Goal: Information Seeking & Learning: Learn about a topic

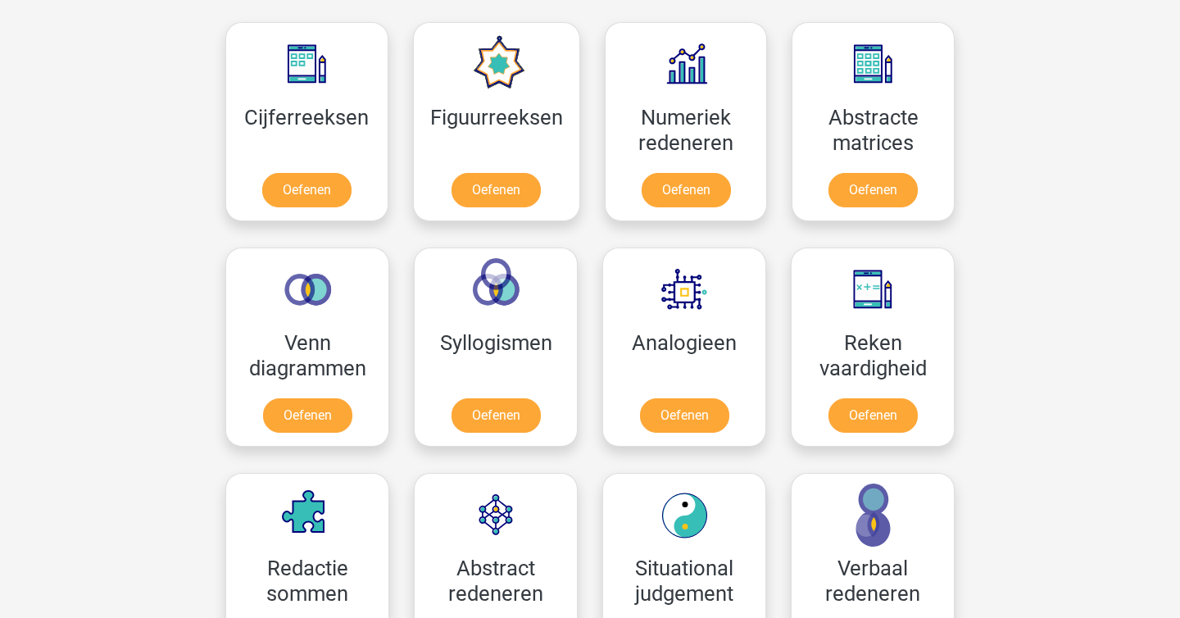
scroll to position [743, 0]
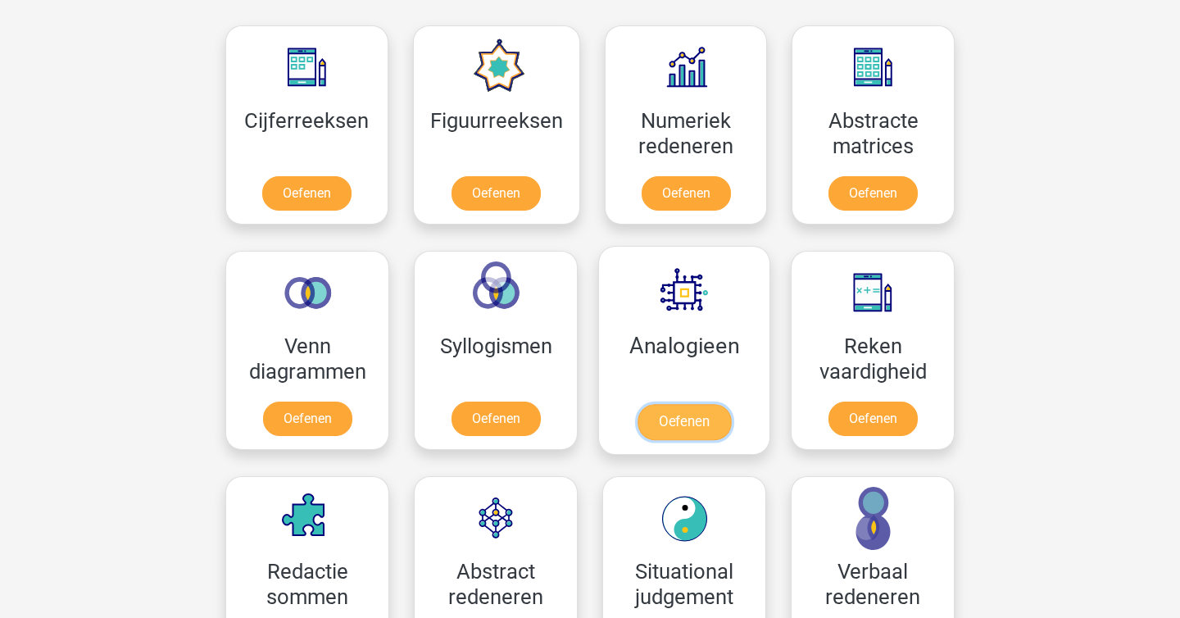
click at [654, 404] on link "Oefenen" at bounding box center [683, 422] width 93 height 36
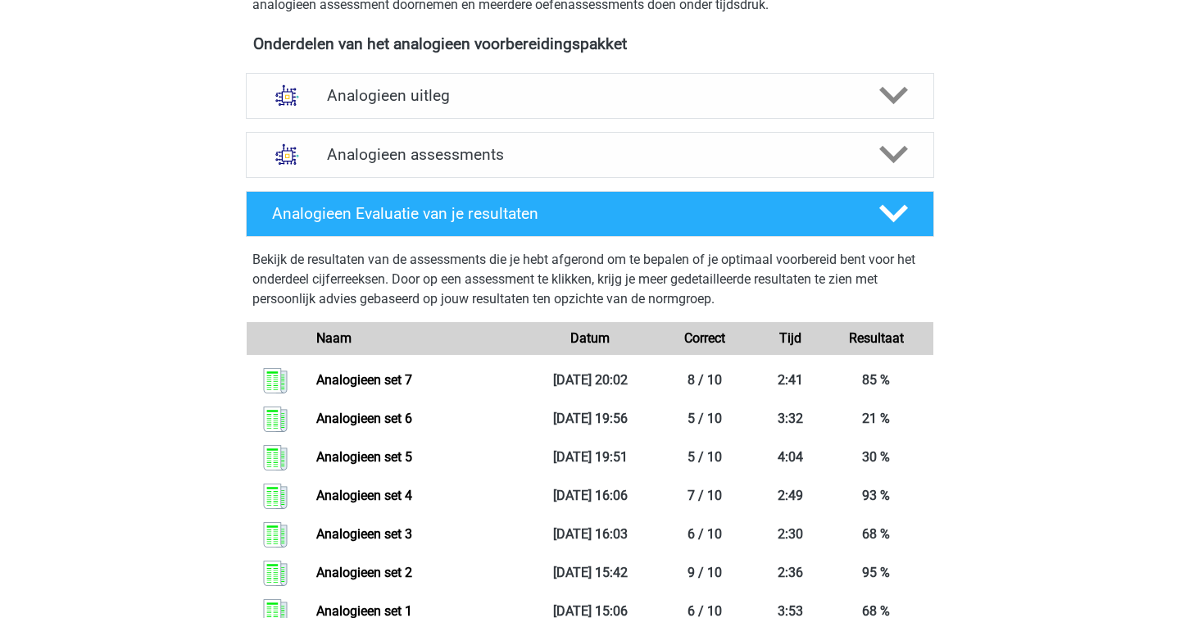
scroll to position [546, 0]
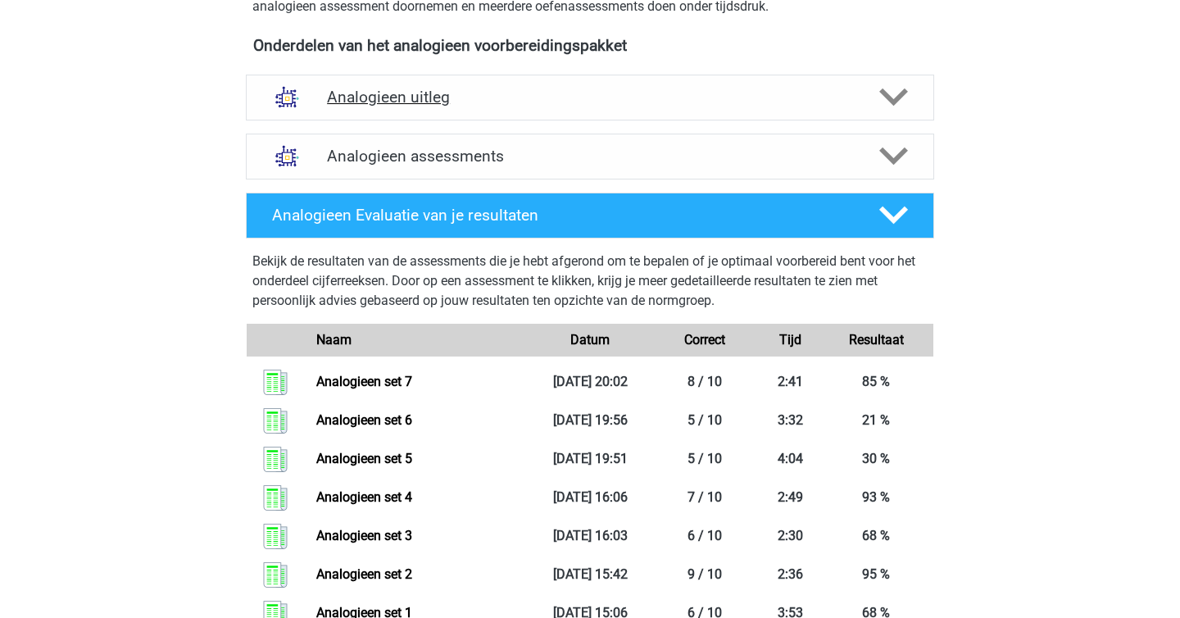
click at [478, 119] on div "Analogieen uitleg" at bounding box center [590, 98] width 688 height 46
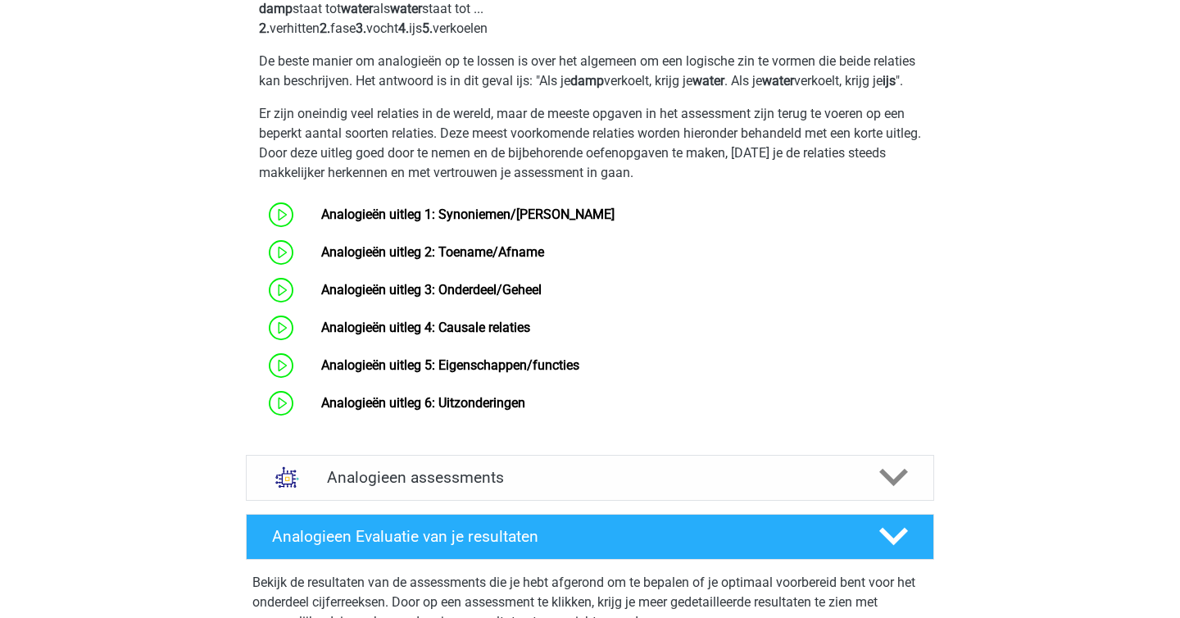
scroll to position [1078, 0]
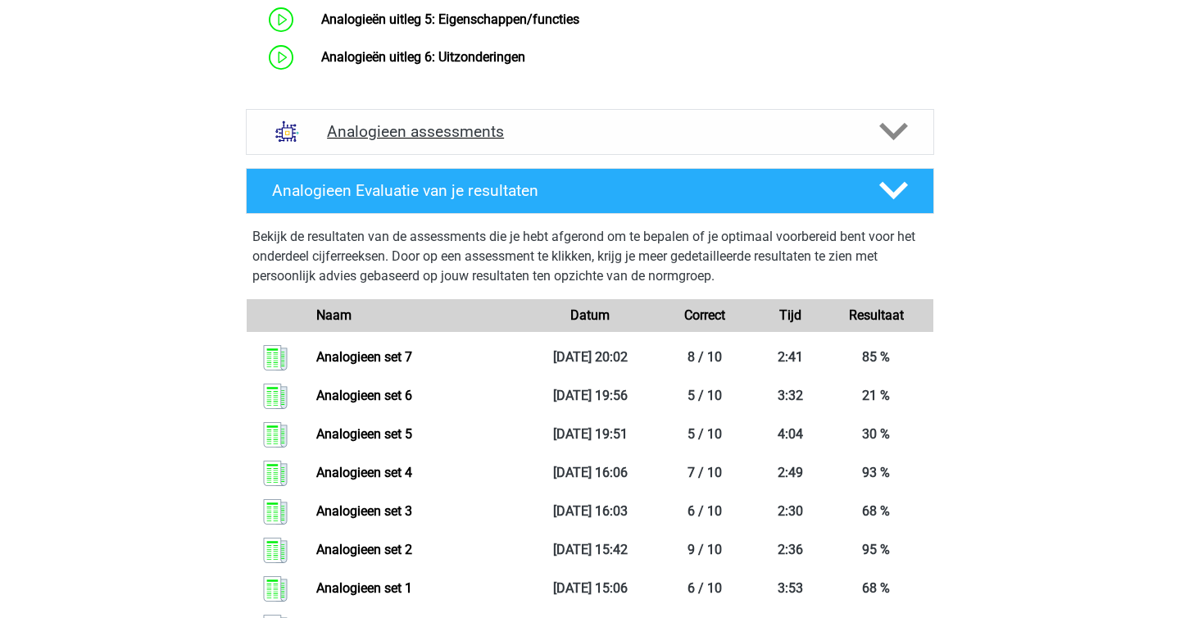
click at [516, 141] on h4 "Analogieen assessments" at bounding box center [590, 131] width 526 height 19
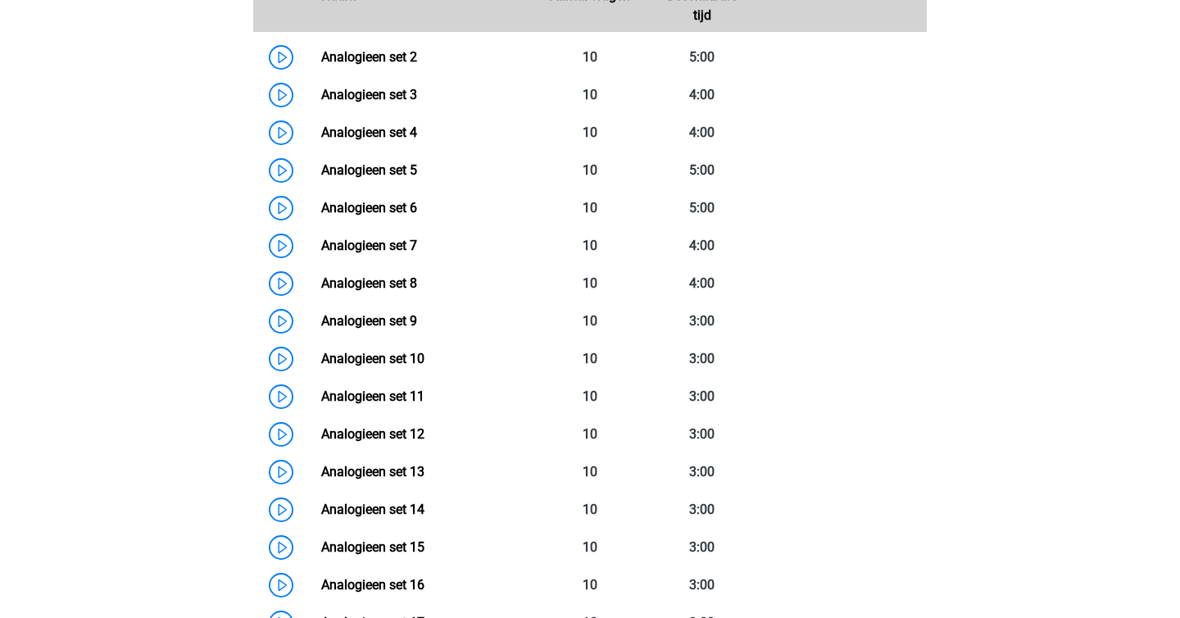
scroll to position [1340, 0]
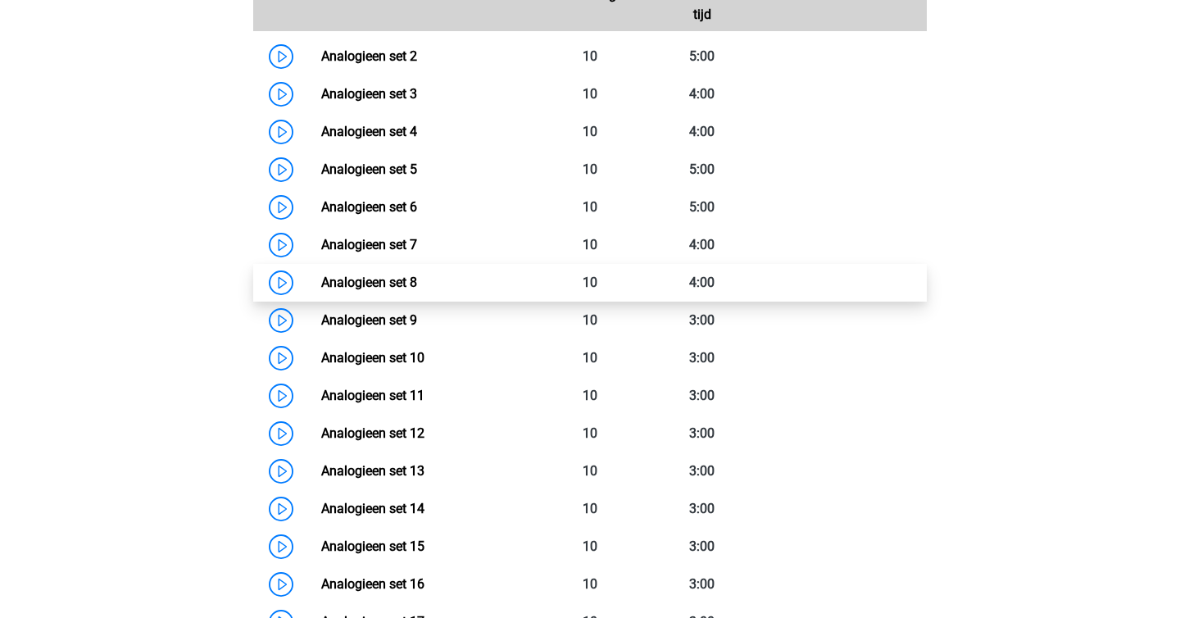
click at [416, 286] on link "Analogieen set 8" at bounding box center [369, 282] width 96 height 16
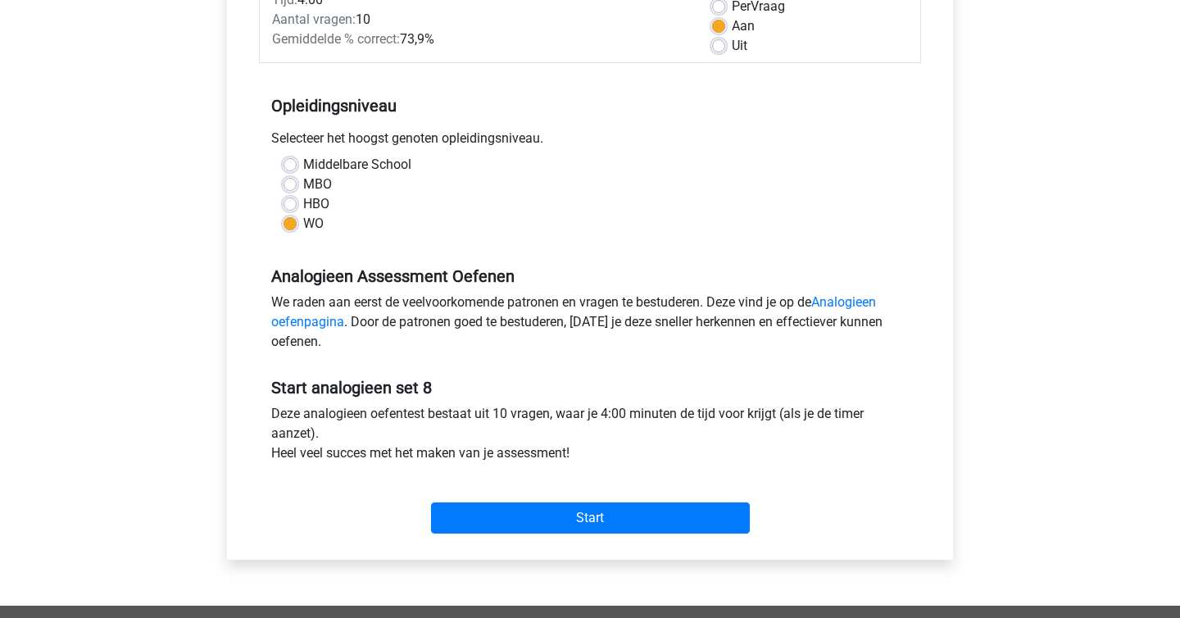
scroll to position [257, 0]
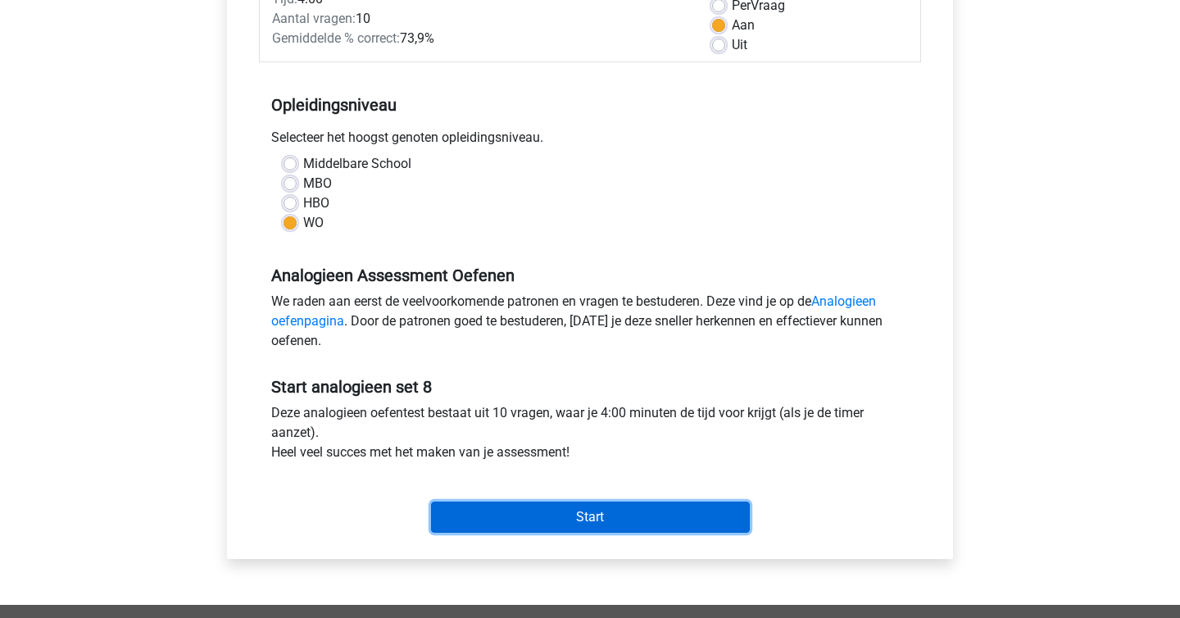
click at [603, 521] on input "Start" at bounding box center [590, 516] width 319 height 31
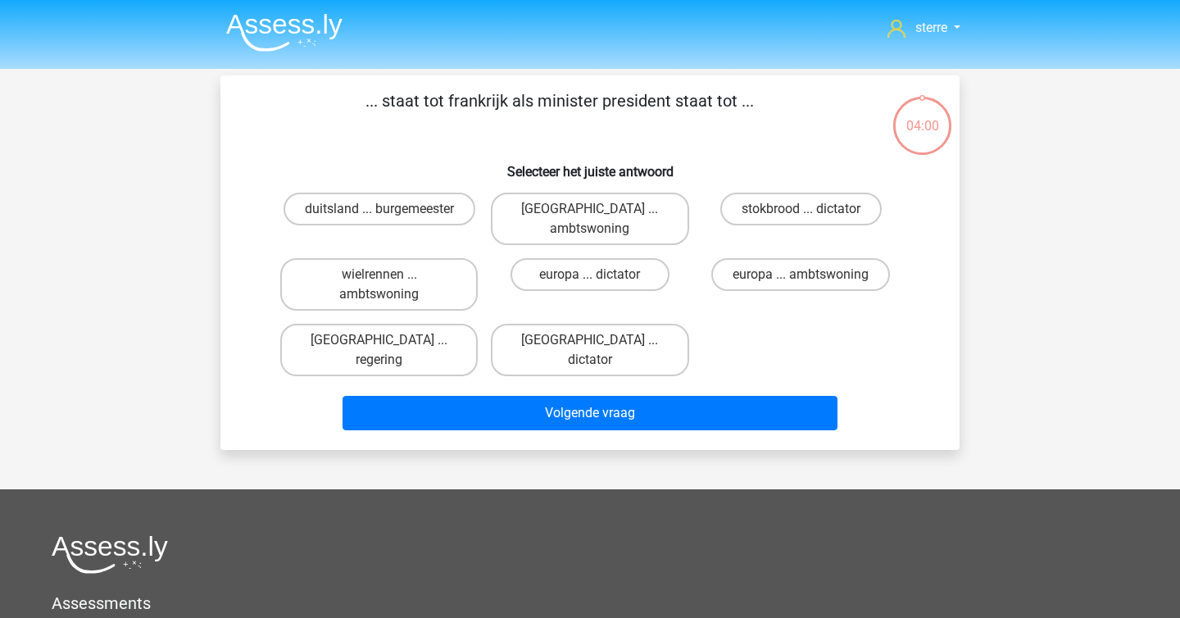
click at [179, 210] on div "sterre sterreklazes@live.nl Nederlands English" at bounding box center [590, 461] width 1180 height 922
click at [415, 324] on label "parijs ... regering" at bounding box center [378, 350] width 197 height 52
click at [390, 340] on input "parijs ... regering" at bounding box center [384, 345] width 11 height 11
radio input "true"
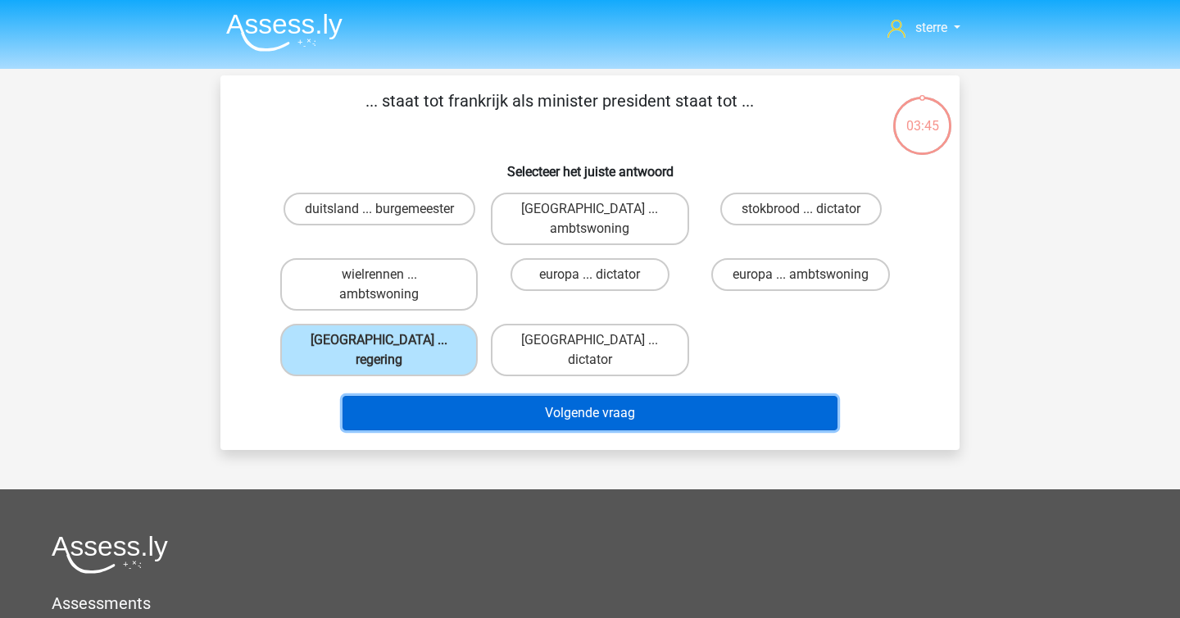
click at [510, 396] on button "Volgende vraag" at bounding box center [590, 413] width 496 height 34
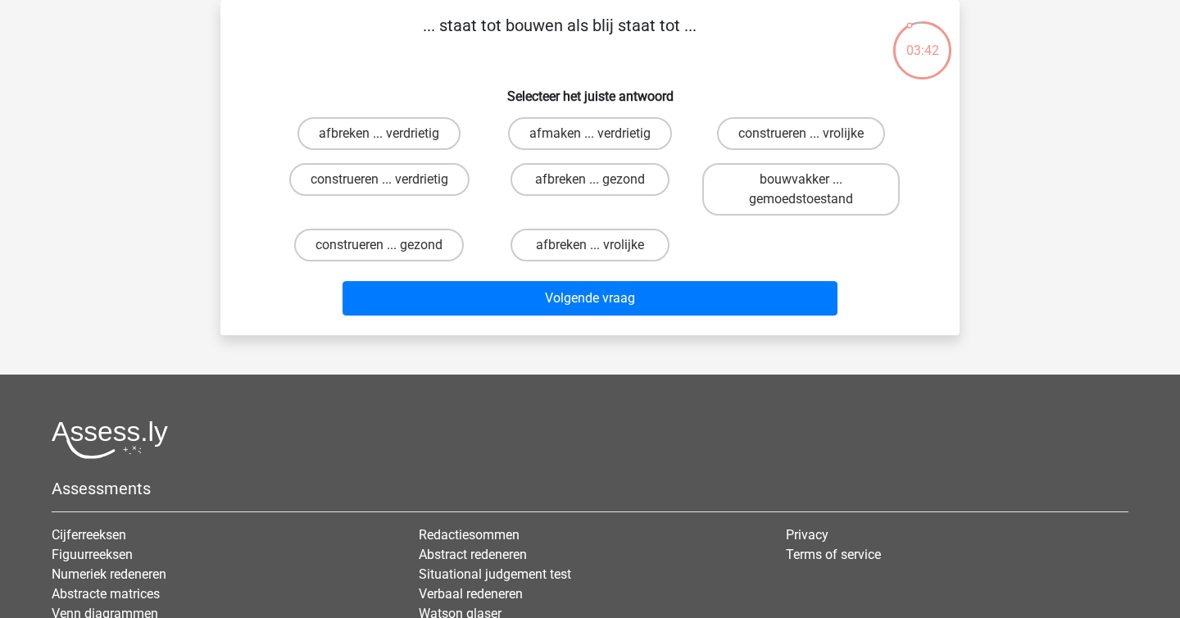
scroll to position [43, 0]
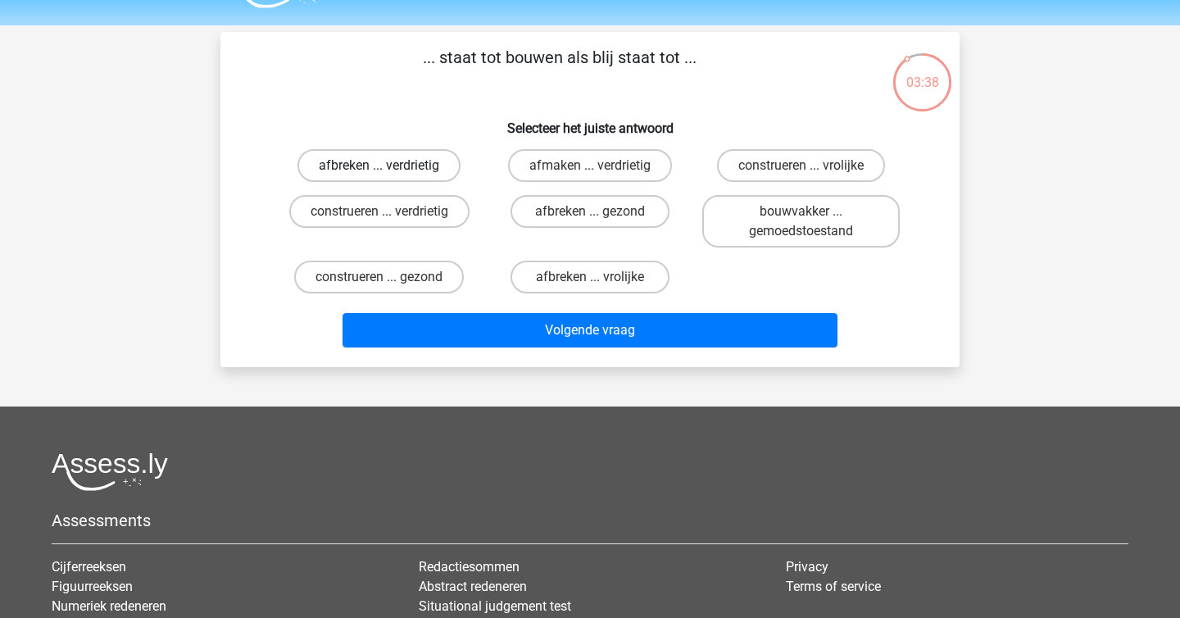
click at [371, 166] on label "afbreken ... verdrietig" at bounding box center [378, 165] width 163 height 33
click at [379, 166] on input "afbreken ... verdrietig" at bounding box center [384, 171] width 11 height 11
radio input "true"
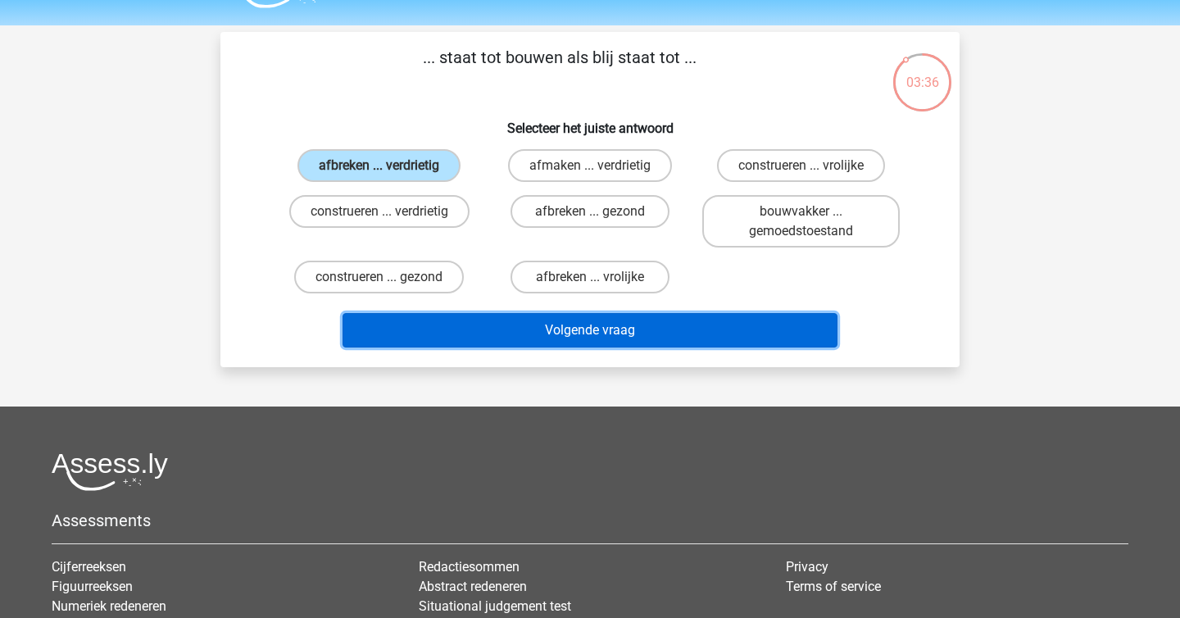
click at [542, 329] on button "Volgende vraag" at bounding box center [590, 330] width 496 height 34
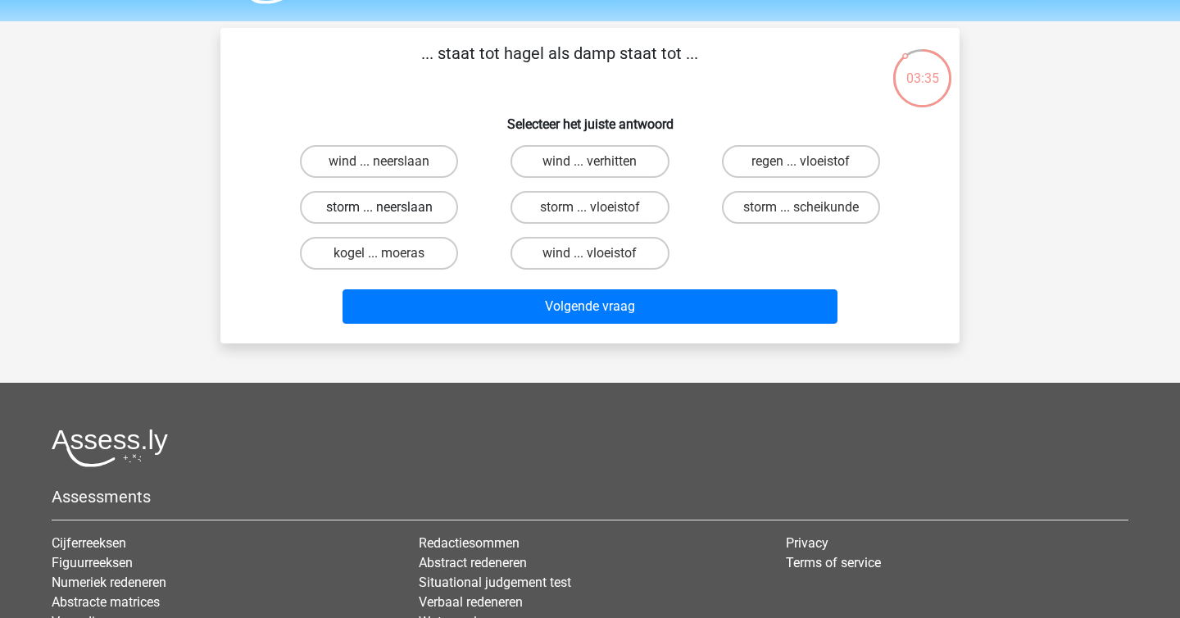
scroll to position [44, 0]
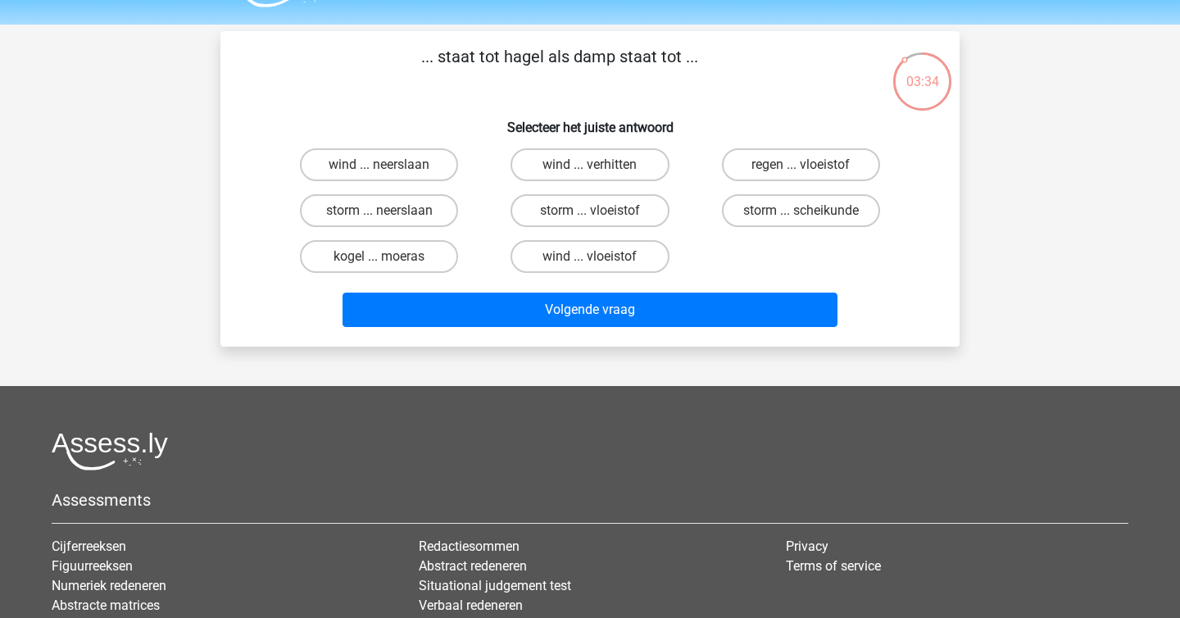
click at [219, 177] on div "03:34 Vraag 3 van de 10 Categorie: analogieen set 8 ... staat tot hagel als dam…" at bounding box center [589, 188] width 765 height 315
click at [847, 175] on label "regen ... vloeistof" at bounding box center [801, 164] width 158 height 33
click at [811, 175] on input "regen ... vloeistof" at bounding box center [805, 170] width 11 height 11
radio input "true"
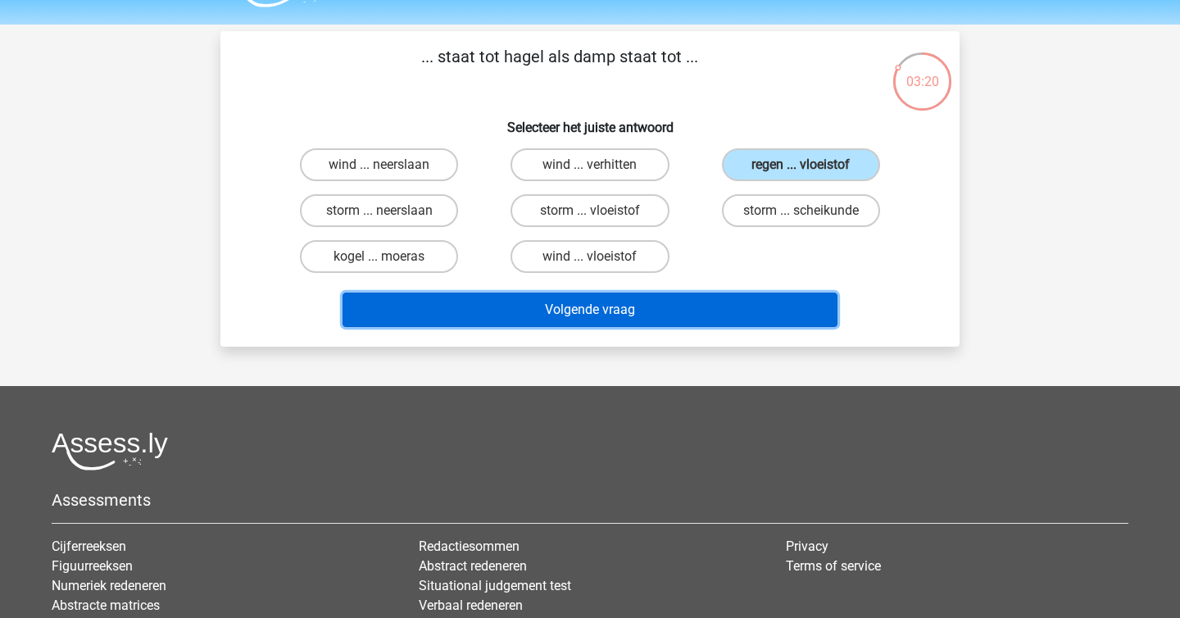
click at [706, 304] on button "Volgende vraag" at bounding box center [590, 309] width 496 height 34
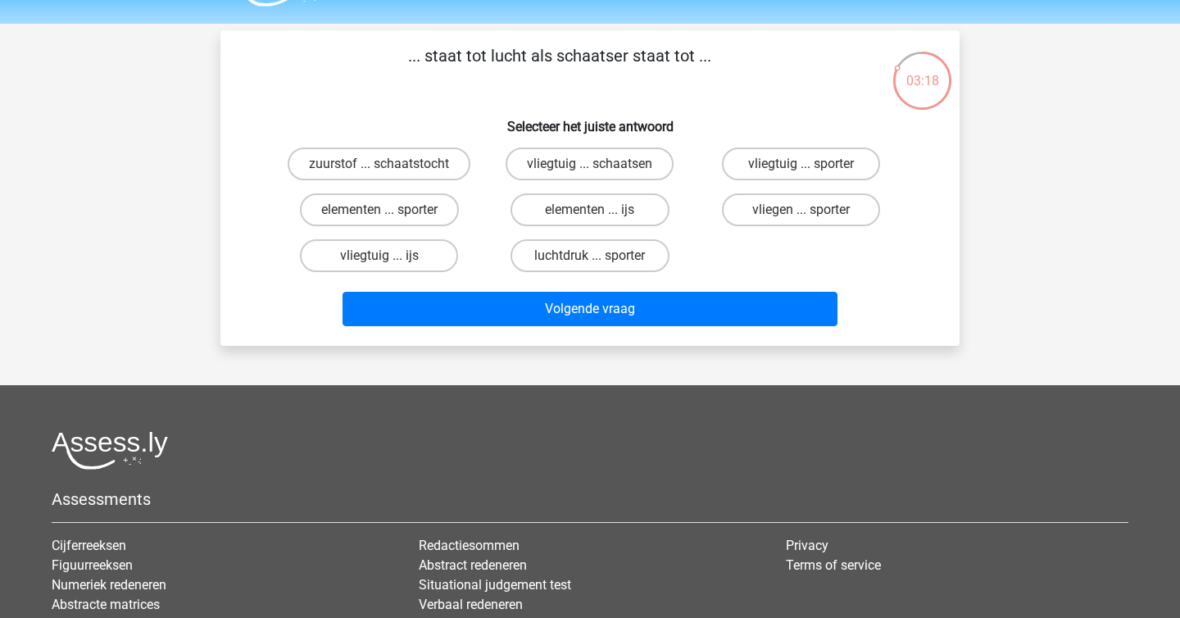
scroll to position [42, 0]
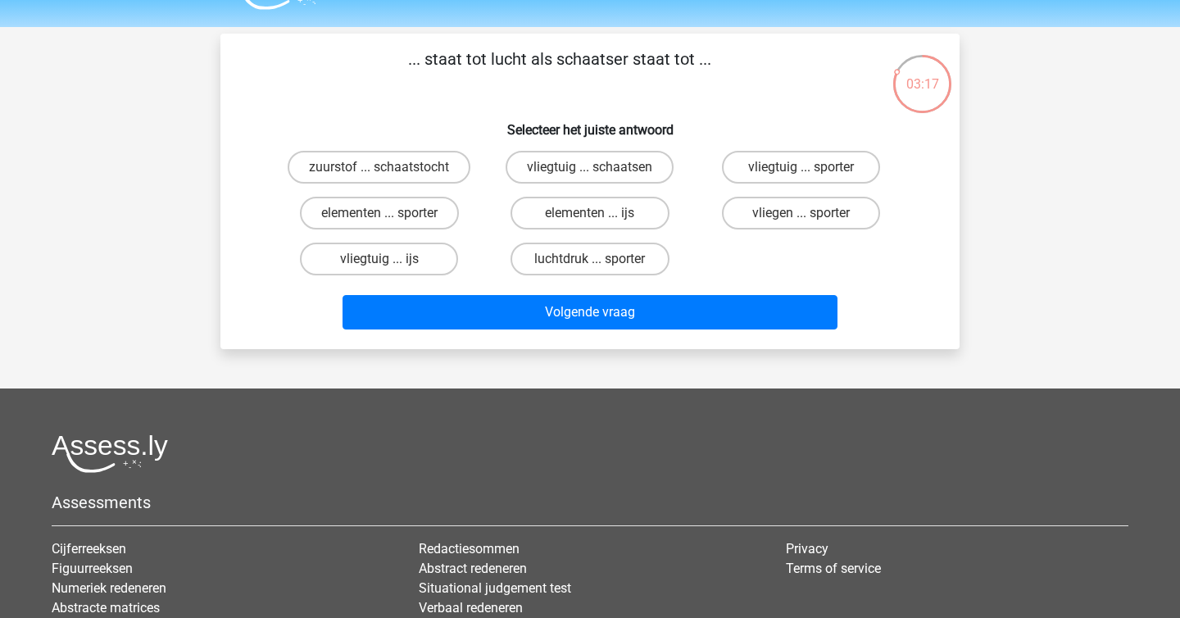
click at [463, 58] on p "... staat tot lucht als schaatser staat tot ..." at bounding box center [559, 71] width 625 height 49
copy p
click at [472, 112] on h6 "Selecteer het juiste antwoord" at bounding box center [590, 123] width 687 height 29
click at [424, 256] on label "vliegtuig ... ijs" at bounding box center [379, 259] width 158 height 33
click at [390, 259] on input "vliegtuig ... ijs" at bounding box center [384, 264] width 11 height 11
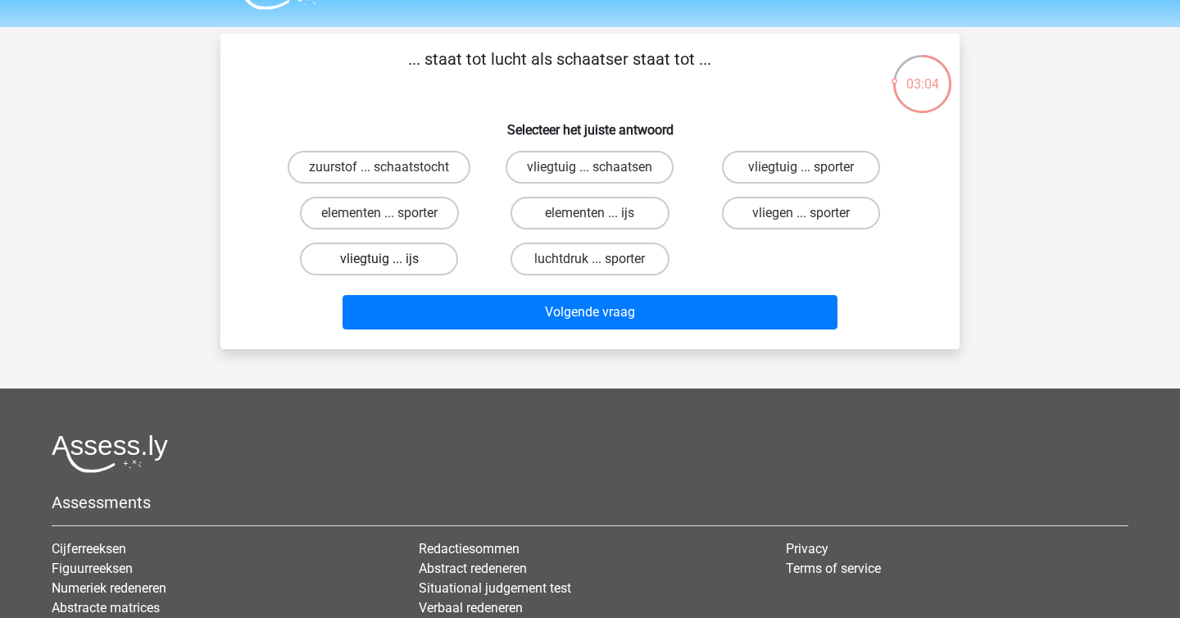
radio input "true"
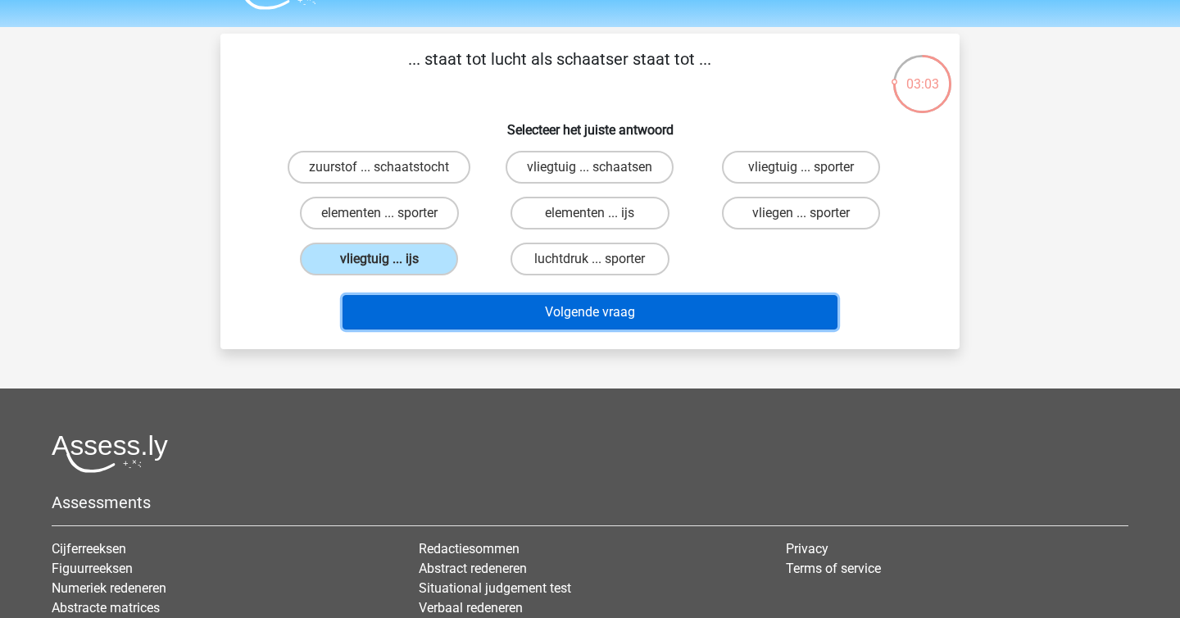
click at [506, 324] on button "Volgende vraag" at bounding box center [590, 312] width 496 height 34
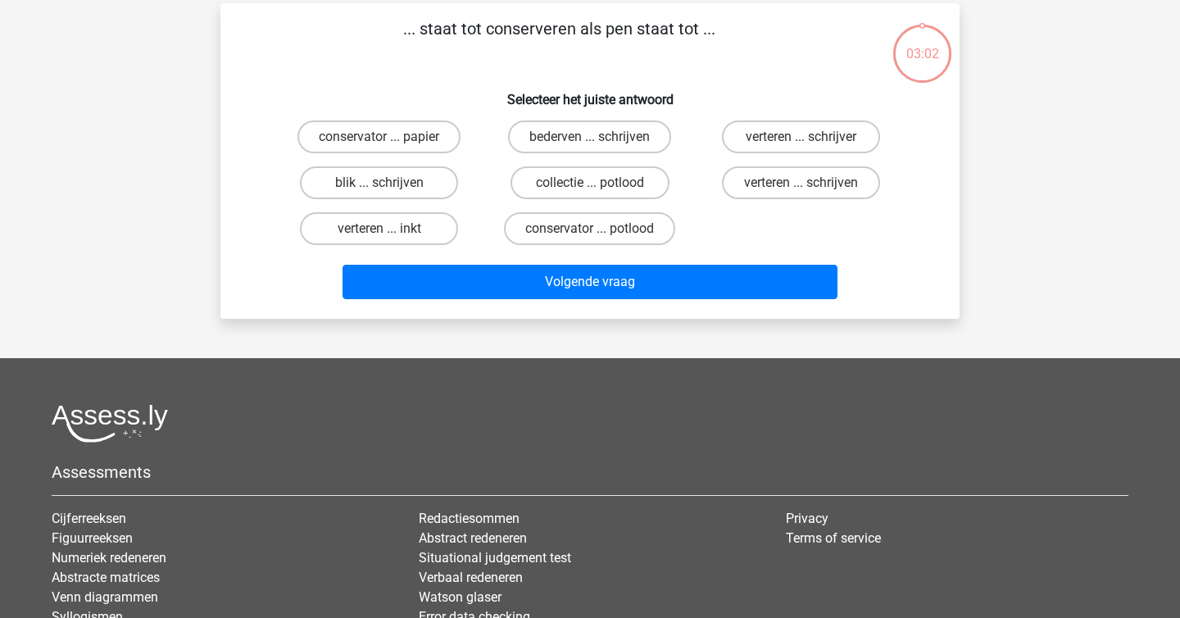
scroll to position [75, 0]
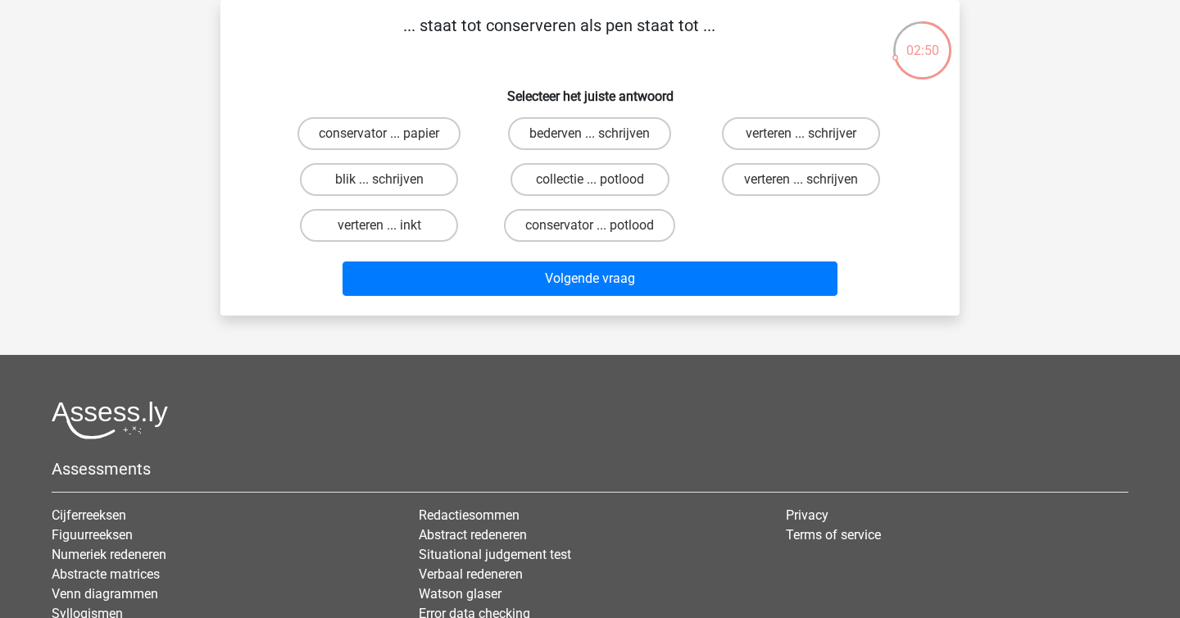
click at [711, 134] on div "verteren ... schrijver" at bounding box center [800, 133] width 197 height 33
click at [428, 187] on label "blik ... schrijven" at bounding box center [379, 179] width 158 height 33
click at [390, 187] on input "blik ... schrijven" at bounding box center [384, 184] width 11 height 11
radio input "true"
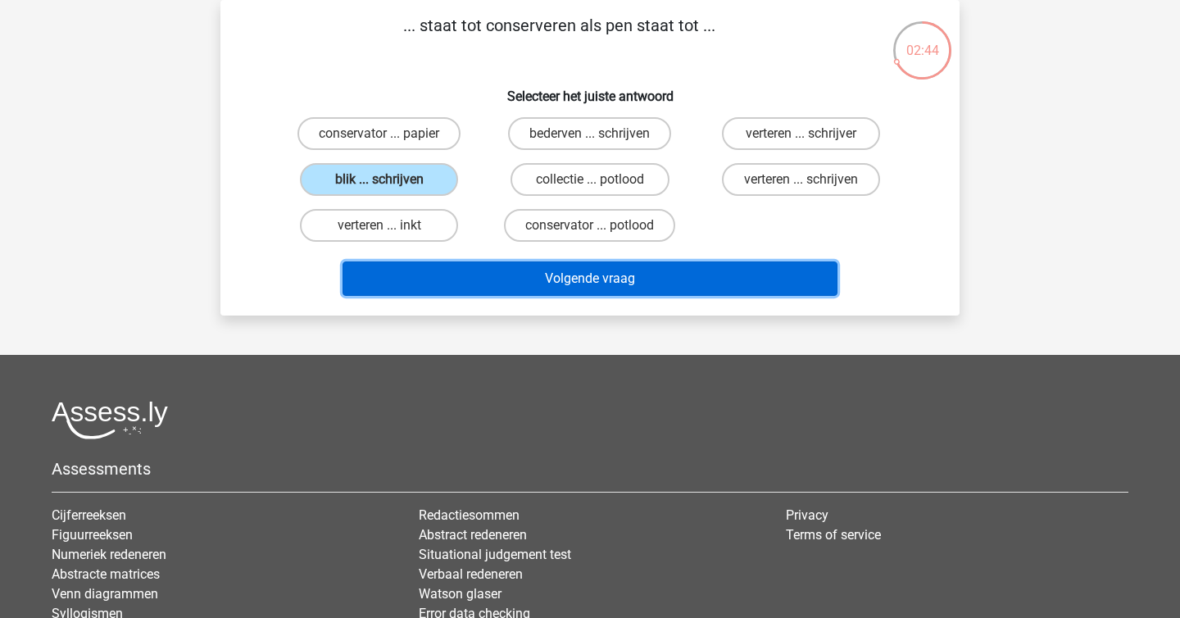
click at [524, 284] on button "Volgende vraag" at bounding box center [590, 278] width 496 height 34
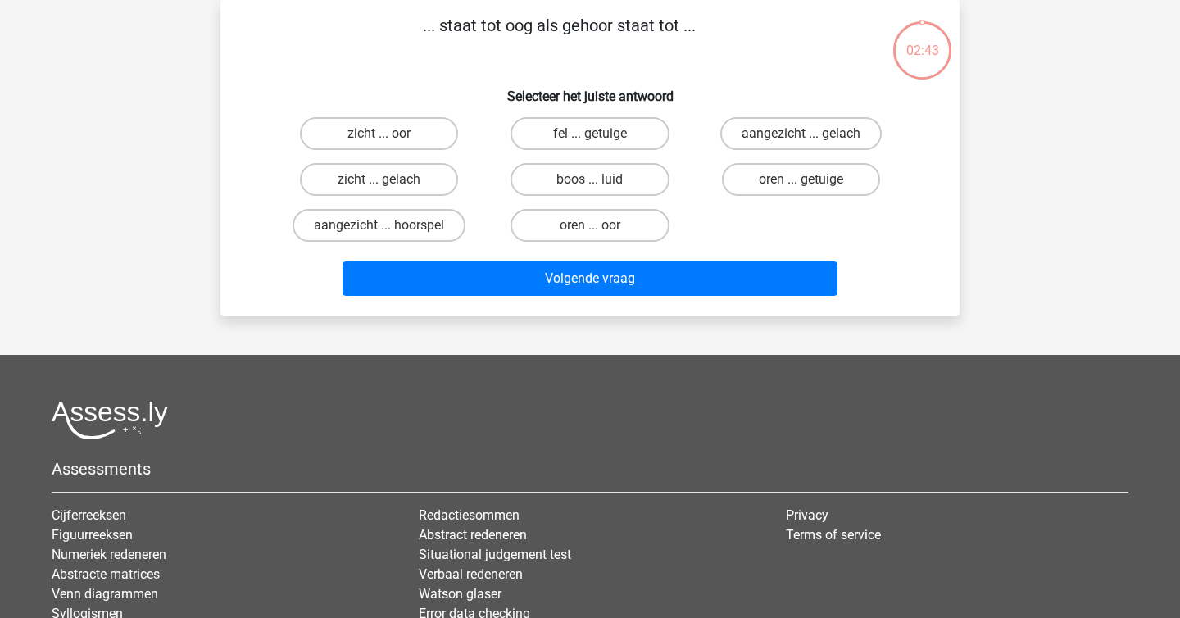
click at [327, 78] on h6 "Selecteer het juiste antwoord" at bounding box center [590, 89] width 687 height 29
click at [363, 136] on label "zicht ... oor" at bounding box center [379, 133] width 158 height 33
click at [379, 136] on input "zicht ... oor" at bounding box center [384, 139] width 11 height 11
radio input "true"
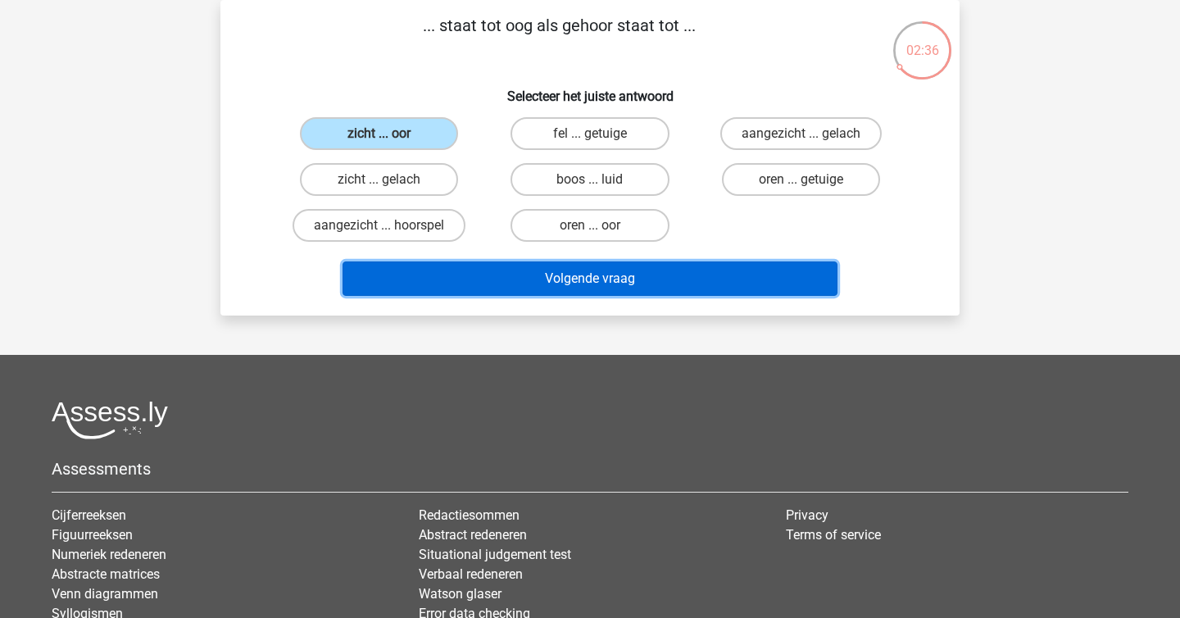
click at [474, 283] on button "Volgende vraag" at bounding box center [590, 278] width 496 height 34
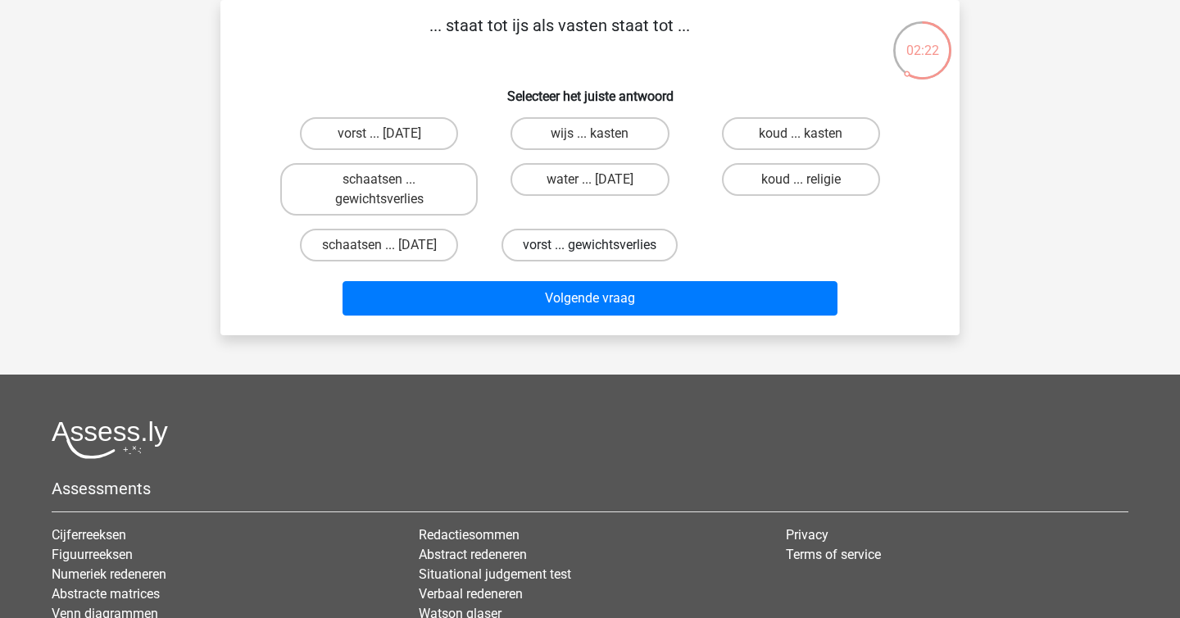
click at [581, 244] on label "vorst ... gewichtsverlies" at bounding box center [589, 245] width 176 height 33
click at [590, 245] on input "vorst ... gewichtsverlies" at bounding box center [595, 250] width 11 height 11
radio input "true"
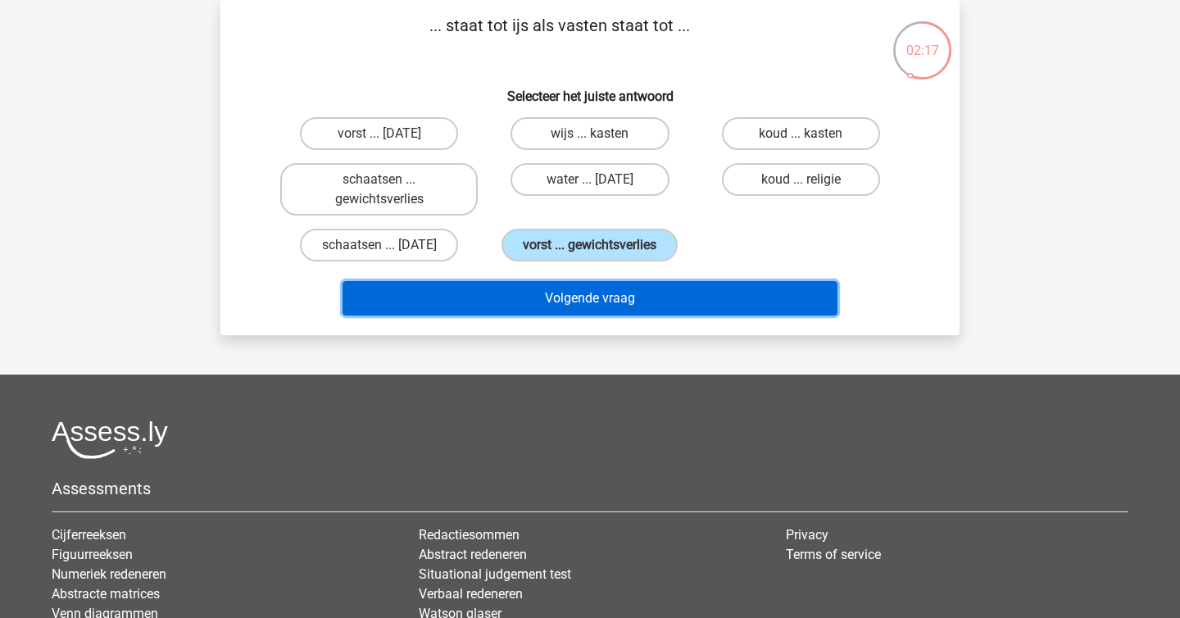
click at [598, 302] on button "Volgende vraag" at bounding box center [590, 298] width 496 height 34
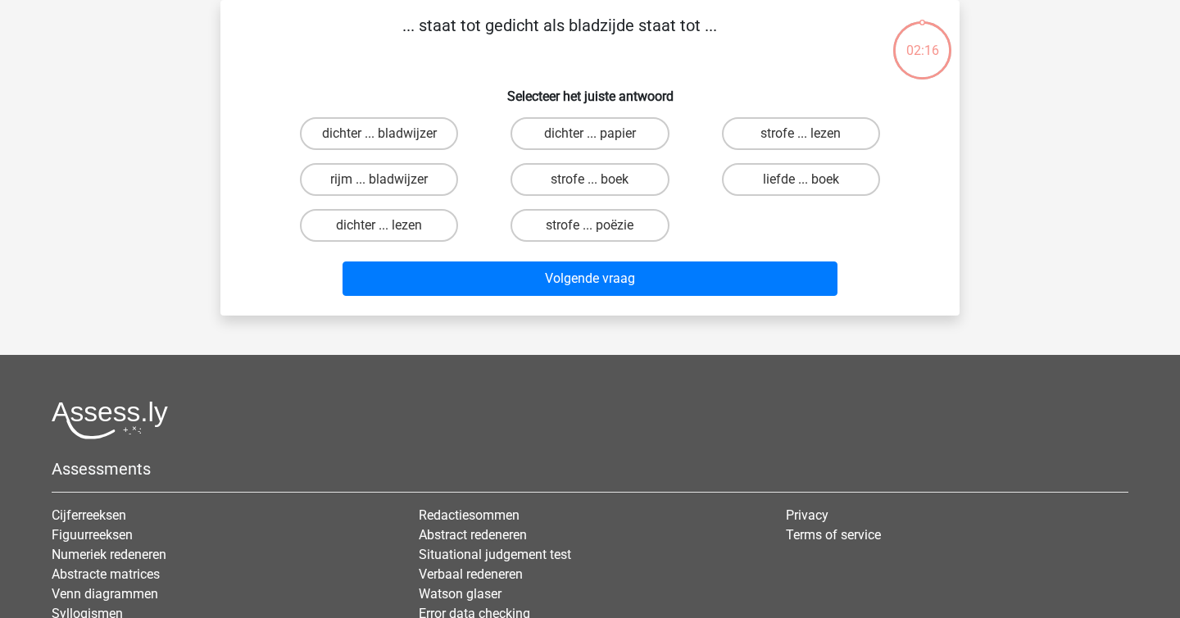
click at [243, 72] on div "... staat tot gedicht als bladzijde staat tot ... Selecteer het juiste antwoord…" at bounding box center [590, 157] width 726 height 289
click at [596, 179] on input "strofe ... boek" at bounding box center [595, 184] width 11 height 11
radio input "true"
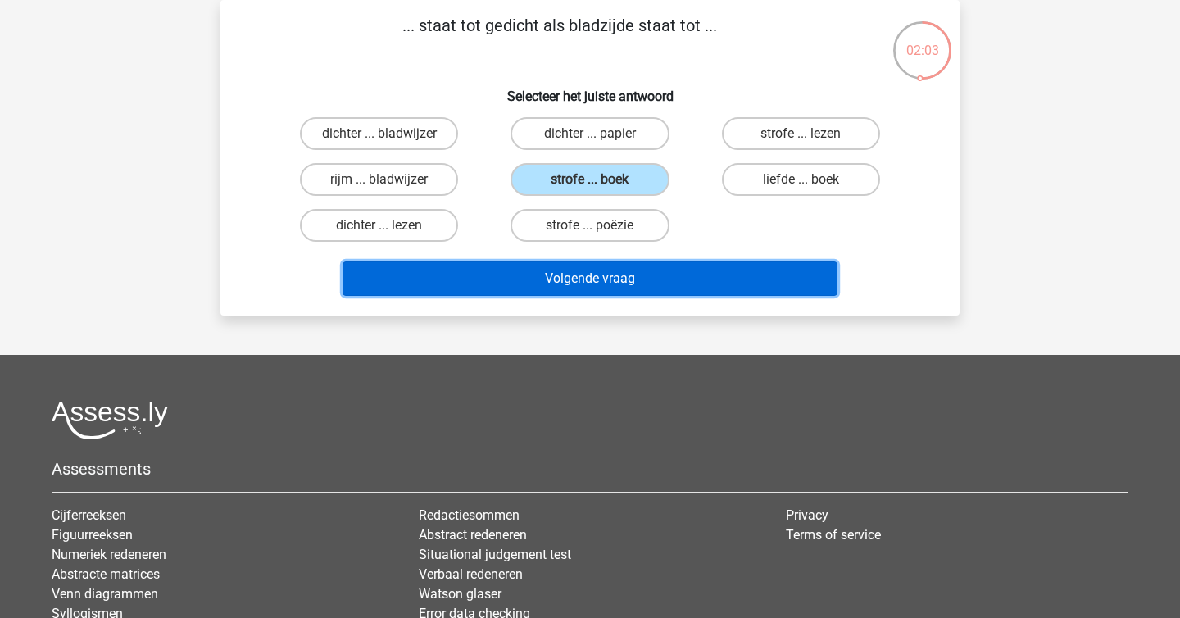
click at [654, 280] on button "Volgende vraag" at bounding box center [590, 278] width 496 height 34
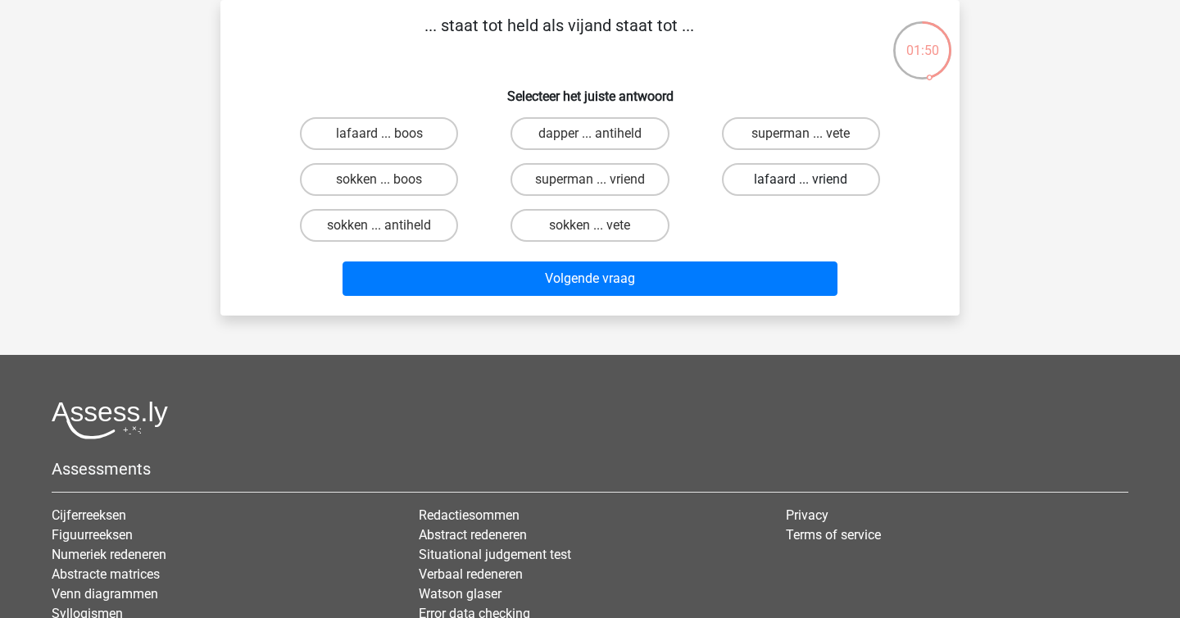
click at [793, 170] on label "lafaard ... vriend" at bounding box center [801, 179] width 158 height 33
click at [800, 179] on input "lafaard ... vriend" at bounding box center [805, 184] width 11 height 11
radio input "true"
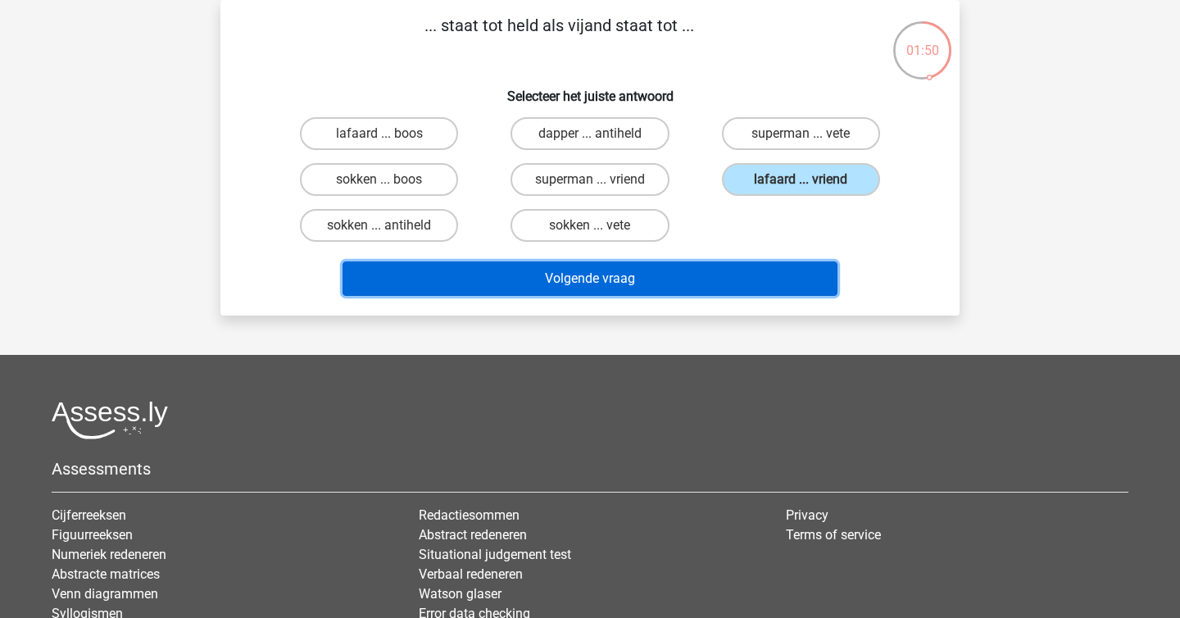
click at [725, 270] on button "Volgende vraag" at bounding box center [590, 278] width 496 height 34
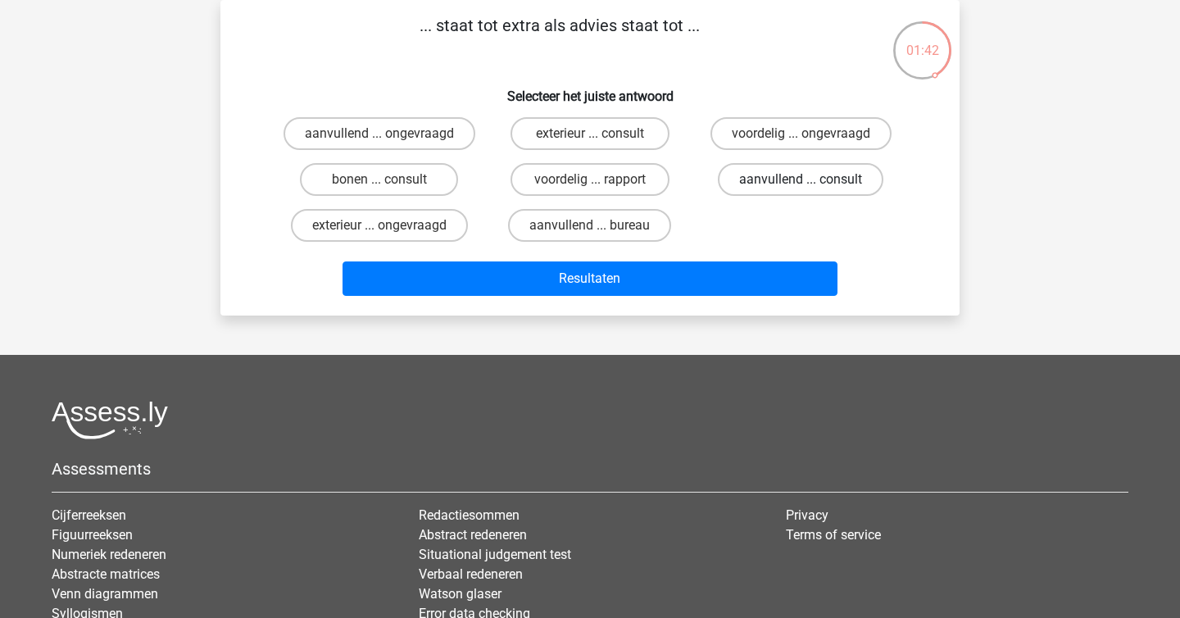
click at [829, 163] on label "aanvullend ... consult" at bounding box center [801, 179] width 166 height 33
click at [811, 179] on input "aanvullend ... consult" at bounding box center [805, 184] width 11 height 11
radio input "true"
click at [701, 256] on div "Resultaten" at bounding box center [590, 275] width 687 height 54
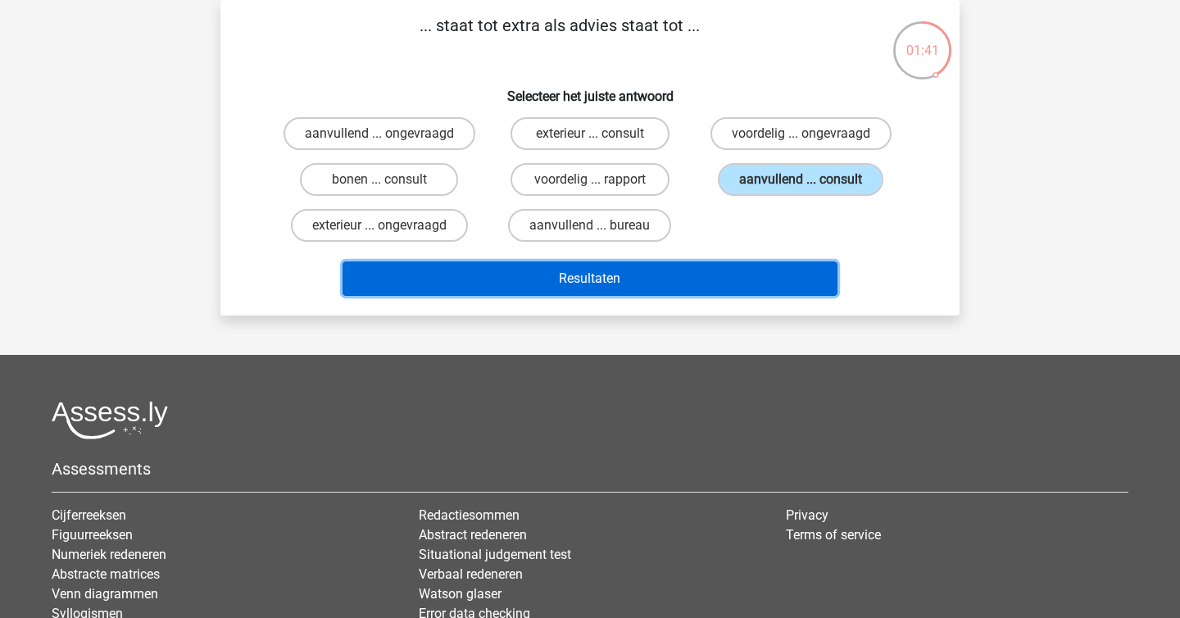
click at [701, 270] on button "Resultaten" at bounding box center [590, 278] width 496 height 34
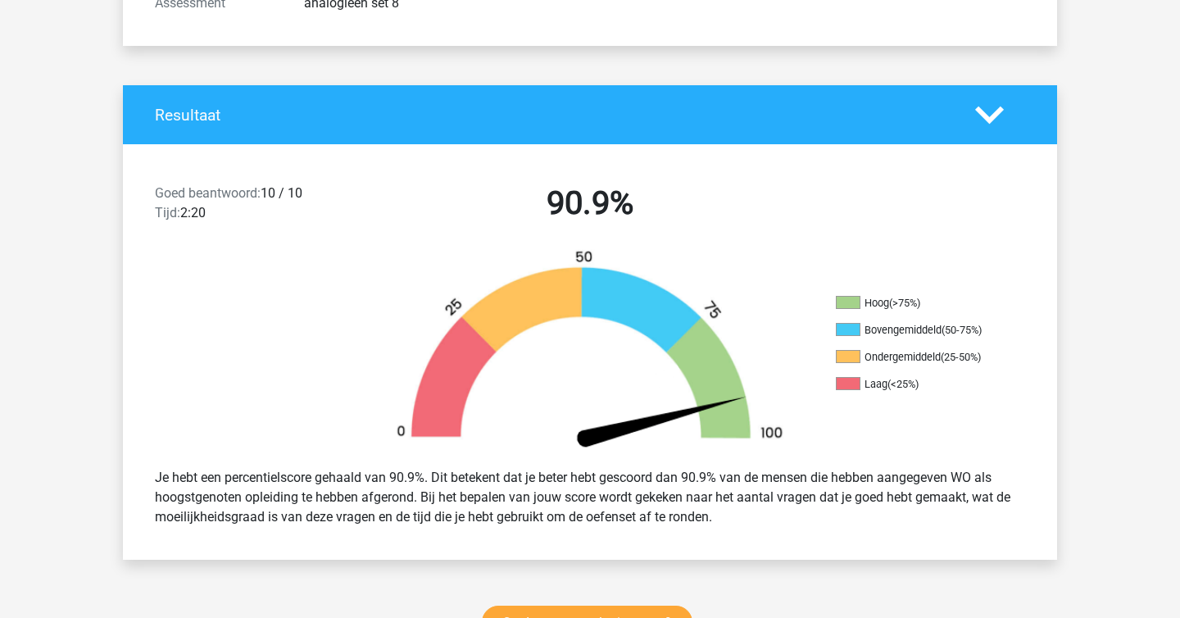
scroll to position [276, 0]
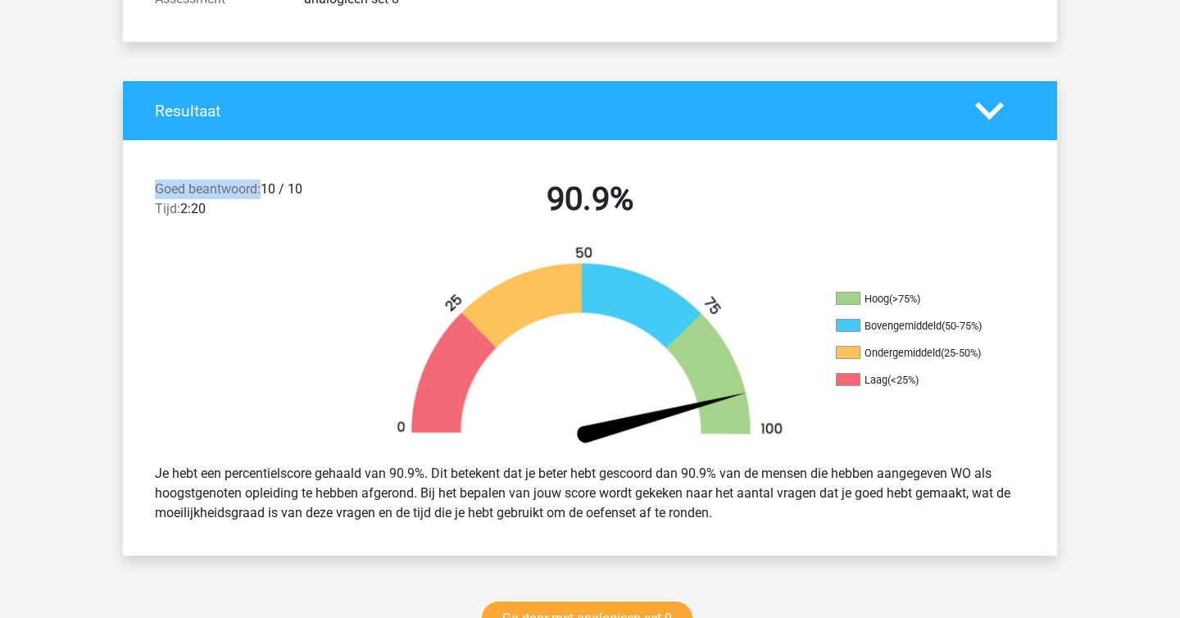
click at [263, 183] on div "Goed beantwoord: 10 / 10 Tijd: 2:20" at bounding box center [255, 202] width 224 height 46
click at [261, 186] on span "Goed beantwoord:" at bounding box center [208, 189] width 106 height 16
click at [259, 188] on div "Goed beantwoord: 10 / 10 Tijd: 2:20" at bounding box center [255, 202] width 224 height 46
click at [261, 188] on span "Goed beantwoord:" at bounding box center [208, 189] width 106 height 16
click at [265, 190] on div "Goed beantwoord: 10 / 10 Tijd: 2:20" at bounding box center [255, 202] width 224 height 46
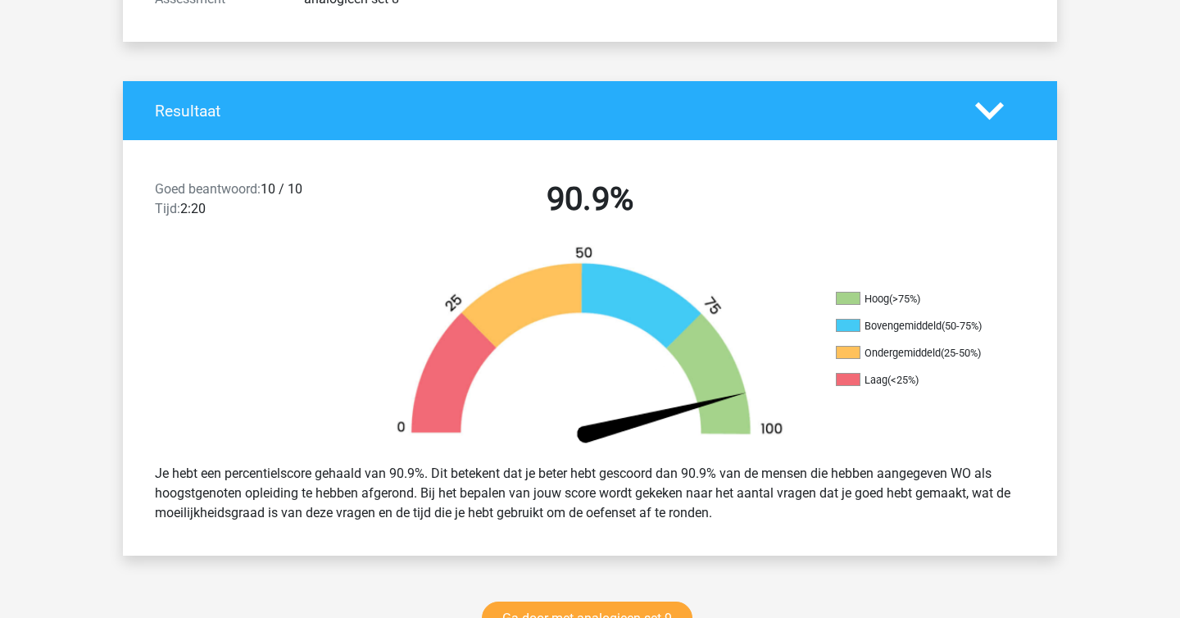
copy span
click at [279, 199] on div "Goed beantwoord: 10 / 10 Tijd: 2:20" at bounding box center [255, 202] width 224 height 46
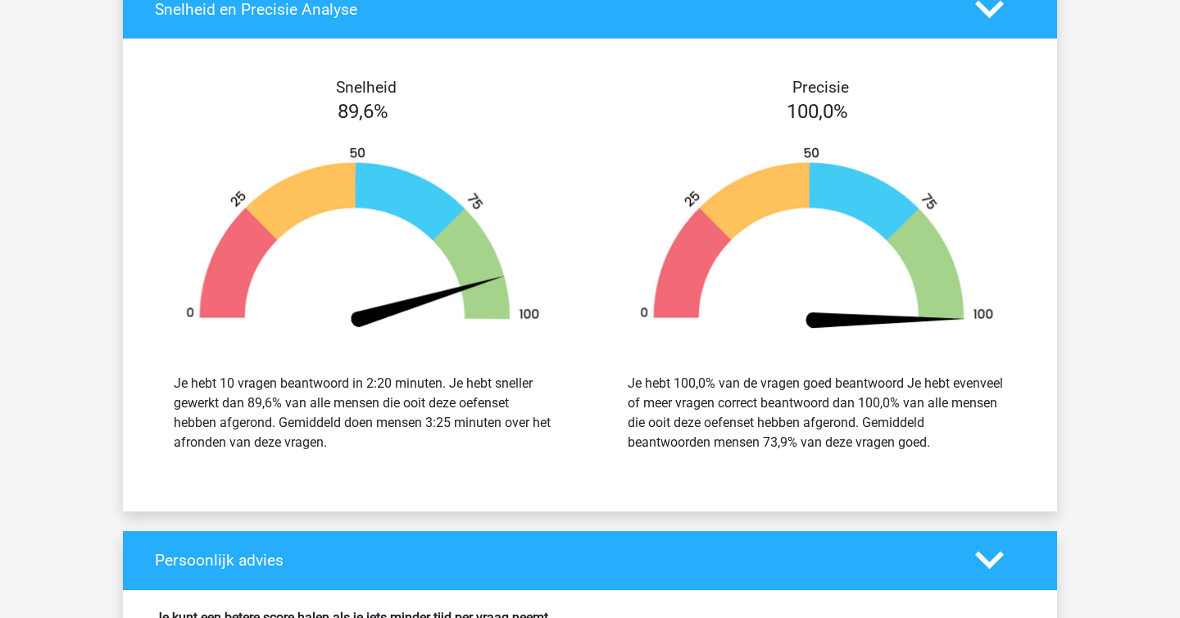
scroll to position [1652, 0]
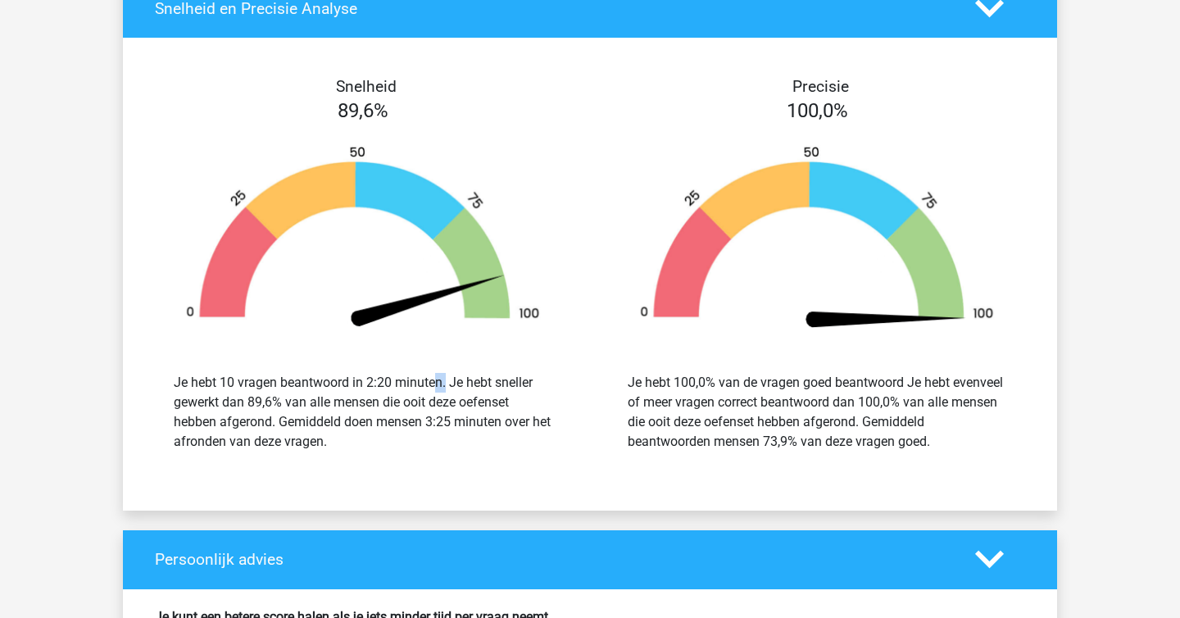
click at [351, 383] on div "Je hebt 10 vragen beantwoord in 2:20 minuten. Je hebt sneller gewerkt dan 89,6%…" at bounding box center [363, 412] width 379 height 79
click at [382, 424] on div "Je hebt 10 vragen beantwoord in 2:20 minuten. Je hebt sneller gewerkt dan 89,6%…" at bounding box center [363, 412] width 379 height 79
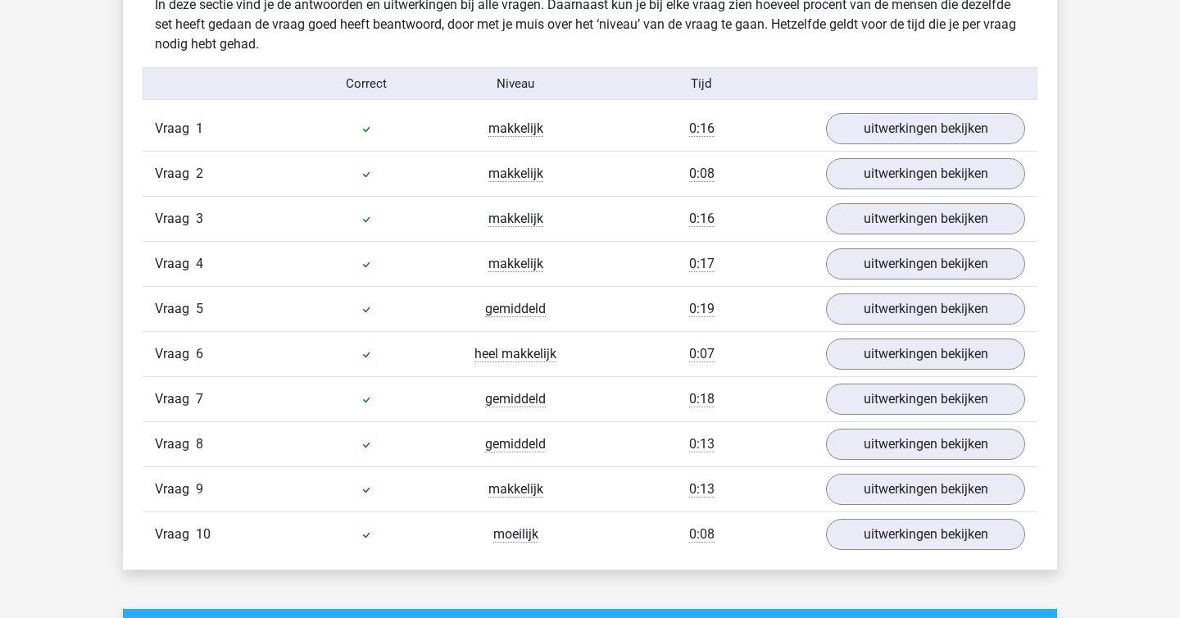
scroll to position [1011, 0]
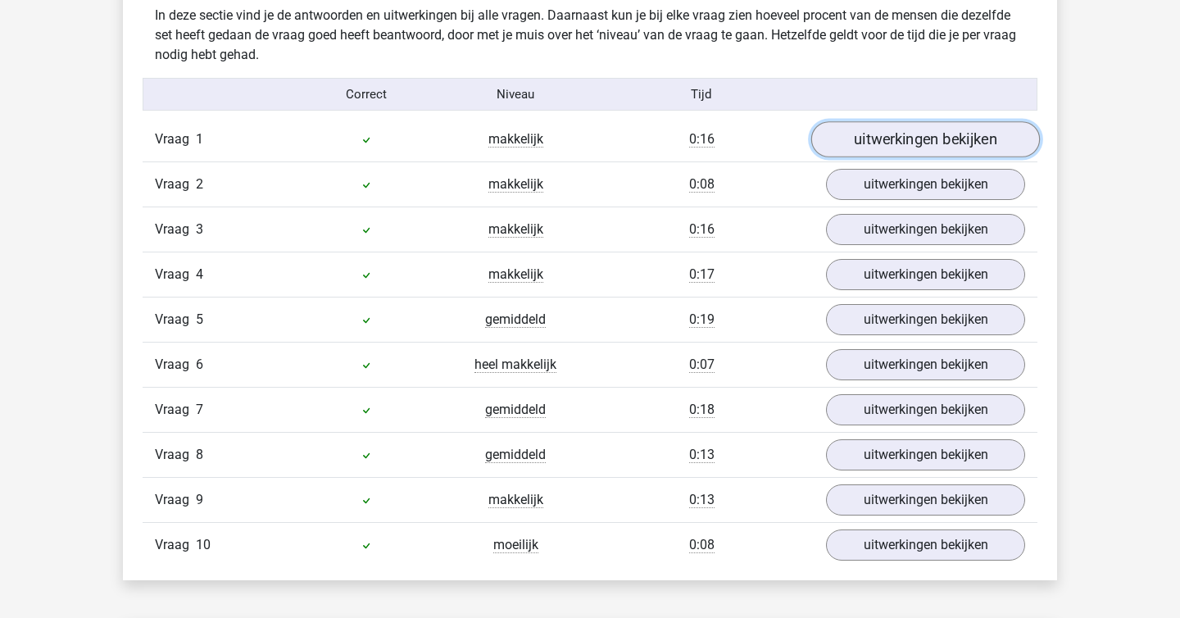
click at [866, 147] on link "uitwerkingen bekijken" at bounding box center [925, 139] width 229 height 36
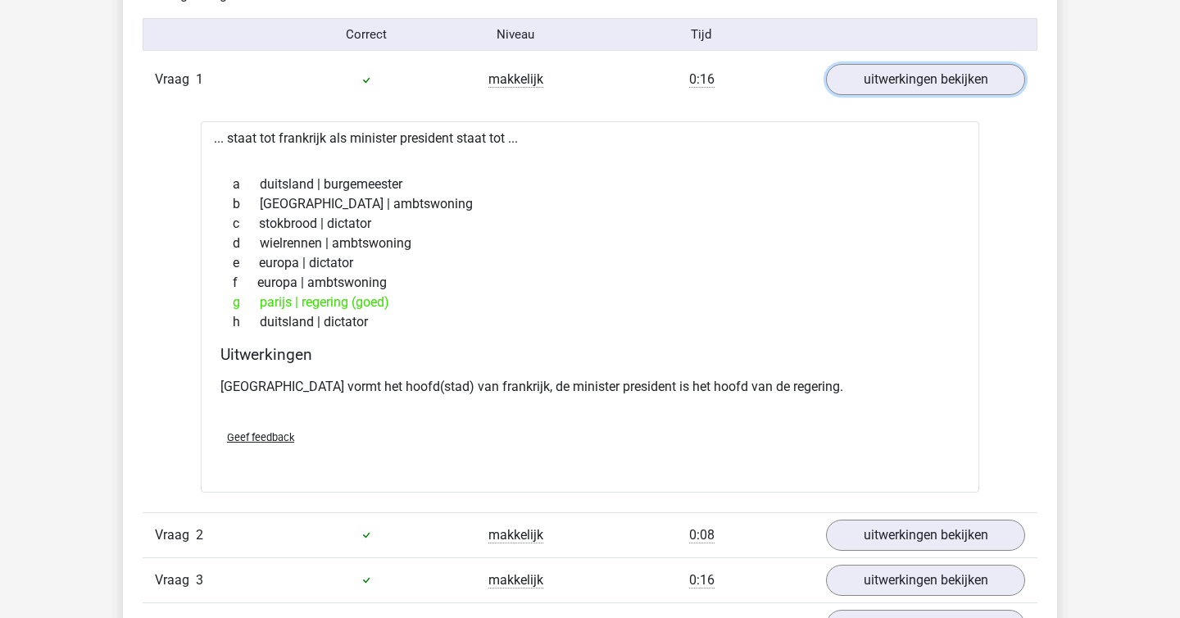
scroll to position [1086, 0]
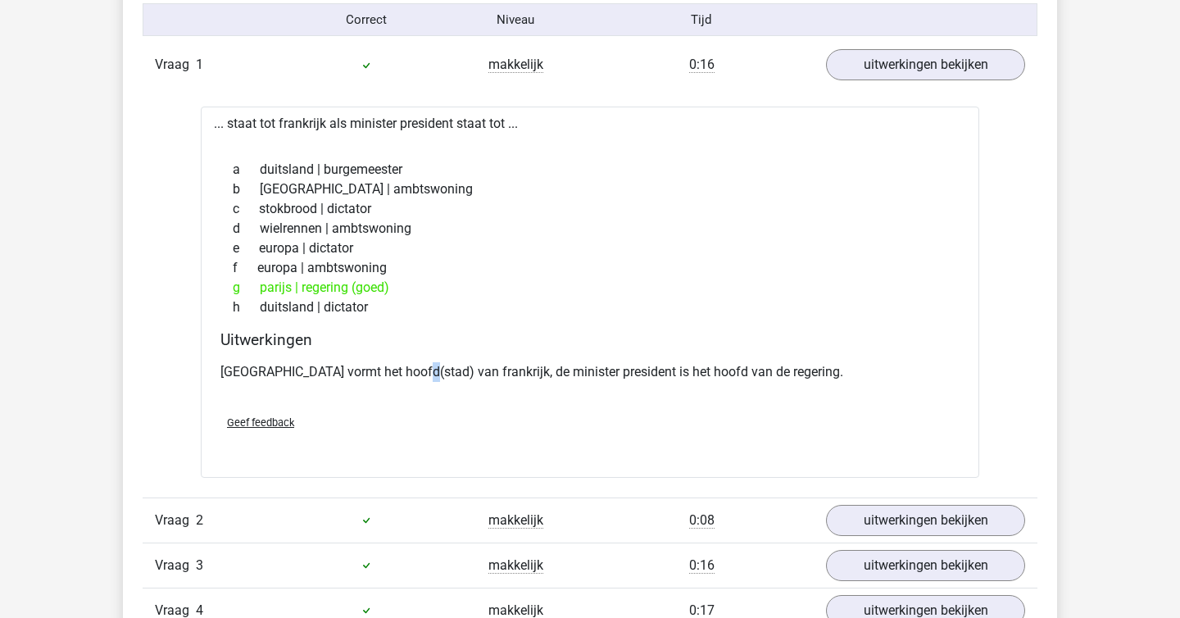
click at [408, 369] on p "parijs vormt het hoofd(stad) van frankrijk, de minister president is het hoofd …" at bounding box center [589, 372] width 739 height 20
copy p
click at [528, 388] on div "parijs vormt het hoofd(stad) van frankrijk, de minister president is het hoofd …" at bounding box center [589, 379] width 739 height 46
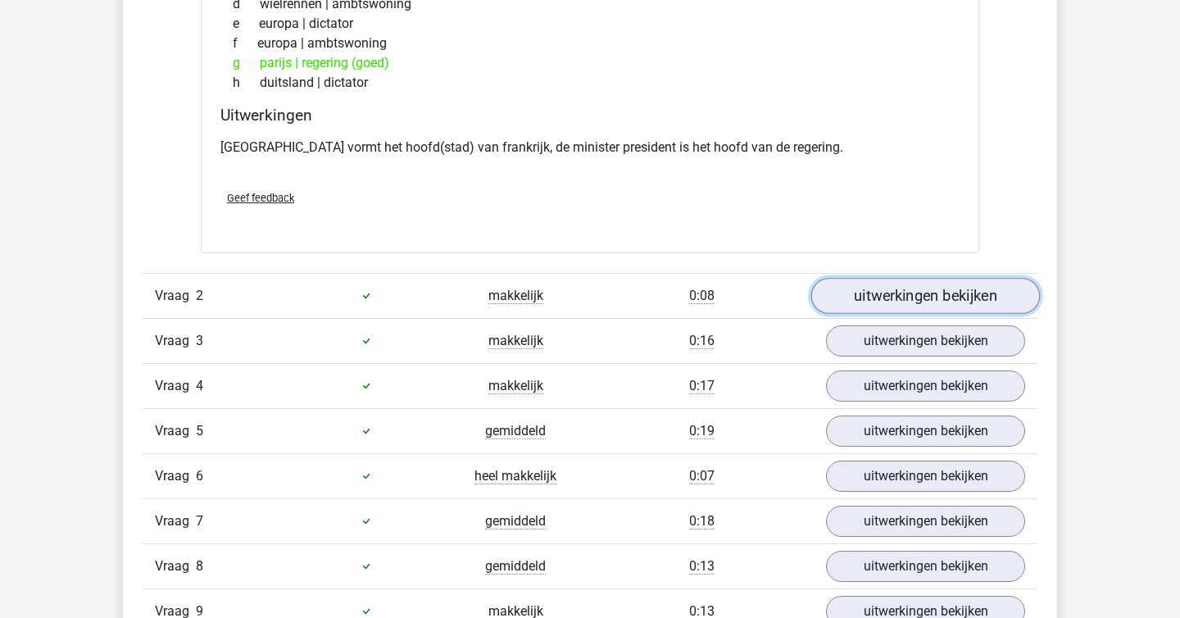
click at [913, 305] on link "uitwerkingen bekijken" at bounding box center [925, 296] width 229 height 36
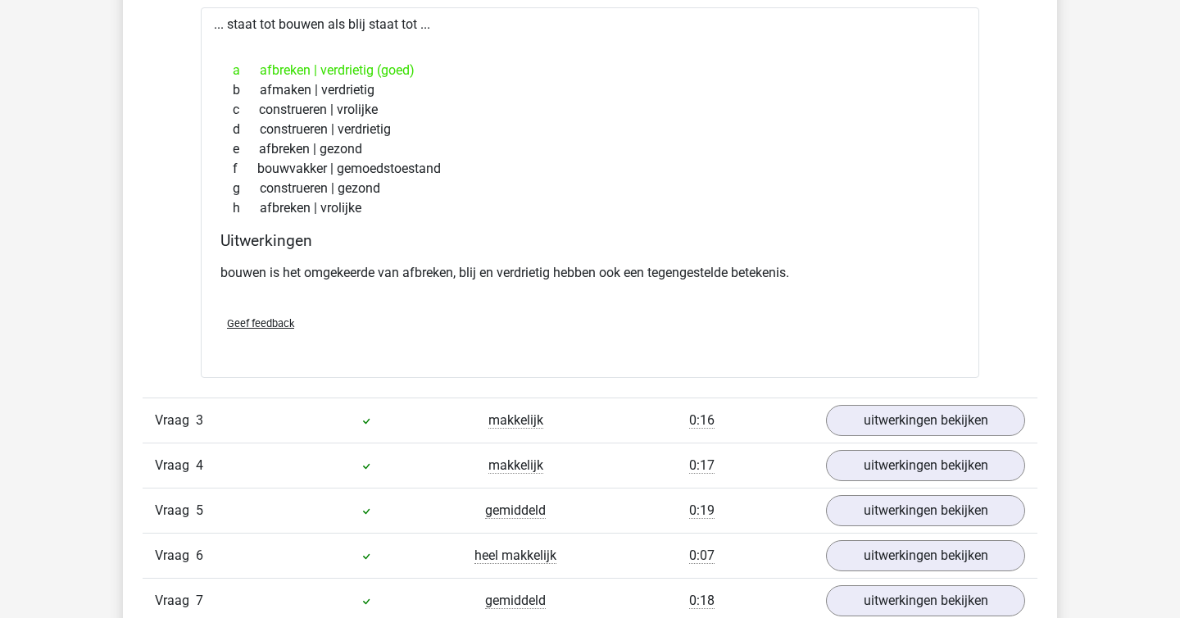
scroll to position [1642, 0]
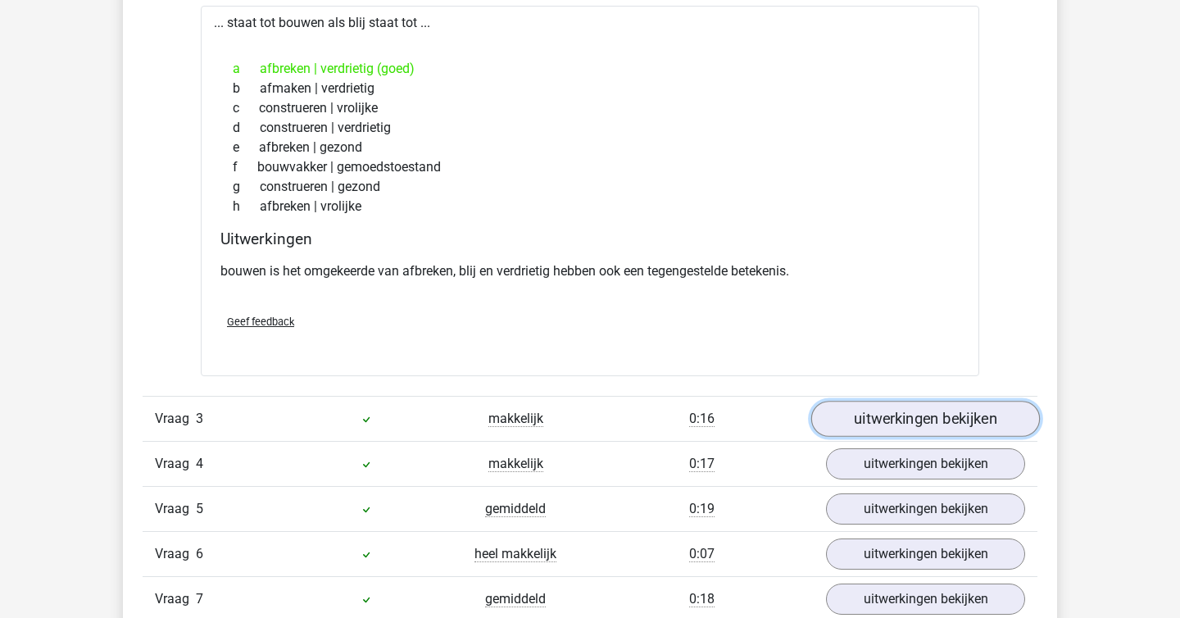
click at [887, 412] on link "uitwerkingen bekijken" at bounding box center [925, 419] width 229 height 36
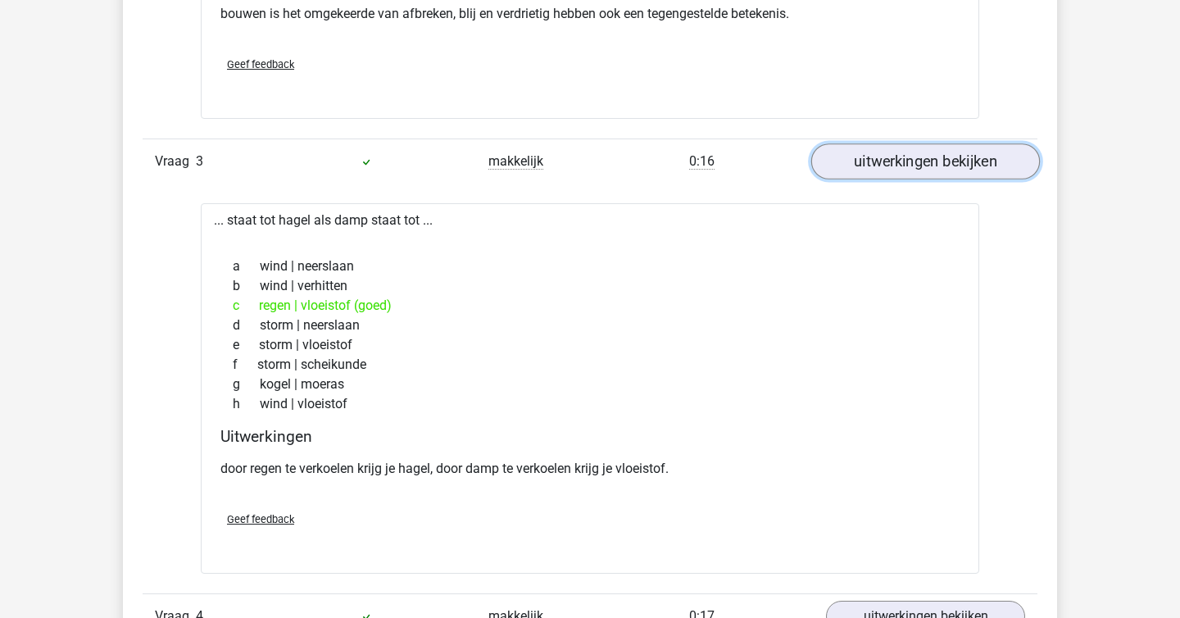
scroll to position [1908, 0]
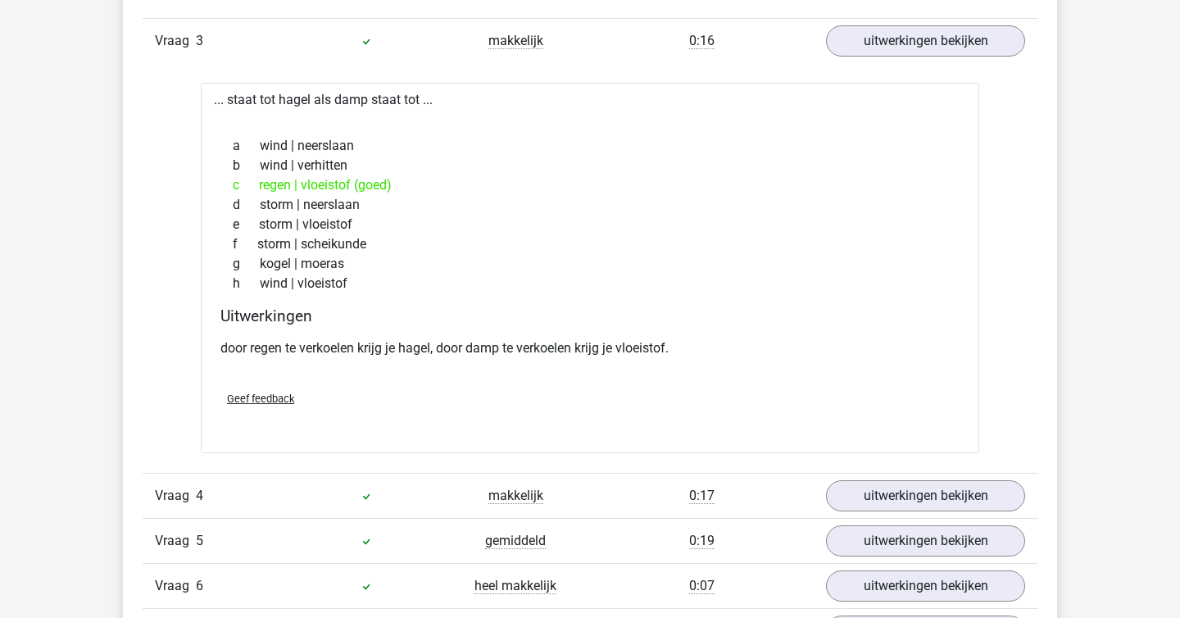
click at [631, 381] on div "Geef feedback" at bounding box center [590, 399] width 752 height 42
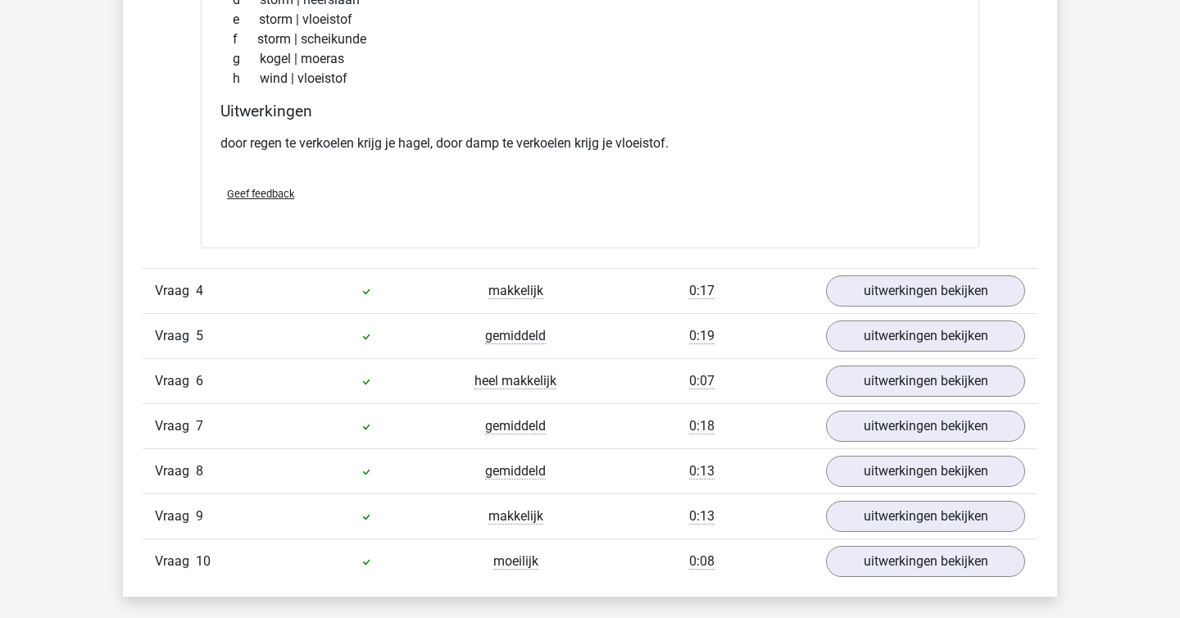
scroll to position [2232, 0]
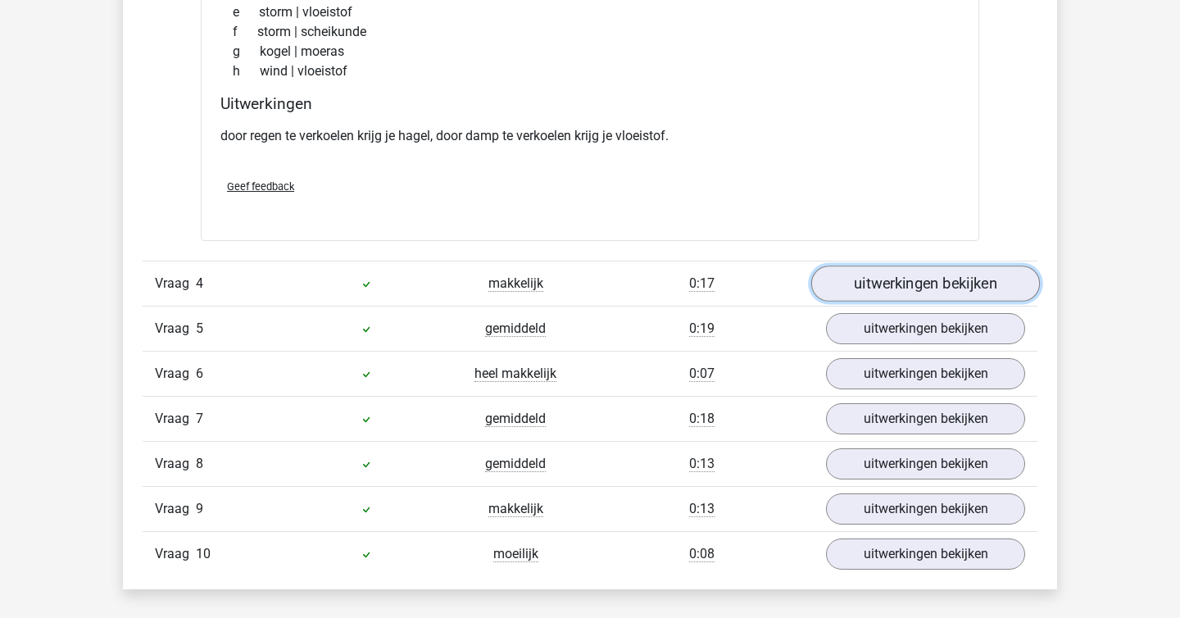
click at [929, 277] on link "uitwerkingen bekijken" at bounding box center [925, 283] width 229 height 36
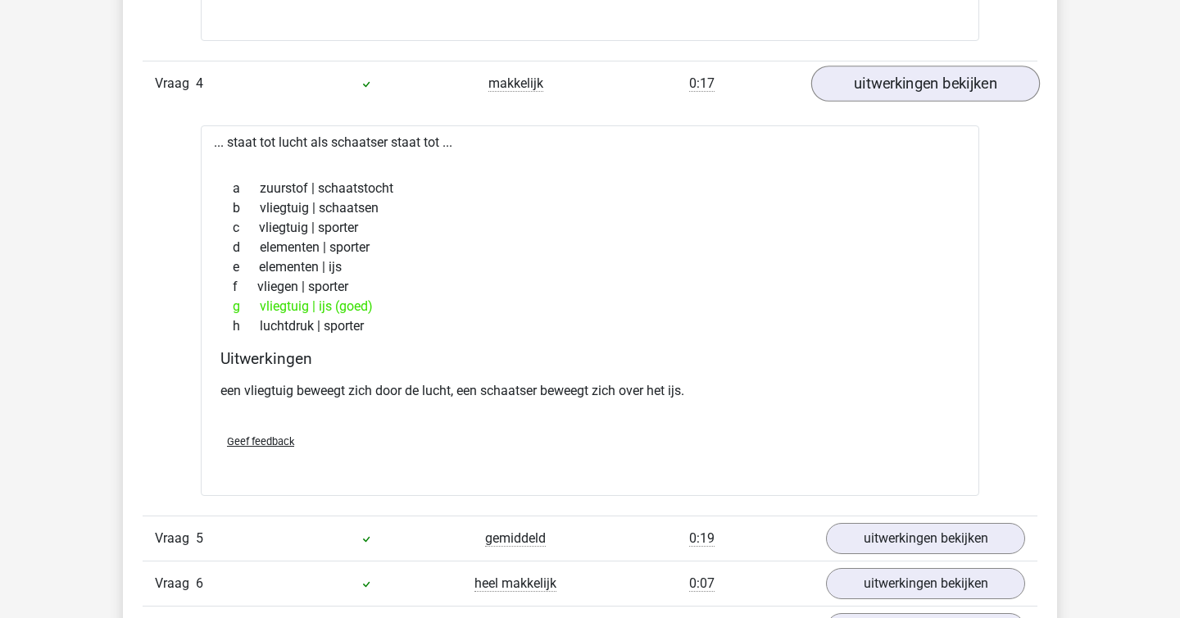
click at [929, 277] on div "f vliegen | sporter" at bounding box center [589, 287] width 739 height 20
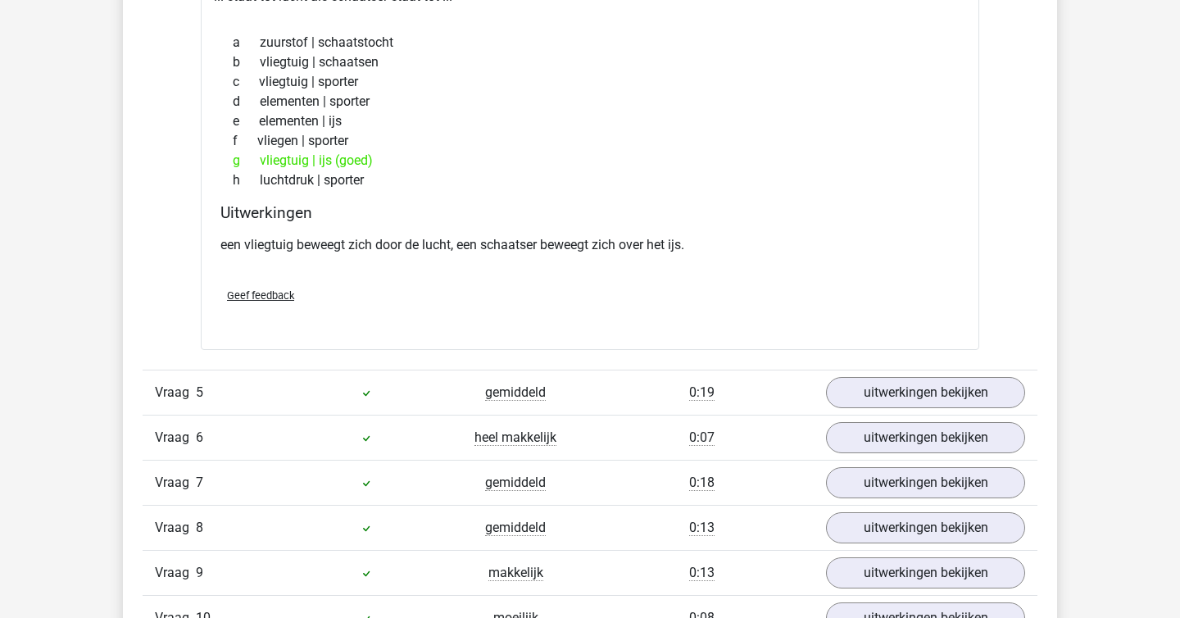
scroll to position [2581, 0]
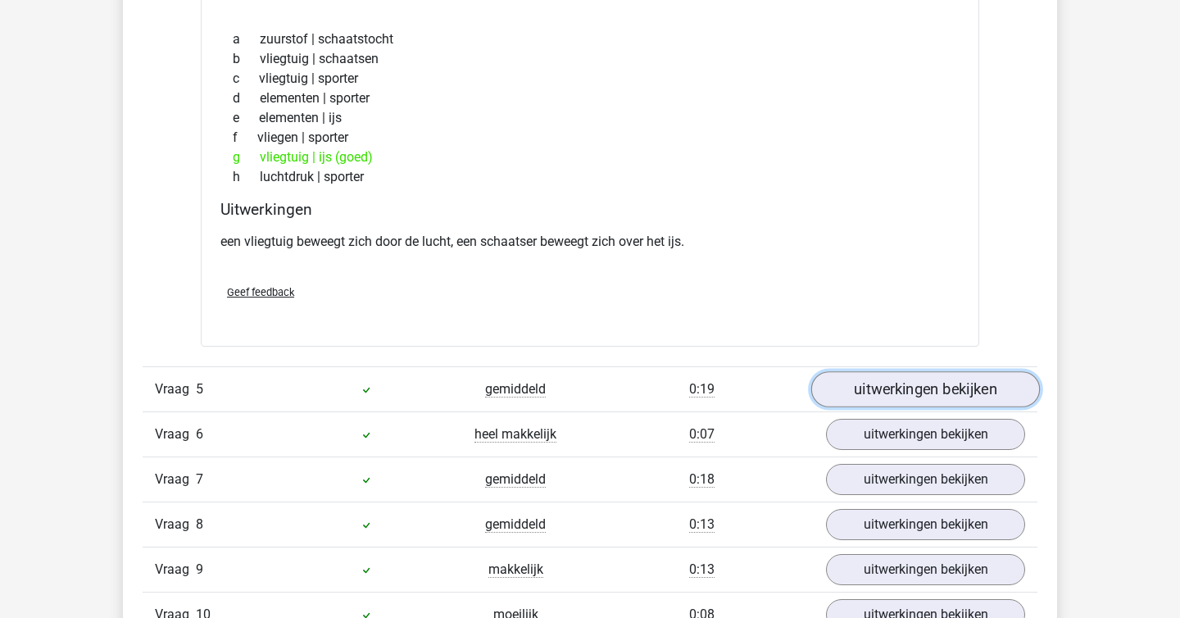
click at [956, 377] on link "uitwerkingen bekijken" at bounding box center [925, 389] width 229 height 36
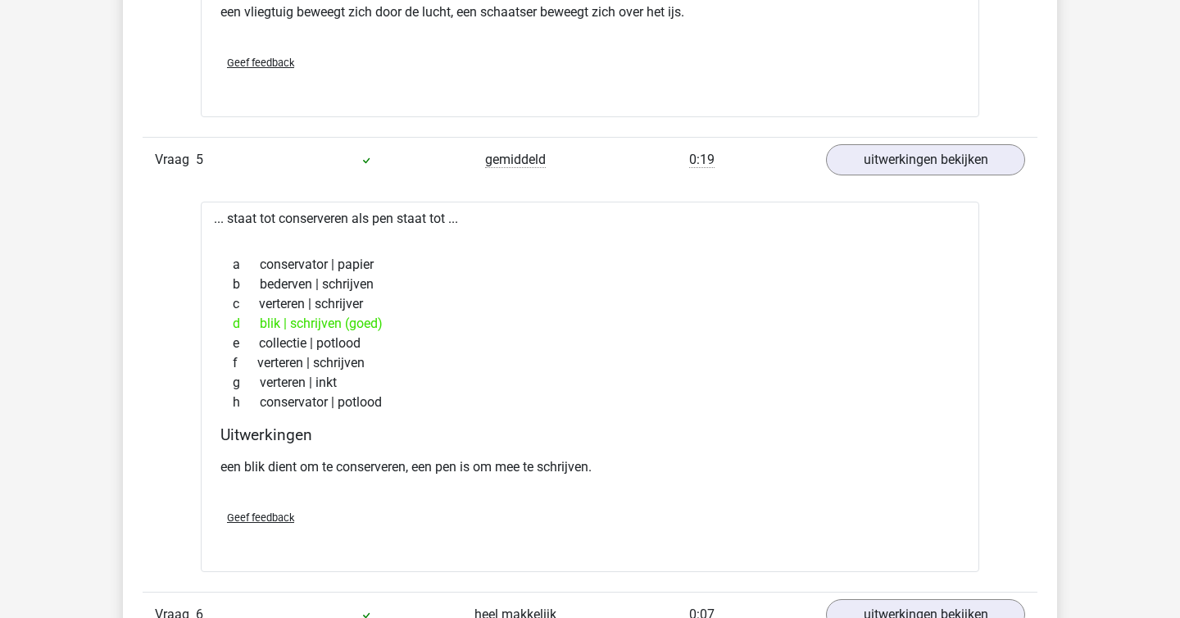
click at [754, 370] on div "f verteren | schrijven" at bounding box center [589, 363] width 739 height 20
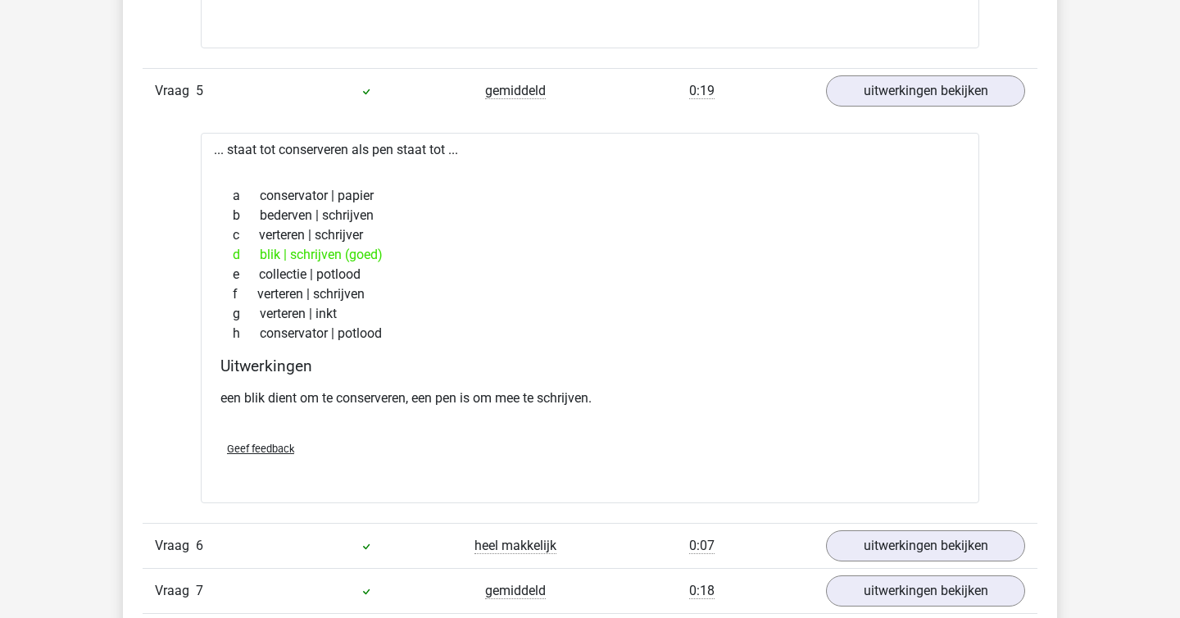
scroll to position [2882, 0]
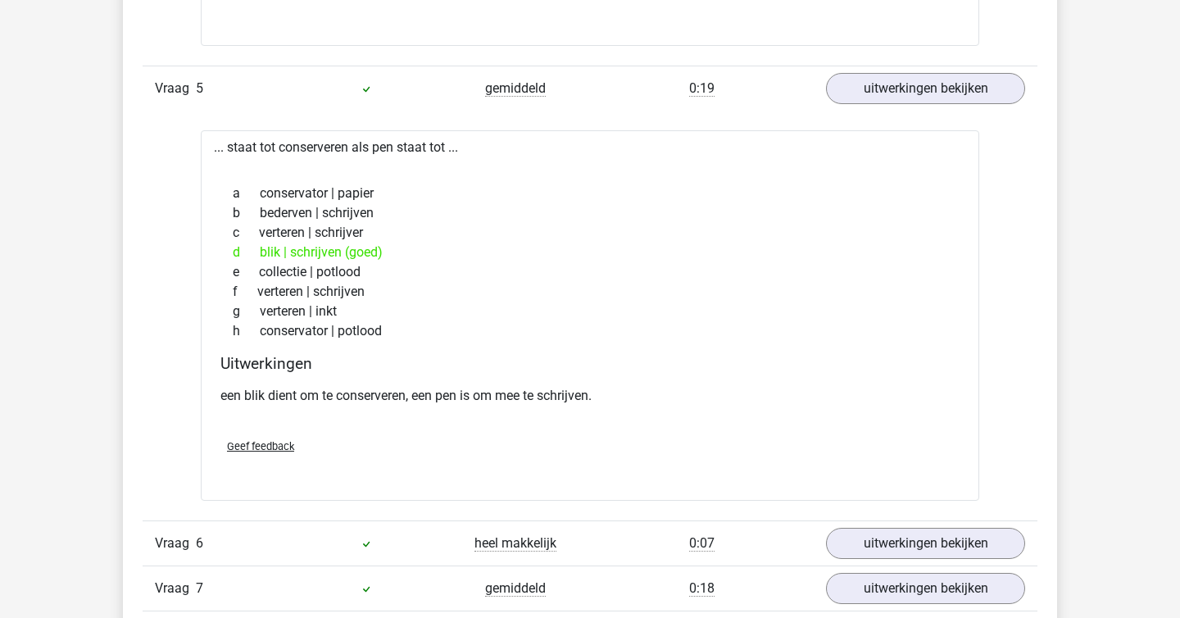
click at [754, 370] on h4 "Uitwerkingen" at bounding box center [589, 363] width 739 height 19
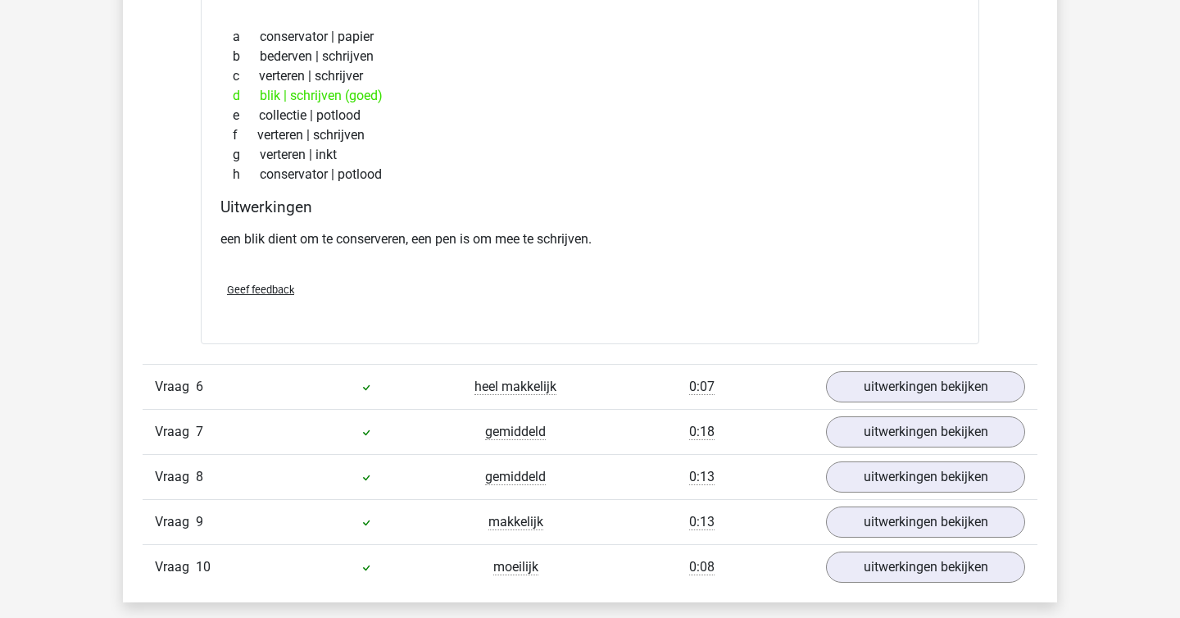
scroll to position [3040, 0]
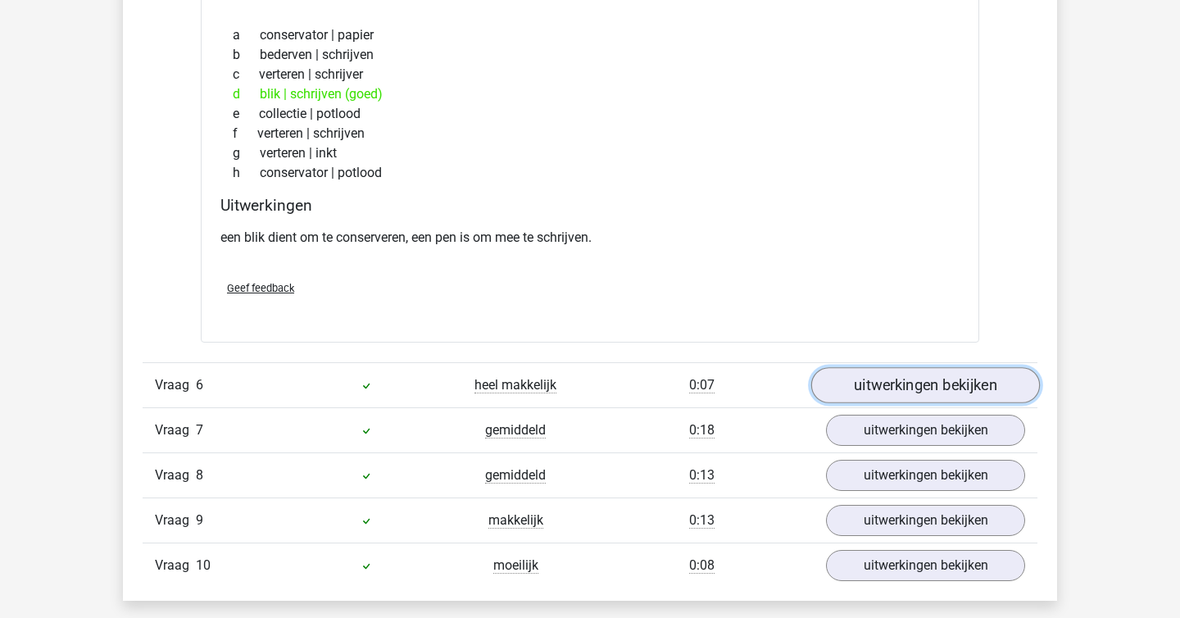
click at [914, 392] on link "uitwerkingen bekijken" at bounding box center [925, 386] width 229 height 36
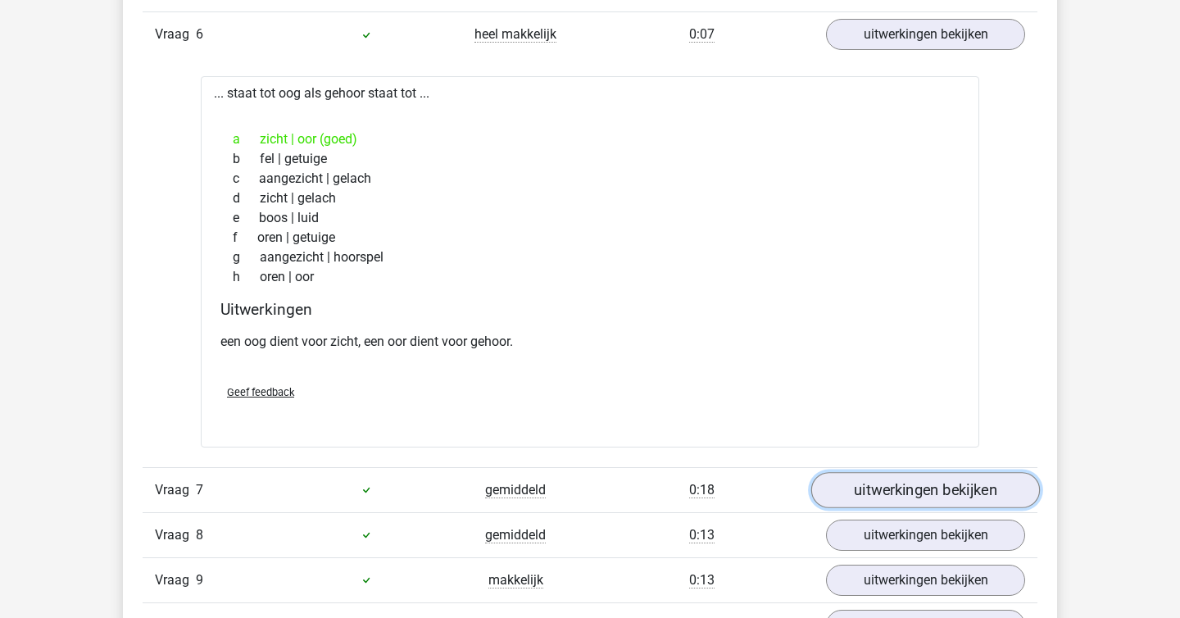
click at [922, 487] on link "uitwerkingen bekijken" at bounding box center [925, 490] width 229 height 36
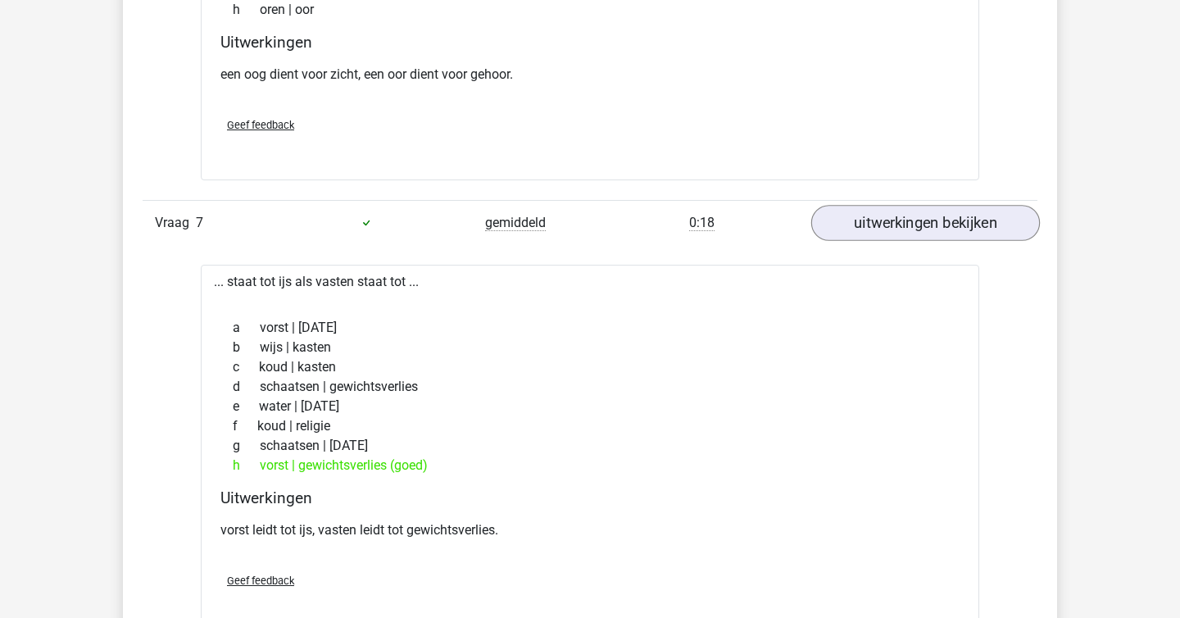
click at [922, 487] on div "... staat tot ijs als vasten staat tot ... a vorst | suikerfeest b wijs | kaste…" at bounding box center [590, 450] width 778 height 370
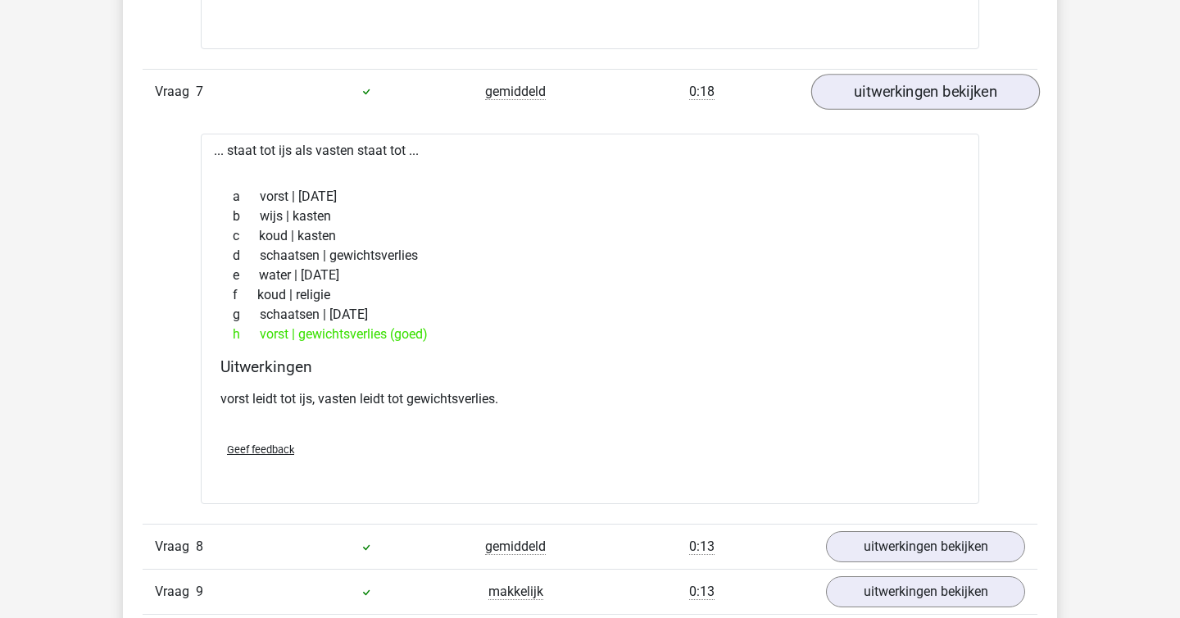
click at [922, 487] on div "Verstuur" at bounding box center [590, 483] width 752 height 26
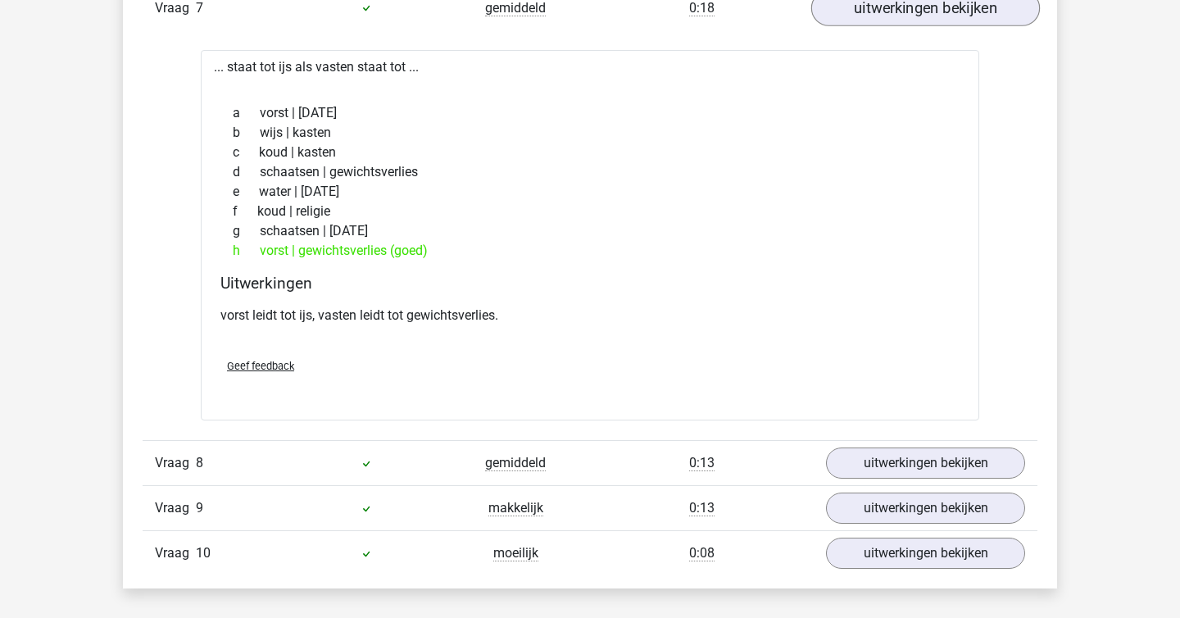
scroll to position [3922, 0]
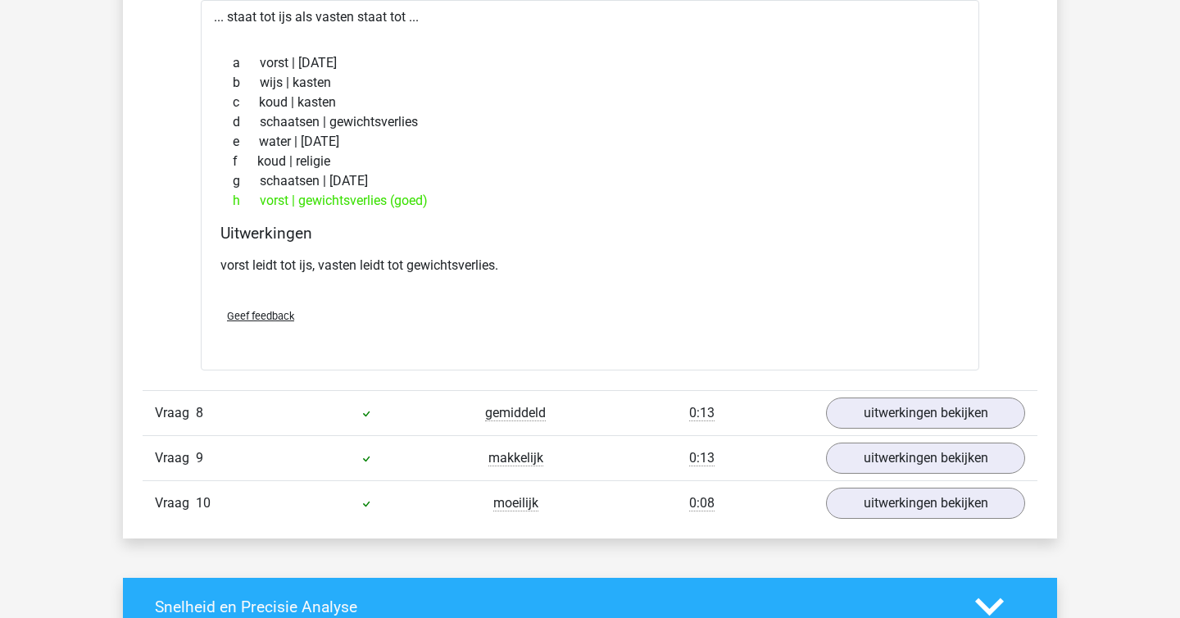
click at [796, 331] on div "Geef feedback" at bounding box center [590, 316] width 752 height 42
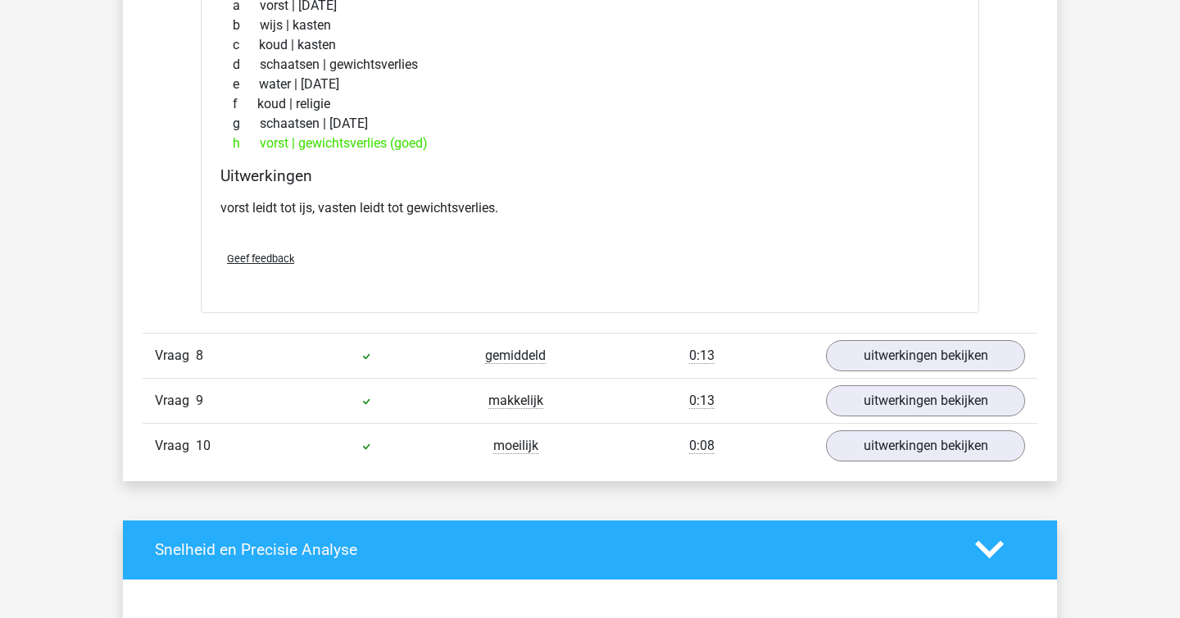
scroll to position [3998, 0]
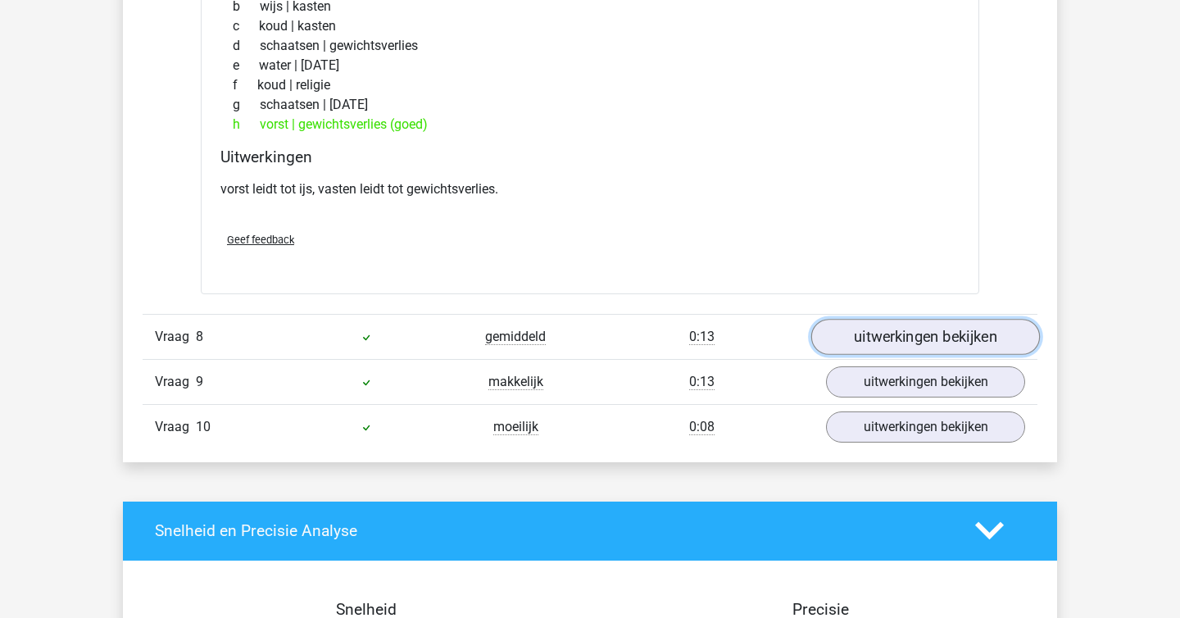
click at [880, 342] on link "uitwerkingen bekijken" at bounding box center [925, 337] width 229 height 36
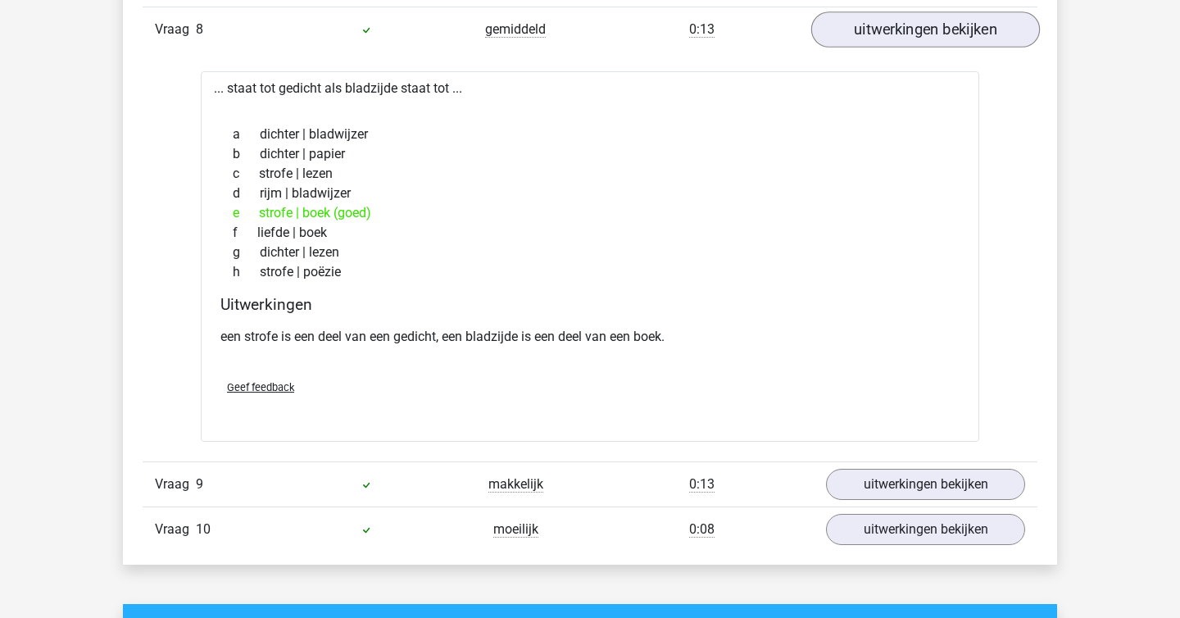
click at [880, 342] on p "een strofe is een deel van een gedicht, een bladzijde is een deel van een boek." at bounding box center [589, 337] width 739 height 20
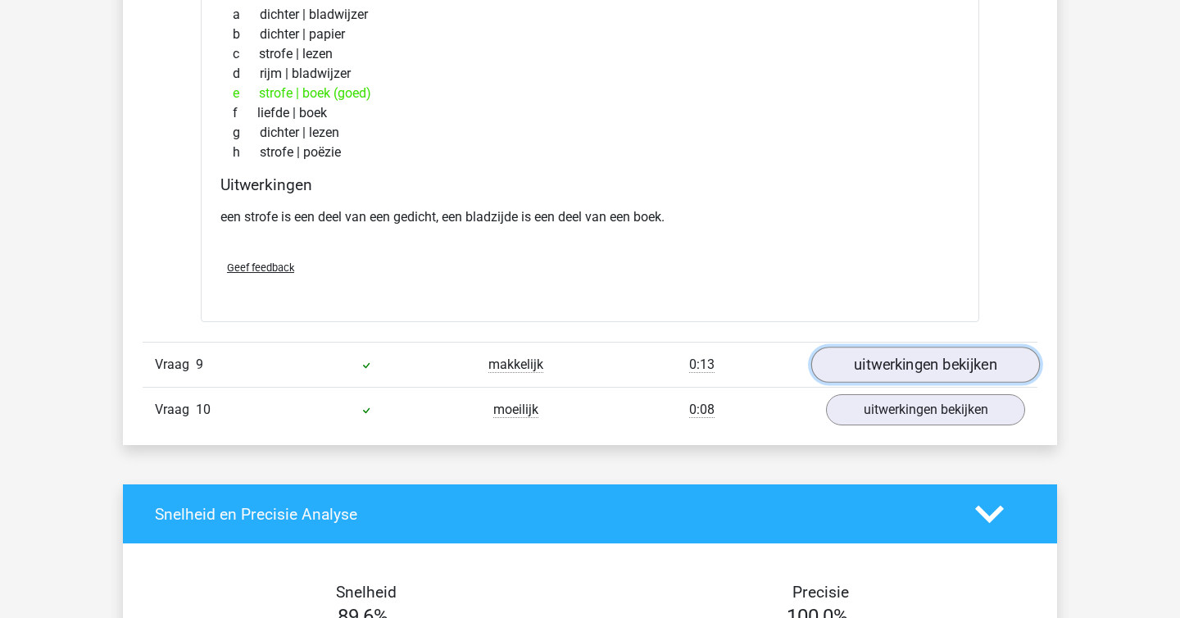
click at [898, 358] on link "uitwerkingen bekijken" at bounding box center [925, 365] width 229 height 36
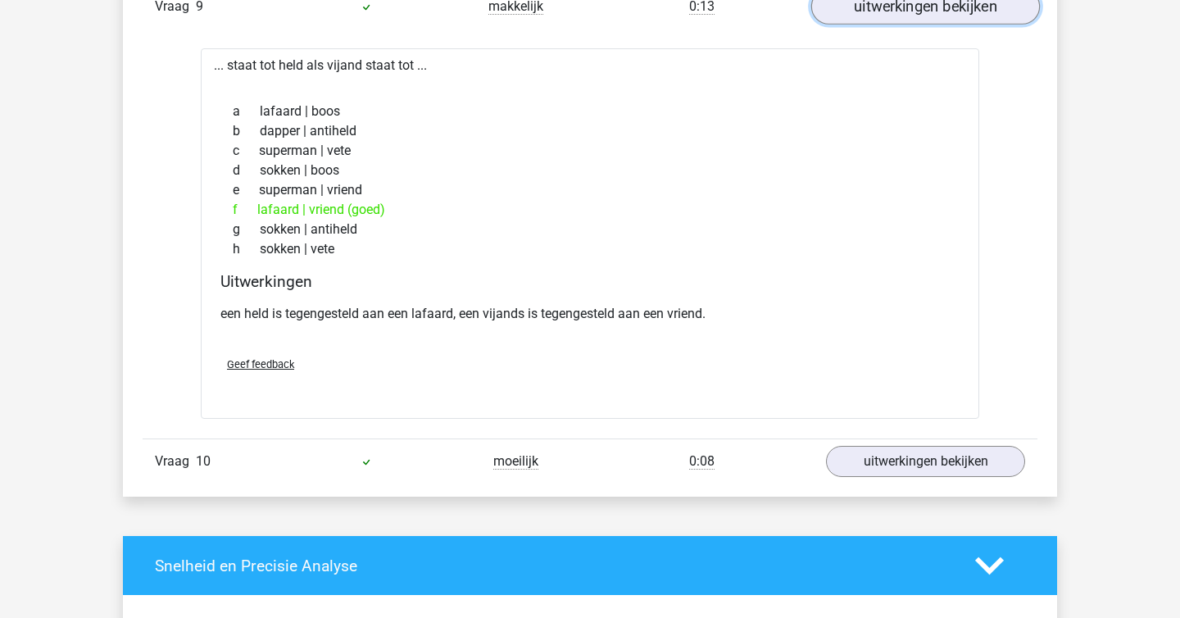
scroll to position [4784, 0]
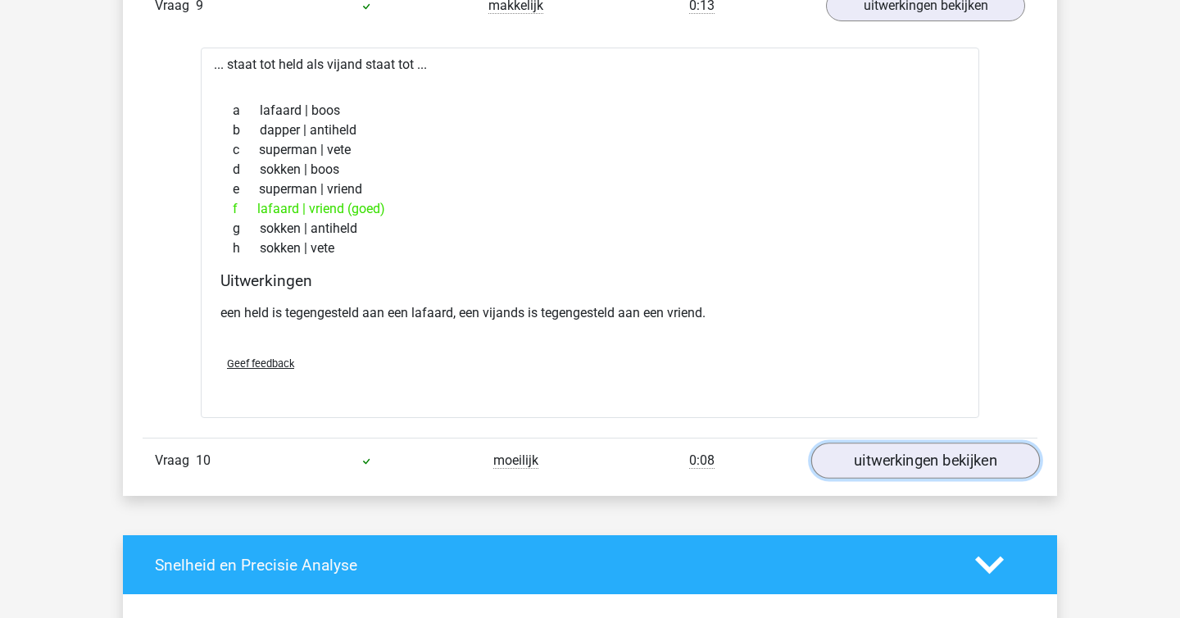
click at [916, 456] on link "uitwerkingen bekijken" at bounding box center [925, 460] width 229 height 36
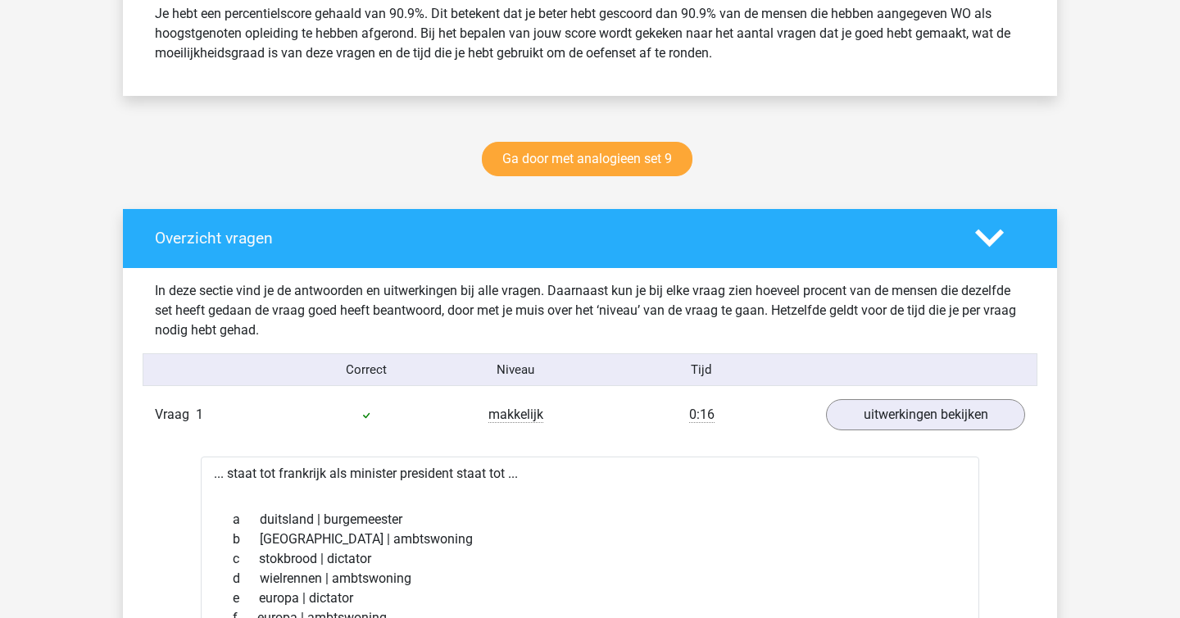
scroll to position [733, 0]
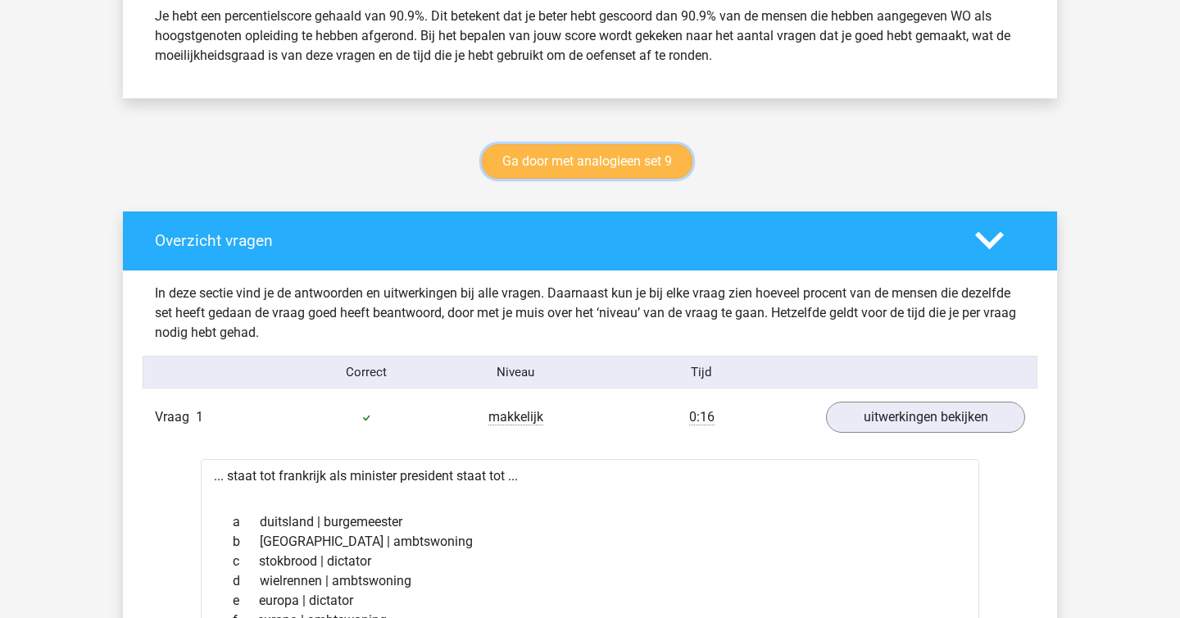
click at [578, 160] on link "Ga door met analogieen set 9" at bounding box center [587, 161] width 211 height 34
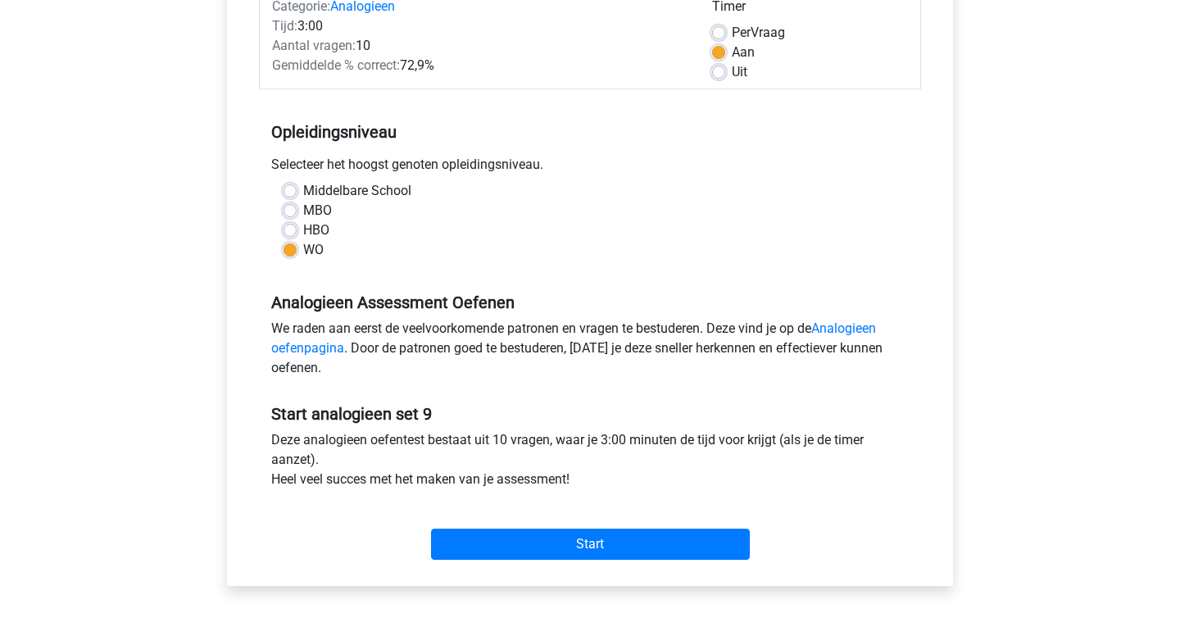
scroll to position [266, 0]
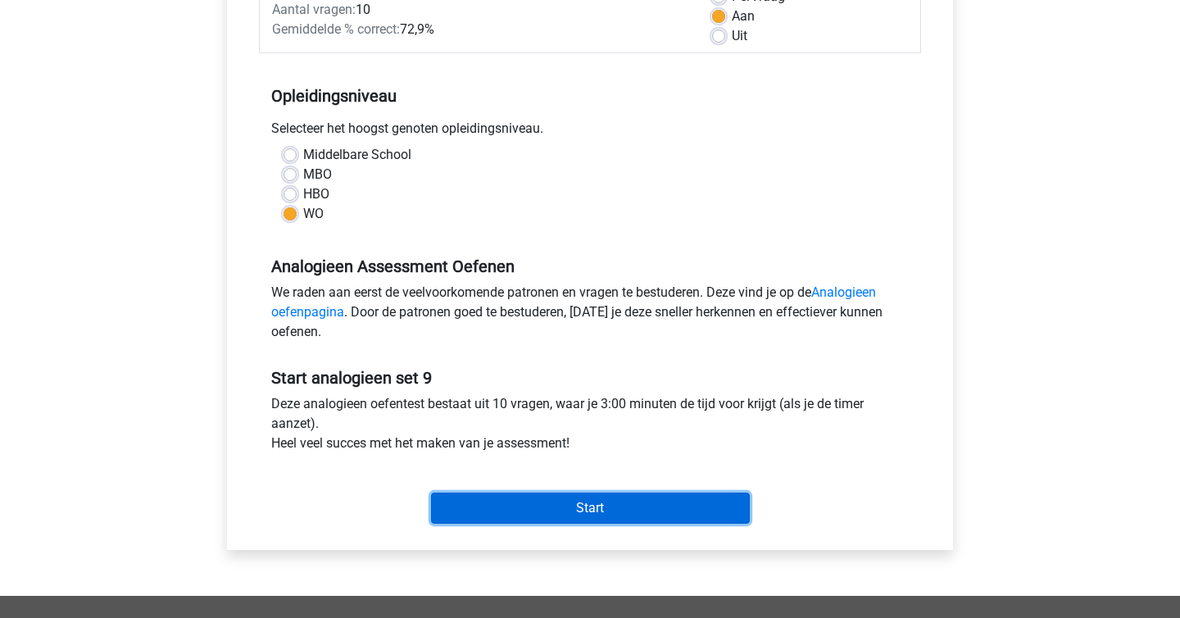
click at [578, 506] on input "Start" at bounding box center [590, 507] width 319 height 31
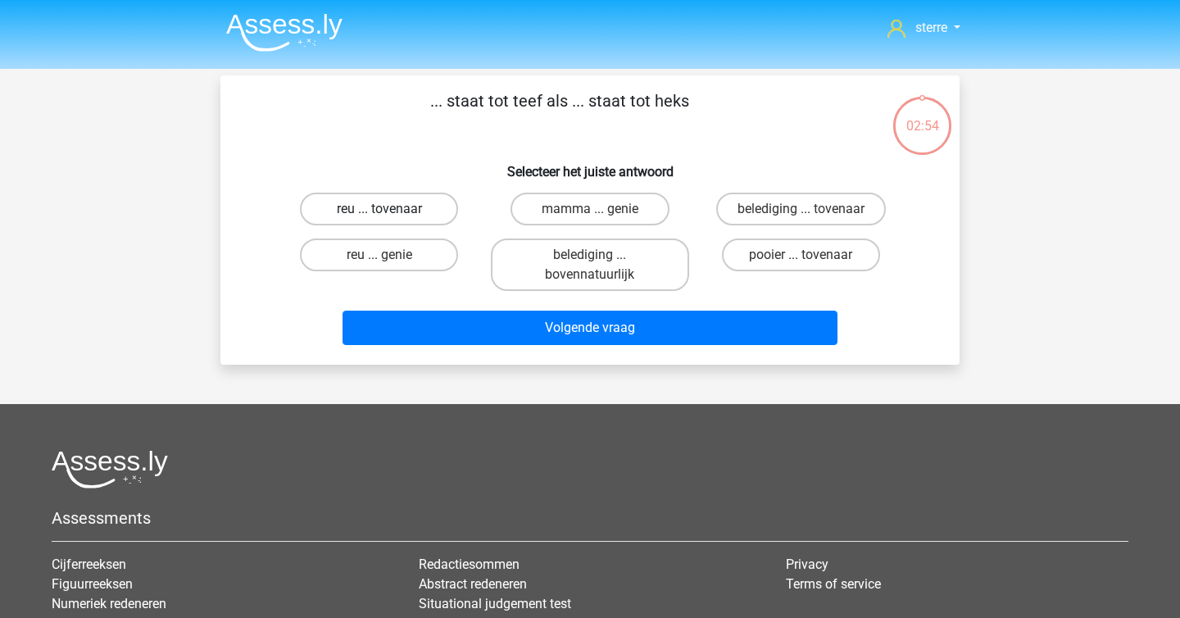
click at [372, 219] on label "reu ... tovenaar" at bounding box center [379, 209] width 158 height 33
click at [379, 219] on input "reu ... tovenaar" at bounding box center [384, 214] width 11 height 11
radio input "true"
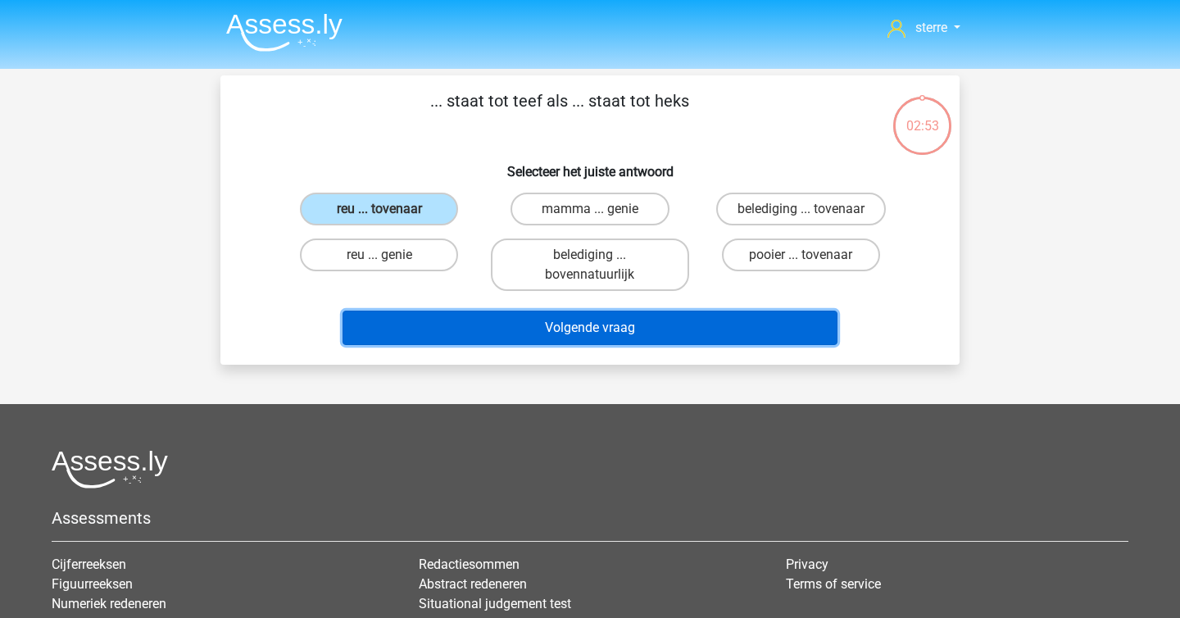
click at [475, 323] on button "Volgende vraag" at bounding box center [590, 328] width 496 height 34
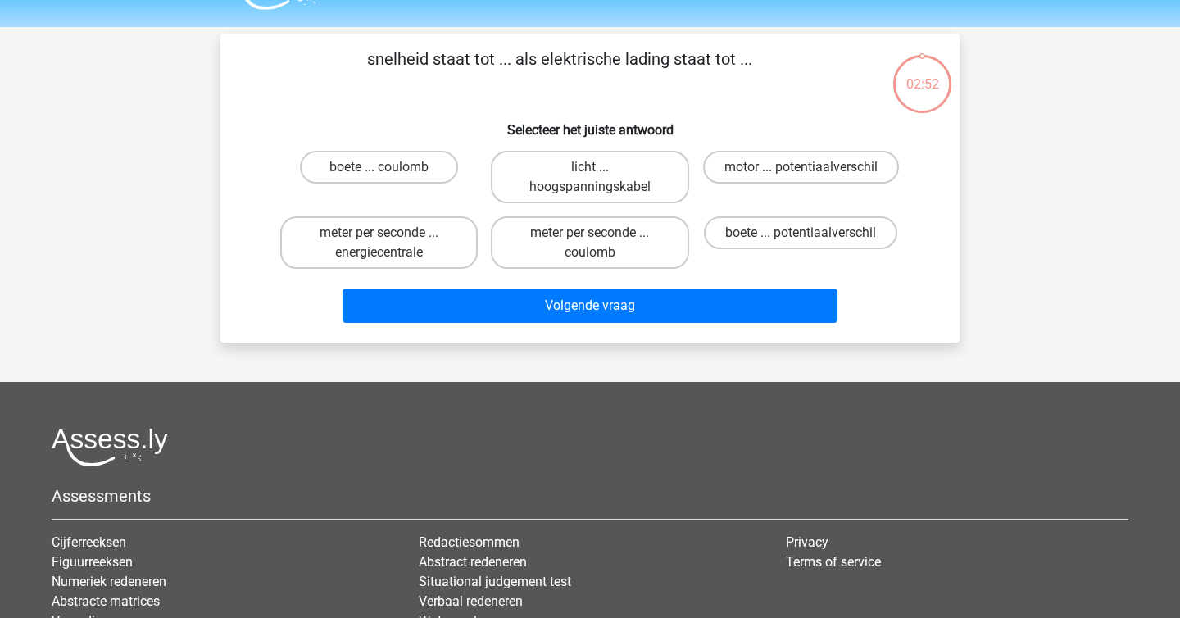
scroll to position [32, 0]
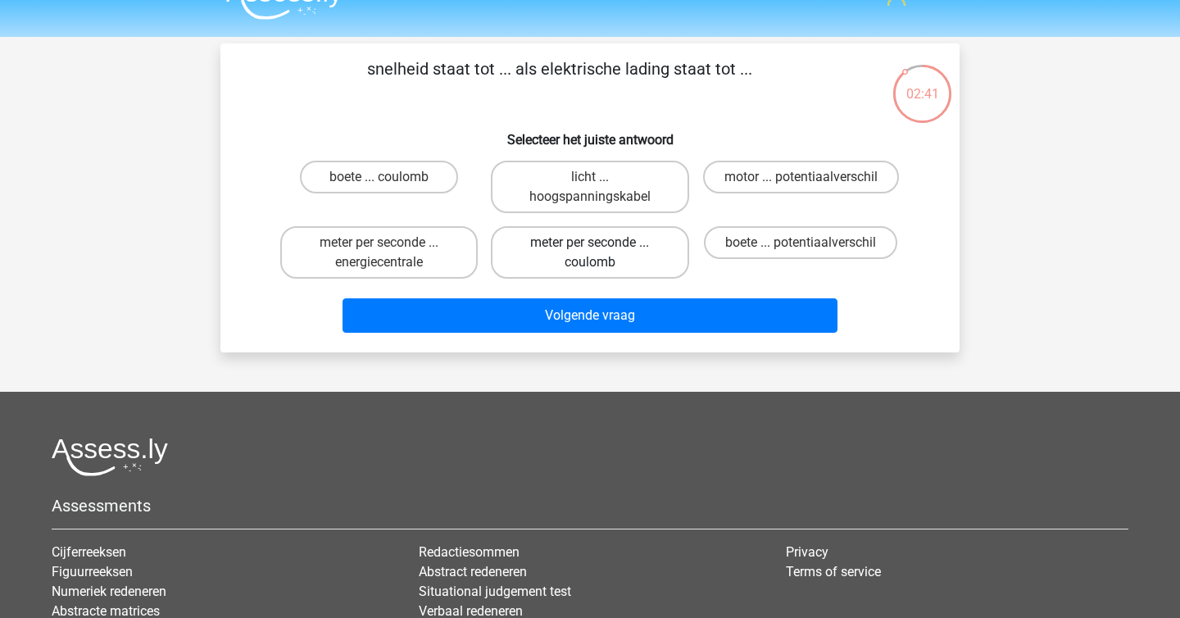
click at [616, 245] on label "meter per seconde ... coulomb" at bounding box center [589, 252] width 197 height 52
click at [601, 245] on input "meter per seconde ... coulomb" at bounding box center [595, 248] width 11 height 11
radio input "true"
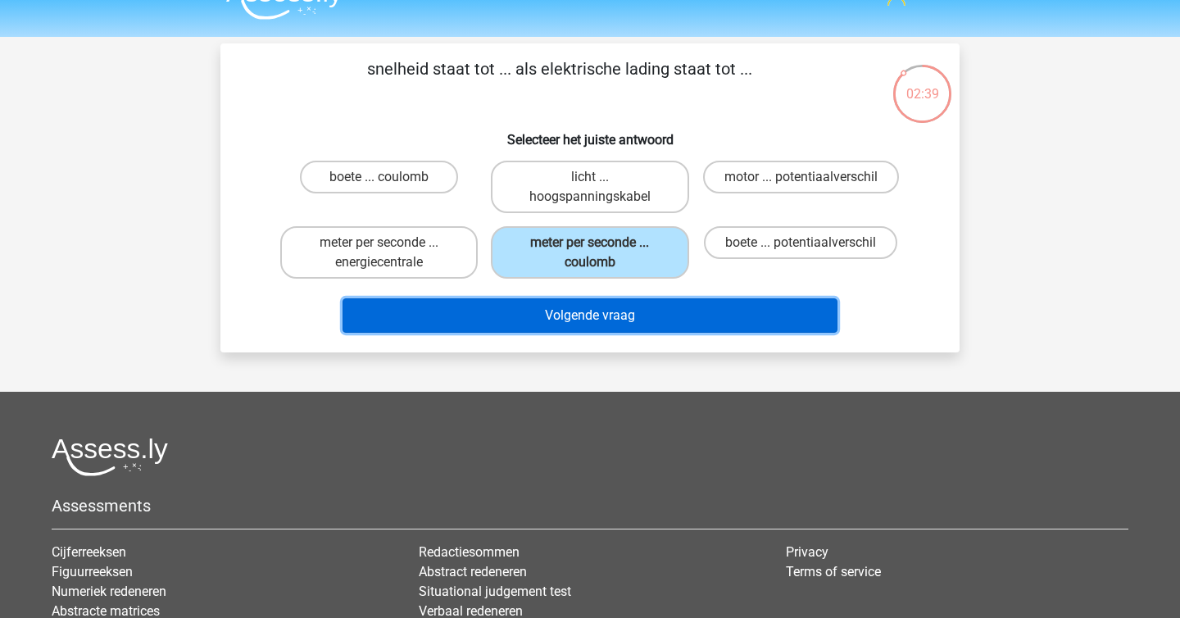
click at [675, 315] on button "Volgende vraag" at bounding box center [590, 315] width 496 height 34
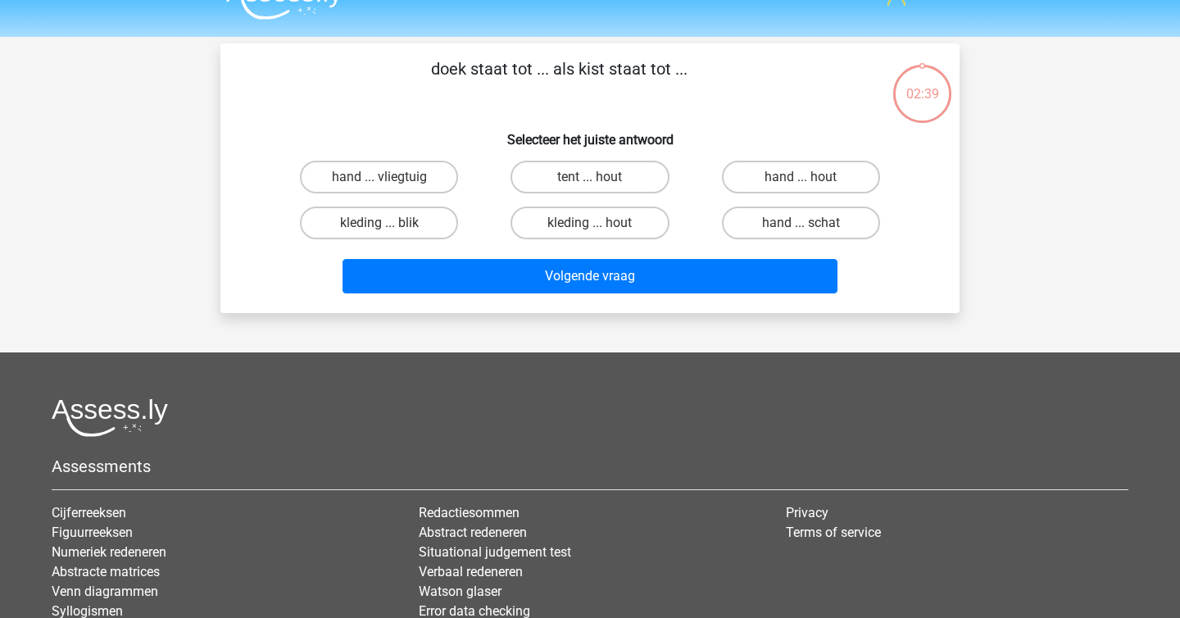
scroll to position [75, 0]
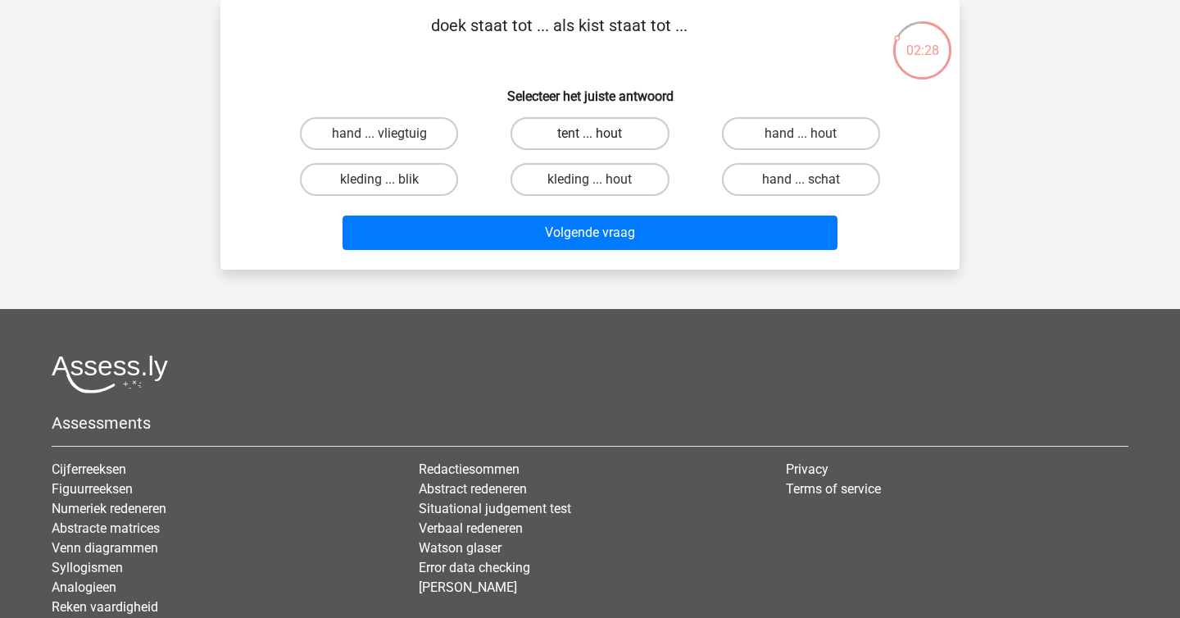
click at [623, 127] on label "tent ... hout" at bounding box center [589, 133] width 158 height 33
click at [601, 134] on input "tent ... hout" at bounding box center [595, 139] width 11 height 11
radio input "true"
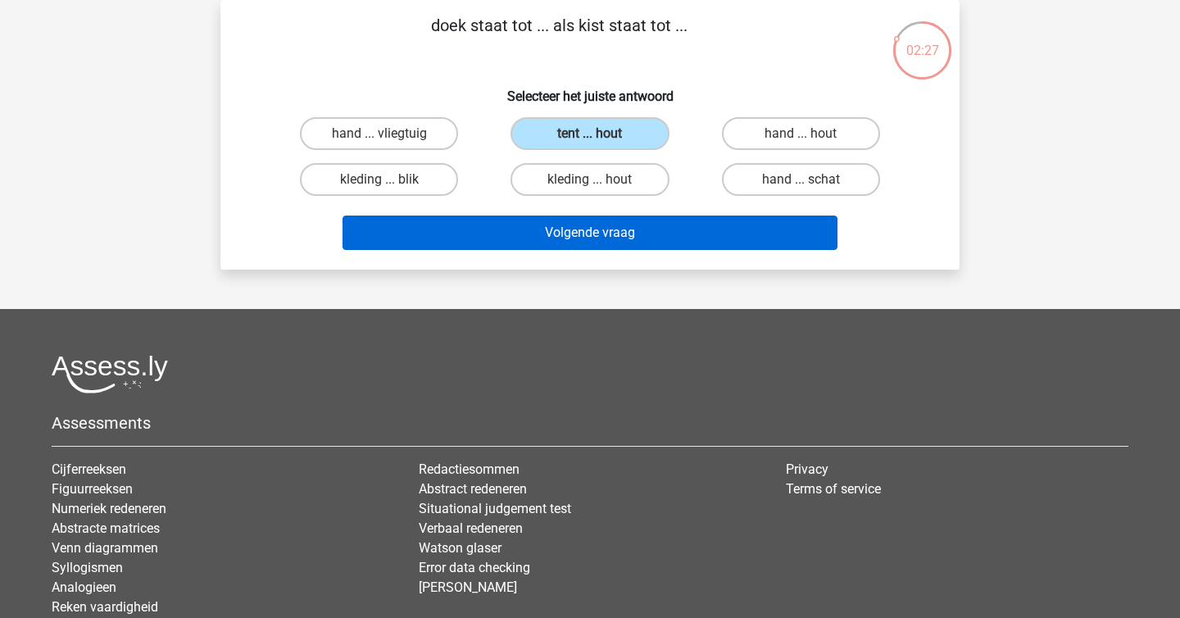
click at [638, 229] on button "Volgende vraag" at bounding box center [590, 232] width 496 height 34
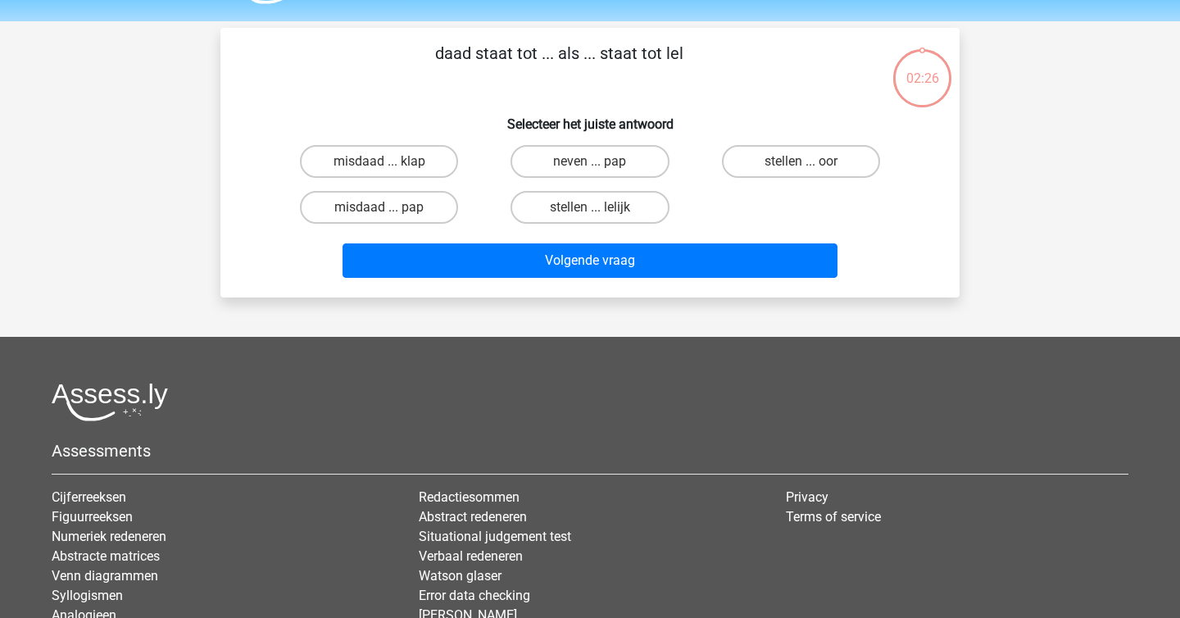
scroll to position [40, 0]
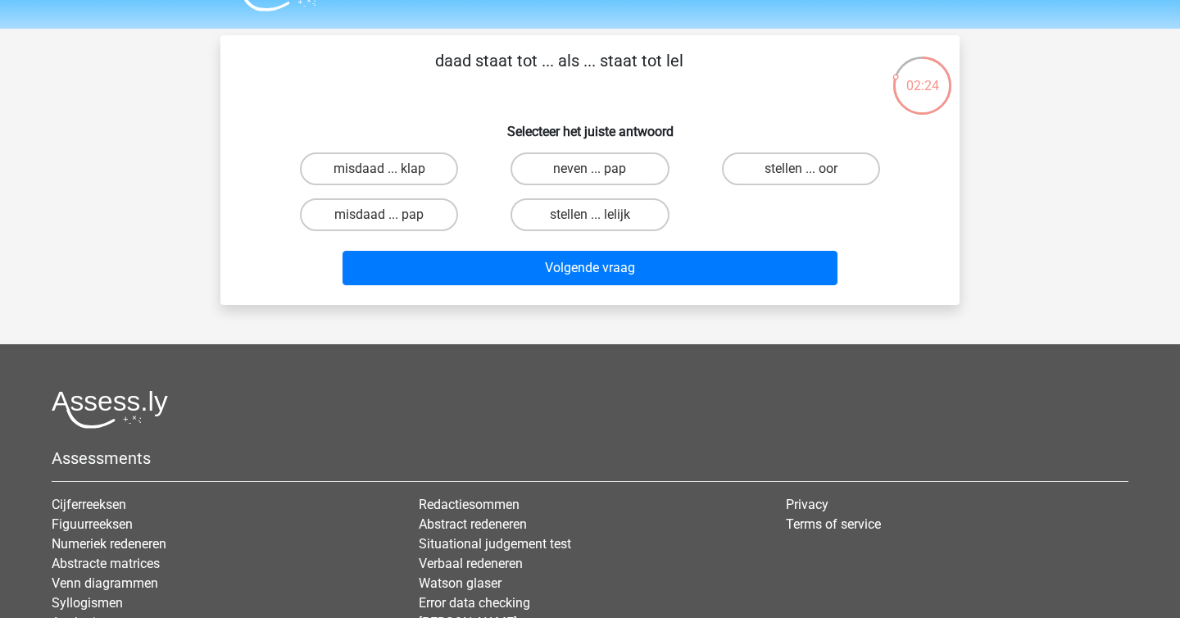
click at [473, 66] on p "daad staat tot ... als ... staat tot lel" at bounding box center [559, 72] width 625 height 49
copy p
click at [491, 137] on h6 "Selecteer het juiste antwoord" at bounding box center [590, 125] width 687 height 29
click at [796, 169] on label "stellen ... oor" at bounding box center [801, 168] width 158 height 33
click at [800, 169] on input "stellen ... oor" at bounding box center [805, 174] width 11 height 11
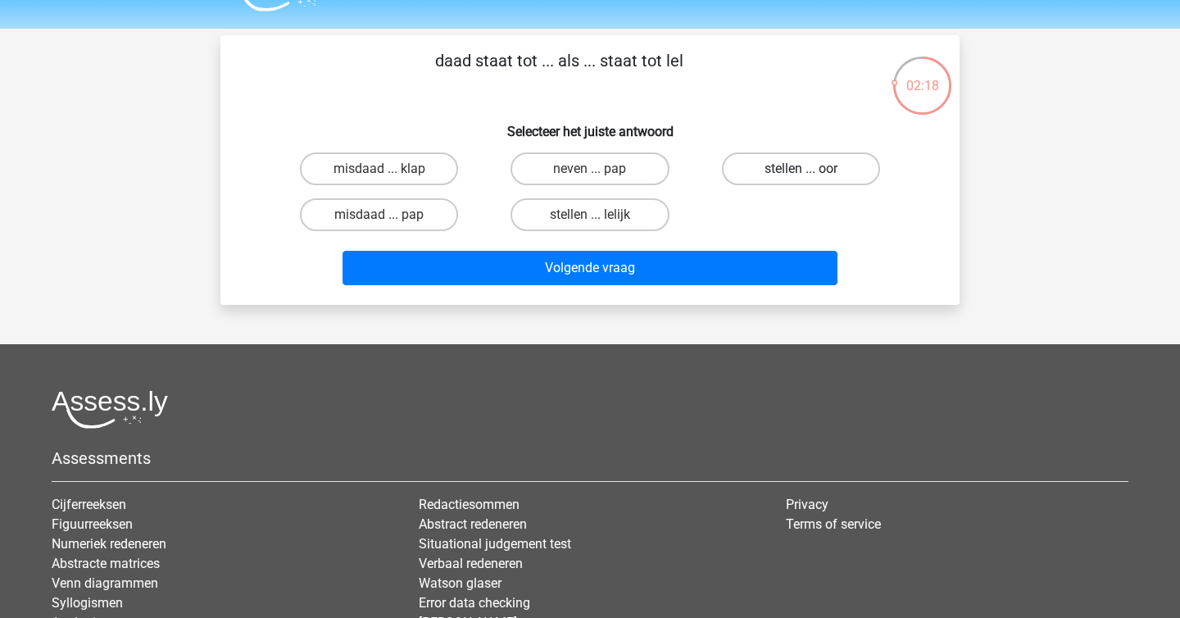
radio input "true"
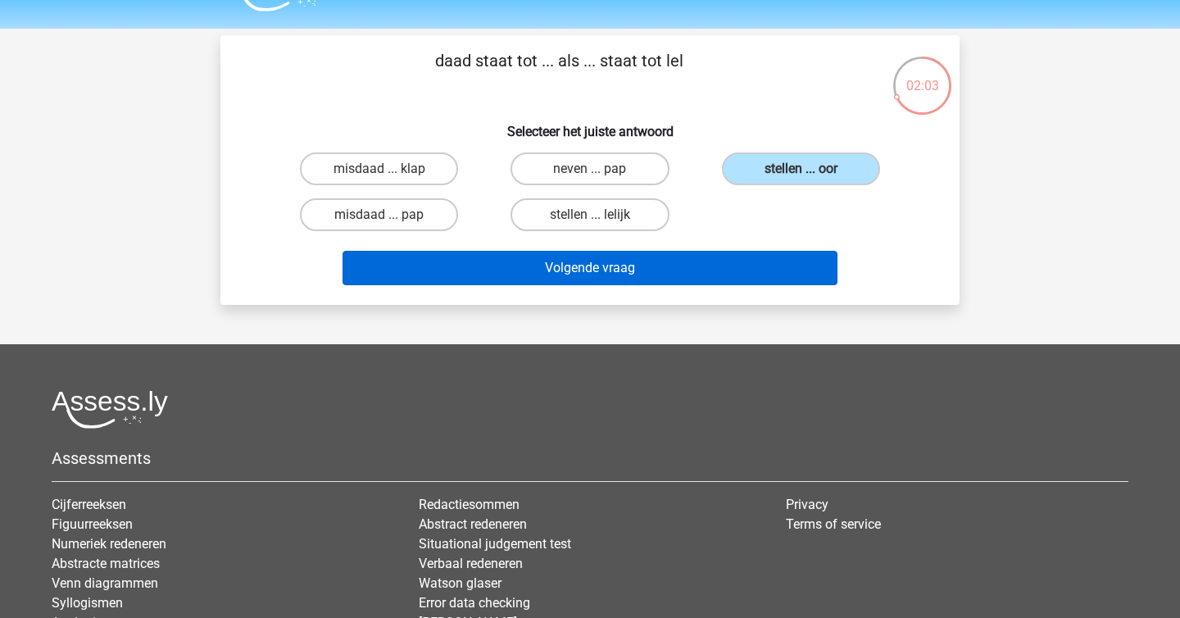
click at [510, 274] on button "Volgende vraag" at bounding box center [590, 268] width 496 height 34
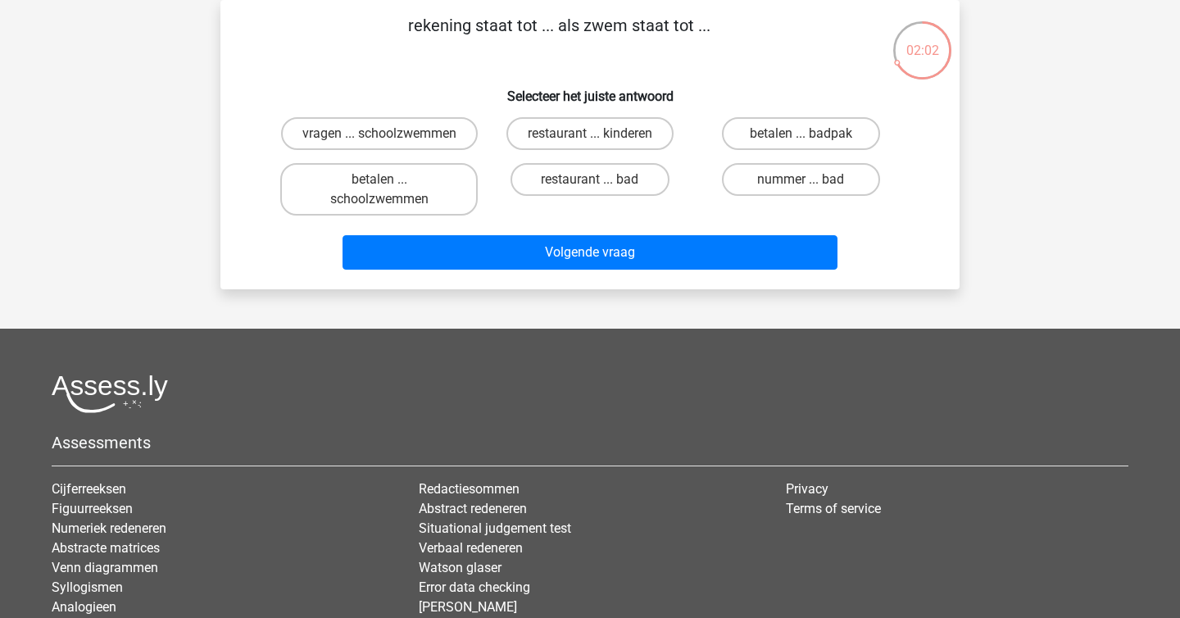
scroll to position [43, 0]
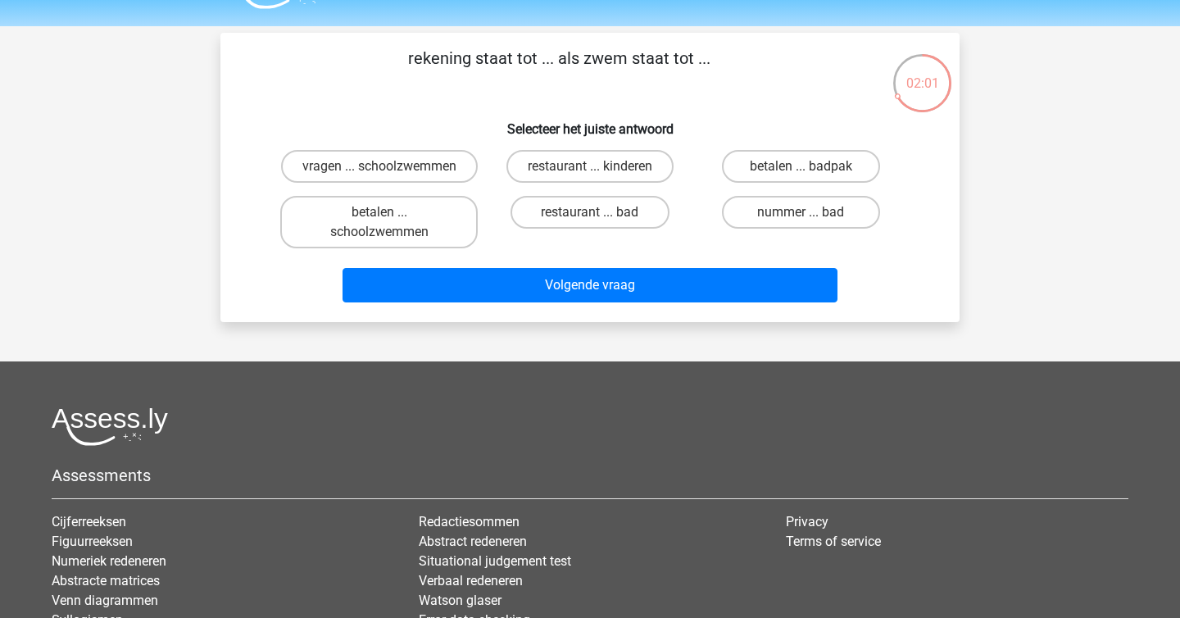
click at [474, 104] on div "rekening staat tot ... als zwem staat tot ... Selecteer het juiste antwoord vra…" at bounding box center [590, 177] width 726 height 263
click at [772, 228] on label "nummer ... bad" at bounding box center [801, 212] width 158 height 33
click at [800, 223] on input "nummer ... bad" at bounding box center [805, 217] width 11 height 11
radio input "true"
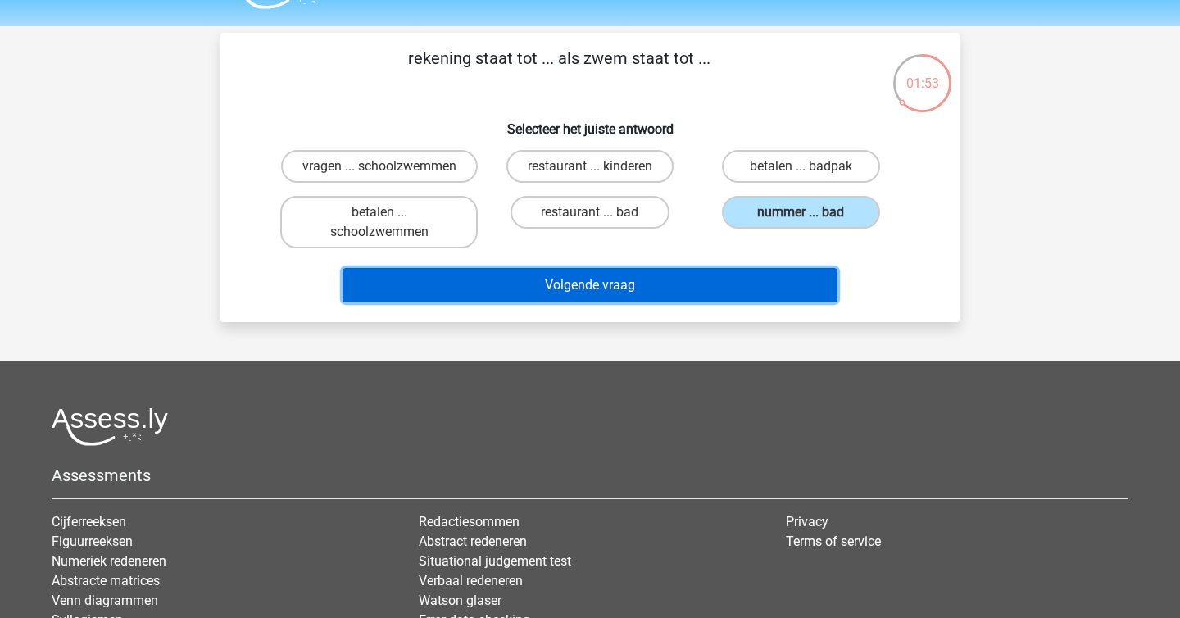
click at [709, 302] on button "Volgende vraag" at bounding box center [590, 285] width 496 height 34
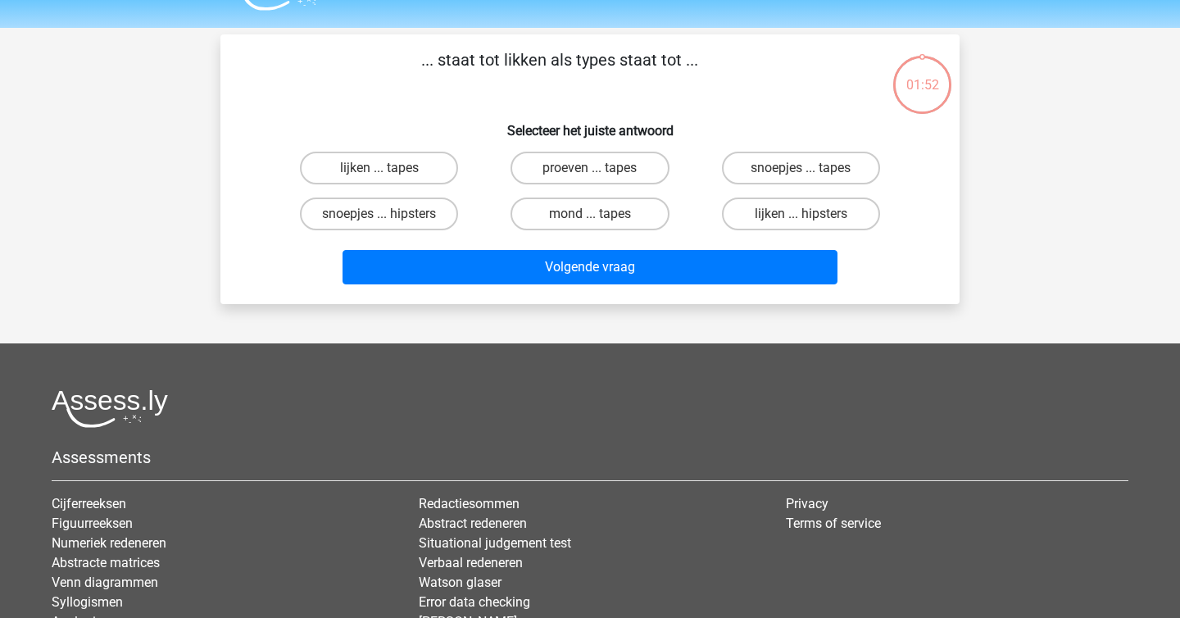
scroll to position [35, 0]
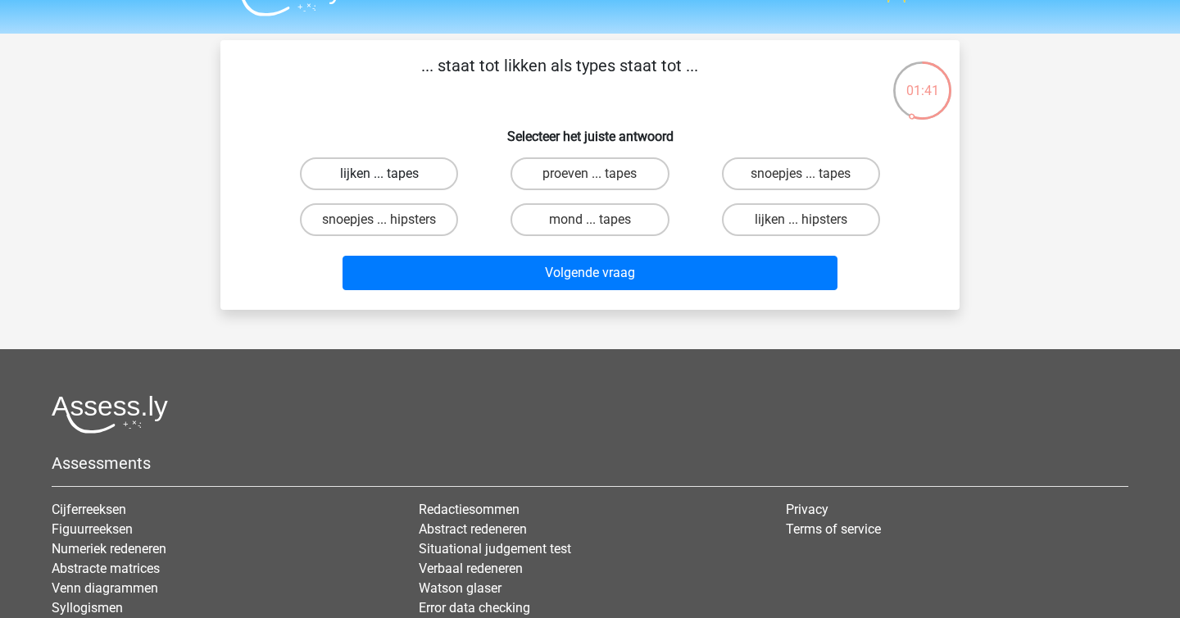
click at [415, 162] on label "lijken ... tapes" at bounding box center [379, 173] width 158 height 33
click at [390, 174] on input "lijken ... tapes" at bounding box center [384, 179] width 11 height 11
radio input "true"
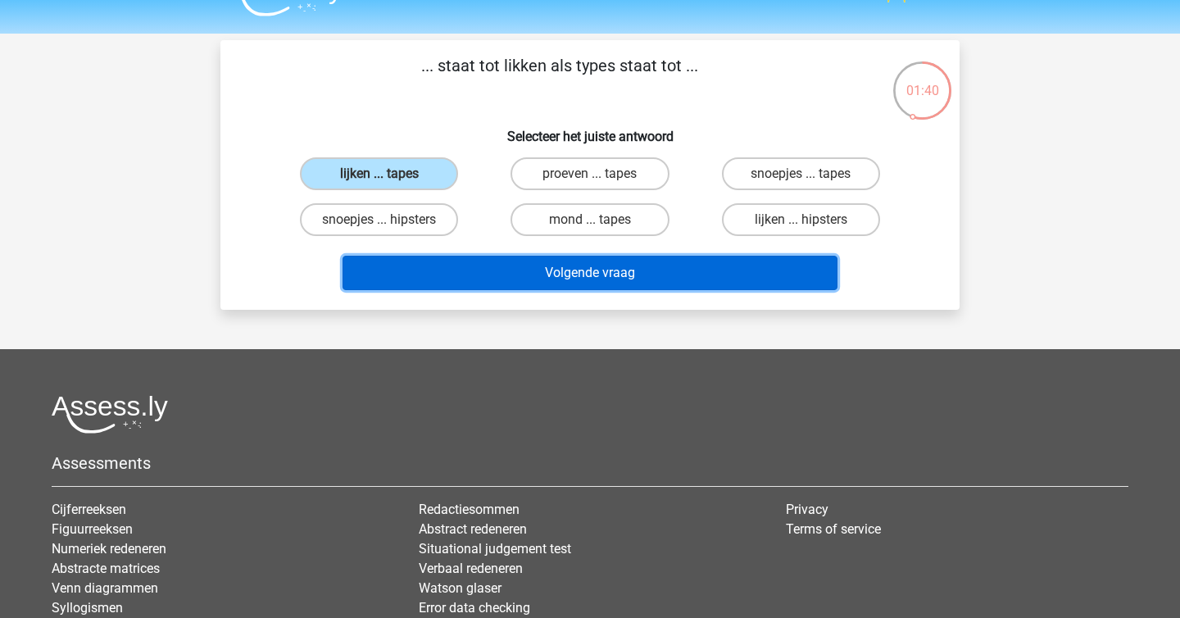
click at [497, 265] on button "Volgende vraag" at bounding box center [590, 273] width 496 height 34
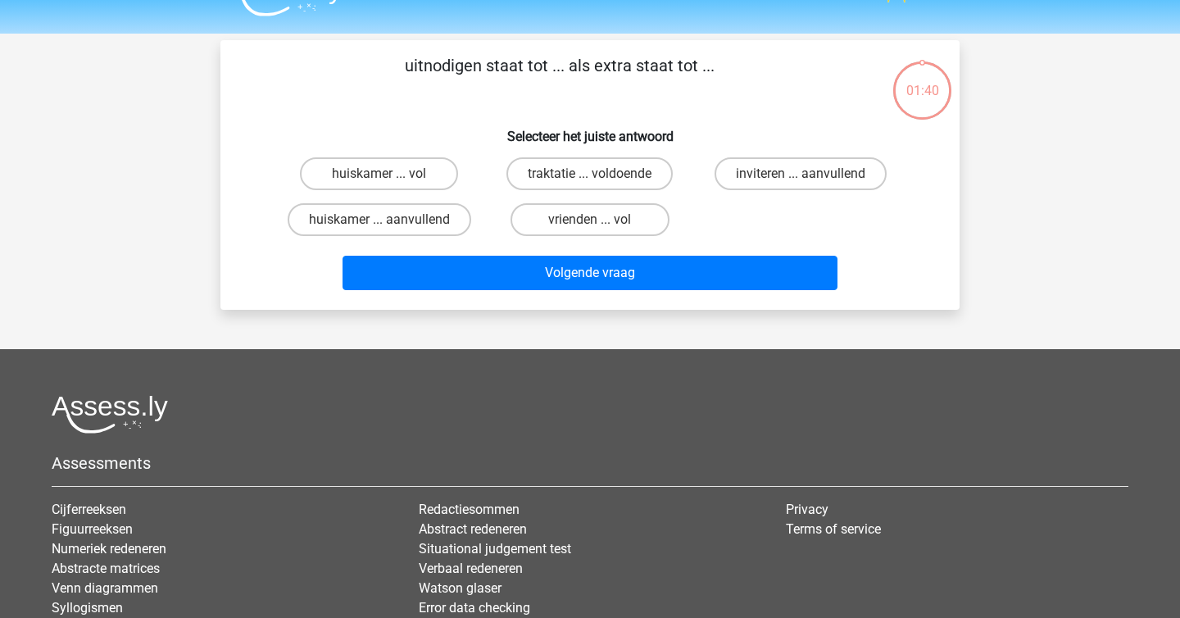
scroll to position [75, 0]
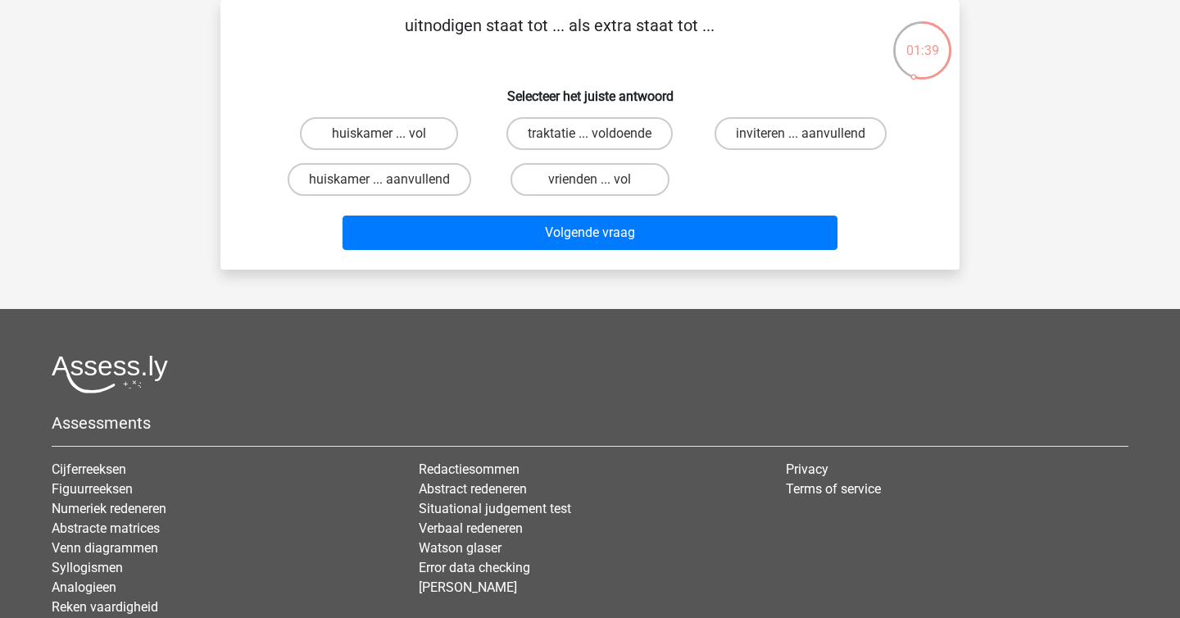
click at [483, 20] on p "uitnodigen staat tot ... als extra staat tot ..." at bounding box center [559, 37] width 625 height 49
click at [487, 22] on p "uitnodigen staat tot ... als extra staat tot ..." at bounding box center [559, 37] width 625 height 49
copy p
click at [487, 22] on p "uitnodigen staat tot ... als extra staat tot ..." at bounding box center [559, 37] width 625 height 49
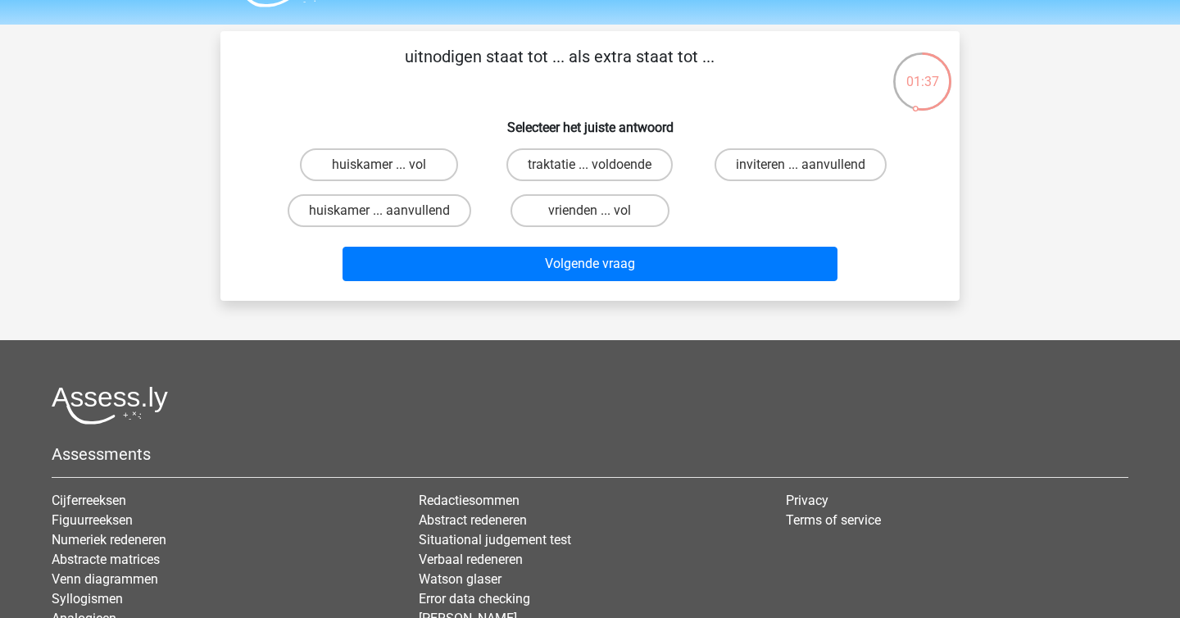
scroll to position [43, 0]
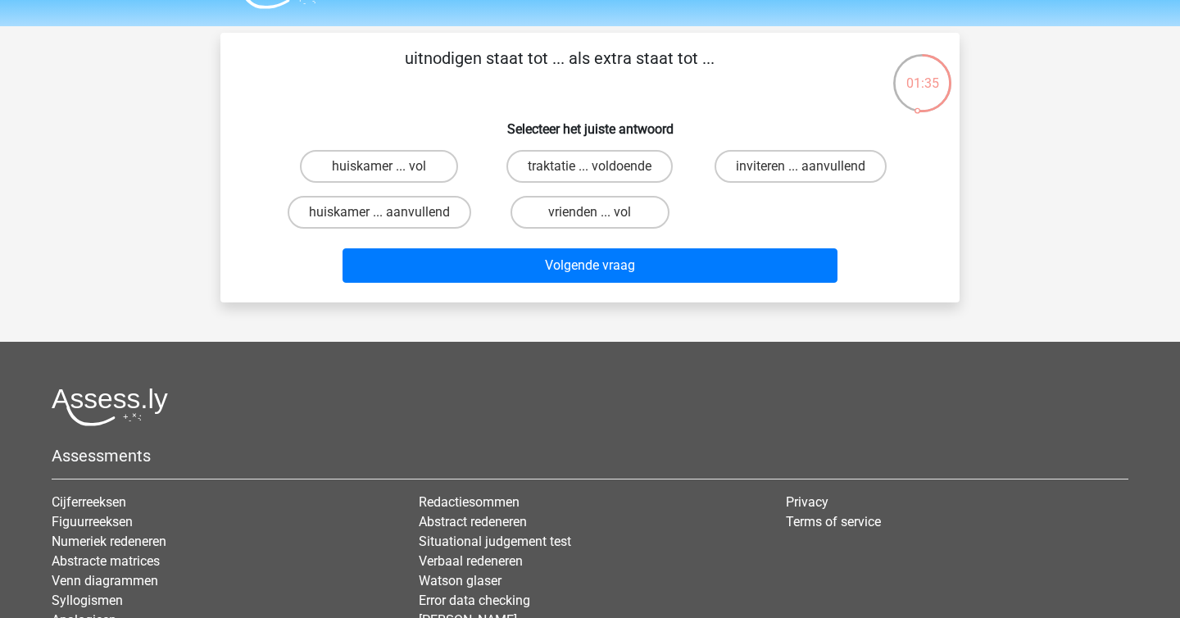
click at [496, 95] on div "uitnodigen staat tot ... als extra staat tot ... Selecteer het juiste antwoord …" at bounding box center [590, 167] width 726 height 243
click at [775, 162] on label "inviteren ... aanvullend" at bounding box center [800, 166] width 172 height 33
click at [800, 166] on input "inviteren ... aanvullend" at bounding box center [805, 171] width 11 height 11
radio input "true"
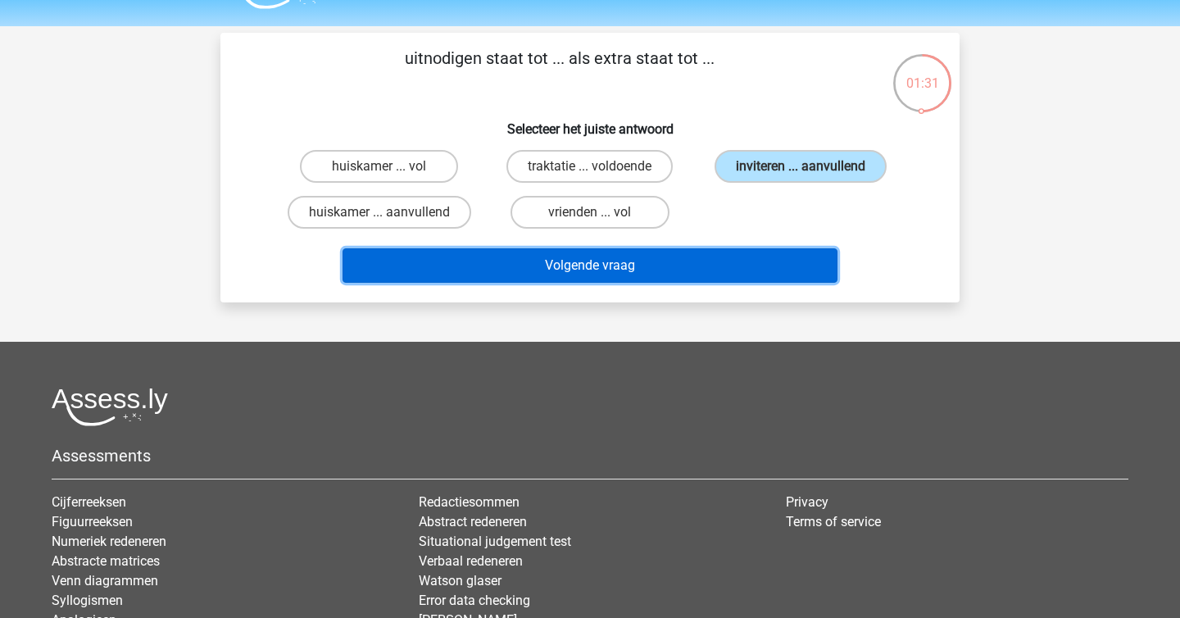
click at [764, 278] on button "Volgende vraag" at bounding box center [590, 265] width 496 height 34
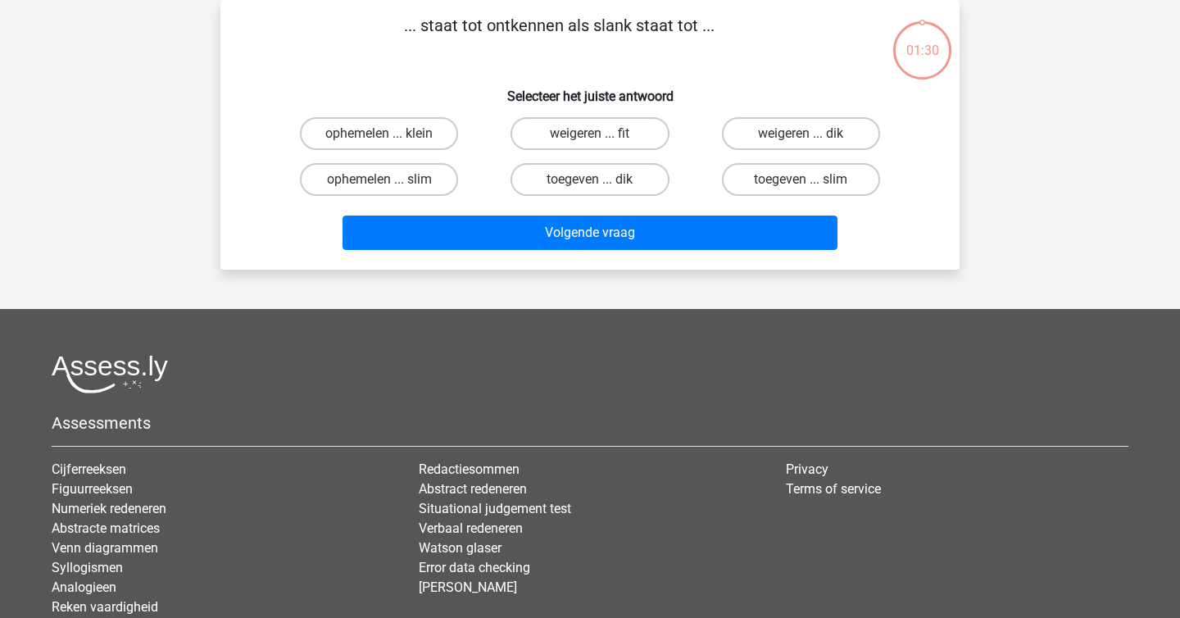
scroll to position [53, 0]
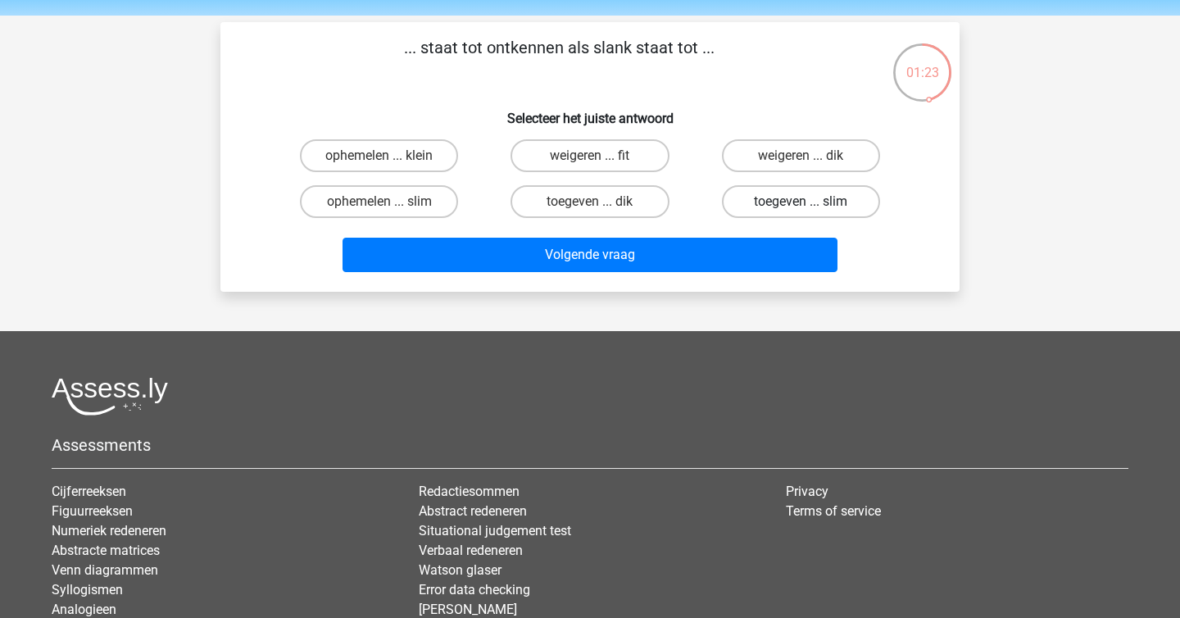
click at [805, 197] on label "toegeven ... slim" at bounding box center [801, 201] width 158 height 33
click at [805, 202] on input "toegeven ... slim" at bounding box center [805, 207] width 11 height 11
radio input "true"
click at [609, 208] on label "toegeven ... dik" at bounding box center [589, 201] width 158 height 33
click at [601, 208] on input "toegeven ... dik" at bounding box center [595, 207] width 11 height 11
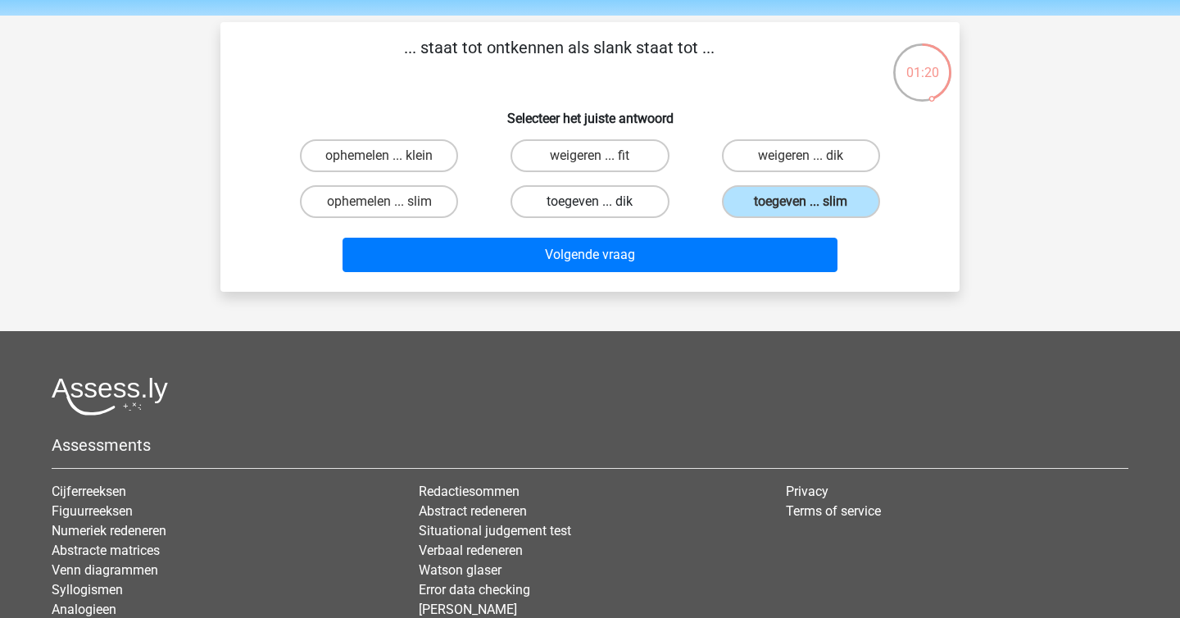
radio input "true"
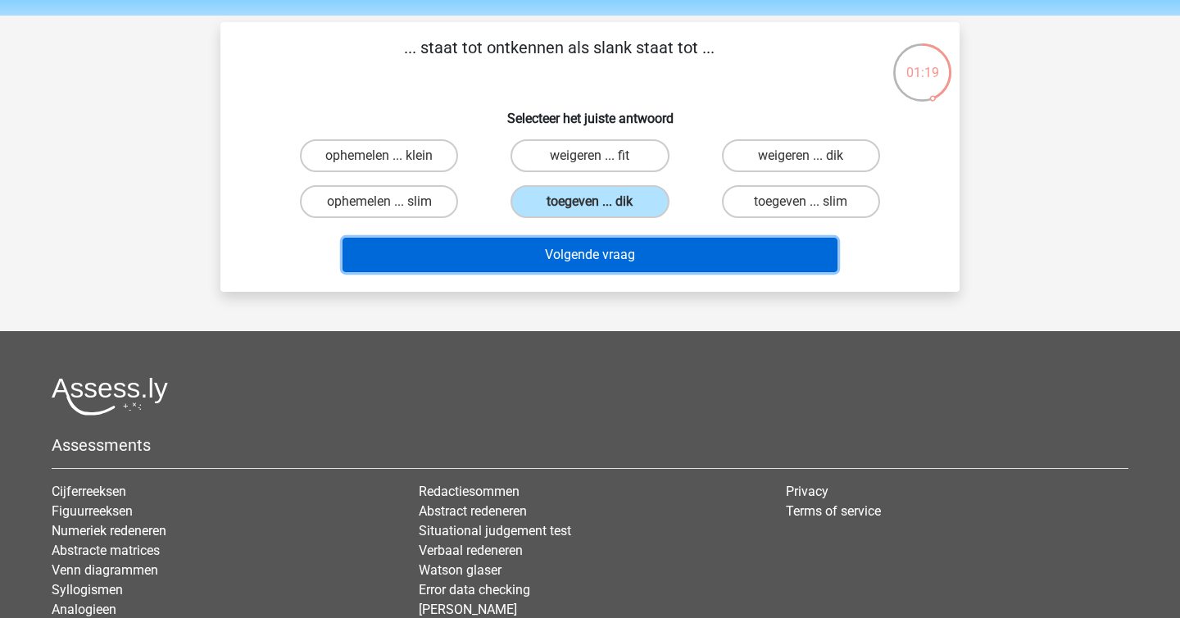
click at [642, 258] on button "Volgende vraag" at bounding box center [590, 255] width 496 height 34
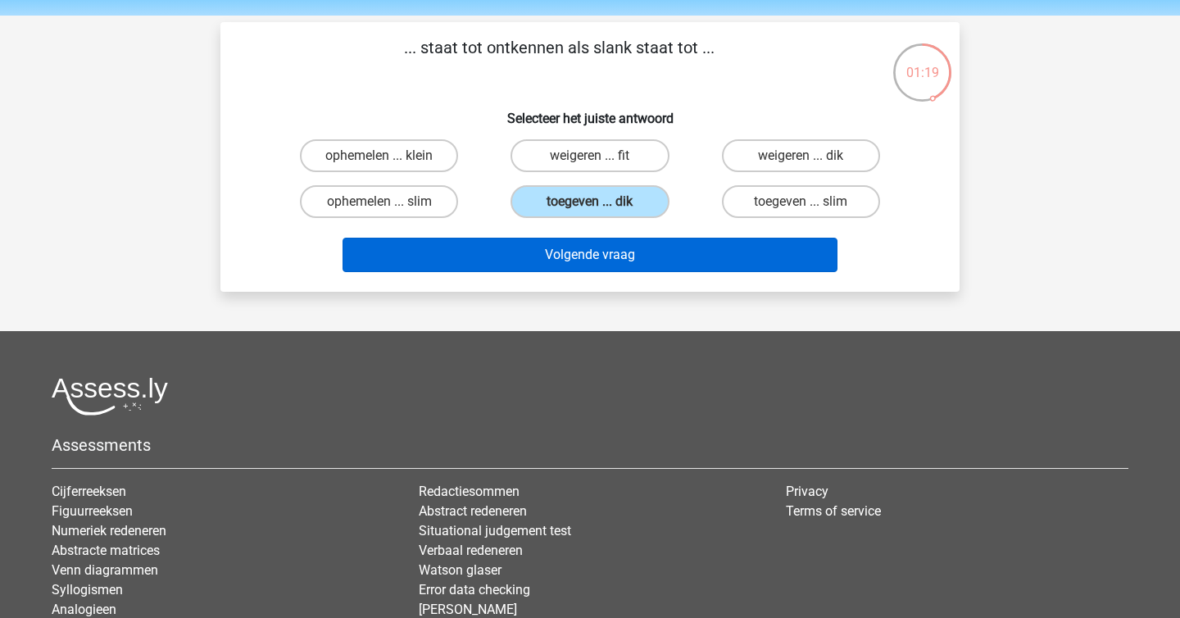
scroll to position [75, 0]
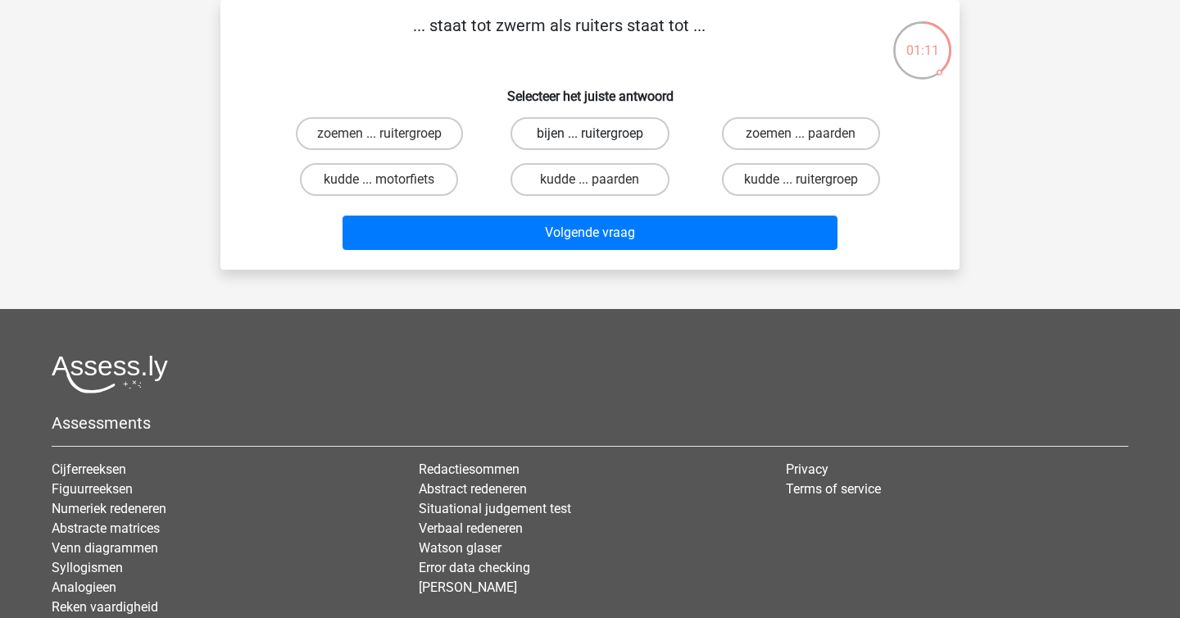
click at [578, 139] on label "bijen ... ruitergroep" at bounding box center [589, 133] width 158 height 33
click at [590, 139] on input "bijen ... ruitergroep" at bounding box center [595, 139] width 11 height 11
radio input "true"
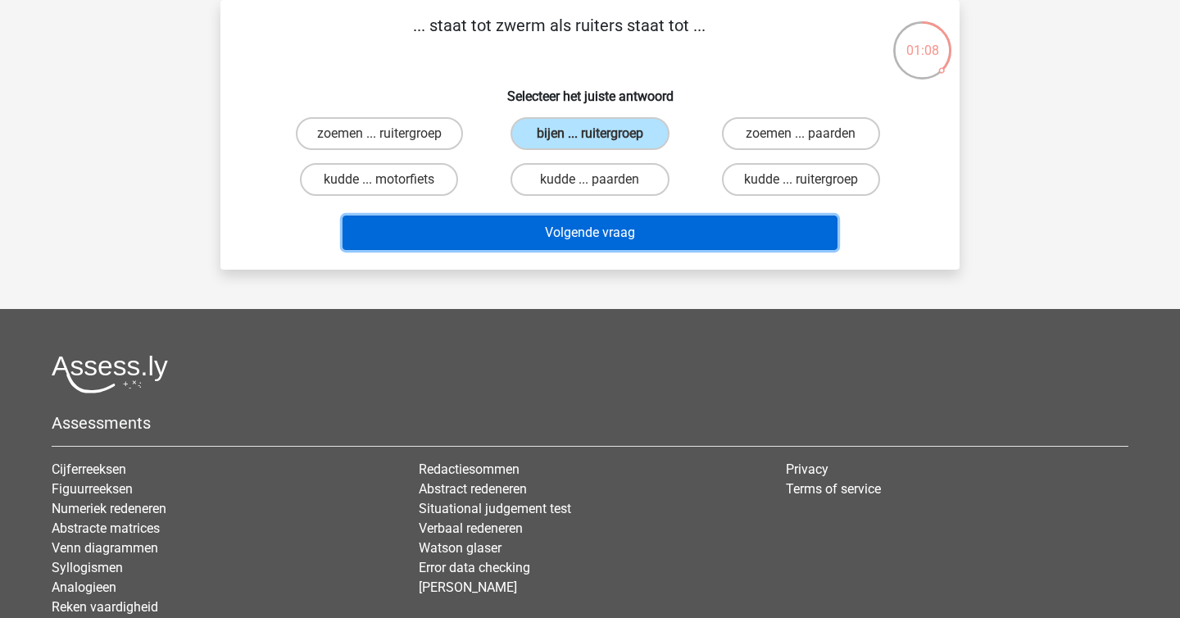
click at [689, 230] on button "Volgende vraag" at bounding box center [590, 232] width 496 height 34
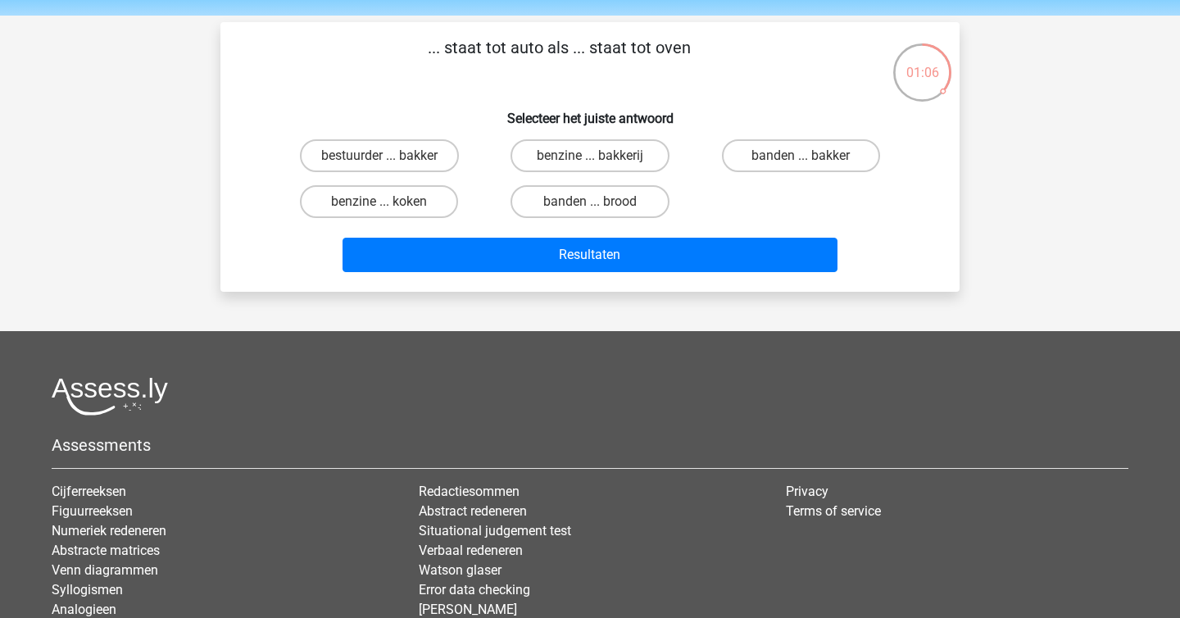
scroll to position [48, 0]
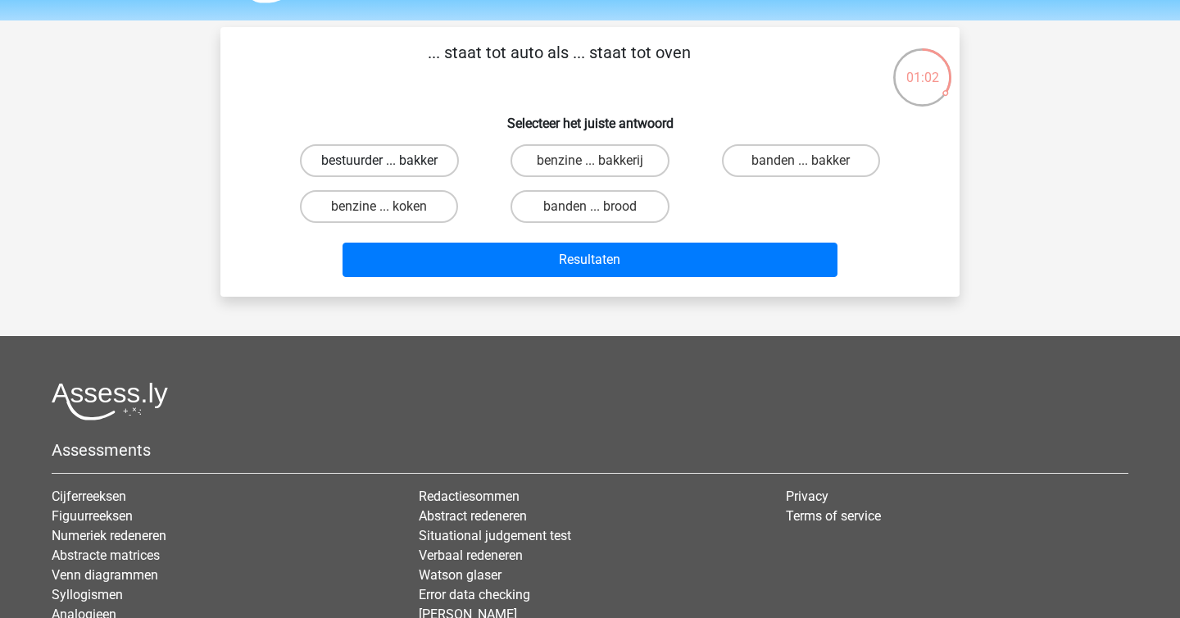
click at [433, 162] on label "bestuurder ... bakker" at bounding box center [379, 160] width 159 height 33
click at [390, 162] on input "bestuurder ... bakker" at bounding box center [384, 166] width 11 height 11
radio input "true"
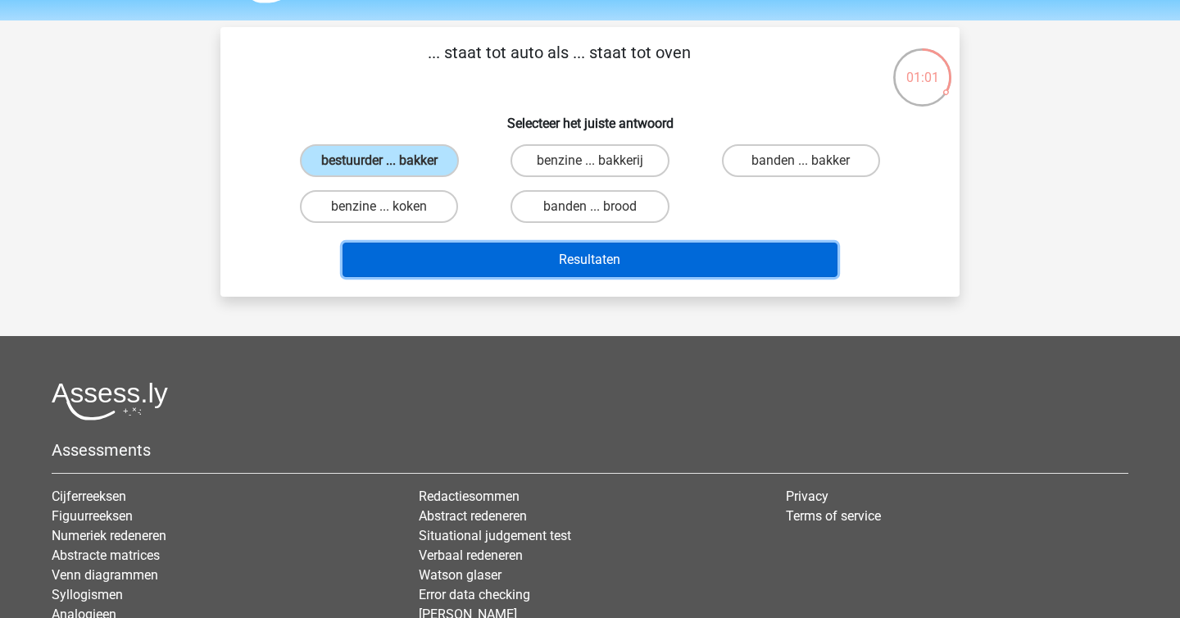
click at [578, 275] on button "Resultaten" at bounding box center [590, 260] width 496 height 34
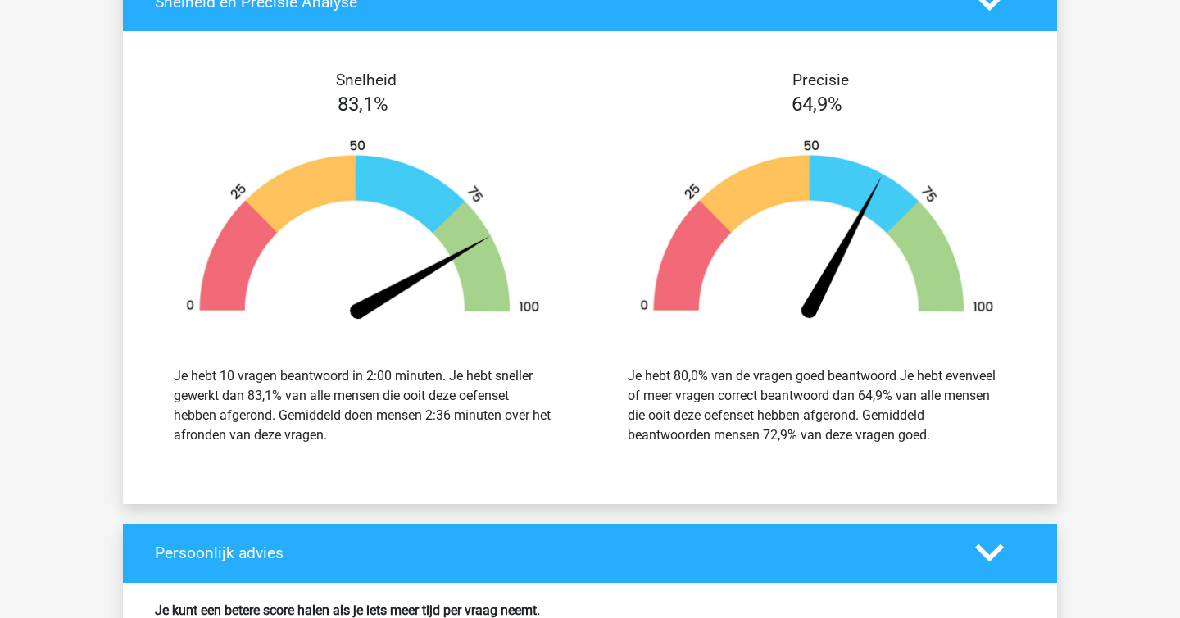
scroll to position [1659, 0]
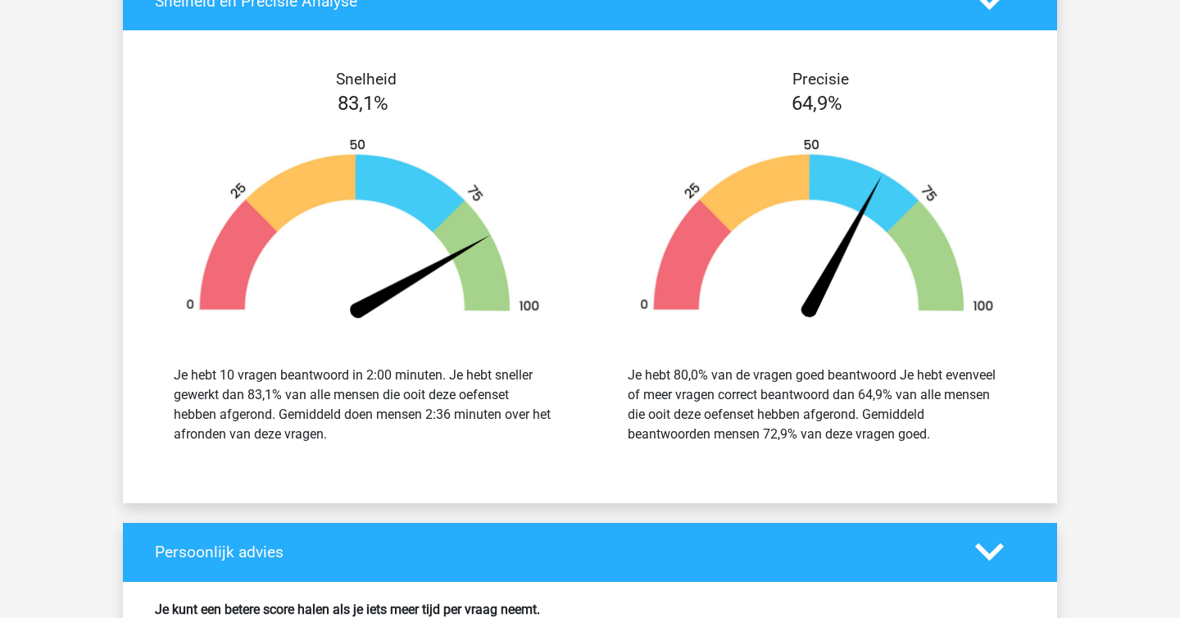
click at [546, 417] on div "Je hebt 10 vragen beantwoord in 2:00 minuten. Je hebt sneller gewerkt dan 83,1%…" at bounding box center [363, 404] width 379 height 79
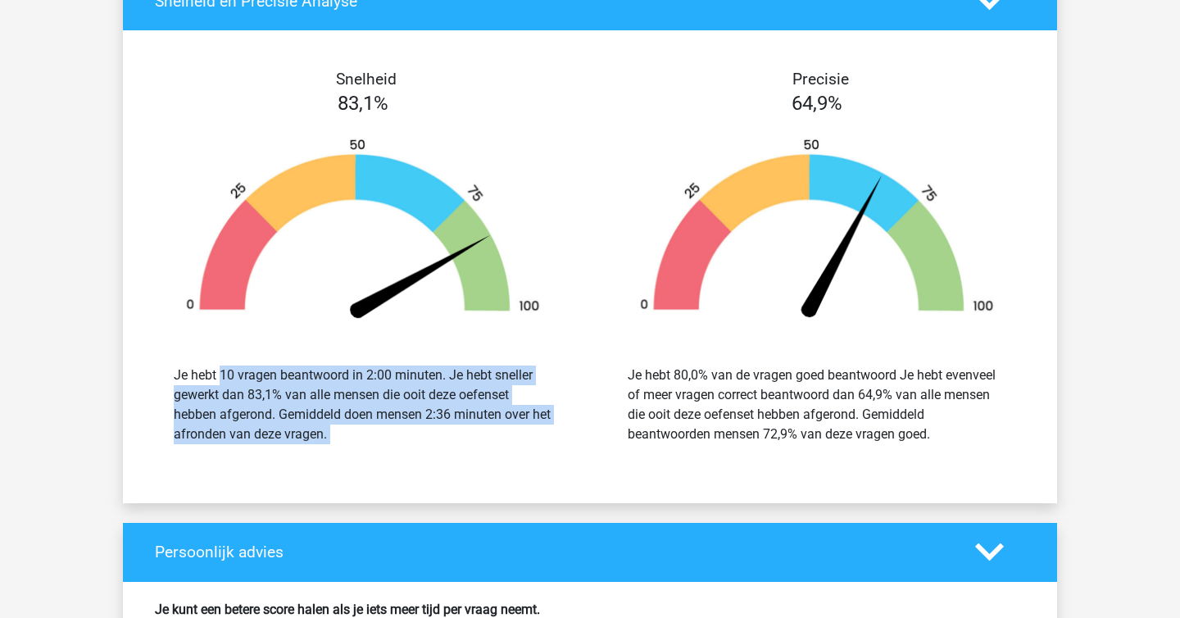
click at [546, 417] on div "Je hebt 10 vragen beantwoord in 2:00 minuten. Je hebt sneller gewerkt dan 83,1%…" at bounding box center [363, 404] width 379 height 79
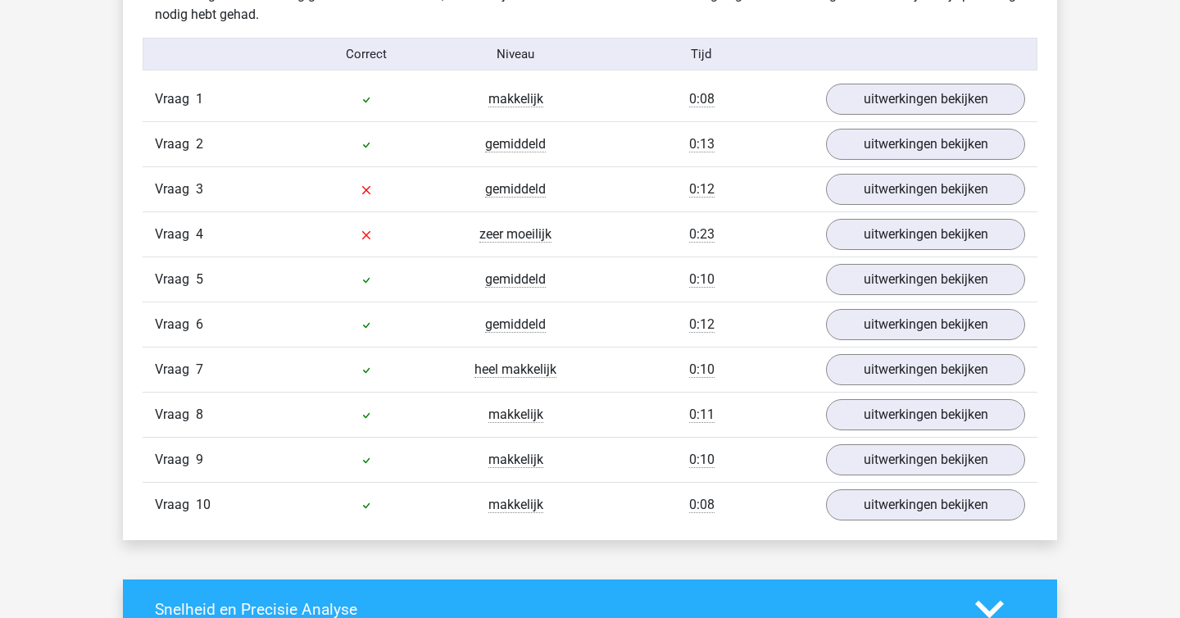
scroll to position [1045, 0]
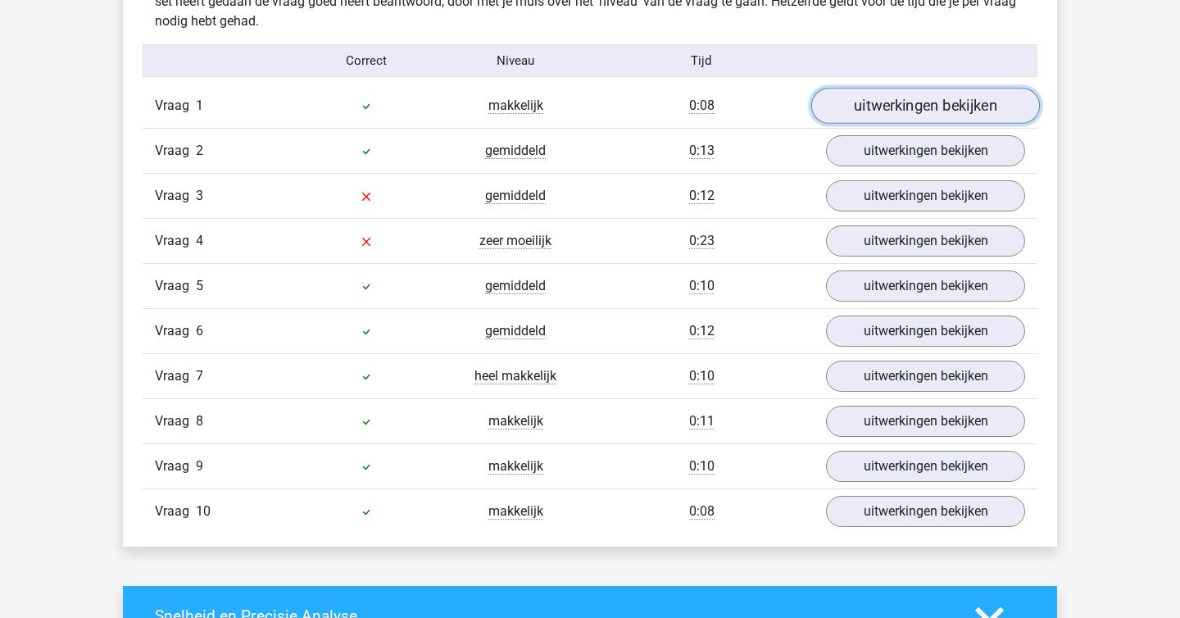
click at [935, 111] on link "uitwerkingen bekijken" at bounding box center [925, 106] width 229 height 36
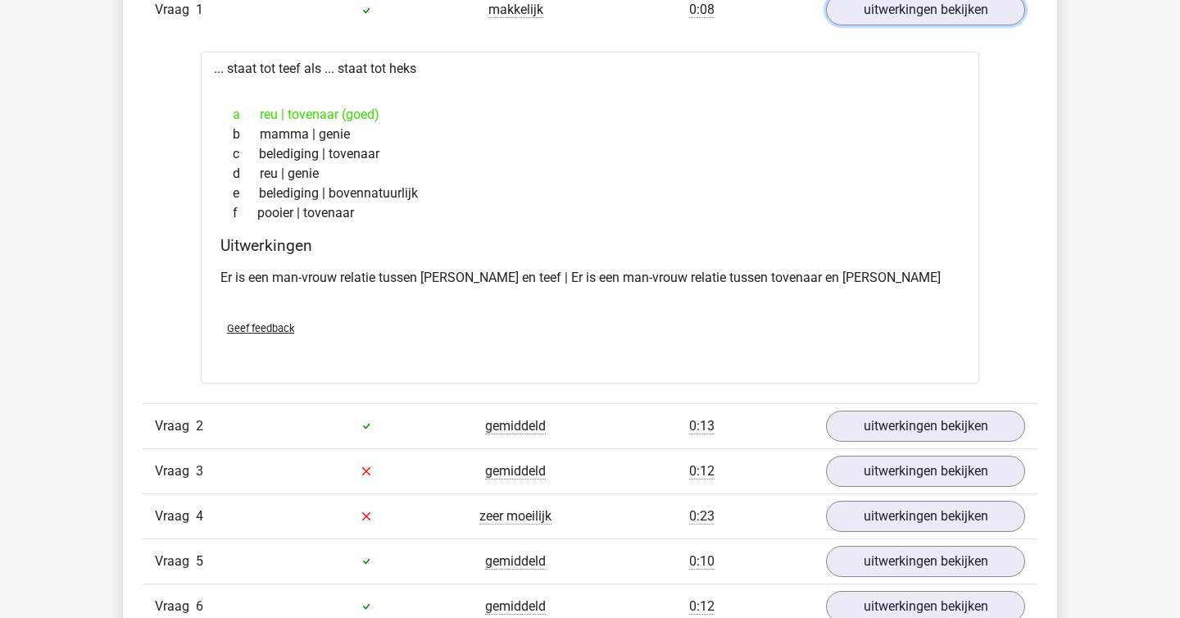
scroll to position [1155, 0]
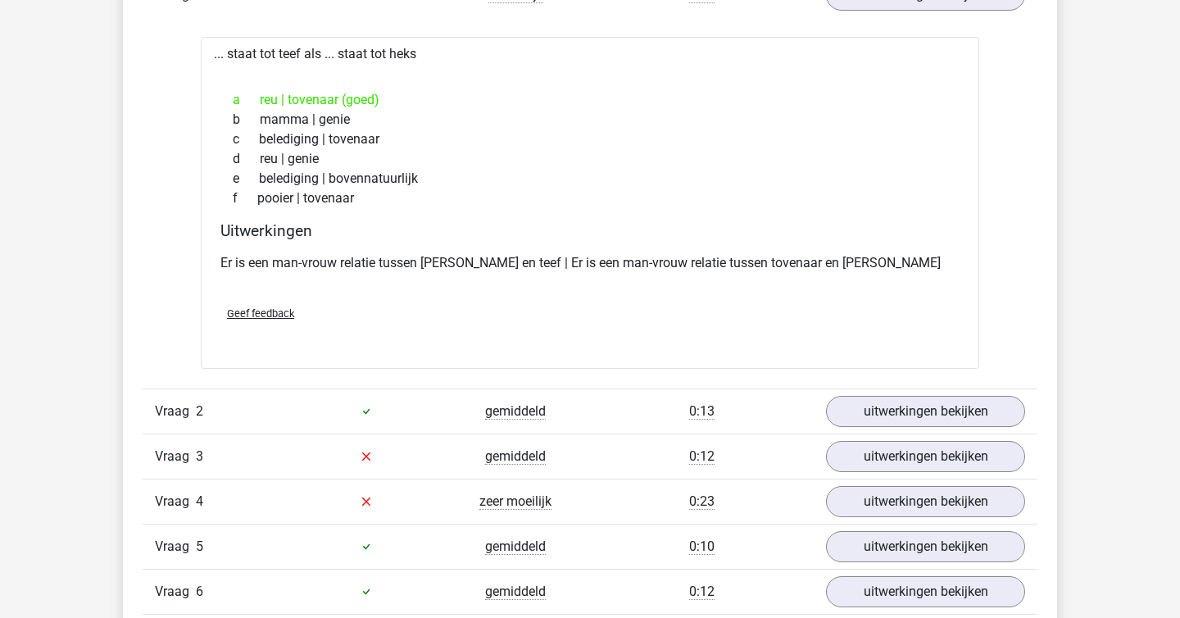
click at [953, 388] on div "Vraag 2 gemiddeld 0:13 uitwerkingen bekijken" at bounding box center [590, 410] width 895 height 45
click at [964, 406] on link "uitwerkingen bekijken" at bounding box center [925, 411] width 229 height 36
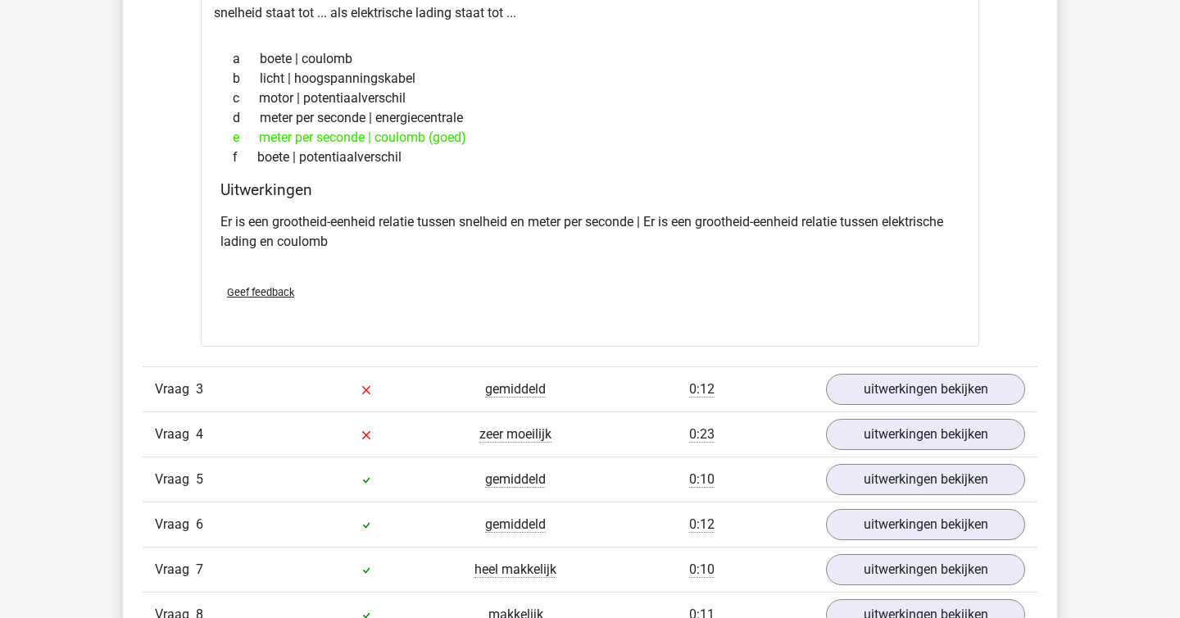
scroll to position [1623, 0]
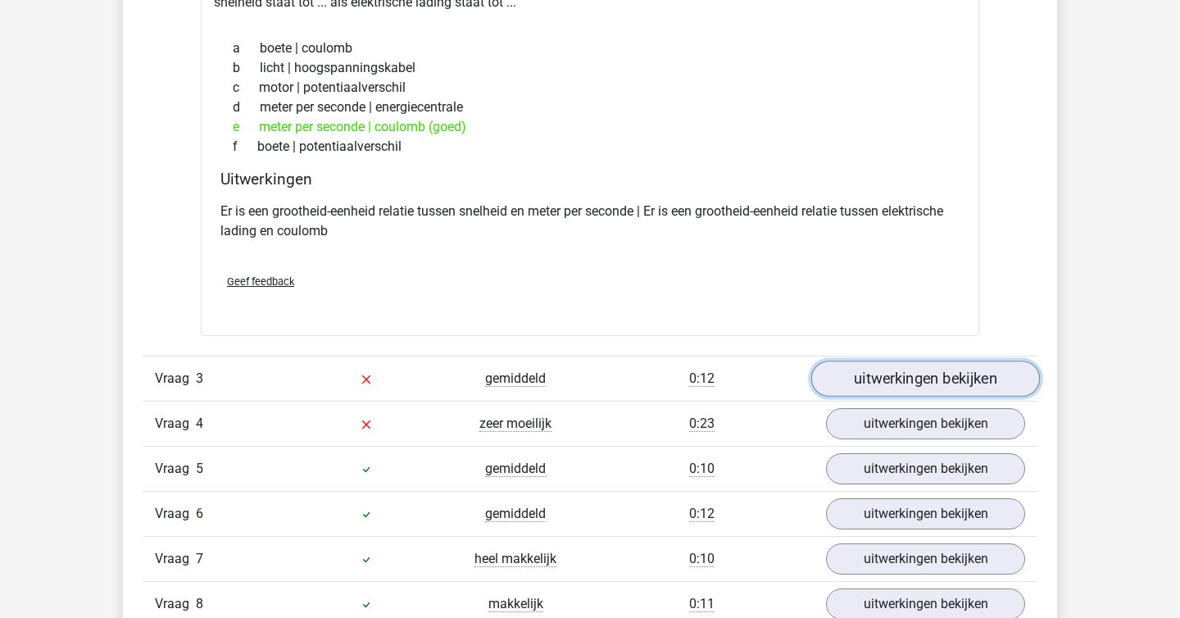
click at [911, 384] on link "uitwerkingen bekijken" at bounding box center [925, 378] width 229 height 36
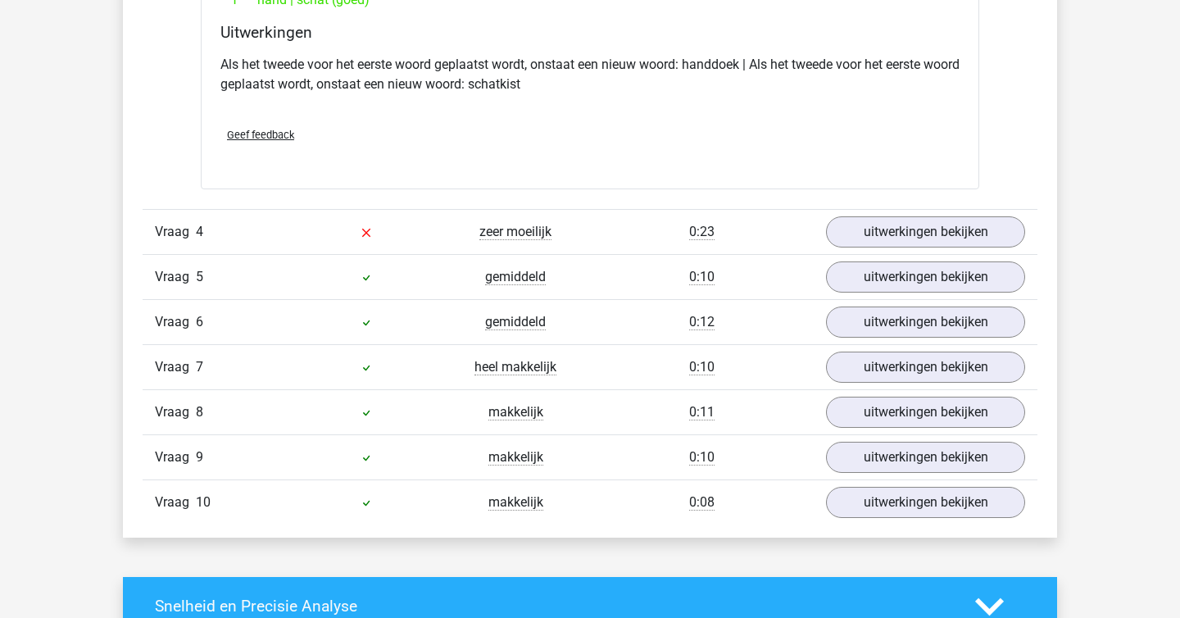
scroll to position [2206, 0]
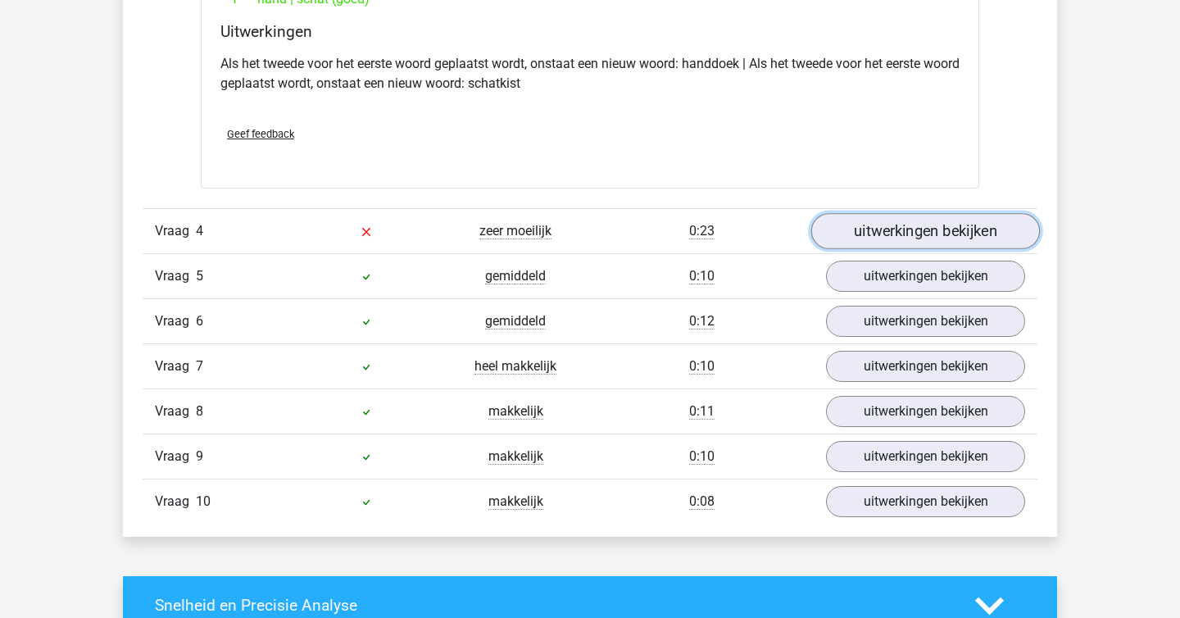
click at [945, 238] on link "uitwerkingen bekijken" at bounding box center [925, 231] width 229 height 36
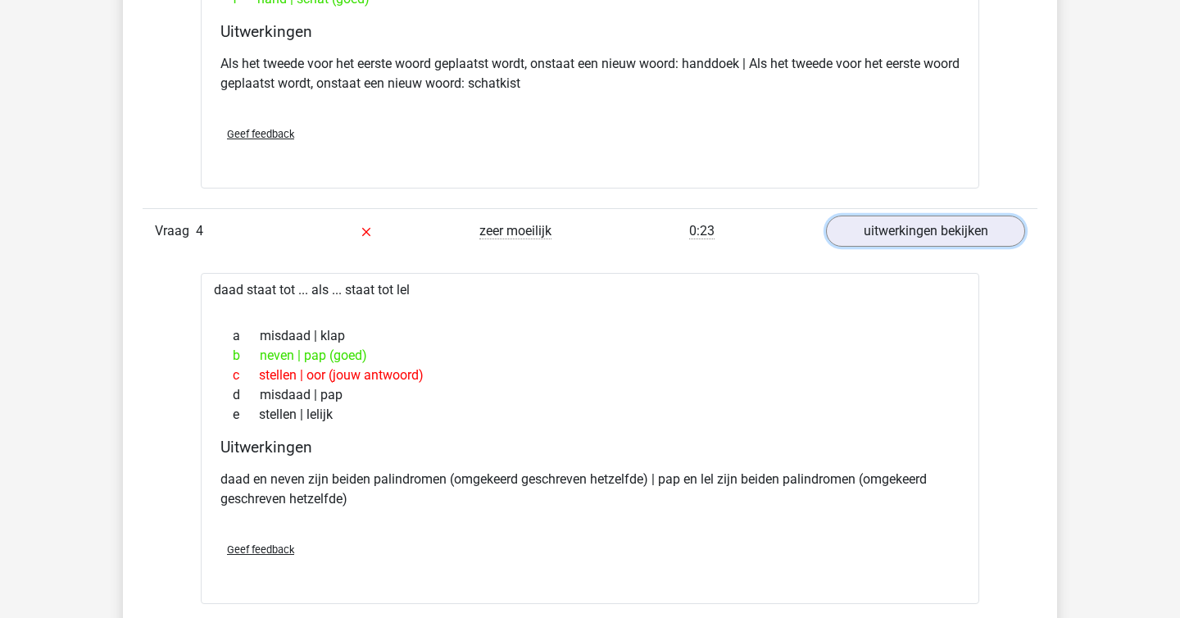
scroll to position [2400, 0]
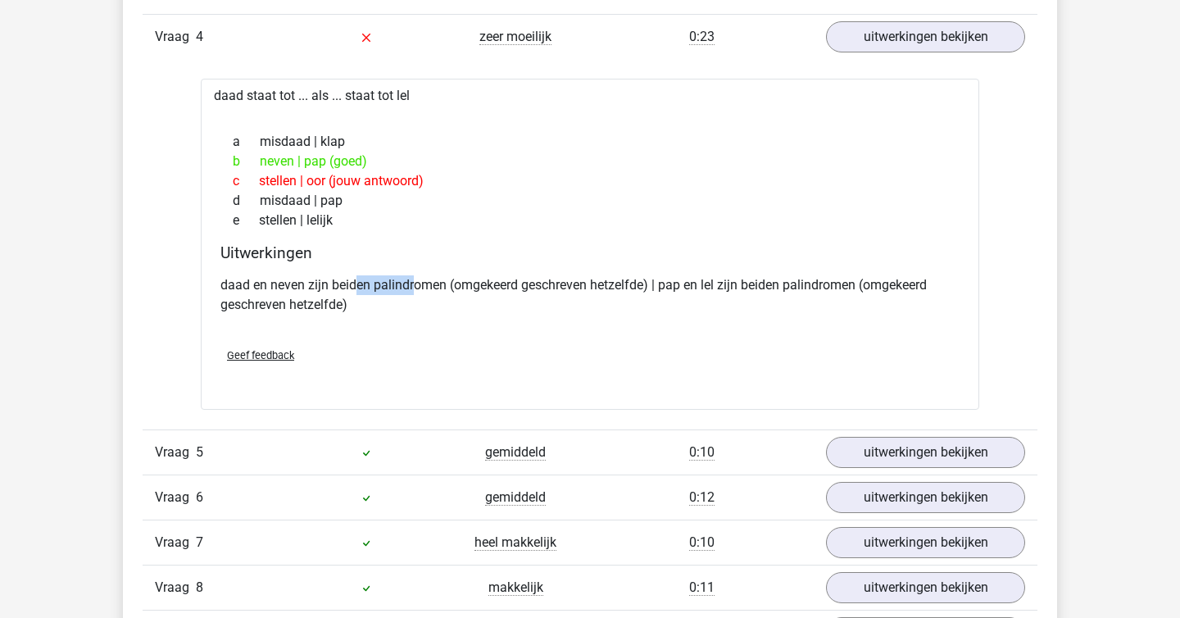
drag, startPoint x: 414, startPoint y: 290, endPoint x: 353, endPoint y: 280, distance: 61.4
click at [353, 280] on p "daad en neven zijn beiden palindromen (omgekeerd geschreven hetzelfde) | pap en…" at bounding box center [589, 294] width 739 height 39
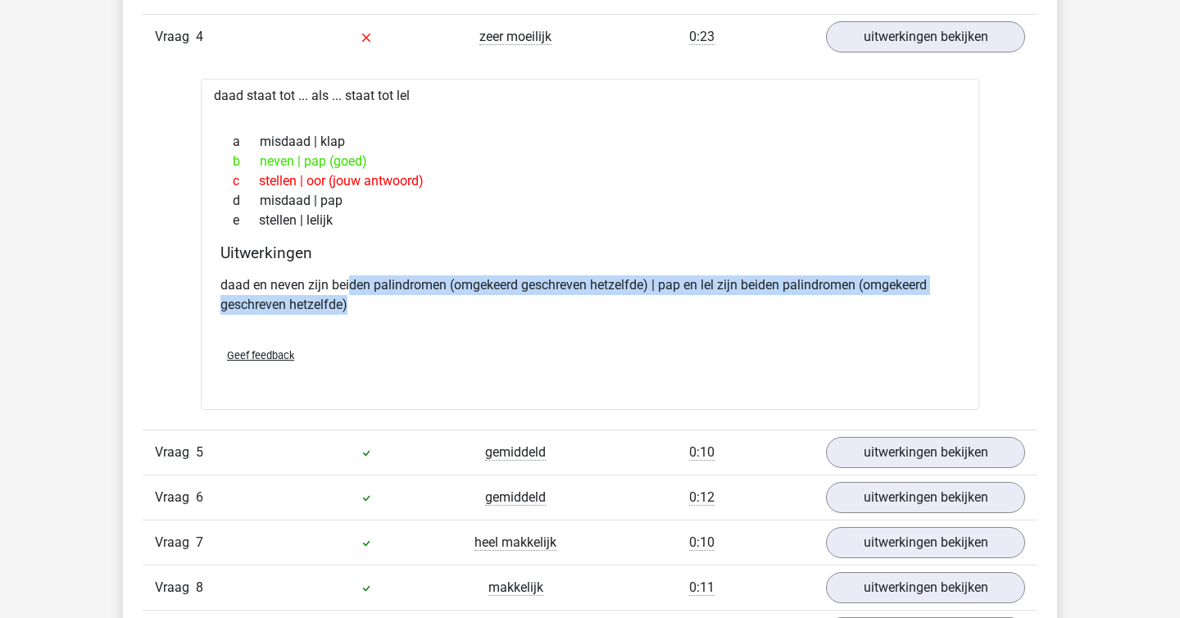
drag, startPoint x: 349, startPoint y: 279, endPoint x: 453, endPoint y: 327, distance: 114.4
click at [453, 327] on div "daad en neven zijn beiden palindromen (omgekeerd geschreven hetzelfde) | pap en…" at bounding box center [589, 302] width 739 height 66
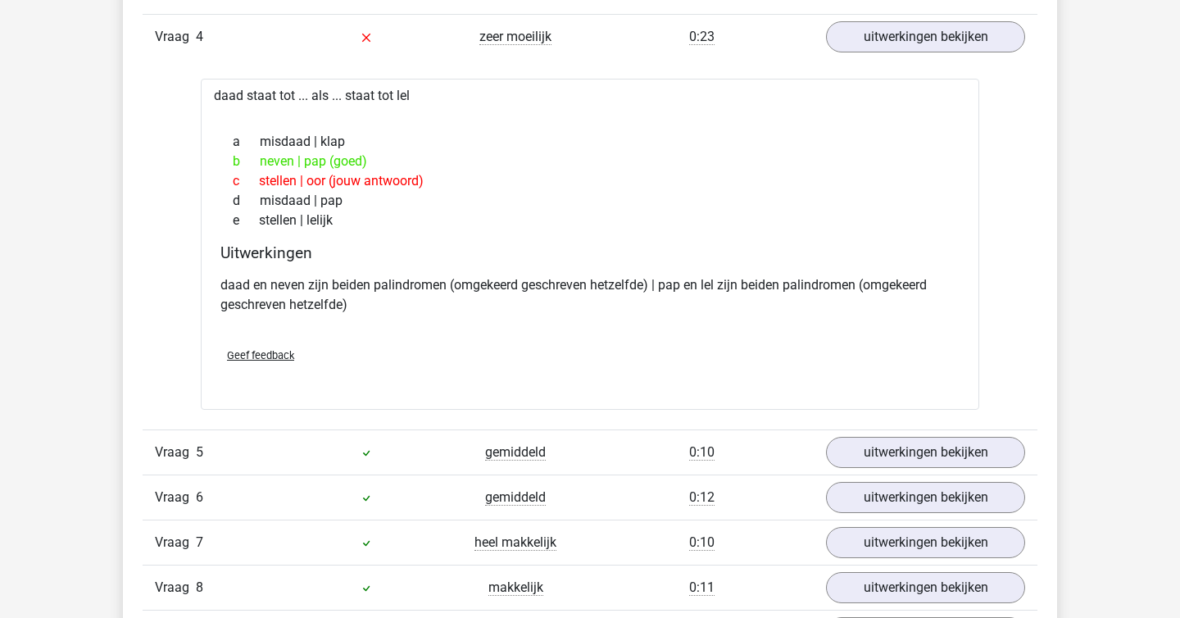
drag, startPoint x: 413, startPoint y: 313, endPoint x: 370, endPoint y: 292, distance: 47.3
click at [371, 293] on div "daad en neven zijn beiden palindromen (omgekeerd geschreven hetzelfde) | pap en…" at bounding box center [589, 302] width 739 height 66
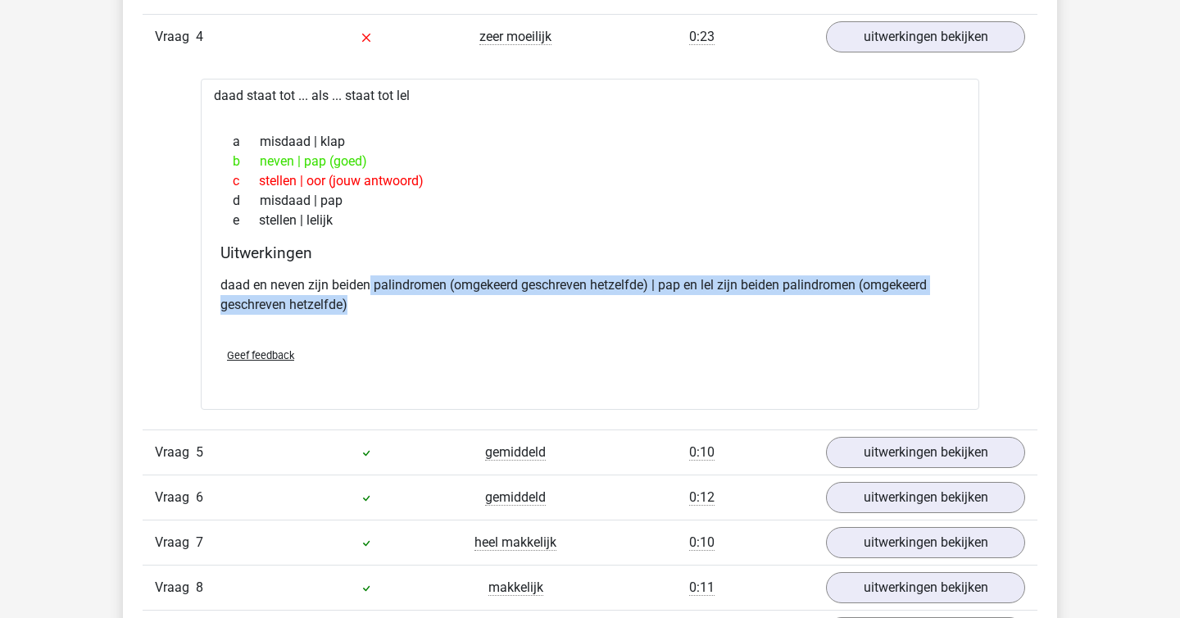
click at [370, 293] on p "daad en neven zijn beiden palindromen (omgekeerd geschreven hetzelfde) | pap en…" at bounding box center [589, 294] width 739 height 39
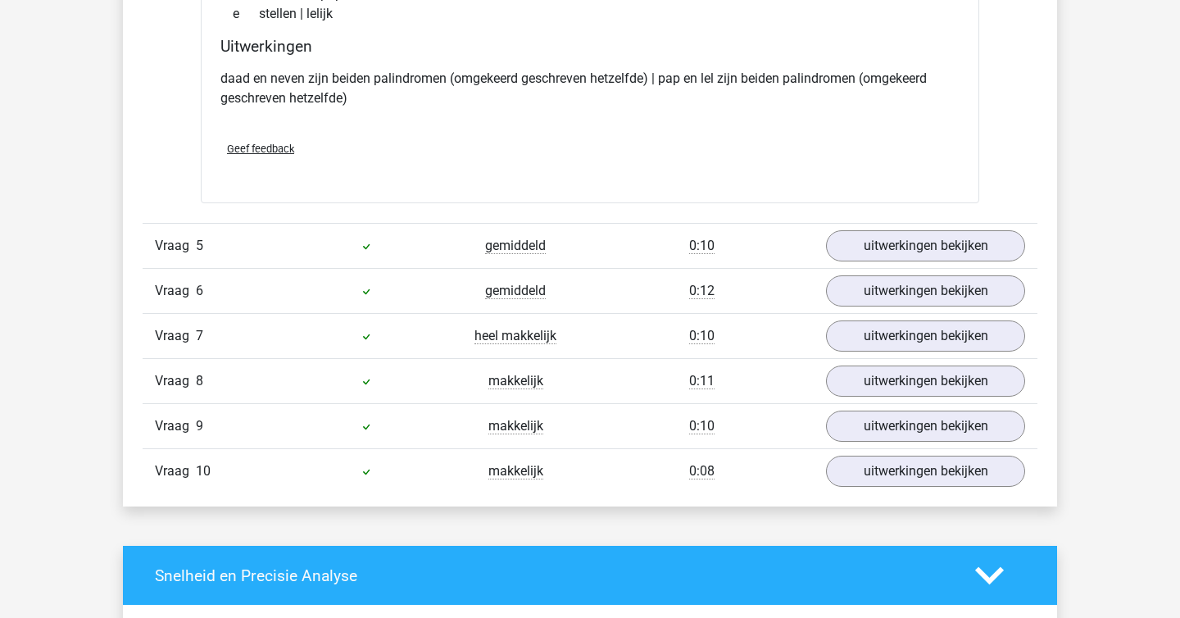
scroll to position [2610, 0]
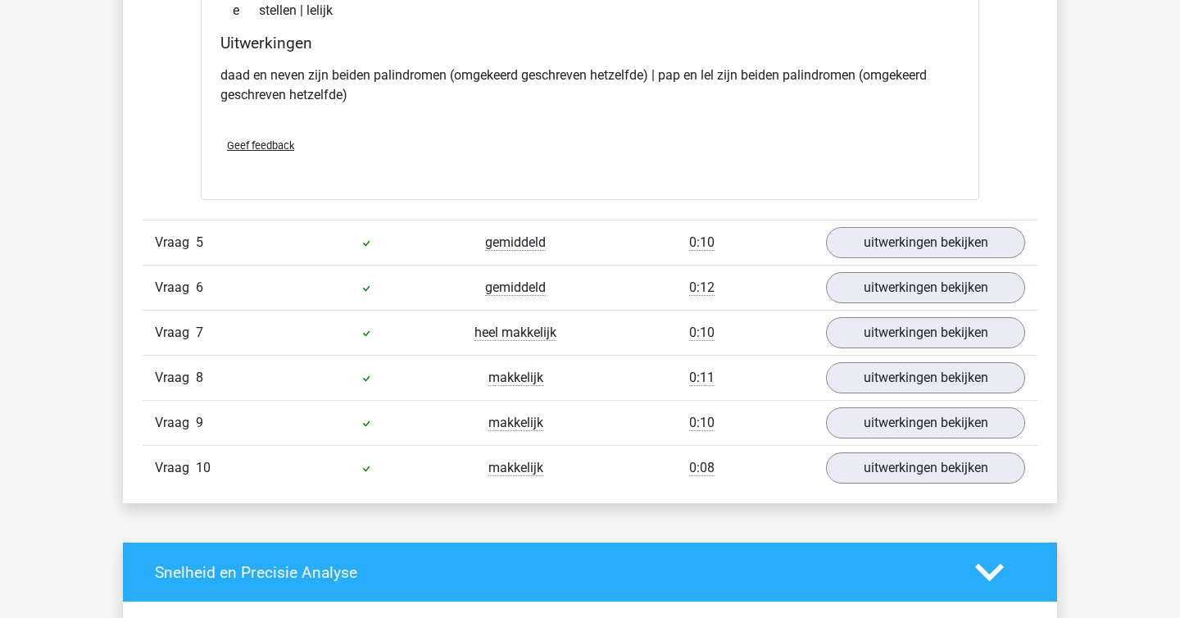
click at [847, 260] on div "Vraag 5 gemiddeld 0:10 uitwerkingen bekijken" at bounding box center [590, 242] width 895 height 45
click at [857, 238] on link "uitwerkingen bekijken" at bounding box center [925, 242] width 229 height 36
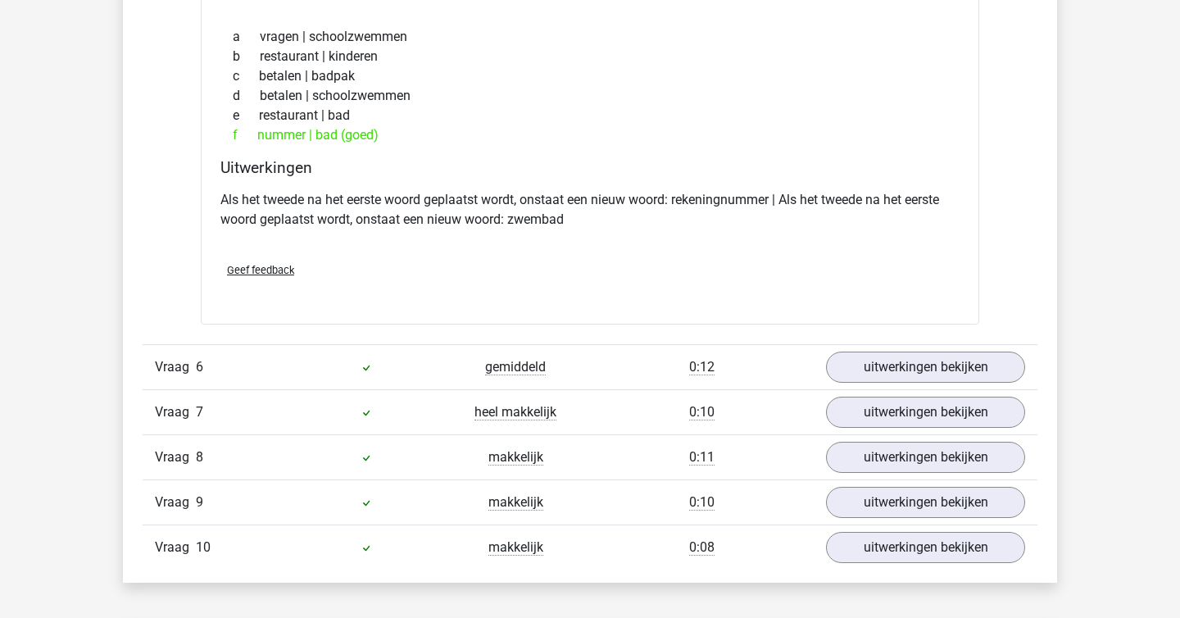
scroll to position [2927, 0]
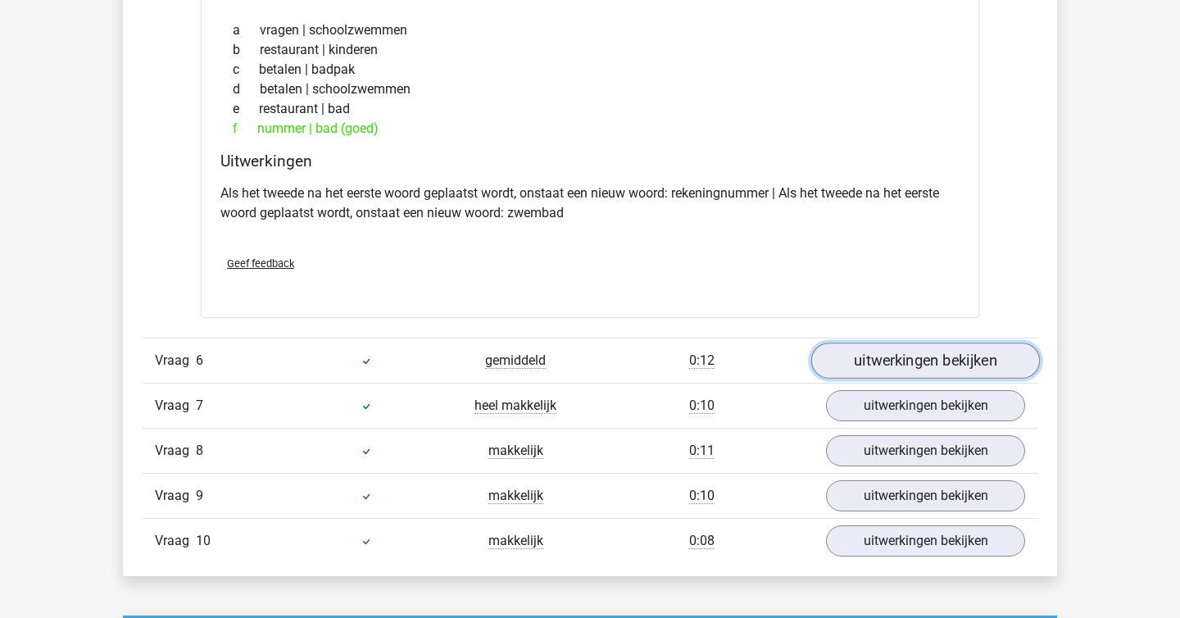
click at [898, 370] on link "uitwerkingen bekijken" at bounding box center [925, 361] width 229 height 36
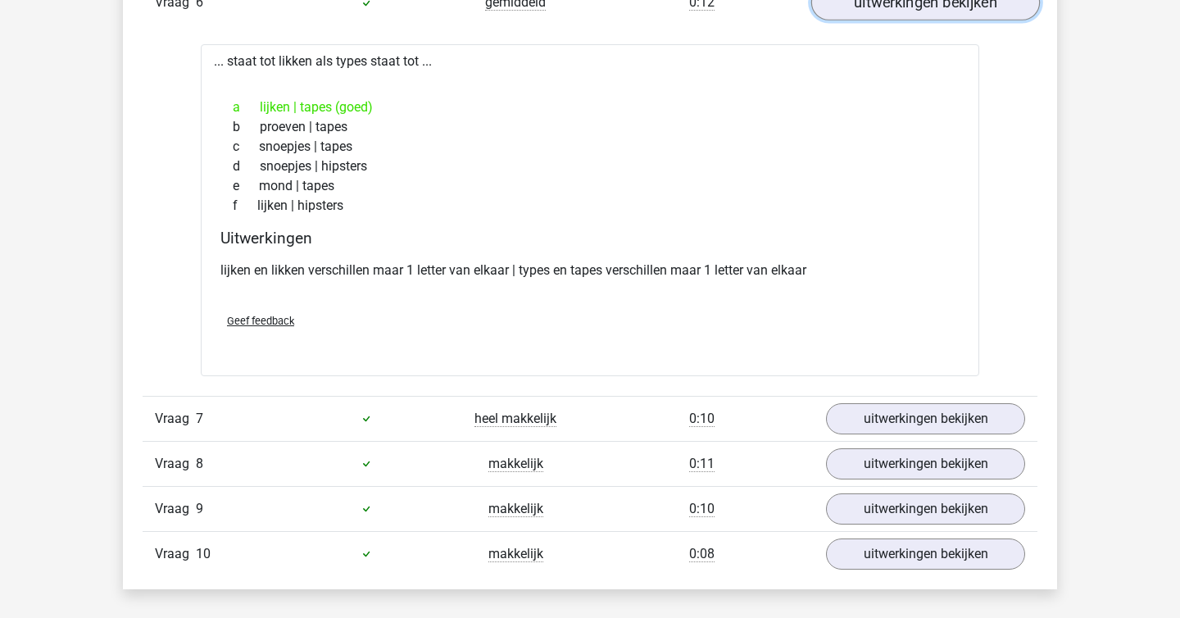
scroll to position [3322, 0]
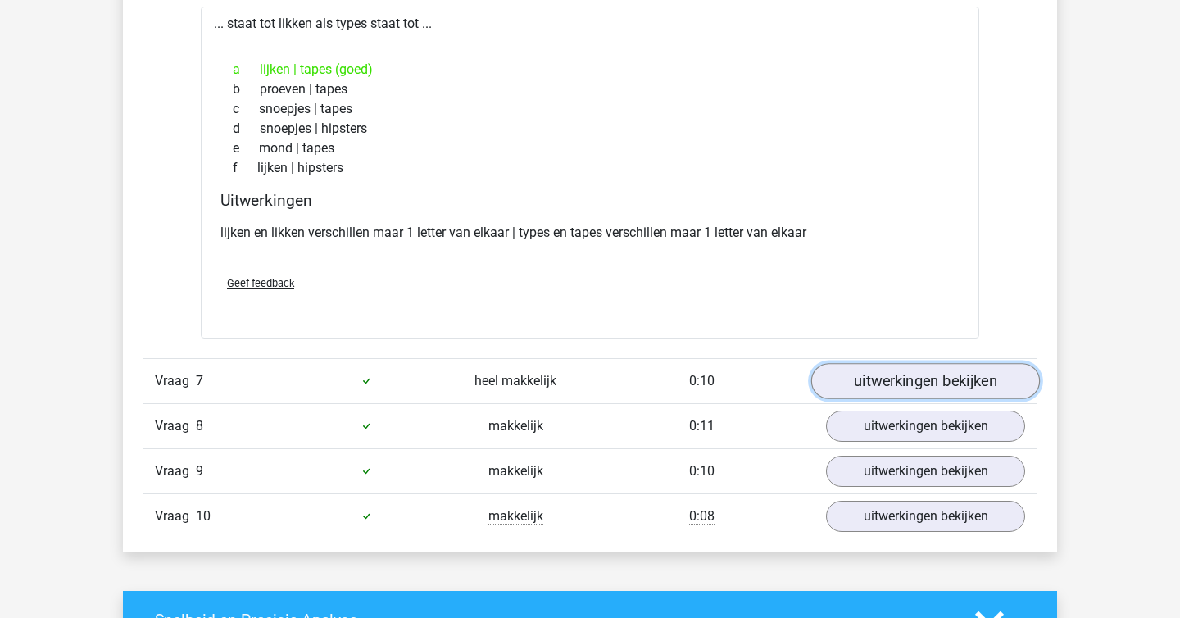
click at [882, 379] on link "uitwerkingen bekijken" at bounding box center [925, 381] width 229 height 36
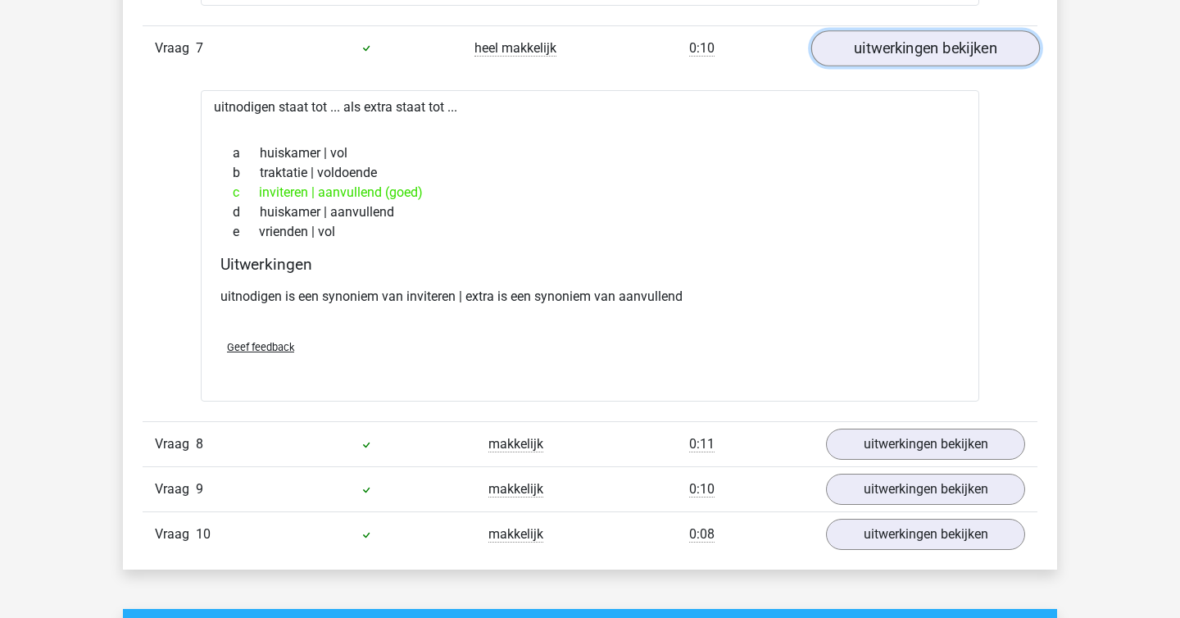
scroll to position [3656, 0]
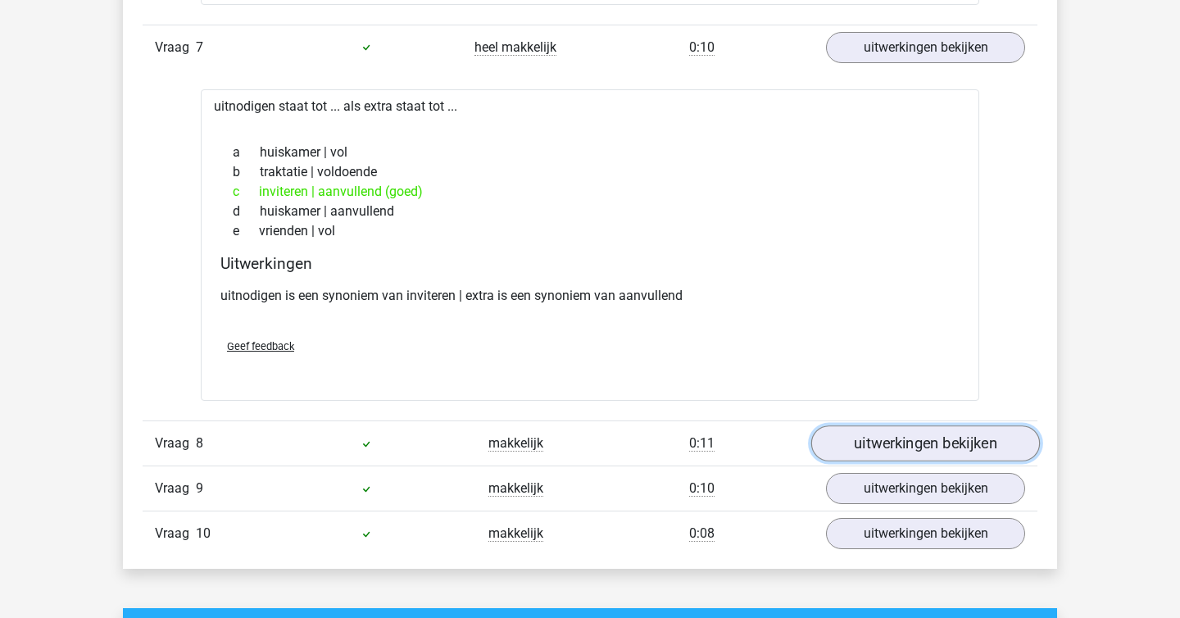
click at [900, 436] on link "uitwerkingen bekijken" at bounding box center [925, 443] width 229 height 36
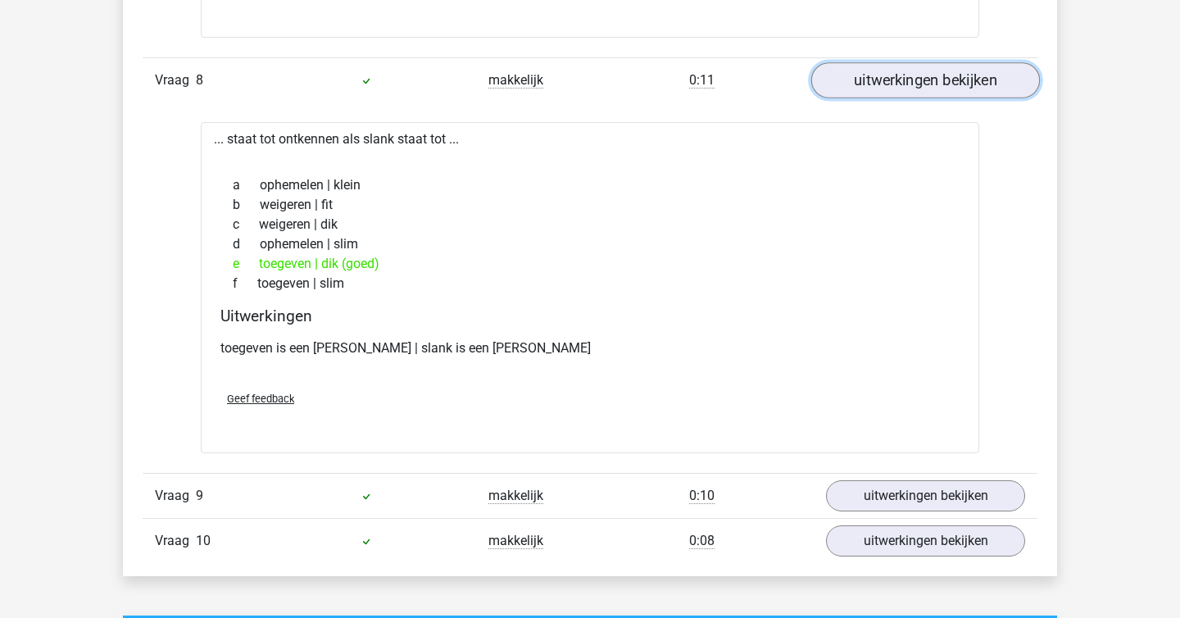
scroll to position [4020, 0]
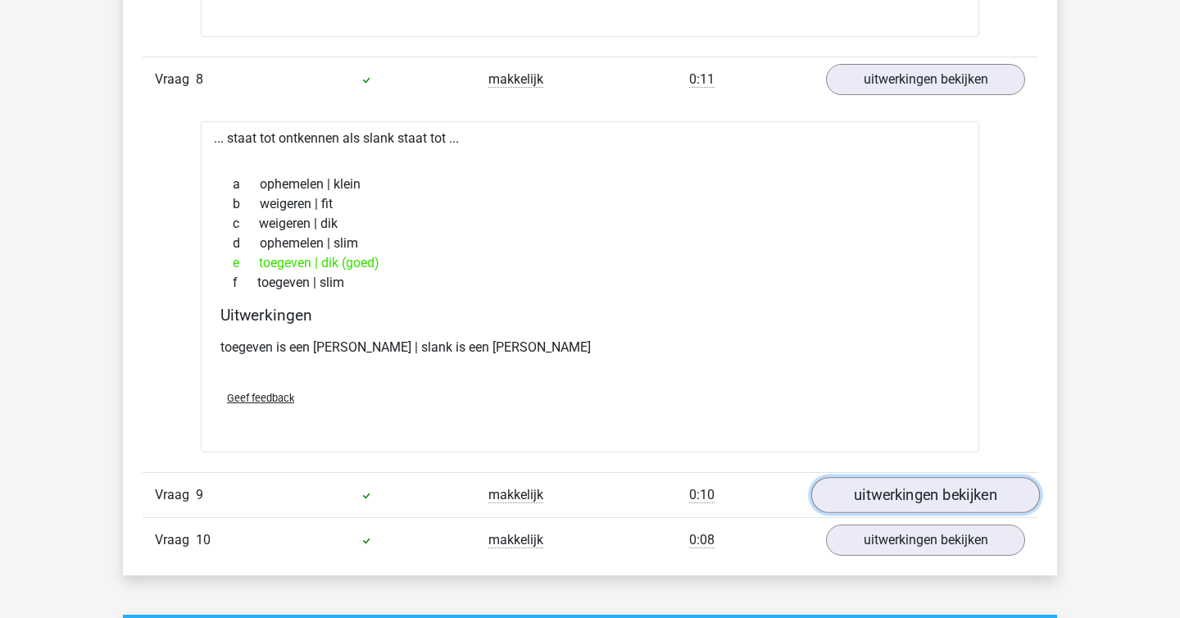
click at [888, 494] on link "uitwerkingen bekijken" at bounding box center [925, 495] width 229 height 36
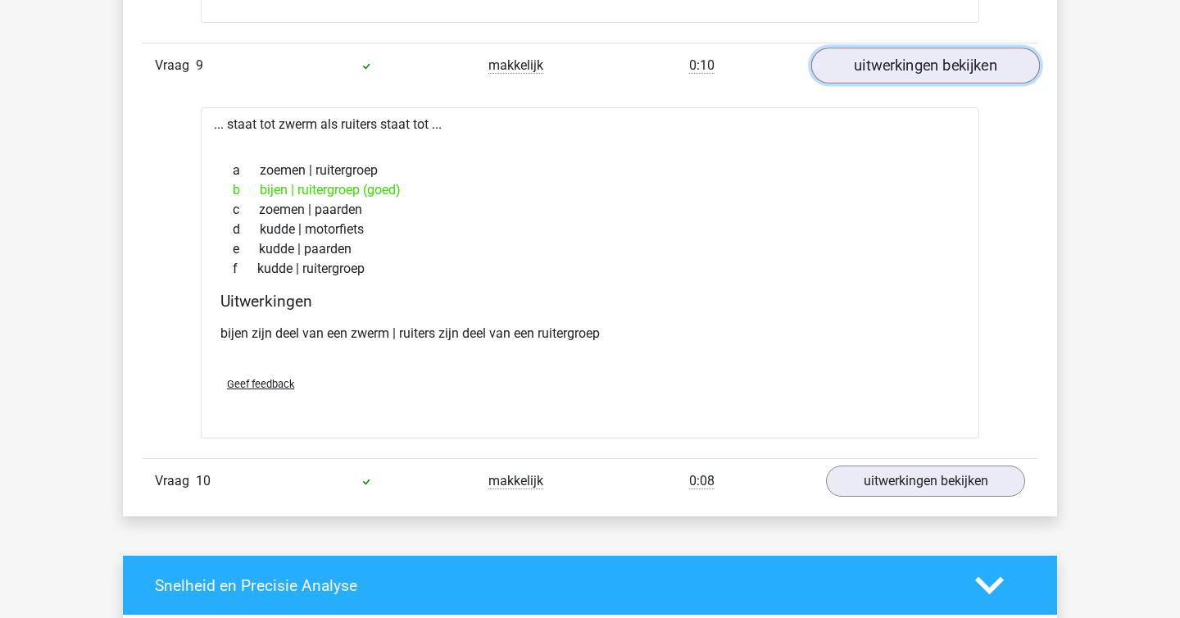
scroll to position [4455, 0]
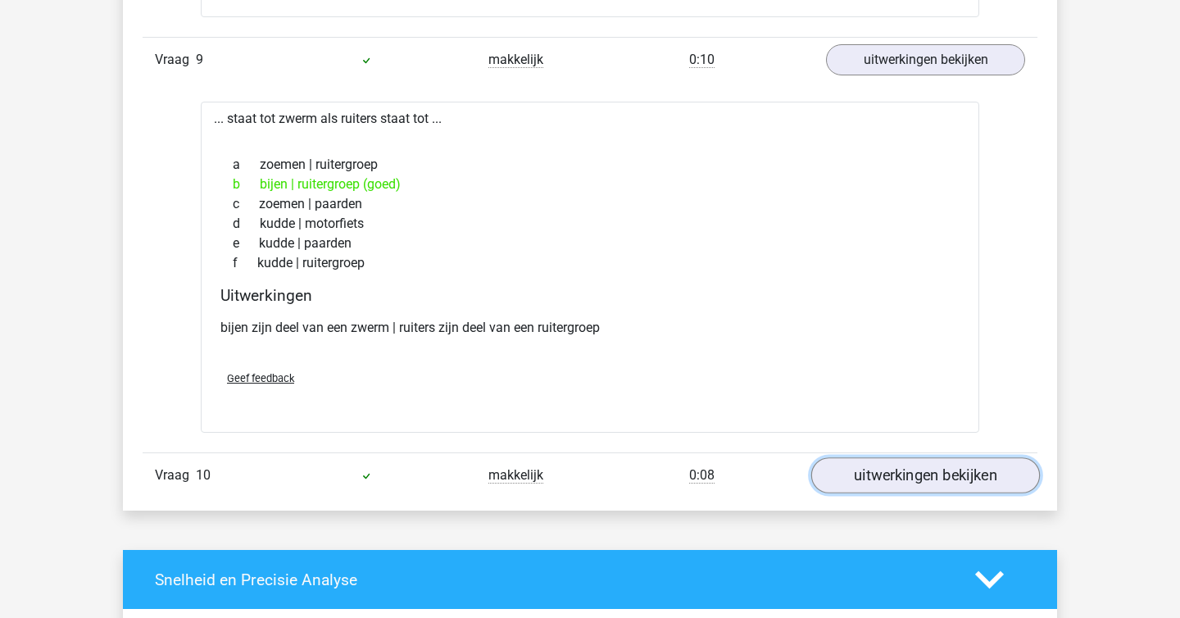
click at [873, 459] on link "uitwerkingen bekijken" at bounding box center [925, 475] width 229 height 36
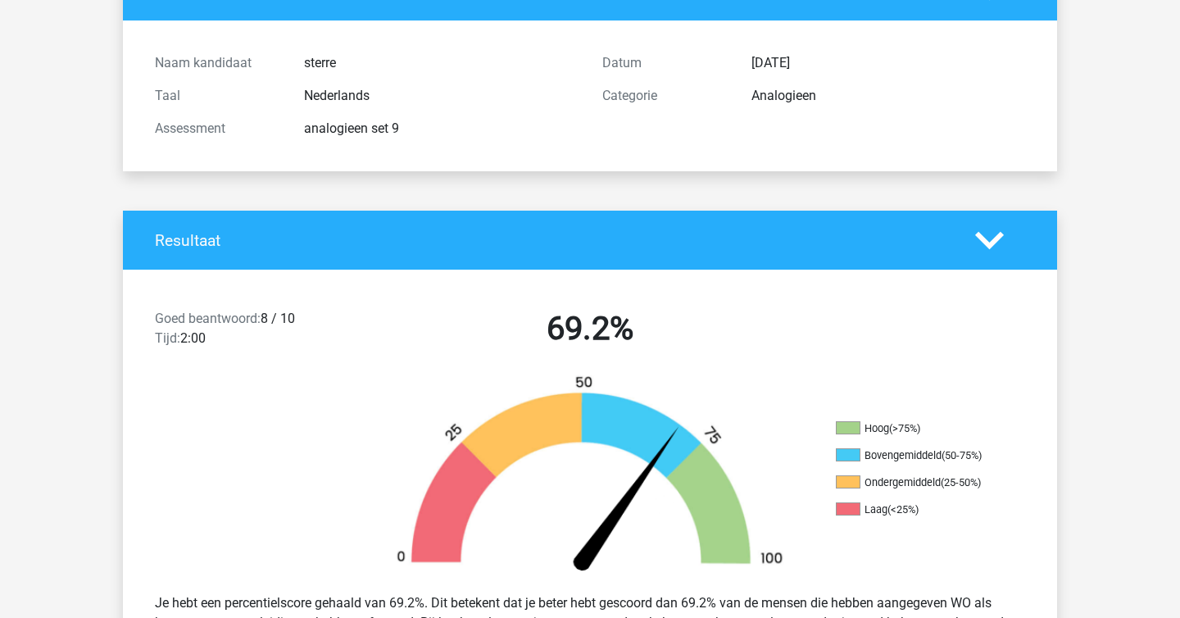
scroll to position [120, 0]
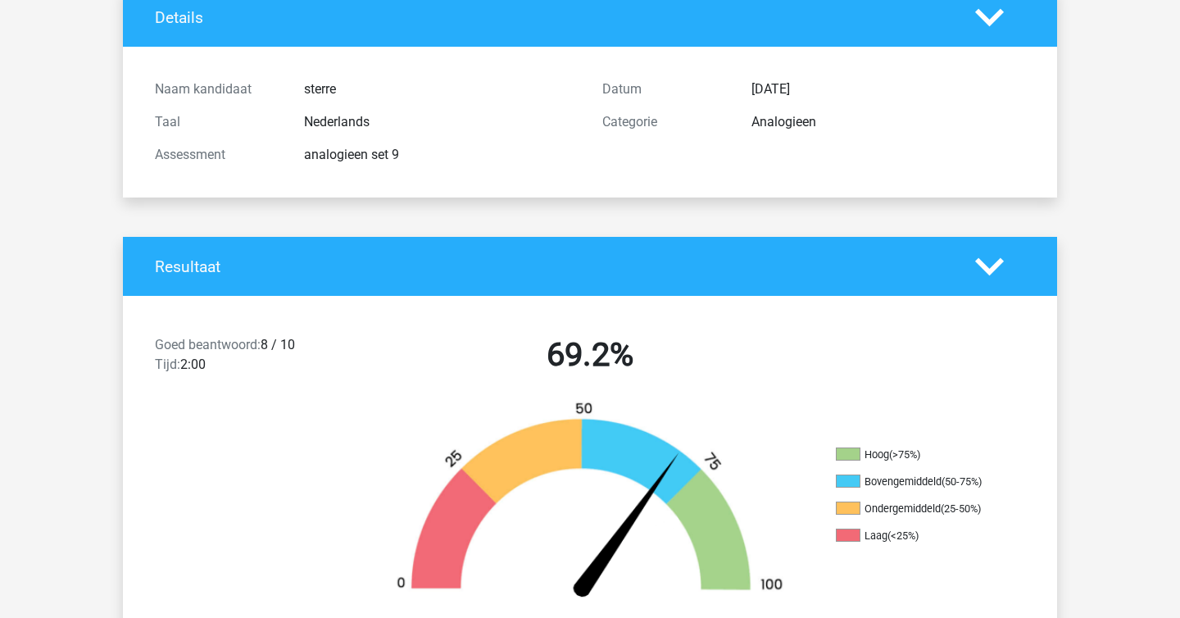
click at [638, 319] on div "Goed beantwoord: 8 / 10 Tijd: 2:00 69.2%" at bounding box center [590, 357] width 934 height 85
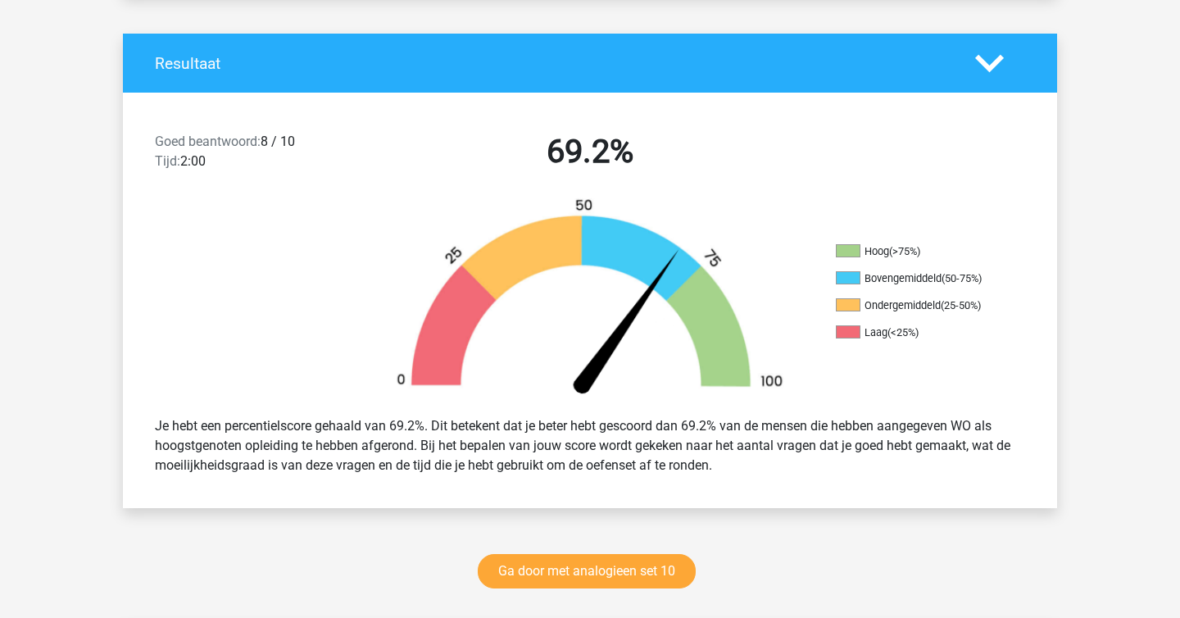
scroll to position [324, 0]
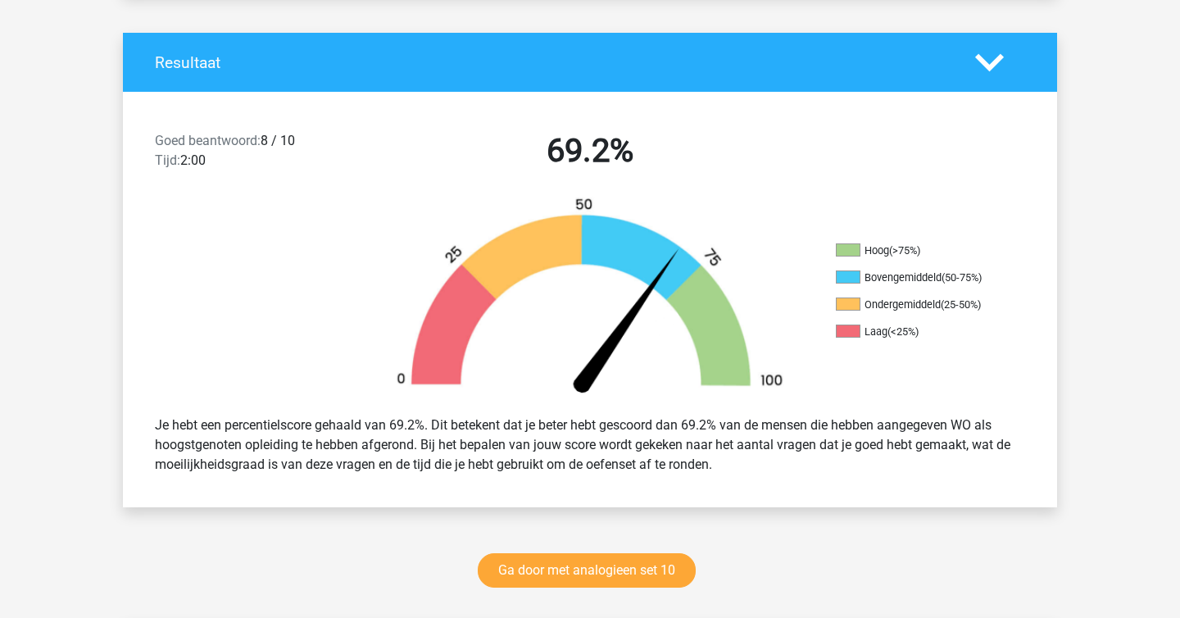
click at [638, 319] on img at bounding box center [590, 300] width 442 height 206
click at [654, 561] on link "Ga door met analogieen set 10" at bounding box center [587, 570] width 218 height 34
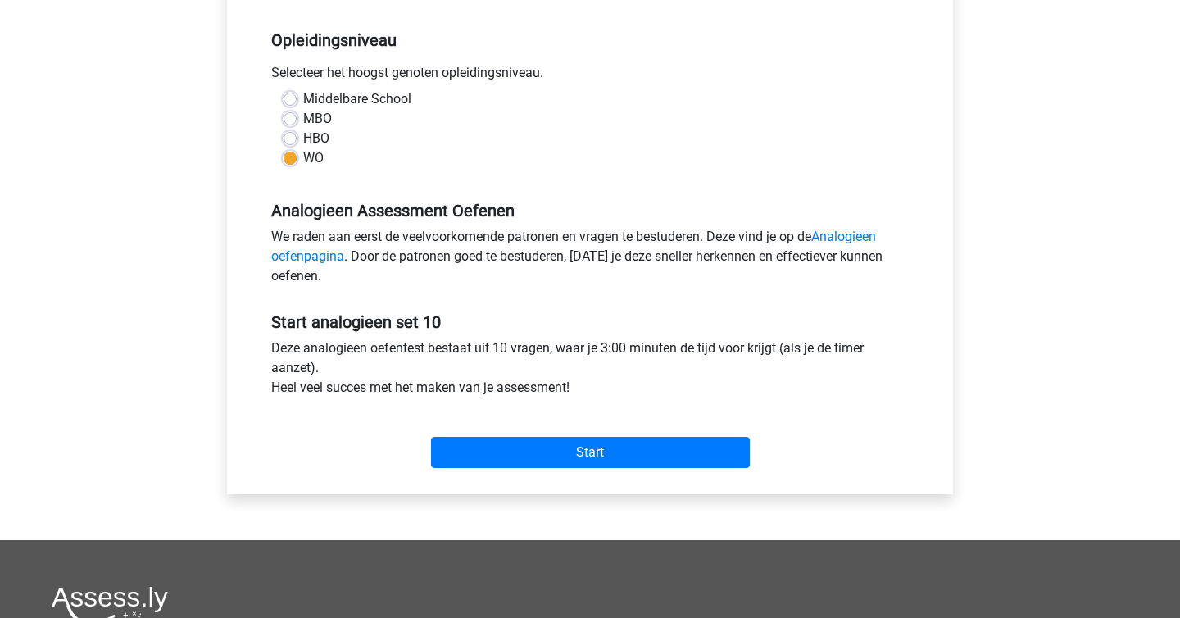
scroll to position [334, 0]
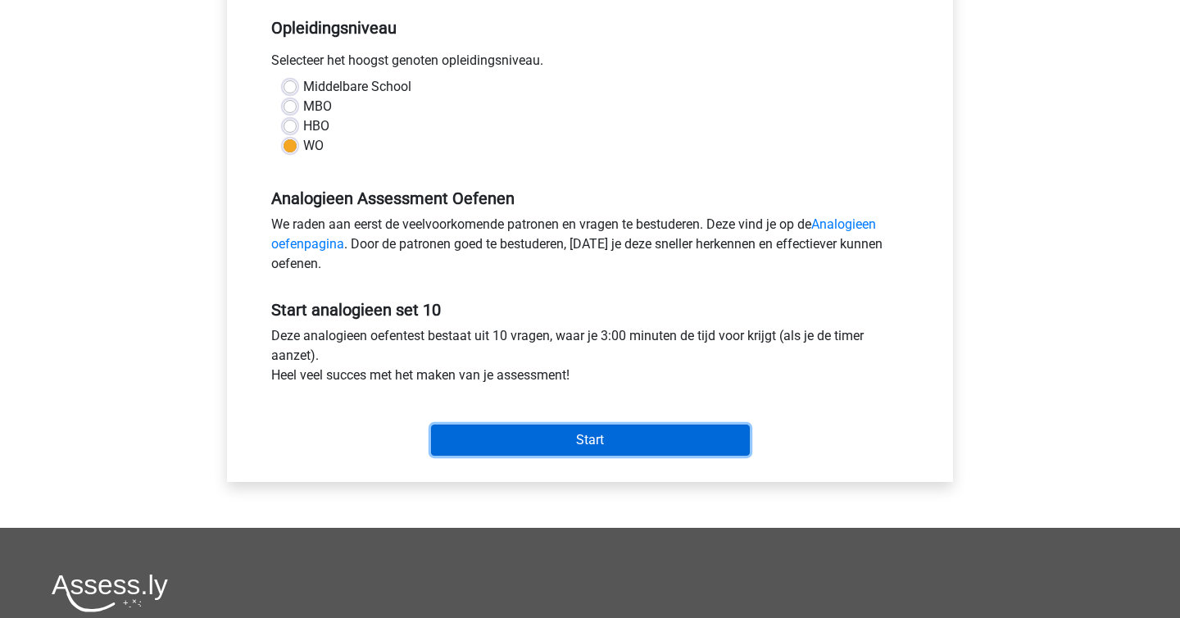
click at [595, 446] on input "Start" at bounding box center [590, 439] width 319 height 31
click at [573, 430] on input "Start" at bounding box center [590, 439] width 319 height 31
click at [569, 426] on input "Start" at bounding box center [590, 439] width 319 height 31
click at [513, 433] on input "Start" at bounding box center [590, 439] width 319 height 31
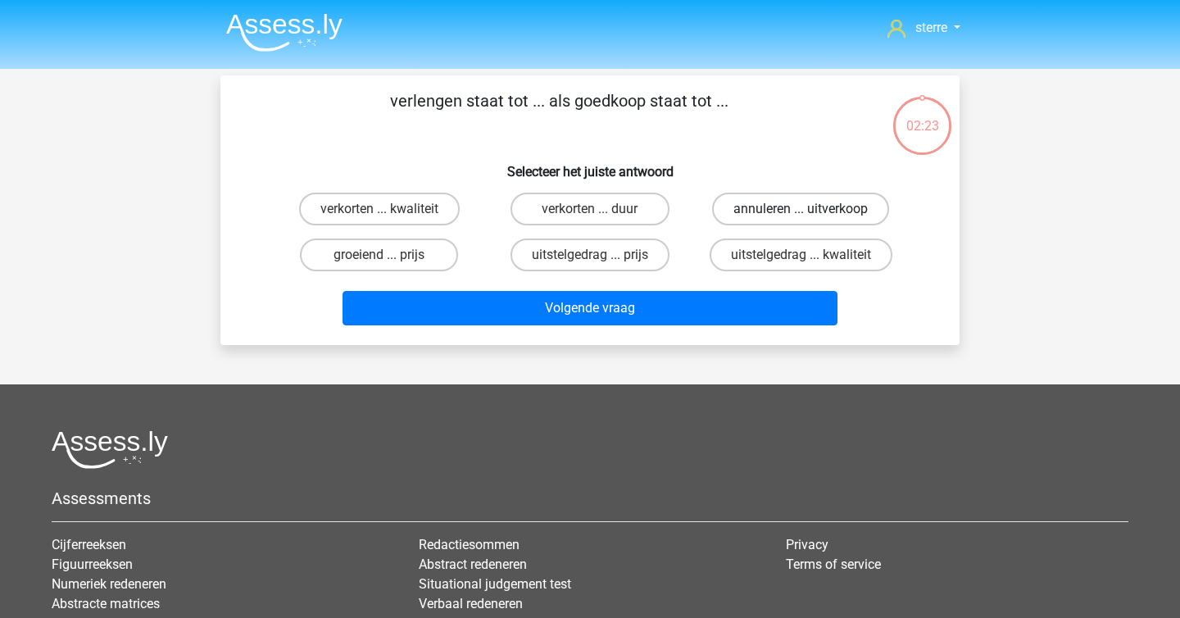
click at [770, 206] on label "annuleren ... uitverkoop" at bounding box center [800, 209] width 177 height 33
click at [800, 209] on input "annuleren ... uitverkoop" at bounding box center [805, 214] width 11 height 11
radio input "true"
click at [633, 217] on label "verkorten ... duur" at bounding box center [589, 209] width 158 height 33
click at [601, 217] on input "verkorten ... duur" at bounding box center [595, 214] width 11 height 11
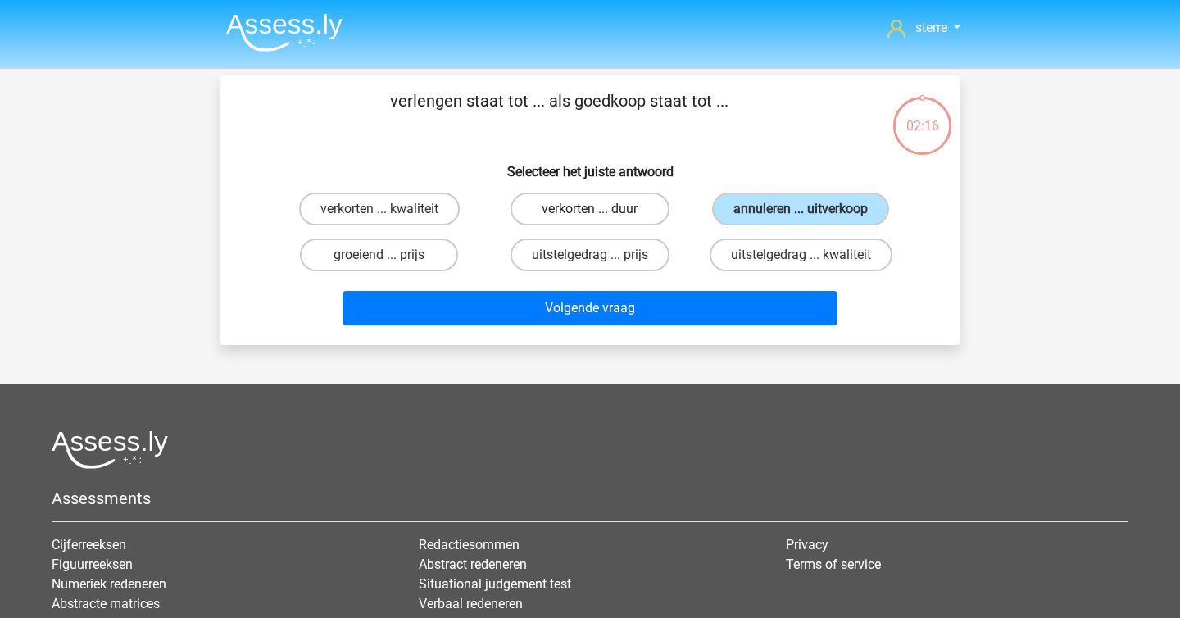
radio input "true"
click at [597, 215] on input "verkorten ... duur" at bounding box center [595, 214] width 11 height 11
radio input "true"
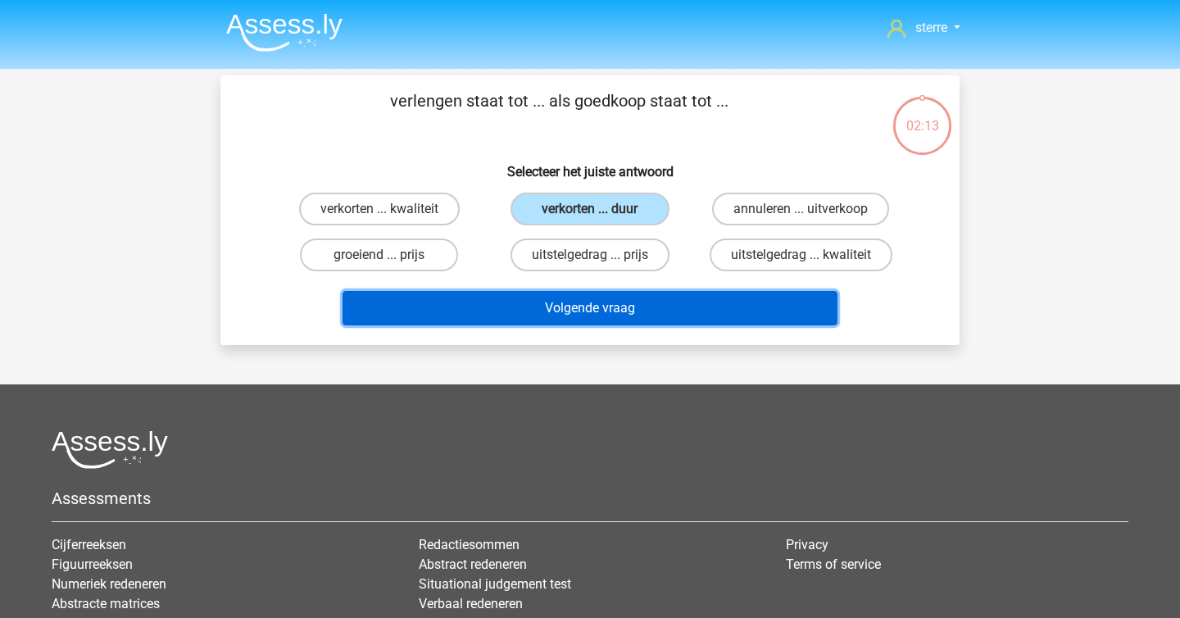
click at [591, 311] on button "Volgende vraag" at bounding box center [590, 308] width 496 height 34
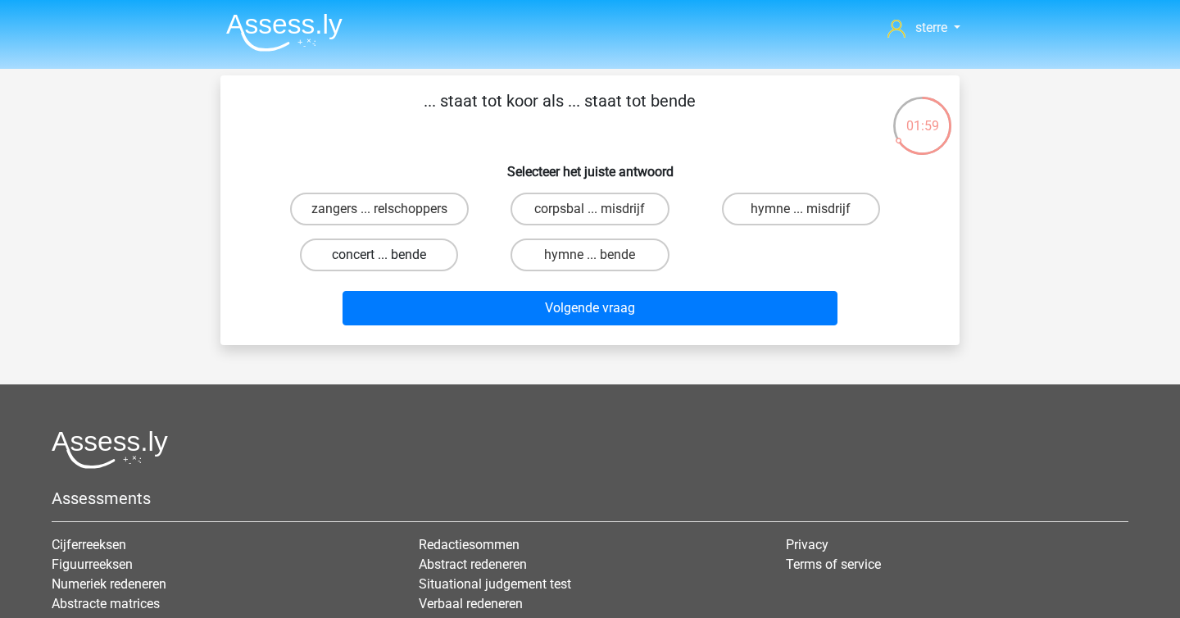
click at [384, 254] on label "concert ... bende" at bounding box center [379, 254] width 158 height 33
click at [384, 255] on input "concert ... bende" at bounding box center [384, 260] width 11 height 11
radio input "true"
click at [614, 253] on label "hymne ... bende" at bounding box center [589, 254] width 158 height 33
click at [601, 255] on input "hymne ... bende" at bounding box center [595, 260] width 11 height 11
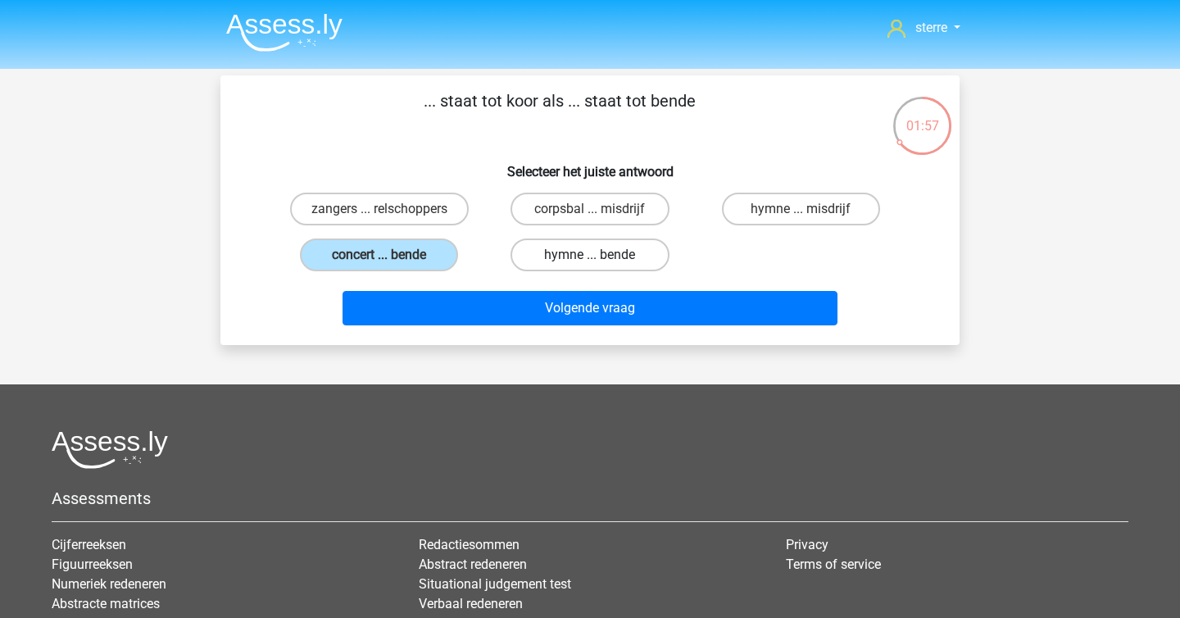
radio input "true"
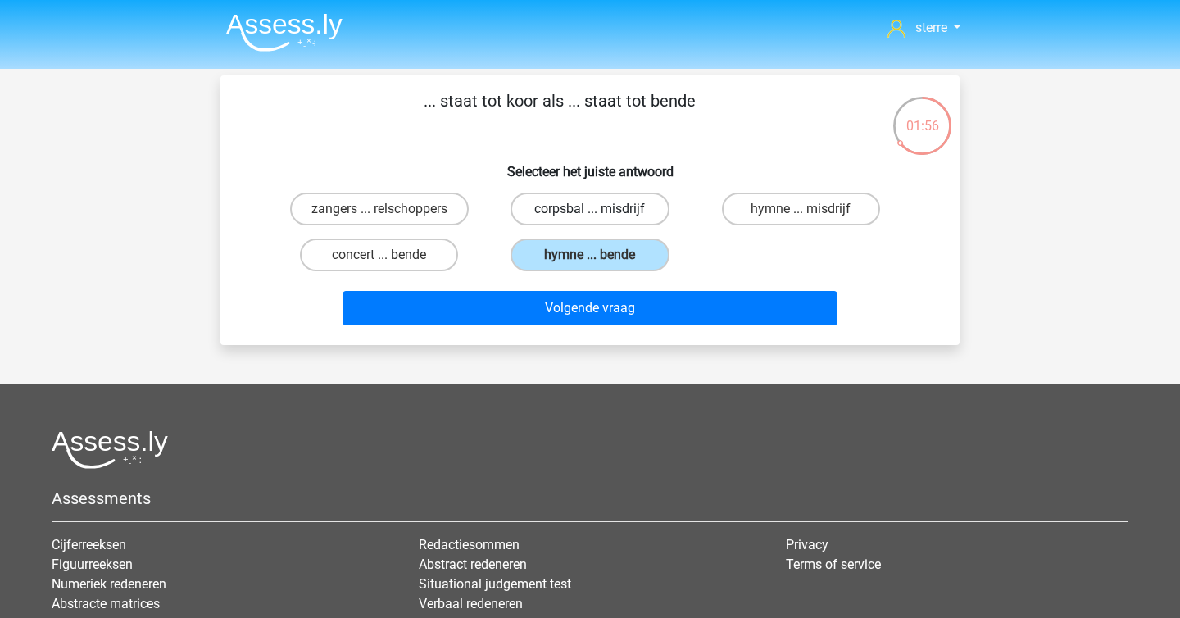
click at [609, 212] on label "corpsbal ... misdrijf" at bounding box center [589, 209] width 158 height 33
click at [601, 212] on input "corpsbal ... misdrijf" at bounding box center [595, 214] width 11 height 11
radio input "true"
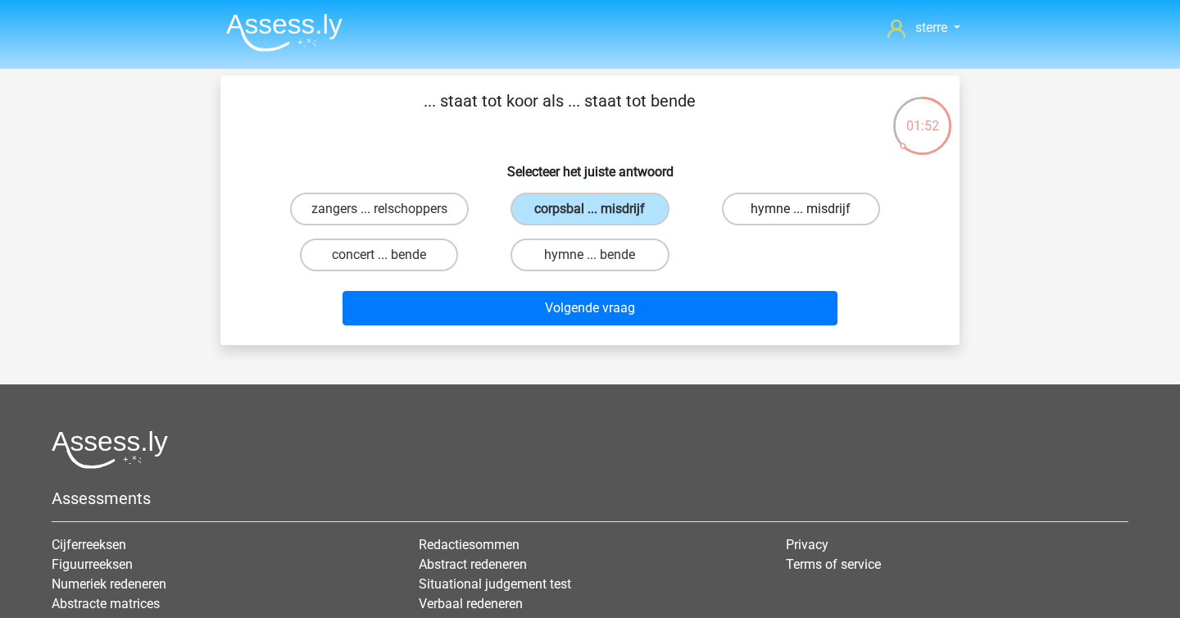
click at [797, 214] on label "hymne ... misdrijf" at bounding box center [801, 209] width 158 height 33
click at [800, 214] on input "hymne ... misdrijf" at bounding box center [805, 214] width 11 height 11
radio input "true"
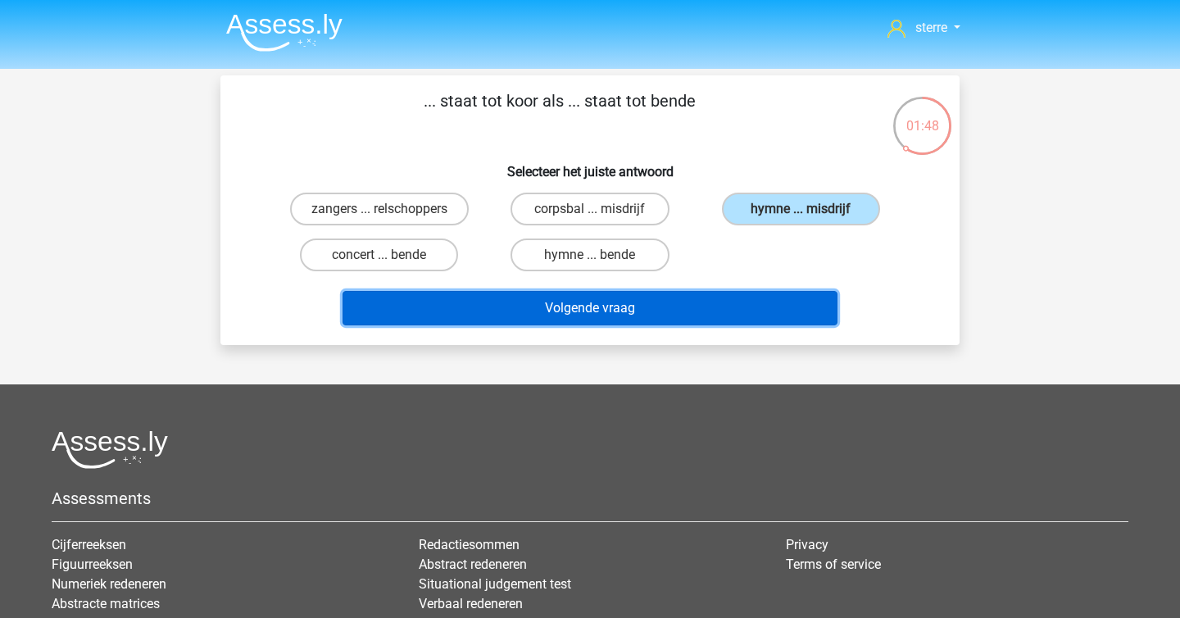
click at [697, 314] on button "Volgende vraag" at bounding box center [590, 308] width 496 height 34
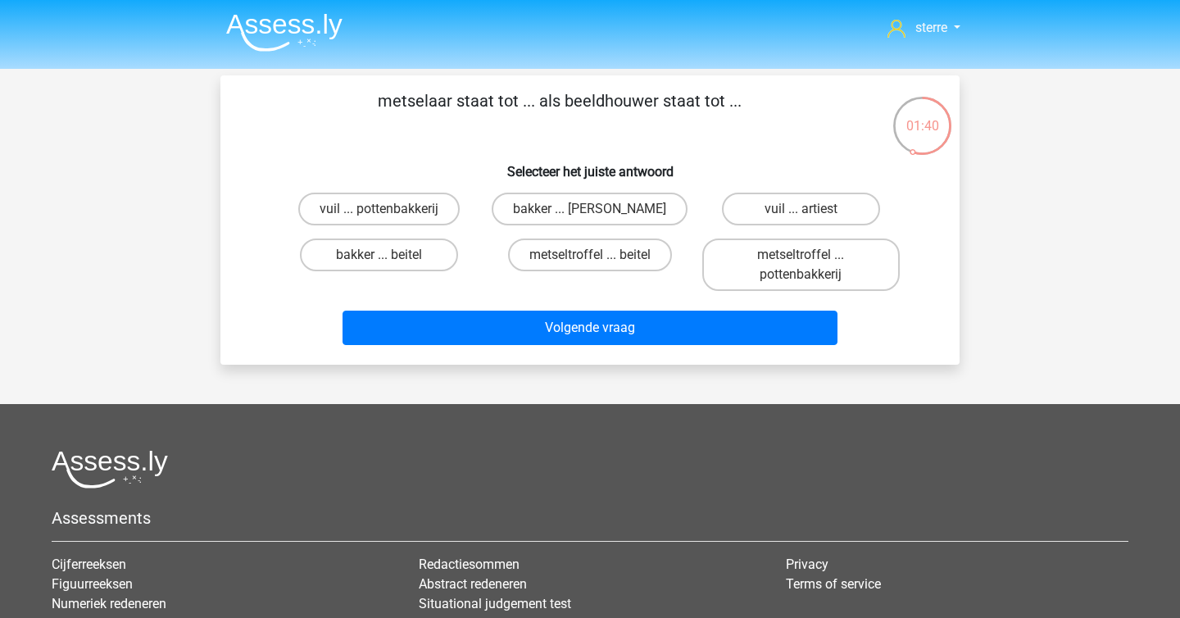
click at [600, 262] on input "metseltroffel ... beitel" at bounding box center [595, 260] width 11 height 11
radio input "true"
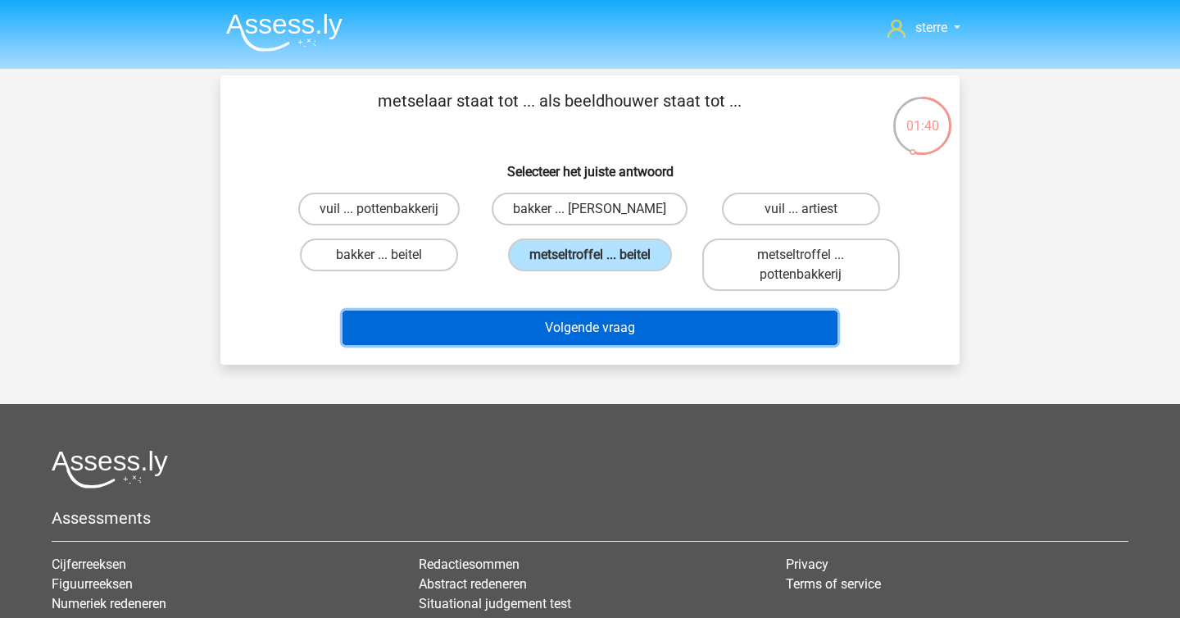
click at [633, 327] on button "Volgende vraag" at bounding box center [590, 328] width 496 height 34
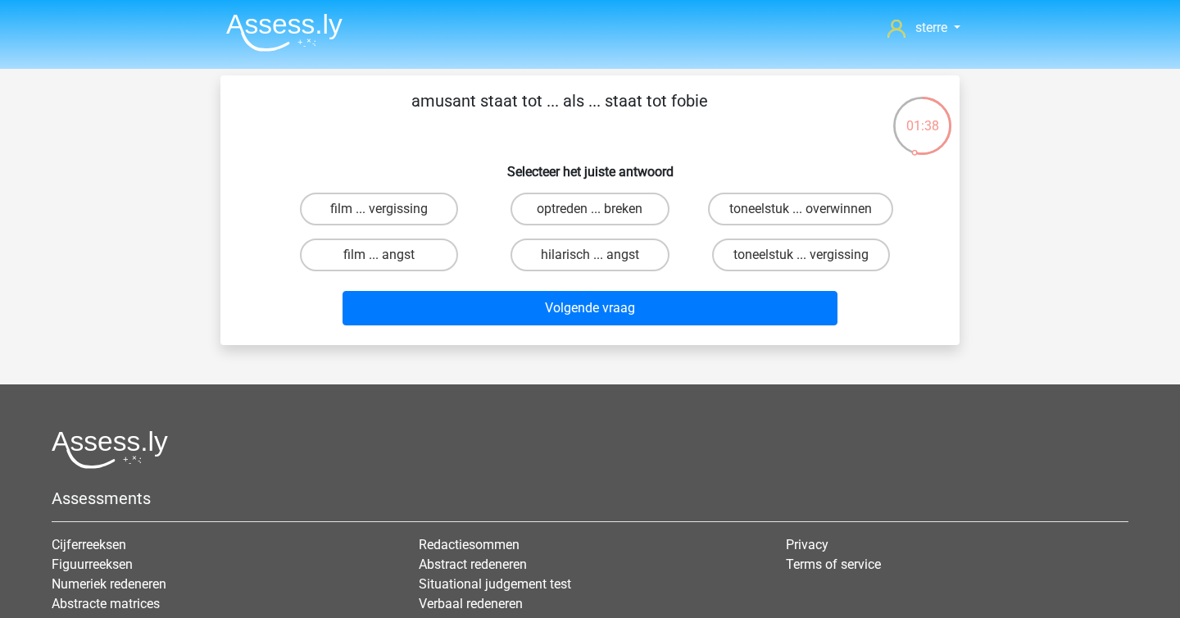
click at [483, 179] on h6 "Selecteer het juiste antwoord" at bounding box center [590, 165] width 687 height 29
click at [596, 253] on label "hilarisch ... angst" at bounding box center [589, 254] width 158 height 33
click at [596, 255] on input "hilarisch ... angst" at bounding box center [595, 260] width 11 height 11
radio input "true"
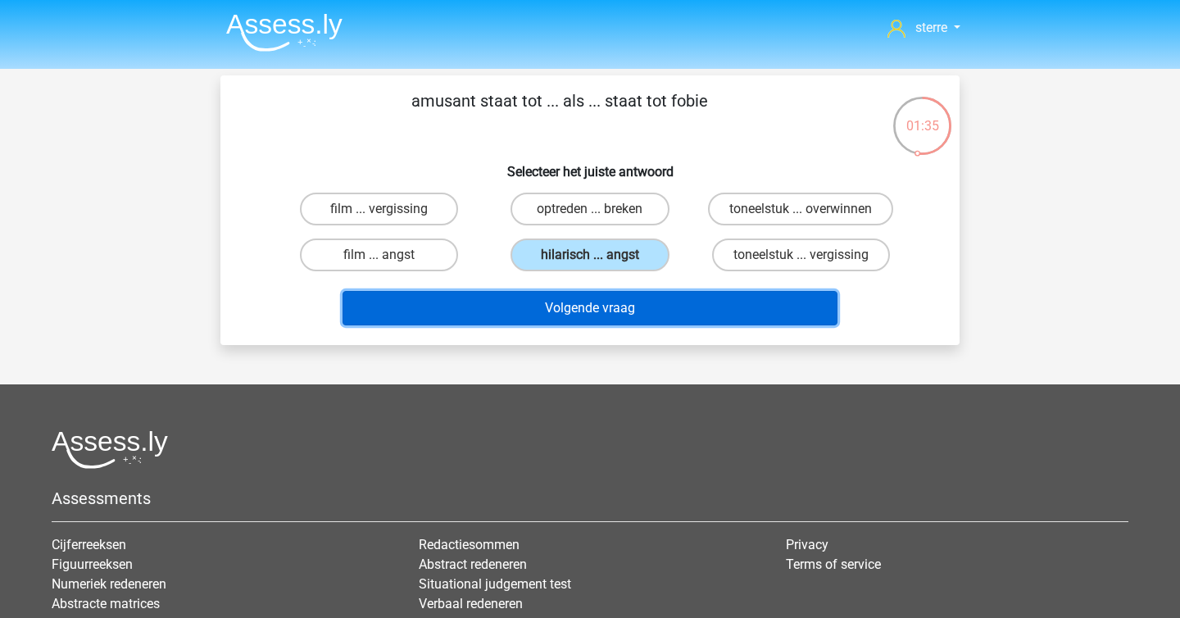
click at [628, 302] on button "Volgende vraag" at bounding box center [590, 308] width 496 height 34
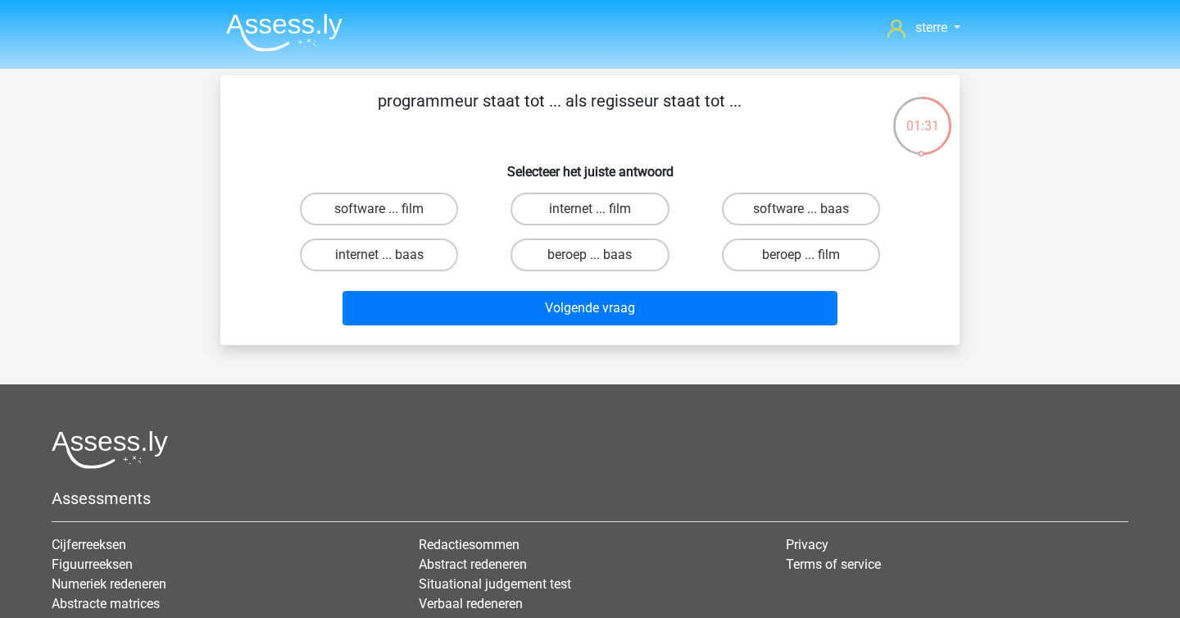
click at [523, 100] on p "programmeur staat tot ... als regisseur staat tot ..." at bounding box center [559, 112] width 625 height 49
click at [520, 100] on p "programmeur staat tot ... als regisseur staat tot ..." at bounding box center [559, 112] width 625 height 49
click at [393, 202] on label "software ... film" at bounding box center [379, 209] width 158 height 33
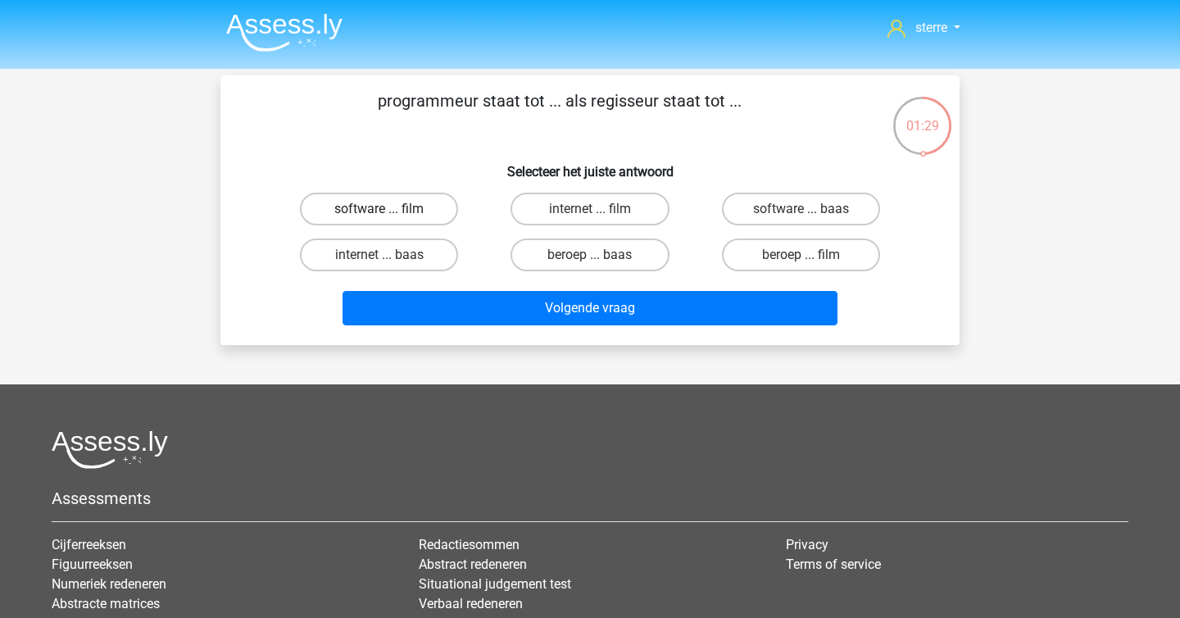
click at [390, 209] on input "software ... film" at bounding box center [384, 214] width 11 height 11
radio input "true"
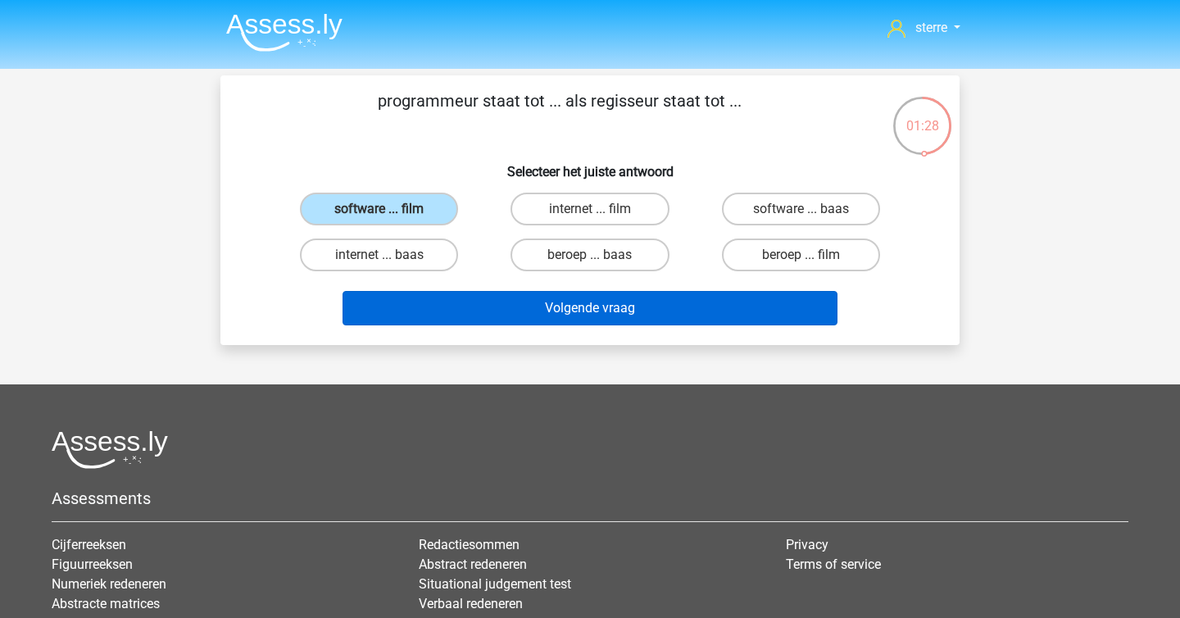
click at [565, 317] on button "Volgende vraag" at bounding box center [590, 308] width 496 height 34
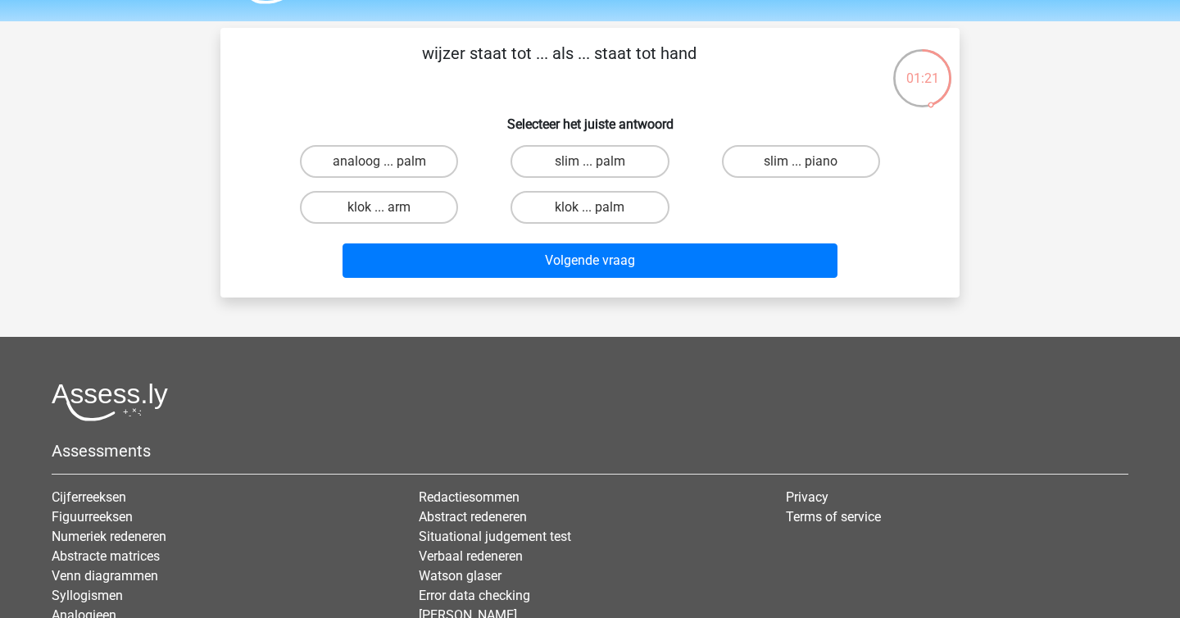
scroll to position [43, 0]
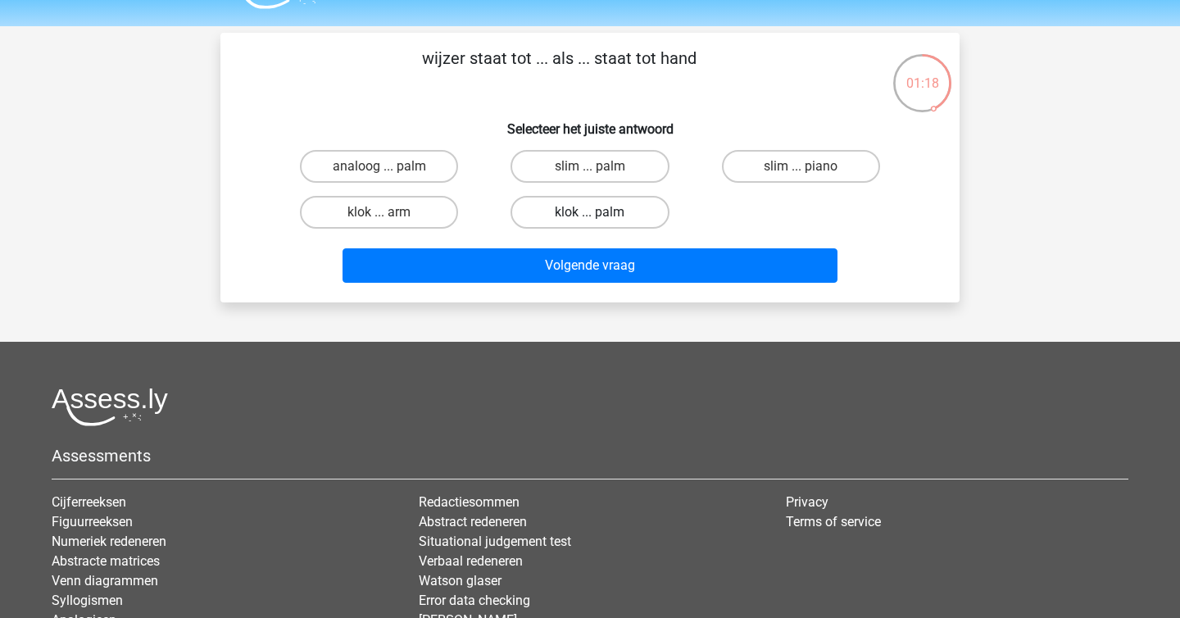
click at [649, 210] on label "klok ... palm" at bounding box center [589, 212] width 158 height 33
click at [601, 212] on input "klok ... palm" at bounding box center [595, 217] width 11 height 11
radio input "true"
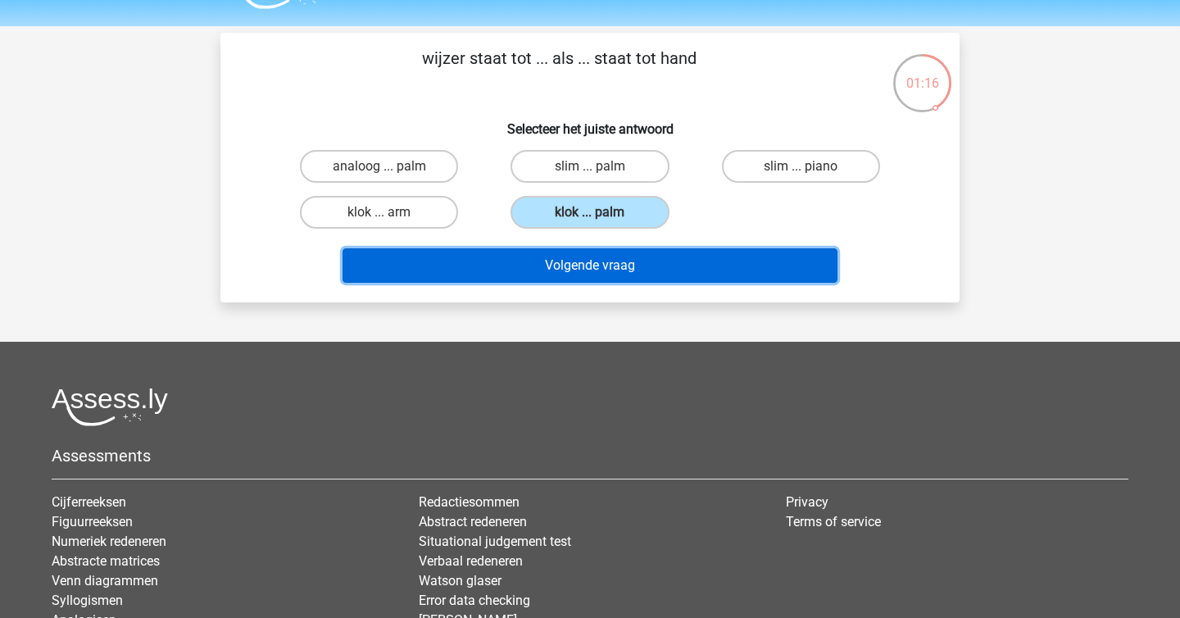
click at [654, 265] on button "Volgende vraag" at bounding box center [590, 265] width 496 height 34
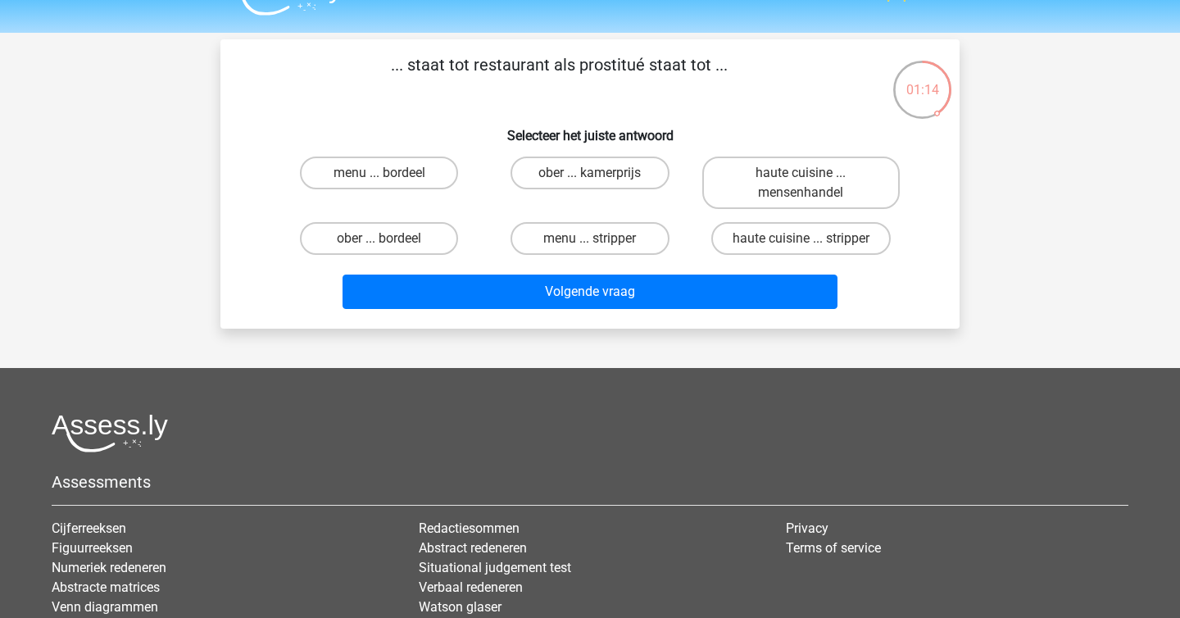
scroll to position [30, 0]
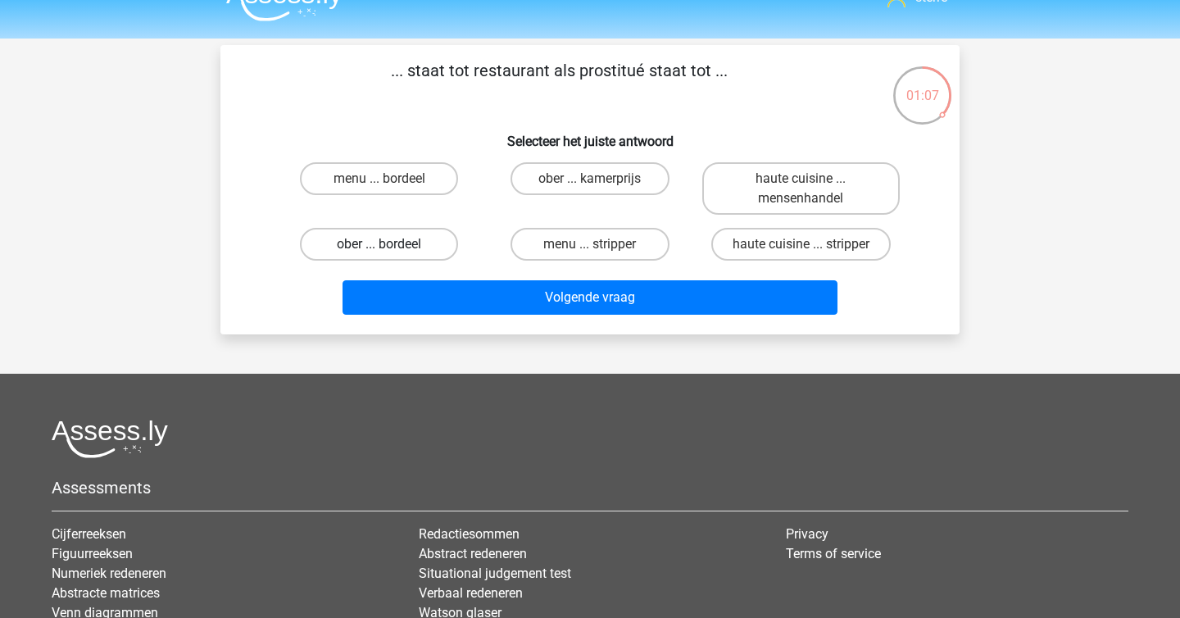
click at [422, 242] on label "ober ... bordeel" at bounding box center [379, 244] width 158 height 33
click at [390, 244] on input "ober ... bordeel" at bounding box center [384, 249] width 11 height 11
radio input "true"
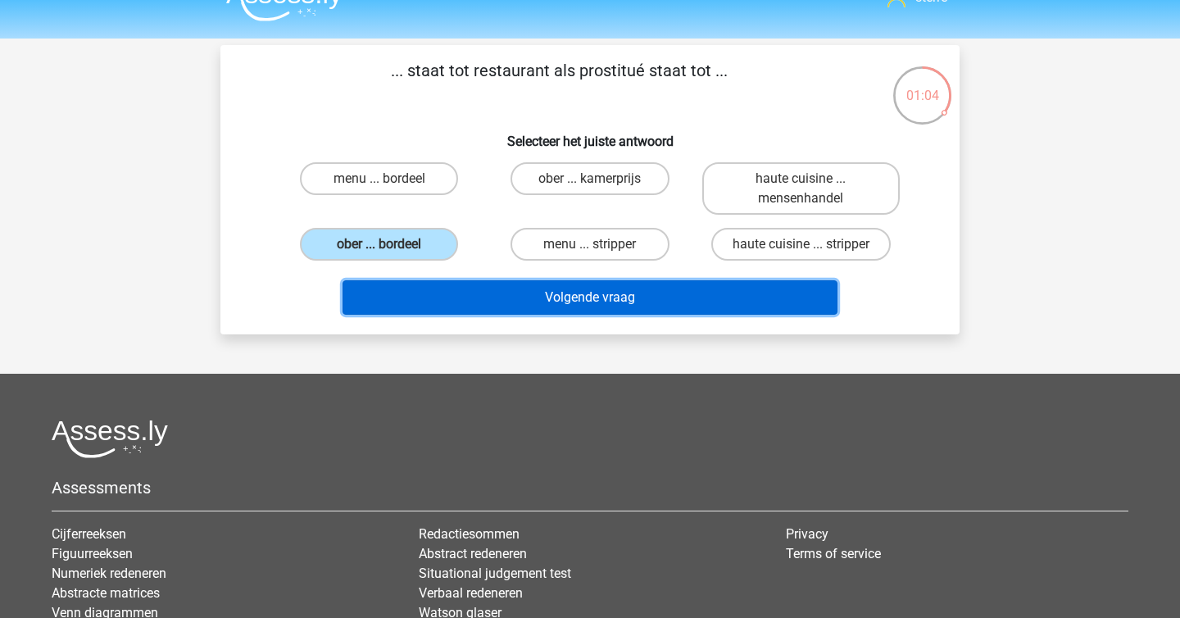
click at [501, 286] on button "Volgende vraag" at bounding box center [590, 297] width 496 height 34
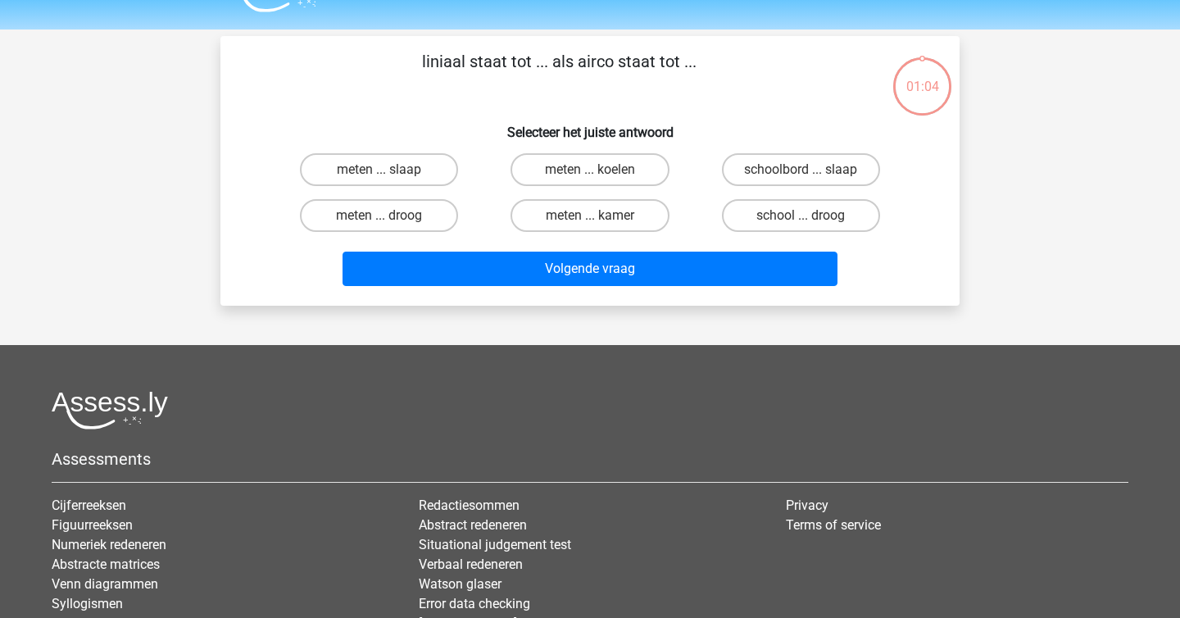
scroll to position [31, 0]
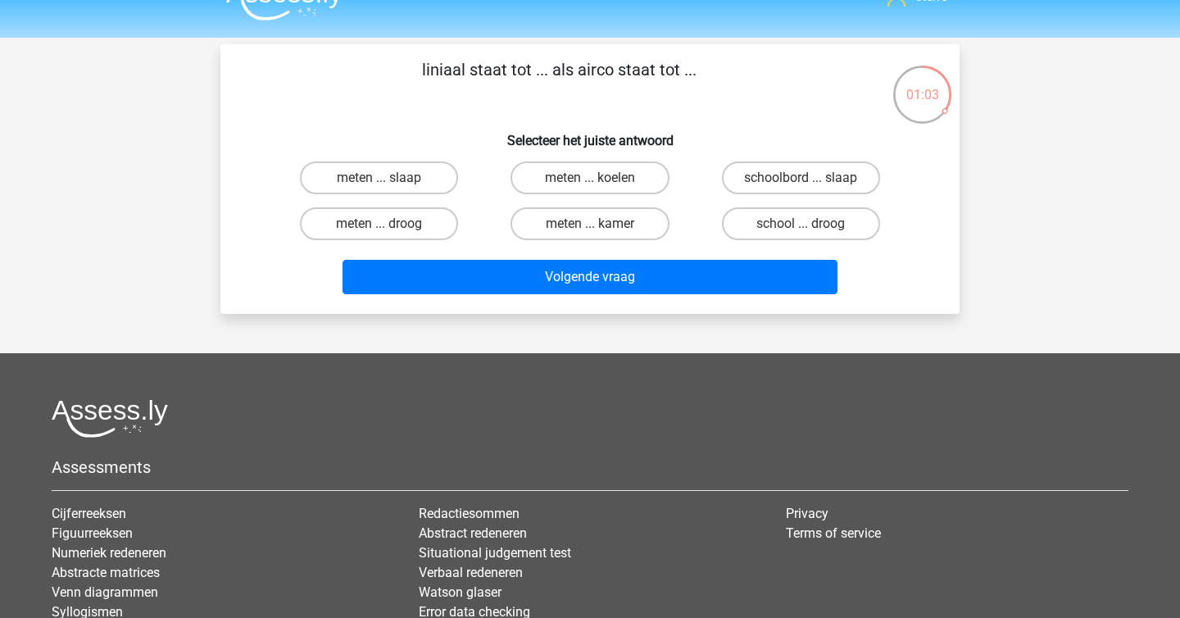
click at [497, 101] on p "liniaal staat tot ... als airco staat tot ..." at bounding box center [559, 81] width 625 height 49
click at [577, 166] on label "meten ... koelen" at bounding box center [589, 177] width 158 height 33
click at [590, 178] on input "meten ... koelen" at bounding box center [595, 183] width 11 height 11
radio input "true"
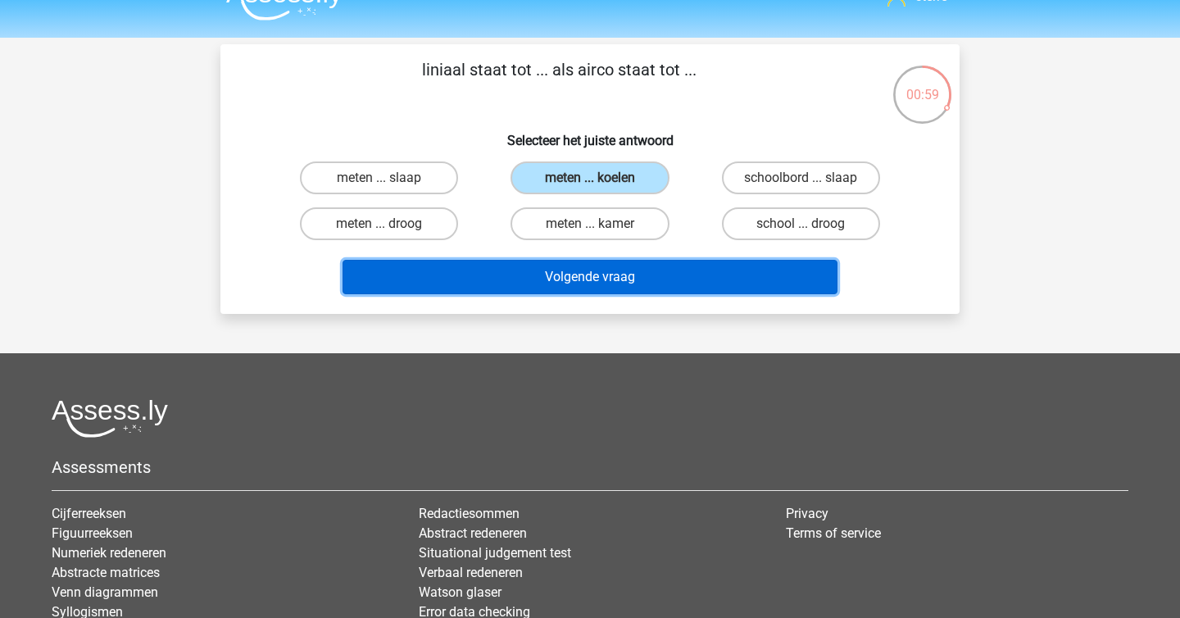
click at [627, 270] on button "Volgende vraag" at bounding box center [590, 277] width 496 height 34
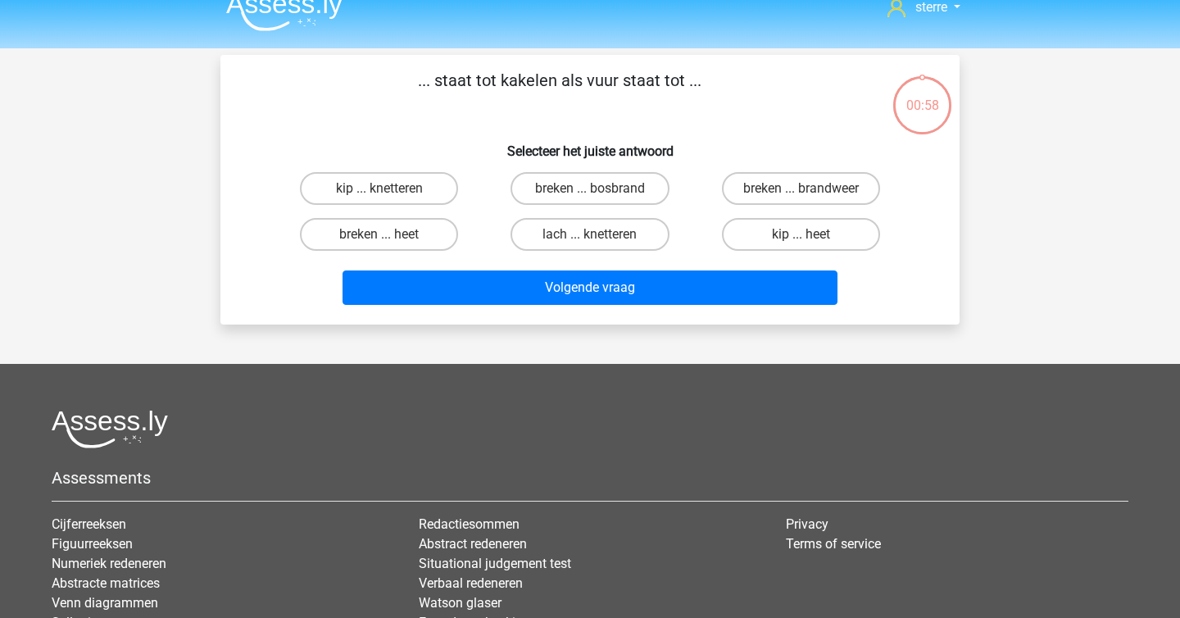
scroll to position [6, 0]
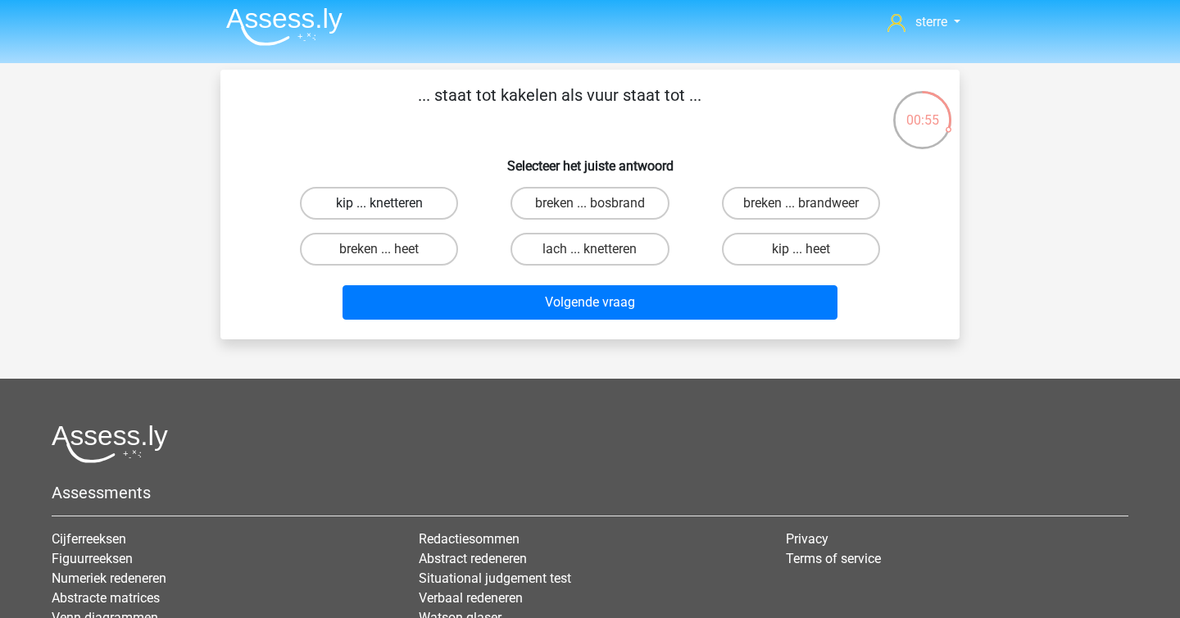
click at [418, 206] on label "kip ... knetteren" at bounding box center [379, 203] width 158 height 33
click at [390, 206] on input "kip ... knetteren" at bounding box center [384, 208] width 11 height 11
radio input "true"
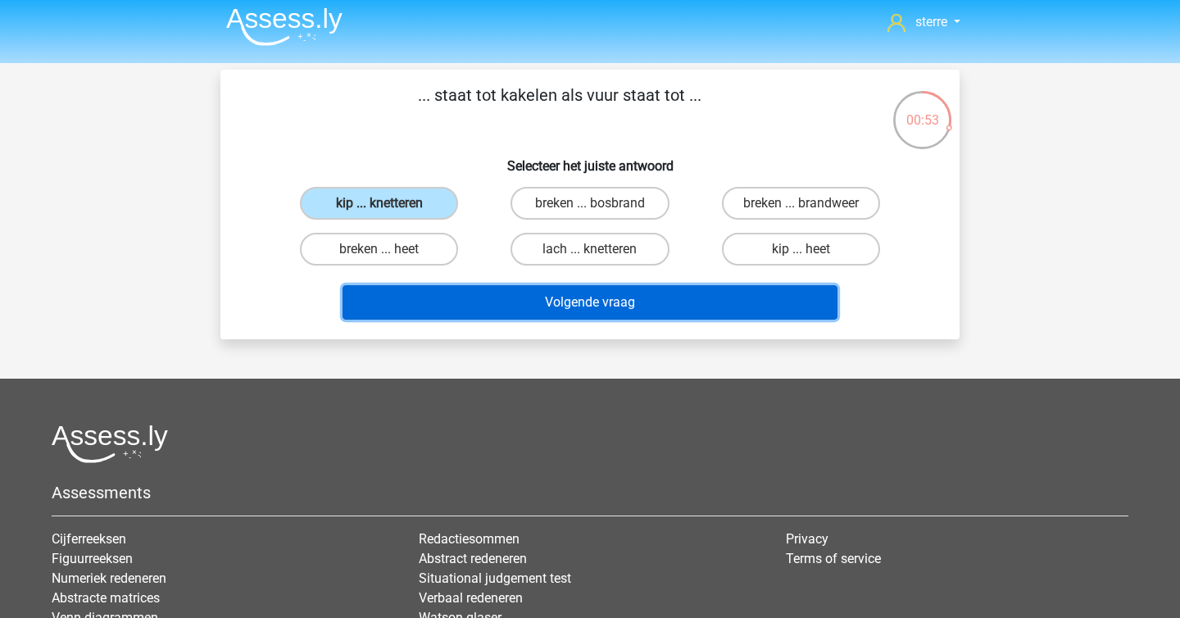
click at [530, 297] on button "Volgende vraag" at bounding box center [590, 302] width 496 height 34
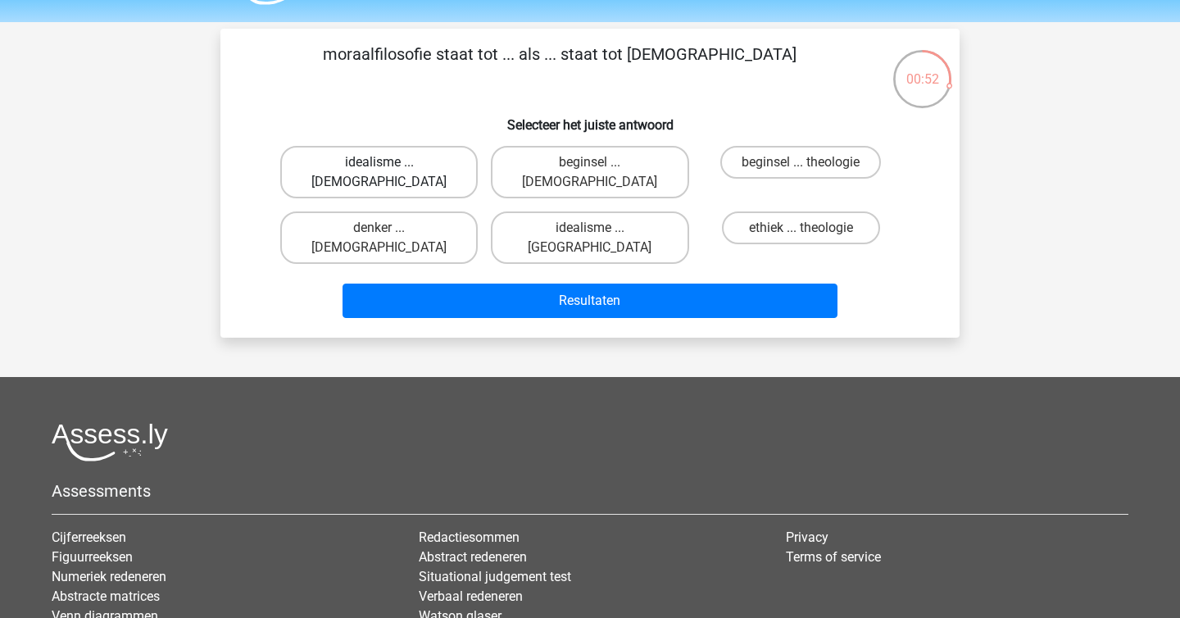
scroll to position [43, 0]
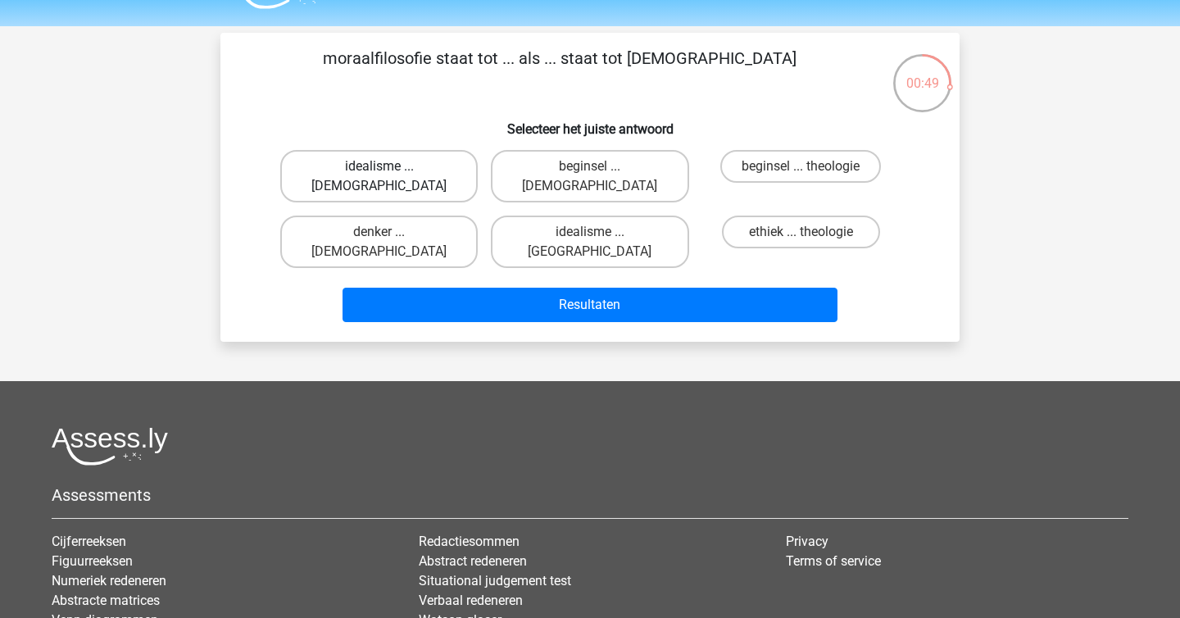
click at [421, 173] on label "idealisme ... Christus" at bounding box center [378, 176] width 197 height 52
click at [390, 173] on input "idealisme ... Christus" at bounding box center [384, 171] width 11 height 11
radio input "true"
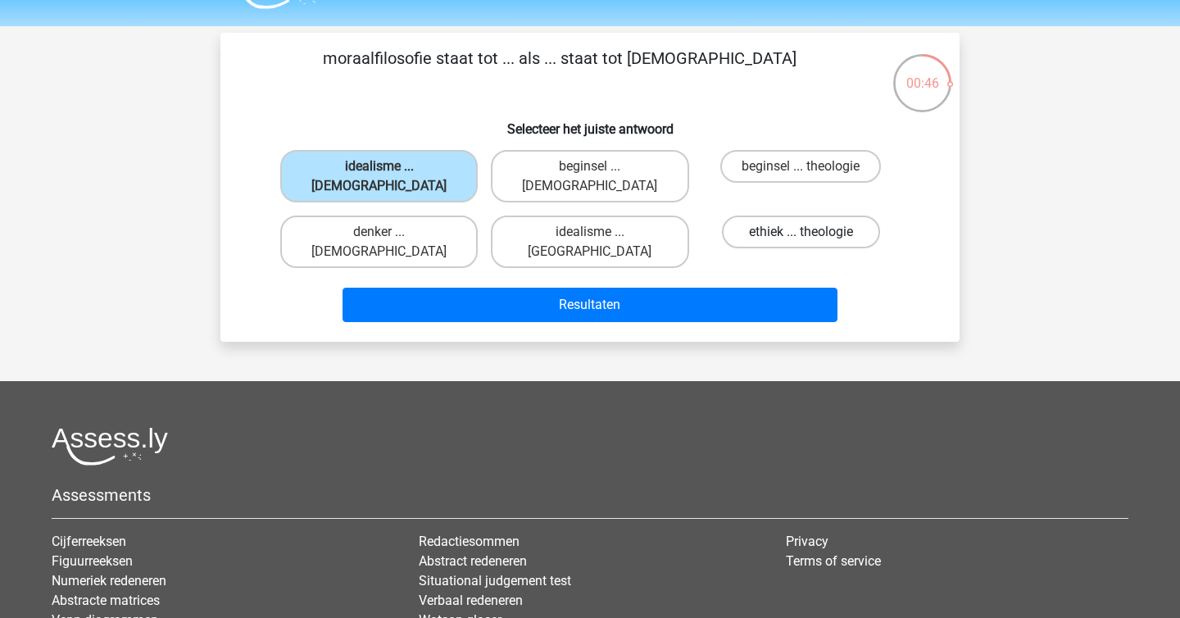
click at [796, 219] on label "ethiek ... theologie" at bounding box center [801, 231] width 158 height 33
click at [800, 232] on input "ethiek ... theologie" at bounding box center [805, 237] width 11 height 11
radio input "true"
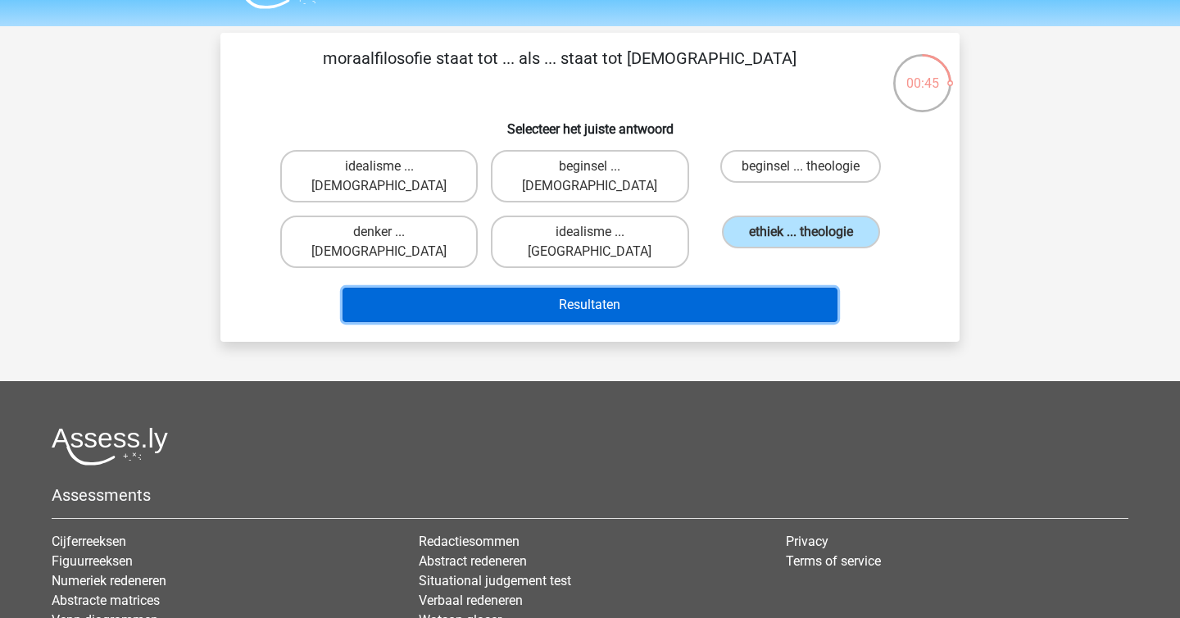
click at [780, 288] on button "Resultaten" at bounding box center [590, 305] width 496 height 34
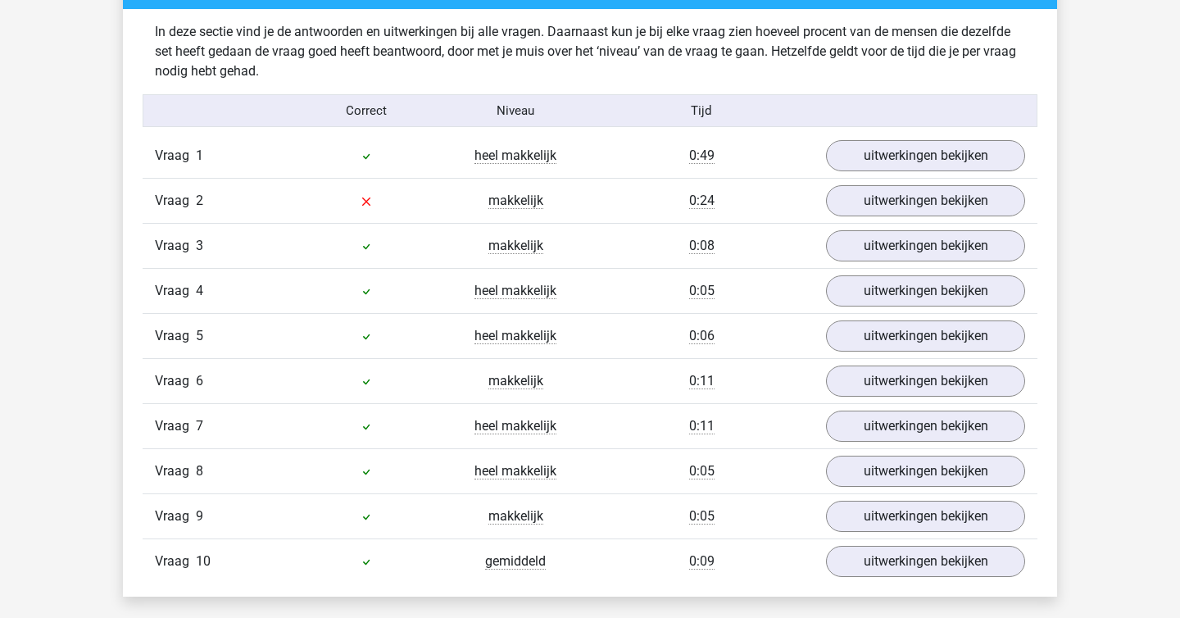
scroll to position [994, 0]
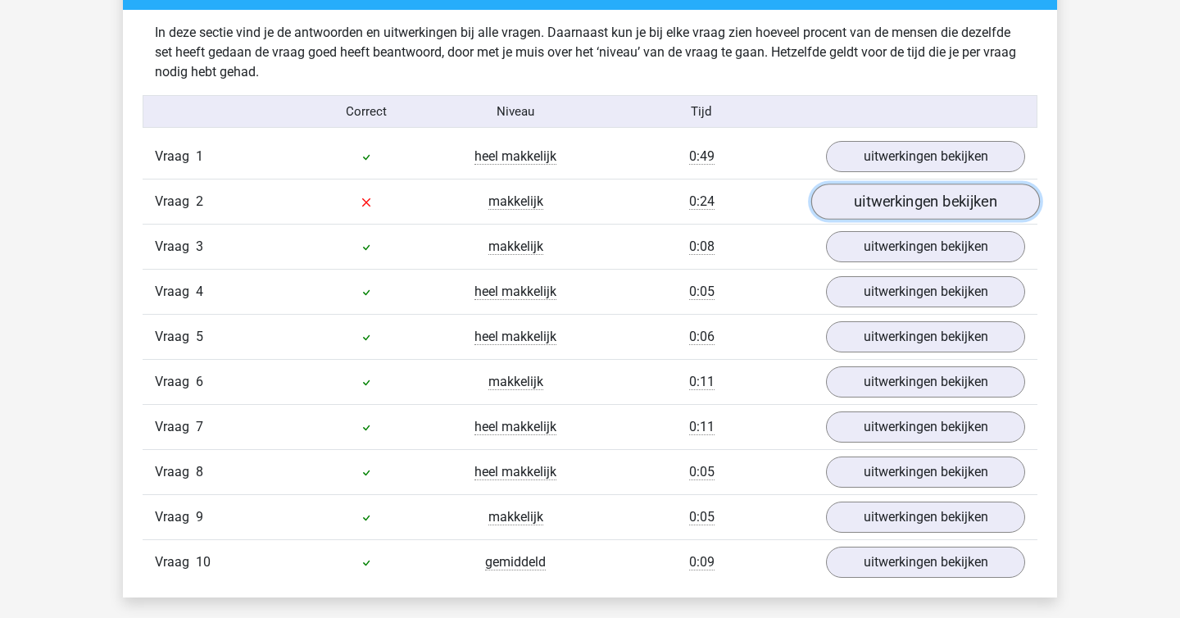
click at [873, 202] on link "uitwerkingen bekijken" at bounding box center [925, 202] width 229 height 36
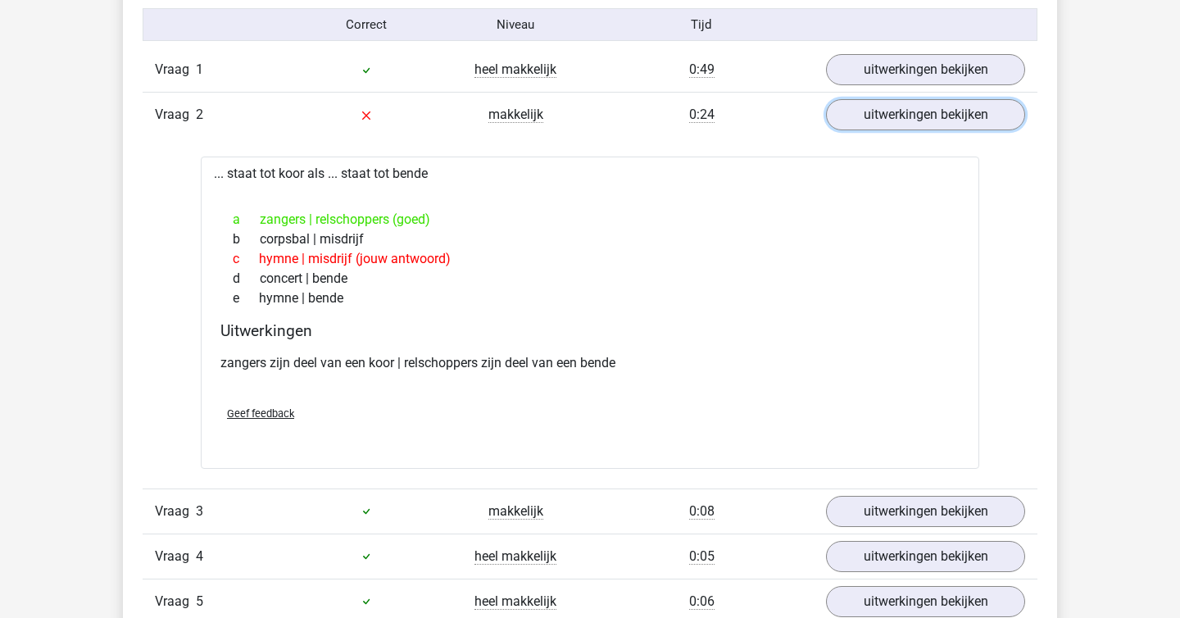
scroll to position [1082, 0]
click at [627, 390] on div "zangers zijn deel van een koor | relschoppers zijn deel van een bende" at bounding box center [589, 368] width 739 height 46
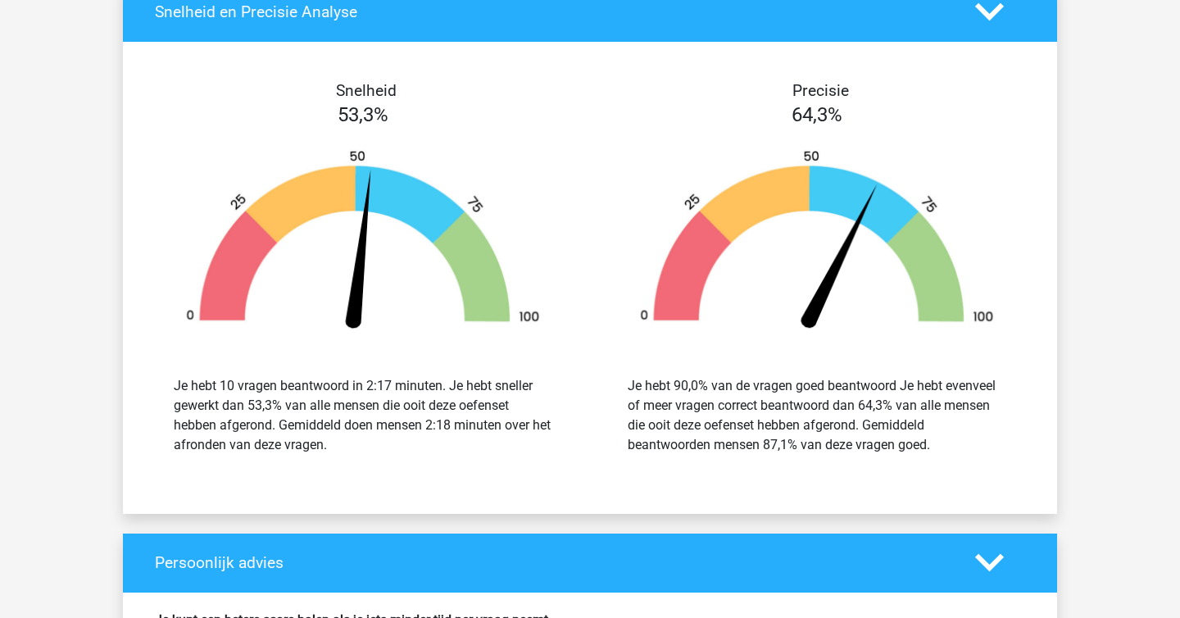
scroll to position [2000, 0]
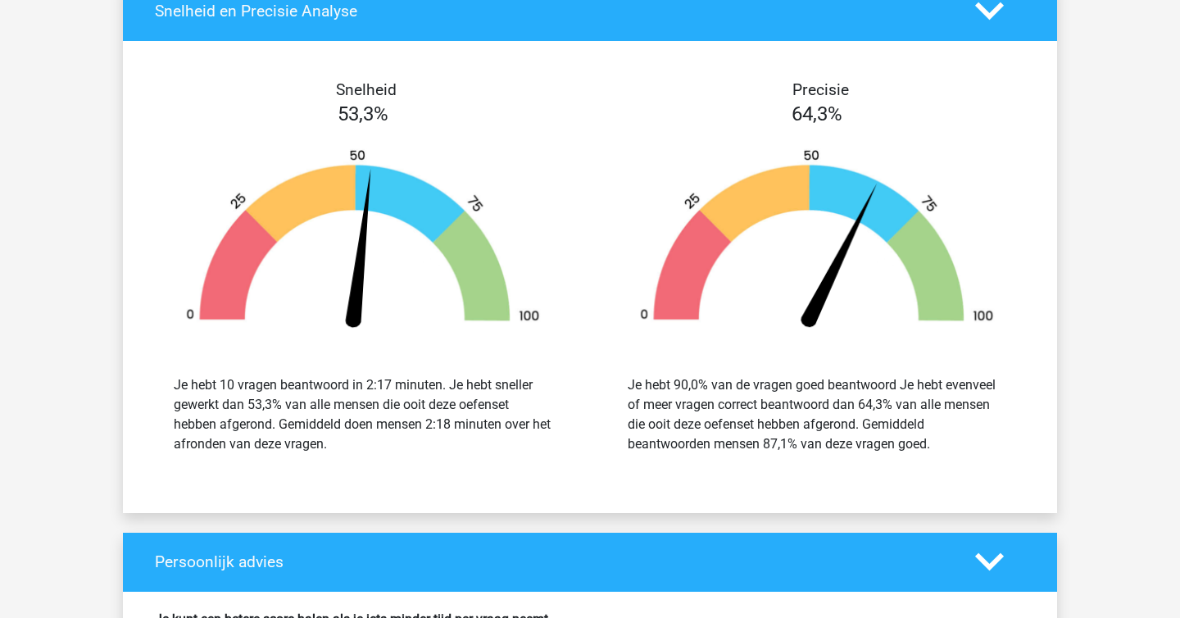
click at [396, 379] on div "Je hebt 10 vragen beantwoord in 2:17 minuten. Je hebt sneller gewerkt dan 53,3%…" at bounding box center [363, 414] width 379 height 79
copy div
click at [473, 429] on div "Je hebt 10 vragen beantwoord in 2:17 minuten. Je hebt sneller gewerkt dan 53,3%…" at bounding box center [363, 414] width 379 height 79
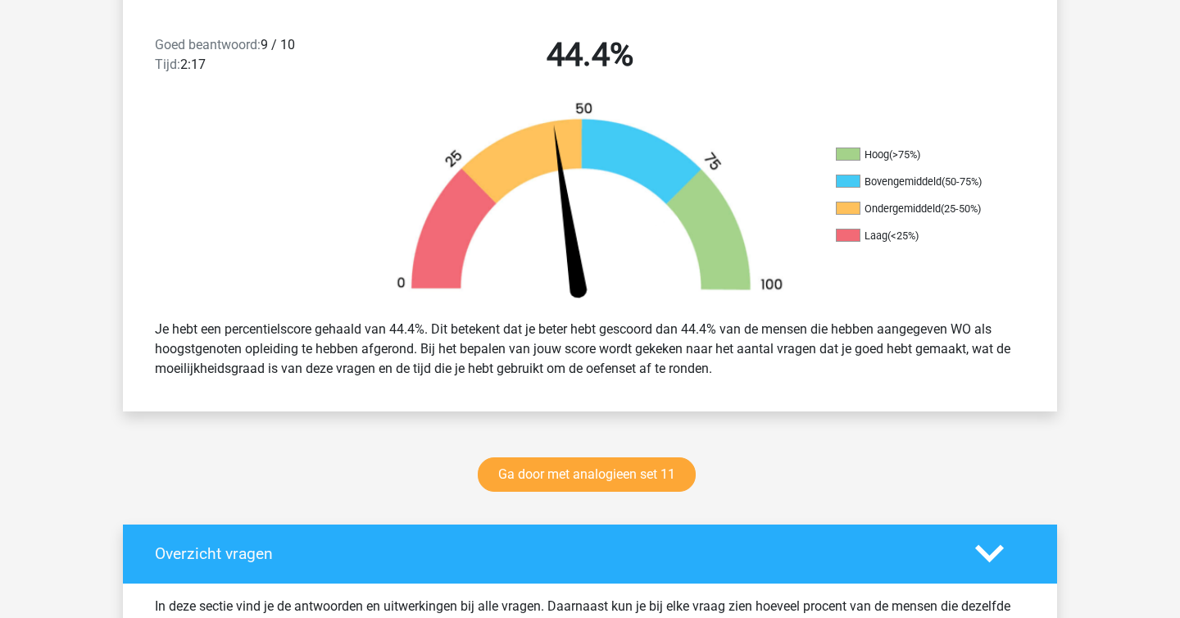
scroll to position [360, 0]
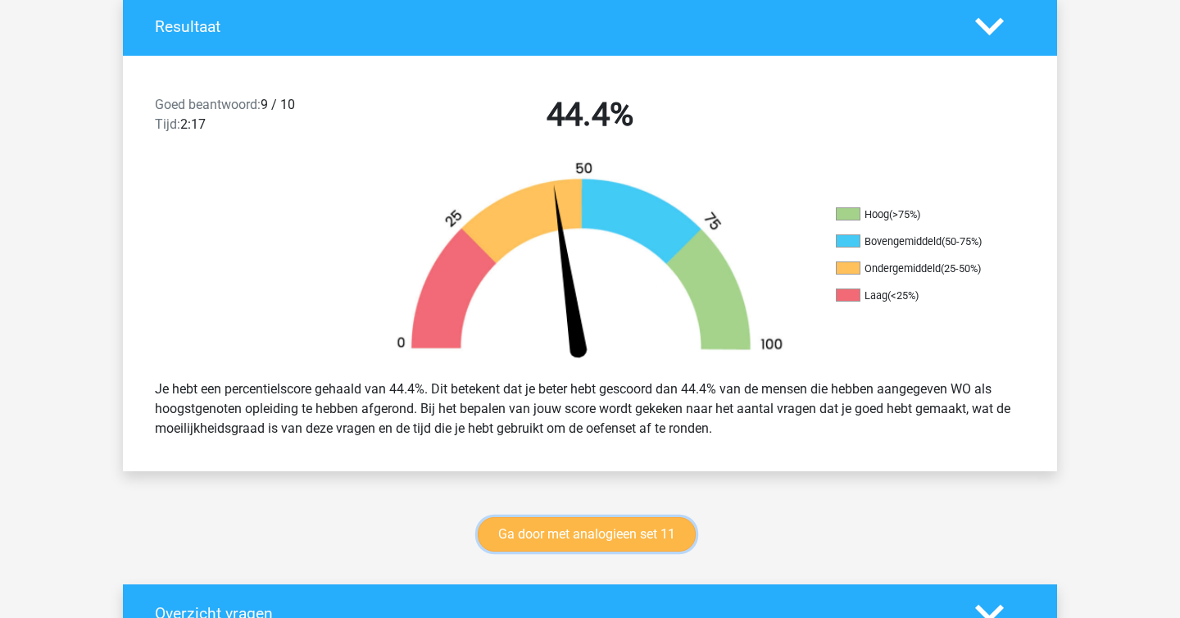
click at [601, 540] on link "Ga door met analogieen set 11" at bounding box center [587, 534] width 218 height 34
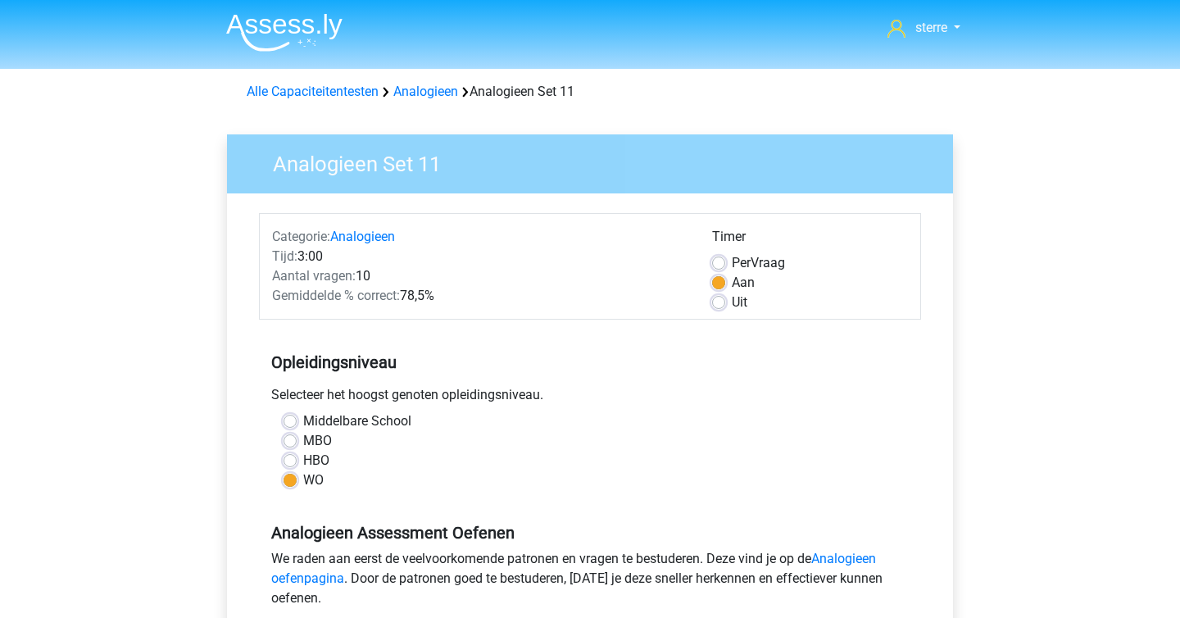
scroll to position [677, 0]
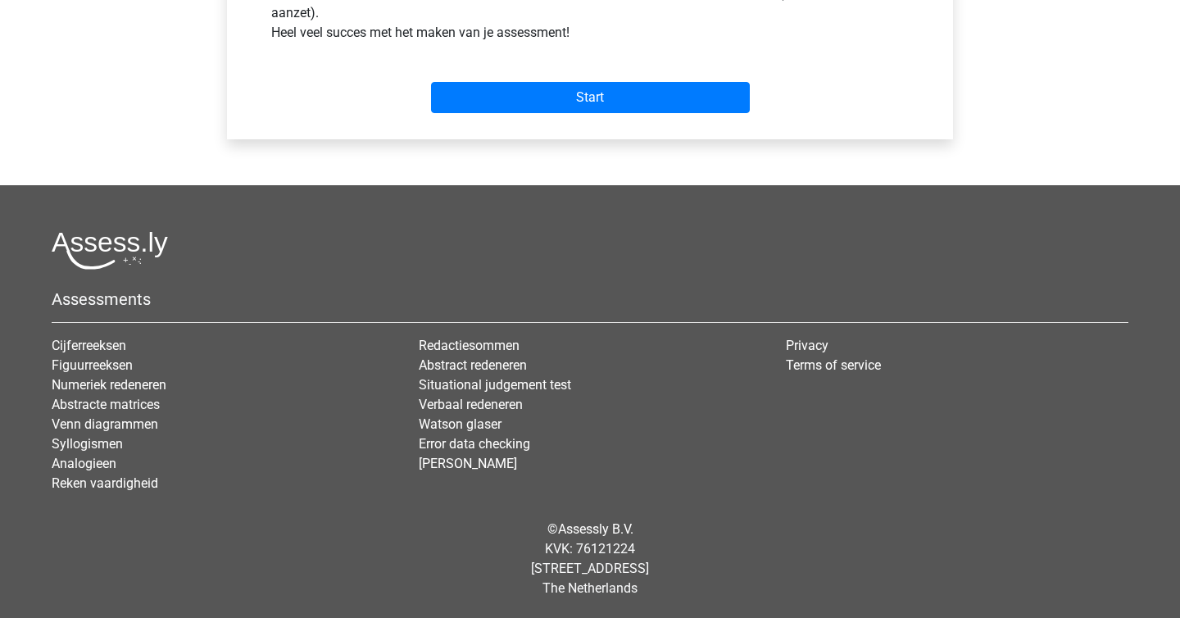
click at [536, 314] on div "Assessments Cijferreeksen Figuurreeksen Numeriek redeneren Abstracte matrices V…" at bounding box center [589, 368] width 1101 height 275
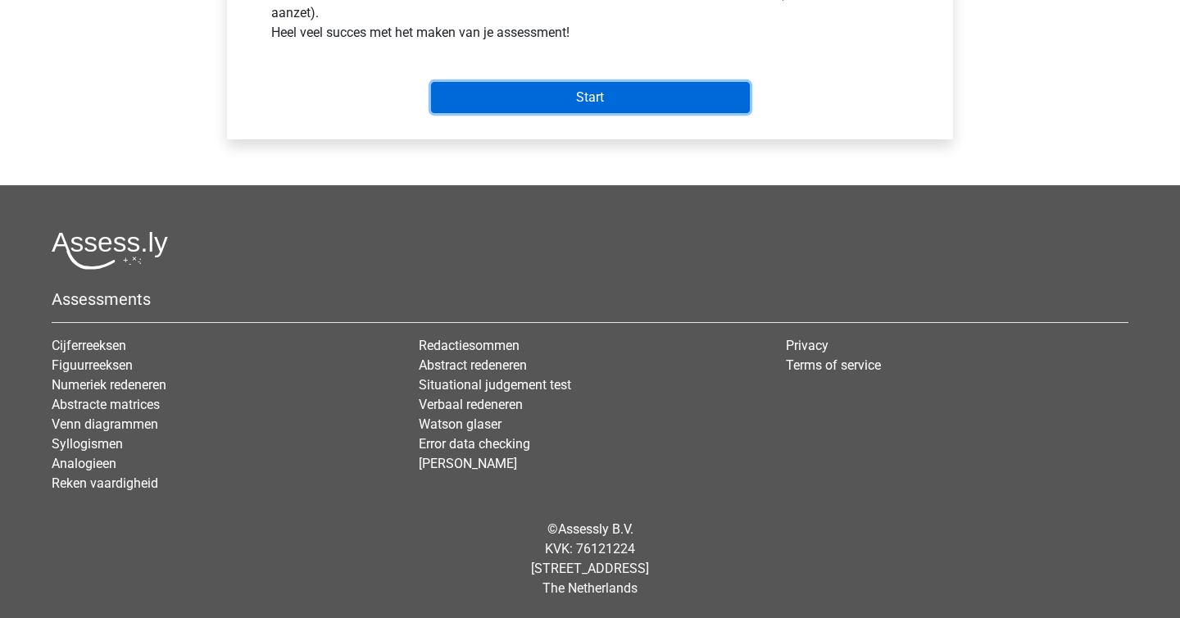
click at [642, 95] on input "Start" at bounding box center [590, 97] width 319 height 31
click at [545, 98] on input "Start" at bounding box center [590, 97] width 319 height 31
click at [568, 100] on input "Start" at bounding box center [590, 97] width 319 height 31
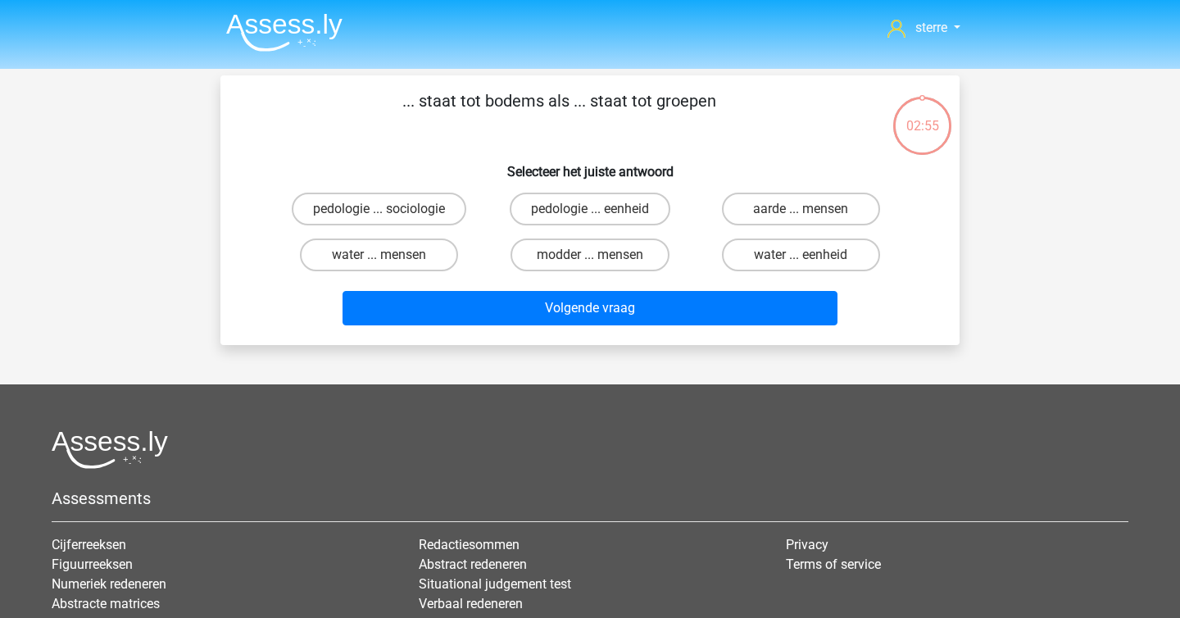
click at [666, 162] on h6 "Selecteer het juiste antwoord" at bounding box center [590, 165] width 687 height 29
click at [357, 194] on label "pedologie ... sociologie" at bounding box center [379, 209] width 175 height 33
click at [379, 209] on input "pedologie ... sociologie" at bounding box center [384, 214] width 11 height 11
radio input "true"
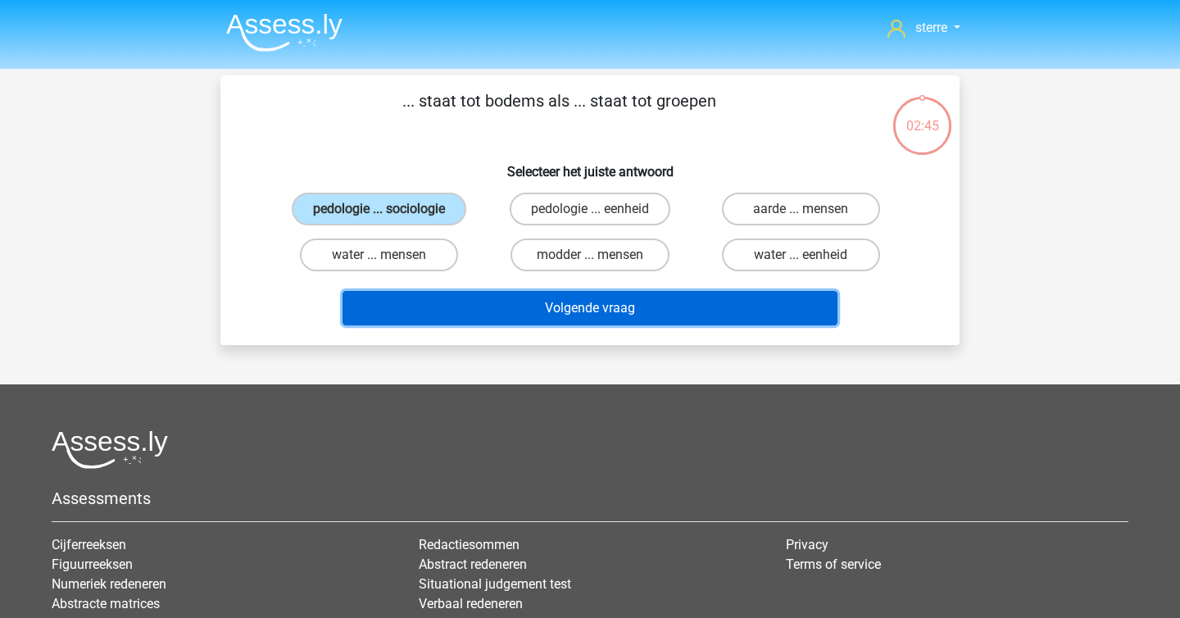
click at [636, 317] on button "Volgende vraag" at bounding box center [590, 308] width 496 height 34
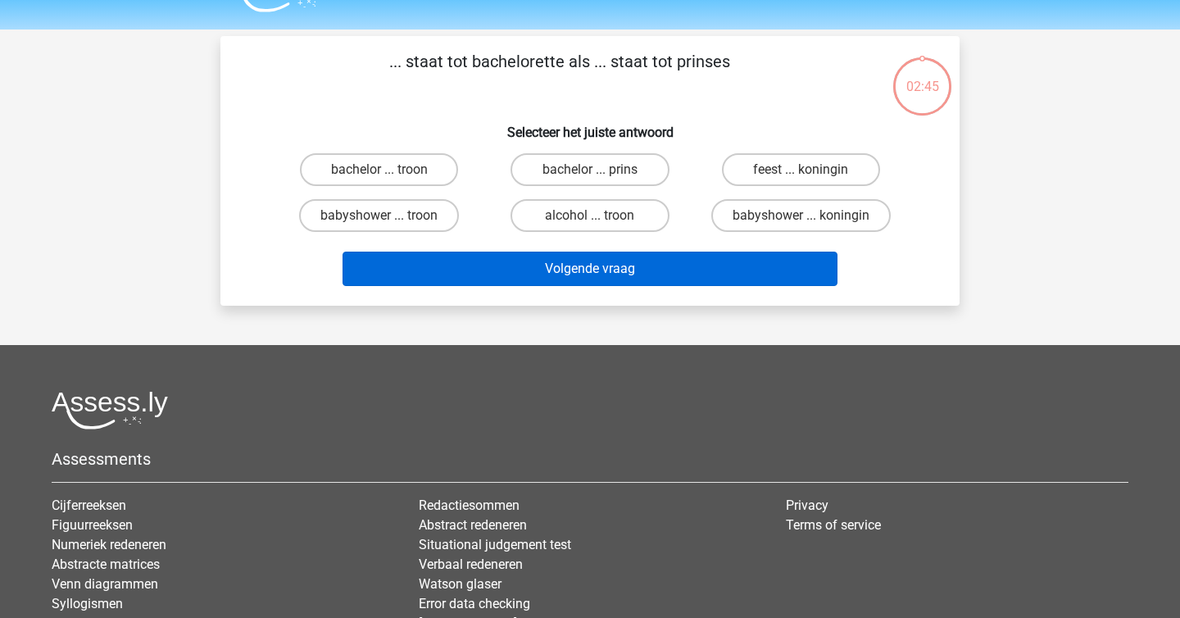
scroll to position [75, 0]
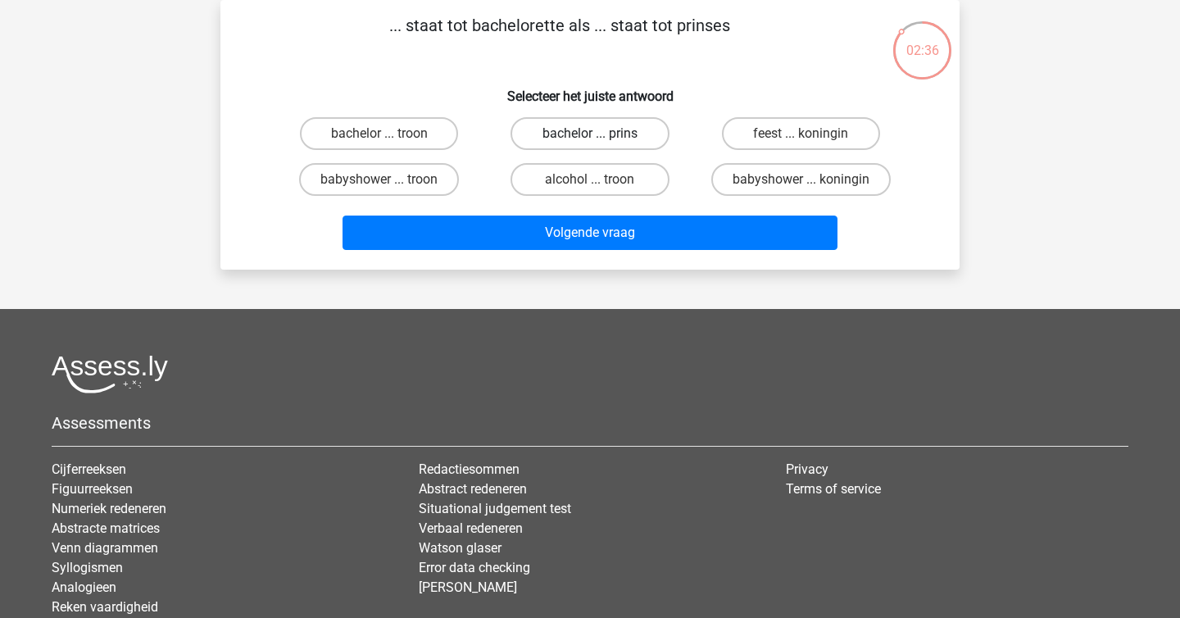
click at [623, 134] on label "bachelor ... prins" at bounding box center [589, 133] width 158 height 33
click at [601, 134] on input "bachelor ... prins" at bounding box center [595, 139] width 11 height 11
radio input "true"
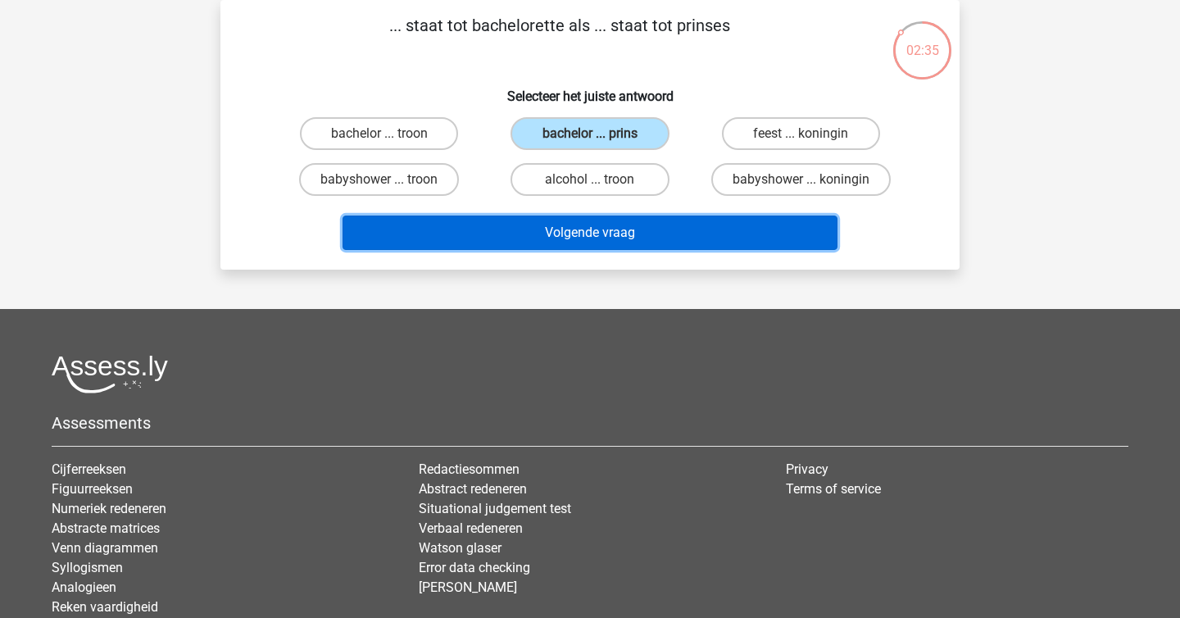
click at [650, 216] on button "Volgende vraag" at bounding box center [590, 232] width 496 height 34
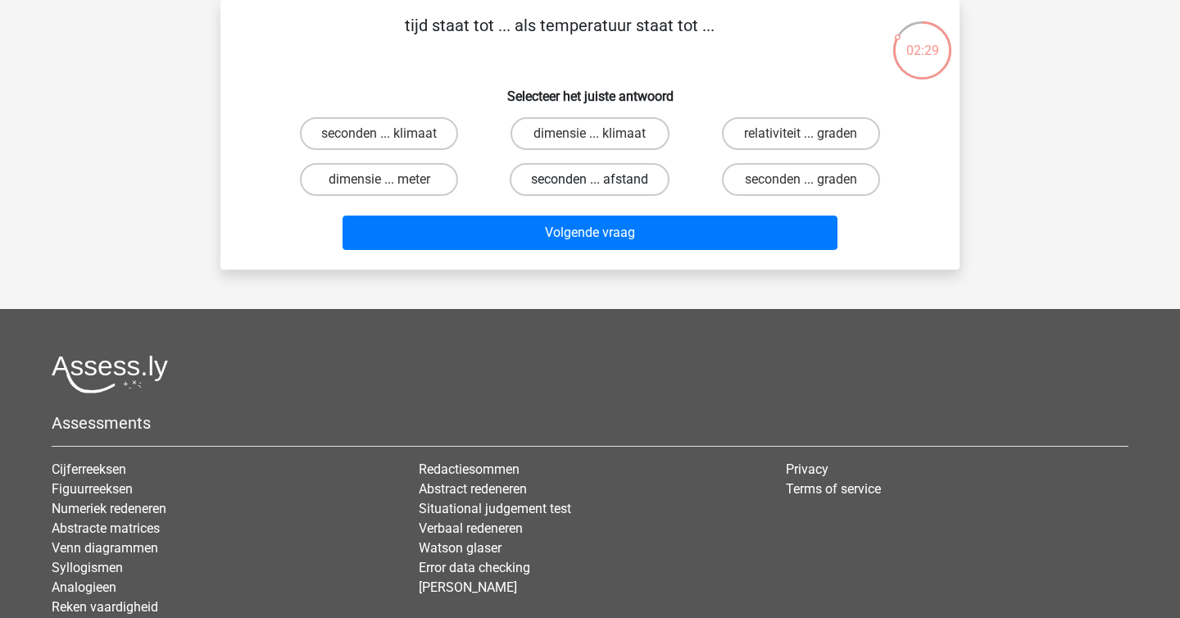
click at [562, 184] on label "seconden ... afstand" at bounding box center [590, 179] width 160 height 33
click at [590, 184] on input "seconden ... afstand" at bounding box center [595, 184] width 11 height 11
radio input "true"
click at [728, 176] on label "seconden ... graden" at bounding box center [801, 179] width 158 height 33
click at [800, 179] on input "seconden ... graden" at bounding box center [805, 184] width 11 height 11
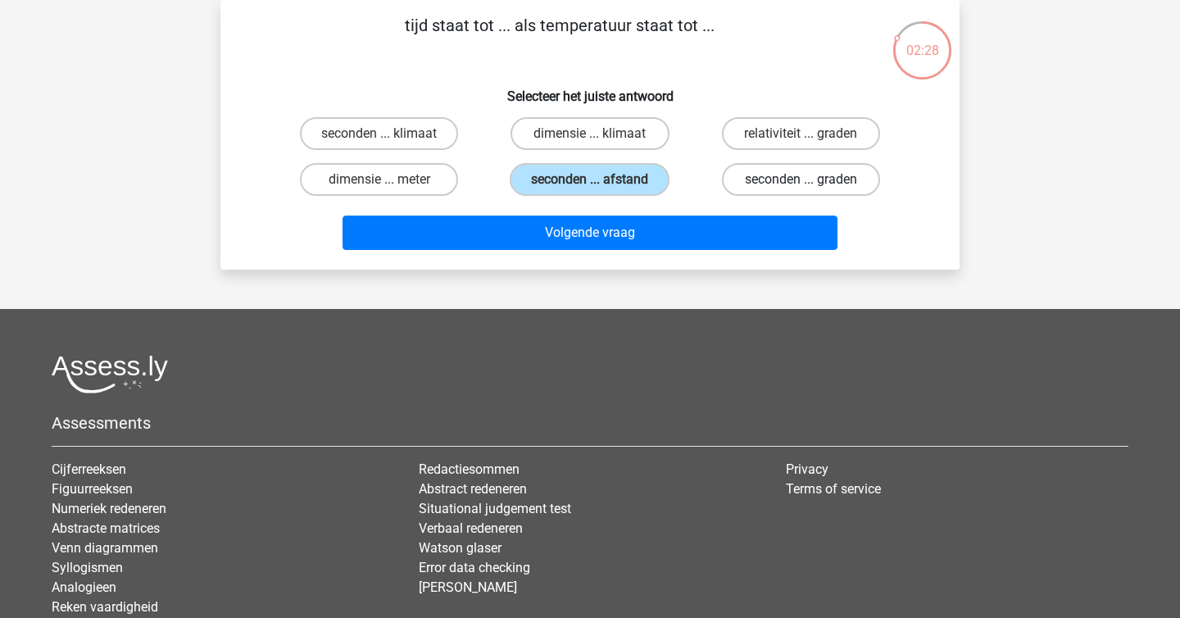
radio input "true"
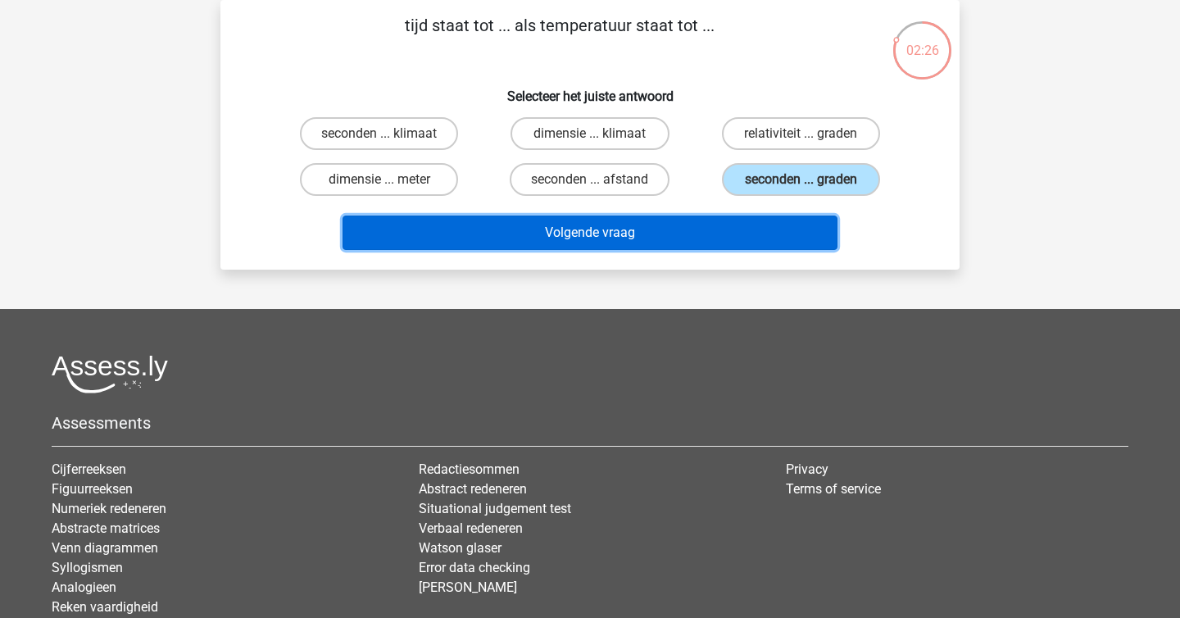
click at [732, 219] on button "Volgende vraag" at bounding box center [590, 232] width 496 height 34
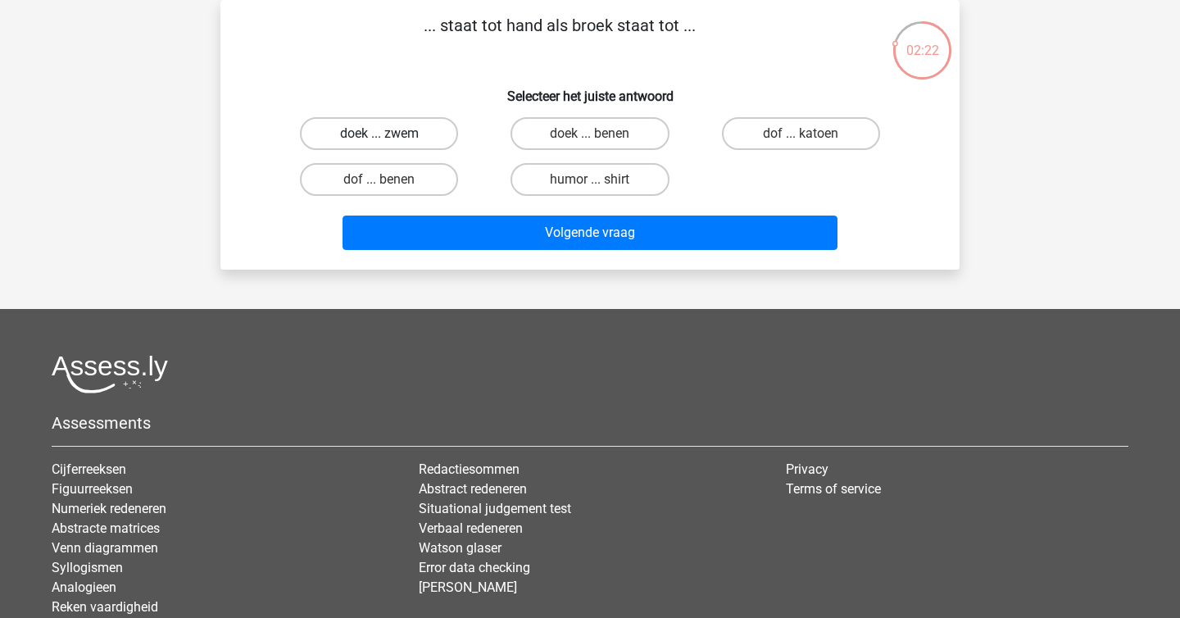
click at [429, 132] on label "doek ... zwem" at bounding box center [379, 133] width 158 height 33
click at [390, 134] on input "doek ... zwem" at bounding box center [384, 139] width 11 height 11
radio input "true"
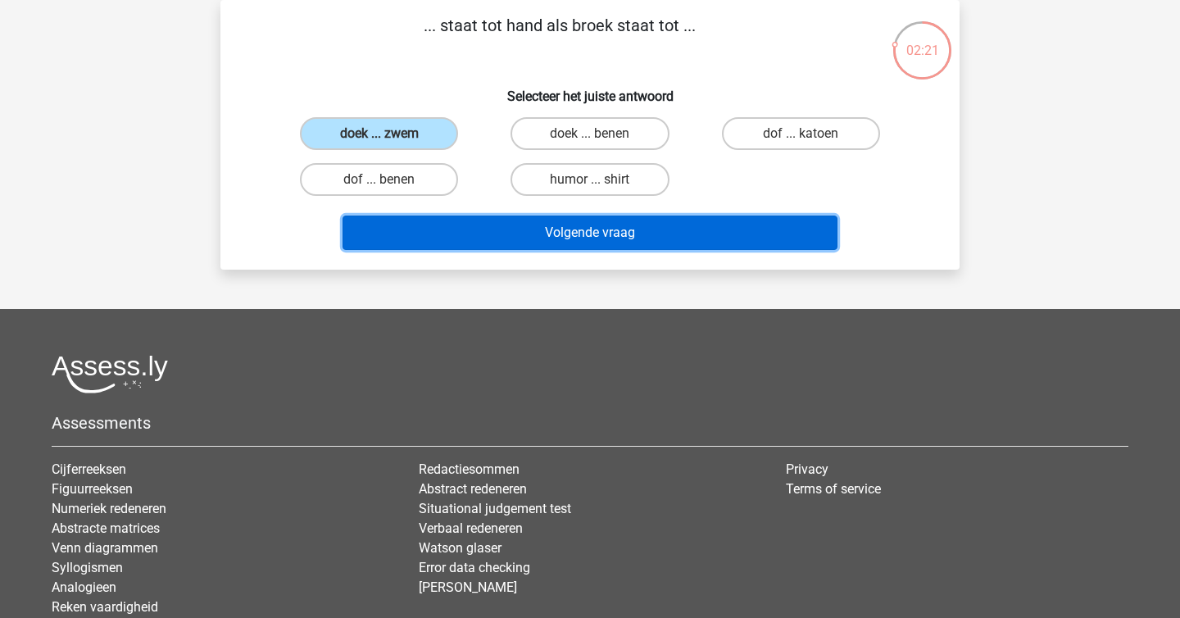
click at [545, 225] on button "Volgende vraag" at bounding box center [590, 232] width 496 height 34
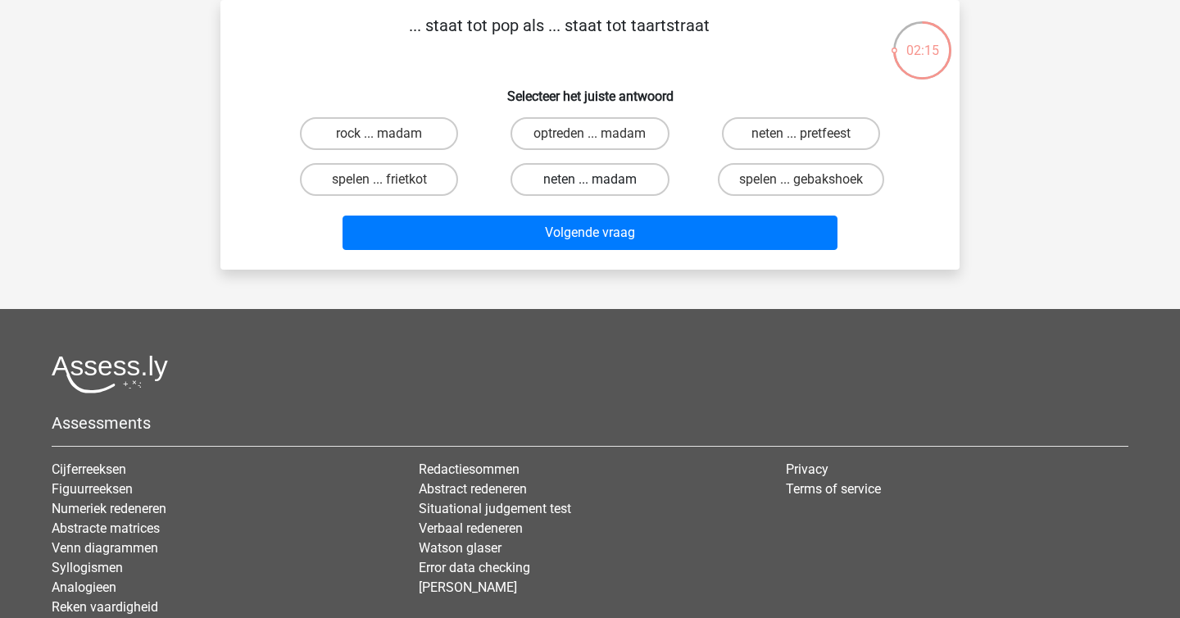
click at [568, 173] on label "neten ... madam" at bounding box center [589, 179] width 158 height 33
click at [590, 179] on input "neten ... madam" at bounding box center [595, 184] width 11 height 11
radio input "true"
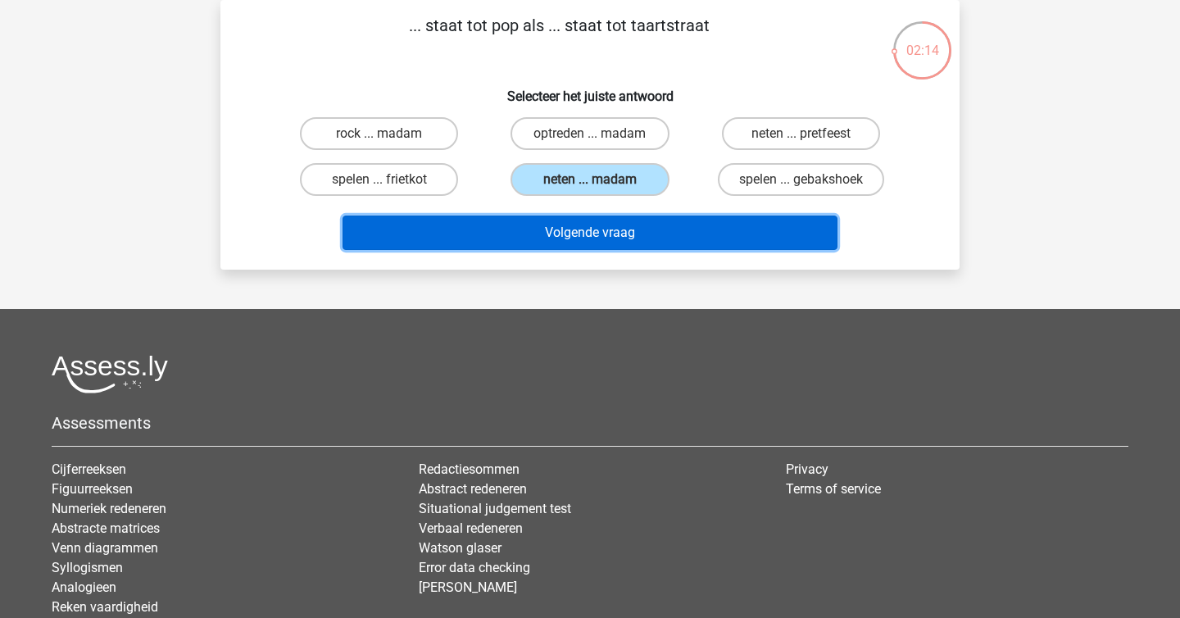
click at [613, 224] on button "Volgende vraag" at bounding box center [590, 232] width 496 height 34
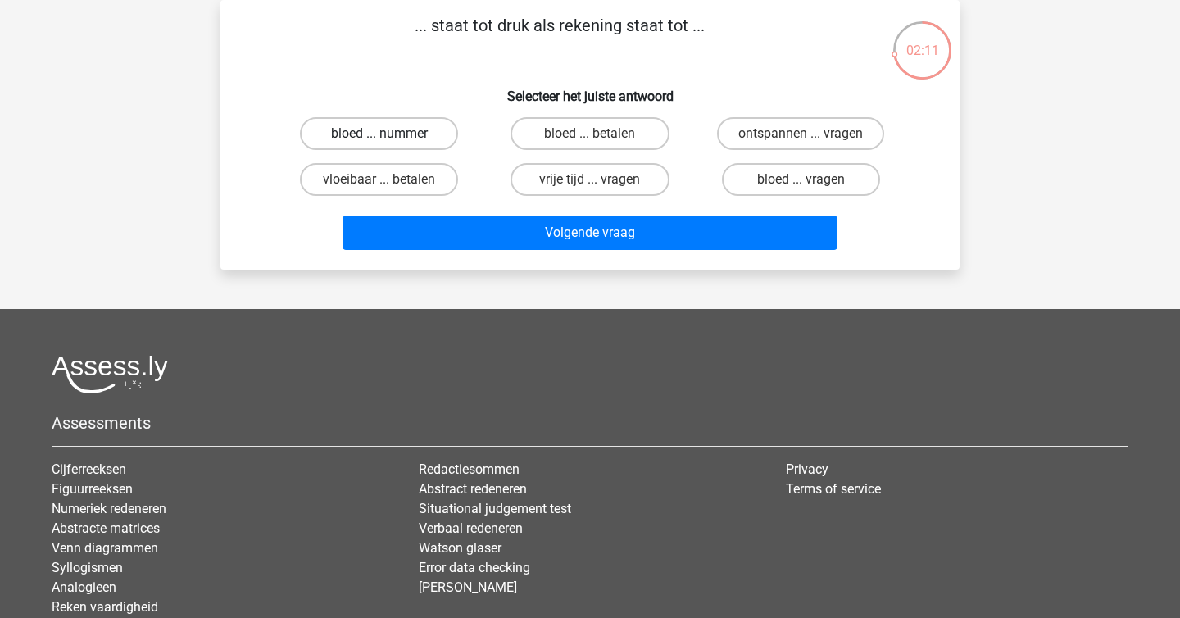
click at [401, 124] on label "bloed ... nummer" at bounding box center [379, 133] width 158 height 33
click at [390, 134] on input "bloed ... nummer" at bounding box center [384, 139] width 11 height 11
radio input "true"
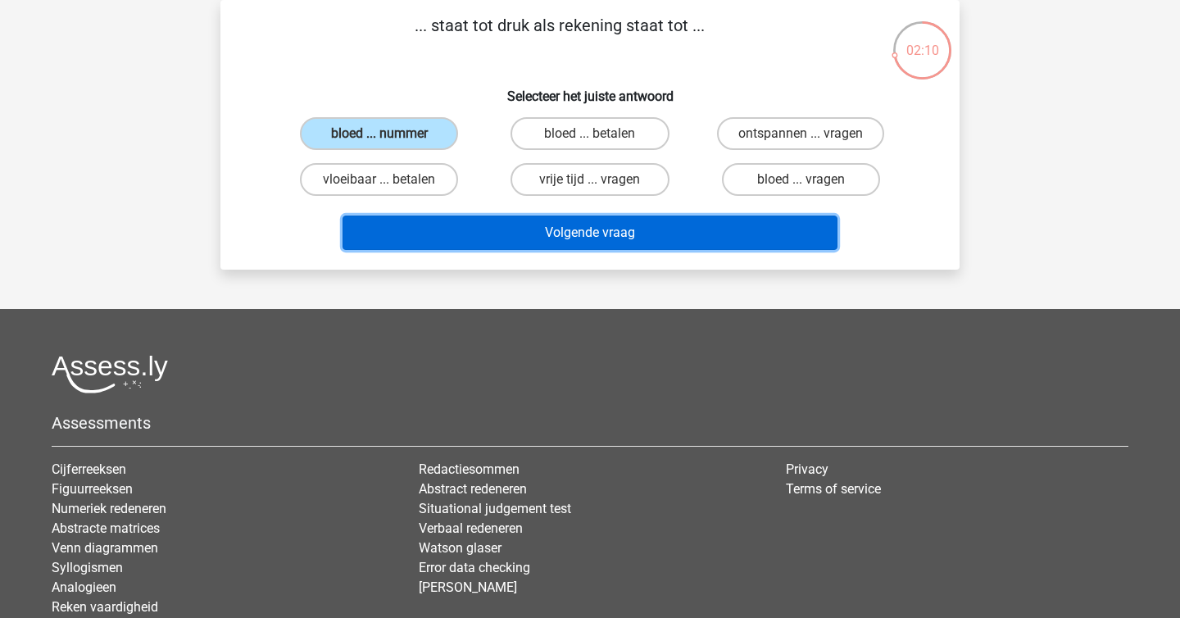
click at [544, 238] on button "Volgende vraag" at bounding box center [590, 232] width 496 height 34
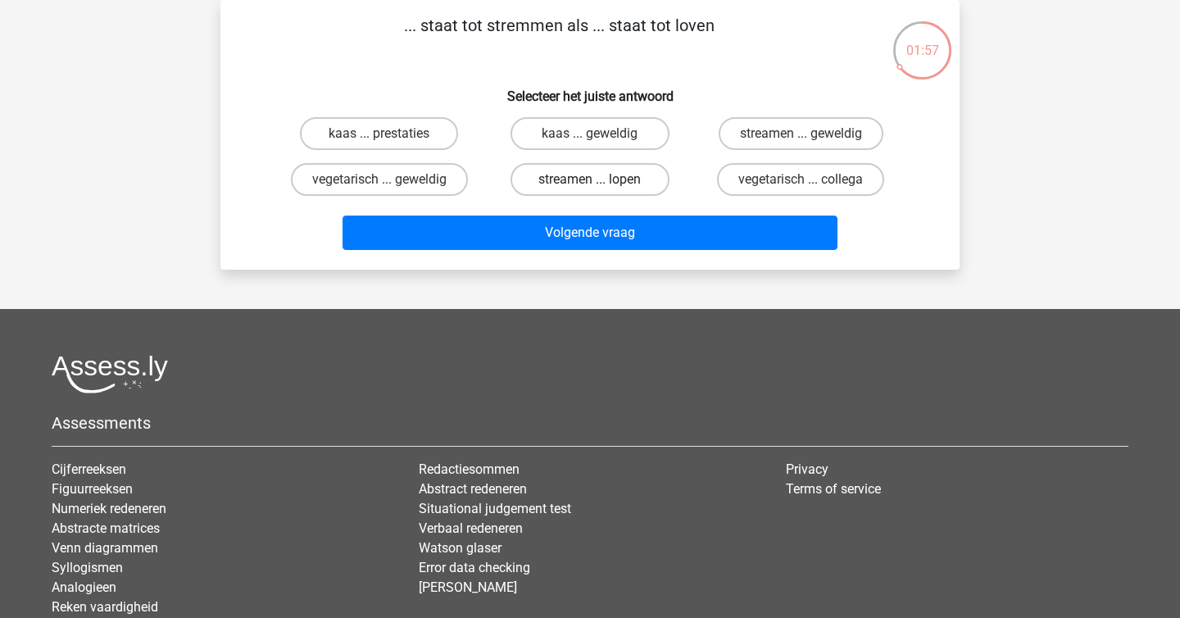
click at [613, 186] on label "streamen ... lopen" at bounding box center [589, 179] width 158 height 33
click at [601, 186] on input "streamen ... lopen" at bounding box center [595, 184] width 11 height 11
radio input "true"
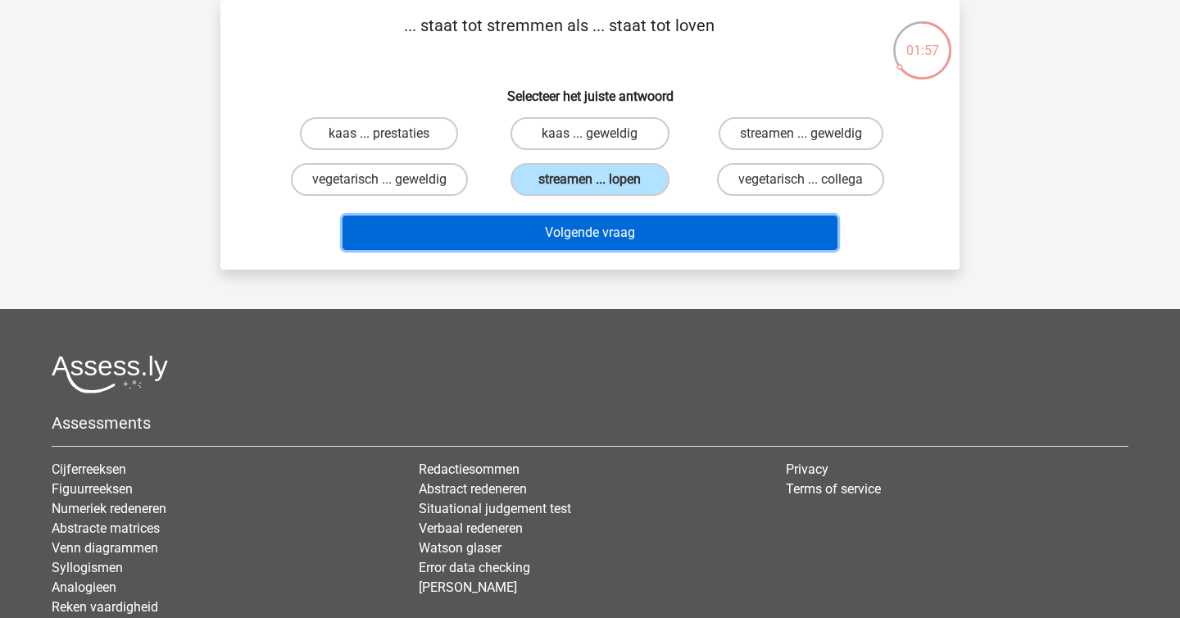
click at [631, 226] on button "Volgende vraag" at bounding box center [590, 232] width 496 height 34
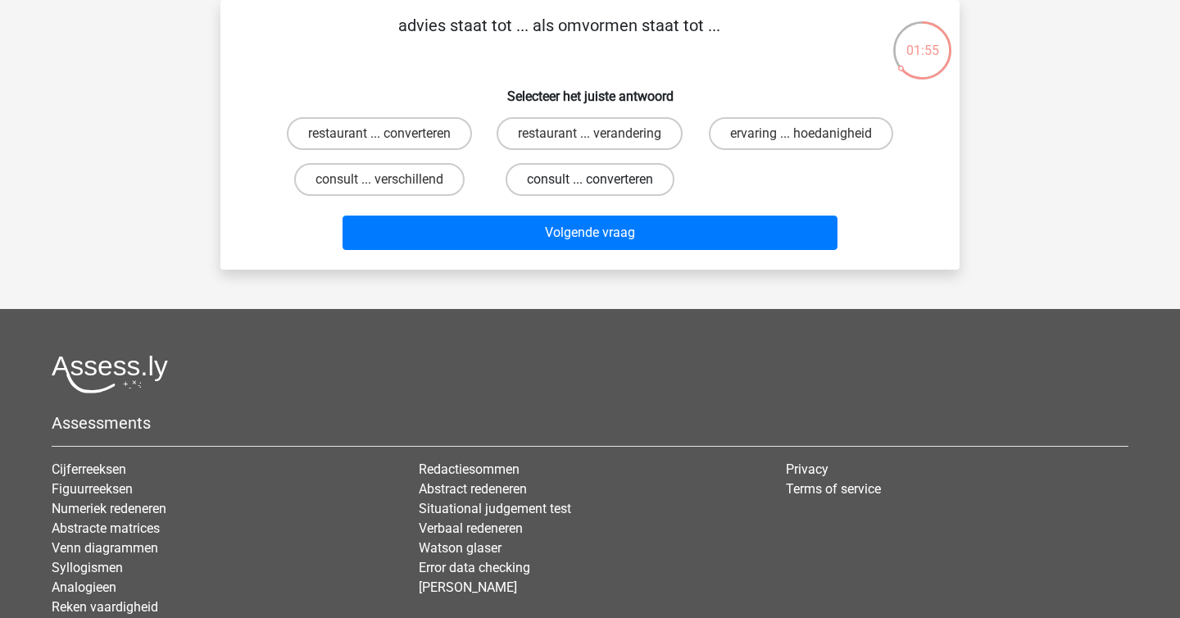
click at [562, 174] on label "consult ... converteren" at bounding box center [590, 179] width 169 height 33
click at [590, 179] on input "consult ... converteren" at bounding box center [595, 184] width 11 height 11
radio input "true"
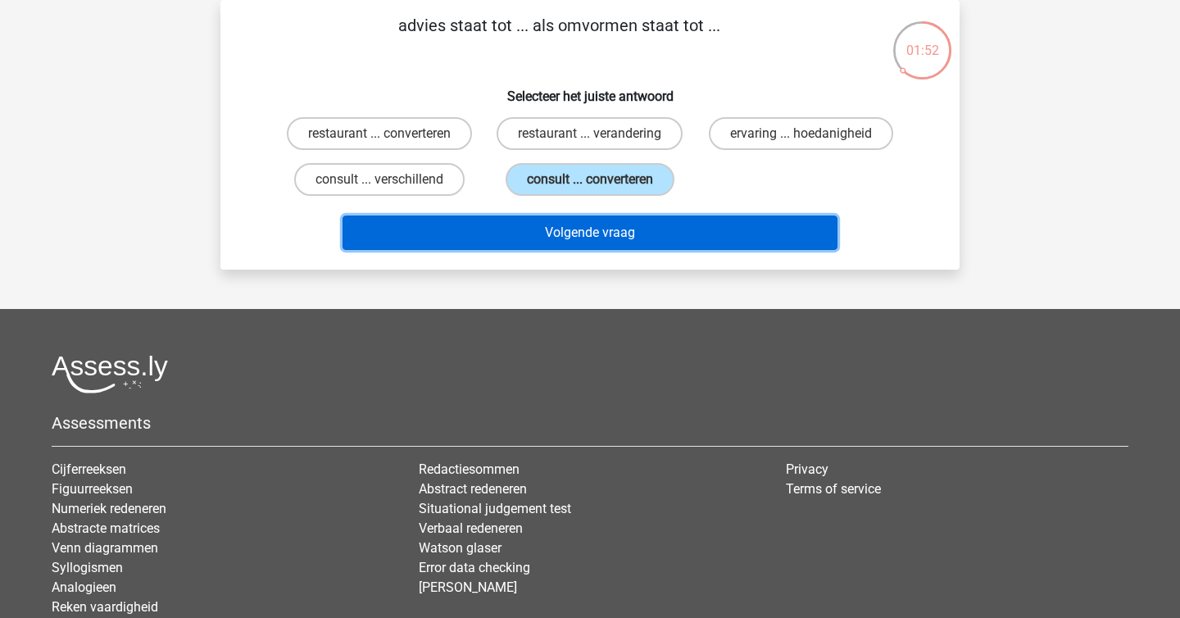
click at [644, 229] on button "Volgende vraag" at bounding box center [590, 232] width 496 height 34
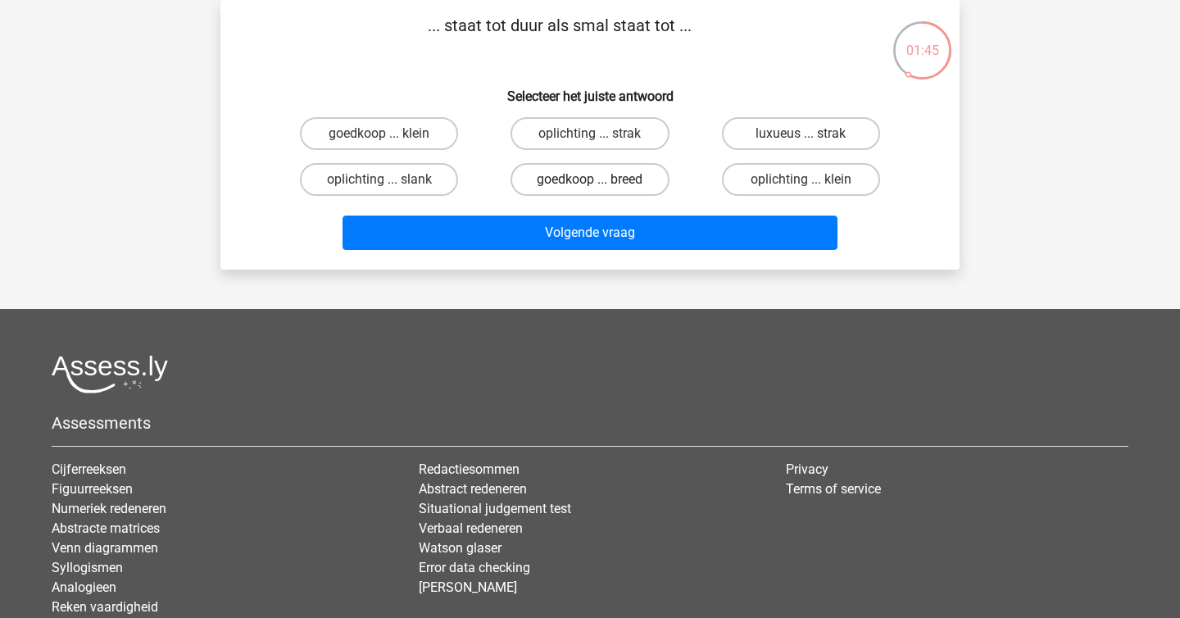
click at [581, 173] on label "goedkoop ... breed" at bounding box center [589, 179] width 158 height 33
click at [590, 179] on input "goedkoop ... breed" at bounding box center [595, 184] width 11 height 11
radio input "true"
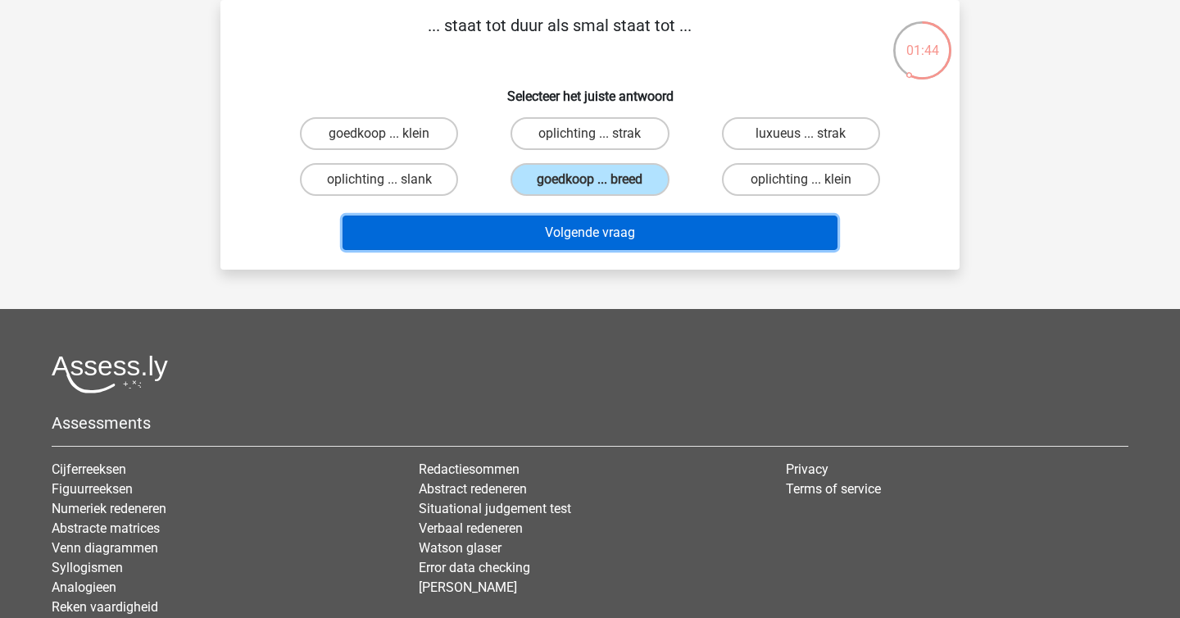
click at [635, 224] on button "Volgende vraag" at bounding box center [590, 232] width 496 height 34
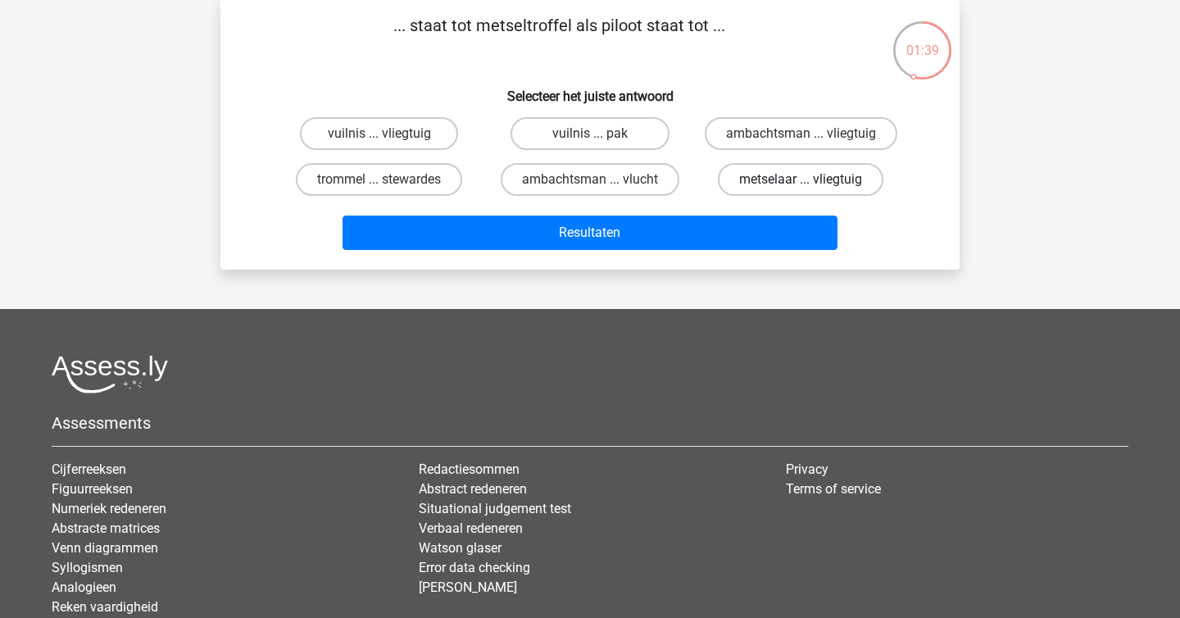
click at [740, 176] on label "metselaar ... vliegtuig" at bounding box center [801, 179] width 166 height 33
click at [800, 179] on input "metselaar ... vliegtuig" at bounding box center [805, 184] width 11 height 11
radio input "true"
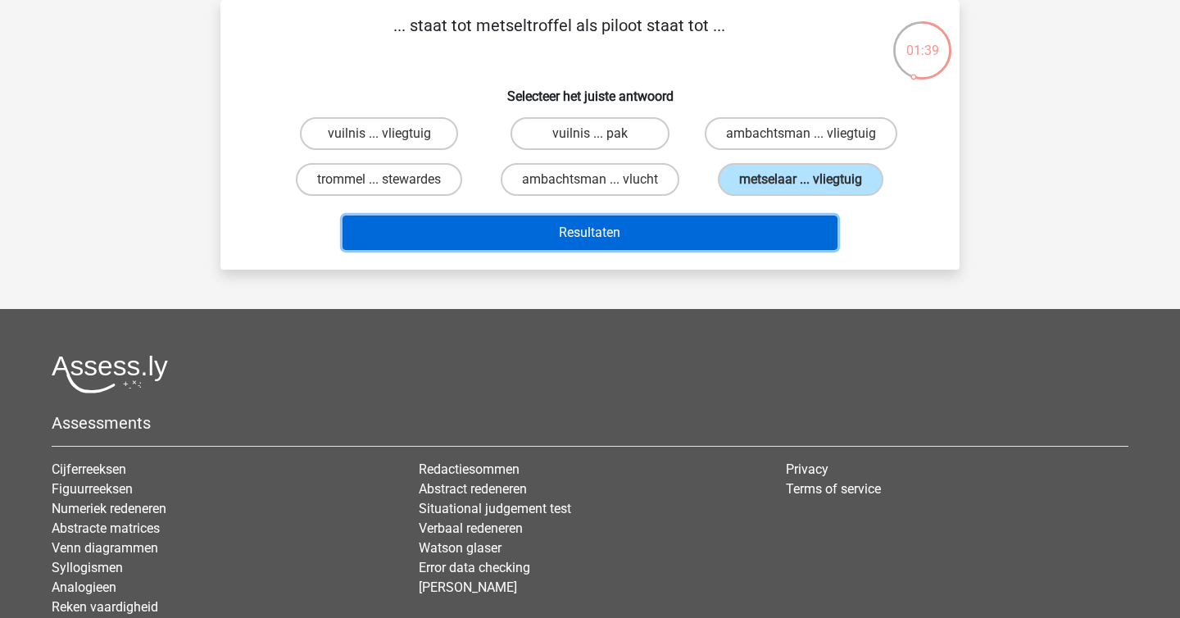
click at [749, 234] on button "Resultaten" at bounding box center [590, 232] width 496 height 34
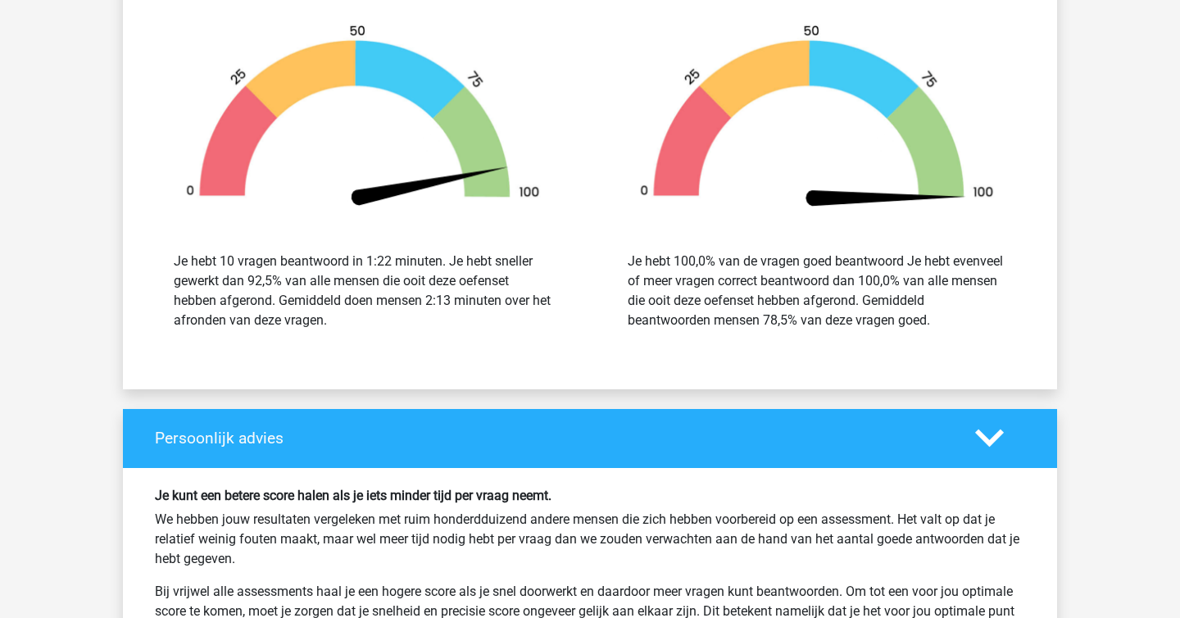
scroll to position [1767, 0]
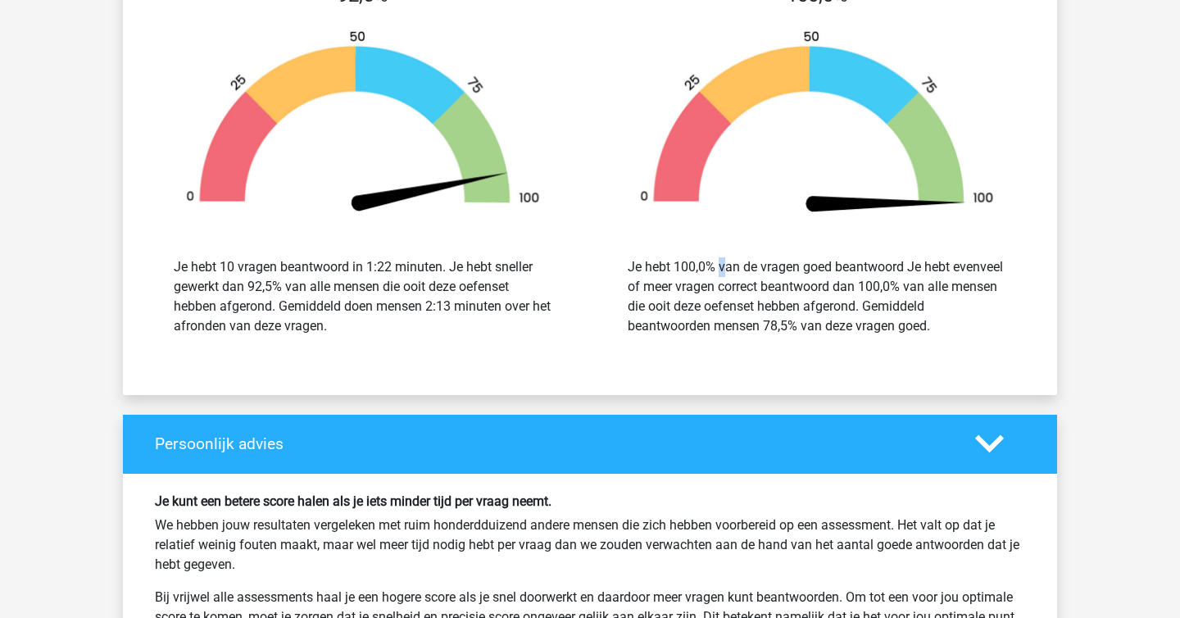
click at [714, 270] on div "Je hebt 100,0% van de vragen goed beantwoord Je hebt evenveel of meer vragen co…" at bounding box center [817, 296] width 379 height 79
copy div
click at [735, 335] on div "Je hebt 100,0% van de vragen goed beantwoord Je hebt evenveel of meer vragen co…" at bounding box center [817, 296] width 379 height 79
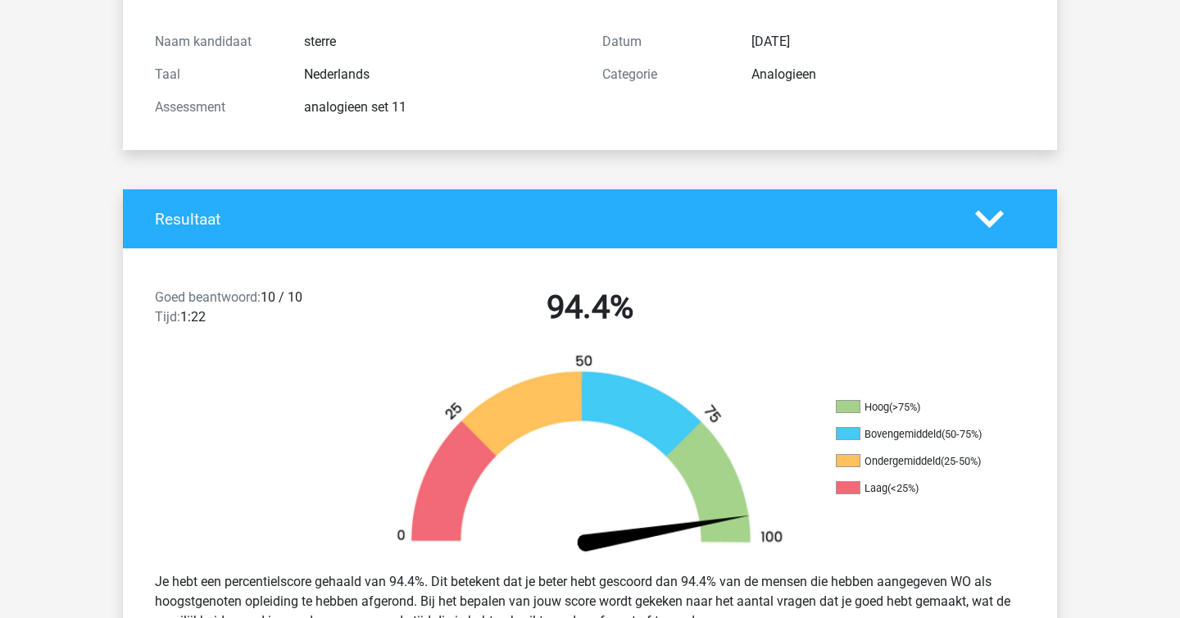
scroll to position [0, 0]
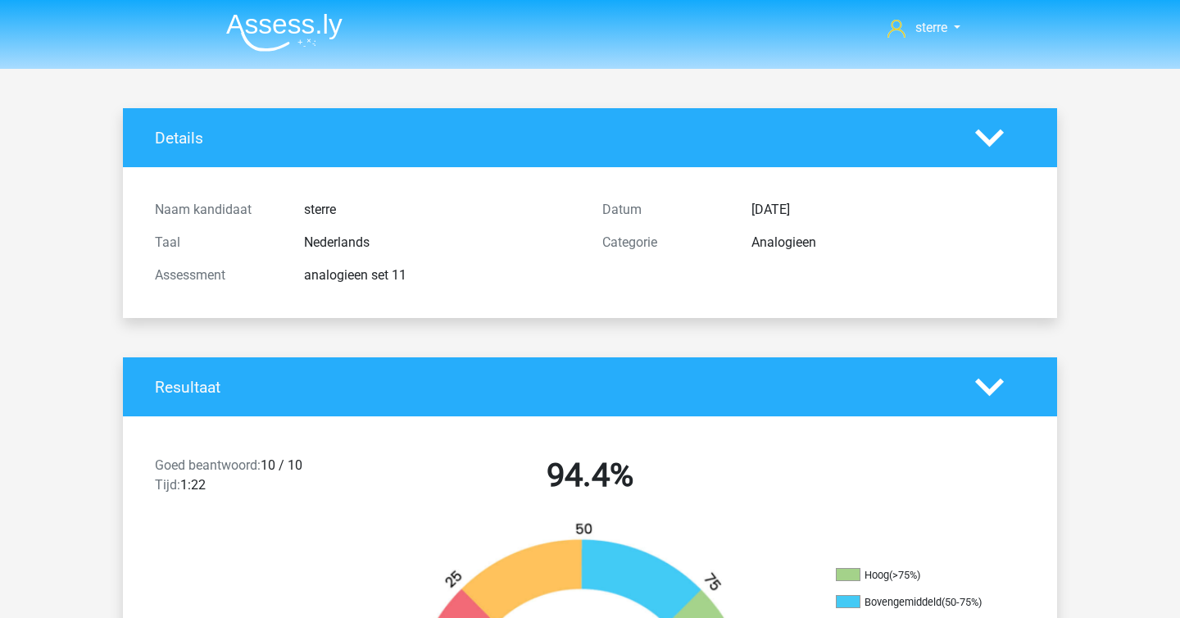
click at [253, 34] on img at bounding box center [284, 32] width 116 height 39
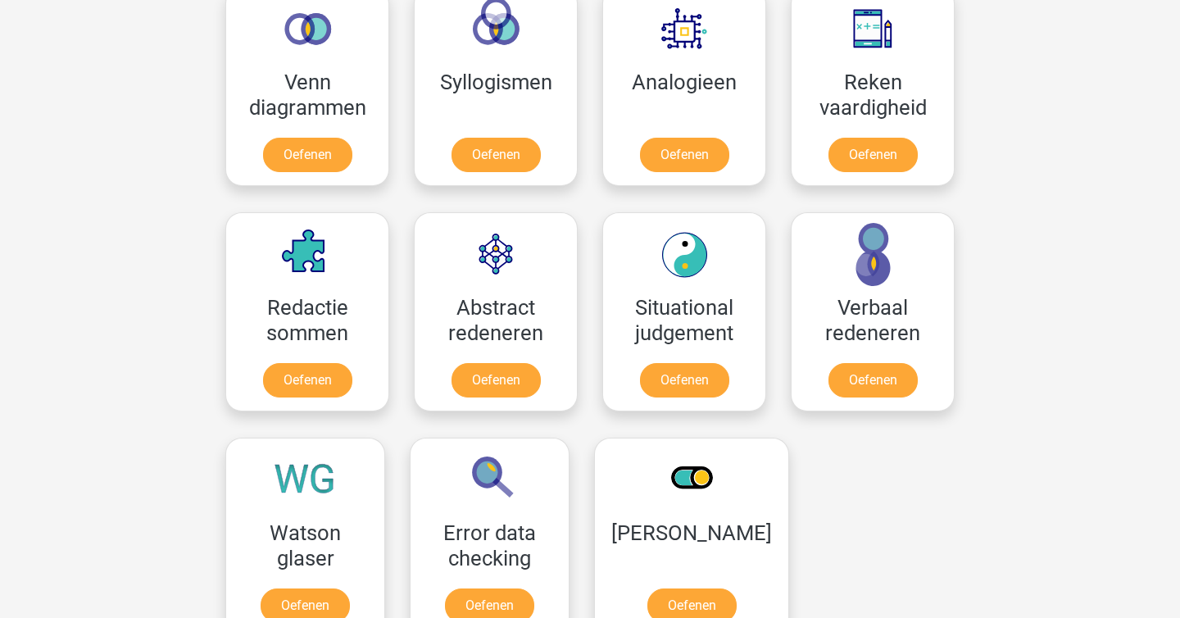
scroll to position [1010, 0]
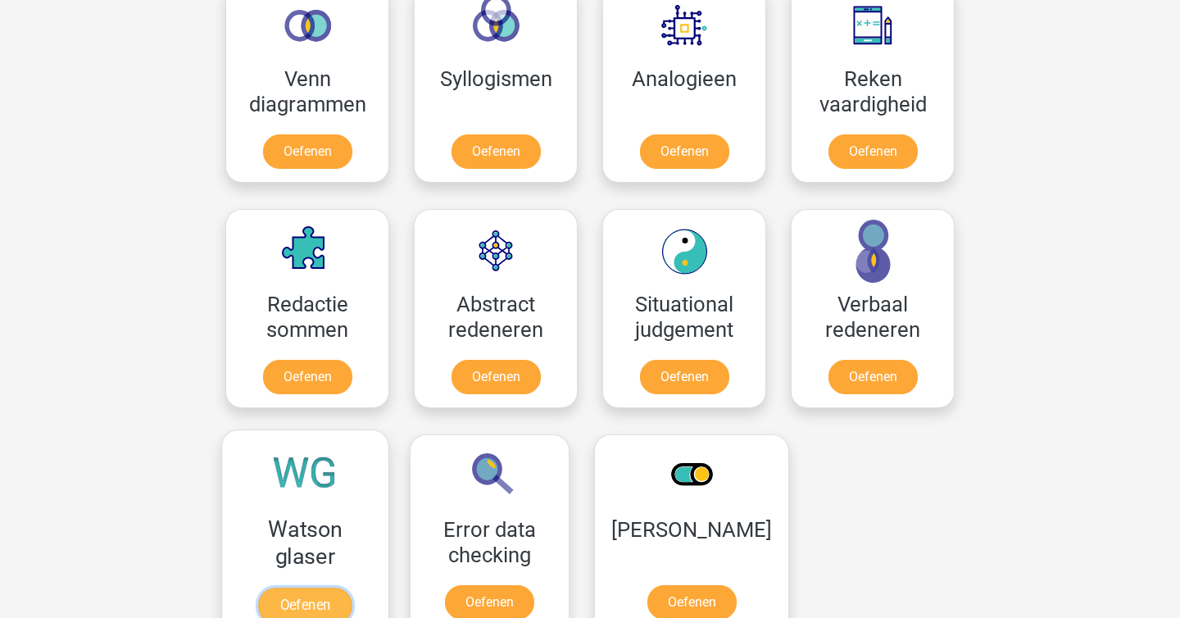
click at [305, 605] on link "Oefenen" at bounding box center [304, 605] width 93 height 36
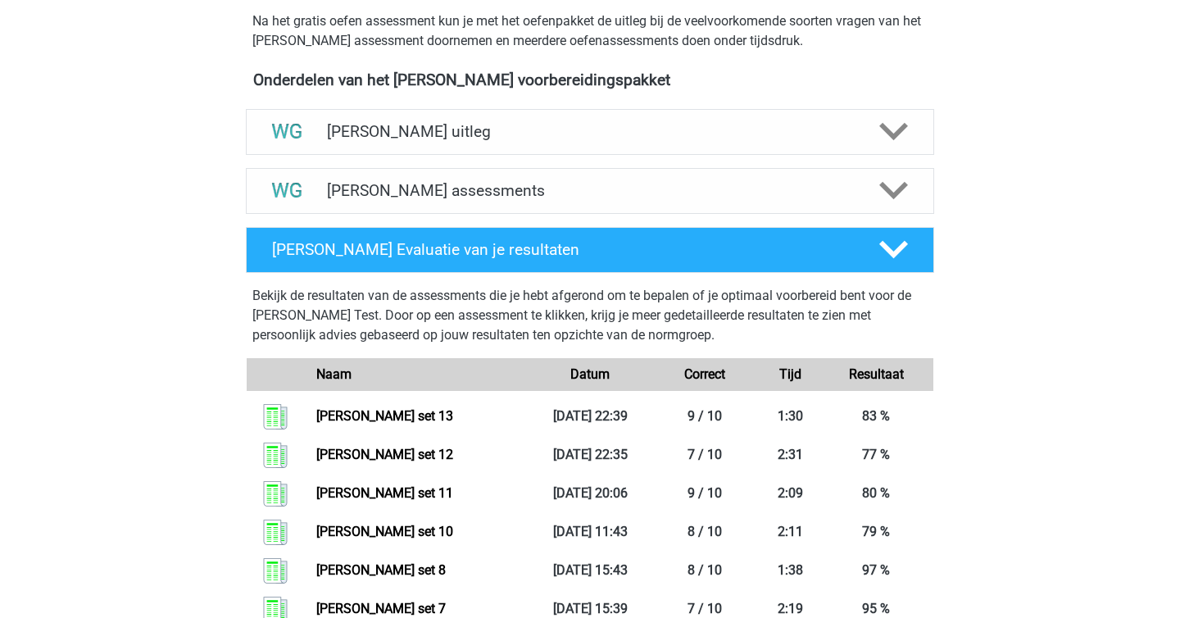
scroll to position [471, 0]
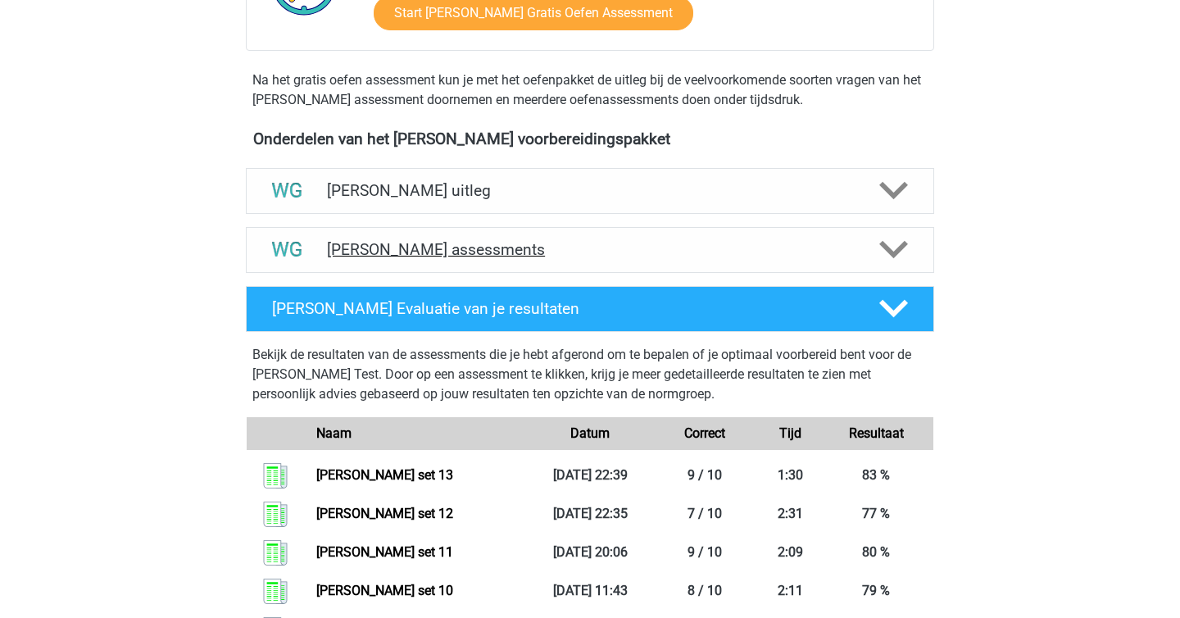
click at [460, 251] on h4 "Watson Glaser assessments" at bounding box center [590, 249] width 526 height 19
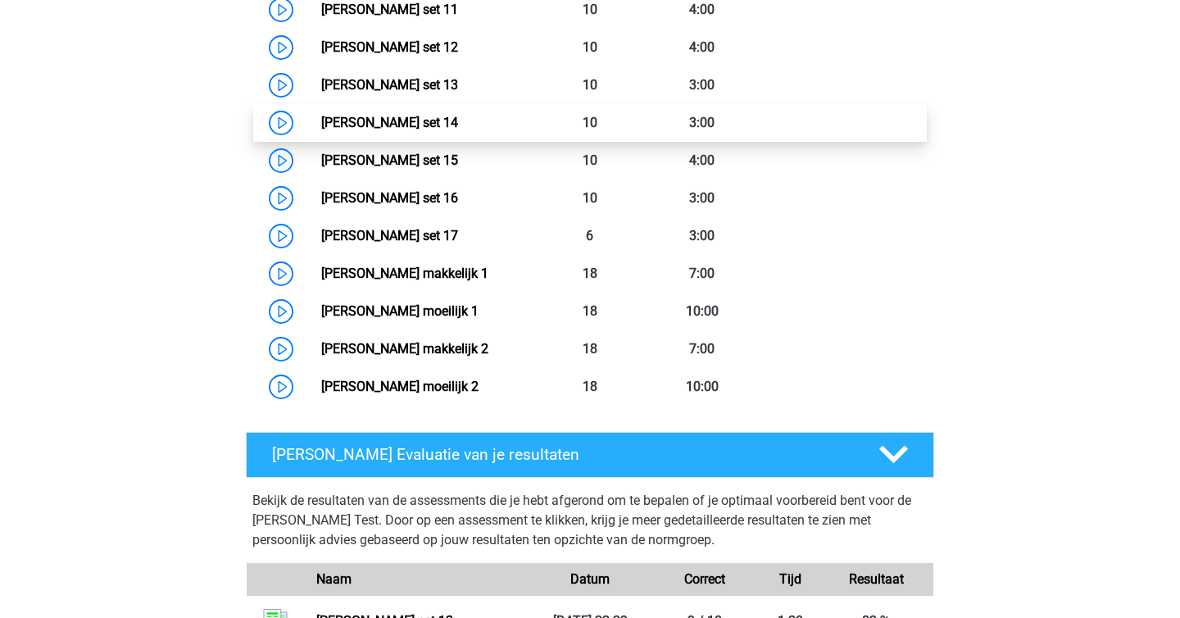
scroll to position [1156, 0]
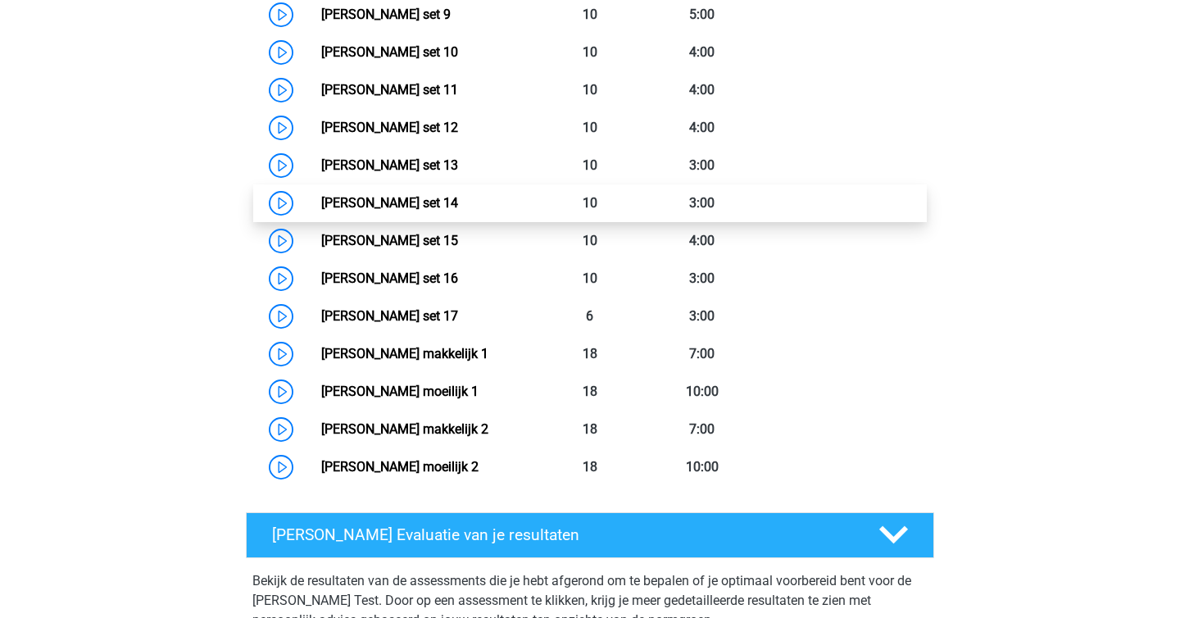
click at [407, 199] on link "Watson Glaser set 14" at bounding box center [389, 203] width 137 height 16
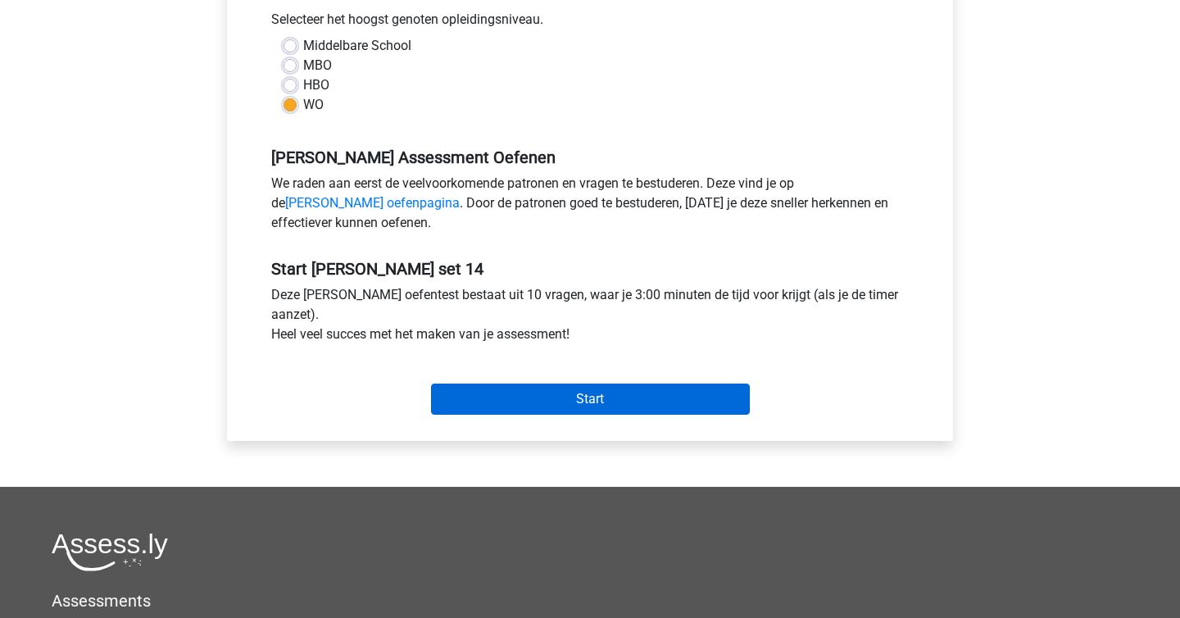
scroll to position [378, 0]
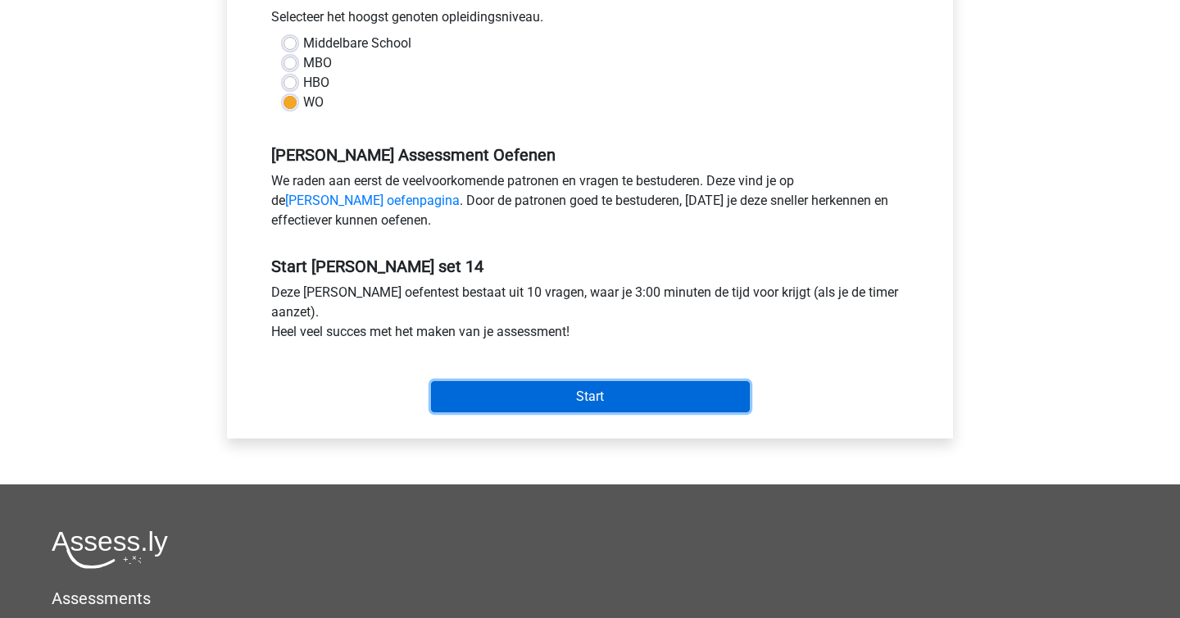
click at [578, 401] on input "Start" at bounding box center [590, 396] width 319 height 31
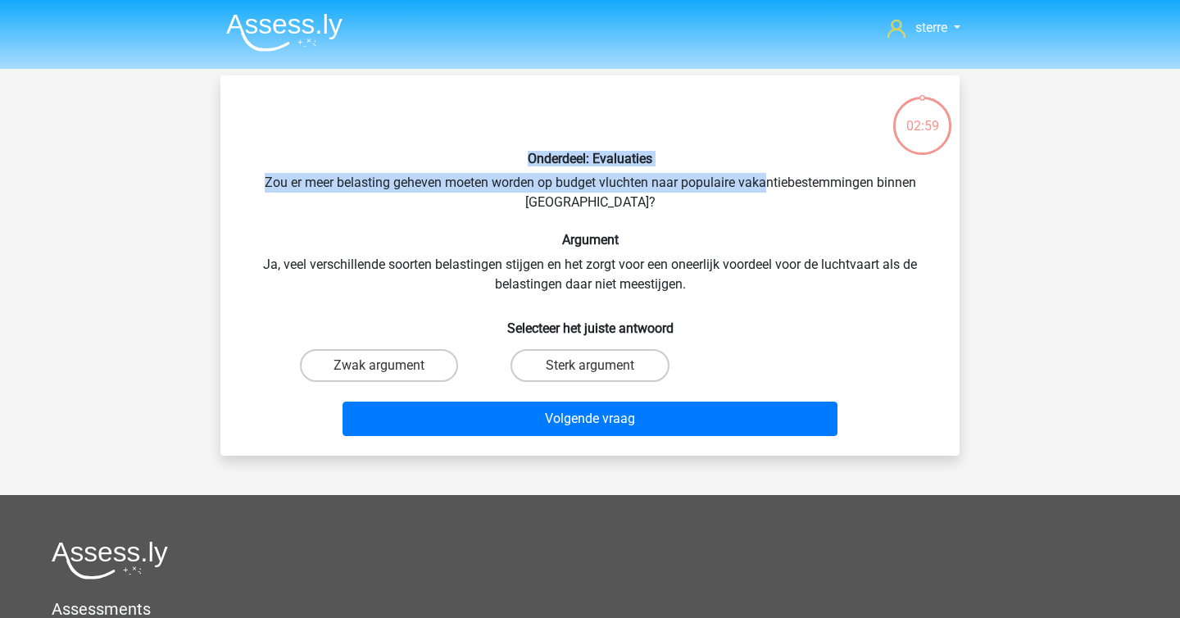
drag, startPoint x: 397, startPoint y: 150, endPoint x: 769, endPoint y: 192, distance: 375.1
click at [769, 192] on div "Onderdeel: Evaluaties Zou er meer belasting geheven moeten worden op budget vlu…" at bounding box center [590, 265] width 726 height 354
click at [769, 193] on div "Onderdeel: Evaluaties Zou er meer belasting geheven moeten worden op budget vlu…" at bounding box center [590, 265] width 726 height 354
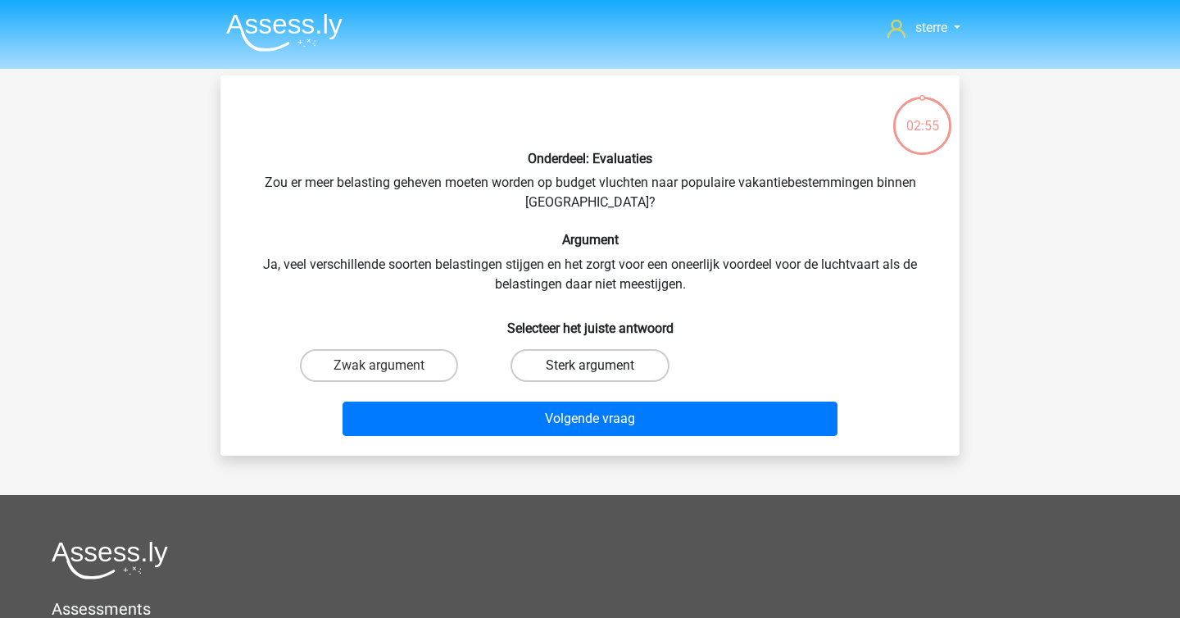
click at [589, 358] on label "Sterk argument" at bounding box center [589, 365] width 158 height 33
click at [590, 365] on input "Sterk argument" at bounding box center [595, 370] width 11 height 11
radio input "true"
click at [455, 365] on label "Zwak argument" at bounding box center [379, 365] width 158 height 33
click at [390, 365] on input "Zwak argument" at bounding box center [384, 370] width 11 height 11
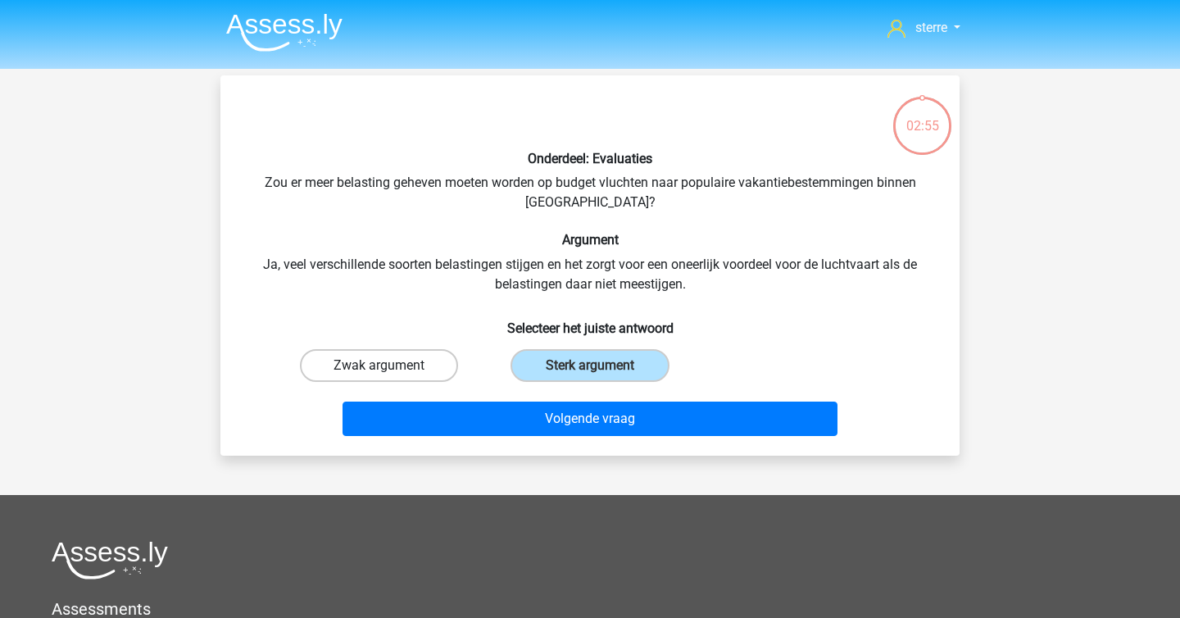
radio input "true"
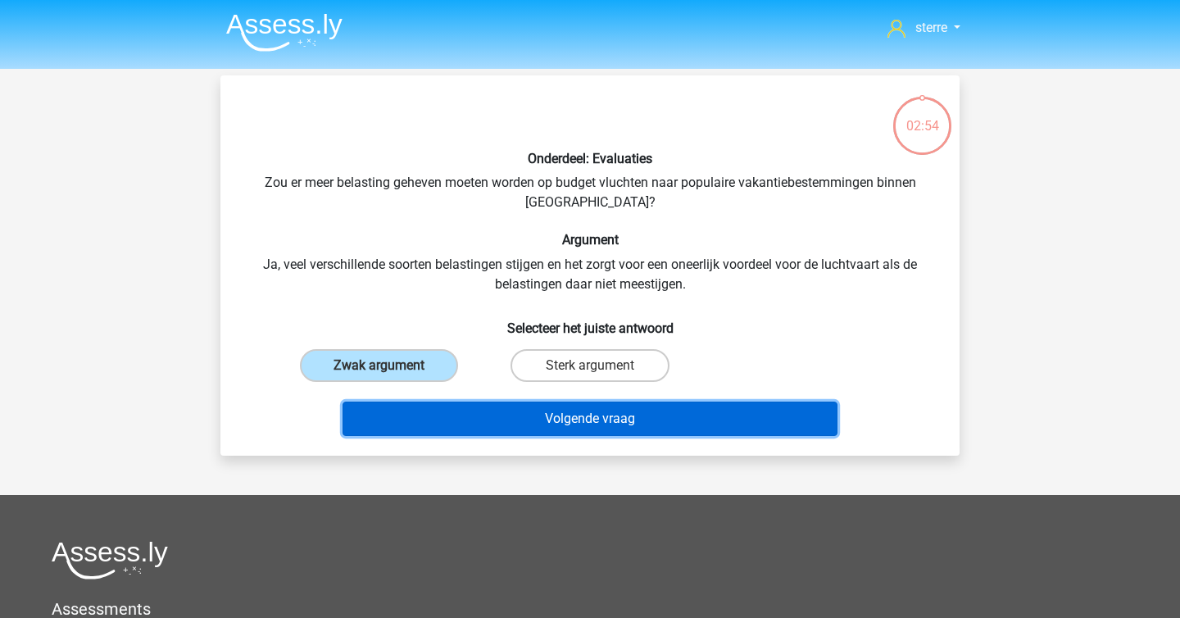
click at [520, 413] on button "Volgende vraag" at bounding box center [590, 418] width 496 height 34
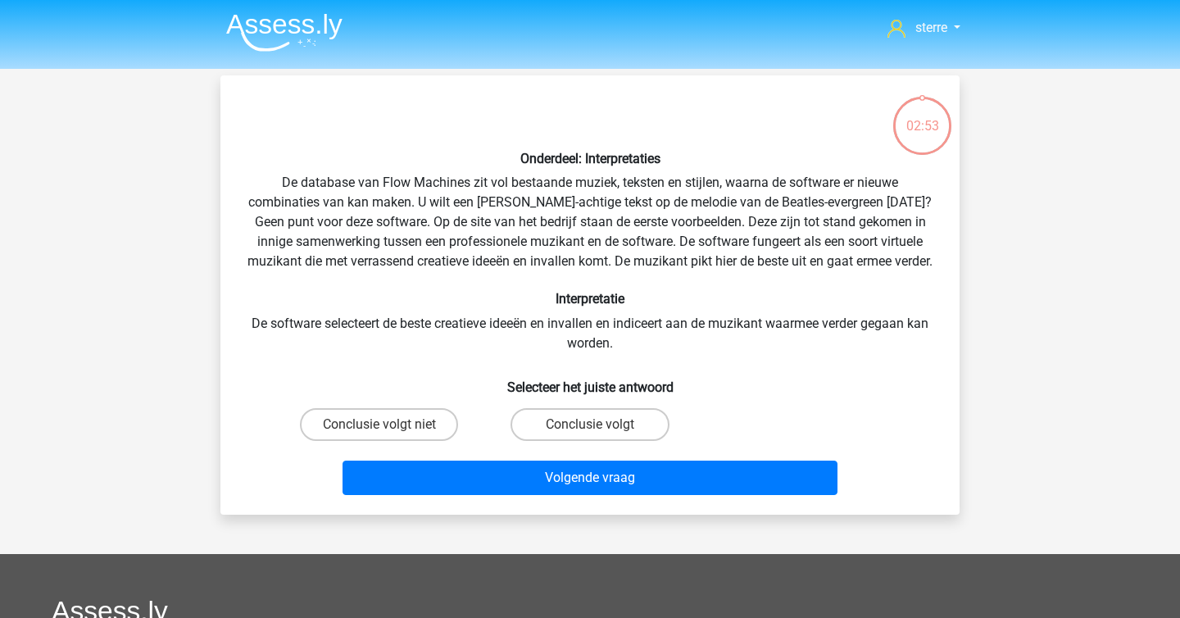
scroll to position [75, 0]
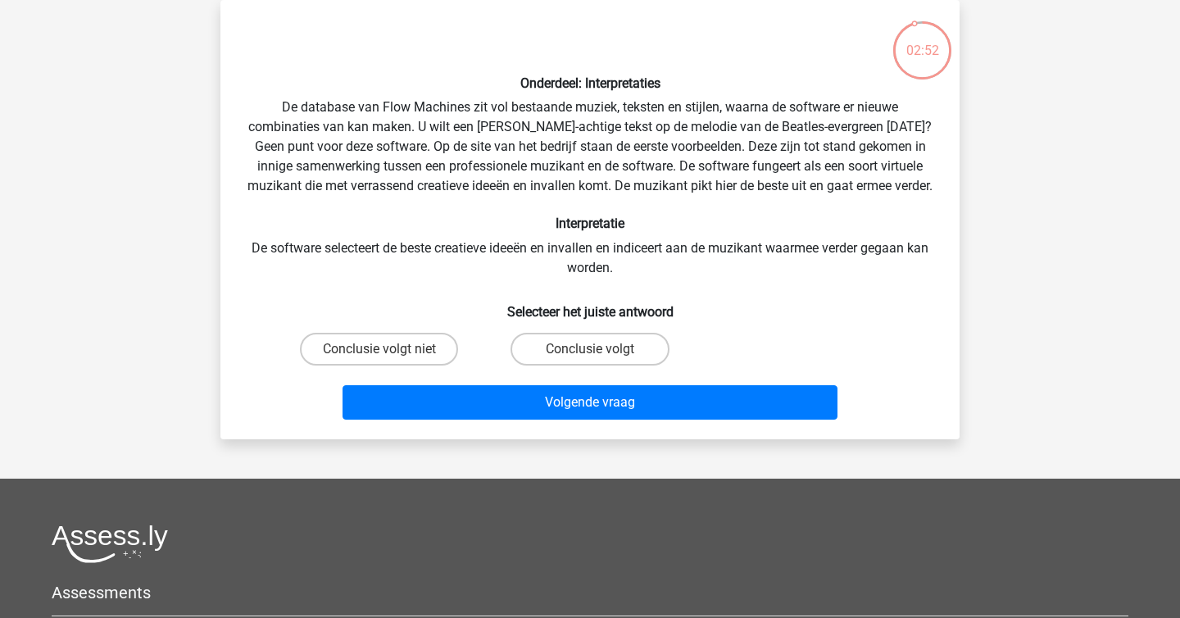
click at [481, 230] on div "Onderdeel: Interpretaties De database van Flow Machines zit vol bestaande muzie…" at bounding box center [590, 219] width 726 height 413
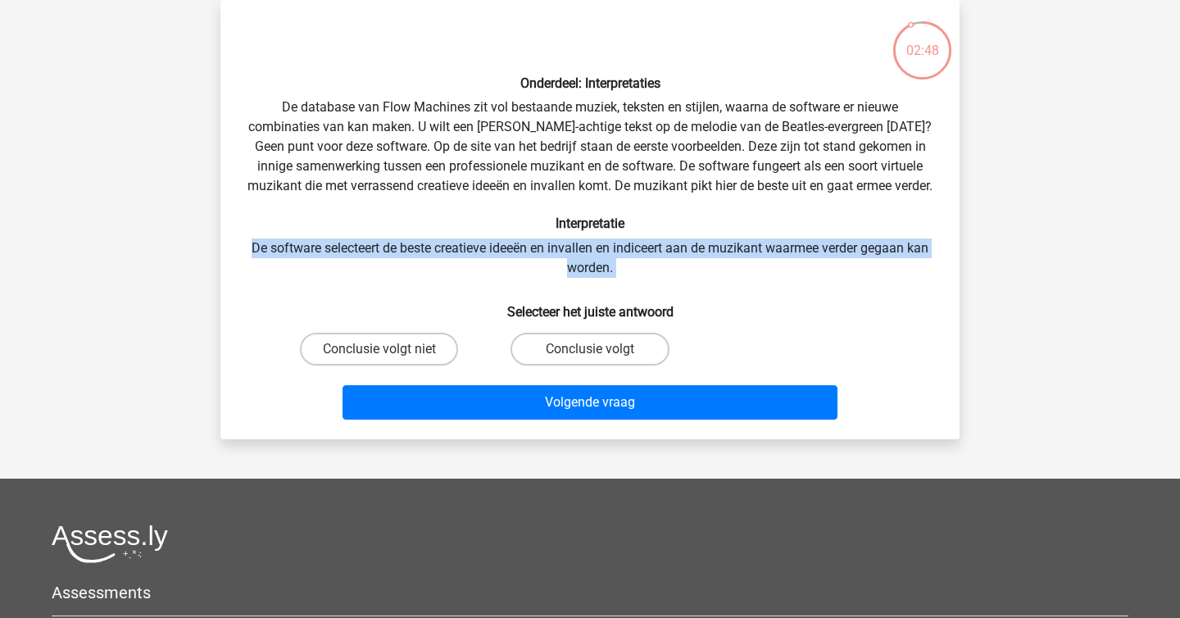
drag, startPoint x: 510, startPoint y: 254, endPoint x: 673, endPoint y: 297, distance: 167.9
click at [673, 297] on div "Onderdeel: Interpretaties De database van Flow Machines zit vol bestaande muzie…" at bounding box center [590, 219] width 726 height 413
click at [575, 365] on label "Conclusie volgt" at bounding box center [589, 349] width 158 height 33
click at [590, 360] on input "Conclusie volgt" at bounding box center [595, 354] width 11 height 11
radio input "true"
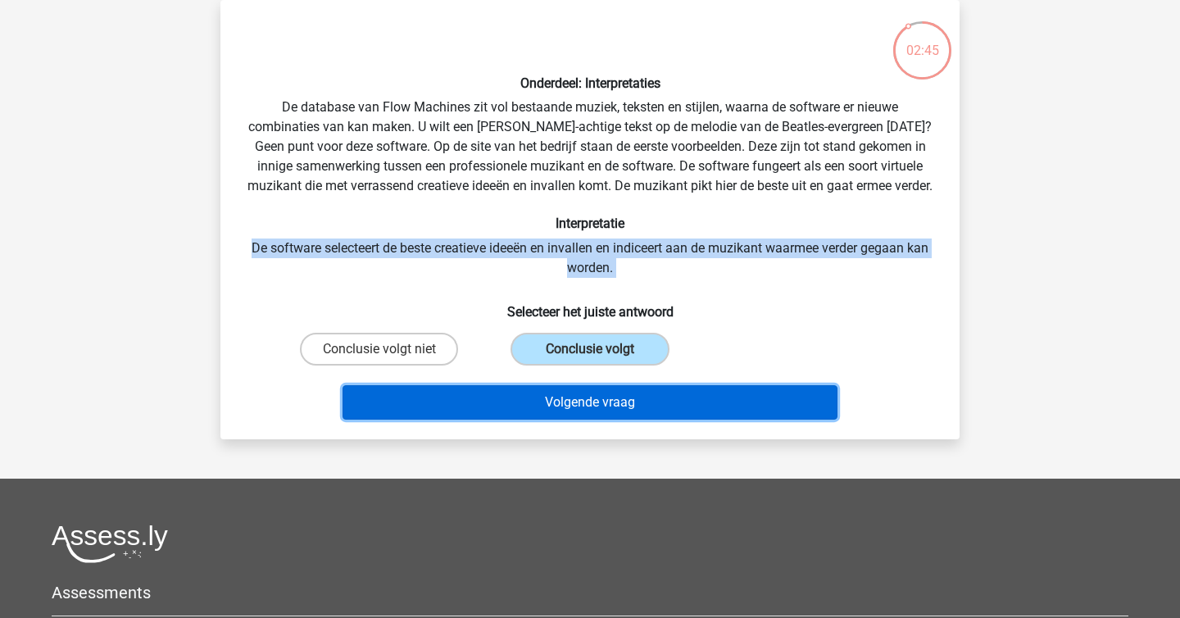
click at [601, 410] on button "Volgende vraag" at bounding box center [590, 402] width 496 height 34
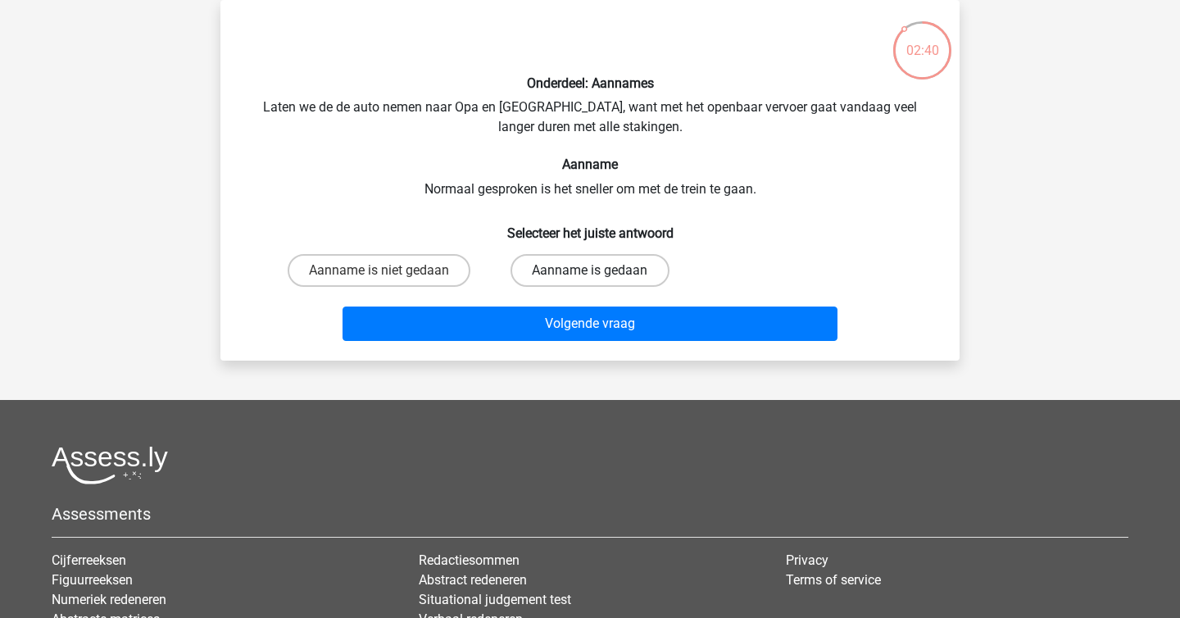
click at [555, 261] on label "Aanname is gedaan" at bounding box center [589, 270] width 158 height 33
click at [590, 270] on input "Aanname is gedaan" at bounding box center [595, 275] width 11 height 11
radio input "true"
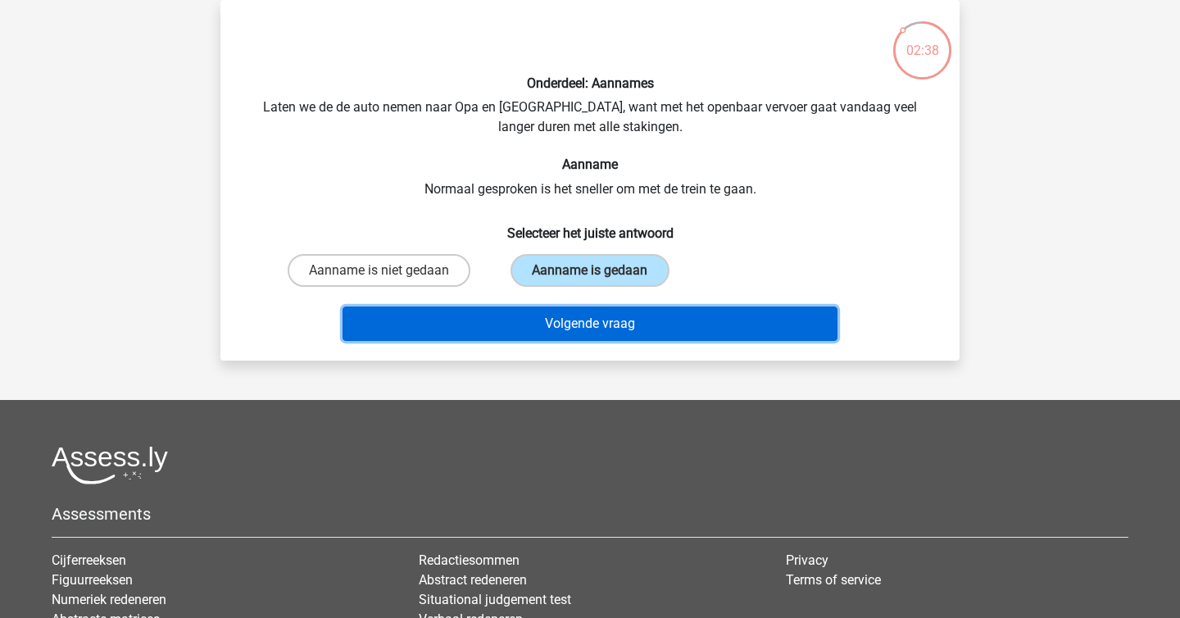
click at [613, 319] on button "Volgende vraag" at bounding box center [590, 323] width 496 height 34
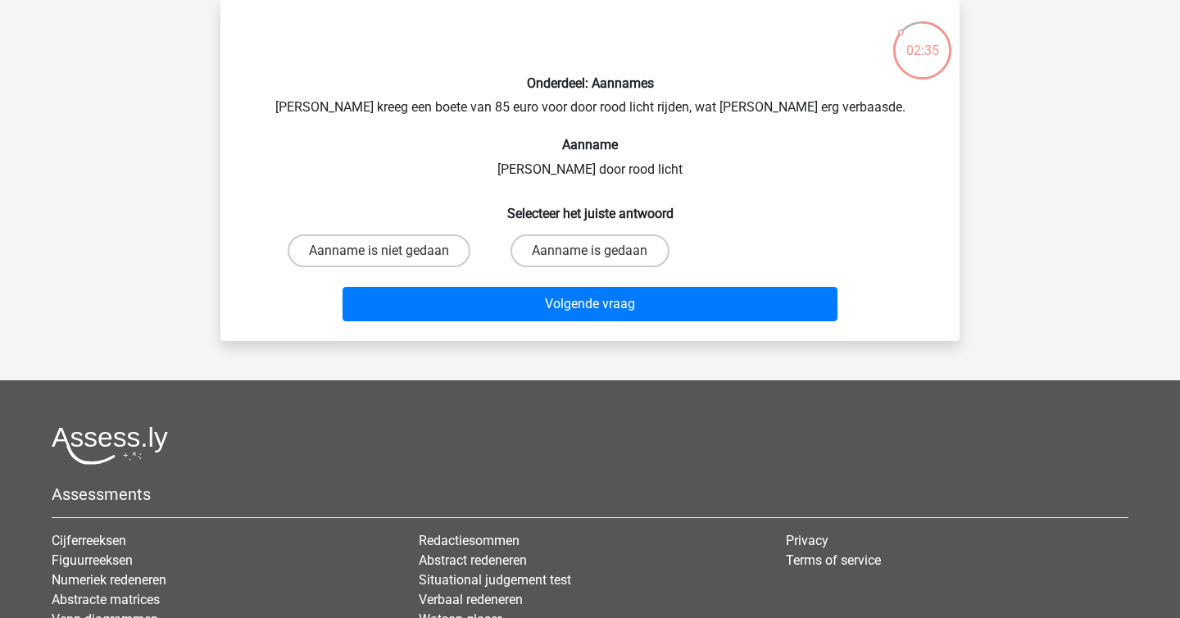
click at [382, 258] on input "Aanname is niet gedaan" at bounding box center [384, 256] width 11 height 11
radio input "true"
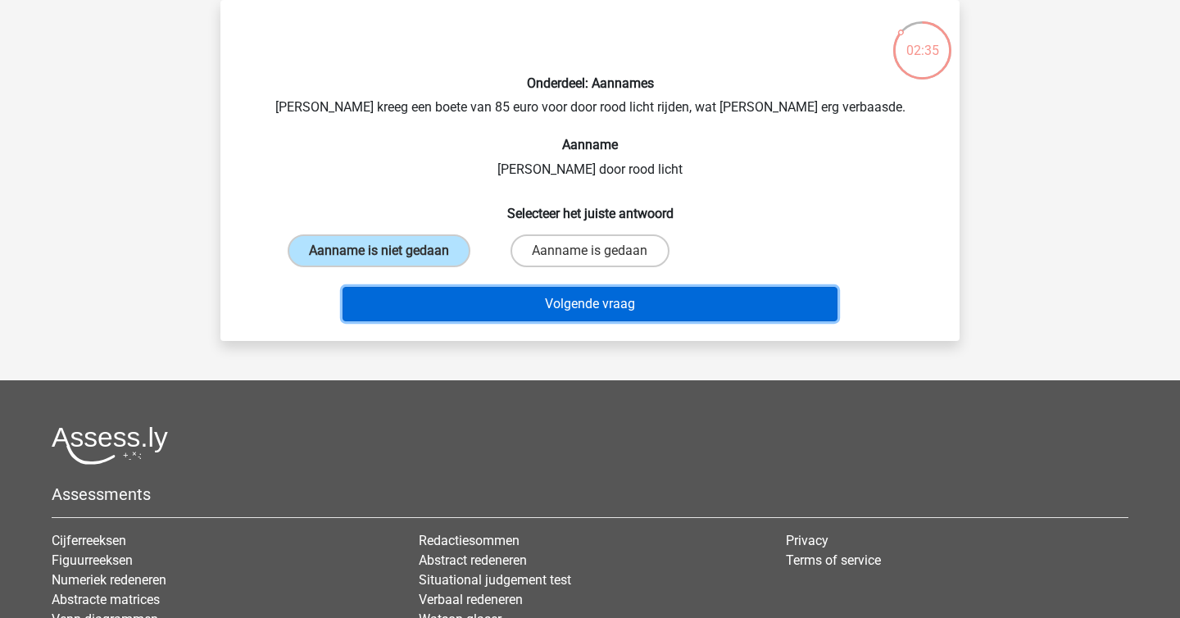
click at [454, 287] on button "Volgende vraag" at bounding box center [590, 304] width 496 height 34
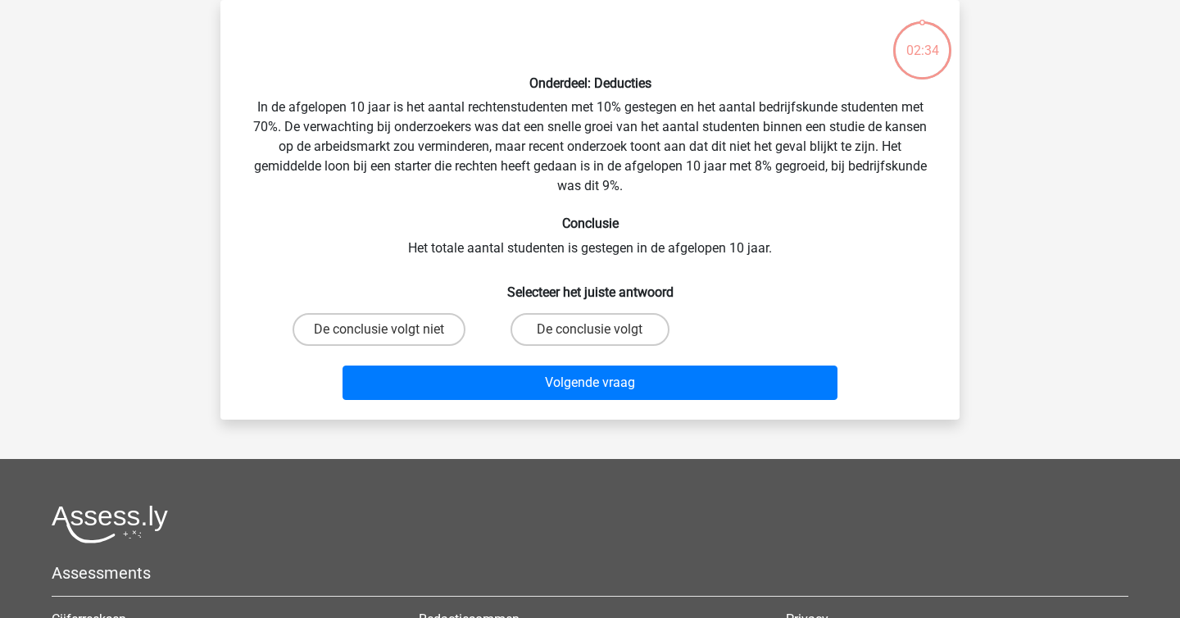
click at [438, 179] on div "Onderdeel: Deducties In de afgelopen 10 jaar is het aantal rechtenstudenten met…" at bounding box center [590, 209] width 726 height 393
click at [418, 313] on label "De conclusie volgt niet" at bounding box center [378, 329] width 173 height 33
click at [390, 329] on input "De conclusie volgt niet" at bounding box center [384, 334] width 11 height 11
radio input "true"
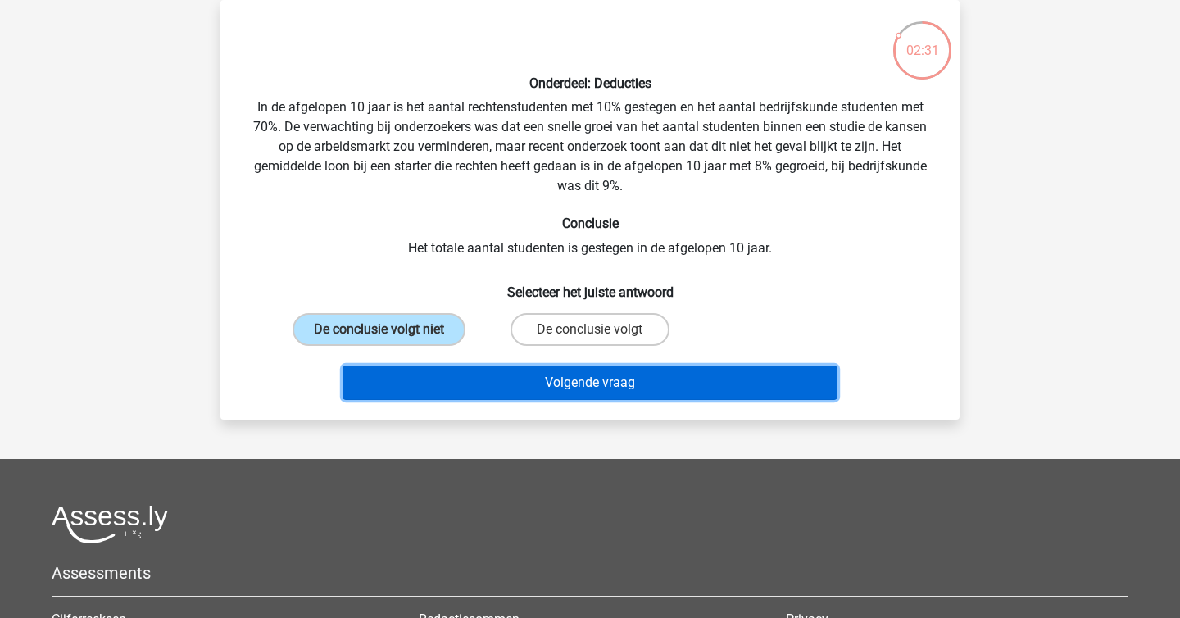
click at [520, 375] on button "Volgende vraag" at bounding box center [590, 382] width 496 height 34
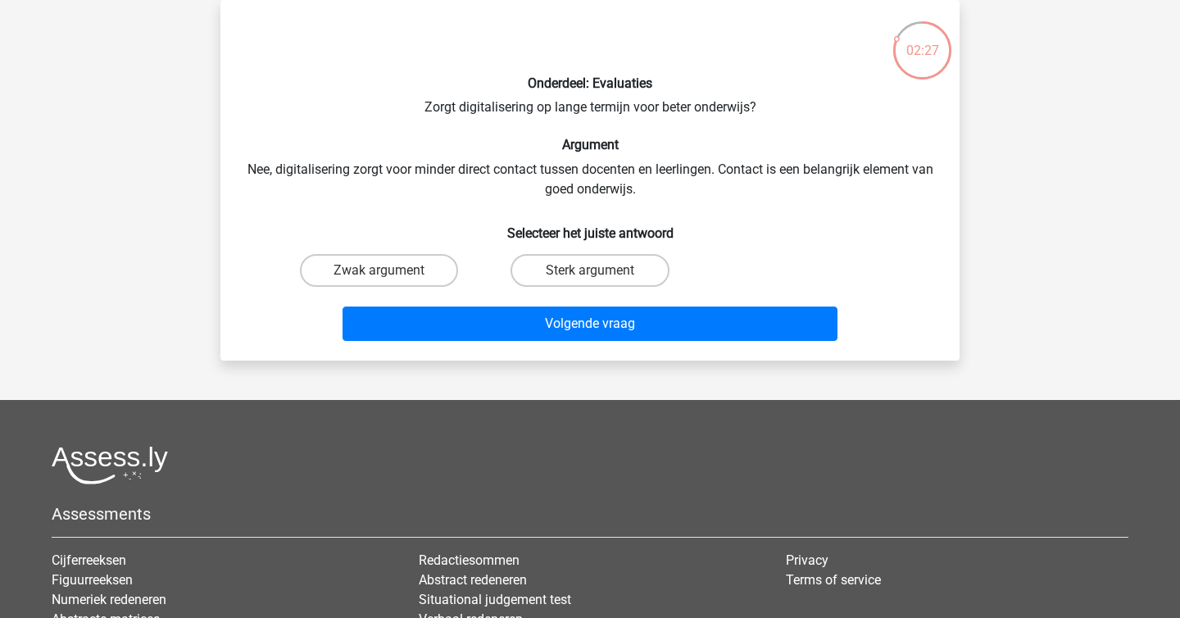
drag, startPoint x: 501, startPoint y: 161, endPoint x: 559, endPoint y: 194, distance: 66.5
click at [559, 194] on div "Onderdeel: Evaluaties Zorgt digitalisering op lange termijn voor beter onderwij…" at bounding box center [590, 180] width 726 height 334
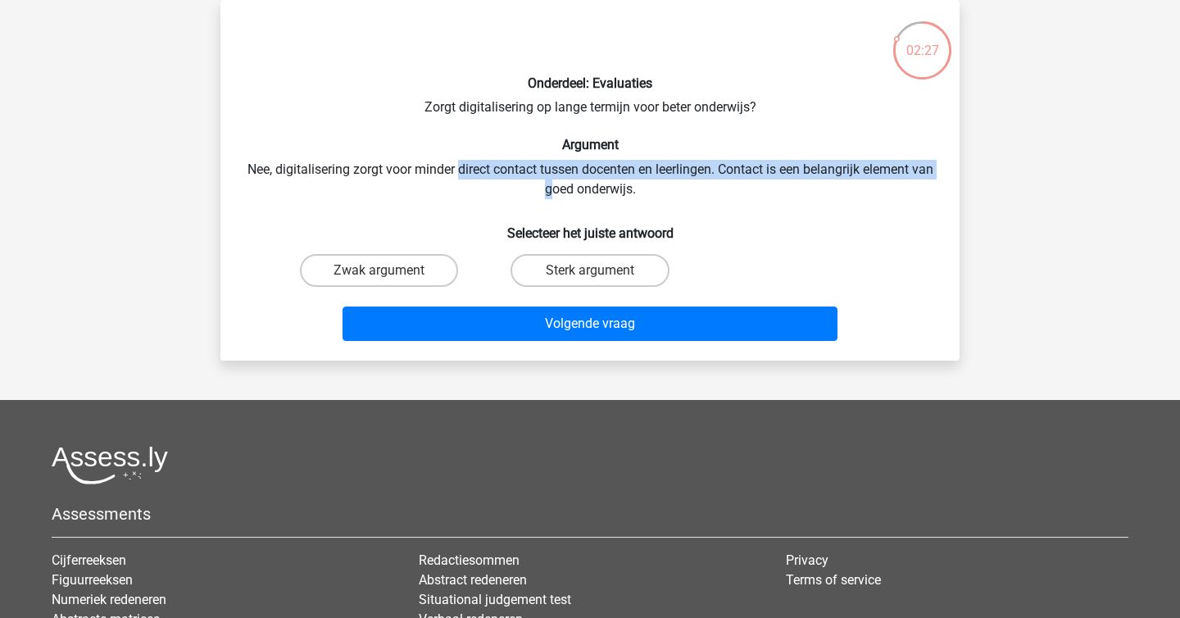
drag, startPoint x: 561, startPoint y: 194, endPoint x: 470, endPoint y: 171, distance: 93.8
click at [470, 171] on div "Onderdeel: Evaluaties Zorgt digitalisering op lange termijn voor beter onderwij…" at bounding box center [590, 180] width 726 height 334
drag, startPoint x: 470, startPoint y: 171, endPoint x: 659, endPoint y: 188, distance: 189.2
click at [659, 188] on div "Onderdeel: Evaluaties Zorgt digitalisering op lange termijn voor beter onderwij…" at bounding box center [590, 180] width 726 height 334
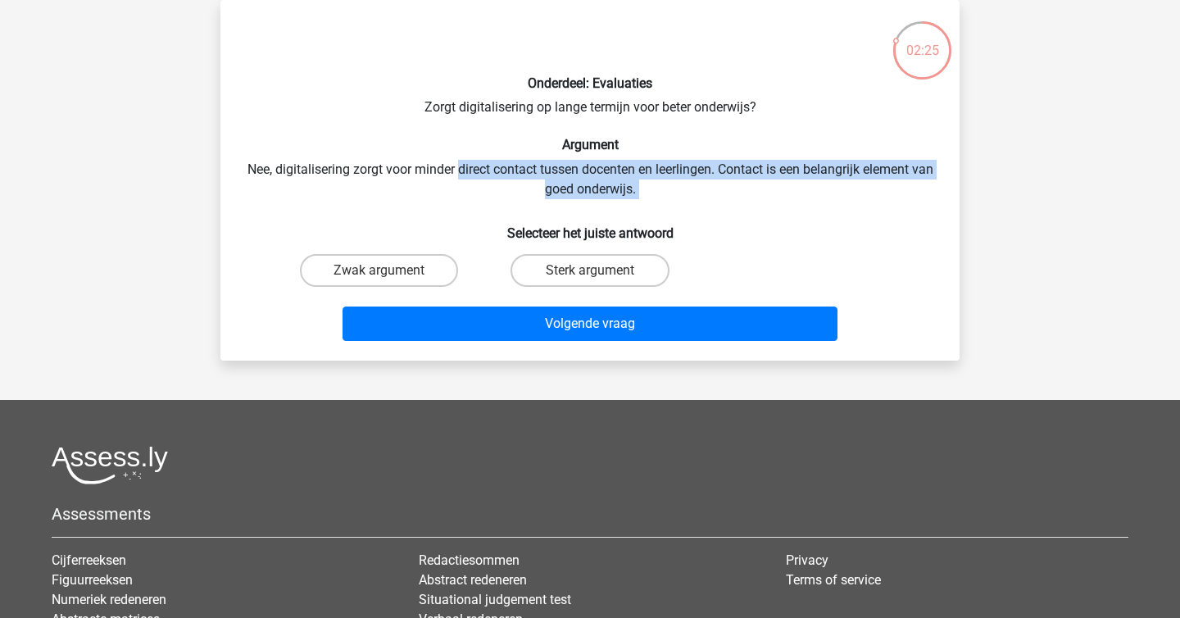
click at [659, 188] on div "Onderdeel: Evaluaties Zorgt digitalisering op lange termijn voor beter onderwij…" at bounding box center [590, 180] width 726 height 334
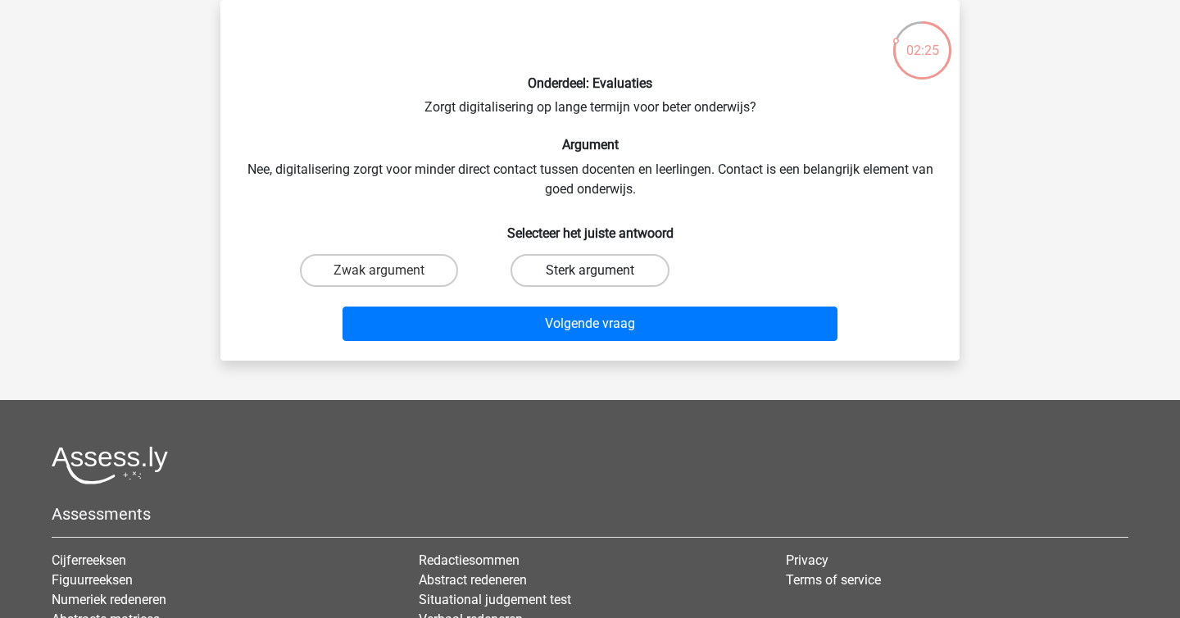
click at [623, 258] on label "Sterk argument" at bounding box center [589, 270] width 158 height 33
click at [601, 270] on input "Sterk argument" at bounding box center [595, 275] width 11 height 11
radio input "true"
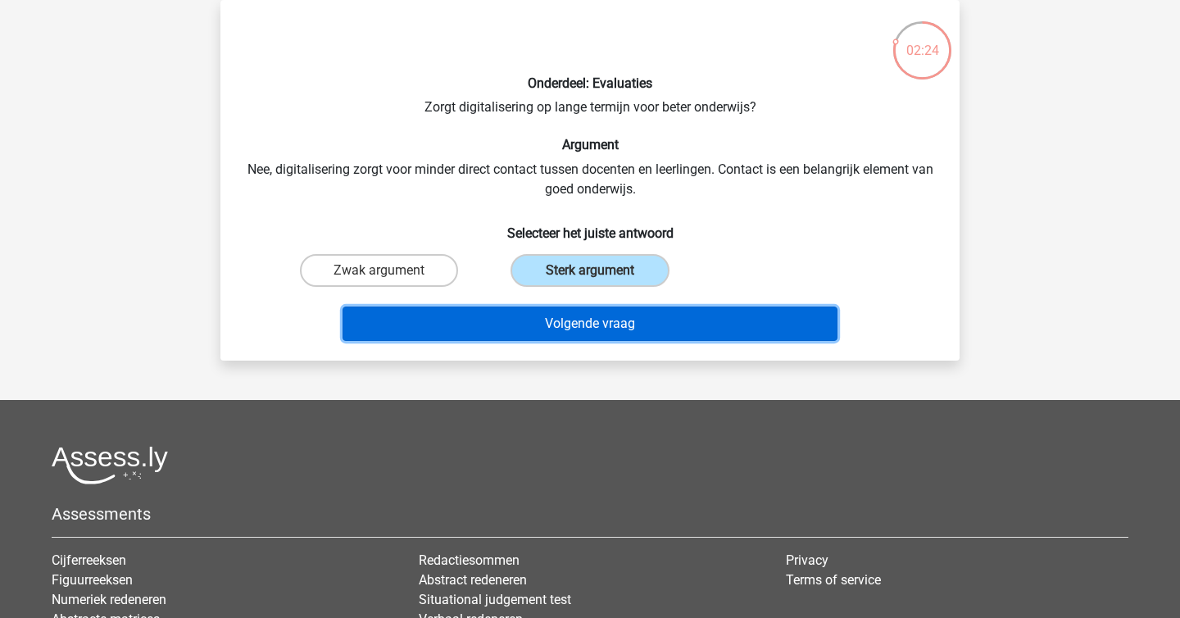
click at [624, 329] on button "Volgende vraag" at bounding box center [590, 323] width 496 height 34
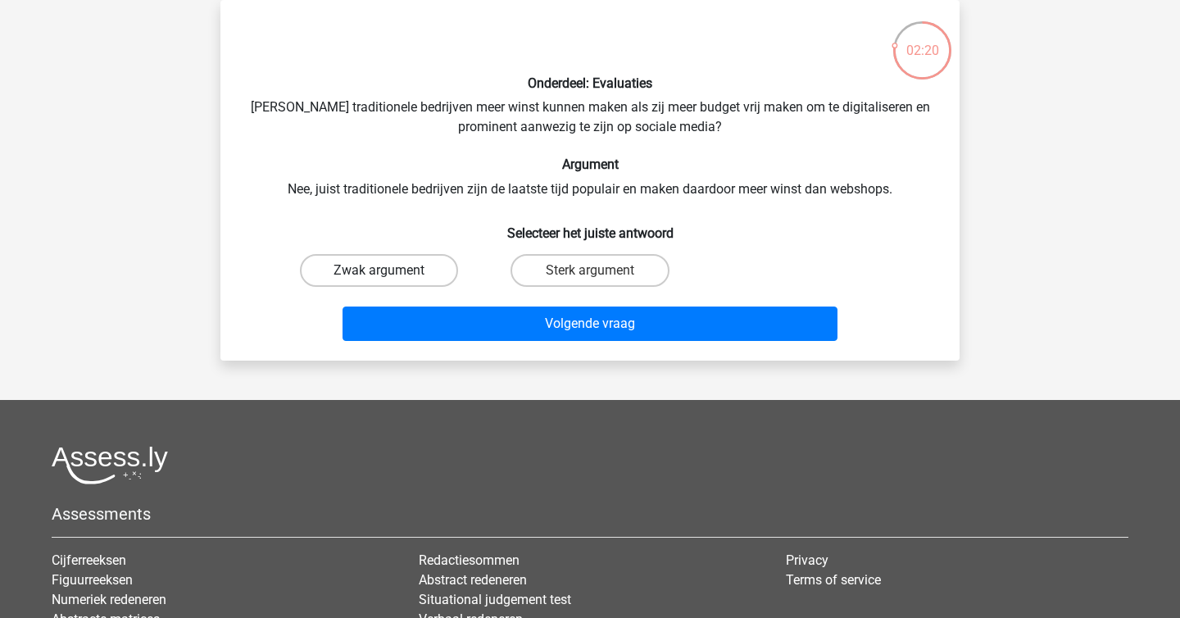
click at [424, 266] on label "Zwak argument" at bounding box center [379, 270] width 158 height 33
click at [390, 270] on input "Zwak argument" at bounding box center [384, 275] width 11 height 11
radio input "true"
click at [582, 276] on label "Sterk argument" at bounding box center [589, 270] width 158 height 33
click at [590, 276] on input "Sterk argument" at bounding box center [595, 275] width 11 height 11
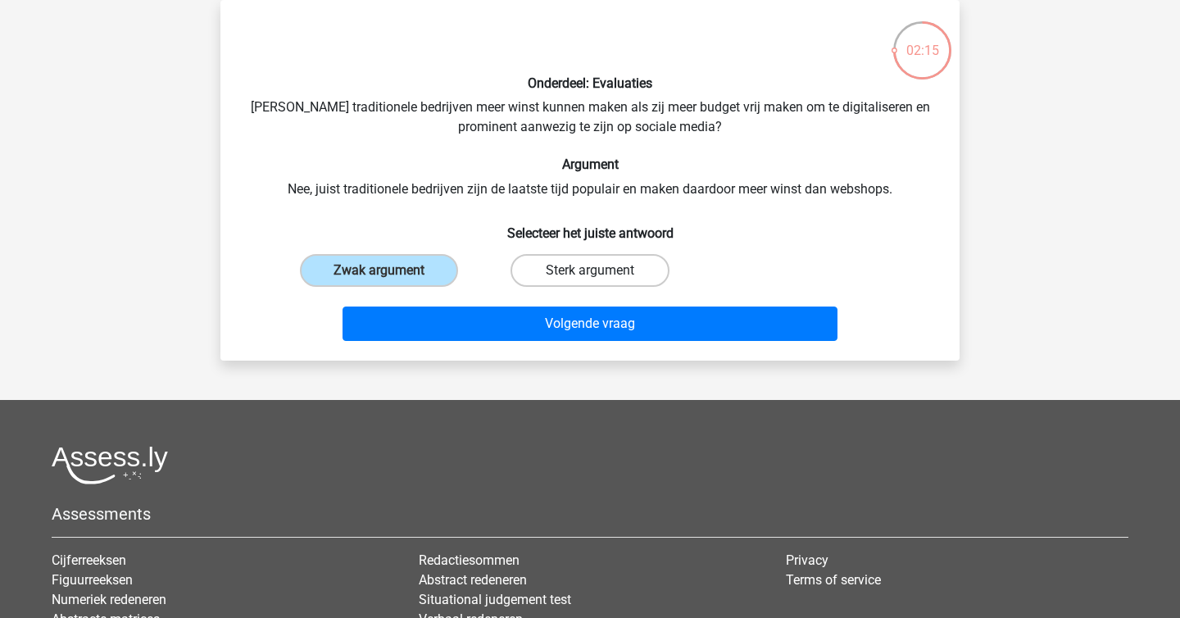
radio input "true"
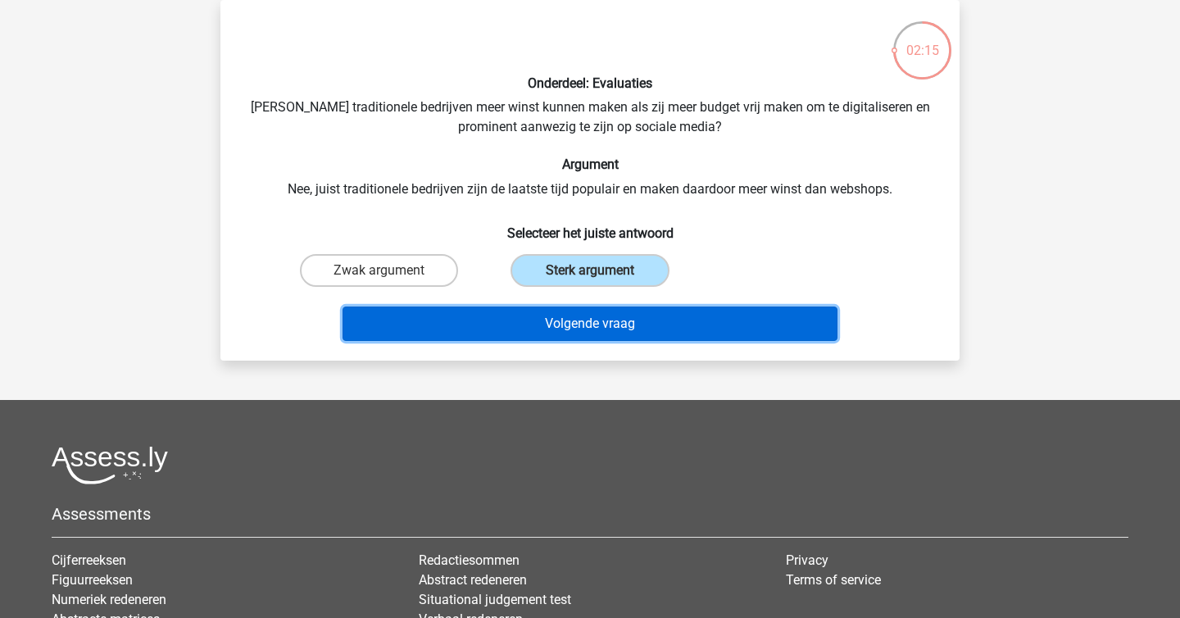
click at [653, 336] on button "Volgende vraag" at bounding box center [590, 323] width 496 height 34
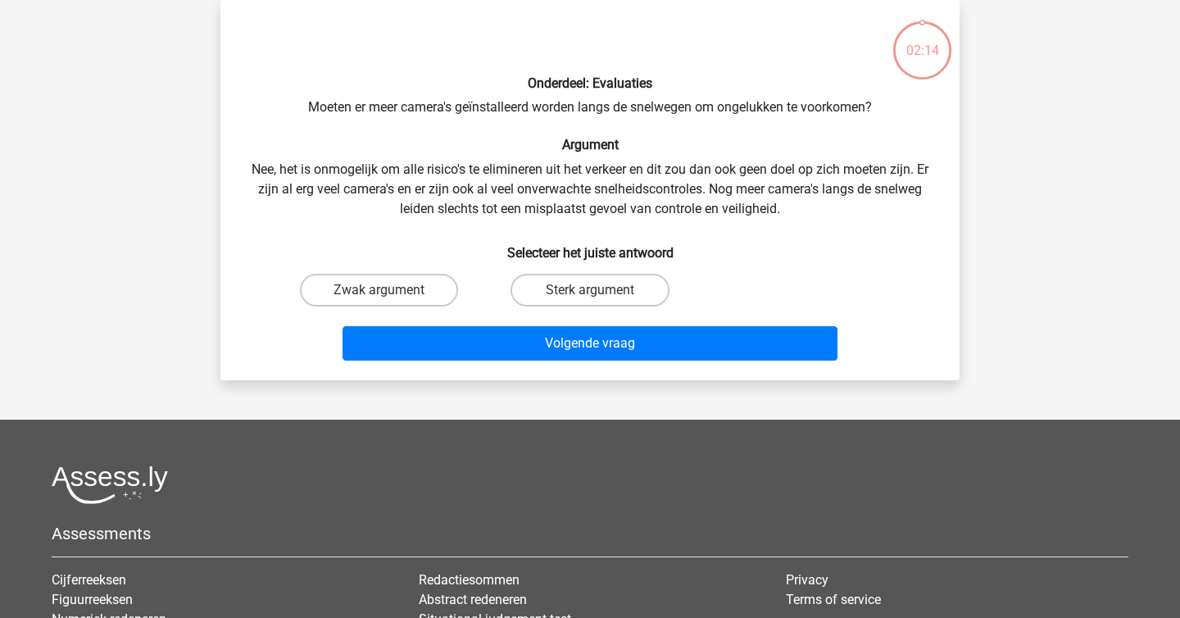
click at [396, 156] on div "Onderdeel: Evaluaties Moeten er meer camera's geïnstalleerd worden langs de sne…" at bounding box center [590, 190] width 726 height 354
click at [560, 275] on label "Sterk argument" at bounding box center [589, 290] width 158 height 33
click at [590, 290] on input "Sterk argument" at bounding box center [595, 295] width 11 height 11
radio input "true"
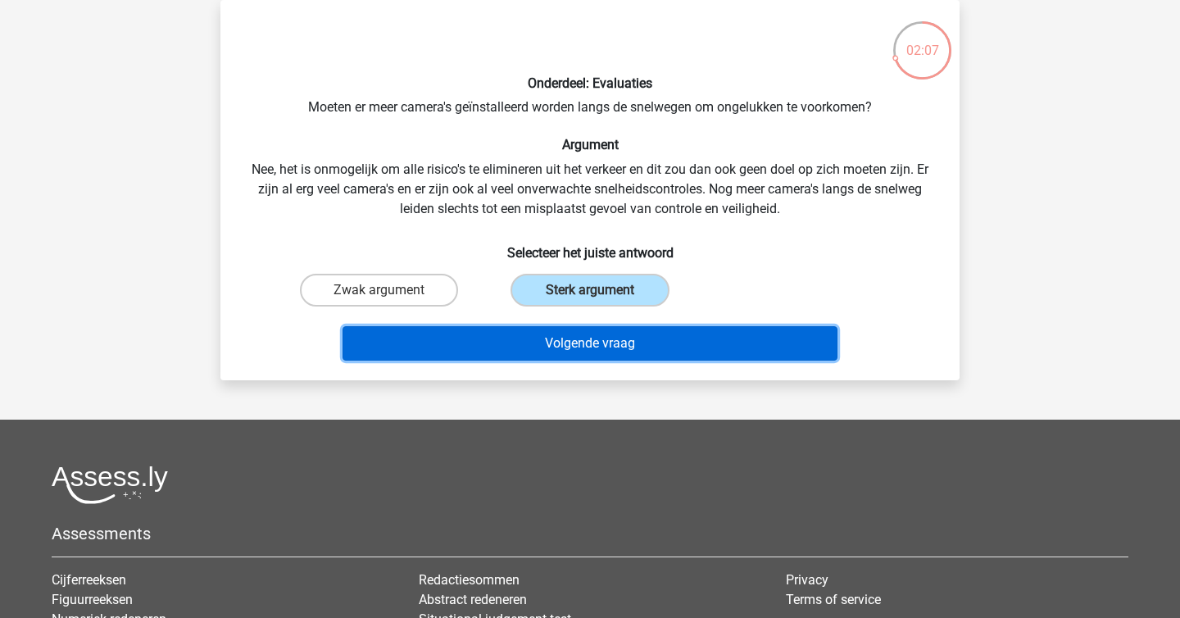
click at [668, 347] on button "Volgende vraag" at bounding box center [590, 343] width 496 height 34
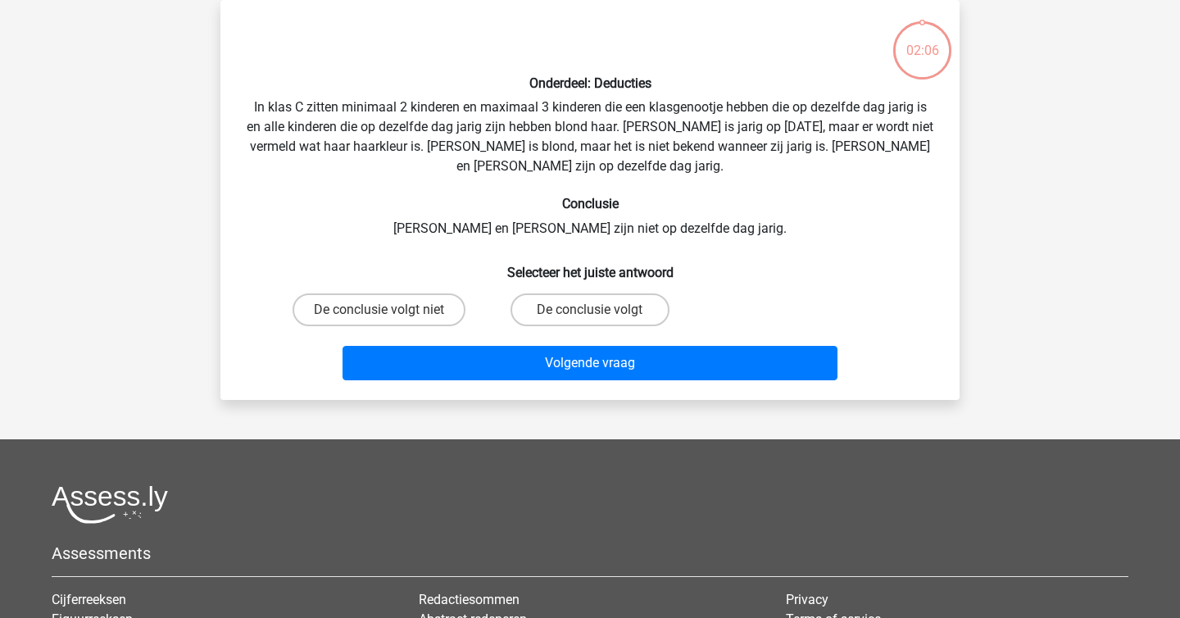
click at [512, 181] on div "Onderdeel: Deducties In klas C zitten minimaal 2 kinderen en maximaal 3 kindere…" at bounding box center [590, 200] width 726 height 374
click at [584, 301] on label "De conclusie volgt" at bounding box center [589, 309] width 158 height 33
click at [590, 310] on input "De conclusie volgt" at bounding box center [595, 315] width 11 height 11
radio input "true"
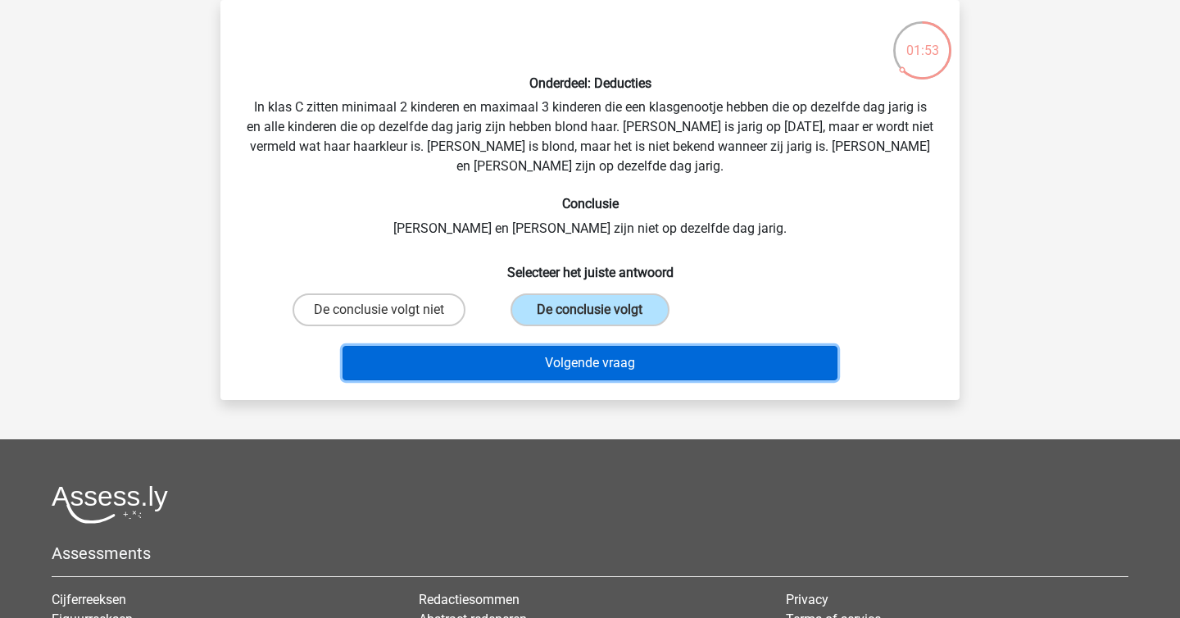
click at [628, 360] on button "Volgende vraag" at bounding box center [590, 363] width 496 height 34
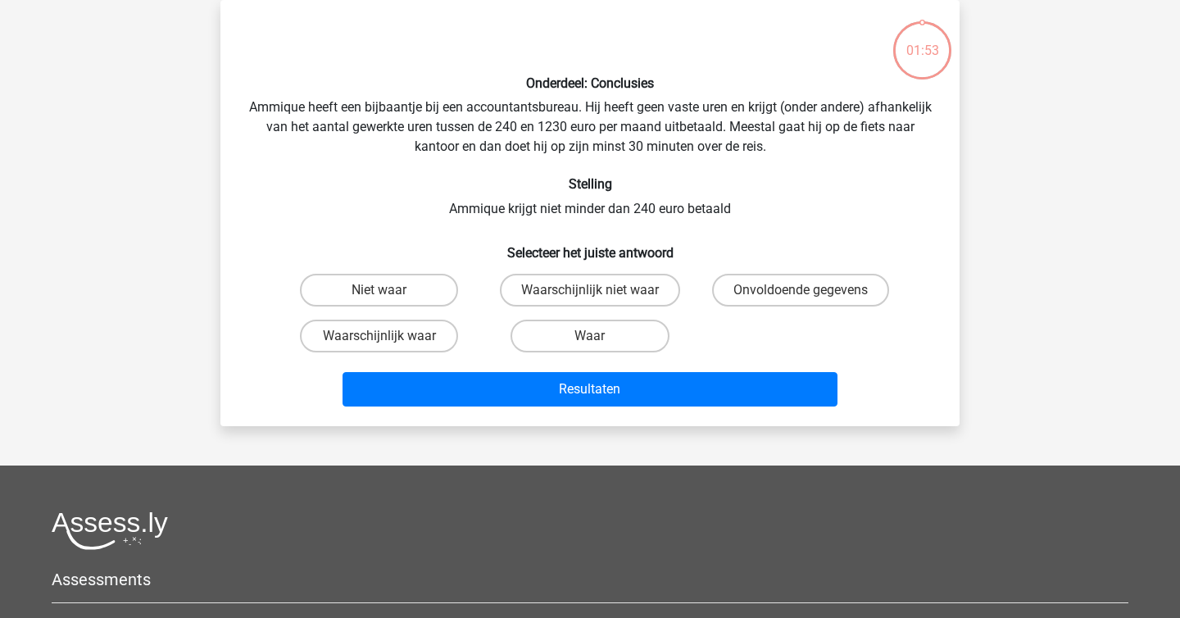
click at [560, 217] on div "Onderdeel: Conclusies Ammique heeft een bijbaantje bij een accountantsbureau. H…" at bounding box center [590, 213] width 726 height 400
click at [449, 179] on h6 "Stelling" at bounding box center [590, 184] width 687 height 16
click at [614, 325] on label "Waar" at bounding box center [589, 336] width 158 height 33
click at [601, 336] on input "Waar" at bounding box center [595, 341] width 11 height 11
radio input "true"
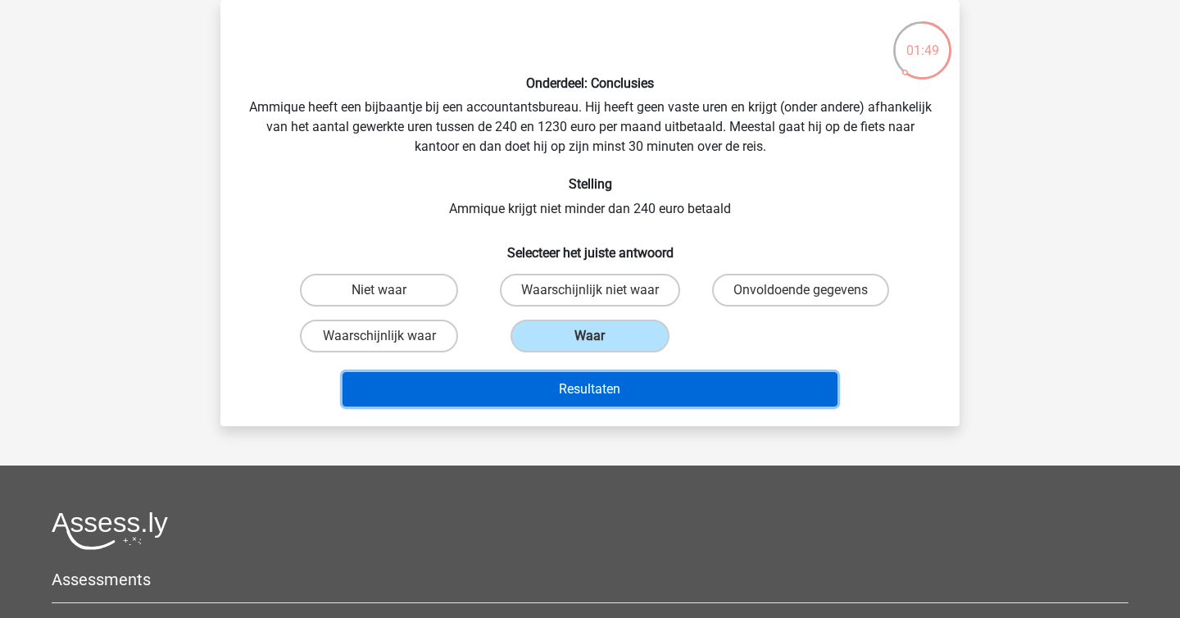
click at [649, 386] on button "Resultaten" at bounding box center [590, 389] width 496 height 34
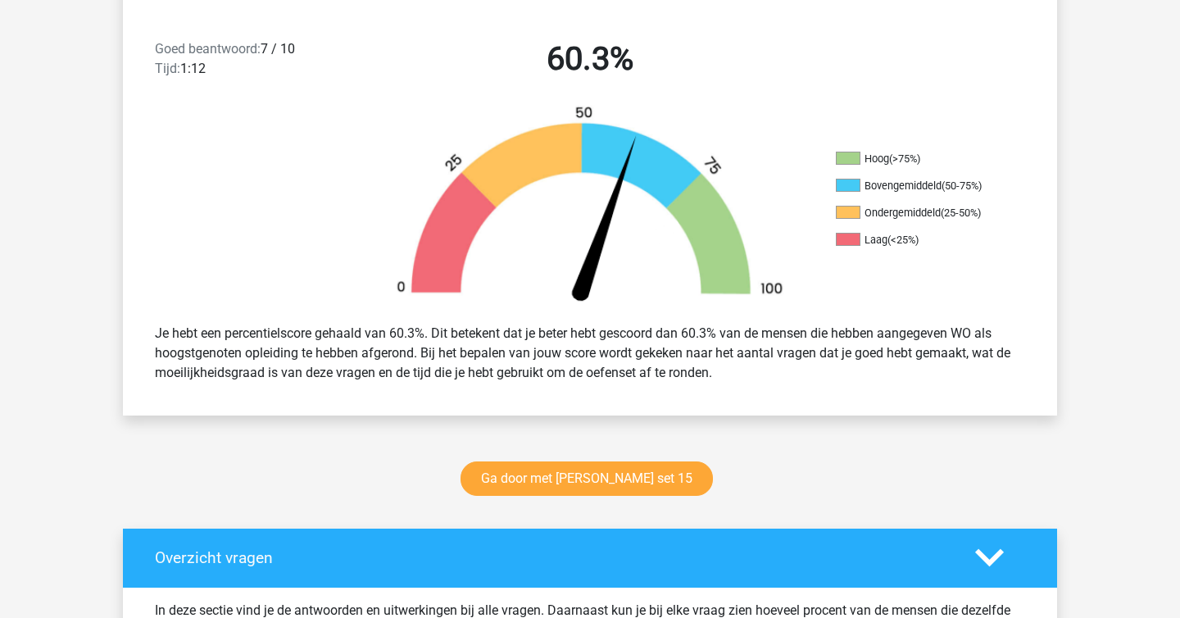
scroll to position [417, 0]
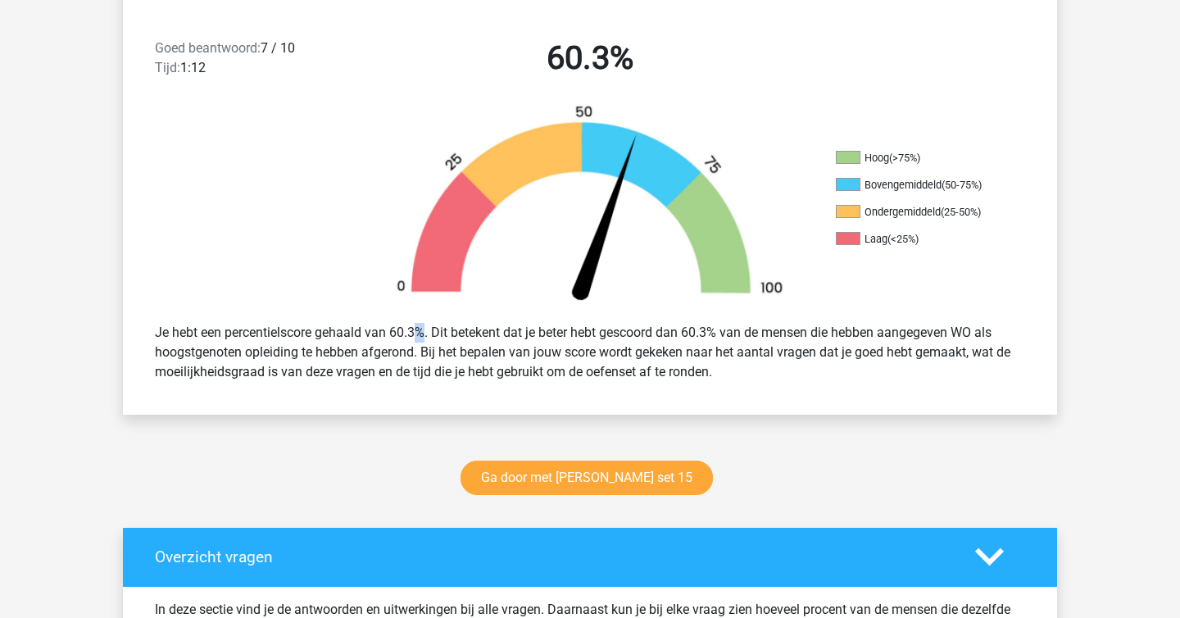
click at [365, 331] on div "Je hebt een percentielscore gehaald van 60.3%. Dit betekent dat je beter hebt g…" at bounding box center [590, 352] width 895 height 72
copy div
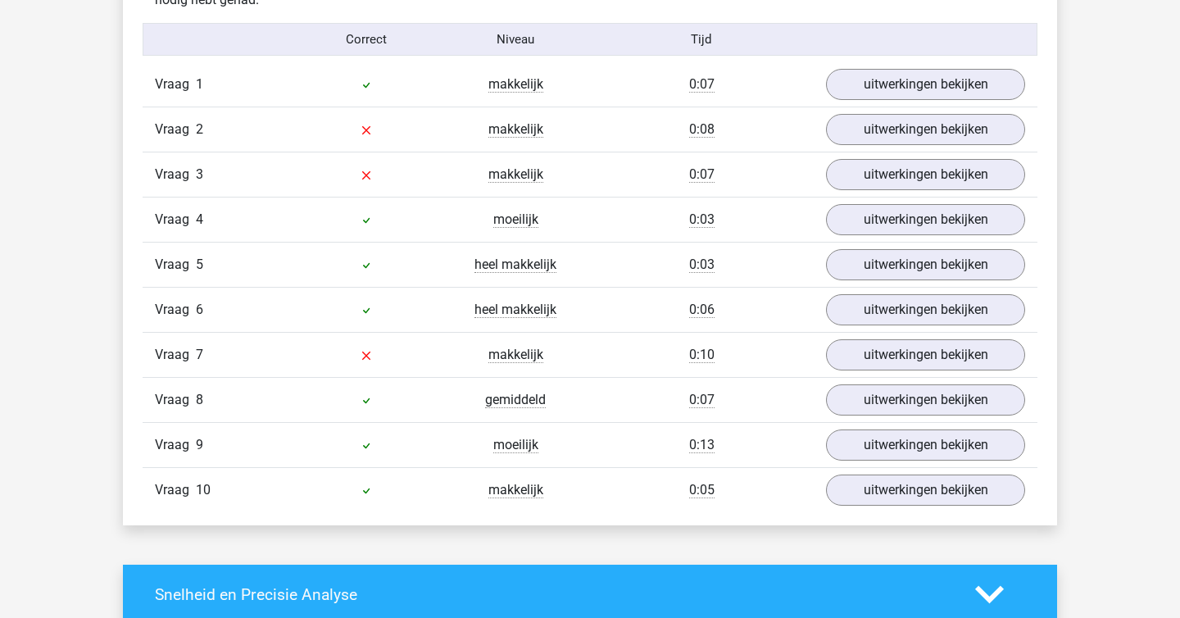
scroll to position [1101, 0]
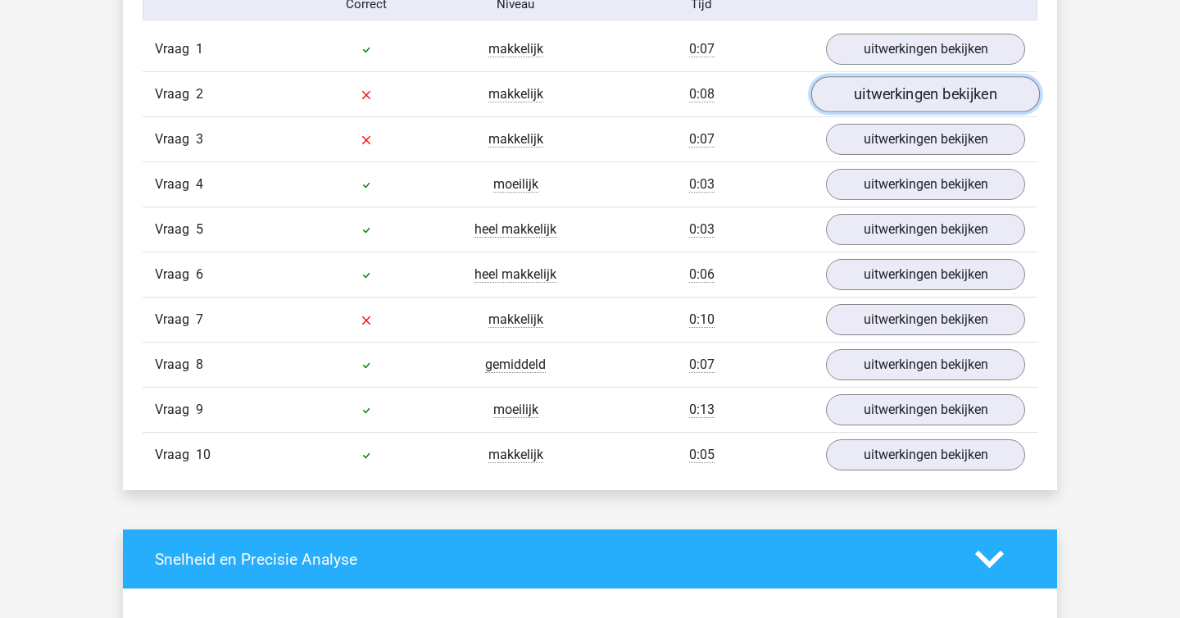
click at [877, 96] on link "uitwerkingen bekijken" at bounding box center [925, 94] width 229 height 36
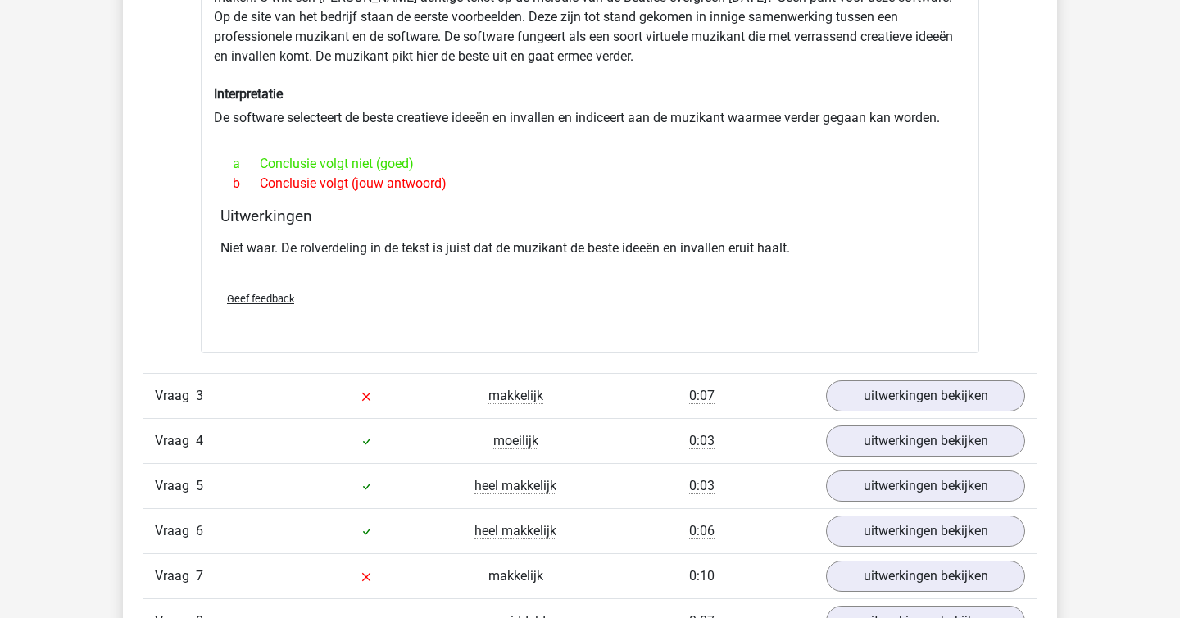
scroll to position [1314, 0]
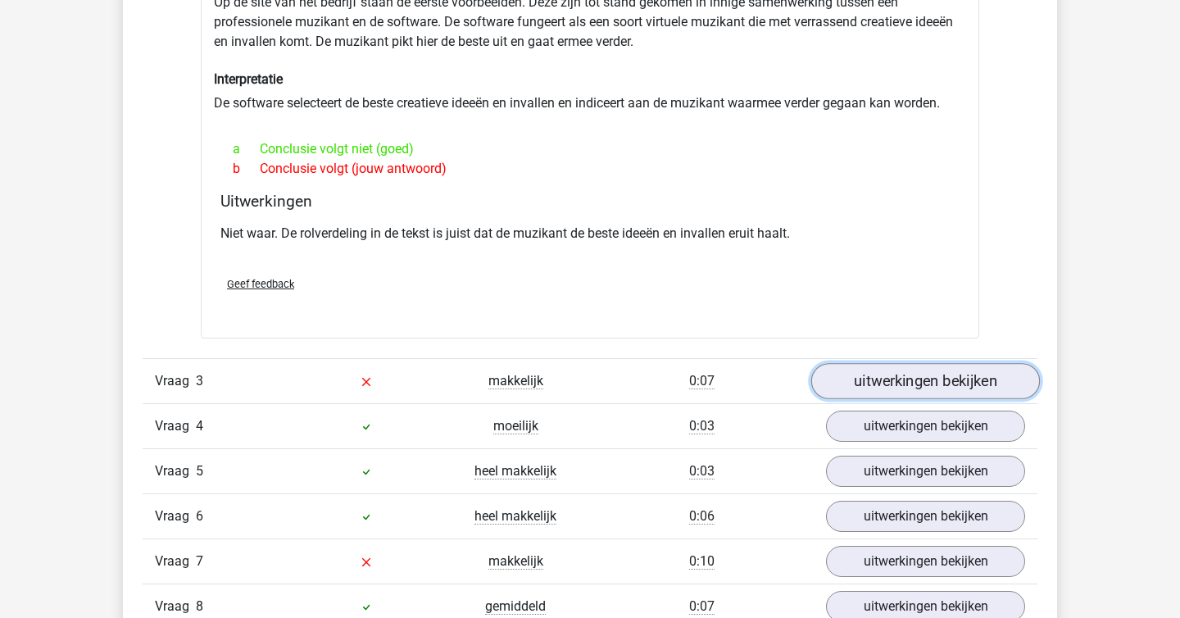
click at [864, 383] on link "uitwerkingen bekijken" at bounding box center [925, 381] width 229 height 36
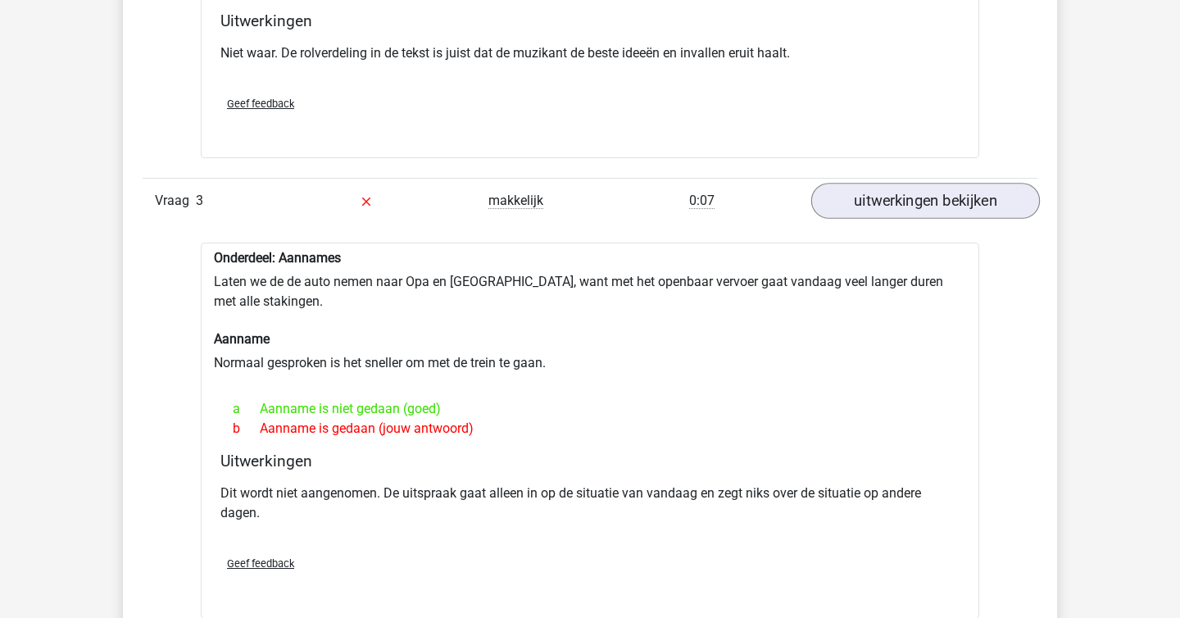
click at [864, 399] on div "a Aanname is niet gedaan (goed)" at bounding box center [589, 409] width 739 height 20
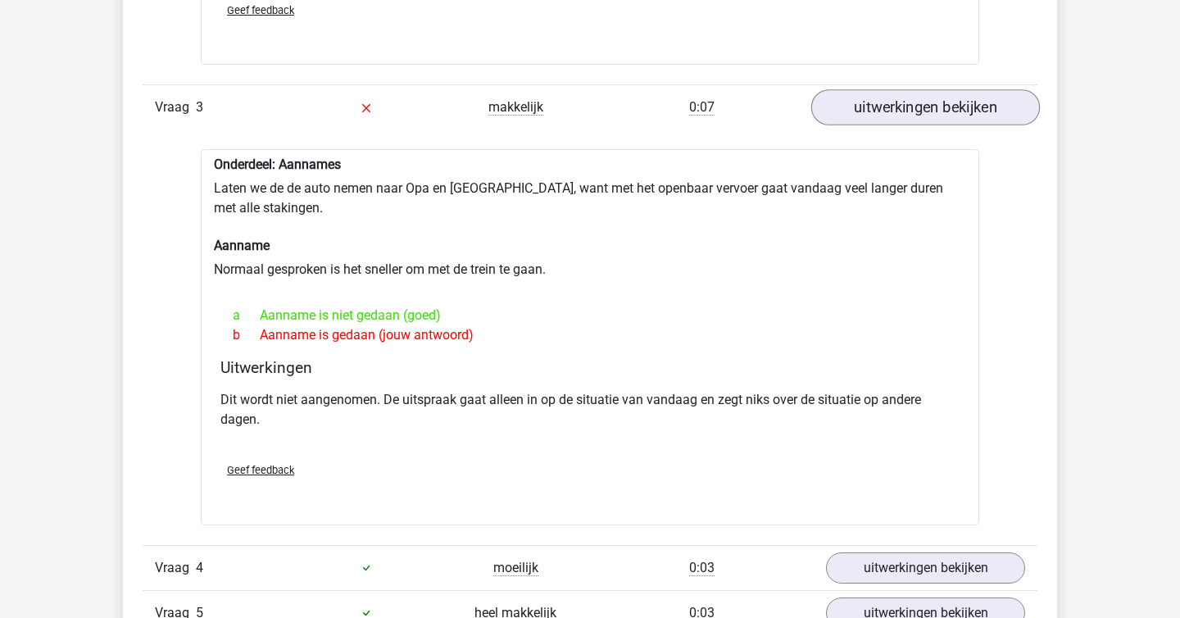
scroll to position [1589, 0]
click at [864, 388] on p "Dit wordt niet aangenomen. De uitspraak gaat alleen in op de situatie van vanda…" at bounding box center [589, 407] width 739 height 39
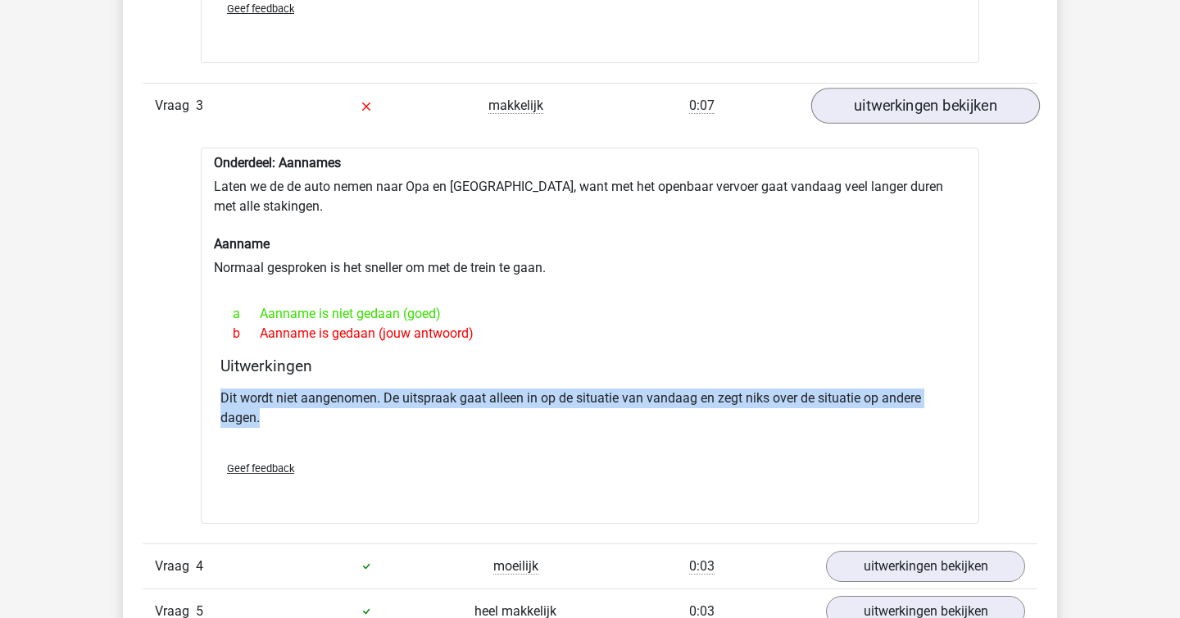
click at [864, 388] on p "Dit wordt niet aangenomen. De uitspraak gaat alleen in op de situatie van vanda…" at bounding box center [589, 407] width 739 height 39
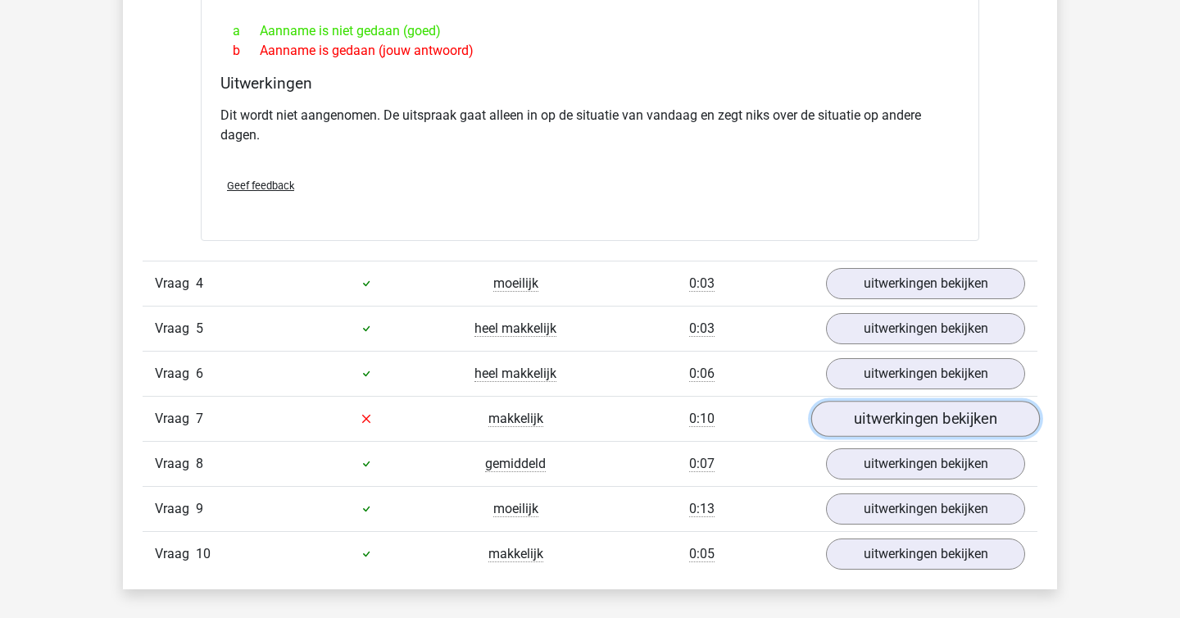
click at [868, 406] on link "uitwerkingen bekijken" at bounding box center [925, 419] width 229 height 36
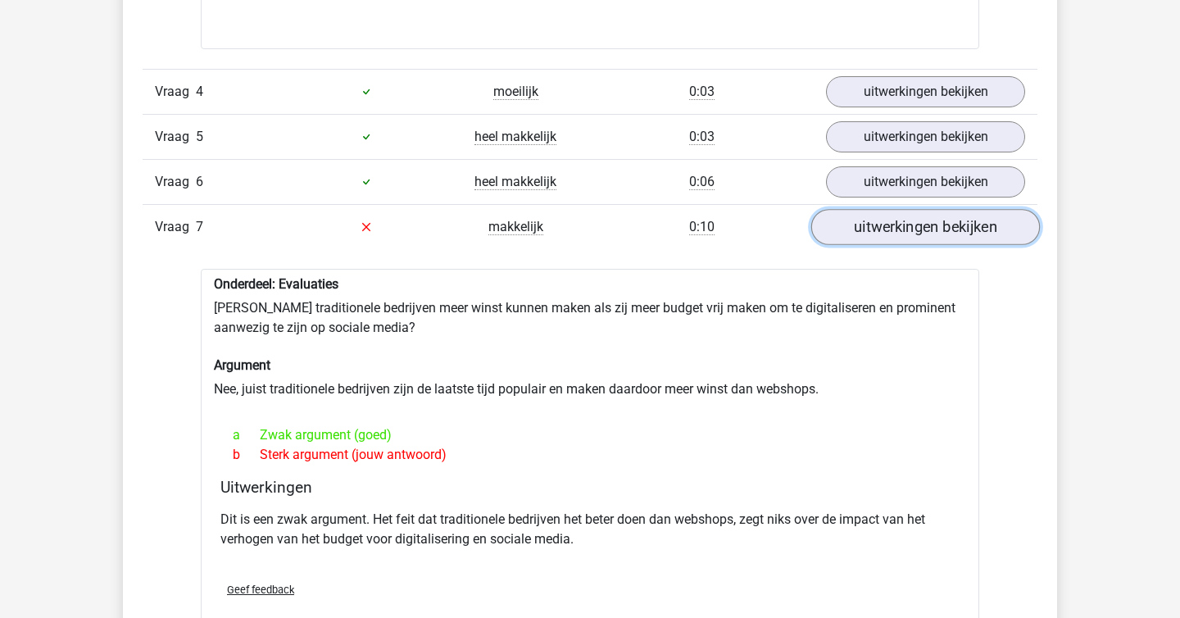
scroll to position [2129, 0]
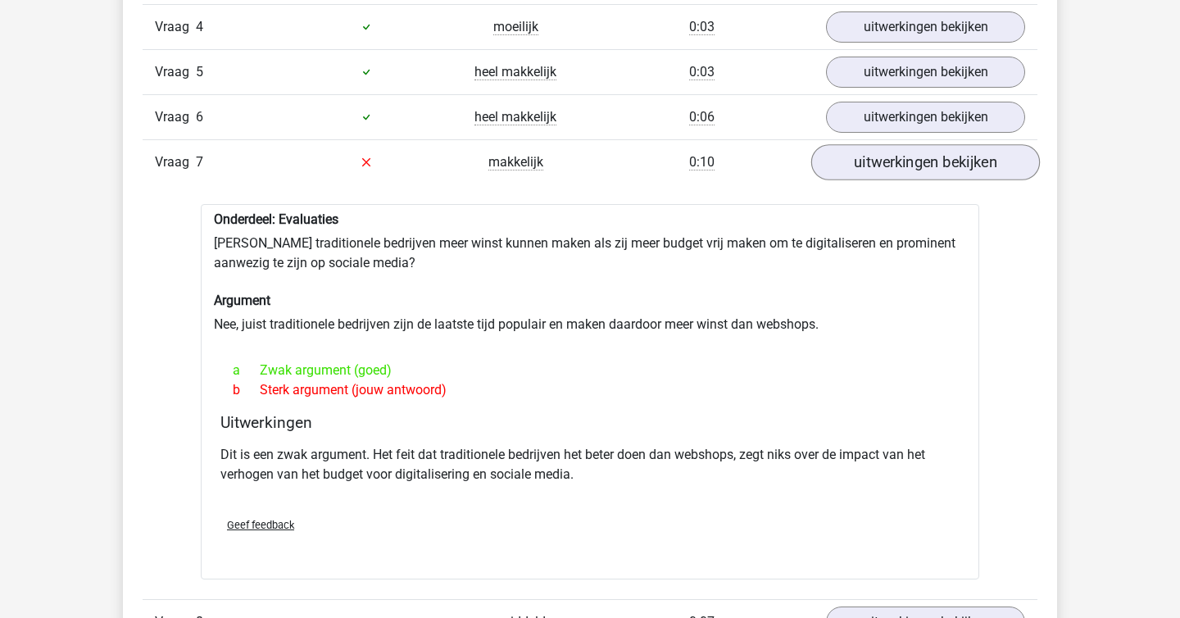
click at [868, 413] on h4 "Uitwerkingen" at bounding box center [589, 422] width 739 height 19
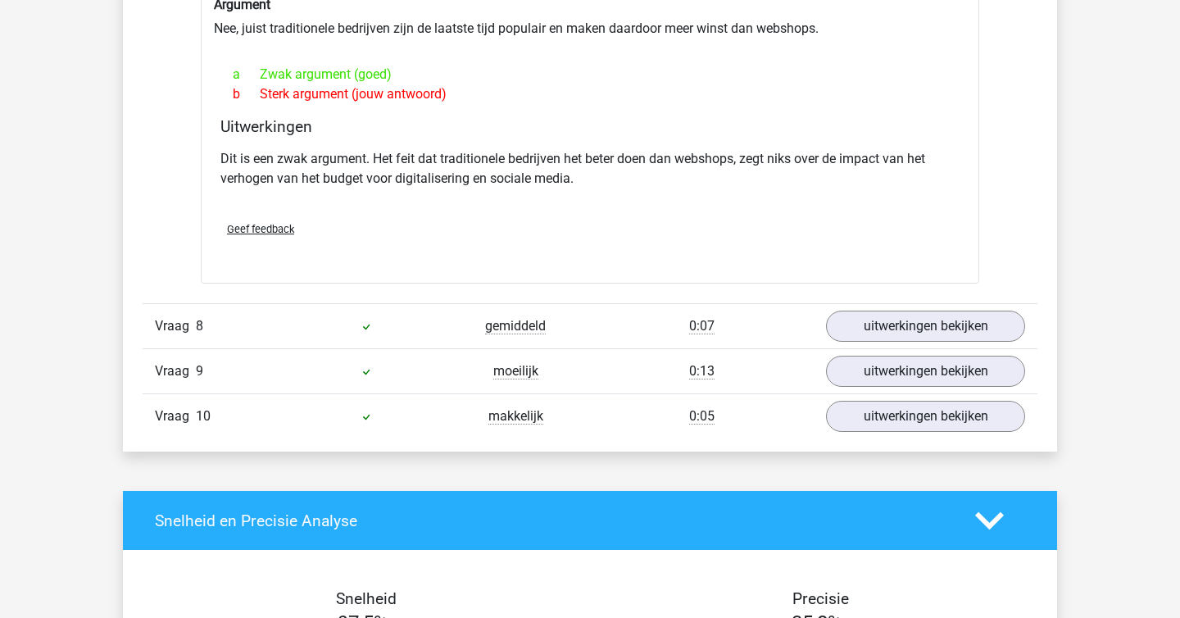
scroll to position [2427, 0]
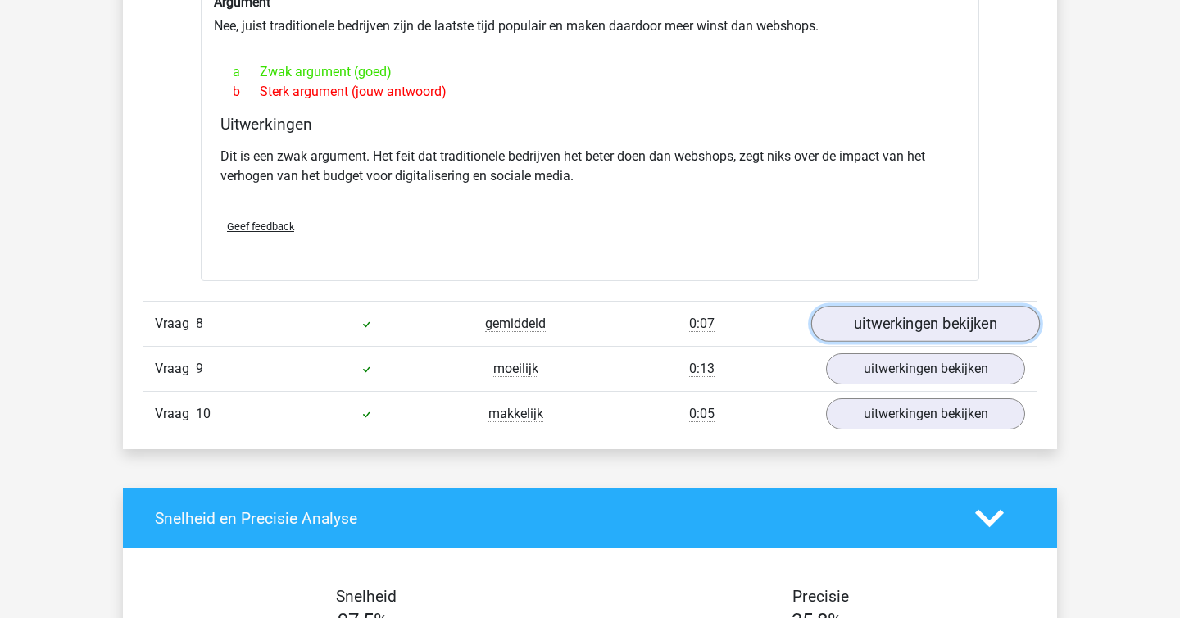
click at [891, 314] on link "uitwerkingen bekijken" at bounding box center [925, 324] width 229 height 36
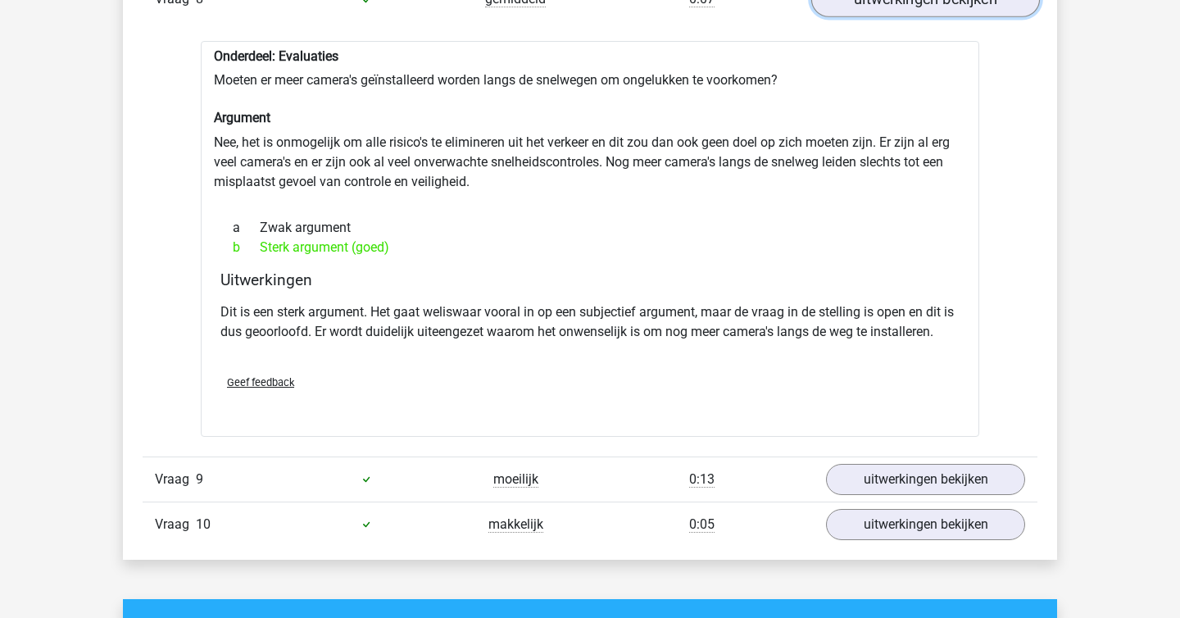
scroll to position [2754, 0]
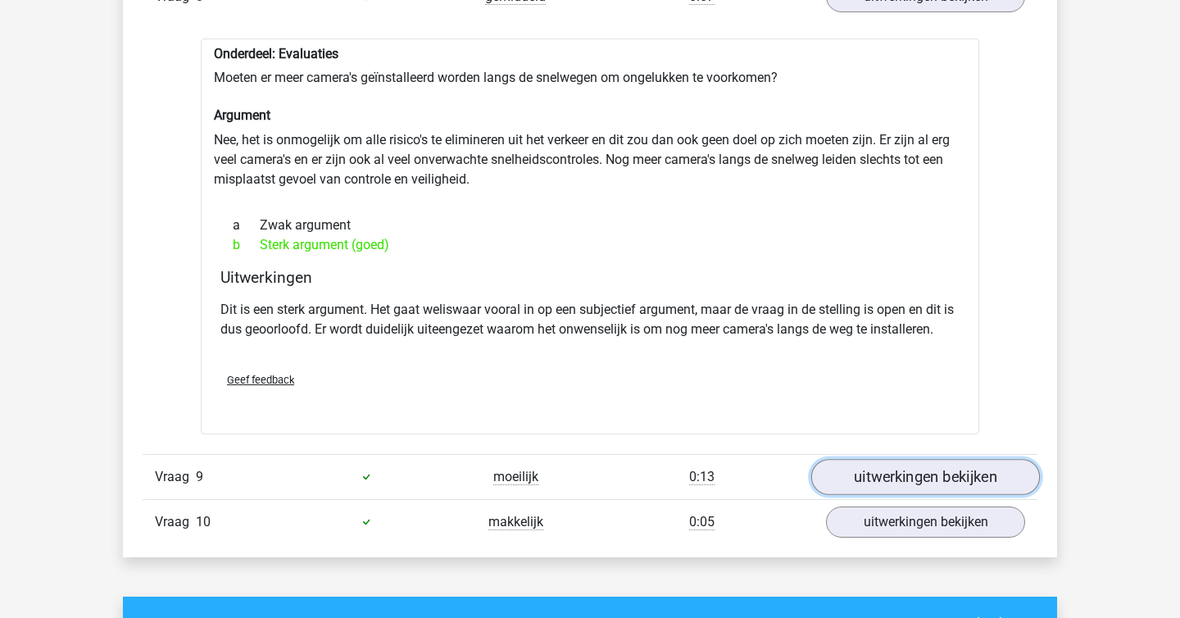
click at [876, 459] on link "uitwerkingen bekijken" at bounding box center [925, 477] width 229 height 36
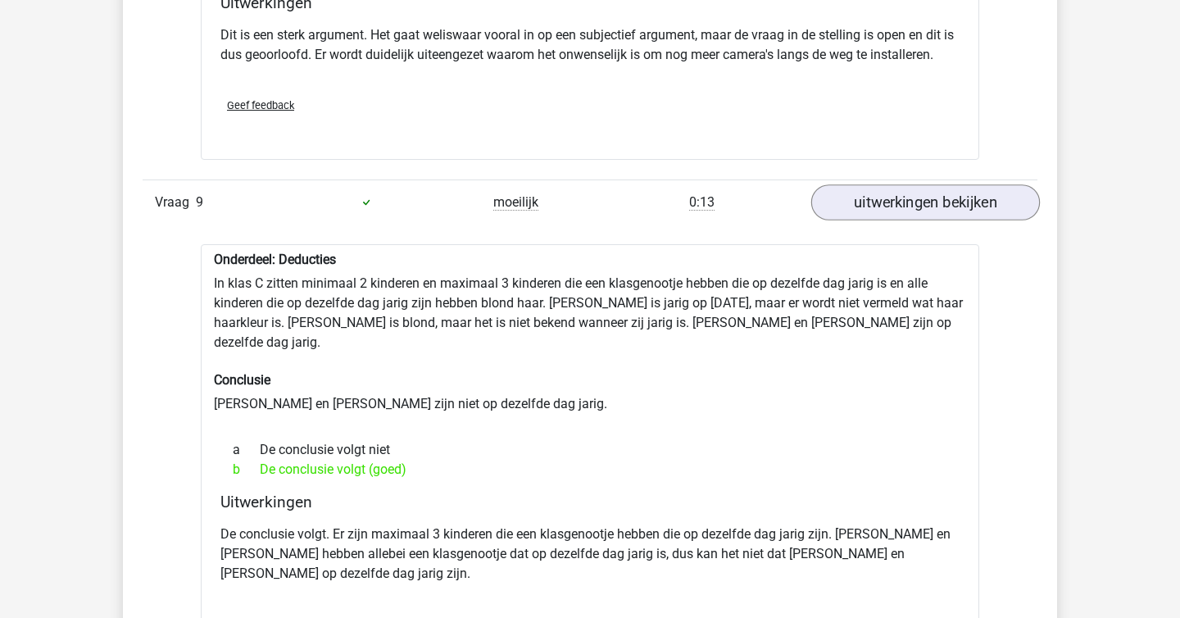
click at [876, 448] on div "Onderdeel: Deducties In klas C zitten minimaal 2 kinderen en maximaal 3 kindere…" at bounding box center [590, 461] width 778 height 435
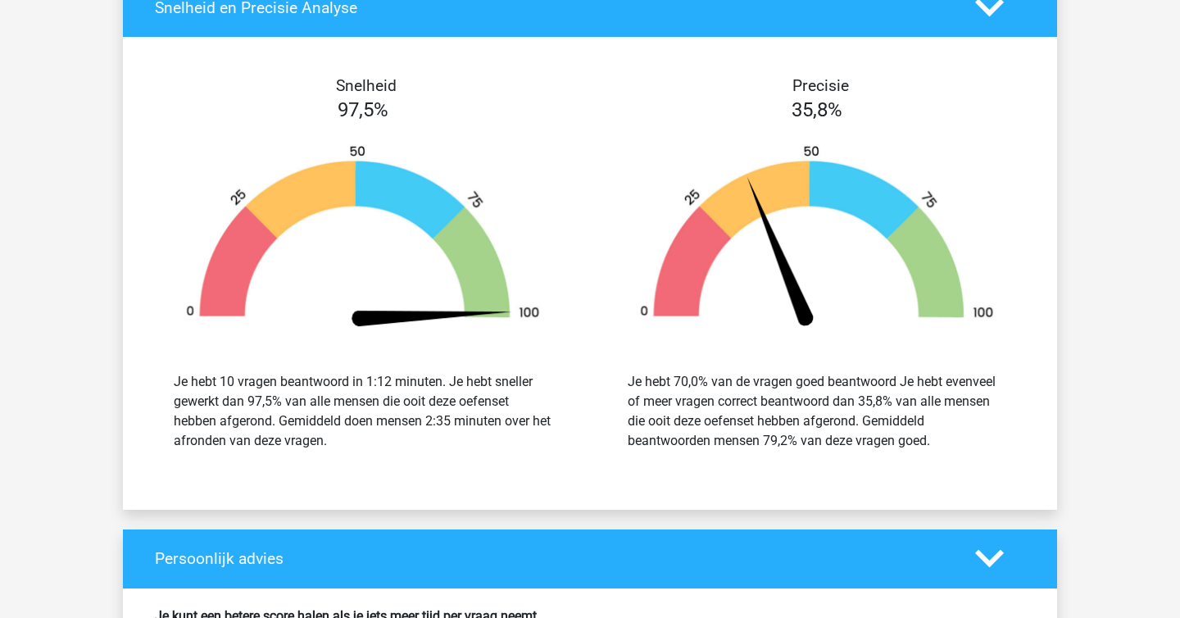
scroll to position [3843, 0]
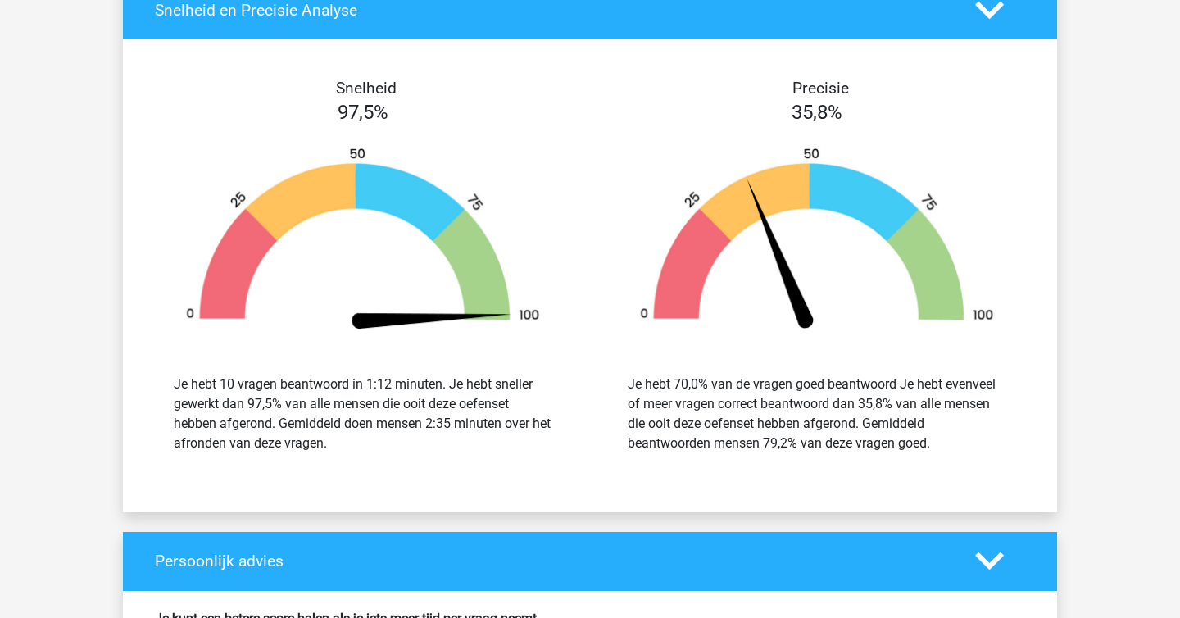
click at [832, 374] on div "Je hebt 70,0% van de vragen goed beantwoord Je hebt evenveel of meer vragen cor…" at bounding box center [817, 413] width 379 height 79
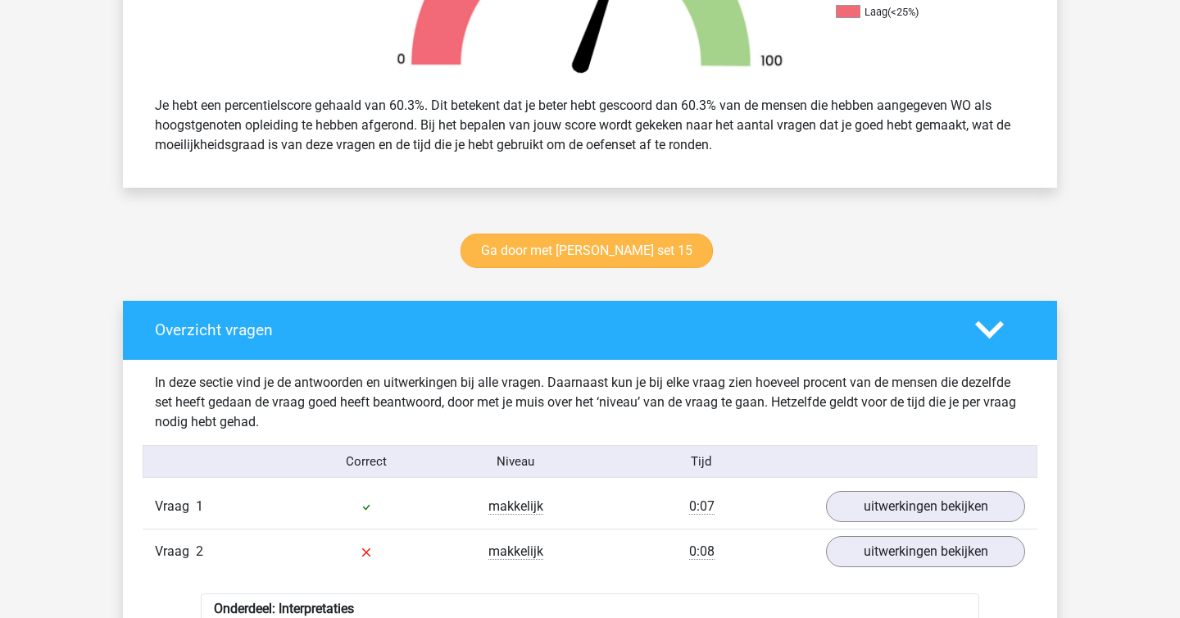
scroll to position [642, 0]
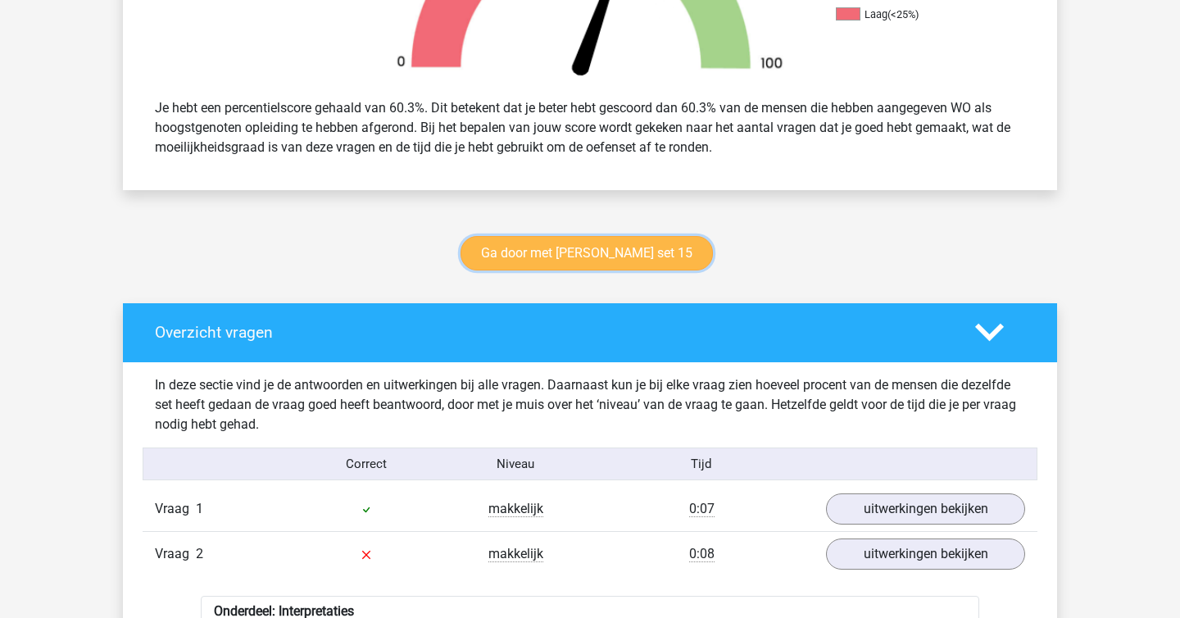
click at [647, 240] on link "Ga door met watson glaser set 15" at bounding box center [586, 253] width 252 height 34
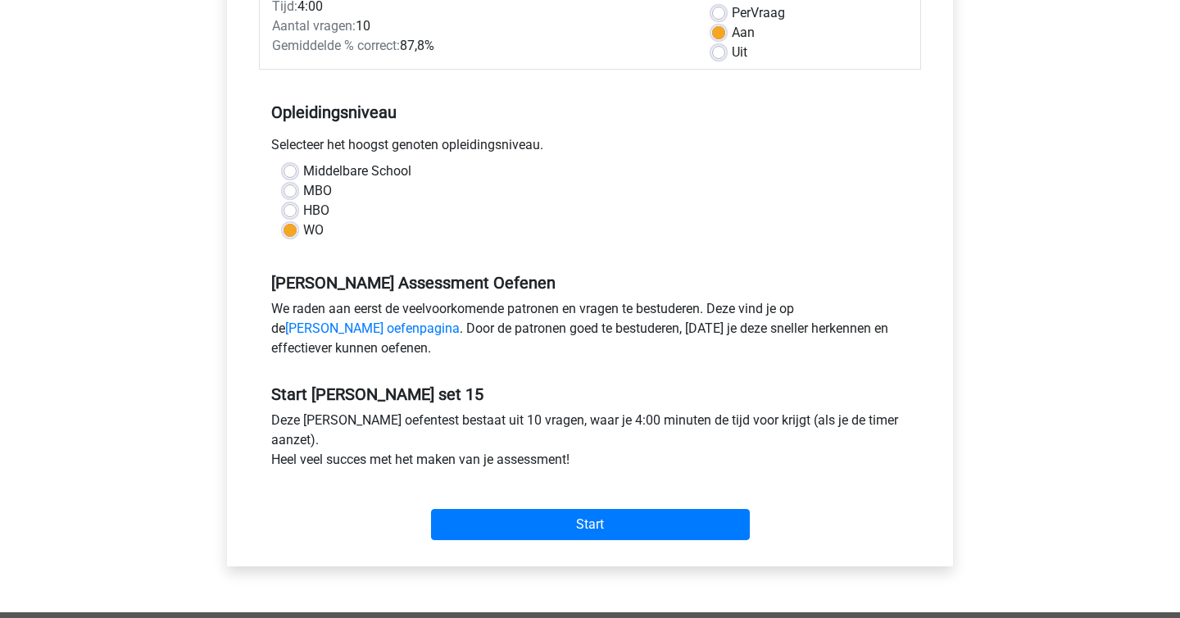
scroll to position [252, 0]
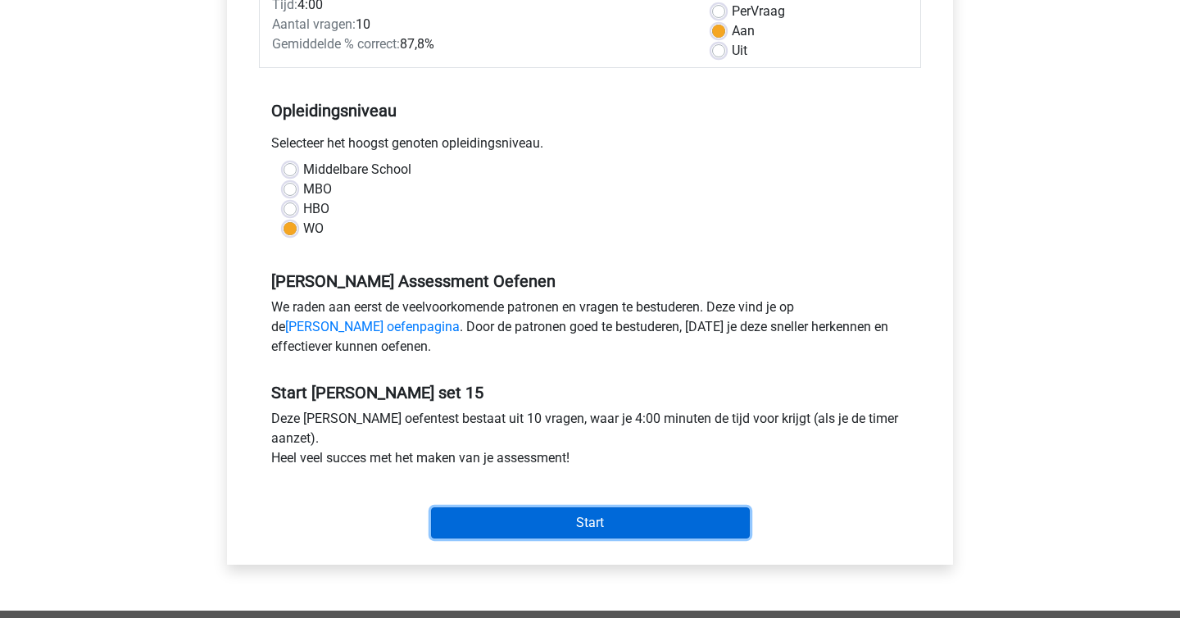
click at [638, 507] on input "Start" at bounding box center [590, 522] width 319 height 31
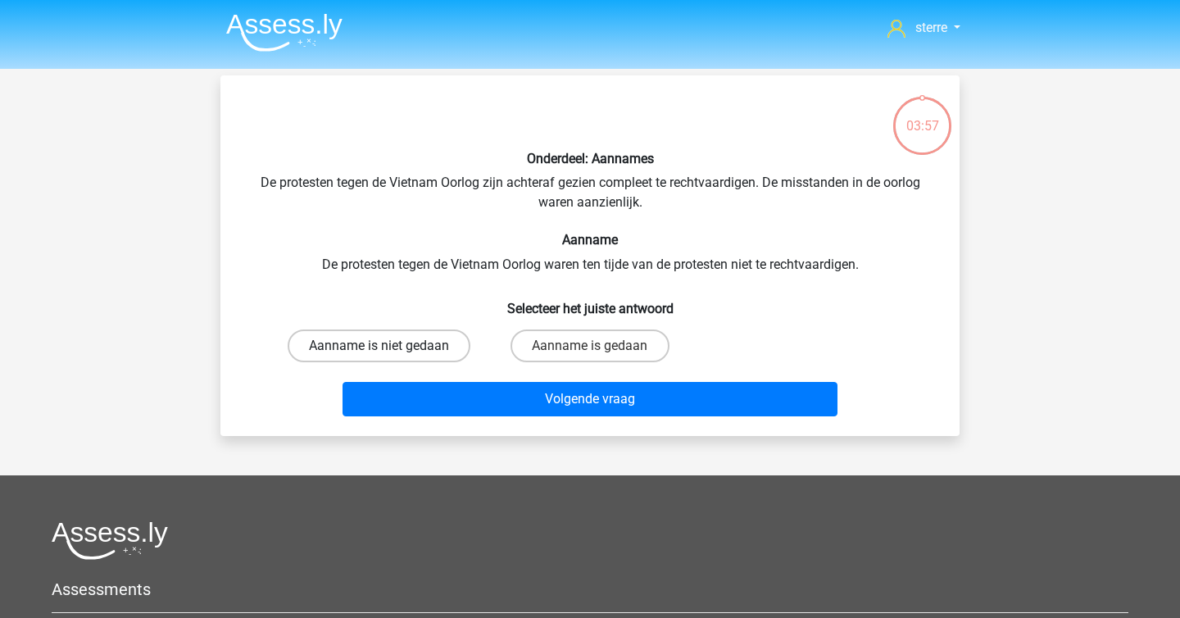
click at [401, 342] on label "Aanname is niet gedaan" at bounding box center [379, 345] width 183 height 33
click at [390, 346] on input "Aanname is niet gedaan" at bounding box center [384, 351] width 11 height 11
radio input "true"
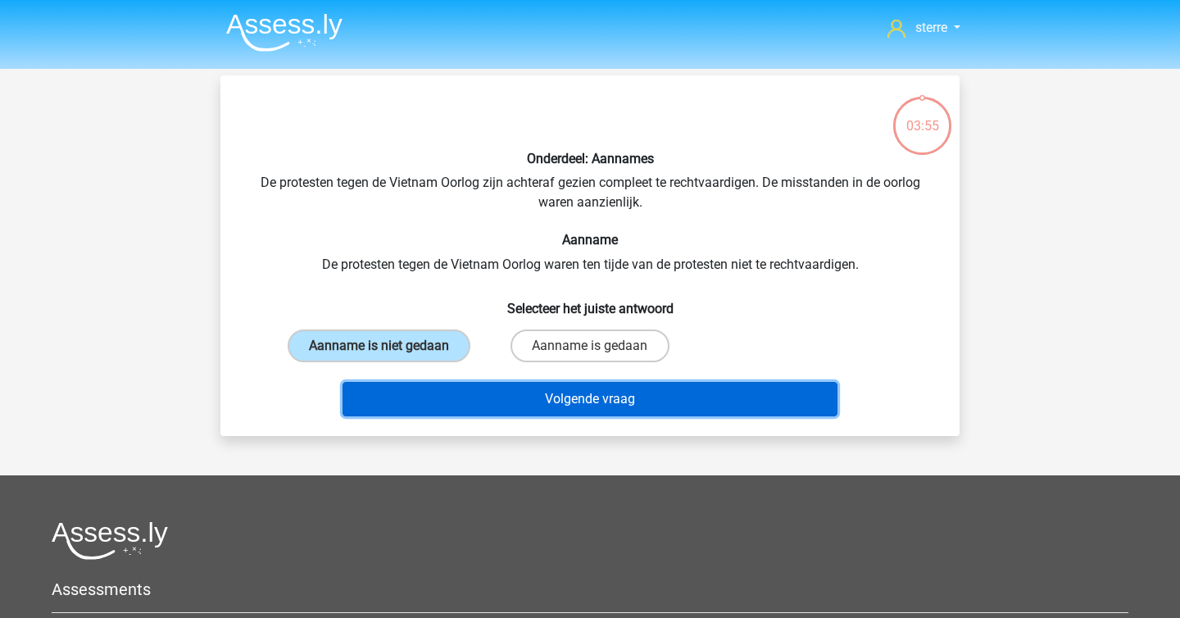
click at [528, 397] on button "Volgende vraag" at bounding box center [590, 399] width 496 height 34
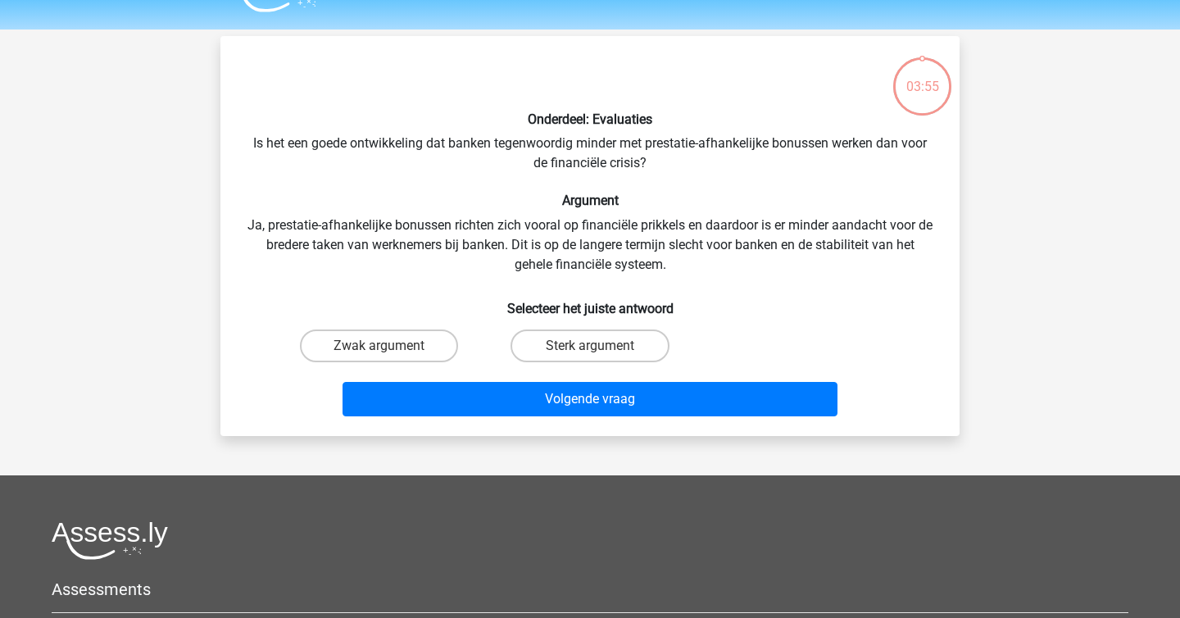
scroll to position [75, 0]
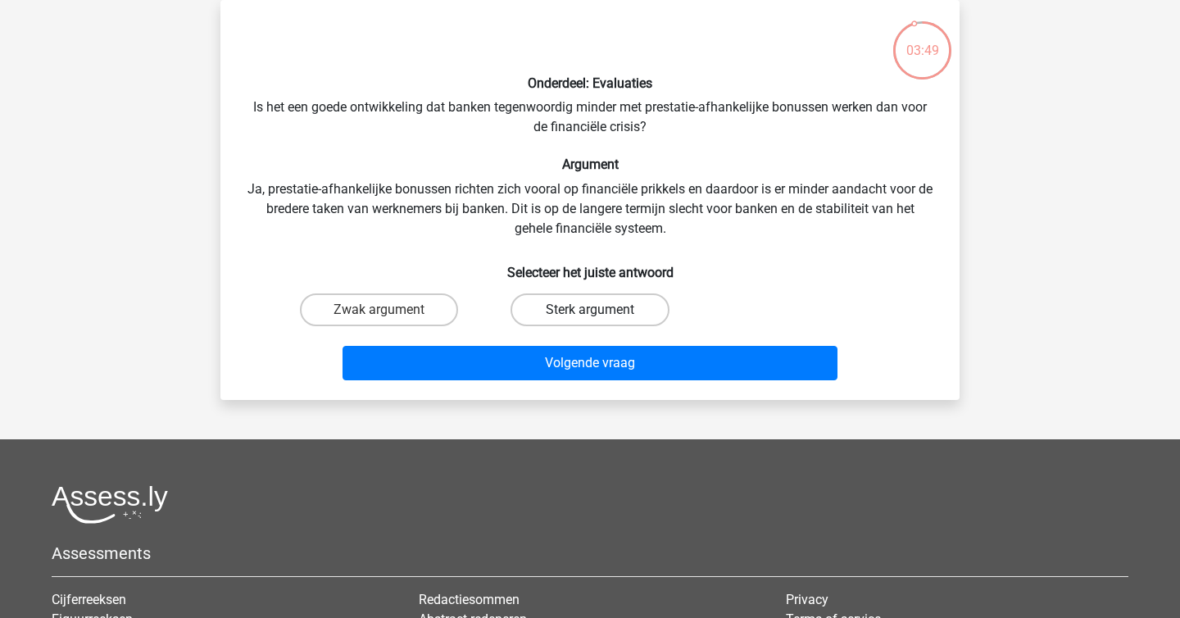
click at [603, 315] on label "Sterk argument" at bounding box center [589, 309] width 158 height 33
click at [601, 315] on input "Sterk argument" at bounding box center [595, 315] width 11 height 11
radio input "true"
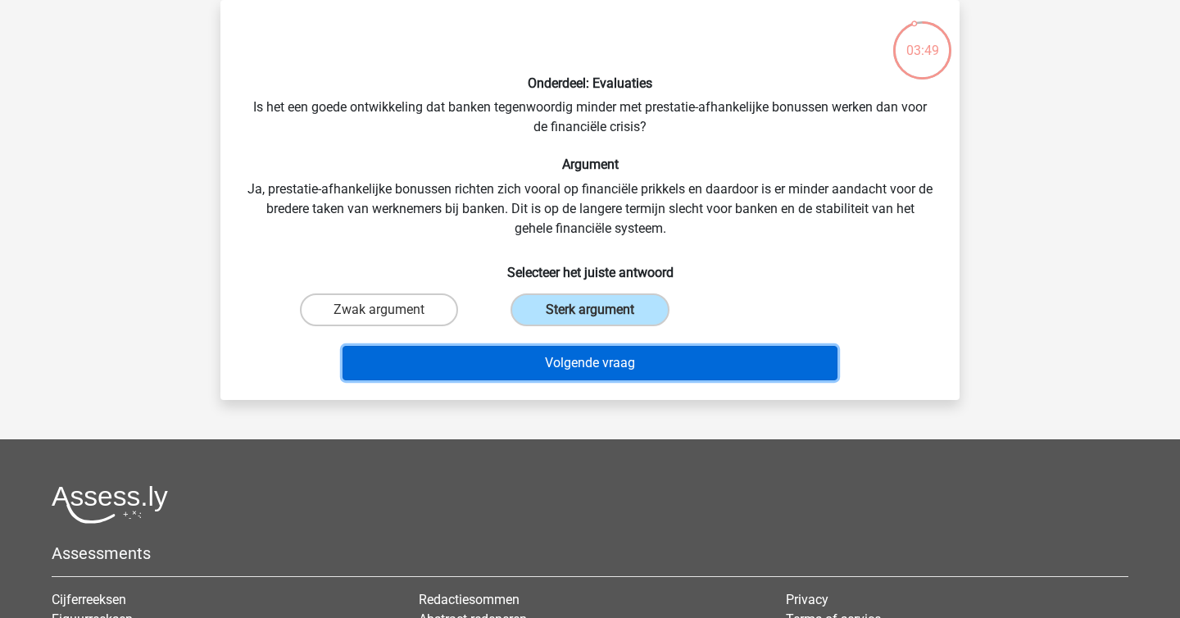
click at [591, 362] on button "Volgende vraag" at bounding box center [590, 363] width 496 height 34
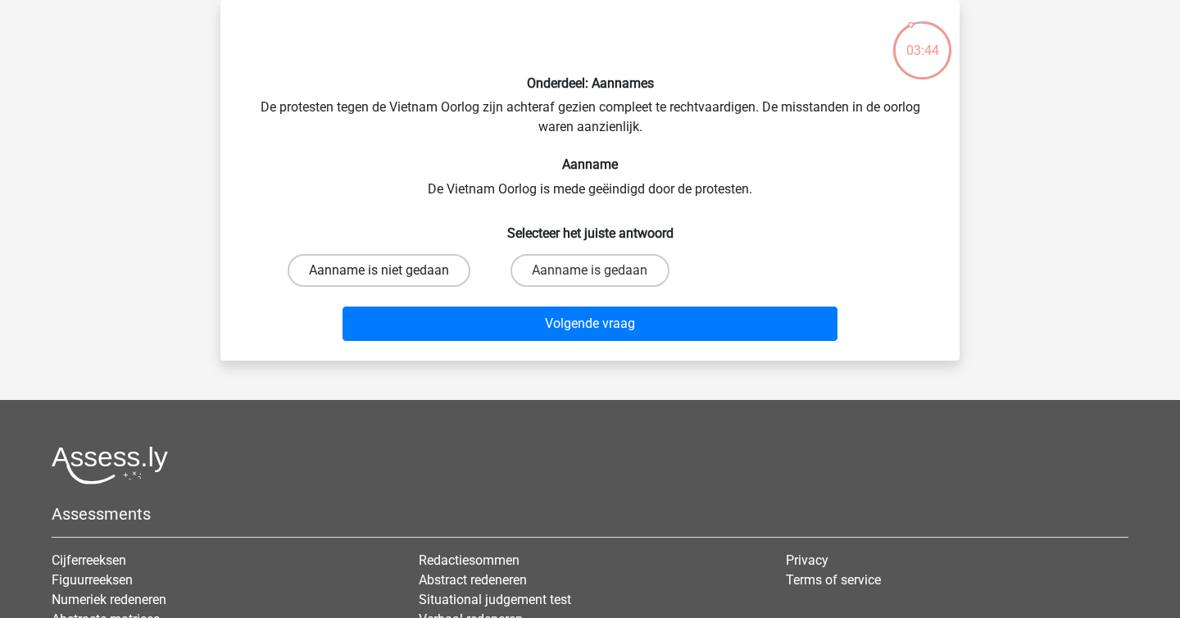
click at [432, 262] on label "Aanname is niet gedaan" at bounding box center [379, 270] width 183 height 33
click at [390, 270] on input "Aanname is niet gedaan" at bounding box center [384, 275] width 11 height 11
radio input "true"
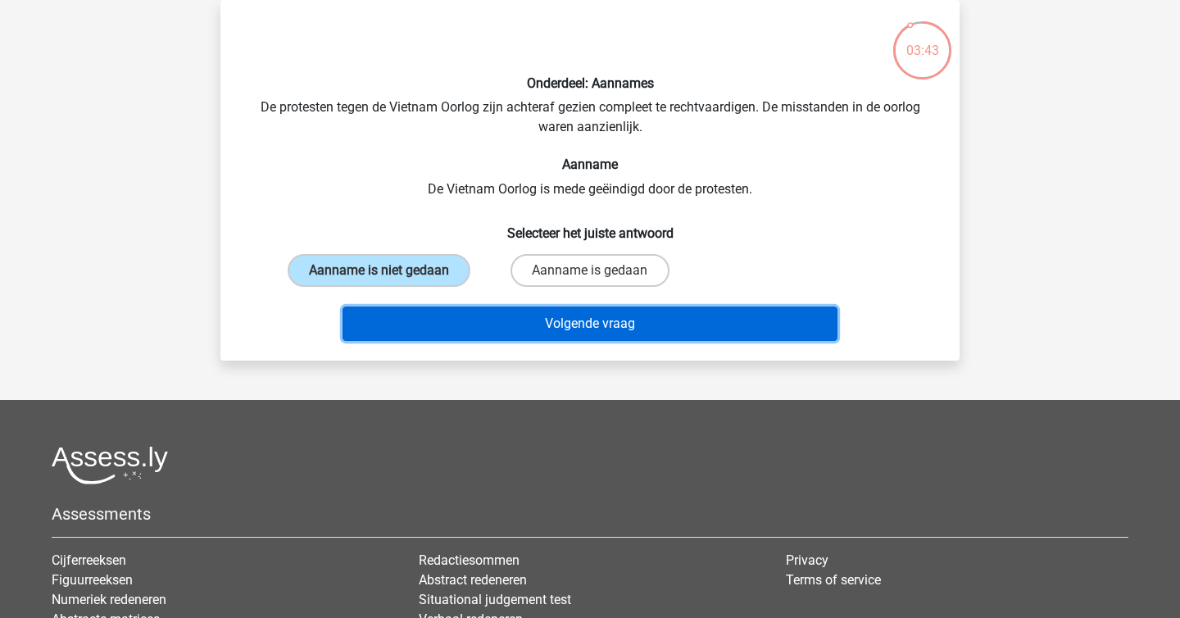
click at [602, 334] on button "Volgende vraag" at bounding box center [590, 323] width 496 height 34
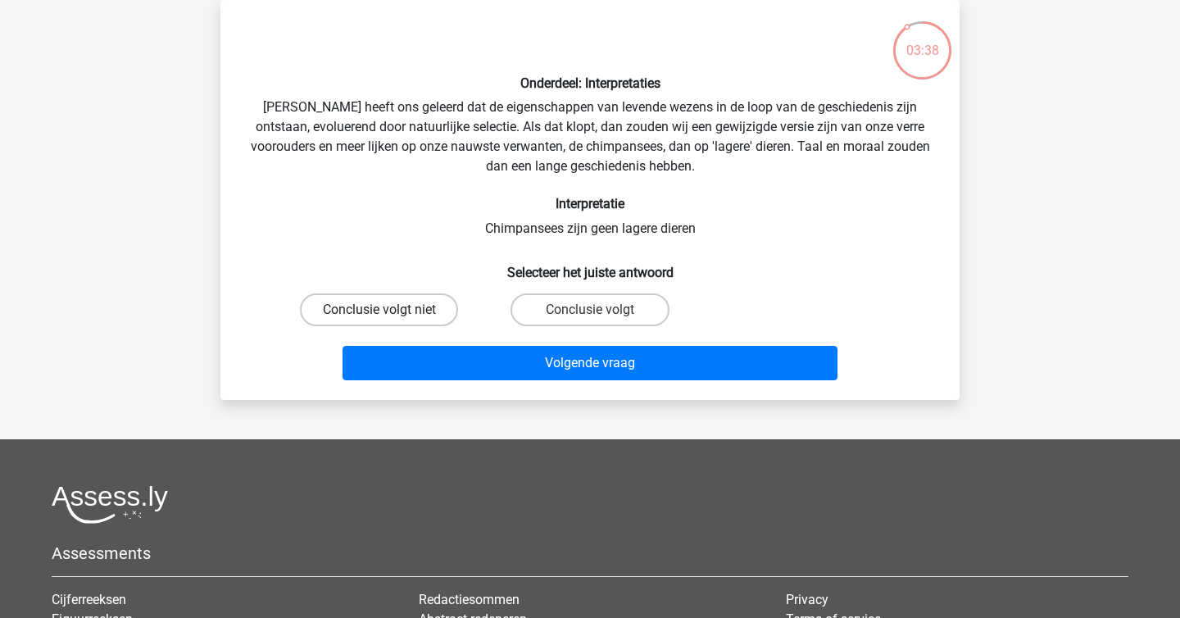
click at [365, 307] on label "Conclusie volgt niet" at bounding box center [379, 309] width 158 height 33
click at [379, 310] on input "Conclusie volgt niet" at bounding box center [384, 315] width 11 height 11
radio input "true"
click at [581, 320] on label "Conclusie volgt" at bounding box center [589, 309] width 158 height 33
click at [590, 320] on input "Conclusie volgt" at bounding box center [595, 315] width 11 height 11
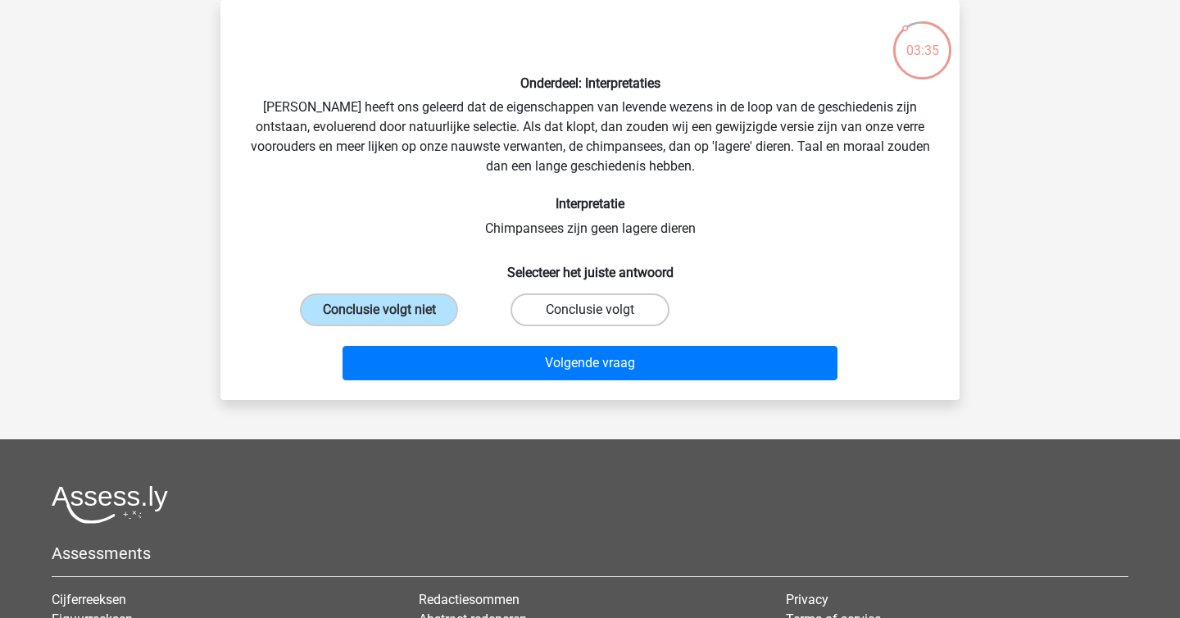
radio input "true"
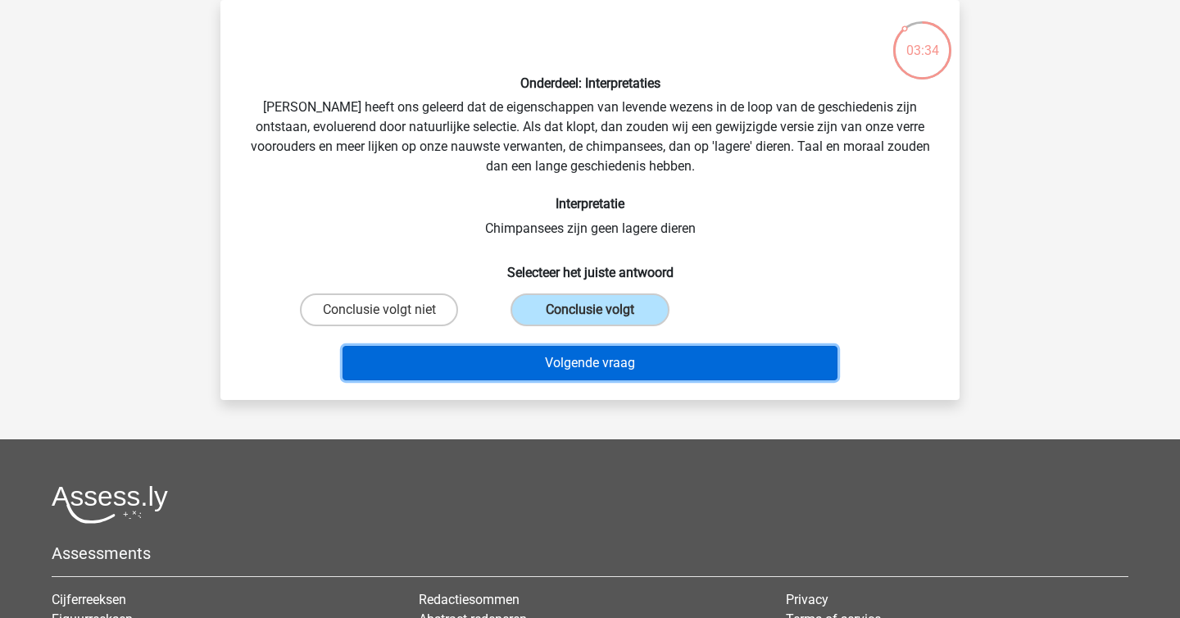
click at [612, 360] on button "Volgende vraag" at bounding box center [590, 363] width 496 height 34
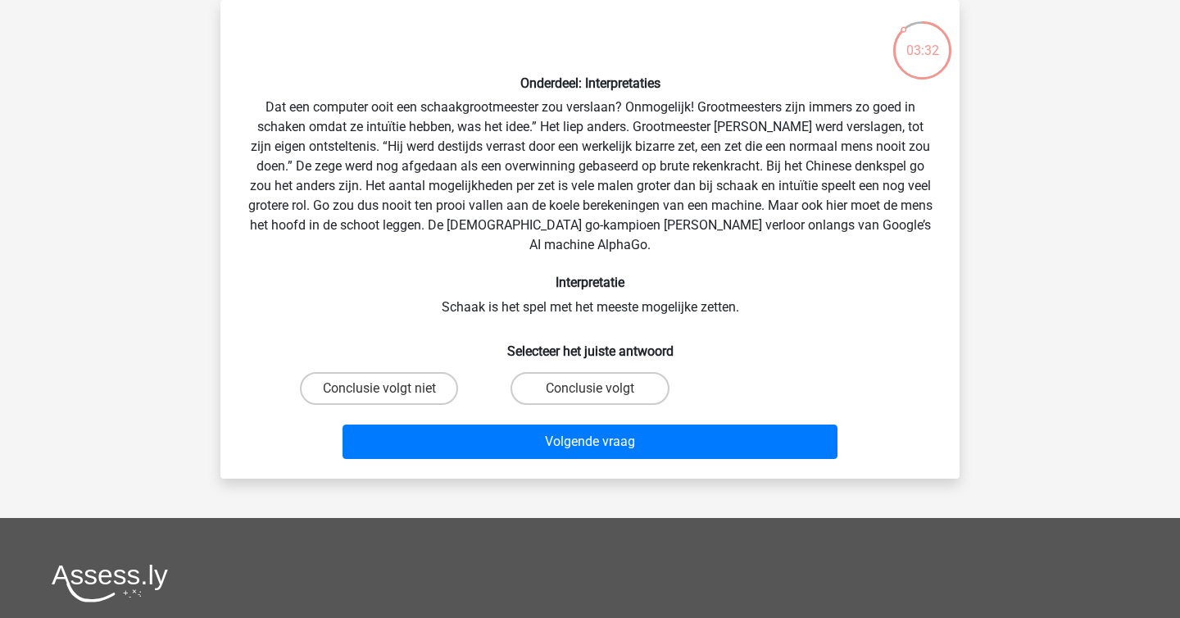
click at [550, 256] on div "Onderdeel: Interpretaties Dat een computer ooit een schaakgrootmeester zou vers…" at bounding box center [590, 239] width 726 height 452
click at [397, 392] on label "Conclusie volgt niet" at bounding box center [379, 388] width 158 height 33
click at [390, 392] on input "Conclusie volgt niet" at bounding box center [384, 393] width 11 height 11
radio input "true"
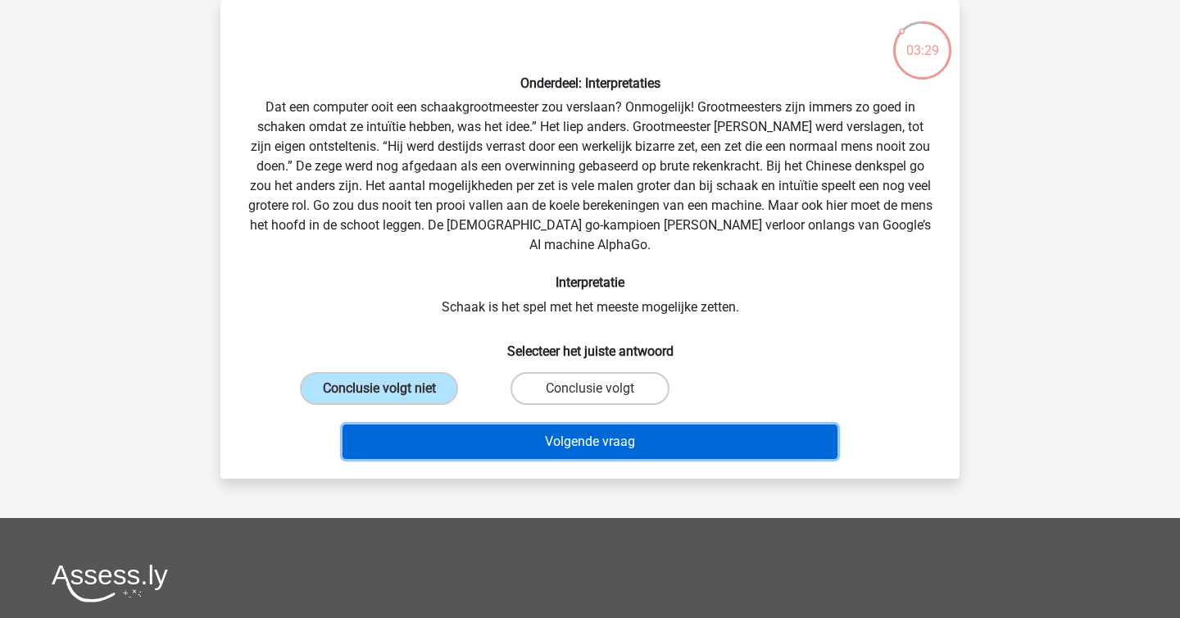
click at [483, 456] on button "Volgende vraag" at bounding box center [590, 441] width 496 height 34
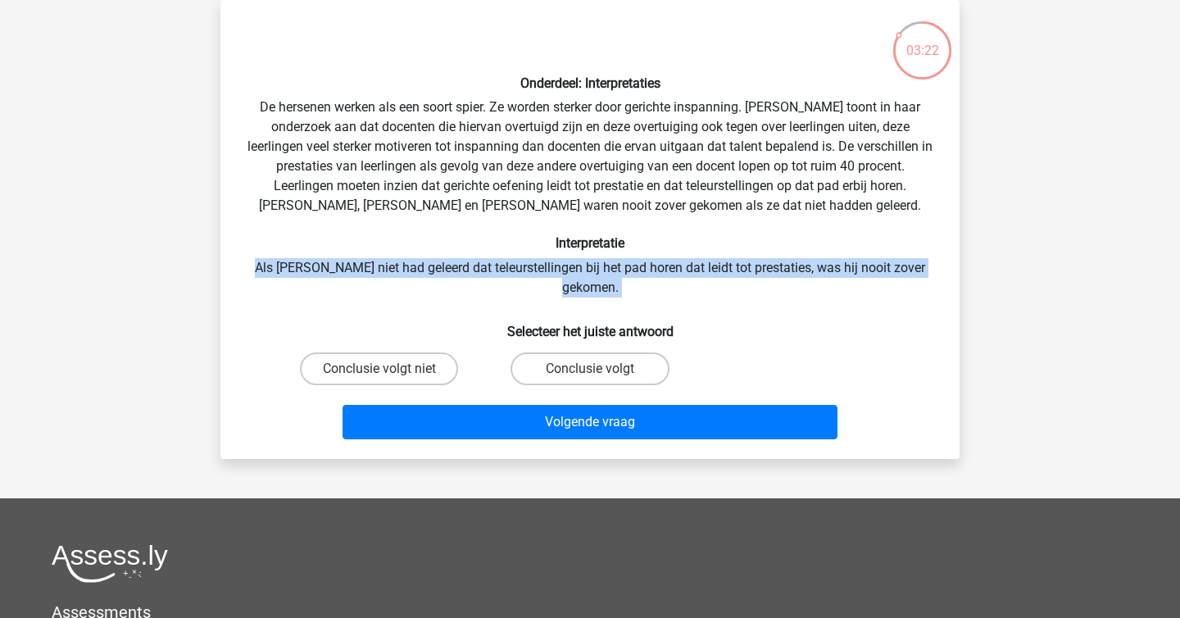
drag, startPoint x: 456, startPoint y: 254, endPoint x: 526, endPoint y: 282, distance: 75.8
click at [526, 282] on div "Onderdeel: Interpretaties De hersenen werken als een soort spier. Ze worden ste…" at bounding box center [590, 229] width 726 height 433
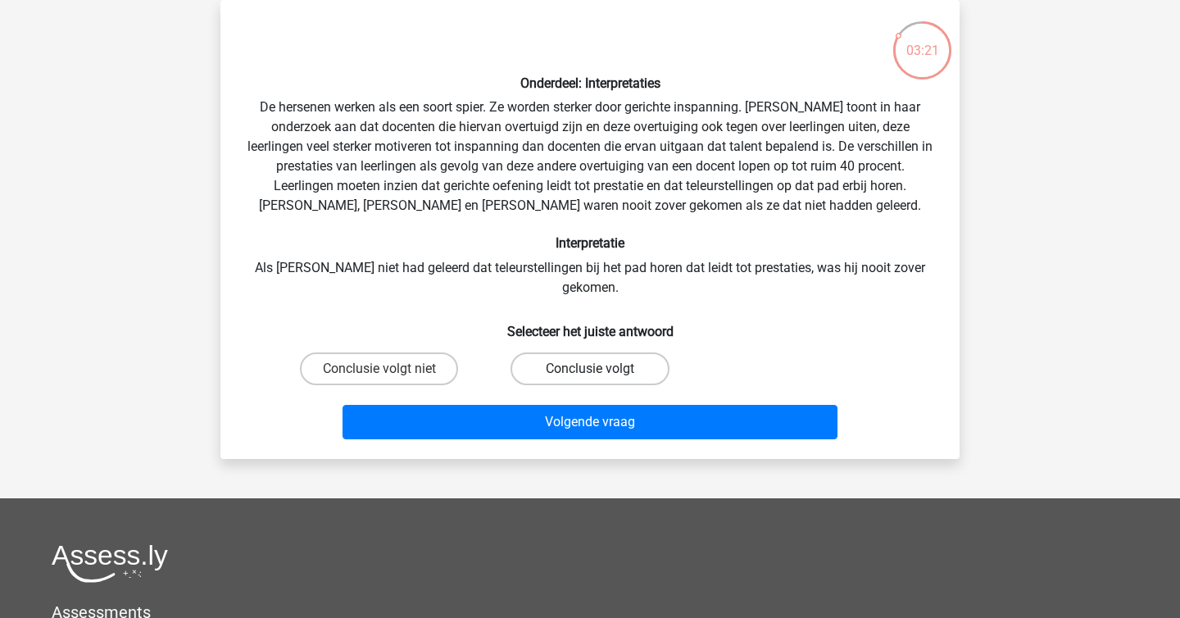
click at [565, 352] on label "Conclusie volgt" at bounding box center [589, 368] width 158 height 33
click at [590, 369] on input "Conclusie volgt" at bounding box center [595, 374] width 11 height 11
radio input "true"
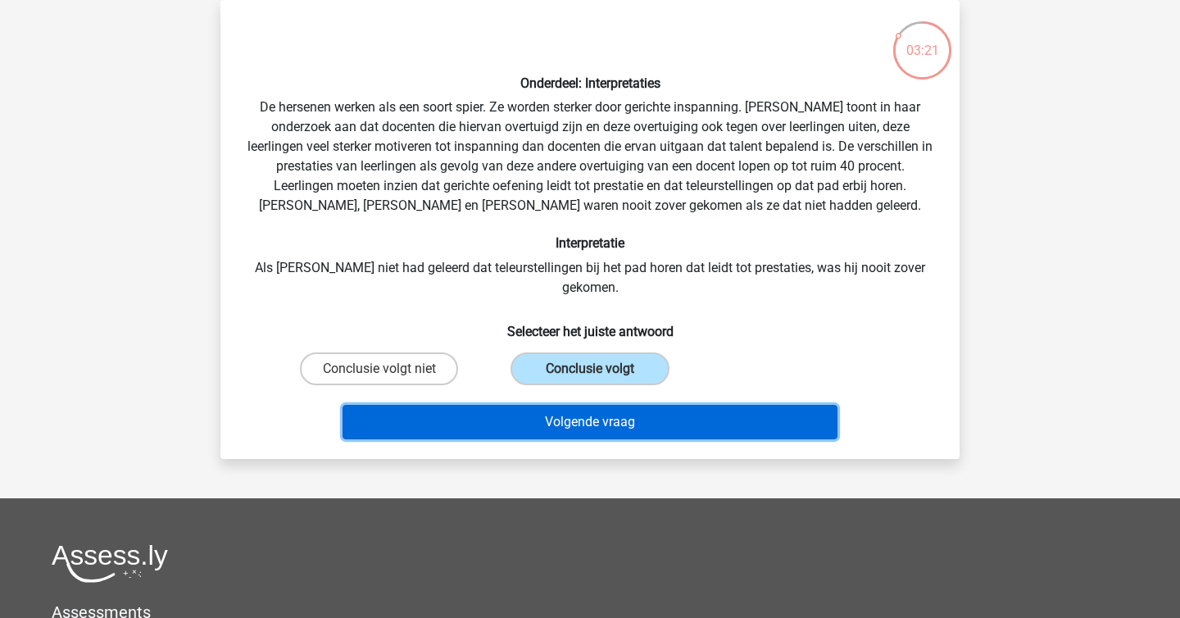
click at [563, 405] on button "Volgende vraag" at bounding box center [590, 422] width 496 height 34
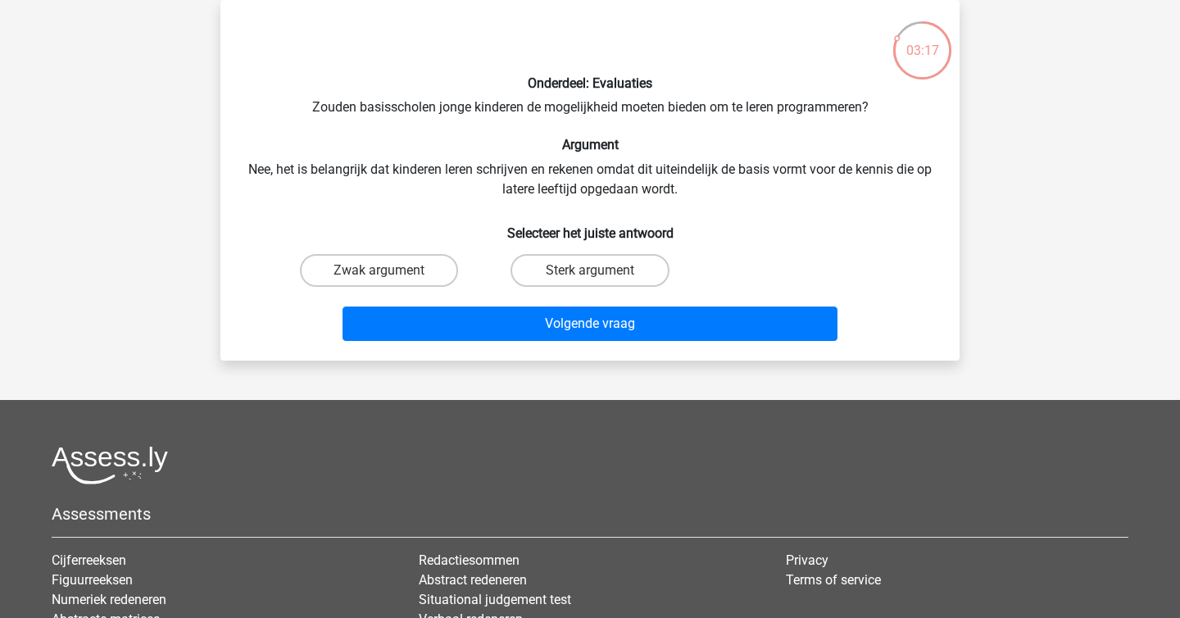
click at [388, 271] on input "Zwak argument" at bounding box center [384, 275] width 11 height 11
radio input "true"
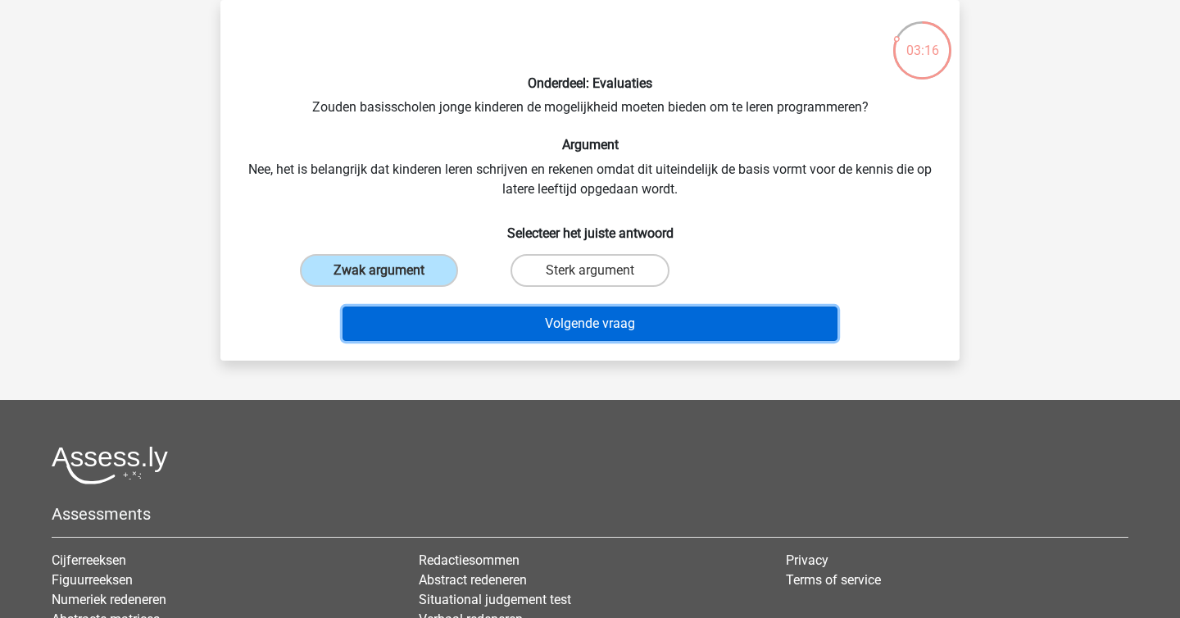
click at [489, 316] on button "Volgende vraag" at bounding box center [590, 323] width 496 height 34
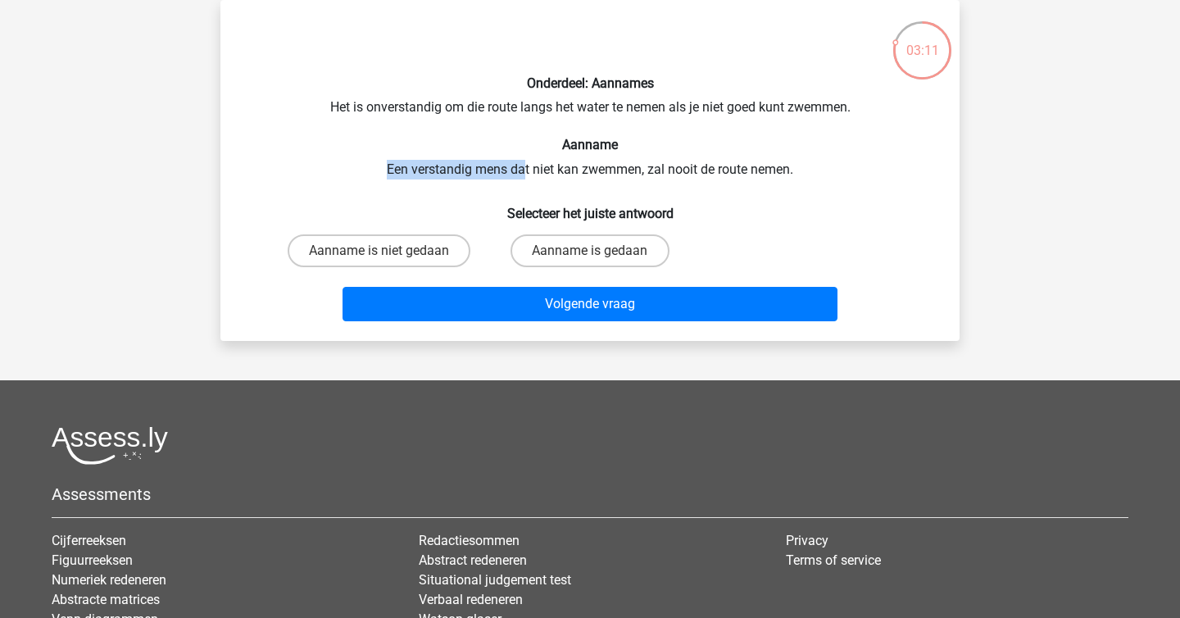
drag, startPoint x: 524, startPoint y: 178, endPoint x: 474, endPoint y: 154, distance: 55.3
click at [474, 154] on div "Onderdeel: Aannames Het is onverstandig om die route langs het water te nemen a…" at bounding box center [590, 170] width 726 height 315
drag, startPoint x: 474, startPoint y: 154, endPoint x: 520, endPoint y: 182, distance: 53.7
click at [520, 182] on div "Onderdeel: Aannames Het is onverstandig om die route langs het water te nemen a…" at bounding box center [590, 170] width 726 height 315
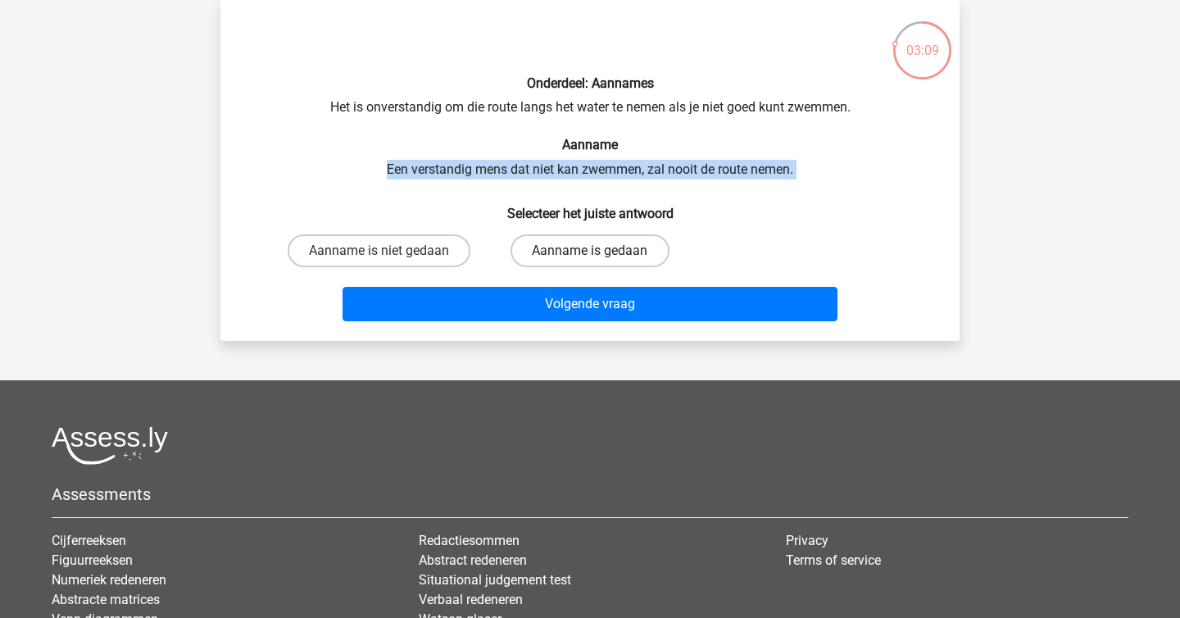
click at [587, 257] on label "Aanname is gedaan" at bounding box center [589, 250] width 158 height 33
click at [590, 257] on input "Aanname is gedaan" at bounding box center [595, 256] width 11 height 11
radio input "true"
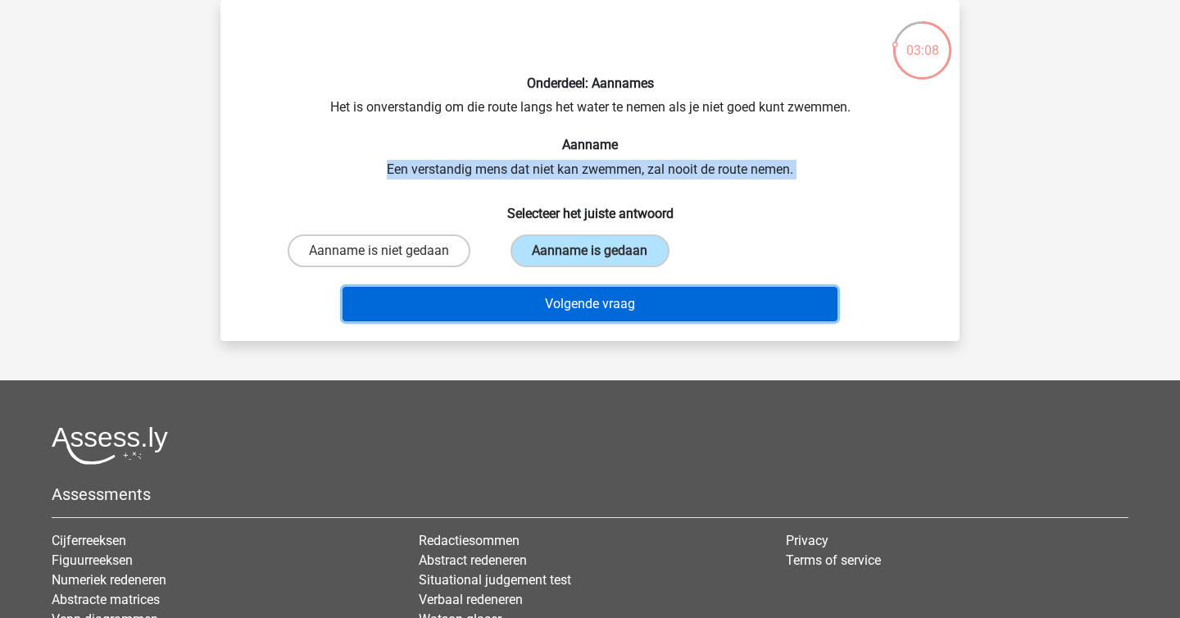
click at [591, 310] on button "Volgende vraag" at bounding box center [590, 304] width 496 height 34
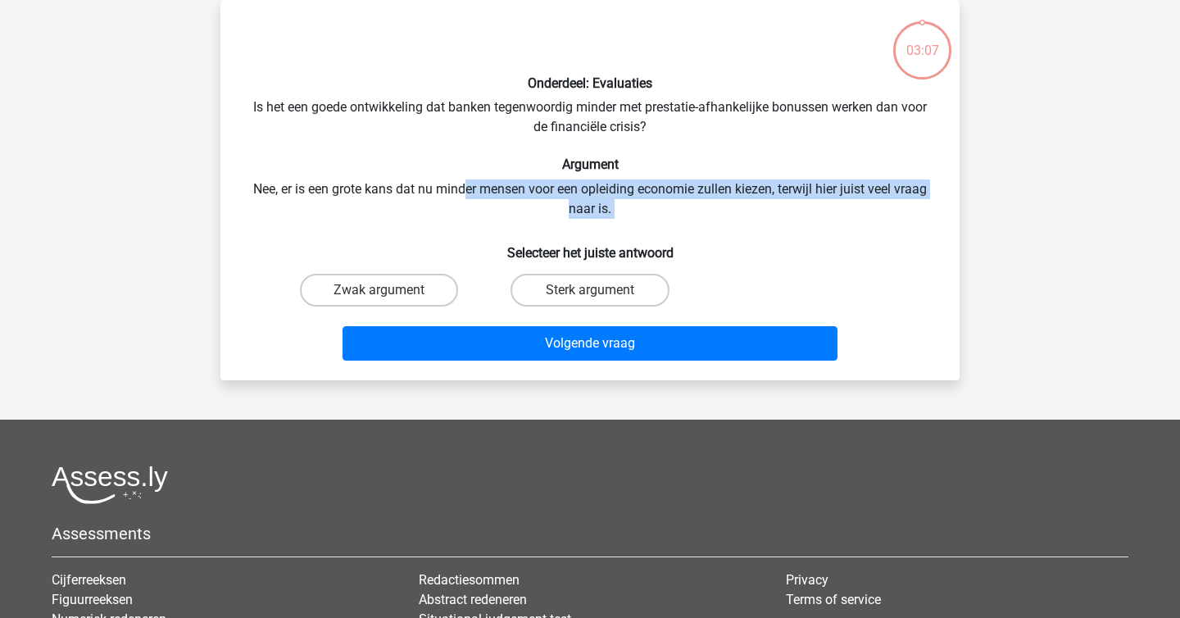
drag, startPoint x: 465, startPoint y: 180, endPoint x: 534, endPoint y: 220, distance: 80.4
click at [534, 220] on div "Onderdeel: Evaluaties Is het een goede ontwikkeling dat banken tegenwoordig min…" at bounding box center [590, 190] width 726 height 354
drag, startPoint x: 534, startPoint y: 220, endPoint x: 451, endPoint y: 187, distance: 90.1
click at [451, 187] on div "Onderdeel: Evaluaties Is het een goede ontwikkeling dat banken tegenwoordig min…" at bounding box center [590, 190] width 726 height 354
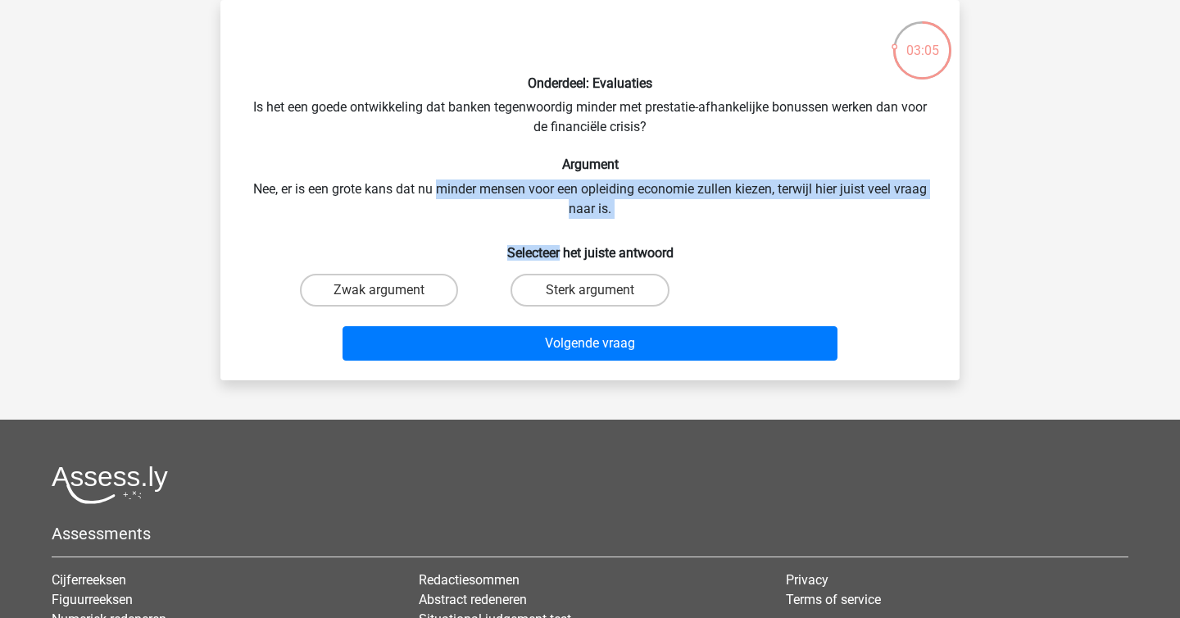
click at [451, 187] on div "Onderdeel: Evaluaties Is het een goede ontwikkeling dat banken tegenwoordig min…" at bounding box center [590, 190] width 726 height 354
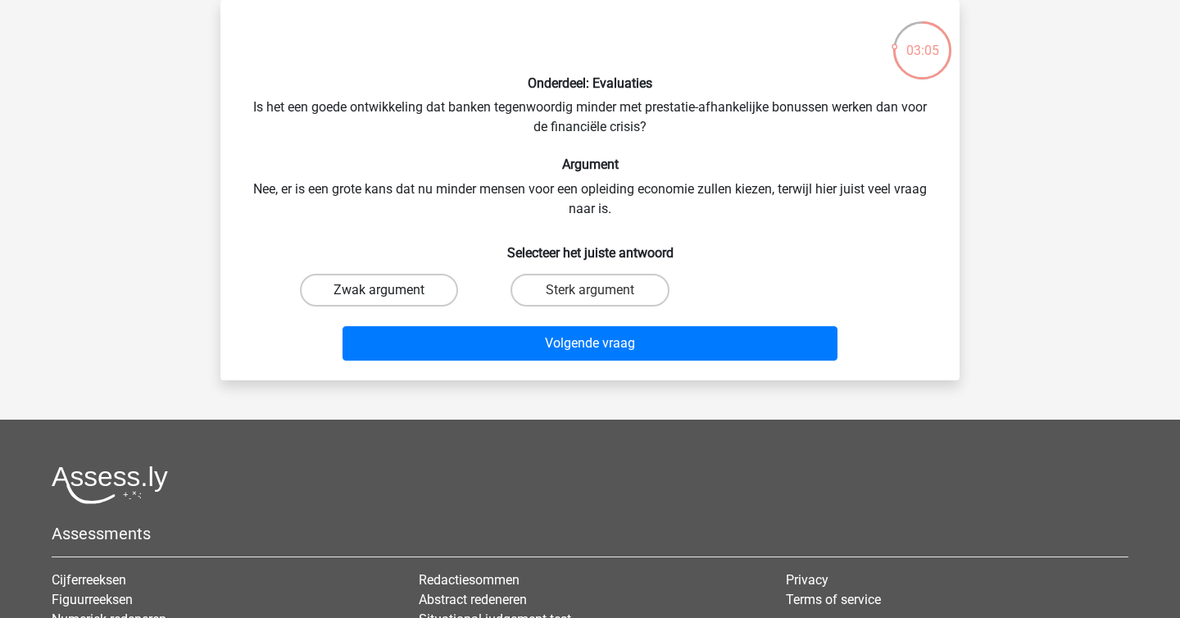
click at [391, 283] on label "Zwak argument" at bounding box center [379, 290] width 158 height 33
click at [390, 290] on input "Zwak argument" at bounding box center [384, 295] width 11 height 11
radio input "true"
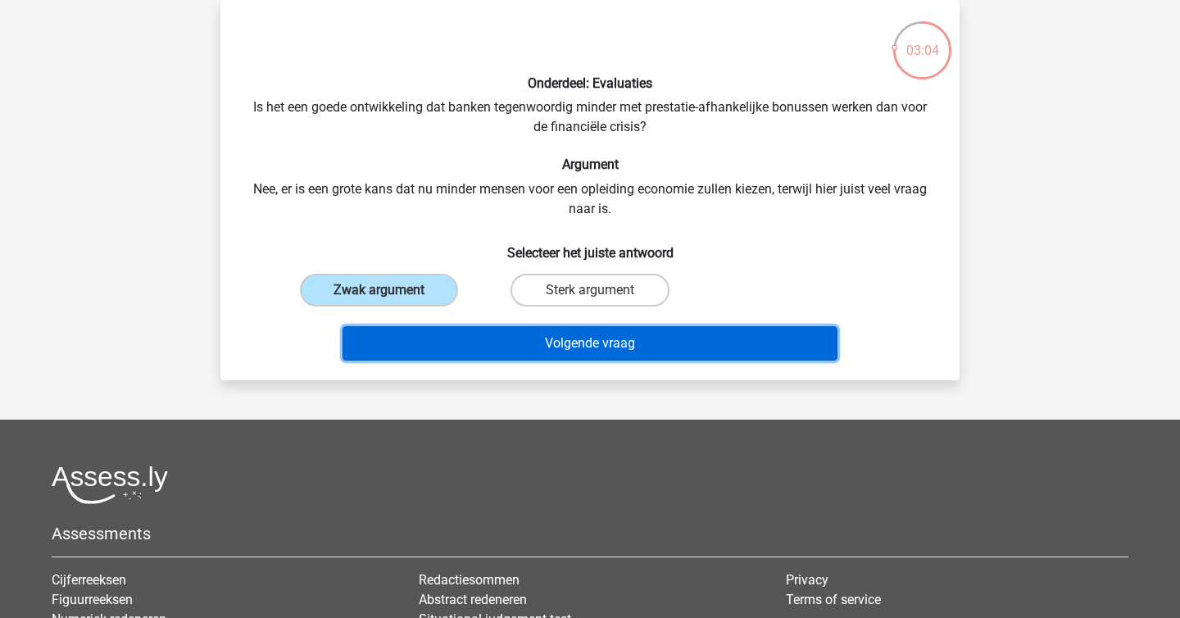
click at [523, 354] on button "Volgende vraag" at bounding box center [590, 343] width 496 height 34
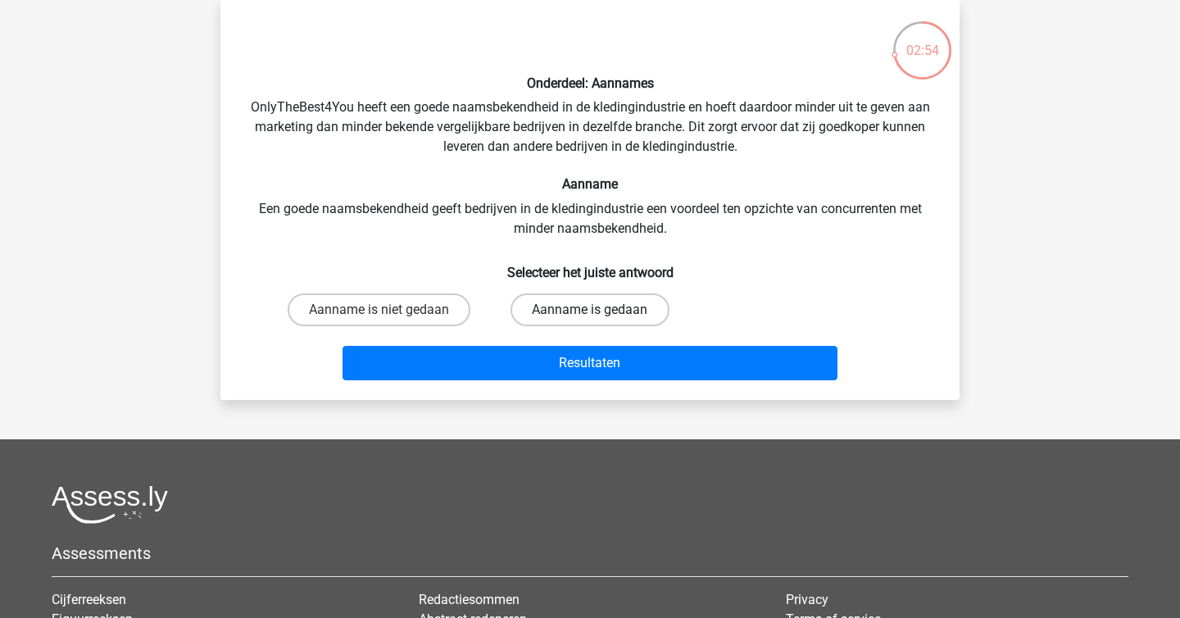
click at [583, 304] on label "Aanname is gedaan" at bounding box center [589, 309] width 158 height 33
click at [590, 310] on input "Aanname is gedaan" at bounding box center [595, 315] width 11 height 11
radio input "true"
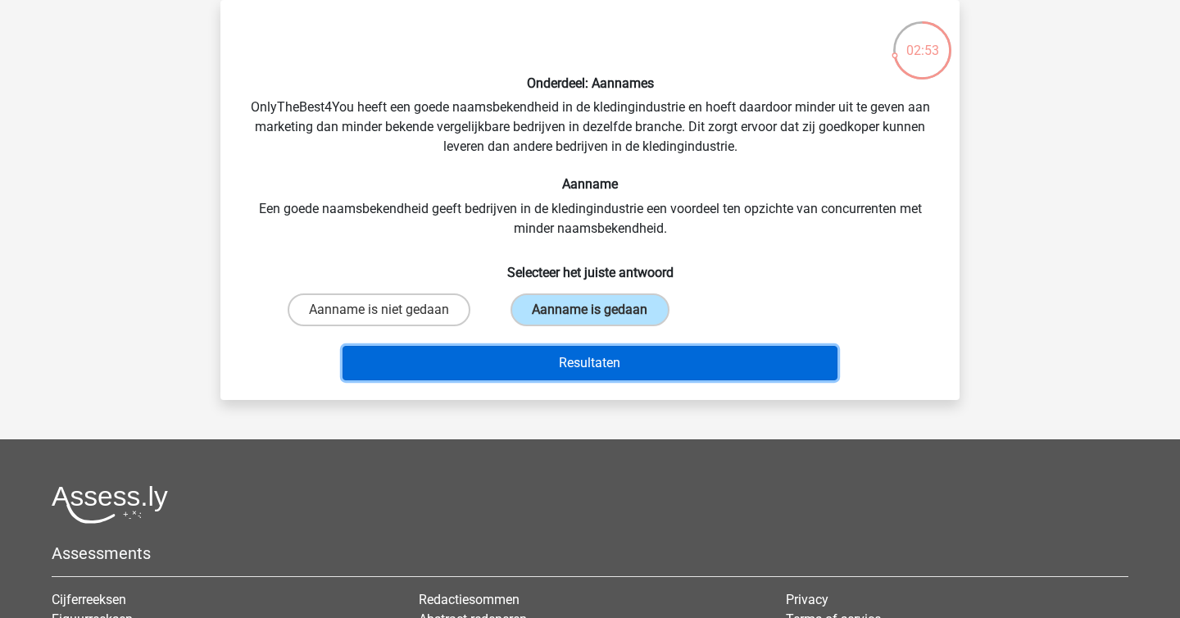
click at [606, 351] on button "Resultaten" at bounding box center [590, 363] width 496 height 34
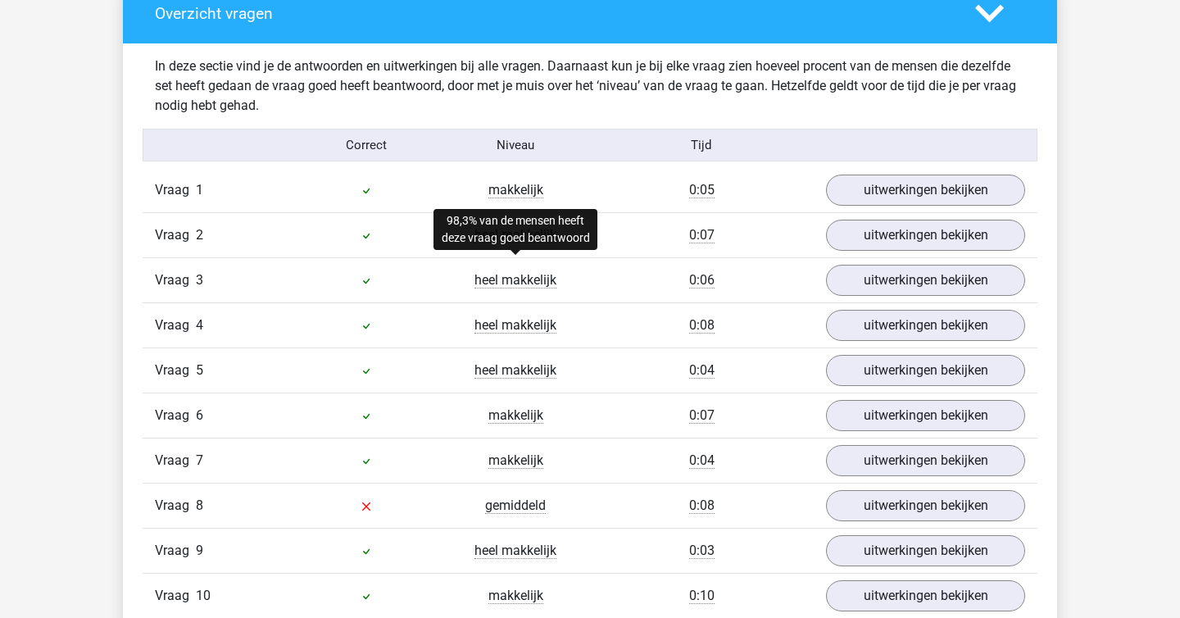
scroll to position [1052, 0]
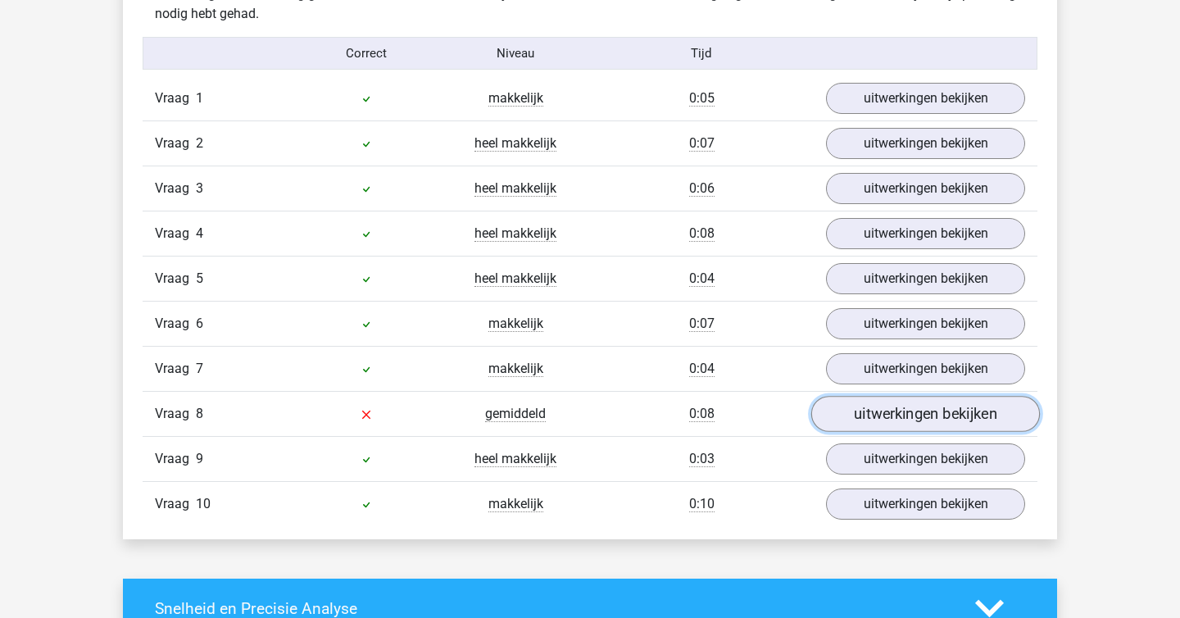
click at [883, 429] on link "uitwerkingen bekijken" at bounding box center [925, 414] width 229 height 36
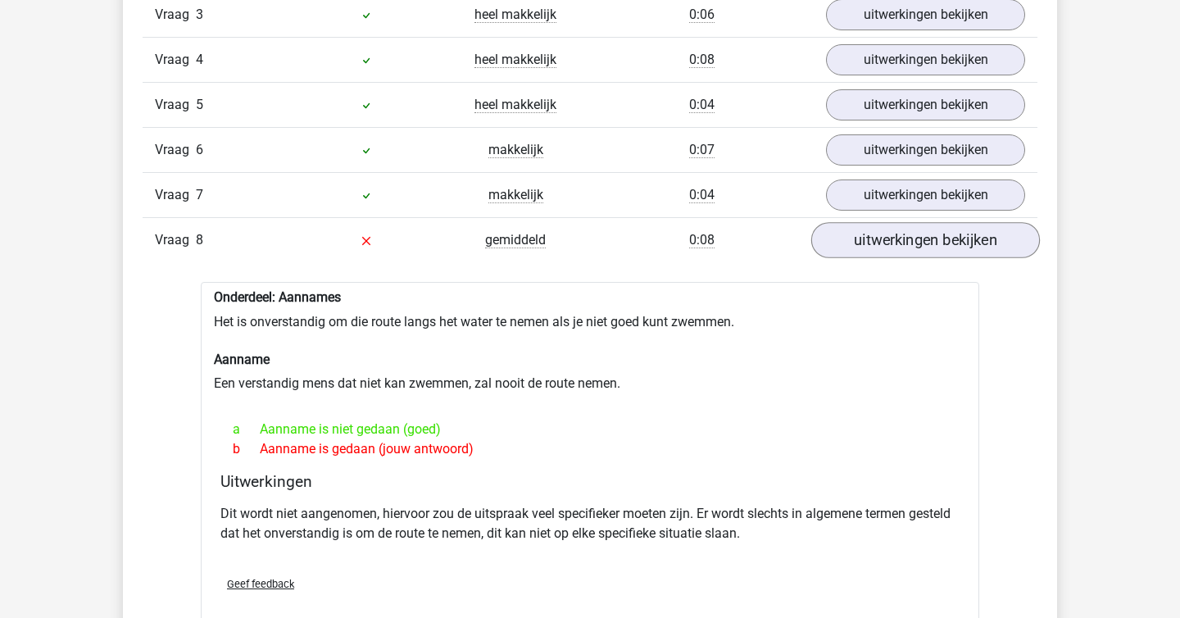
click at [883, 429] on div "a Aanname is niet gedaan (goed)" at bounding box center [589, 429] width 739 height 20
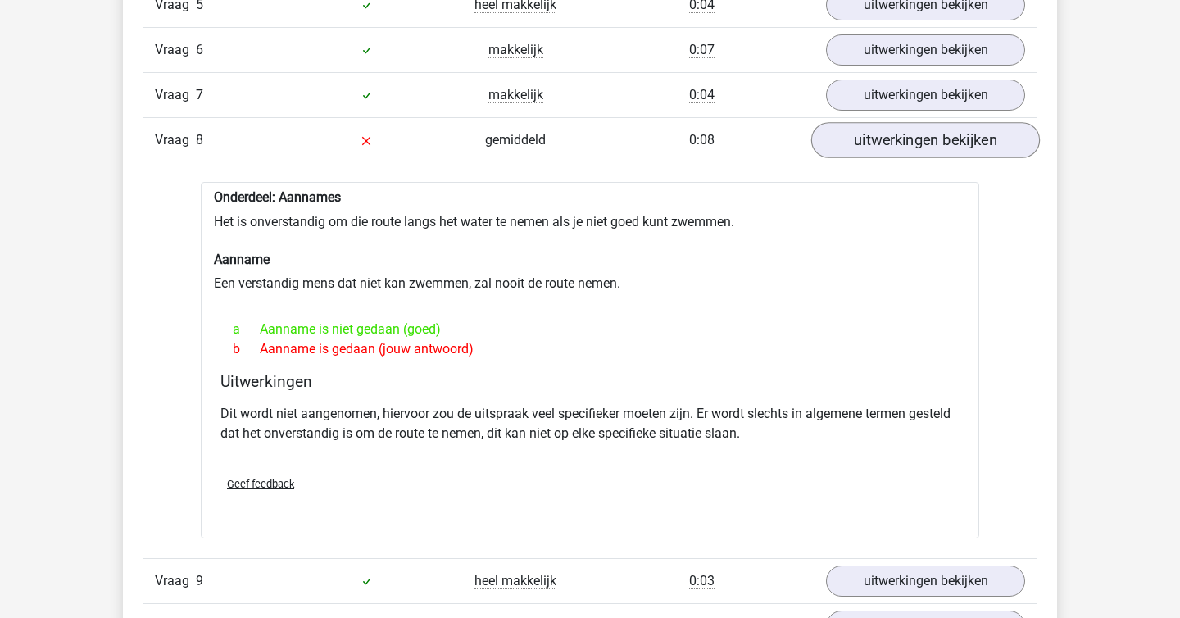
scroll to position [1328, 0]
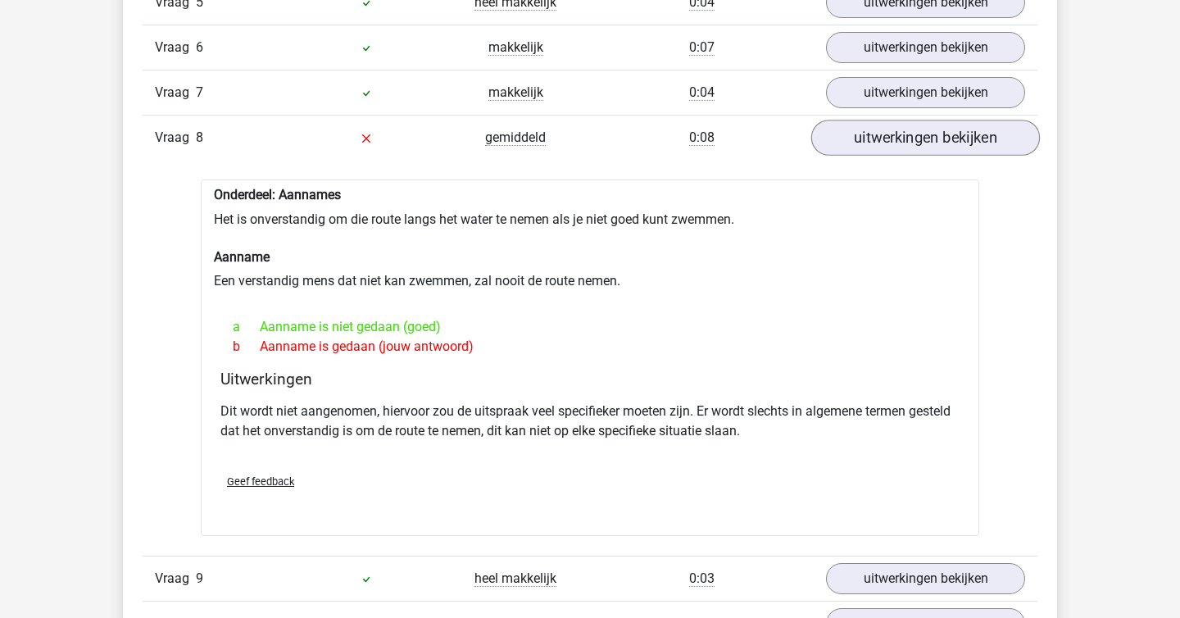
click at [883, 429] on p "Dit wordt niet aangenomen, hiervoor zou de uitspraak veel specifieker moeten zi…" at bounding box center [589, 420] width 739 height 39
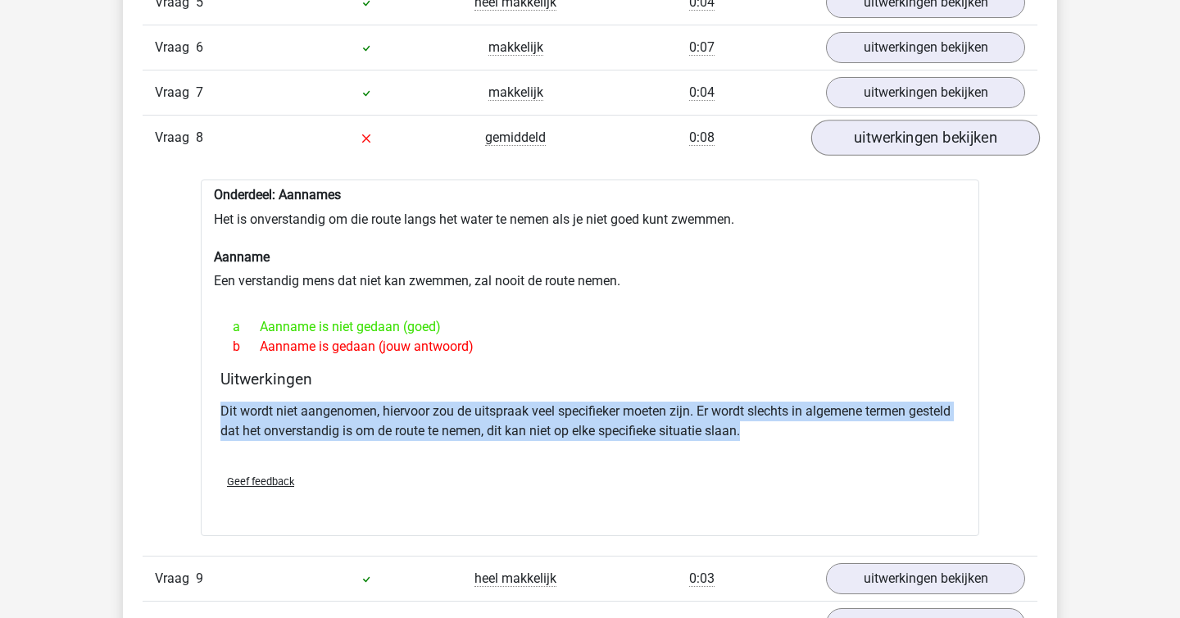
click at [883, 429] on p "Dit wordt niet aangenomen, hiervoor zou de uitspraak veel specifieker moeten zi…" at bounding box center [589, 420] width 739 height 39
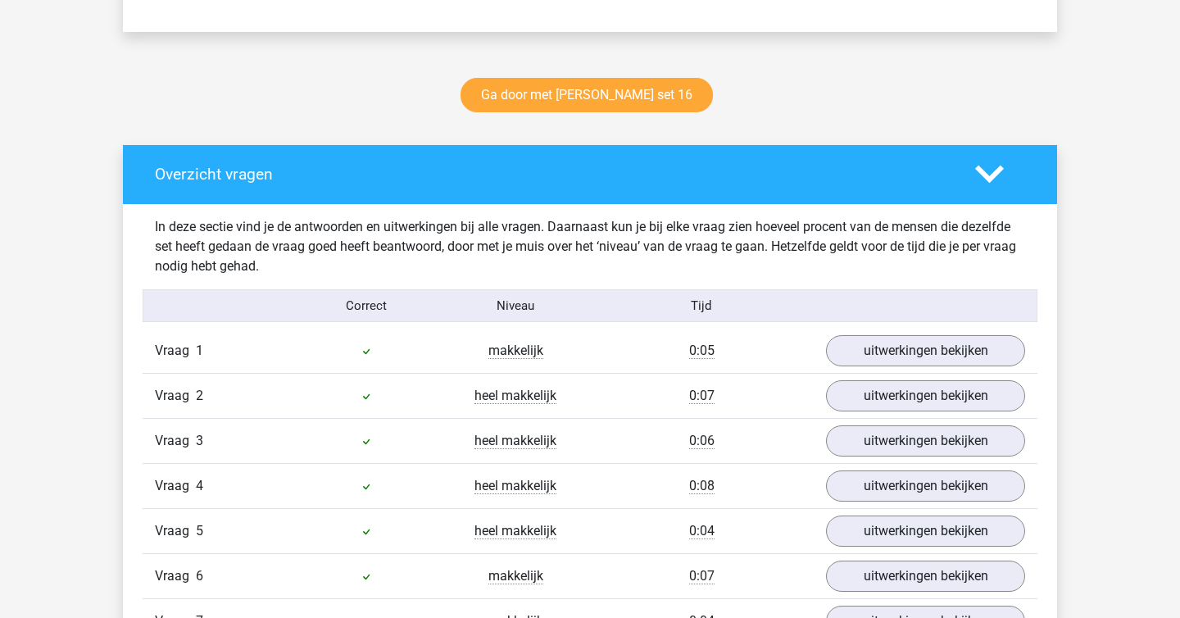
scroll to position [787, 0]
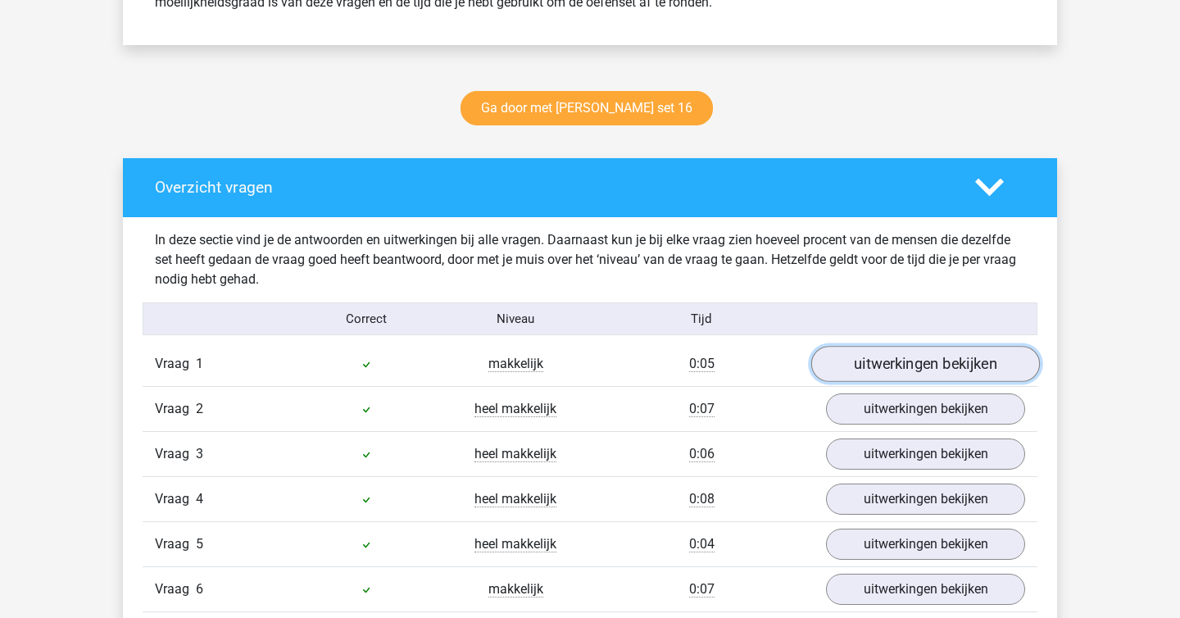
click at [885, 355] on link "uitwerkingen bekijken" at bounding box center [925, 364] width 229 height 36
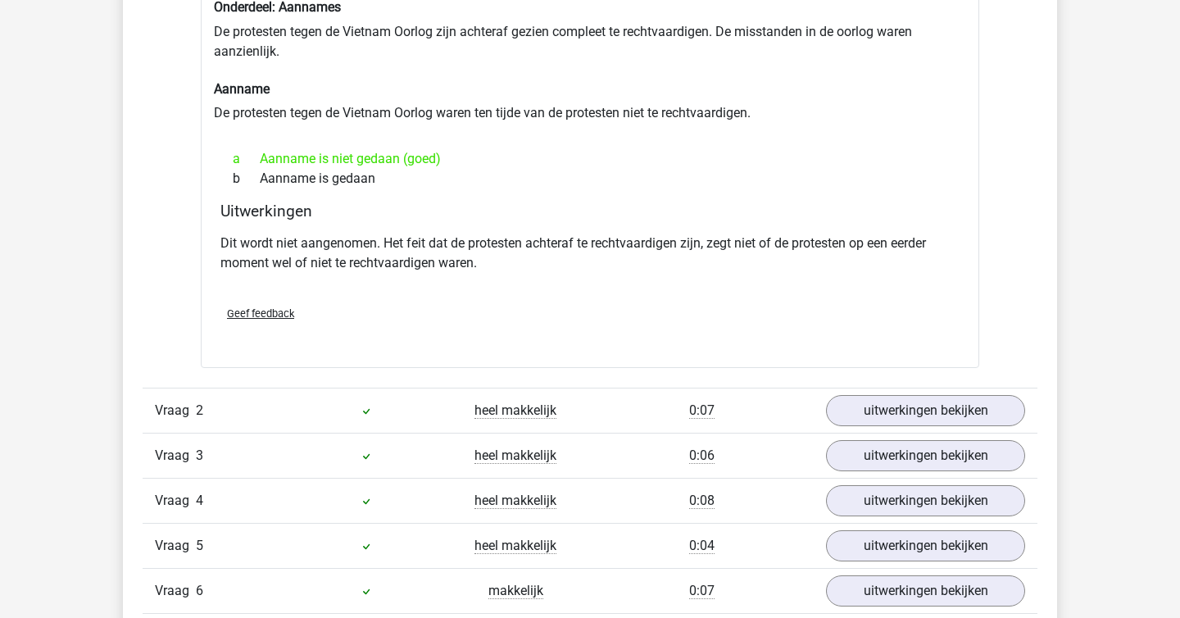
scroll to position [1207, 0]
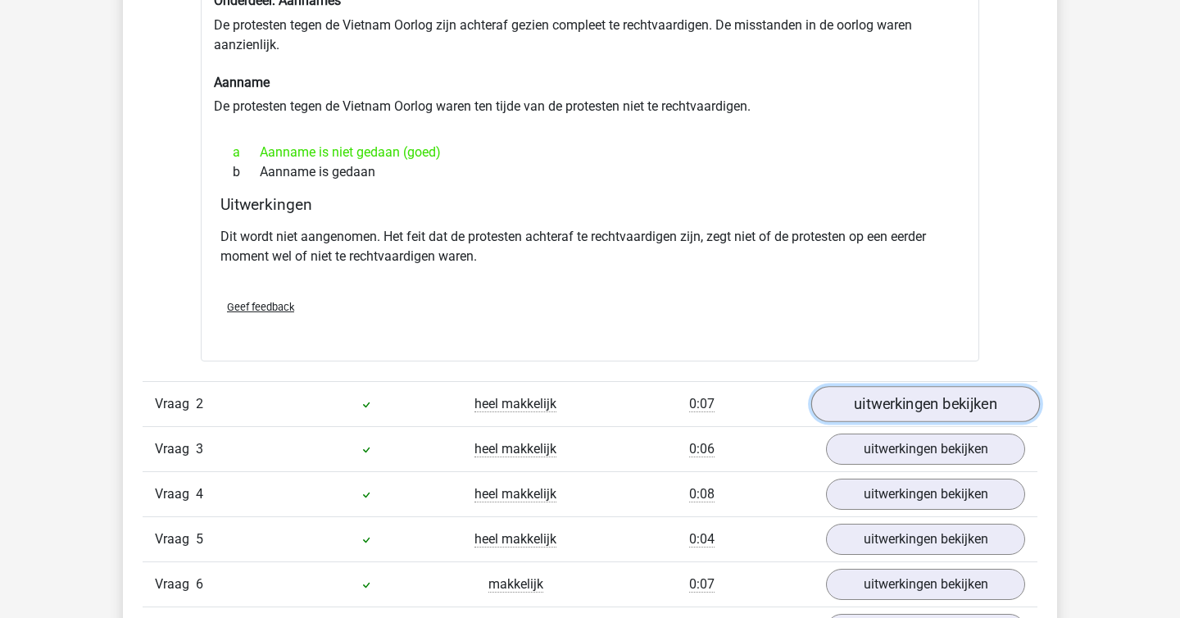
click at [881, 393] on link "uitwerkingen bekijken" at bounding box center [925, 404] width 229 height 36
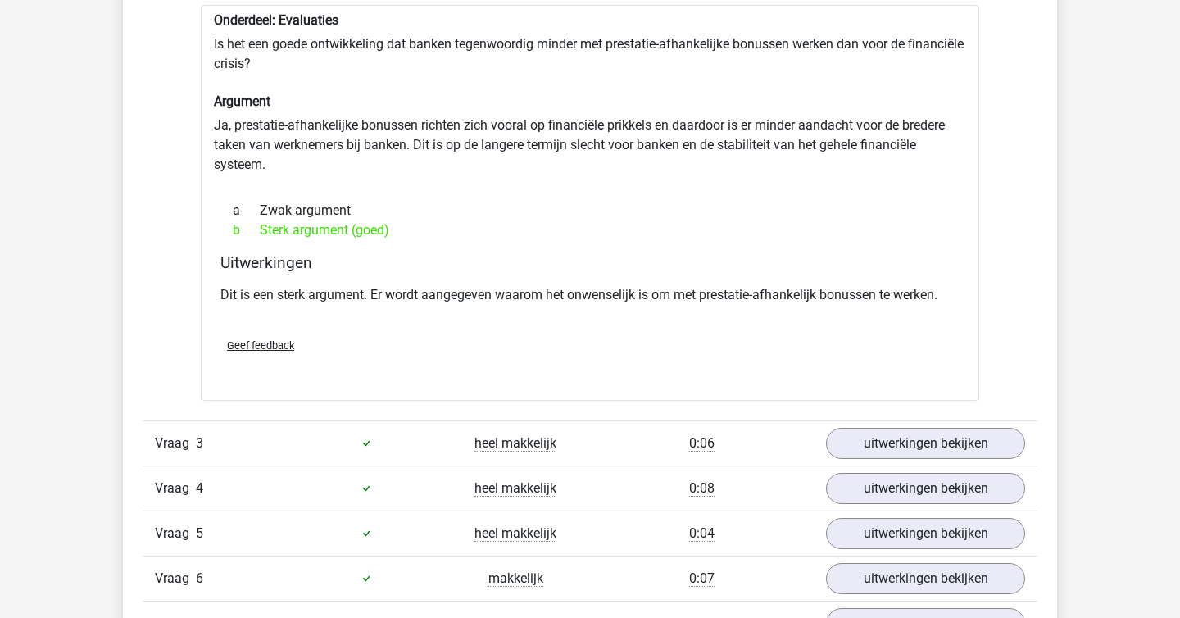
scroll to position [1650, 0]
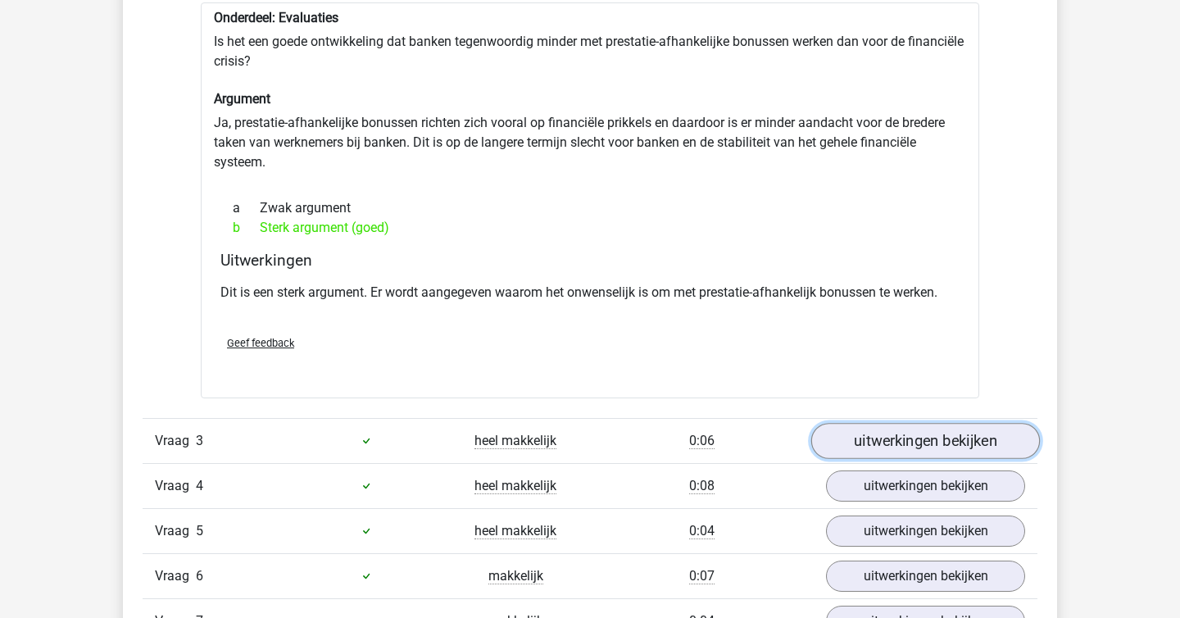
click at [939, 437] on link "uitwerkingen bekijken" at bounding box center [925, 441] width 229 height 36
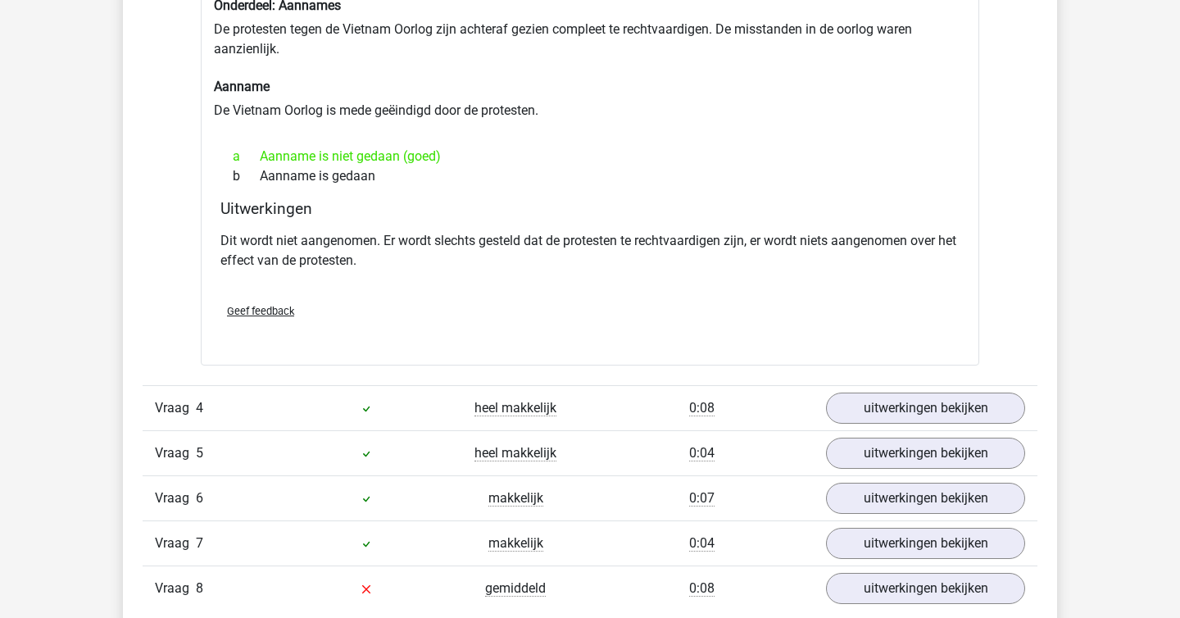
scroll to position [2145, 0]
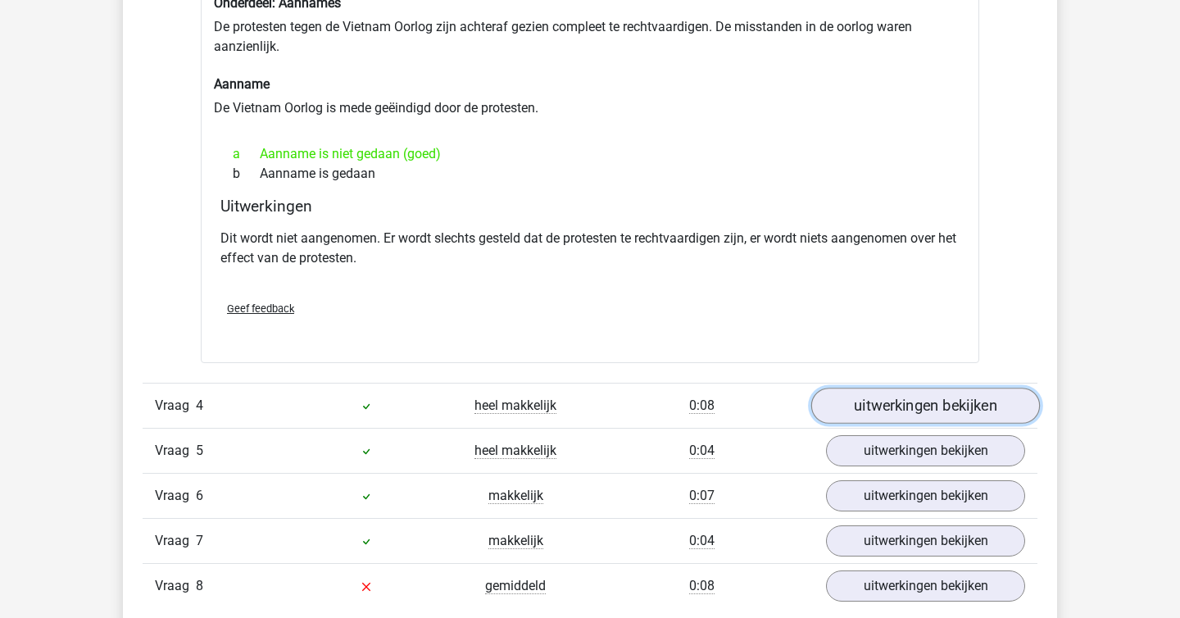
click at [941, 397] on link "uitwerkingen bekijken" at bounding box center [925, 406] width 229 height 36
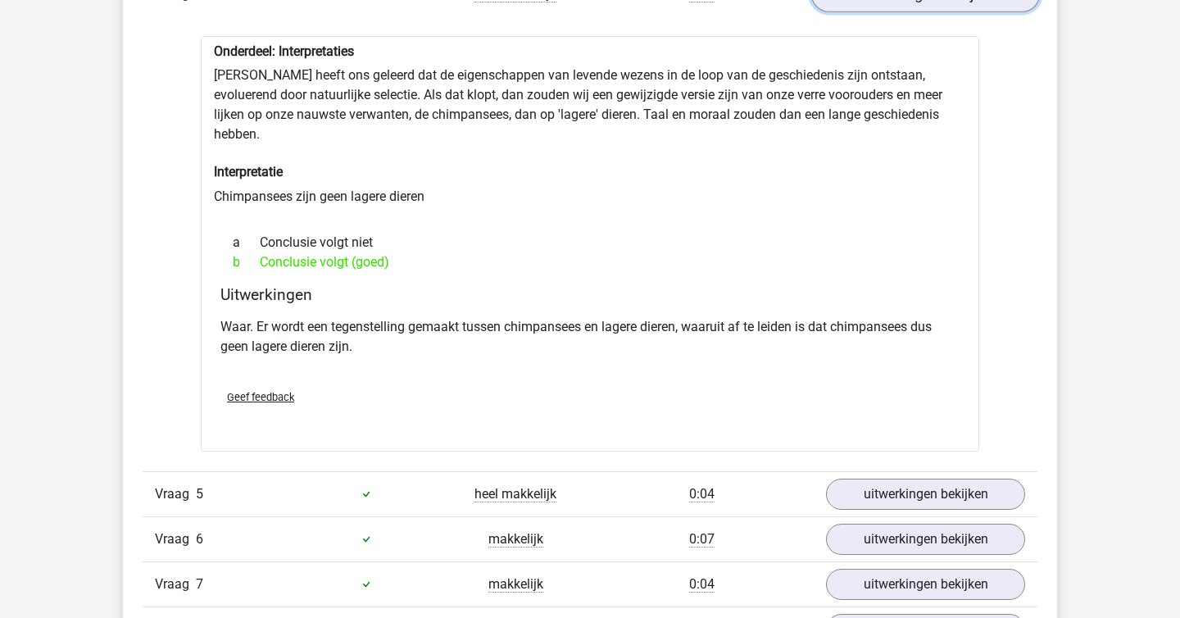
scroll to position [2562, 0]
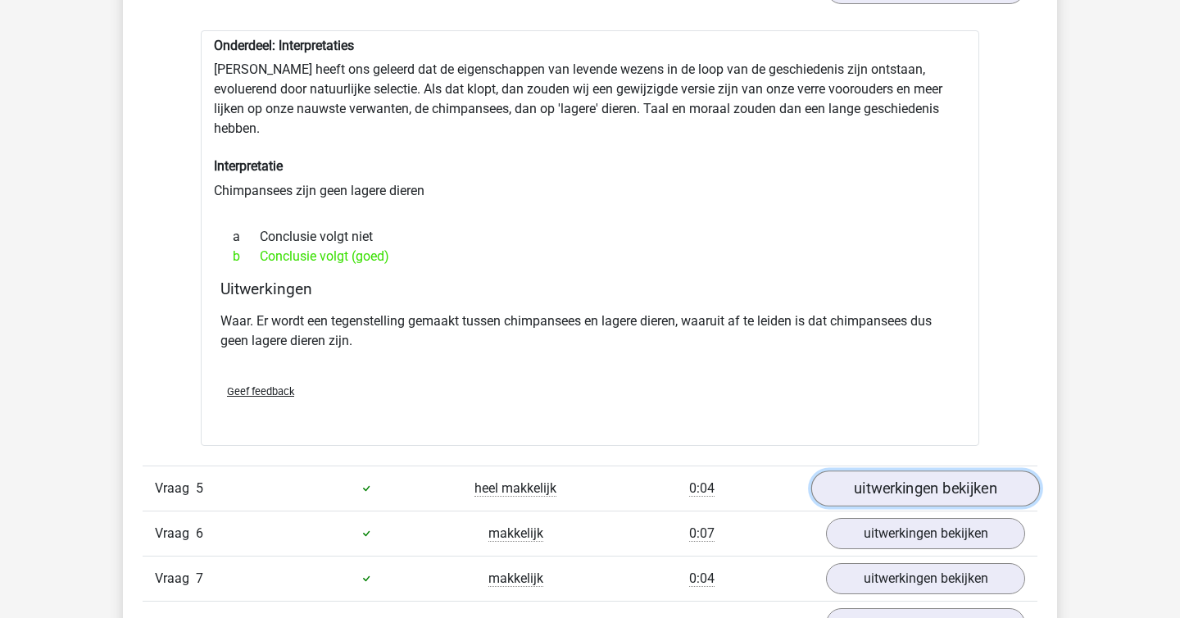
click at [938, 470] on link "uitwerkingen bekijken" at bounding box center [925, 488] width 229 height 36
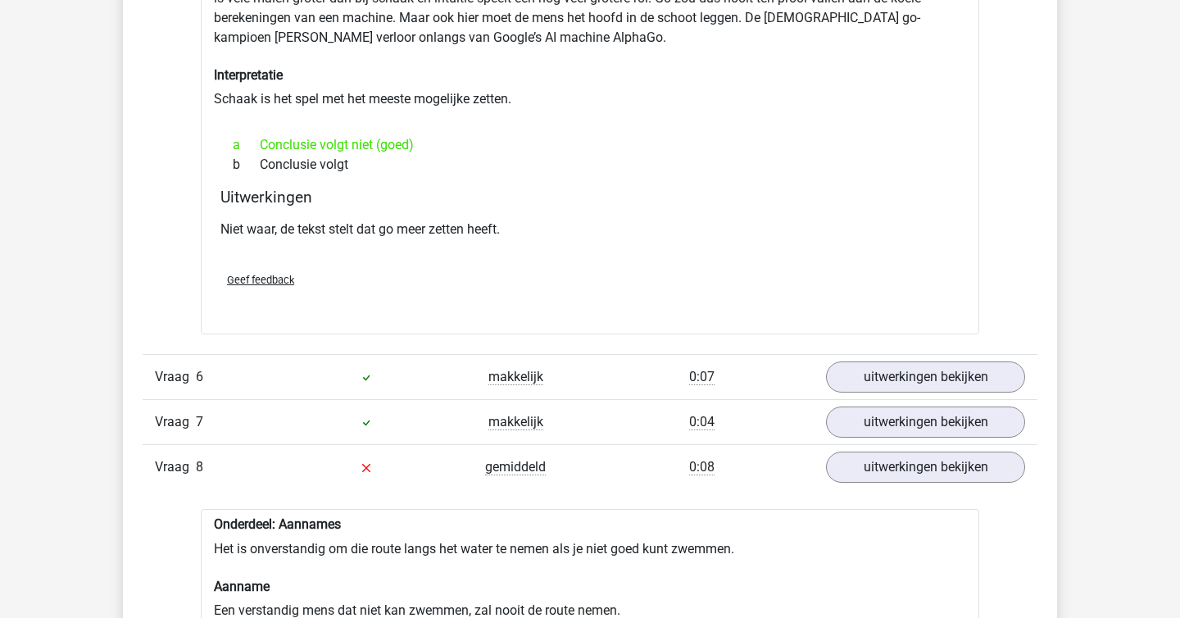
scroll to position [3213, 0]
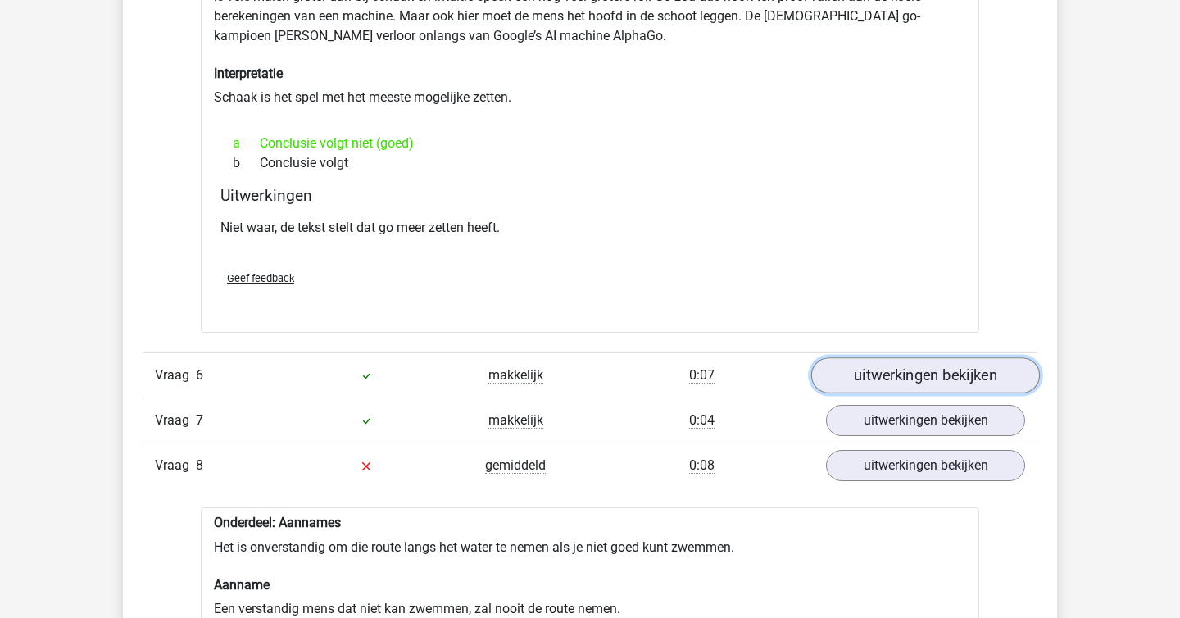
click at [873, 368] on link "uitwerkingen bekijken" at bounding box center [925, 375] width 229 height 36
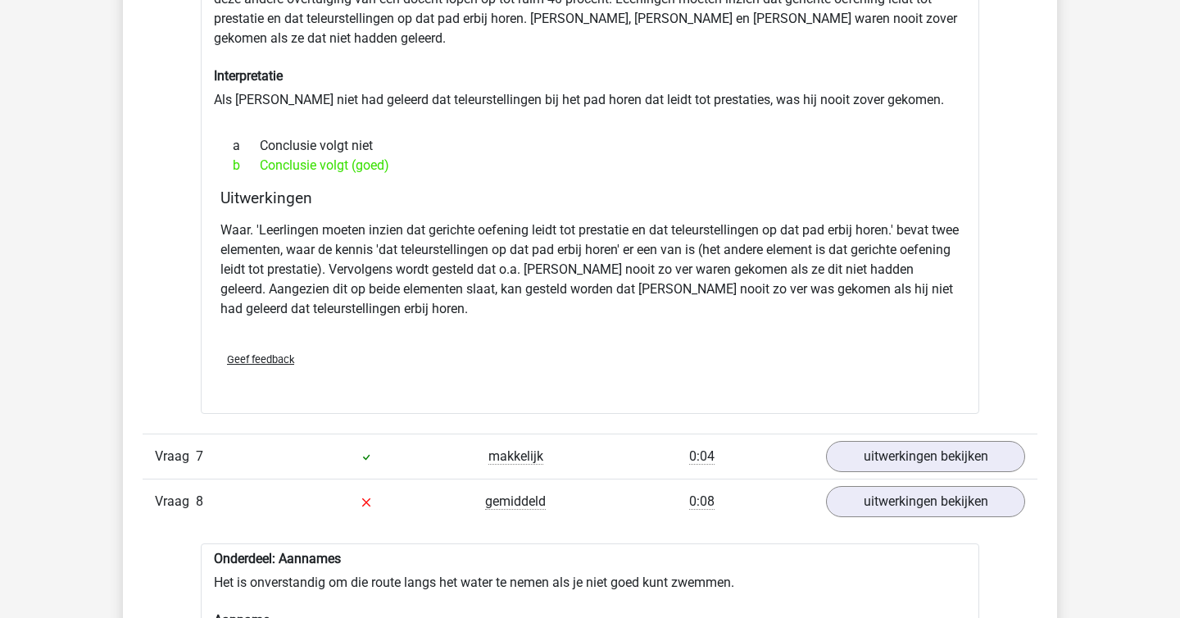
scroll to position [3734, 0]
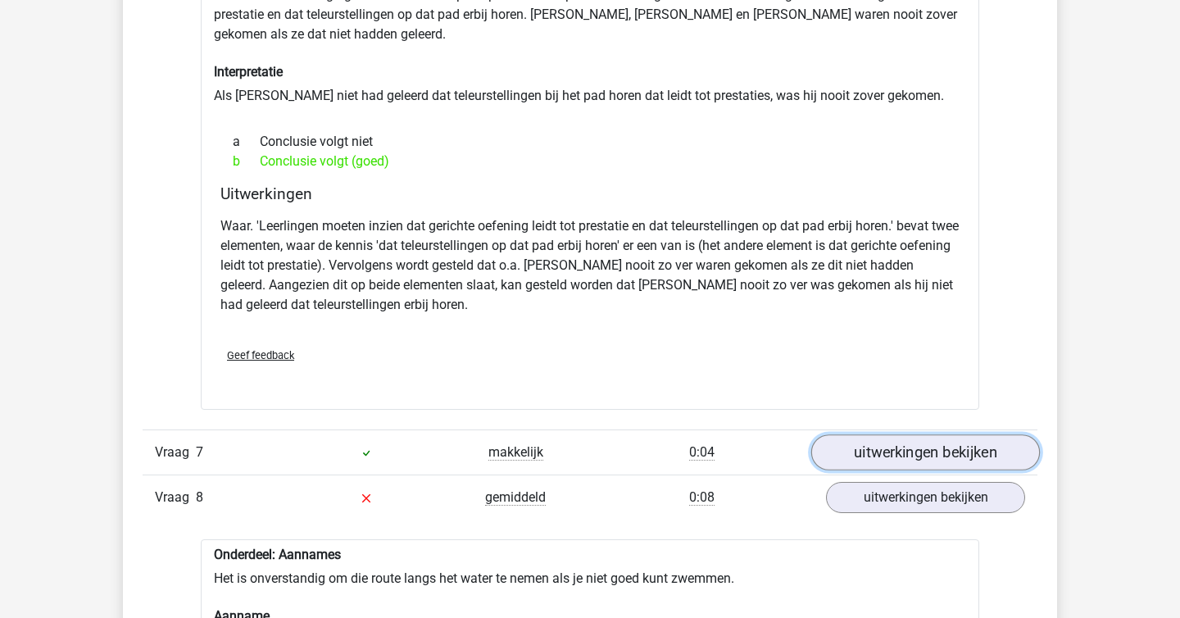
click at [914, 434] on link "uitwerkingen bekijken" at bounding box center [925, 452] width 229 height 36
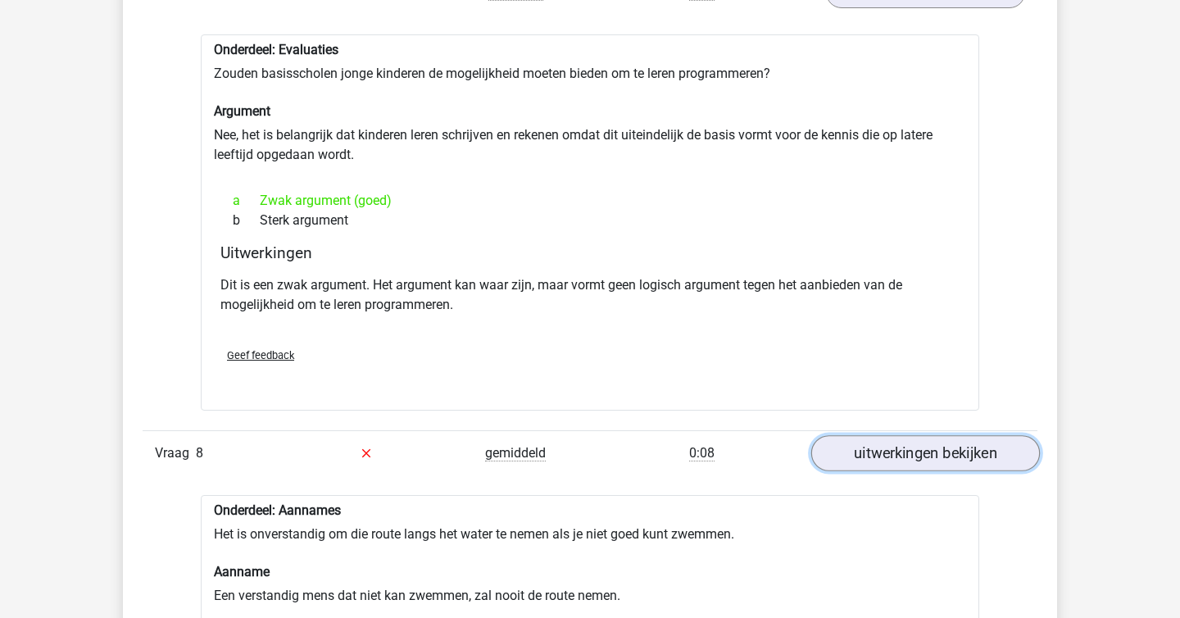
click at [916, 435] on link "uitwerkingen bekijken" at bounding box center [925, 453] width 229 height 36
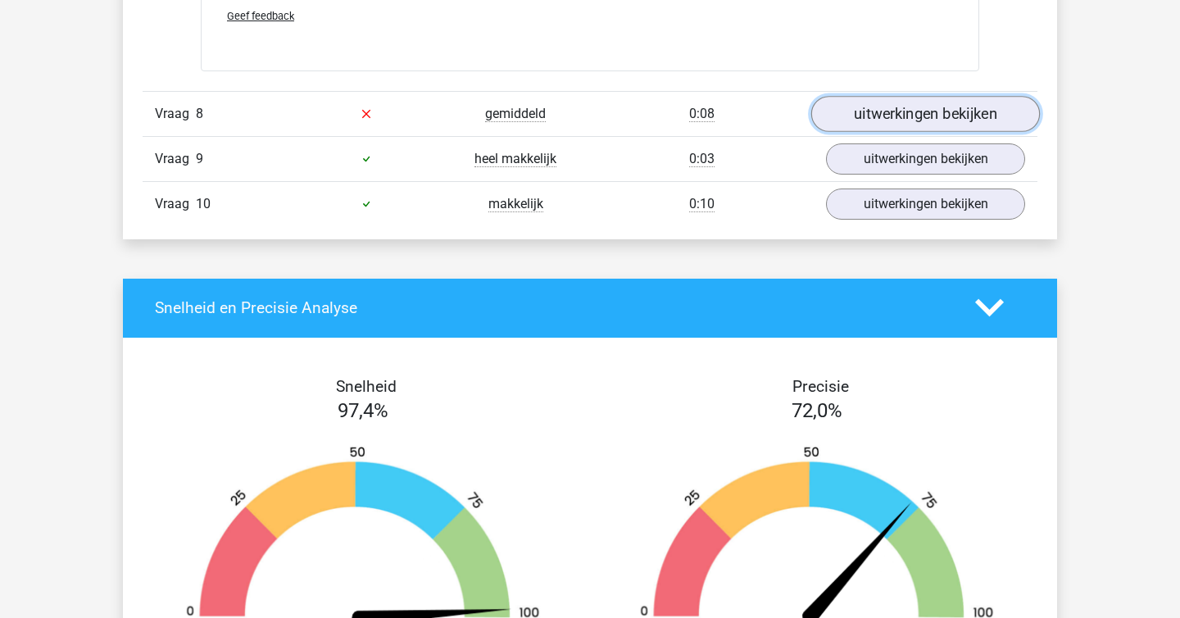
scroll to position [4546, 0]
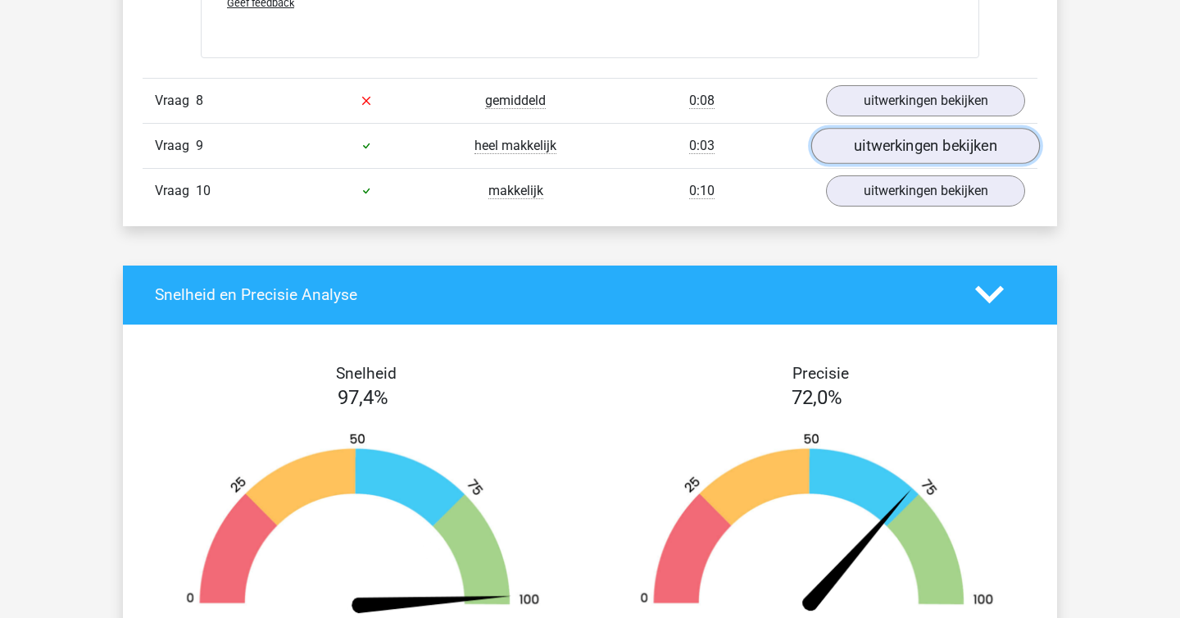
click at [891, 128] on link "uitwerkingen bekijken" at bounding box center [925, 146] width 229 height 36
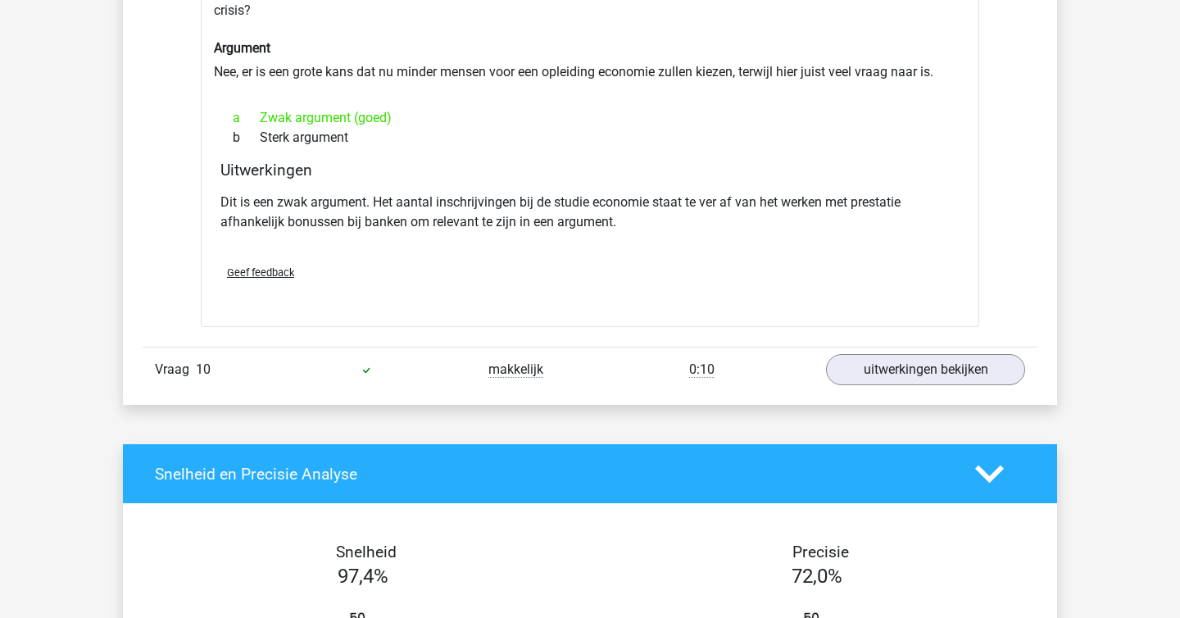
scroll to position [4786, 0]
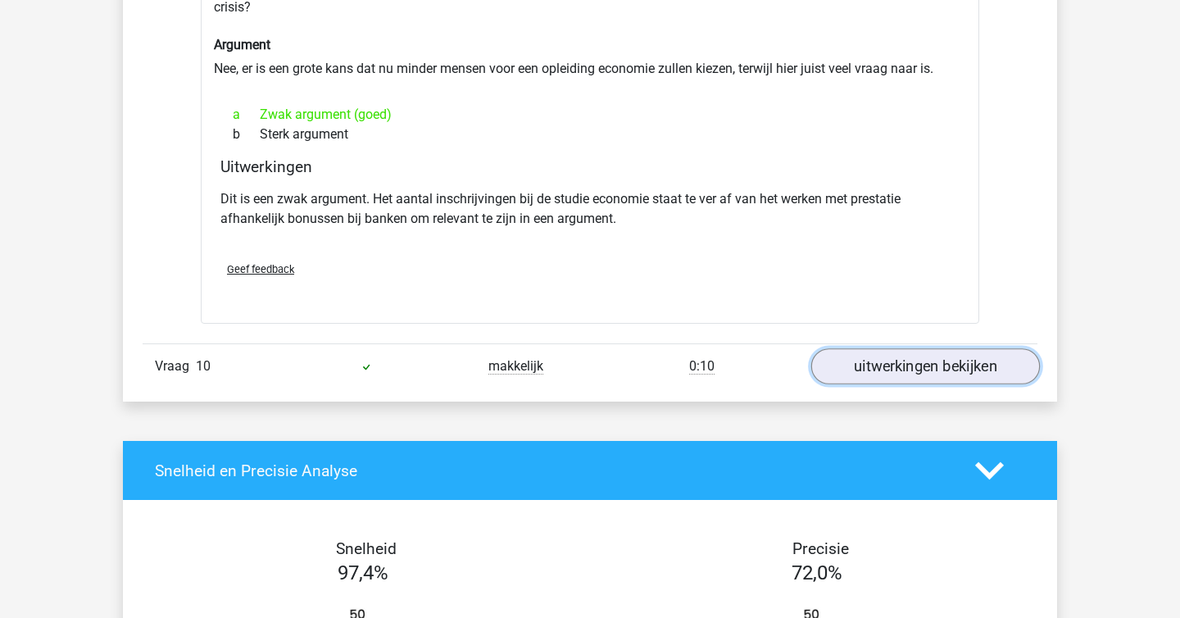
click at [899, 349] on link "uitwerkingen bekijken" at bounding box center [925, 366] width 229 height 36
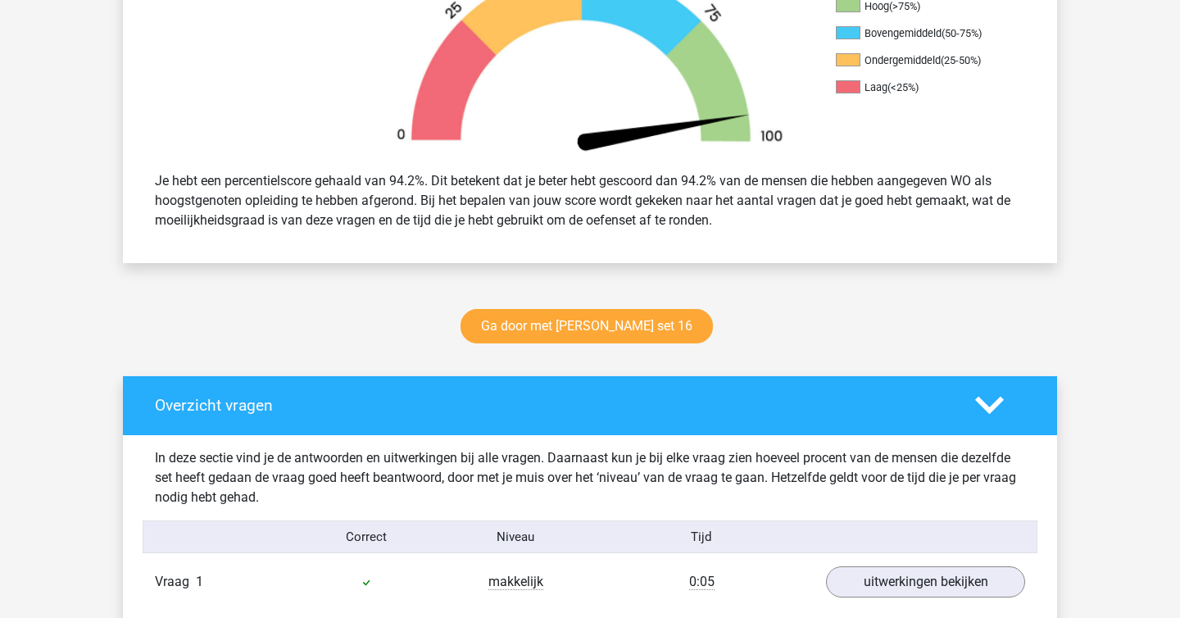
scroll to position [567, 0]
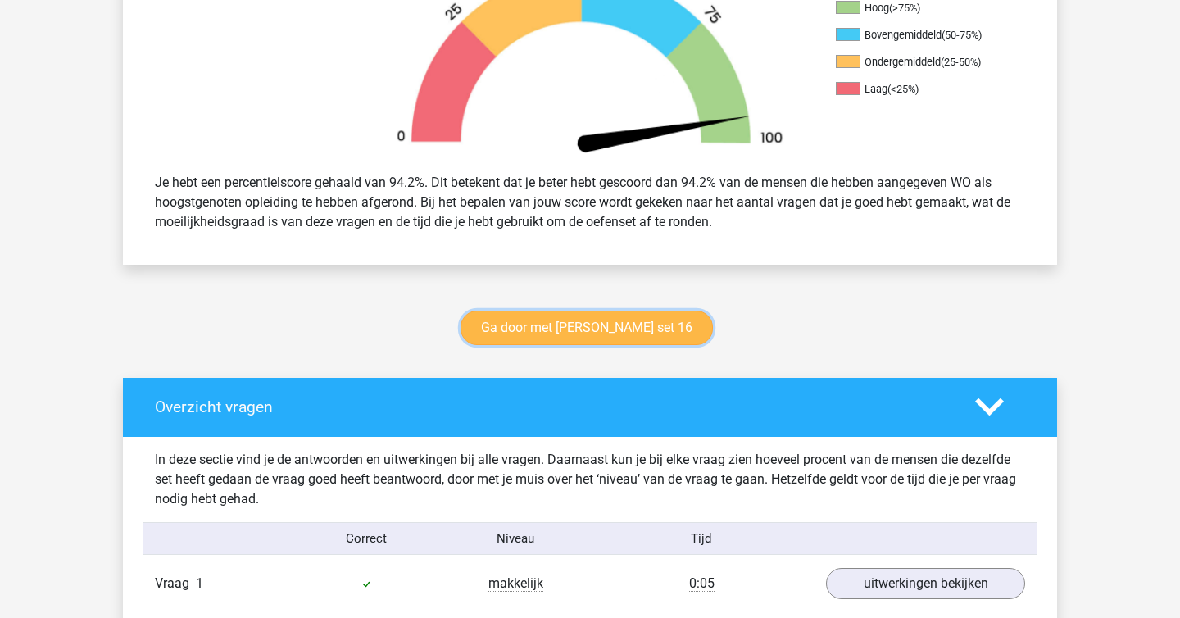
click at [590, 315] on link "Ga door met watson glaser set 16" at bounding box center [586, 328] width 252 height 34
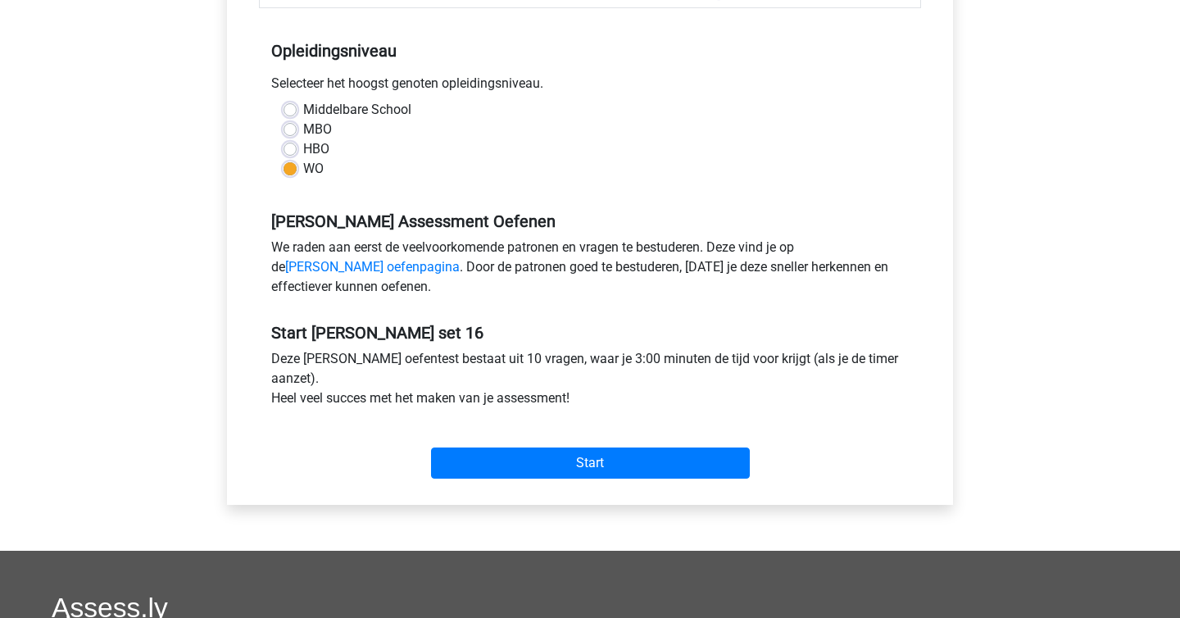
scroll to position [677, 0]
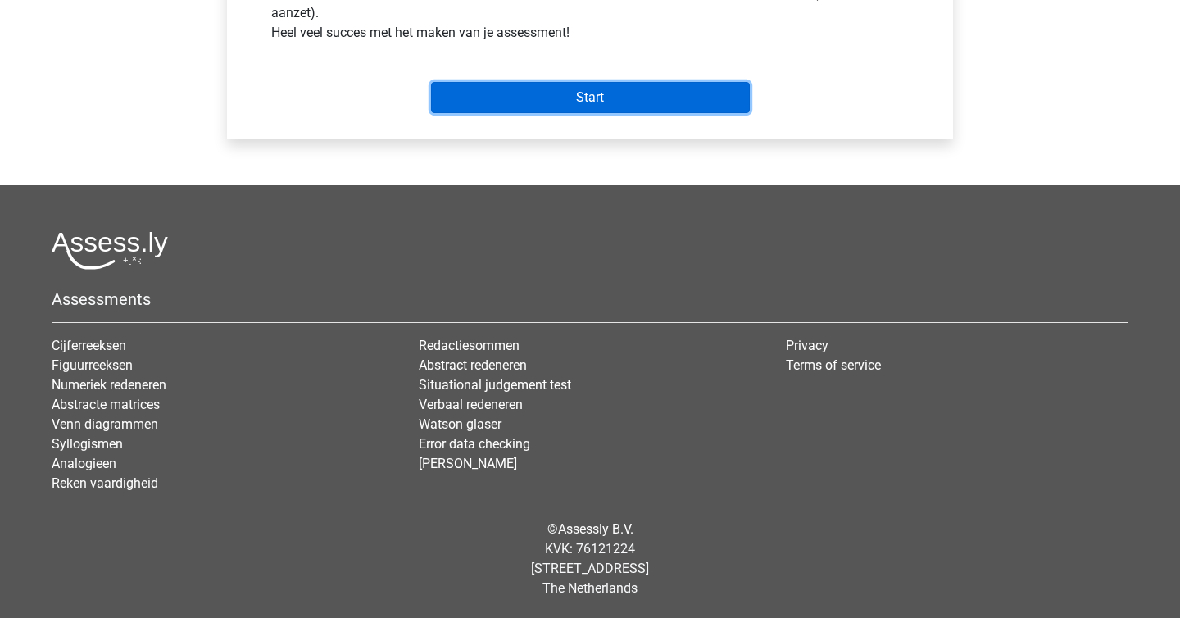
click at [603, 97] on input "Start" at bounding box center [590, 97] width 319 height 31
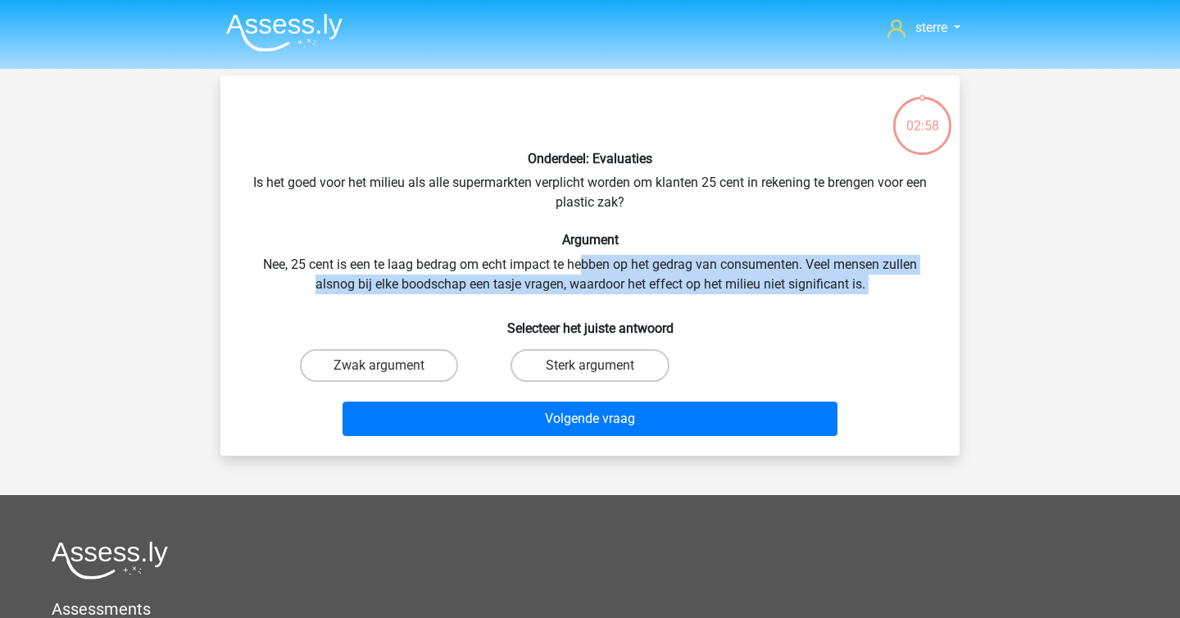
drag, startPoint x: 583, startPoint y: 261, endPoint x: 750, endPoint y: 324, distance: 177.9
click at [750, 324] on div "Onderdeel: Evaluaties Is het goed voor het milieu als alle supermarkten verplic…" at bounding box center [590, 265] width 726 height 354
click at [750, 324] on h6 "Selecteer het juiste antwoord" at bounding box center [590, 321] width 687 height 29
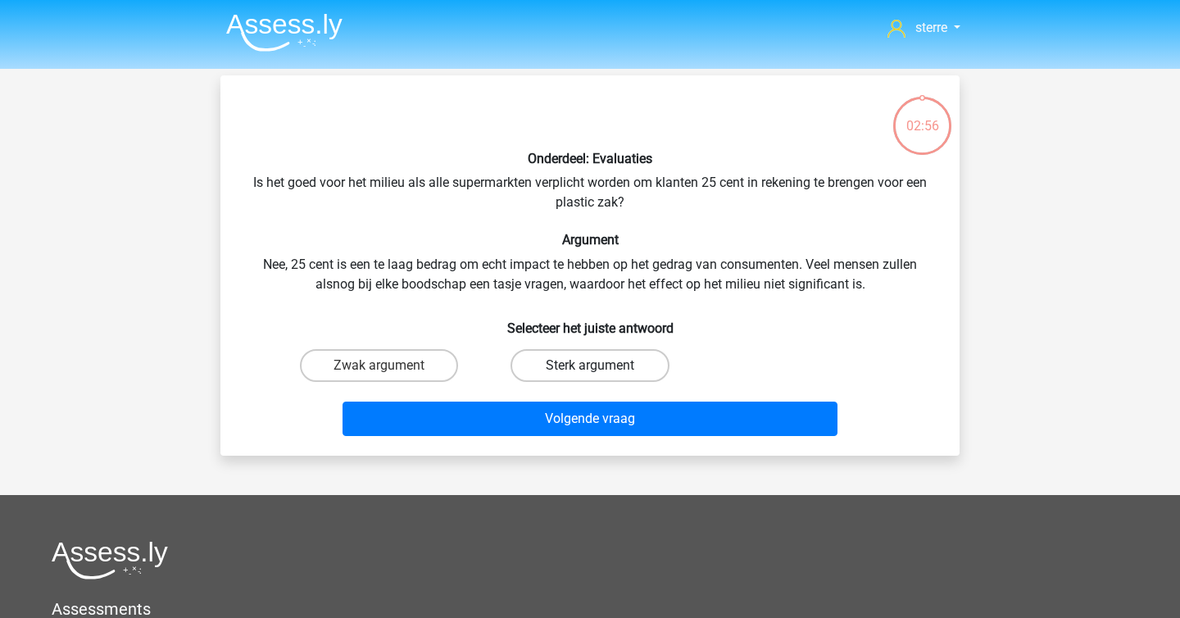
click at [556, 359] on label "Sterk argument" at bounding box center [589, 365] width 158 height 33
click at [590, 365] on input "Sterk argument" at bounding box center [595, 370] width 11 height 11
radio input "true"
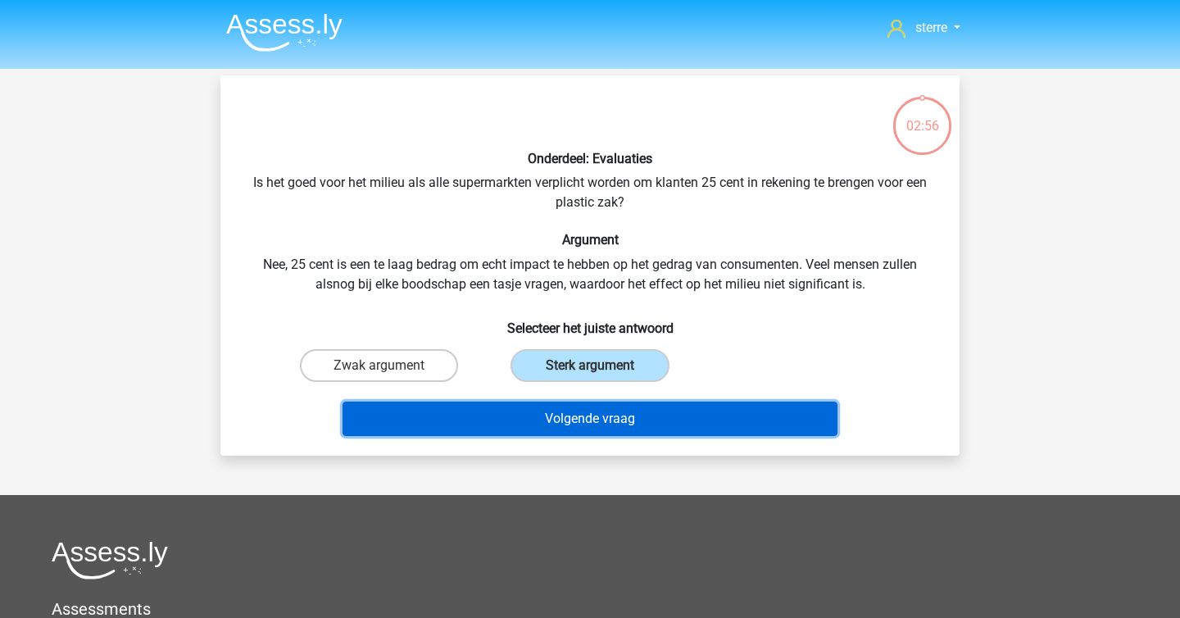
click at [613, 428] on button "Volgende vraag" at bounding box center [590, 418] width 496 height 34
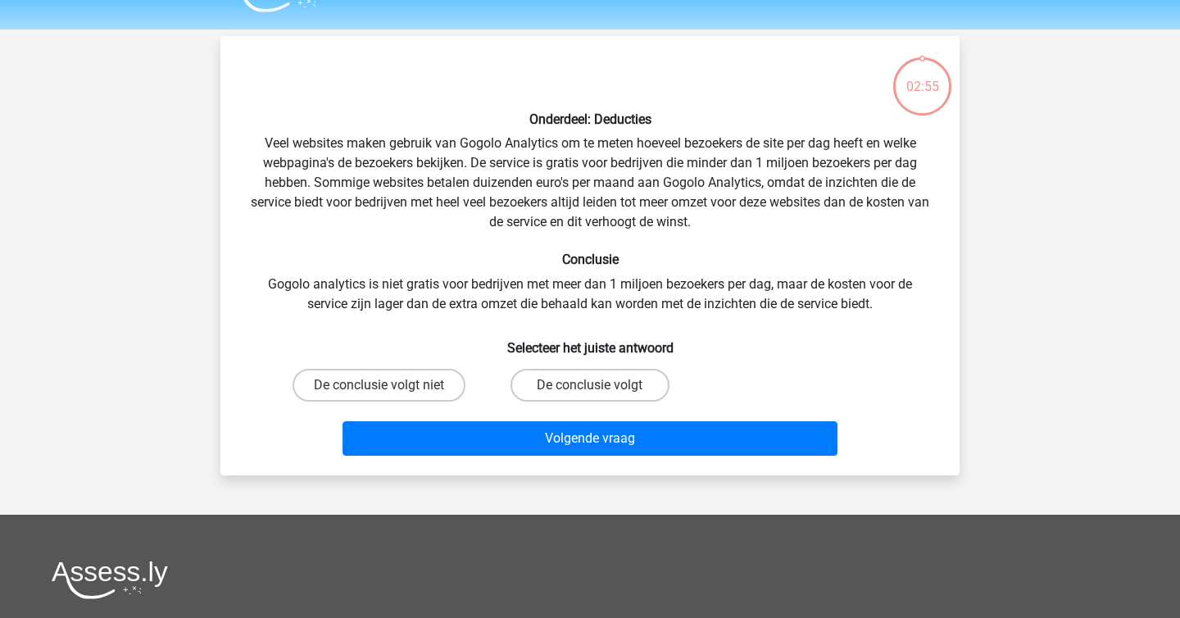
scroll to position [75, 0]
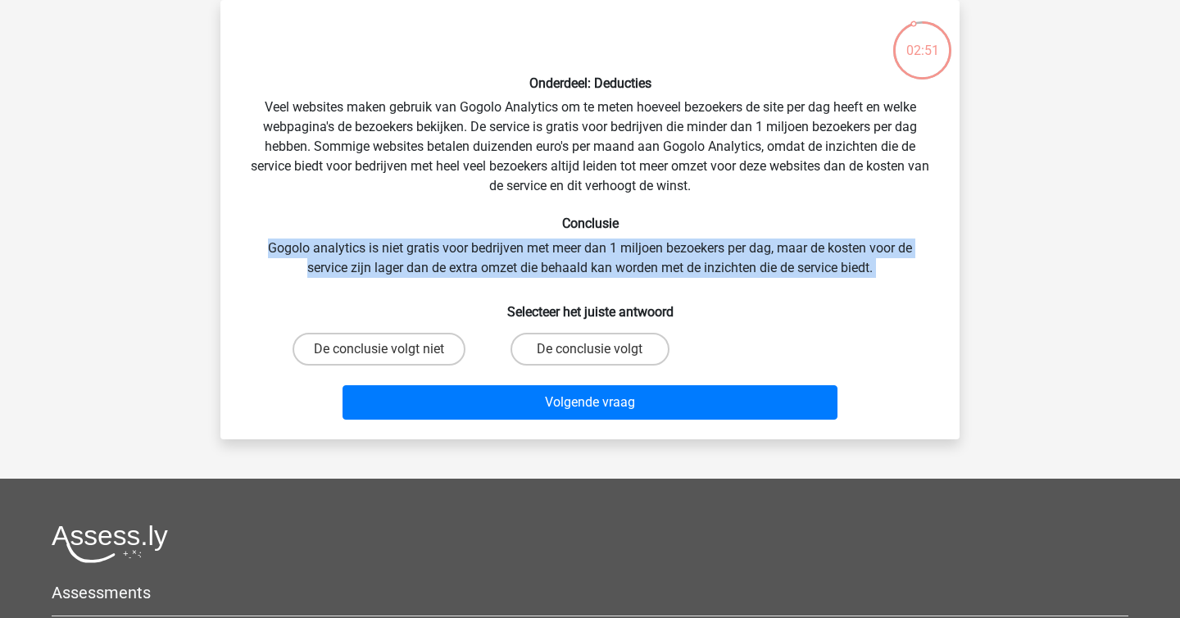
drag, startPoint x: 382, startPoint y: 236, endPoint x: 716, endPoint y: 284, distance: 337.8
click at [716, 284] on div "Onderdeel: Deducties Veel websites maken gebruik van Gogolo Analytics om te met…" at bounding box center [590, 219] width 726 height 413
click at [418, 351] on label "De conclusie volgt niet" at bounding box center [378, 349] width 173 height 33
click at [390, 351] on input "De conclusie volgt niet" at bounding box center [384, 354] width 11 height 11
radio input "true"
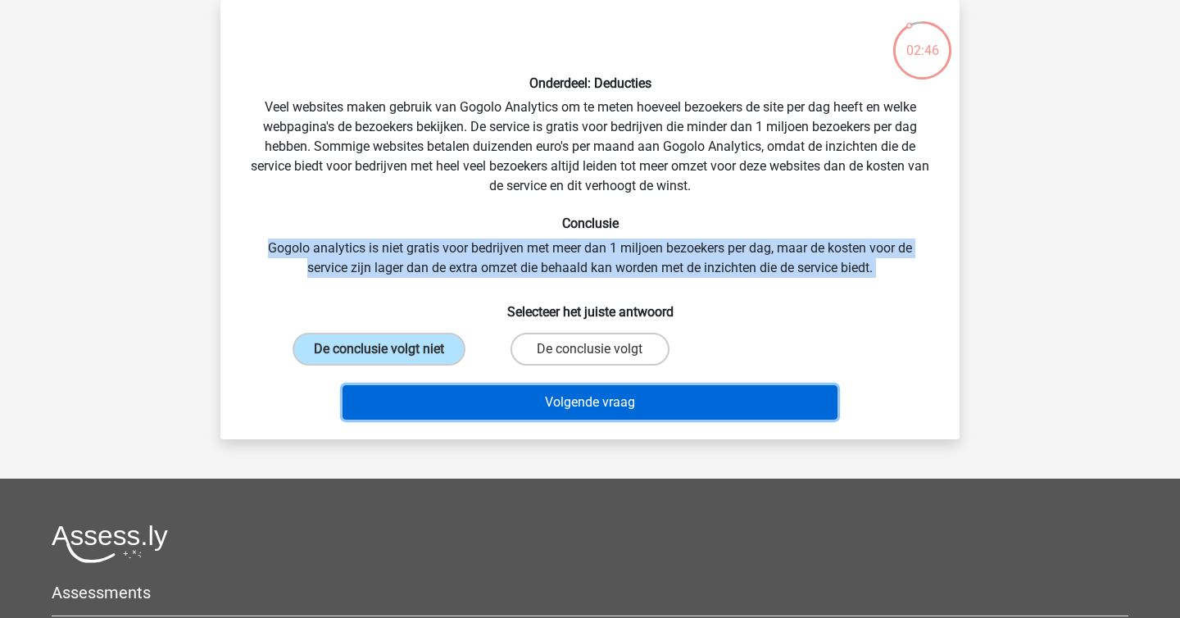
click at [513, 401] on button "Volgende vraag" at bounding box center [590, 402] width 496 height 34
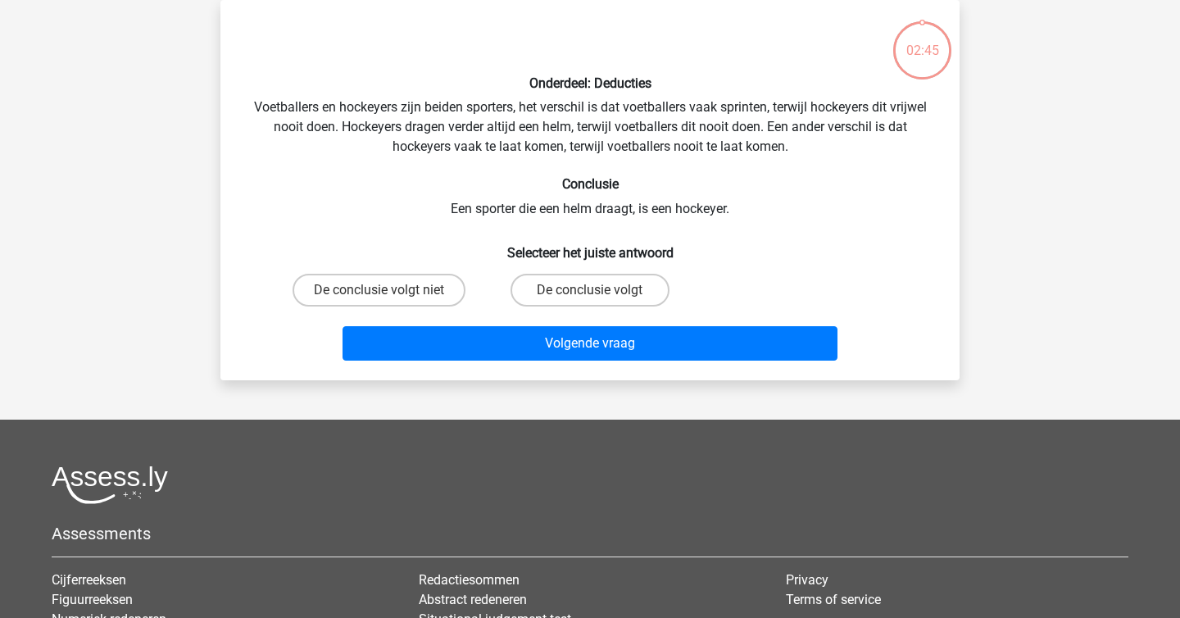
click at [467, 211] on div "Onderdeel: Deducties Voetballers en hockeyers zijn beiden sporters, het verschi…" at bounding box center [590, 190] width 726 height 354
drag, startPoint x: 467, startPoint y: 211, endPoint x: 797, endPoint y: 232, distance: 330.9
click at [797, 232] on div "Onderdeel: Deducties Voetballers en hockeyers zijn beiden sporters, het verschi…" at bounding box center [590, 190] width 726 height 354
click at [797, 232] on h6 "Selecteer het juiste antwoord" at bounding box center [590, 246] width 687 height 29
click at [429, 292] on label "De conclusie volgt niet" at bounding box center [378, 290] width 173 height 33
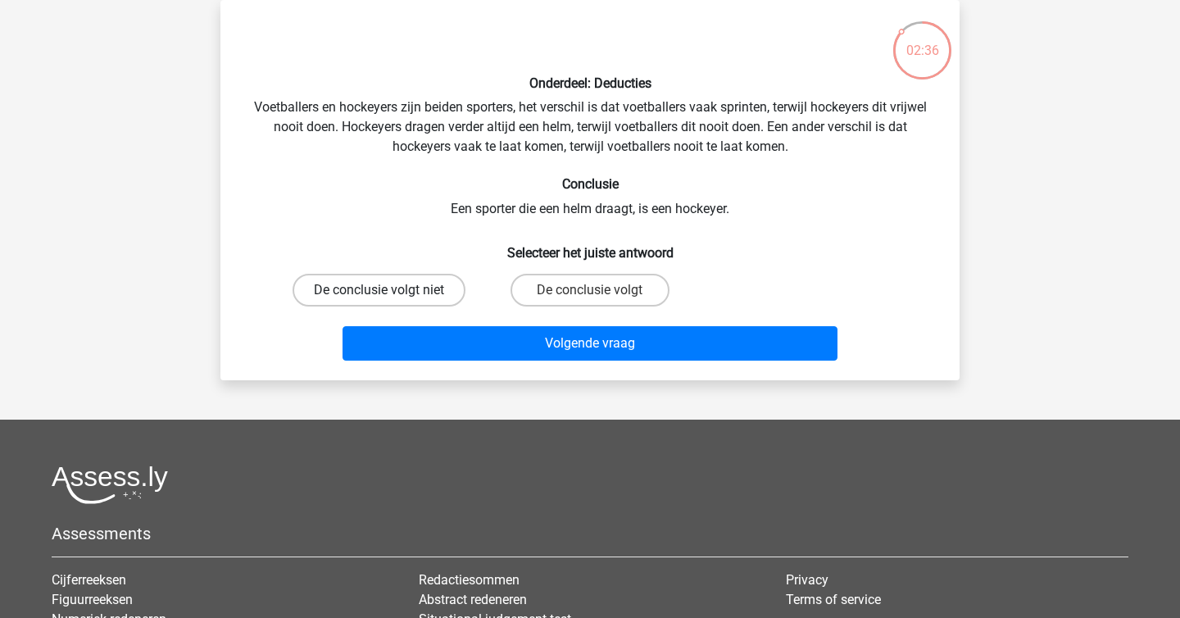
click at [390, 292] on input "De conclusie volgt niet" at bounding box center [384, 295] width 11 height 11
radio input "true"
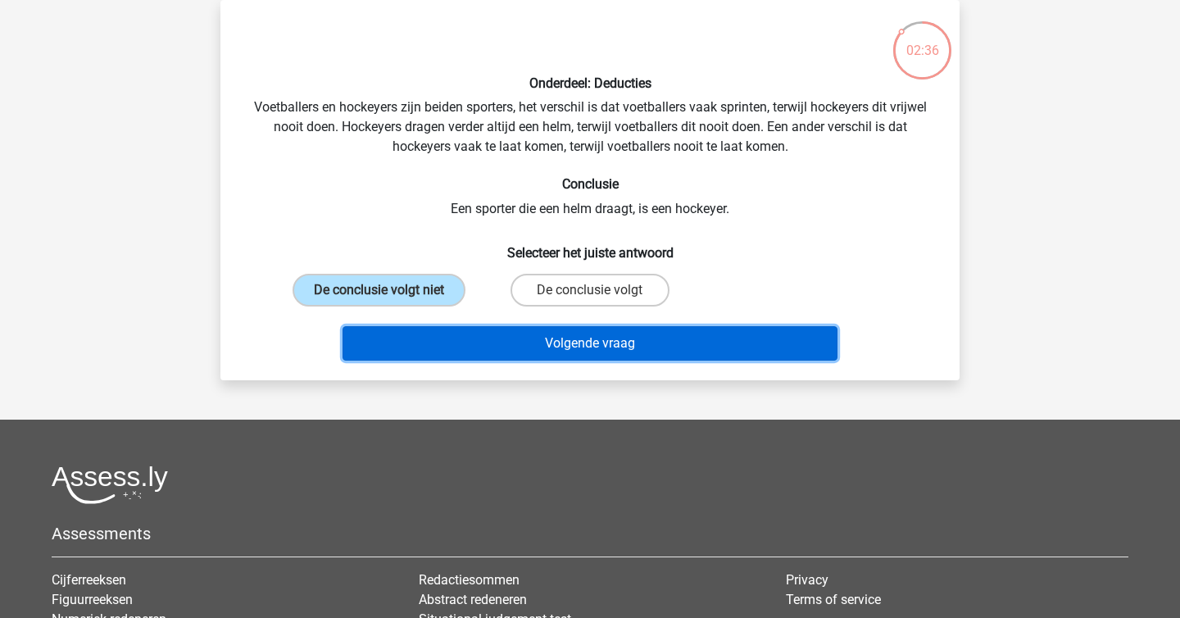
click at [503, 340] on button "Volgende vraag" at bounding box center [590, 343] width 496 height 34
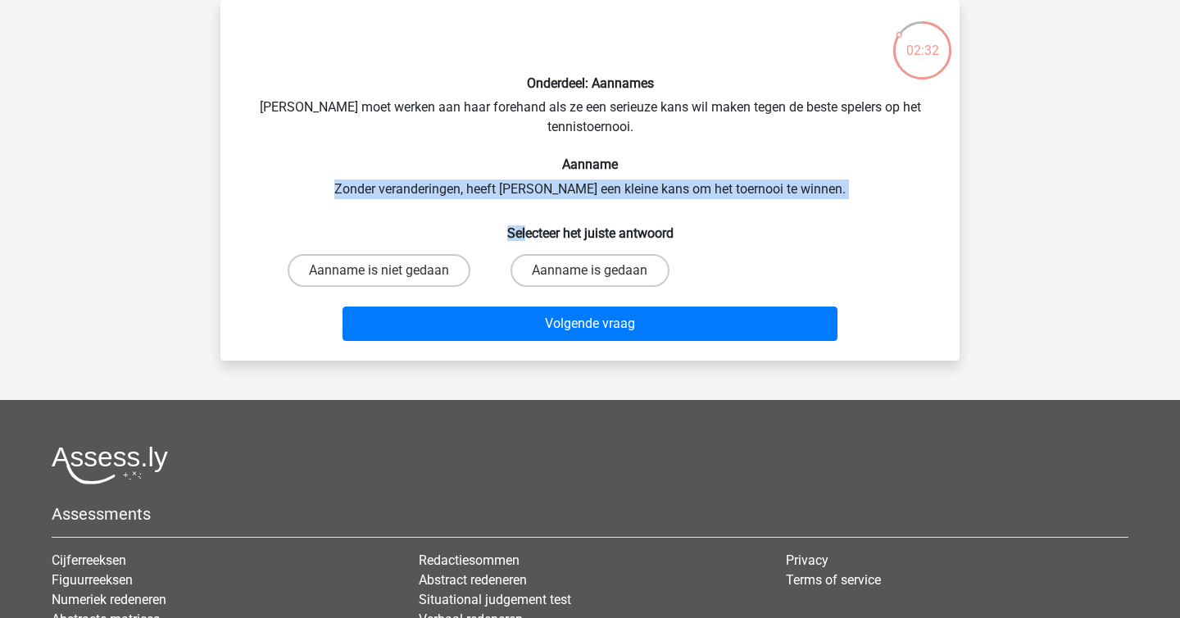
drag, startPoint x: 448, startPoint y: 175, endPoint x: 526, endPoint y: 232, distance: 96.2
click at [526, 232] on div "Onderdeel: Aannames Suzan moet werken aan haar forehand als ze een serieuze kan…" at bounding box center [590, 180] width 726 height 334
click at [526, 232] on h6 "Selecteer het juiste antwoord" at bounding box center [590, 226] width 687 height 29
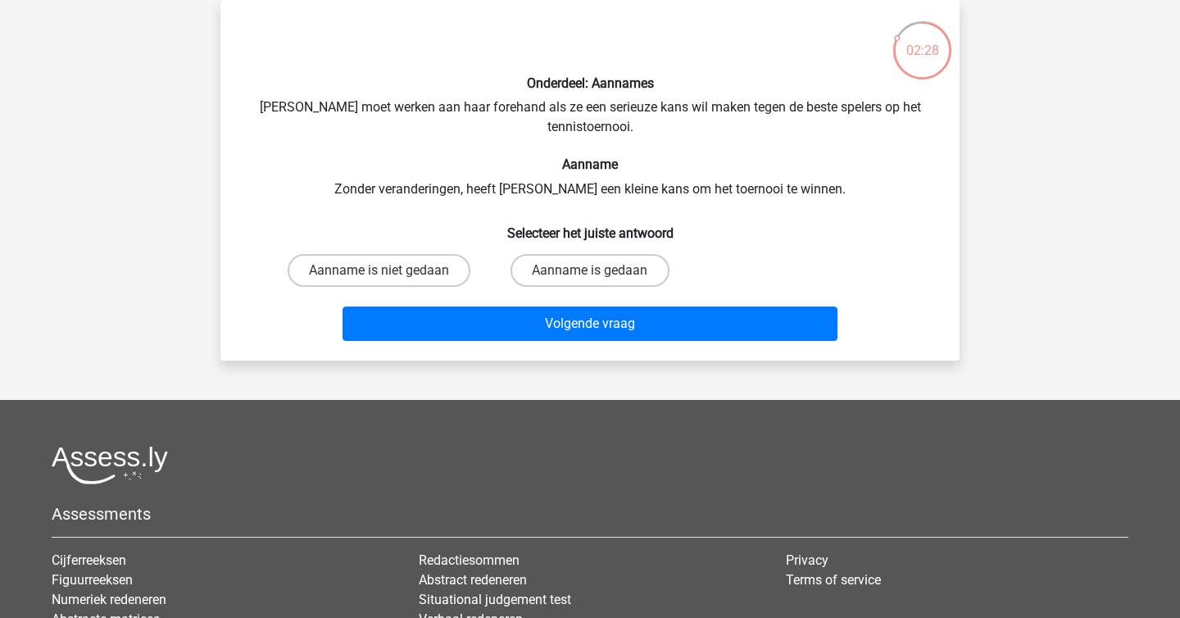
click at [594, 271] on input "Aanname is gedaan" at bounding box center [595, 275] width 11 height 11
radio input "true"
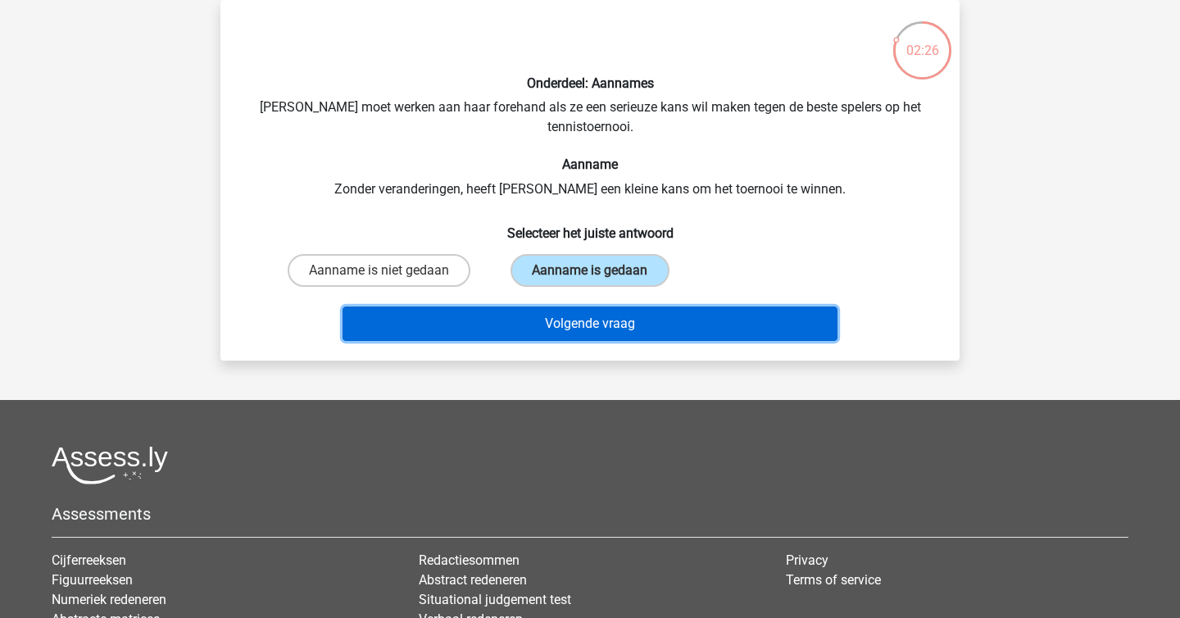
click at [634, 320] on button "Volgende vraag" at bounding box center [590, 323] width 496 height 34
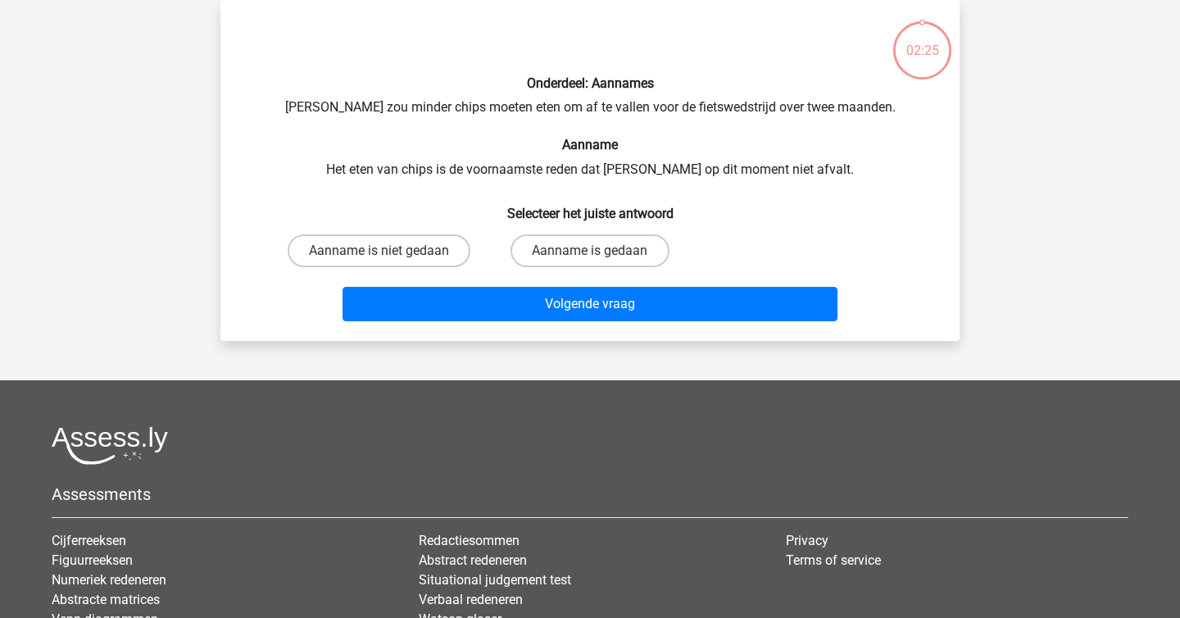
click at [501, 161] on div "Onderdeel: Aannames Chris zou minder chips moeten eten om af te vallen voor de …" at bounding box center [590, 170] width 726 height 315
click at [394, 234] on label "Aanname is niet gedaan" at bounding box center [379, 250] width 183 height 33
click at [390, 251] on input "Aanname is niet gedaan" at bounding box center [384, 256] width 11 height 11
radio input "true"
click at [538, 326] on div "Volgende vraag" at bounding box center [590, 307] width 633 height 41
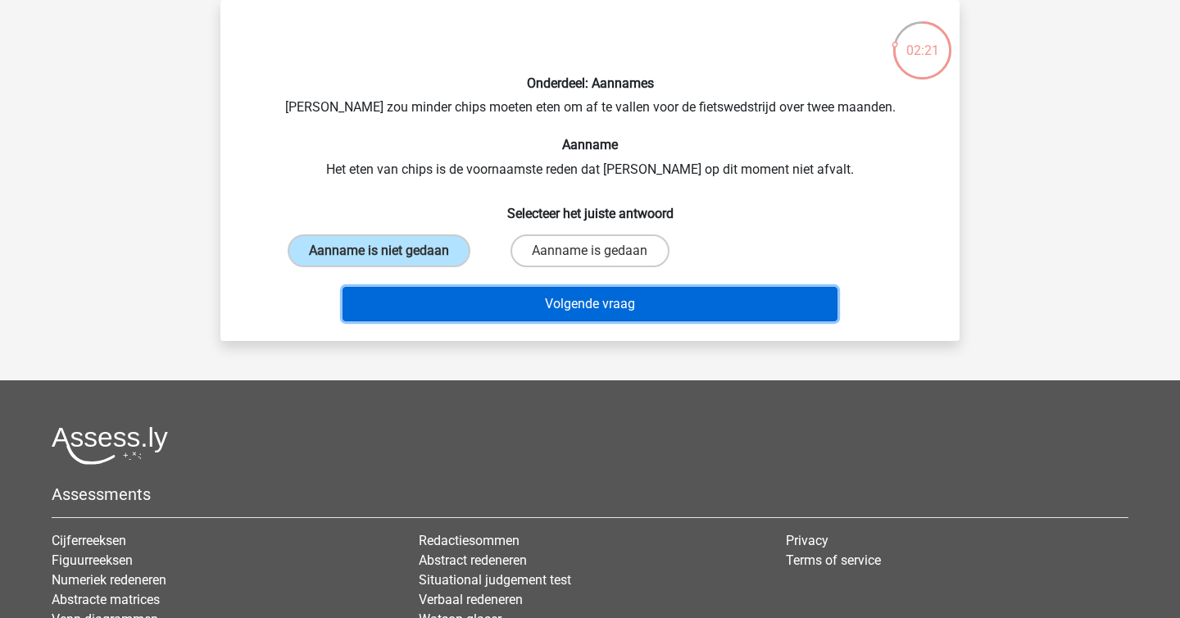
click at [533, 307] on button "Volgende vraag" at bounding box center [590, 304] width 496 height 34
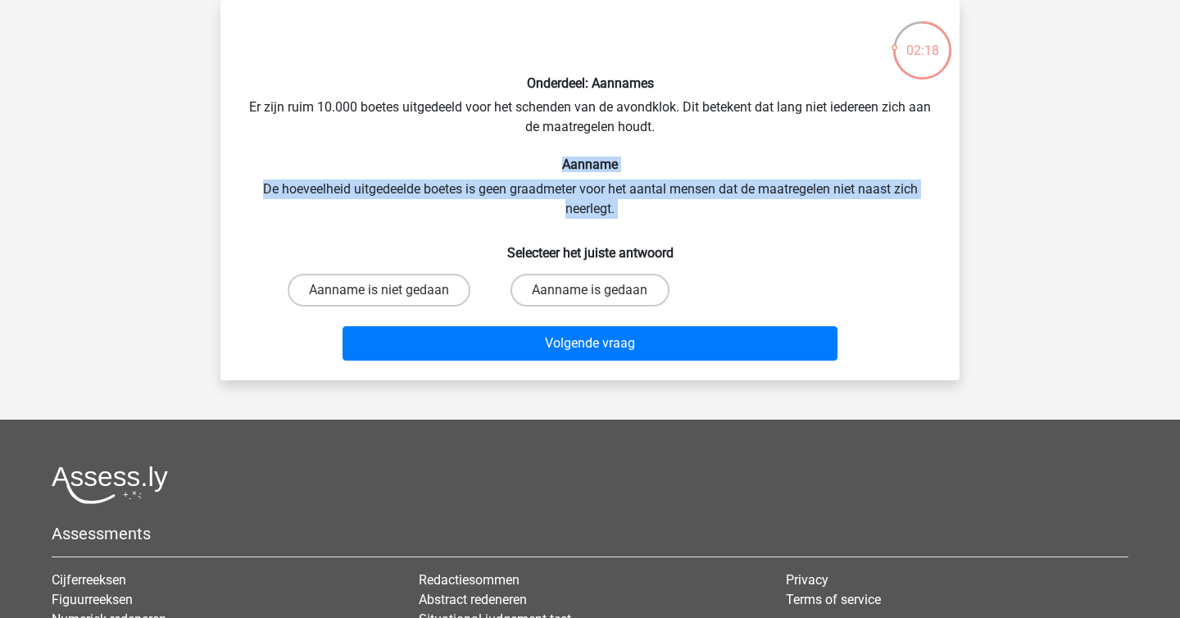
drag, startPoint x: 418, startPoint y: 161, endPoint x: 536, endPoint y: 224, distance: 134.2
click at [536, 224] on div "Onderdeel: Aannames Er zijn ruim 10.000 boetes uitgedeeld voor het schenden van…" at bounding box center [590, 190] width 726 height 354
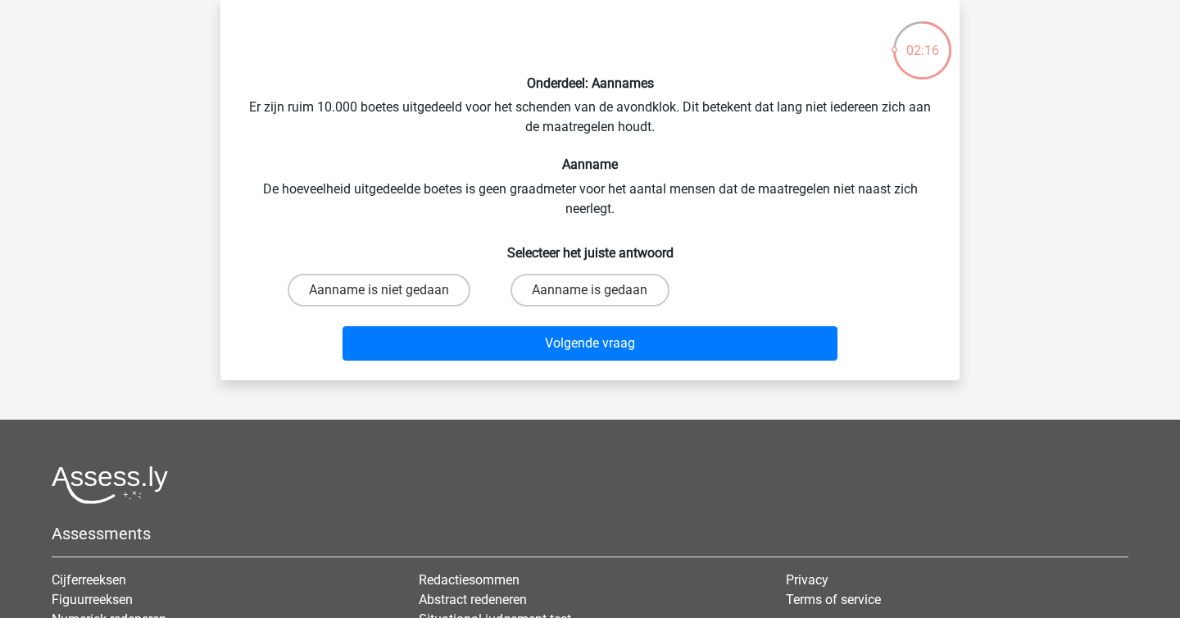
click at [536, 225] on div "Onderdeel: Aannames Er zijn ruim 10.000 boetes uitgedeeld voor het schenden van…" at bounding box center [590, 190] width 726 height 354
click at [414, 303] on label "Aanname is niet gedaan" at bounding box center [379, 290] width 183 height 33
click at [390, 301] on input "Aanname is niet gedaan" at bounding box center [384, 295] width 11 height 11
radio input "true"
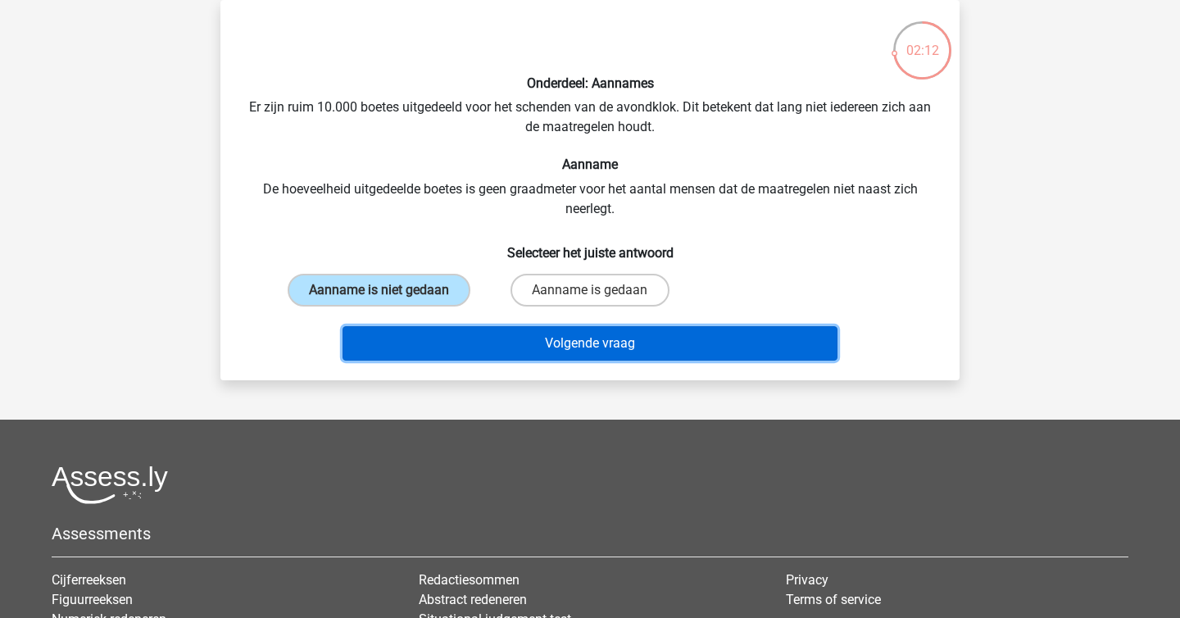
click at [517, 335] on button "Volgende vraag" at bounding box center [590, 343] width 496 height 34
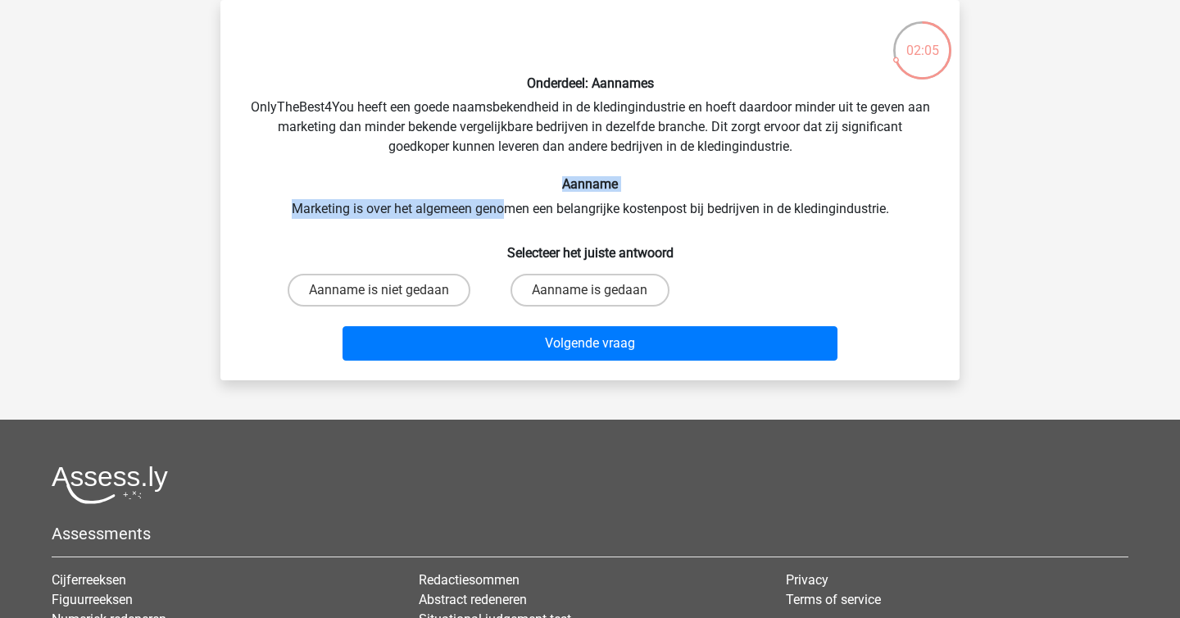
drag, startPoint x: 487, startPoint y: 184, endPoint x: 514, endPoint y: 215, distance: 40.7
click at [514, 215] on div "Onderdeel: Aannames OnlyTheBest4You heeft een goede naamsbekendheid in de kledi…" at bounding box center [590, 190] width 726 height 354
click at [514, 216] on div "Onderdeel: Aannames OnlyTheBest4You heeft een goede naamsbekendheid in de kledi…" at bounding box center [590, 190] width 726 height 354
click at [566, 280] on label "Aanname is gedaan" at bounding box center [589, 290] width 158 height 33
click at [590, 290] on input "Aanname is gedaan" at bounding box center [595, 295] width 11 height 11
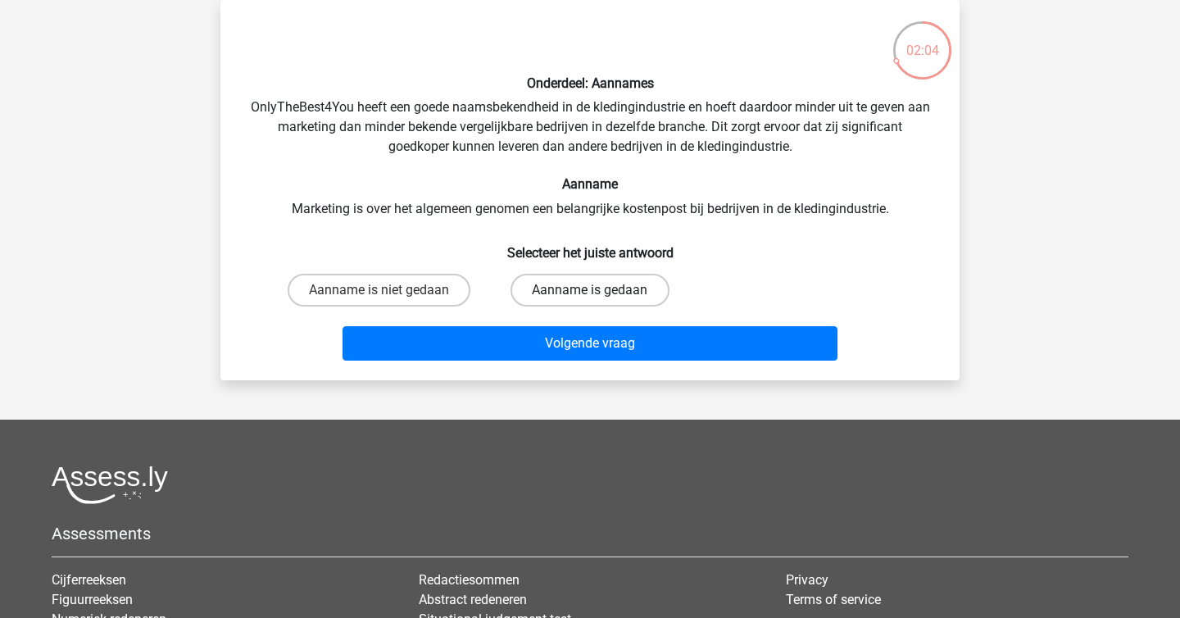
radio input "true"
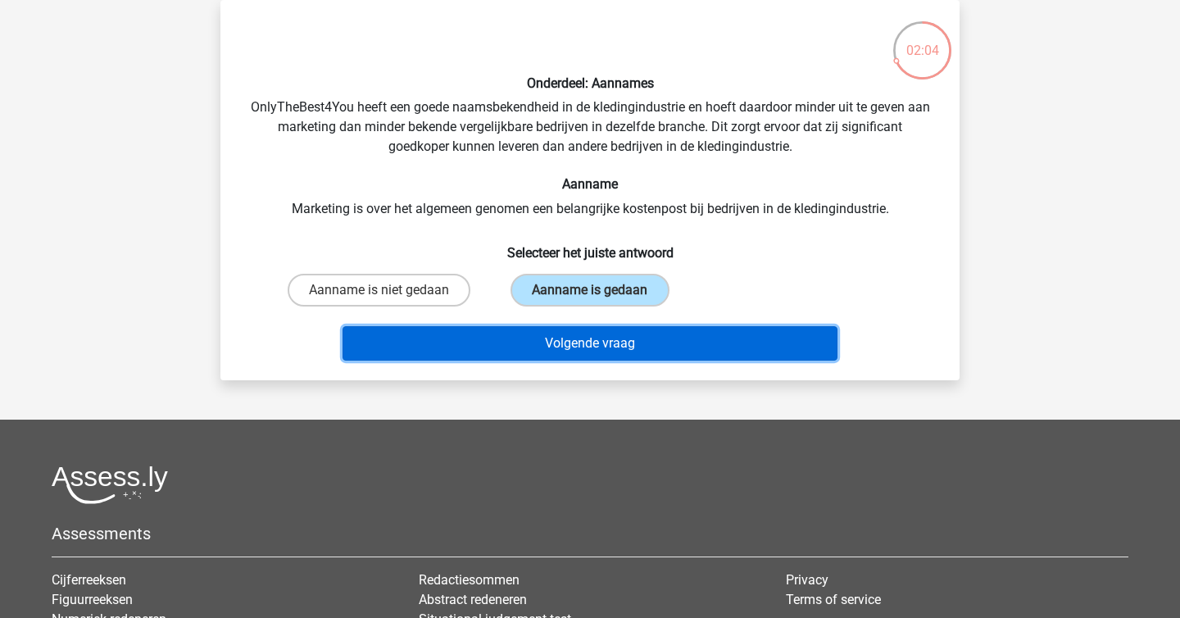
click at [598, 336] on button "Volgende vraag" at bounding box center [590, 343] width 496 height 34
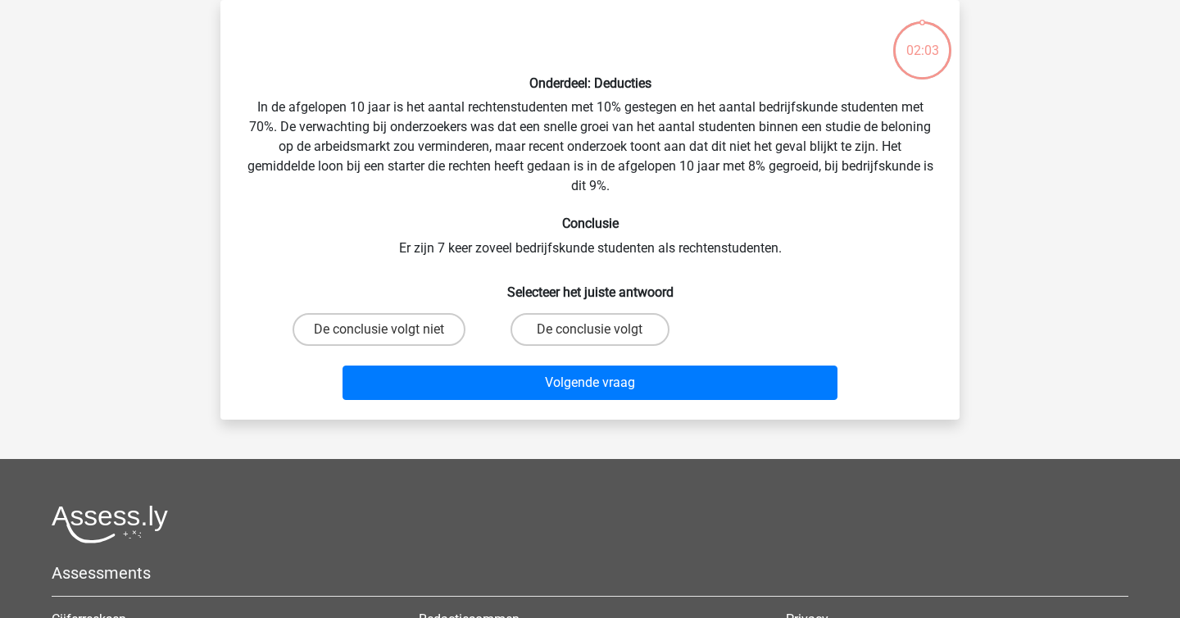
click at [506, 187] on div "Onderdeel: Deducties In de afgelopen 10 jaar is het aantal rechtenstudenten met…" at bounding box center [590, 209] width 726 height 393
click at [554, 267] on div "Onderdeel: Deducties In de afgelopen 10 jaar is het aantal rechtenstudenten met…" at bounding box center [590, 209] width 726 height 393
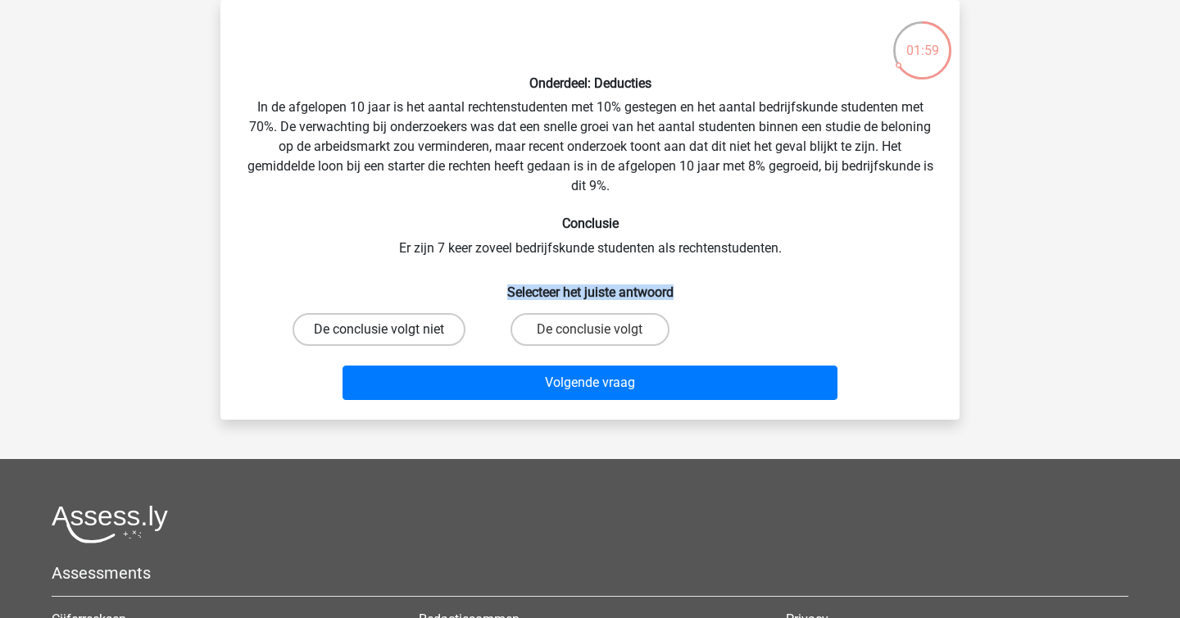
click at [434, 325] on label "De conclusie volgt niet" at bounding box center [378, 329] width 173 height 33
click at [390, 329] on input "De conclusie volgt niet" at bounding box center [384, 334] width 11 height 11
radio input "true"
click at [465, 261] on div "Onderdeel: Deducties In de afgelopen 10 jaar is het aantal rechtenstudenten met…" at bounding box center [590, 209] width 726 height 393
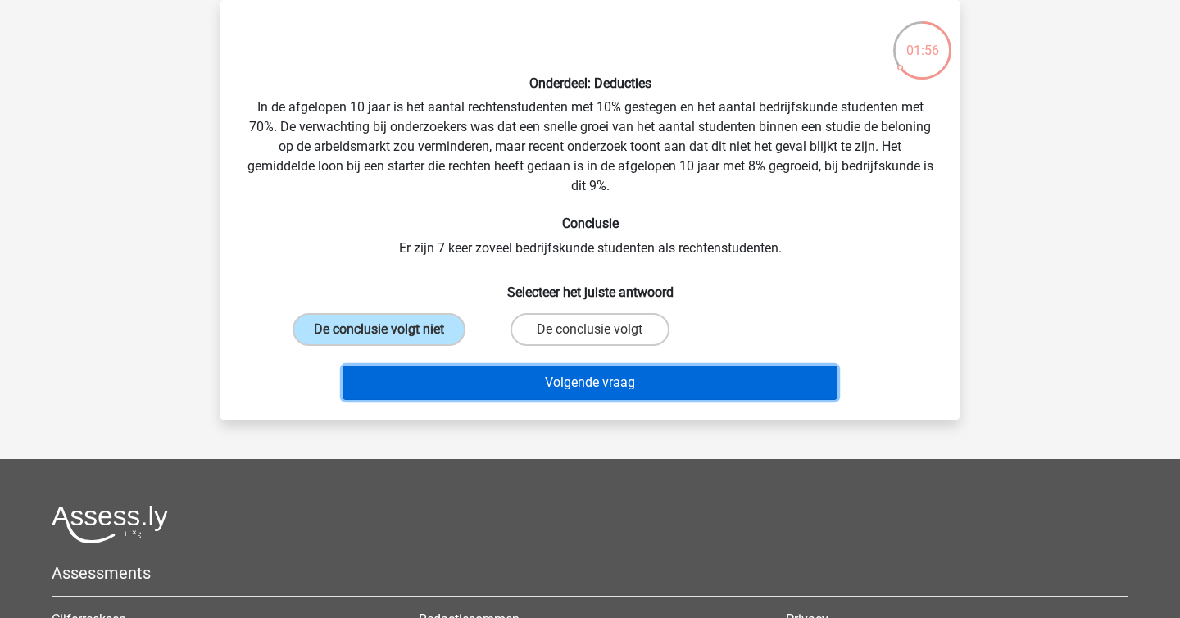
click at [519, 377] on button "Volgende vraag" at bounding box center [590, 382] width 496 height 34
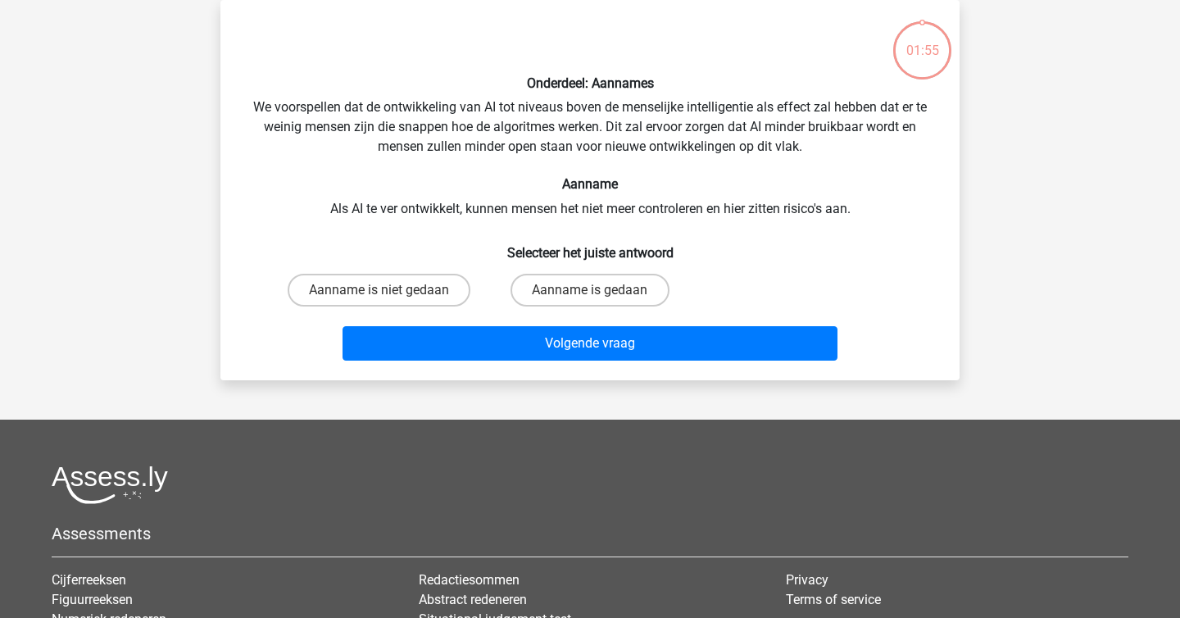
click at [454, 247] on h6 "Selecteer het juiste antwoord" at bounding box center [590, 246] width 687 height 29
click at [576, 302] on label "Aanname is gedaan" at bounding box center [589, 290] width 158 height 33
click at [590, 301] on input "Aanname is gedaan" at bounding box center [595, 295] width 11 height 11
radio input "true"
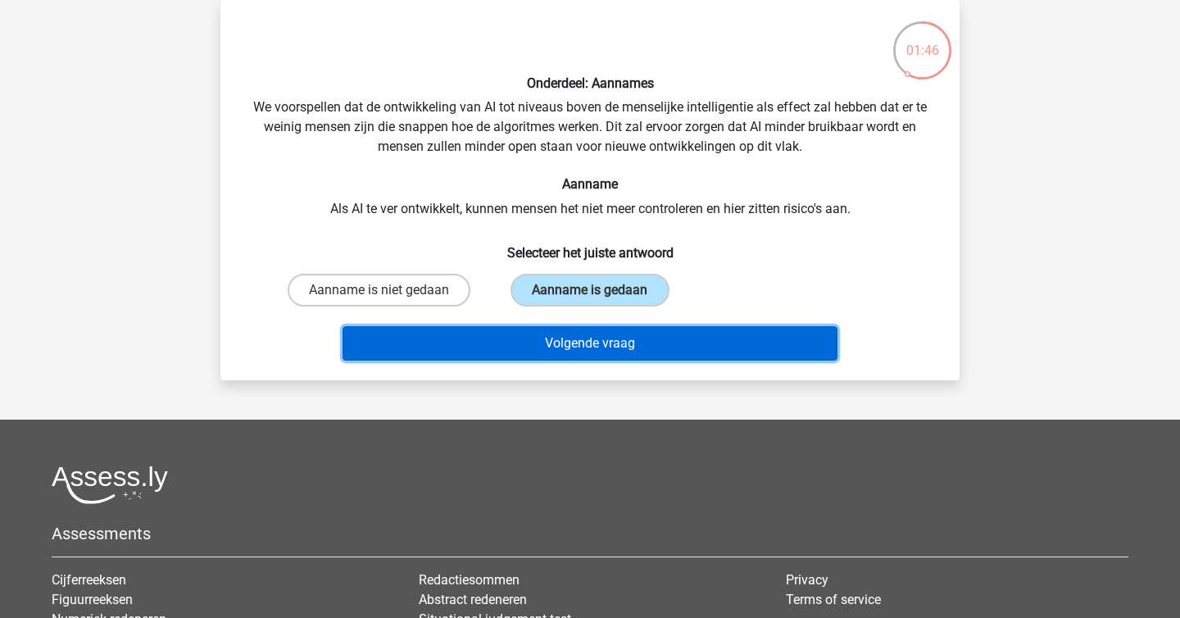
click at [588, 333] on button "Volgende vraag" at bounding box center [590, 343] width 496 height 34
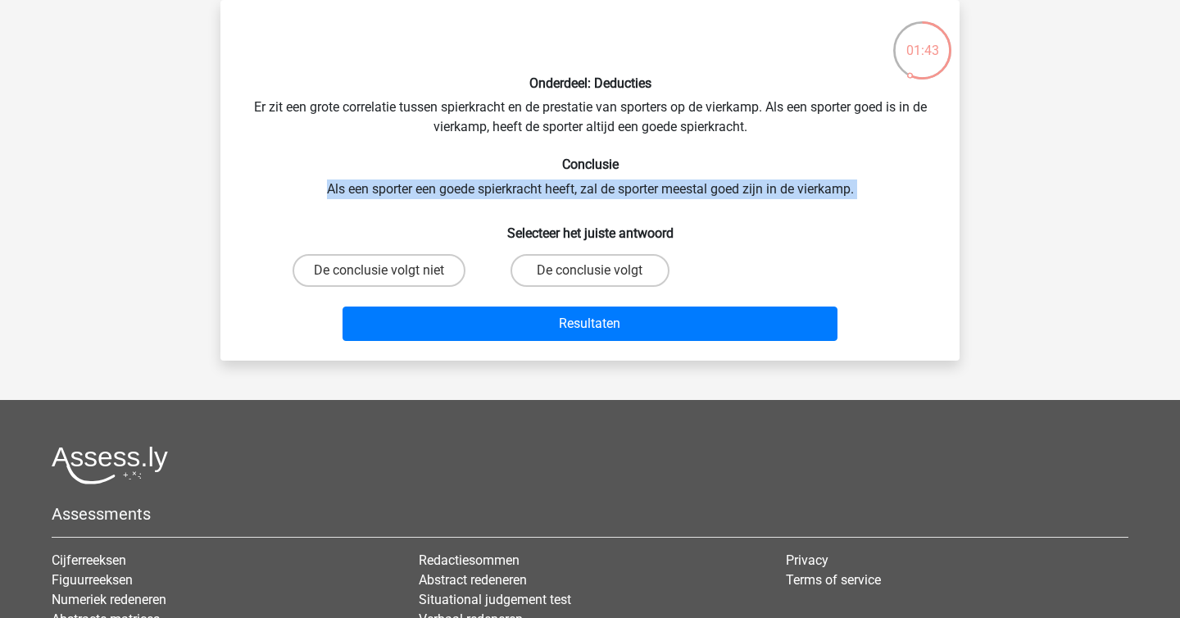
drag, startPoint x: 465, startPoint y: 206, endPoint x: 406, endPoint y: 179, distance: 65.2
click at [406, 179] on div "Onderdeel: Deducties Er zit een grote correlatie tussen spierkracht en de prest…" at bounding box center [590, 180] width 726 height 334
click at [596, 272] on input "De conclusie volgt" at bounding box center [595, 275] width 11 height 11
radio input "true"
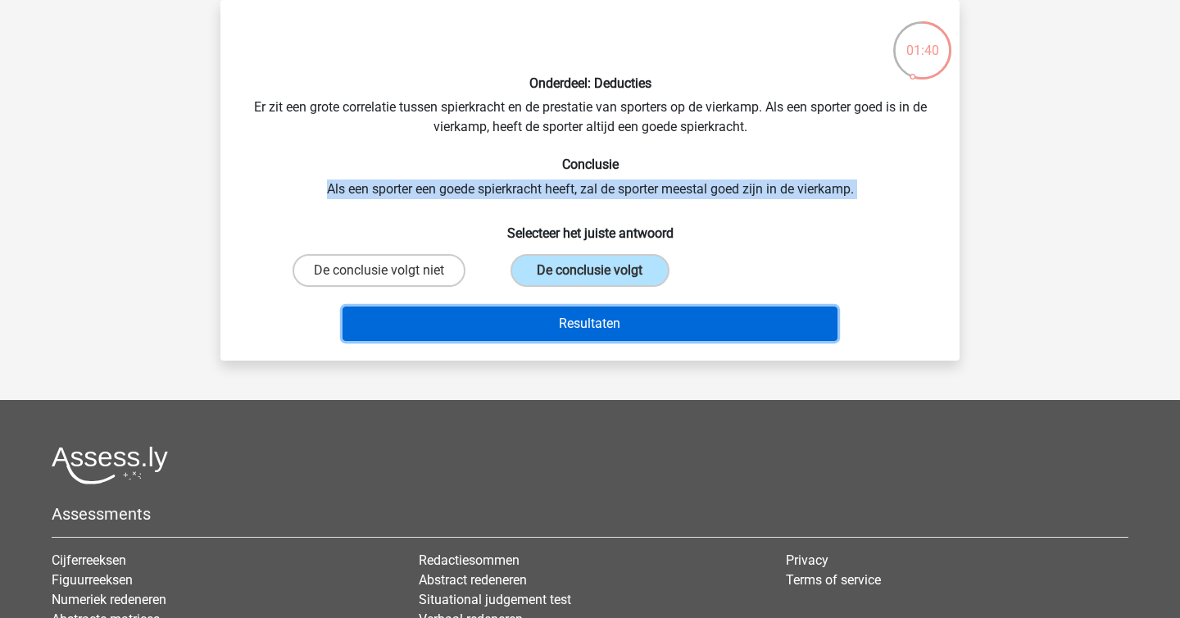
click at [610, 315] on button "Resultaten" at bounding box center [590, 323] width 496 height 34
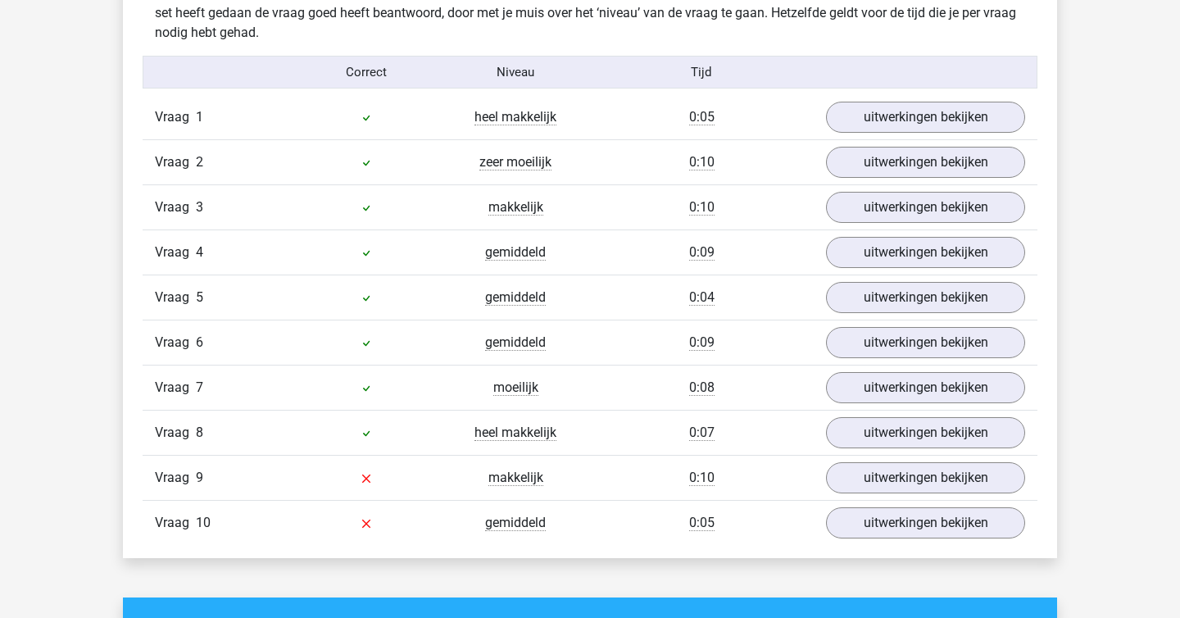
scroll to position [993, 0]
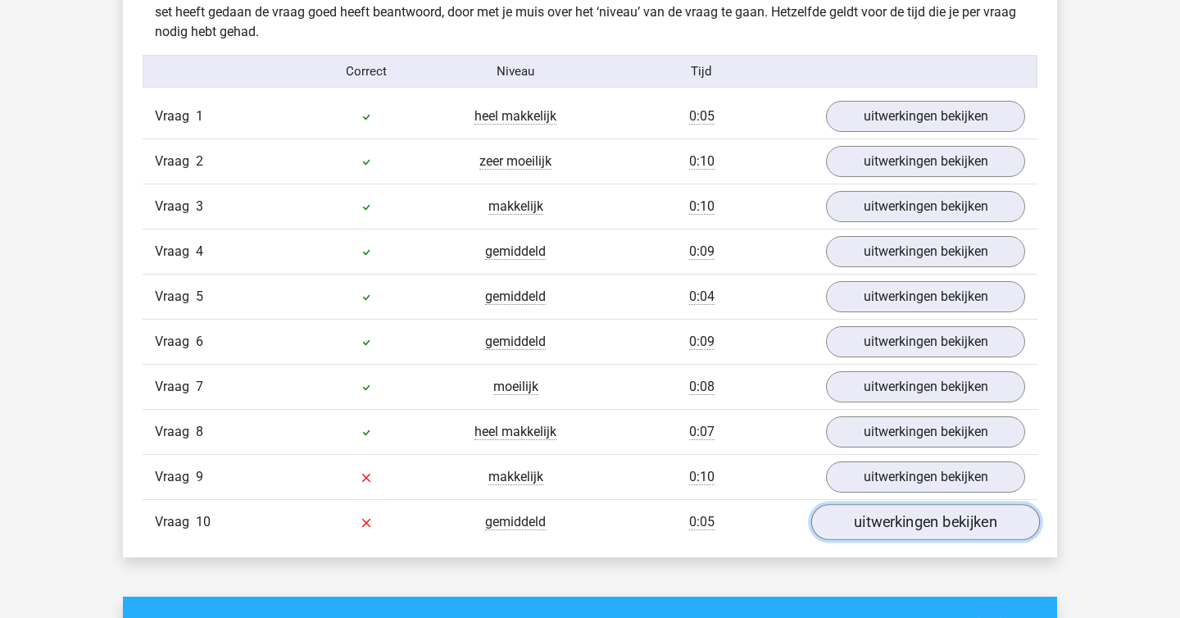
click at [914, 523] on link "uitwerkingen bekijken" at bounding box center [925, 522] width 229 height 36
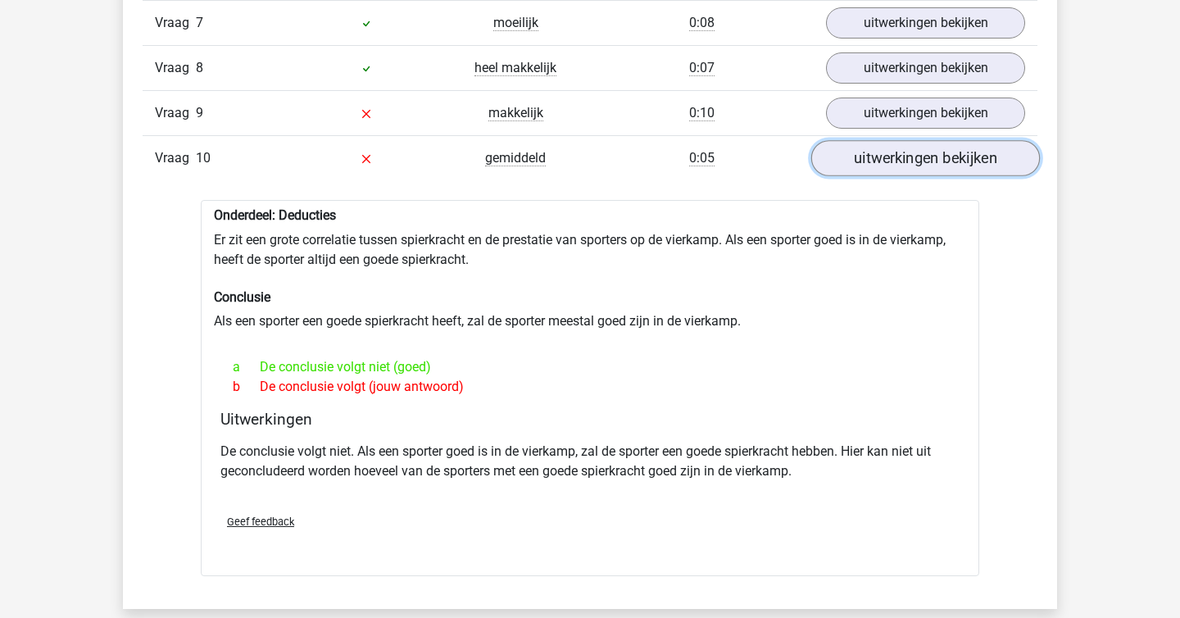
scroll to position [1360, 0]
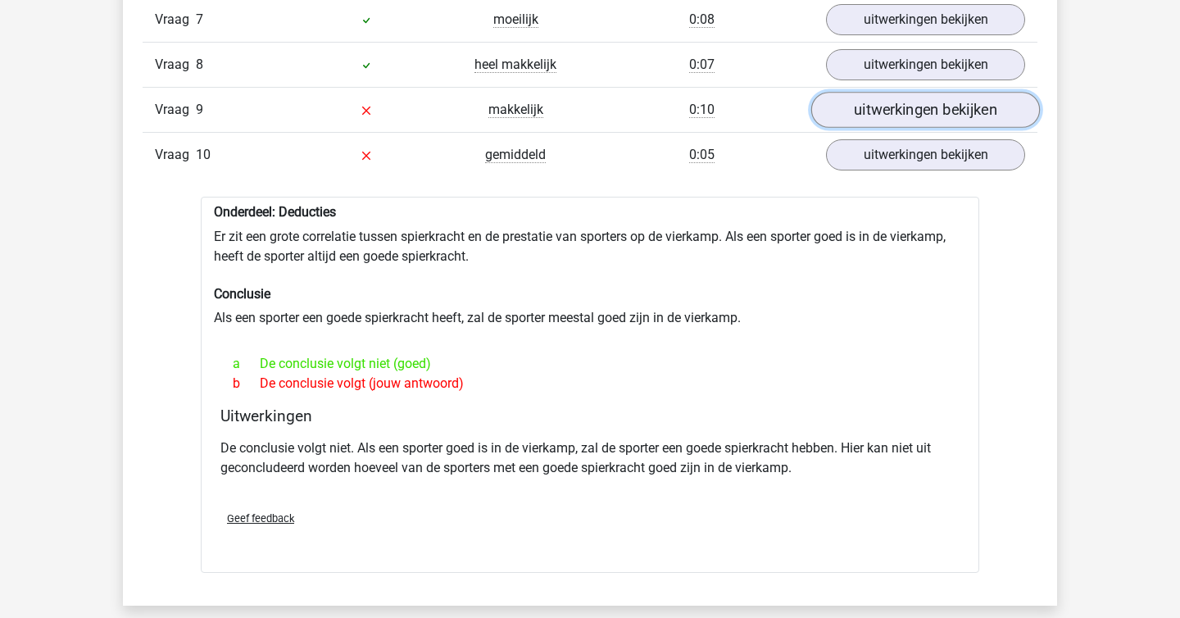
click at [903, 124] on link "uitwerkingen bekijken" at bounding box center [925, 110] width 229 height 36
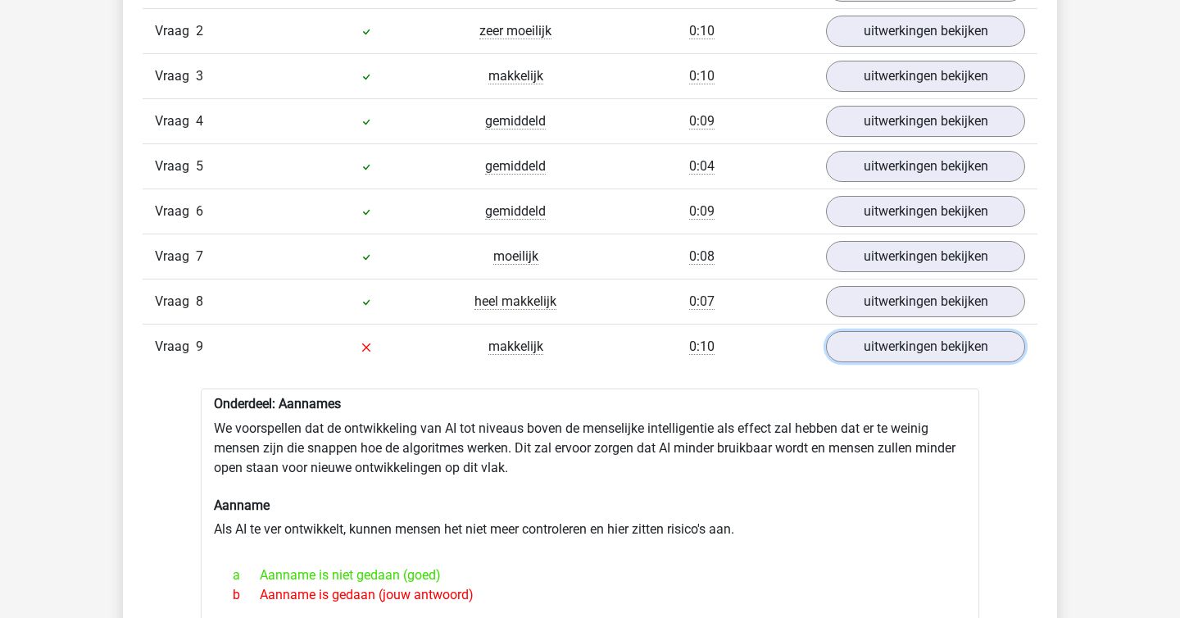
scroll to position [1093, 0]
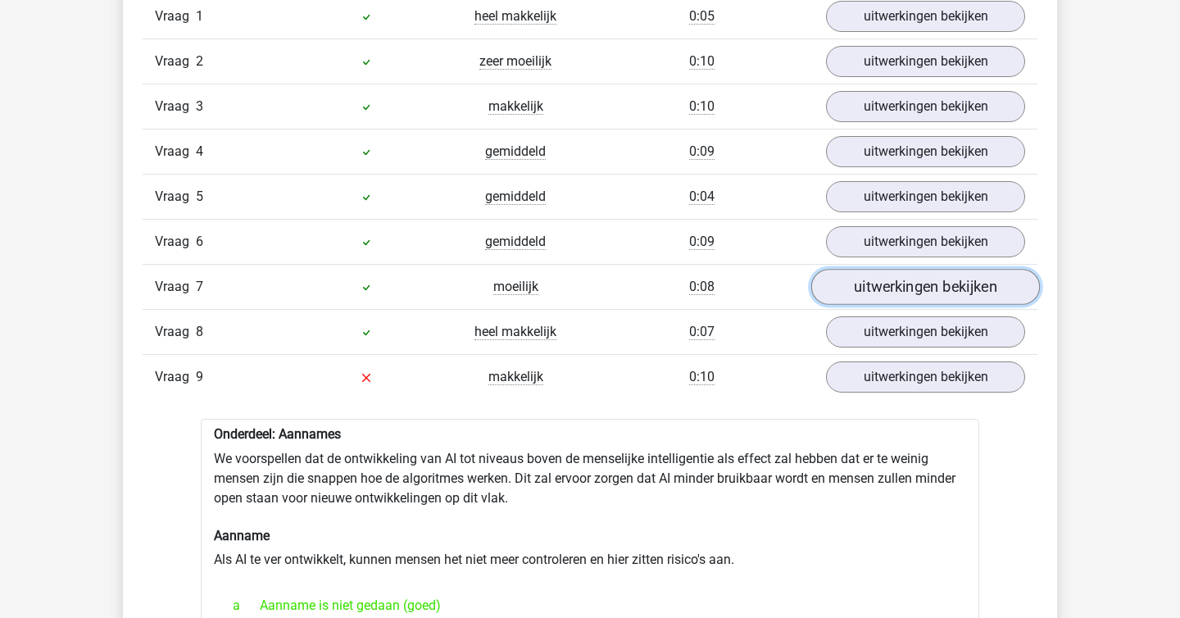
click at [882, 285] on link "uitwerkingen bekijken" at bounding box center [925, 287] width 229 height 36
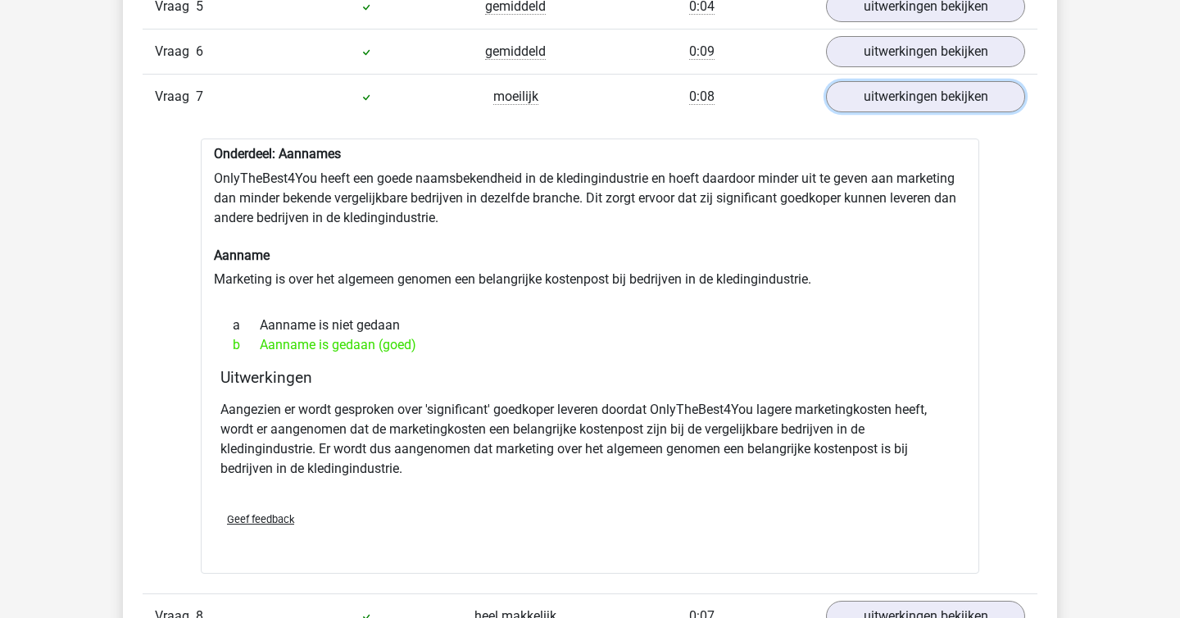
scroll to position [1290, 0]
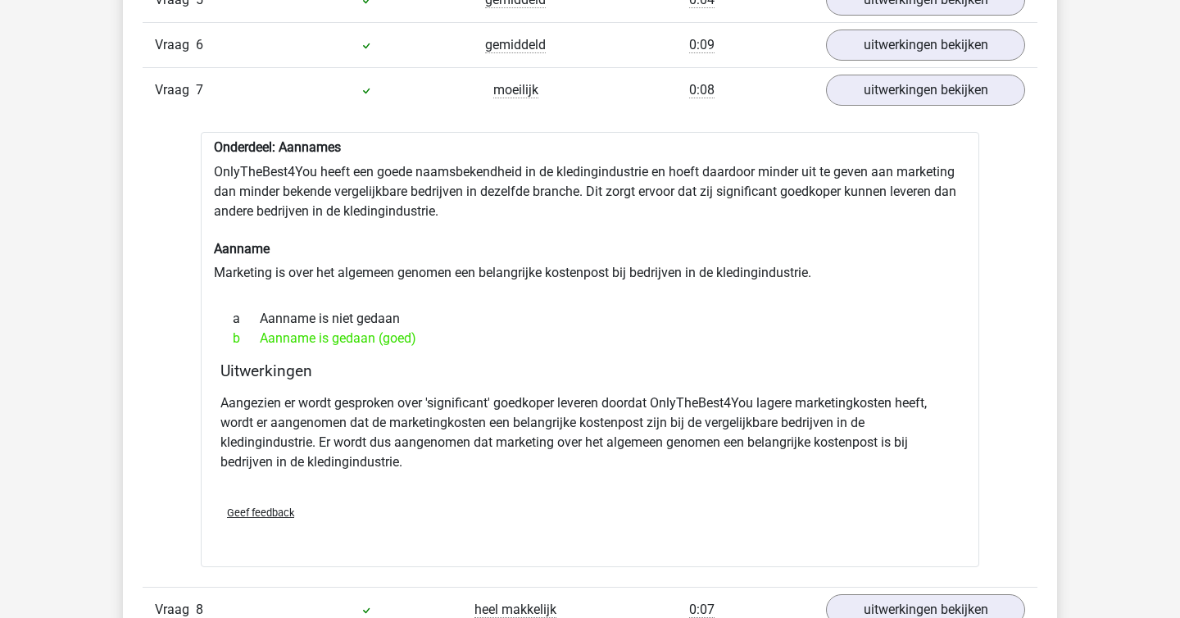
drag, startPoint x: 861, startPoint y: 429, endPoint x: 884, endPoint y: 423, distance: 23.6
click at [884, 423] on p "Aangezien er wordt gesproken over 'significant' goedkoper leveren doordat OnlyT…" at bounding box center [589, 432] width 739 height 79
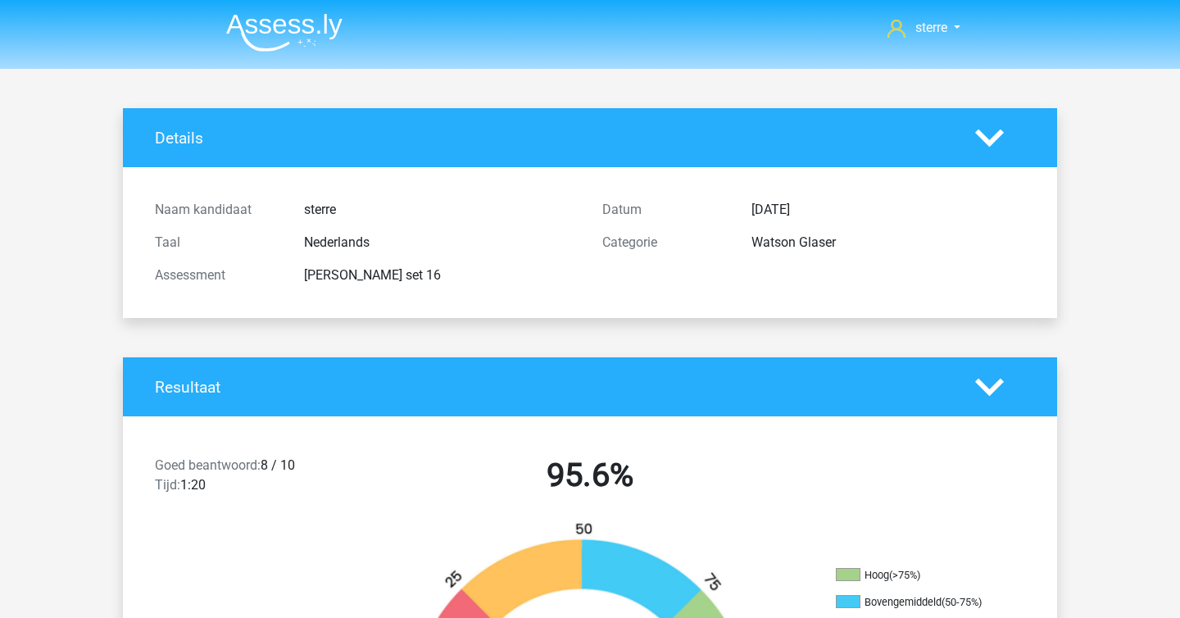
click at [270, 23] on img at bounding box center [284, 32] width 116 height 39
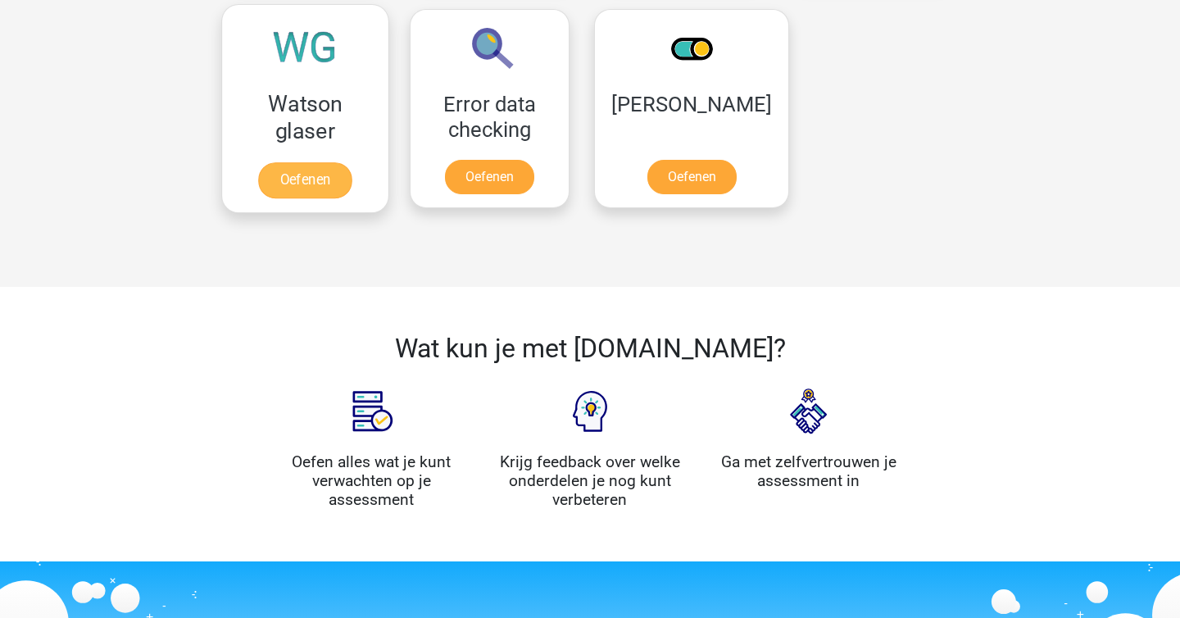
scroll to position [1435, 0]
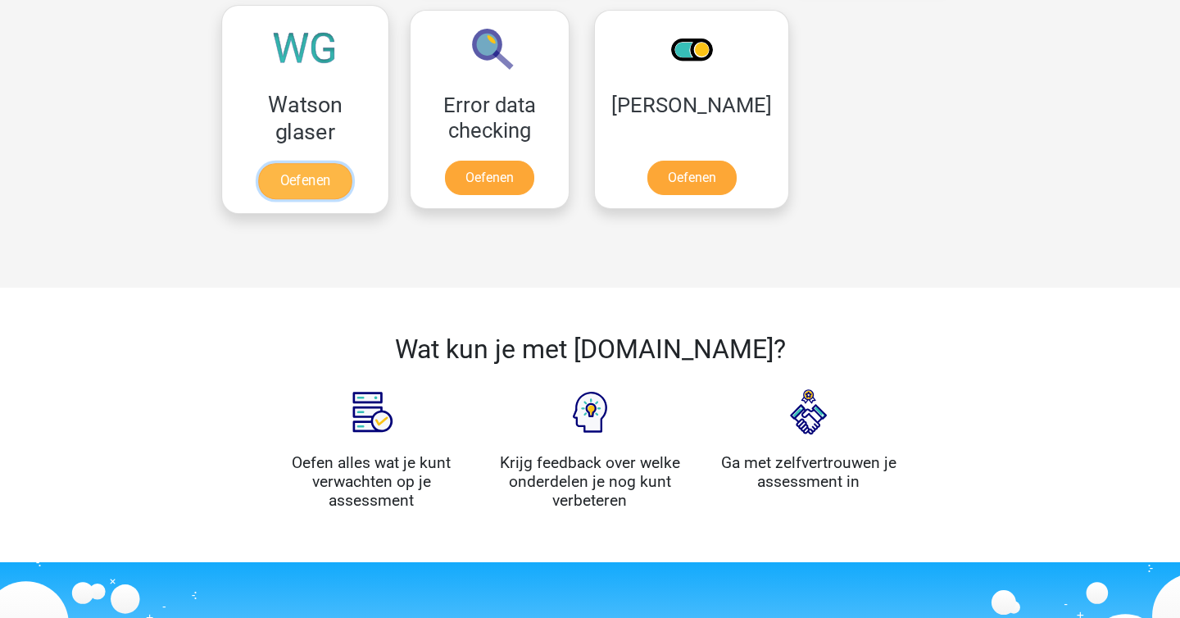
click at [272, 163] on link "Oefenen" at bounding box center [304, 181] width 93 height 36
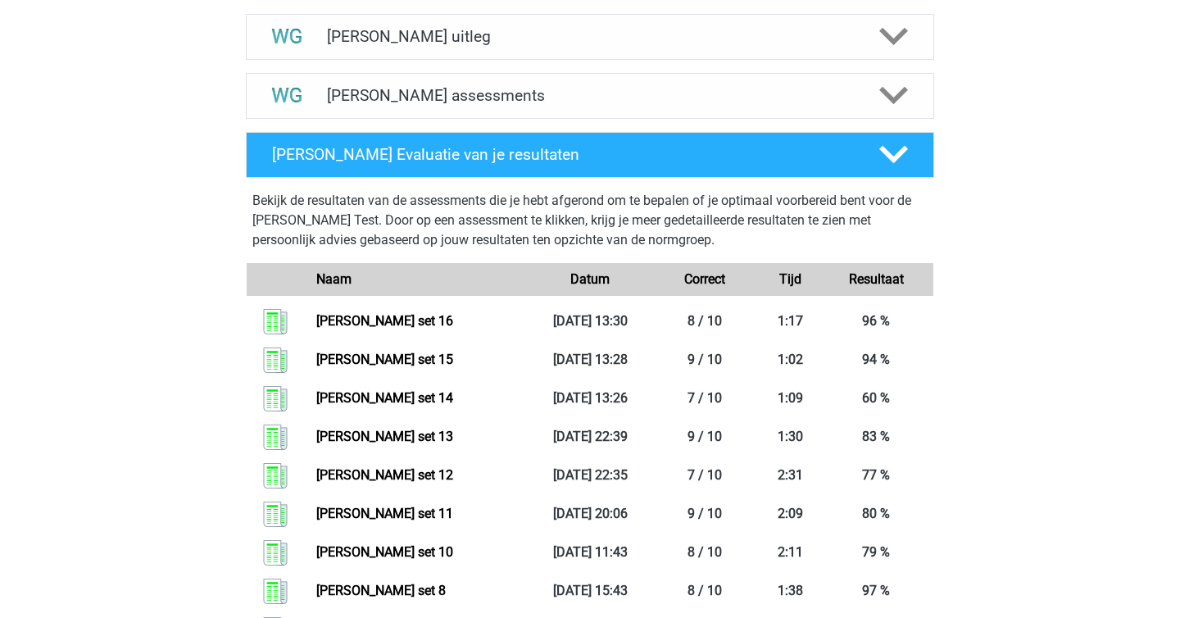
scroll to position [627, 0]
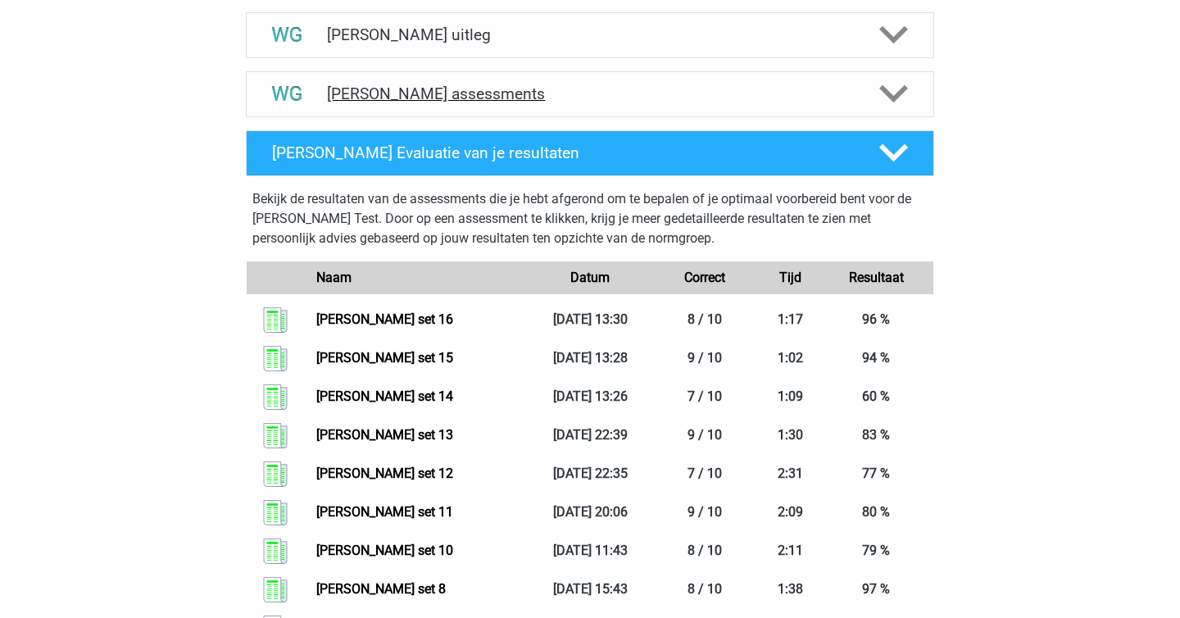
click at [433, 103] on div "Watson Glaser assessments" at bounding box center [590, 94] width 688 height 46
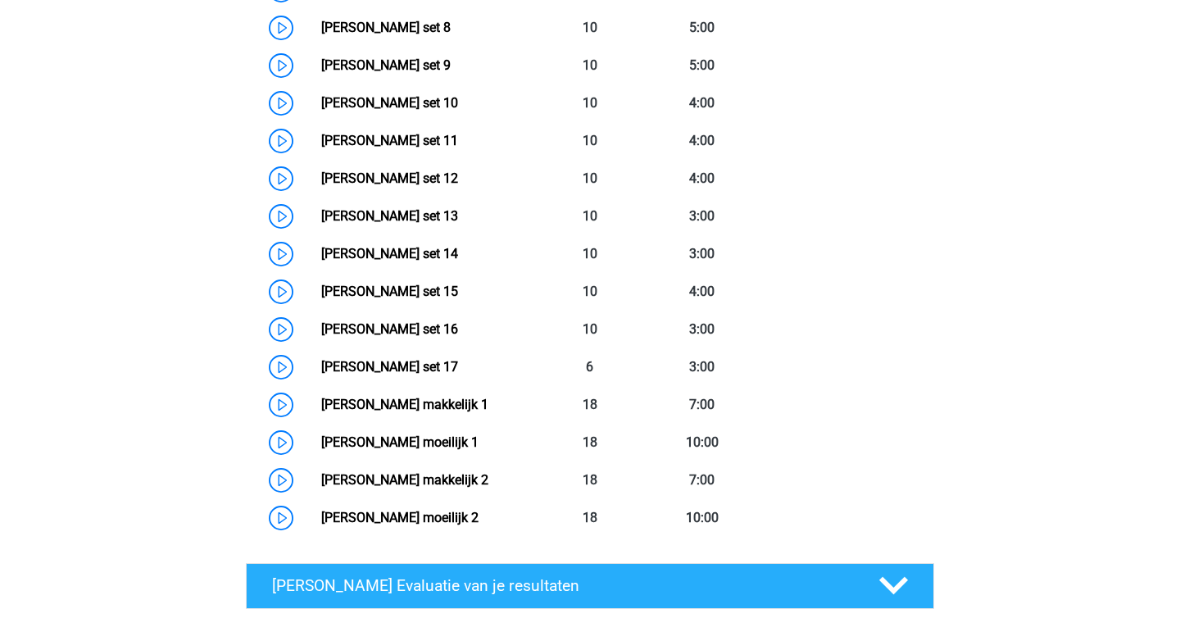
scroll to position [0, 0]
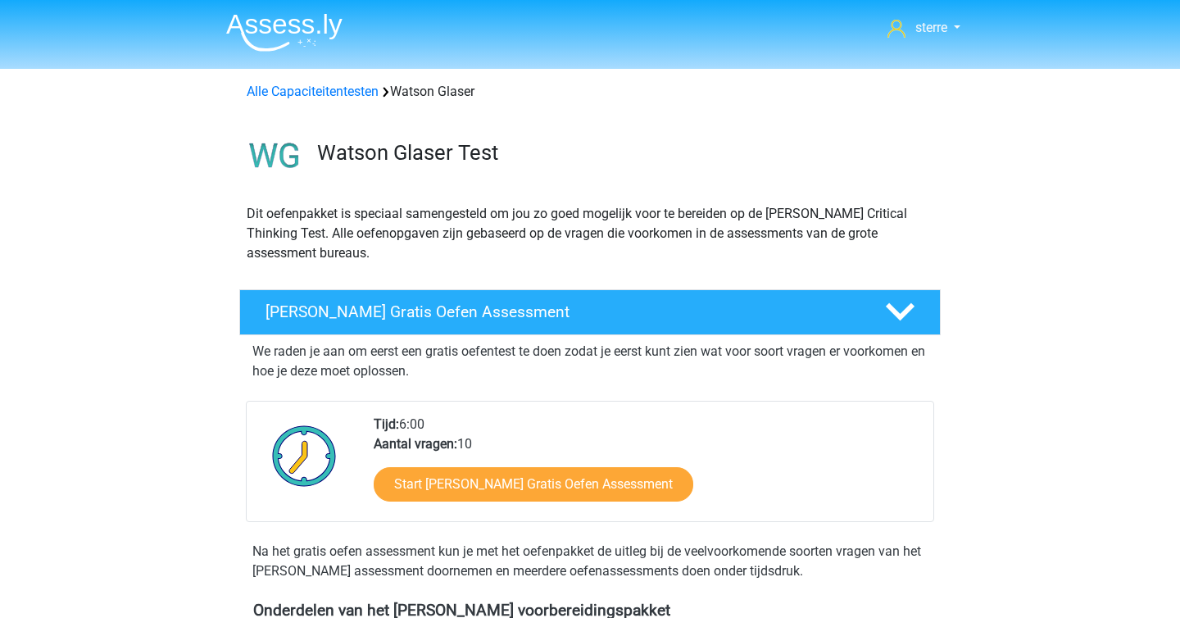
click at [273, 34] on img at bounding box center [284, 32] width 116 height 39
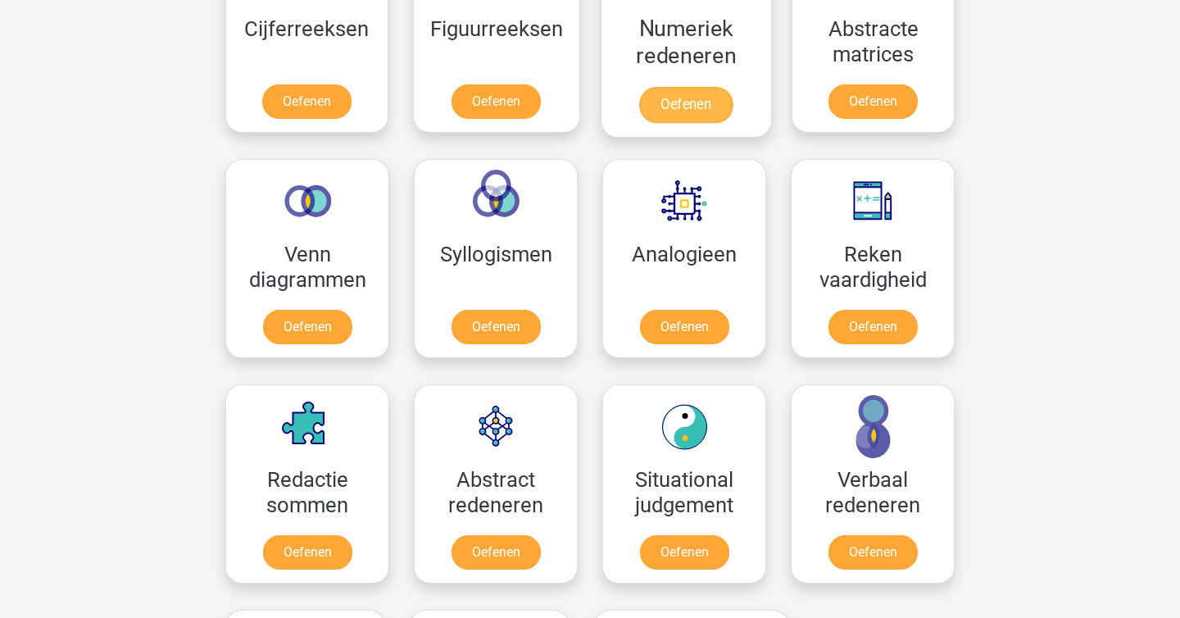
scroll to position [836, 0]
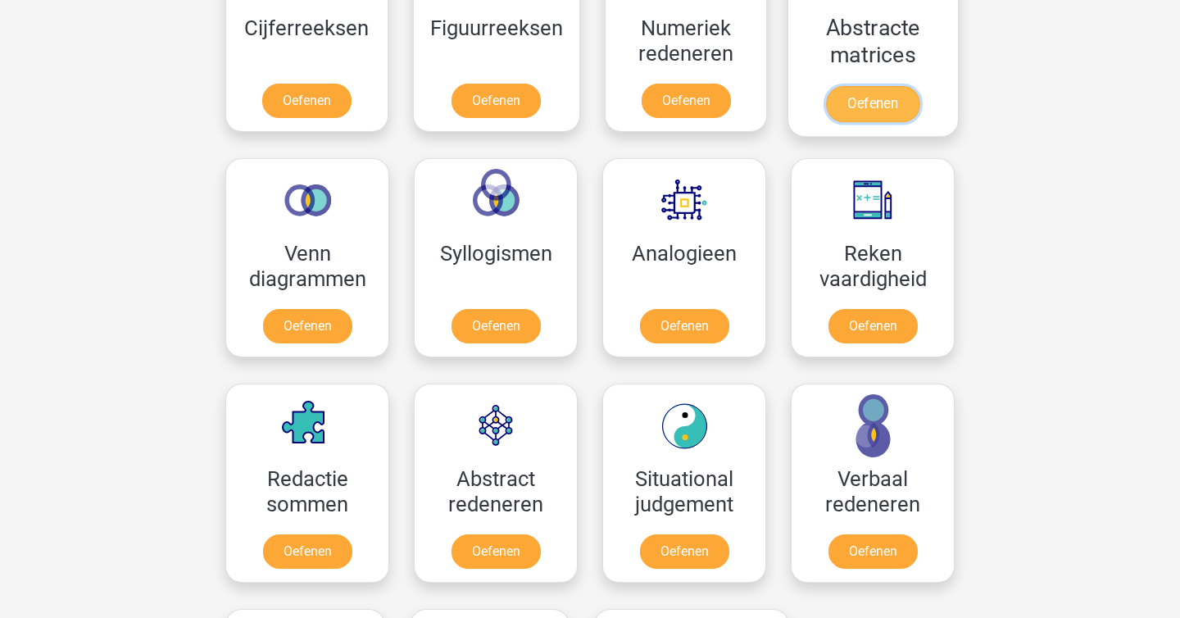
click at [875, 86] on link "Oefenen" at bounding box center [872, 104] width 93 height 36
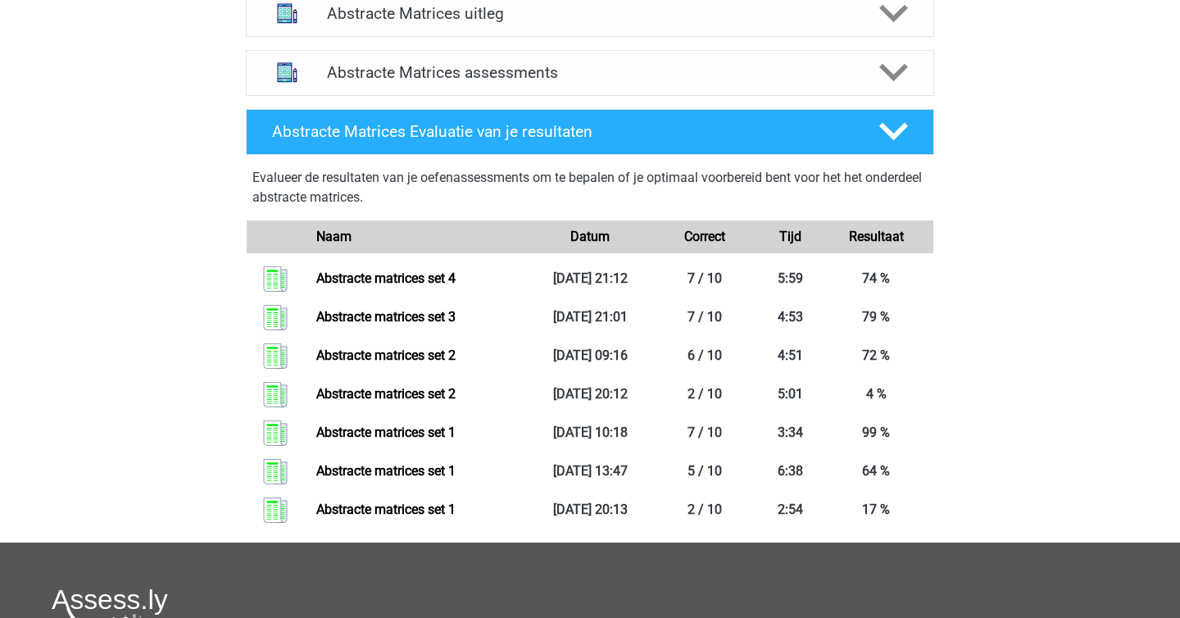
scroll to position [695, 0]
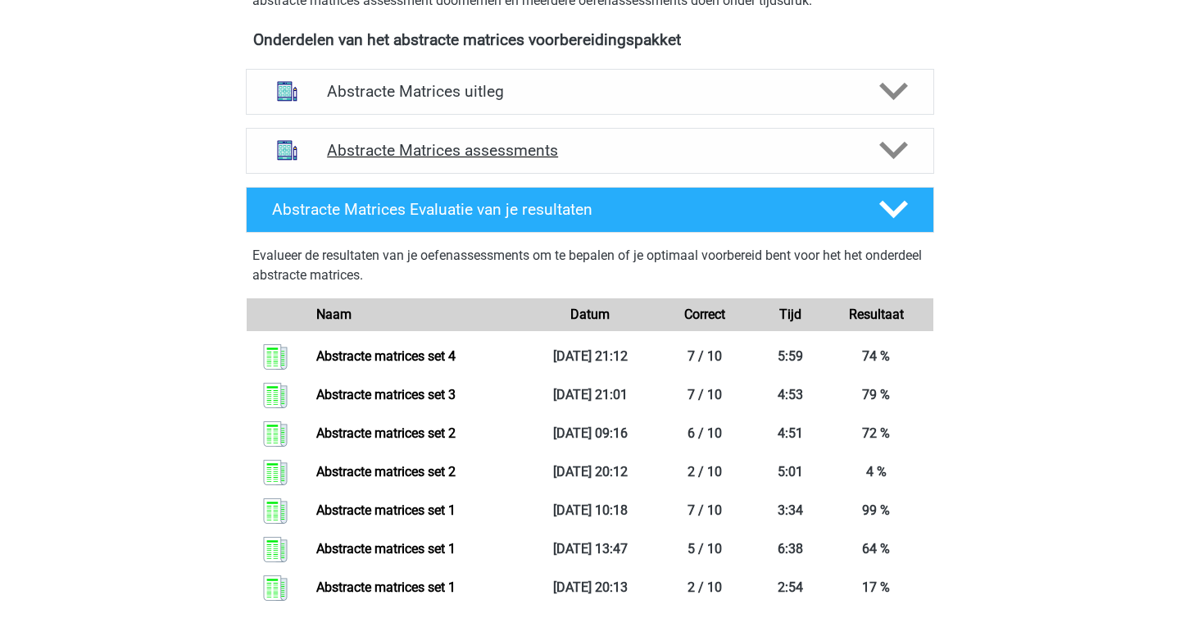
click at [501, 156] on h4 "Abstracte Matrices assessments" at bounding box center [590, 150] width 526 height 19
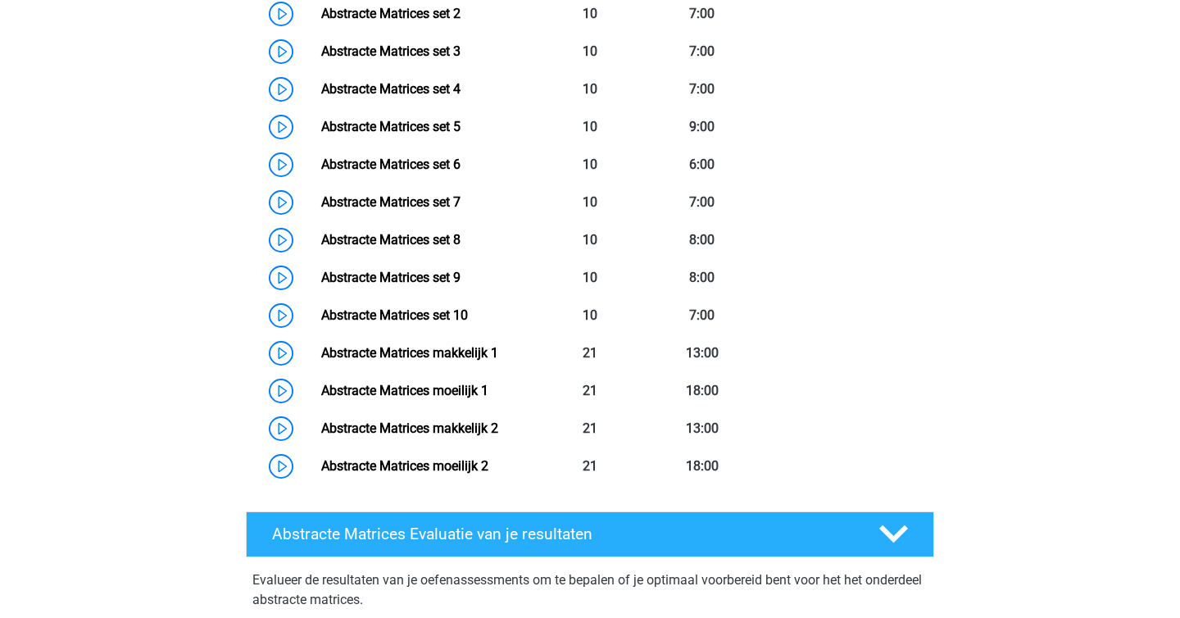
scroll to position [947, 0]
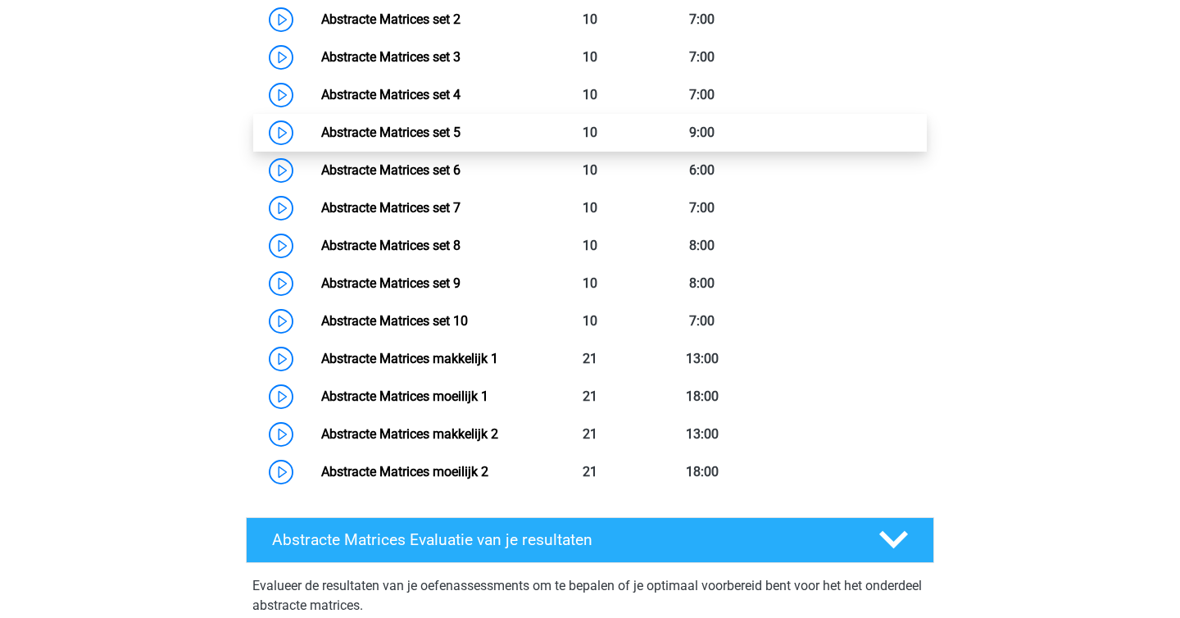
click at [437, 140] on link "Abstracte Matrices set 5" at bounding box center [390, 133] width 139 height 16
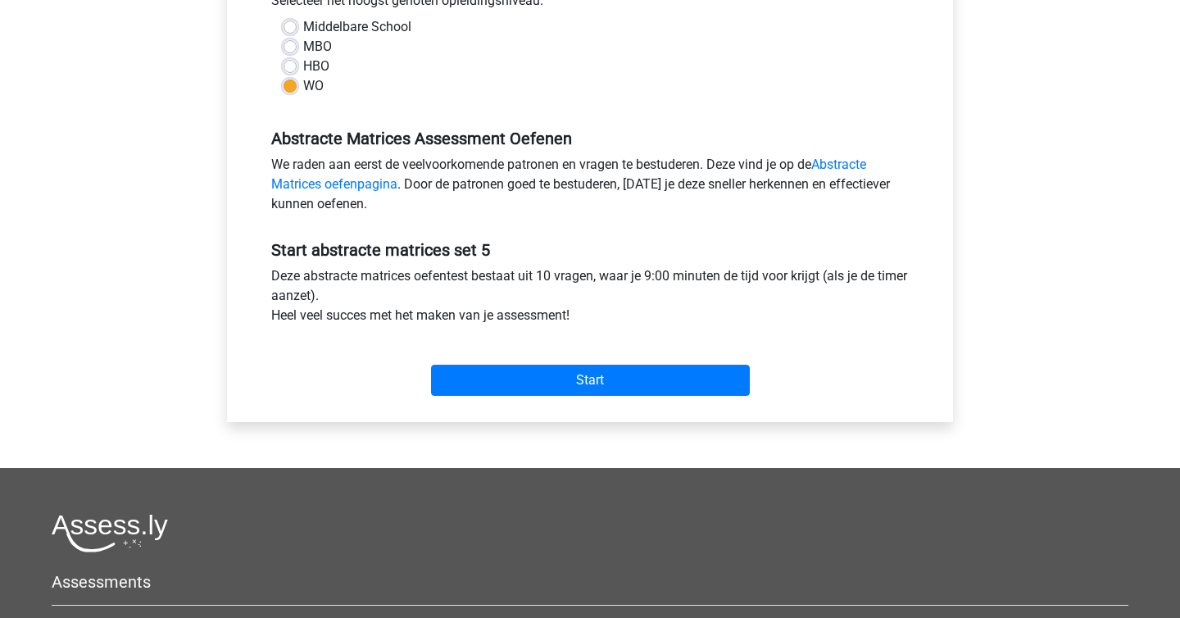
scroll to position [408, 0]
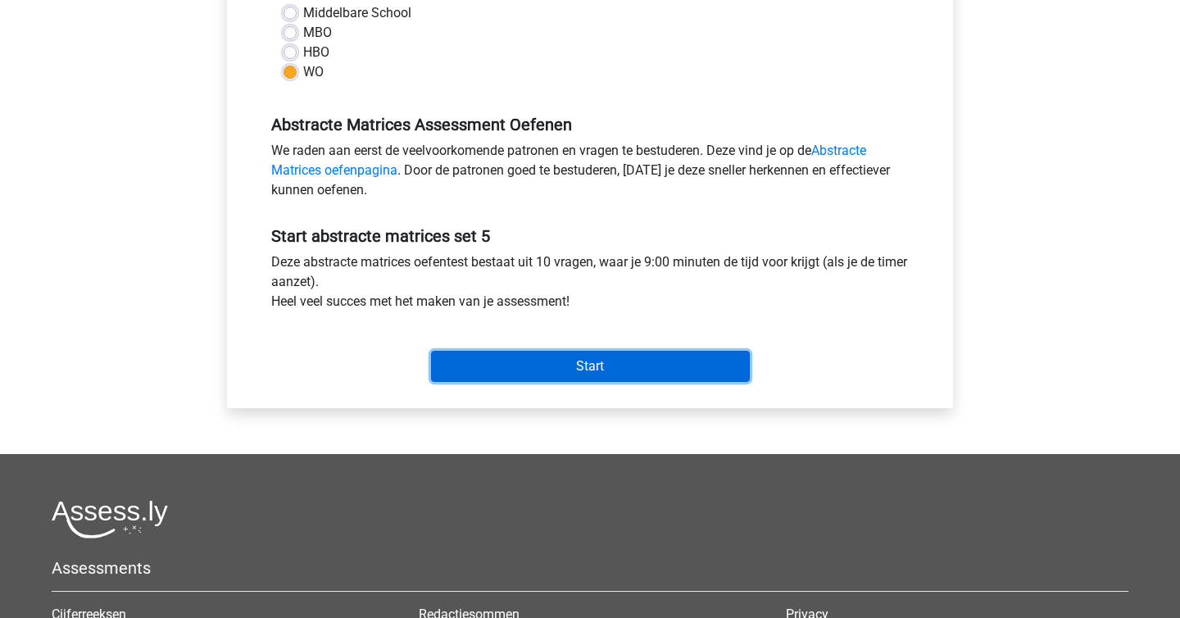
click at [557, 371] on input "Start" at bounding box center [590, 366] width 319 height 31
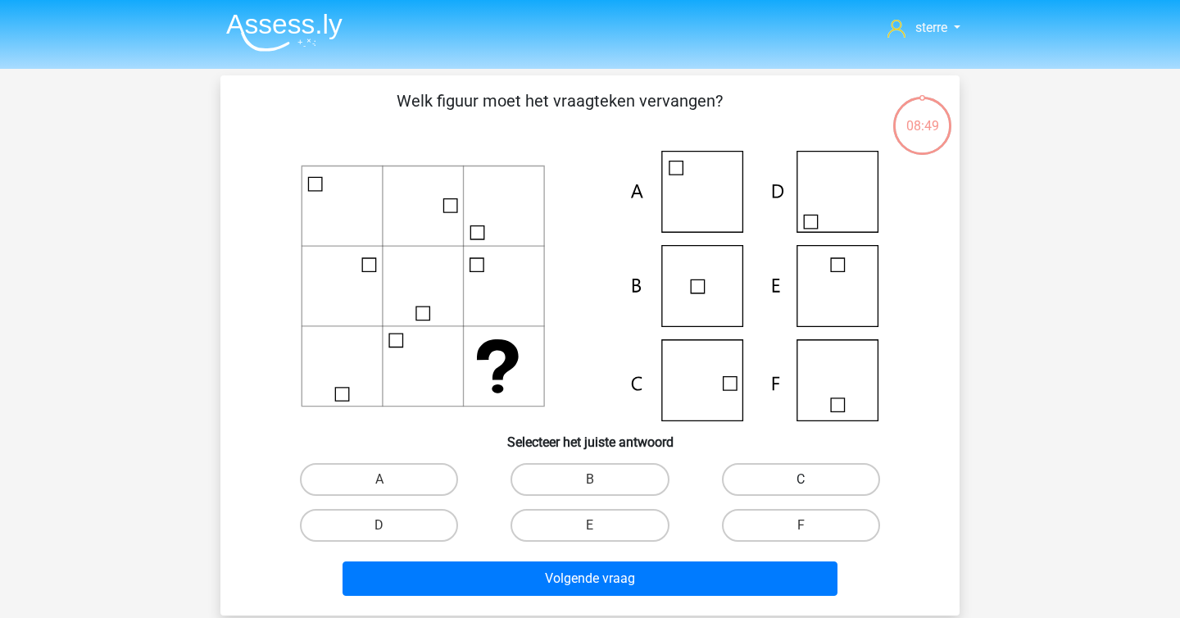
click at [783, 474] on label "C" at bounding box center [801, 479] width 158 height 33
click at [800, 479] on input "C" at bounding box center [805, 484] width 11 height 11
radio input "true"
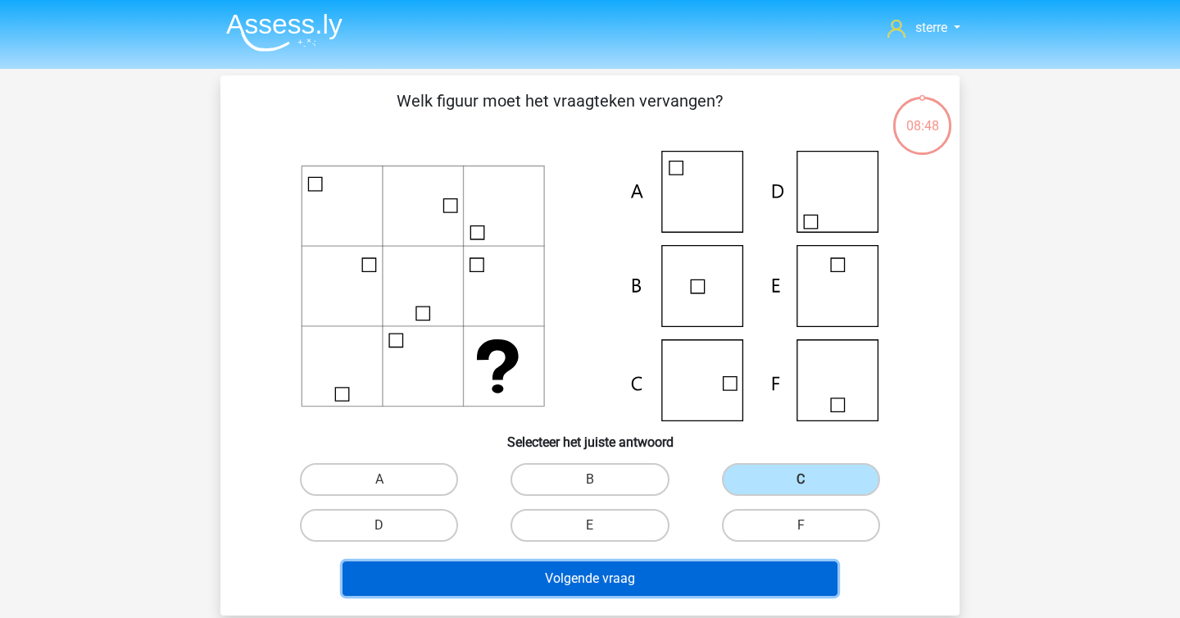
click at [719, 566] on button "Volgende vraag" at bounding box center [590, 578] width 496 height 34
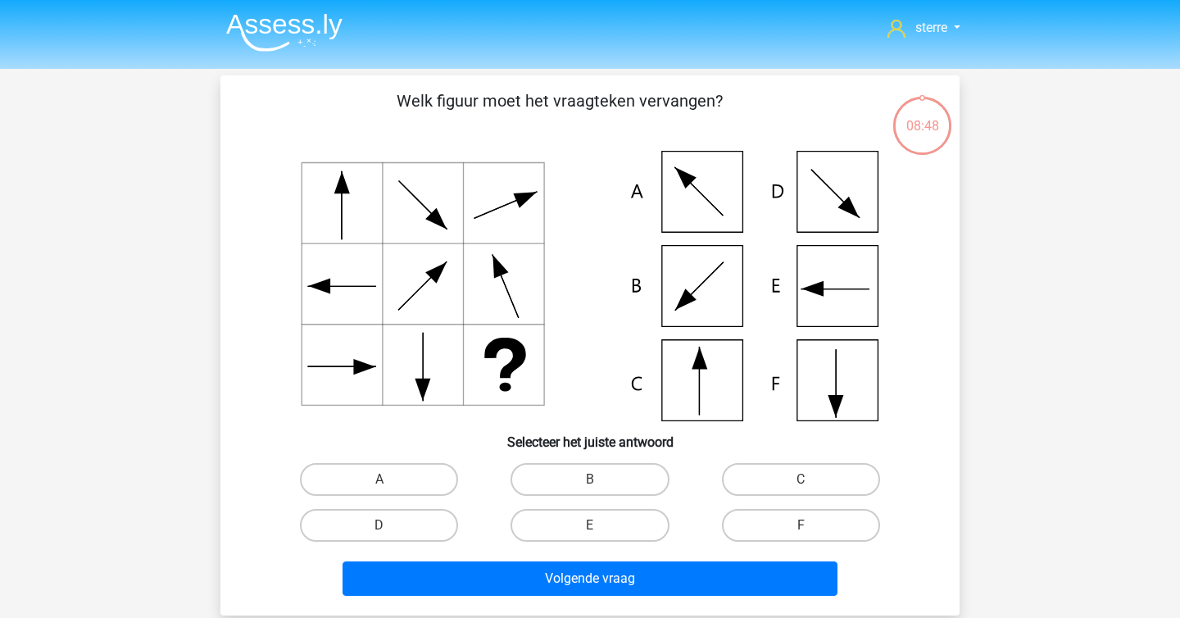
scroll to position [75, 0]
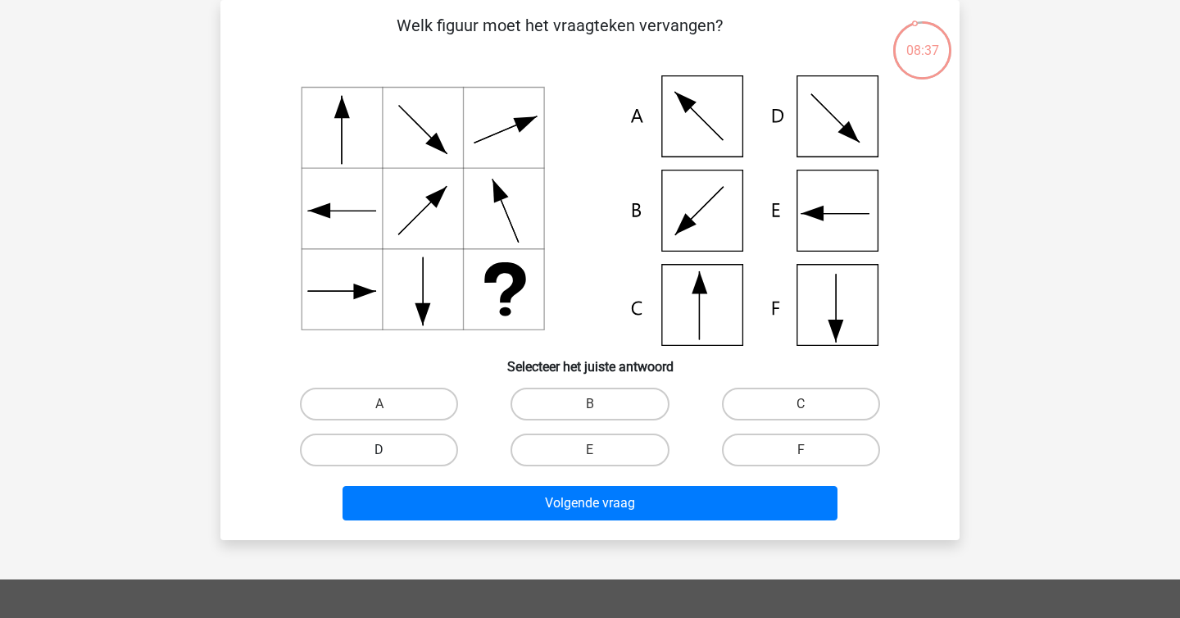
click at [405, 449] on label "D" at bounding box center [379, 449] width 158 height 33
click at [390, 450] on input "D" at bounding box center [384, 455] width 11 height 11
radio input "true"
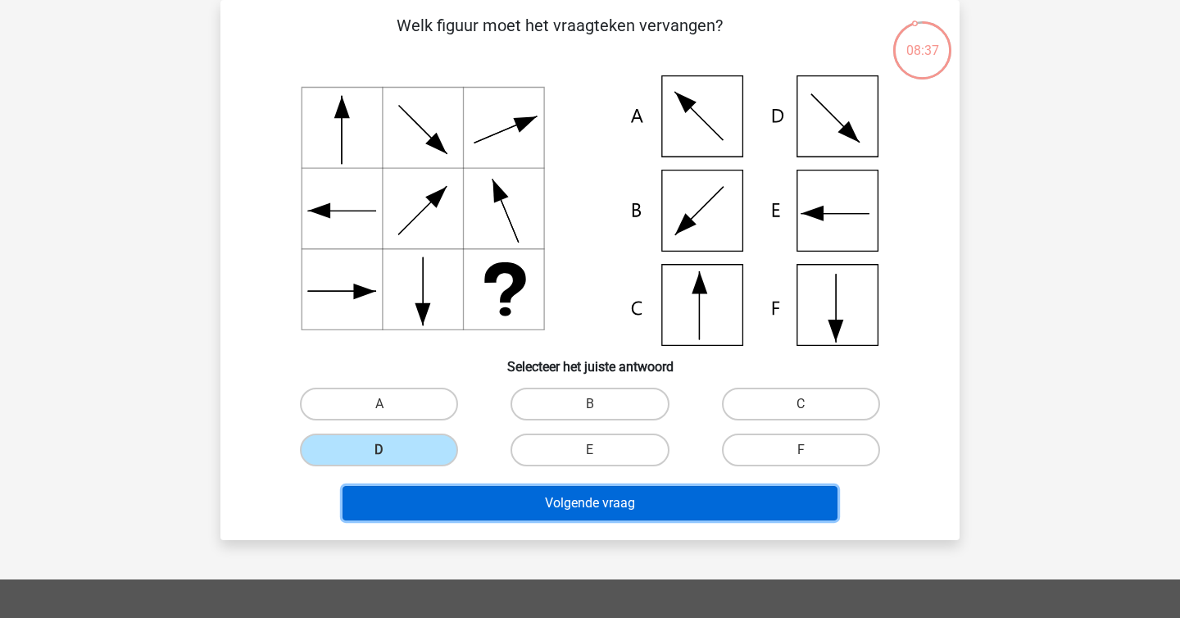
click at [503, 493] on button "Volgende vraag" at bounding box center [590, 503] width 496 height 34
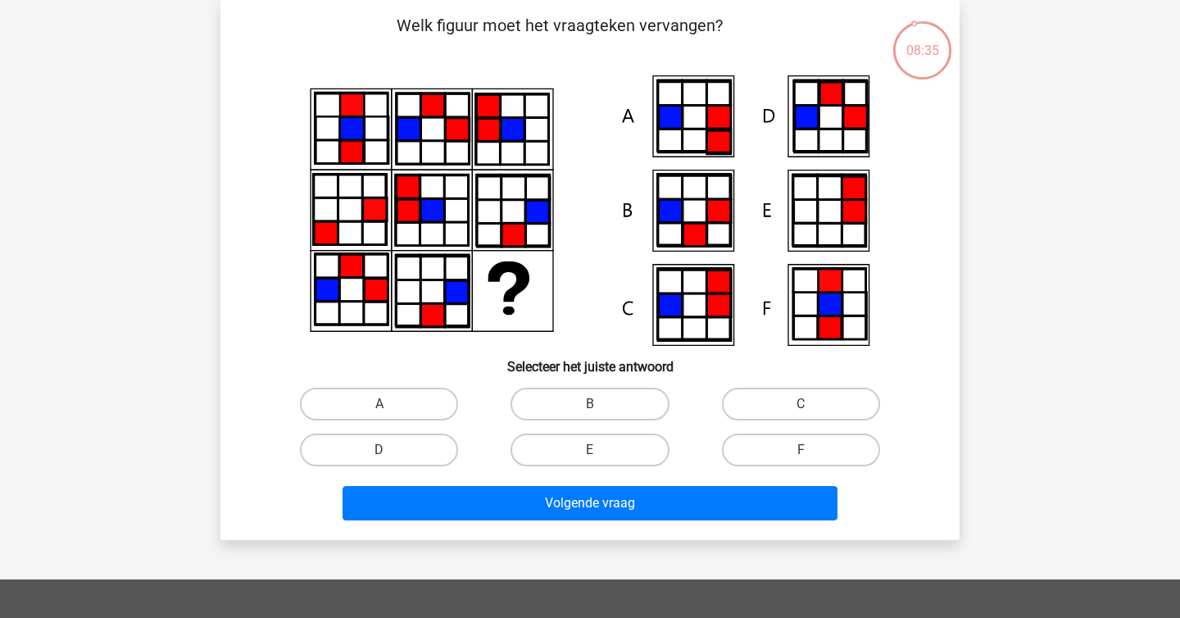
click at [481, 23] on p "Welk figuur moet het vraagteken vervangen?" at bounding box center [559, 37] width 625 height 49
copy p
click at [481, 23] on p "Welk figuur moet het vraagteken vervangen?" at bounding box center [559, 37] width 625 height 49
click at [782, 449] on label "F" at bounding box center [801, 449] width 158 height 33
click at [800, 450] on input "F" at bounding box center [805, 455] width 11 height 11
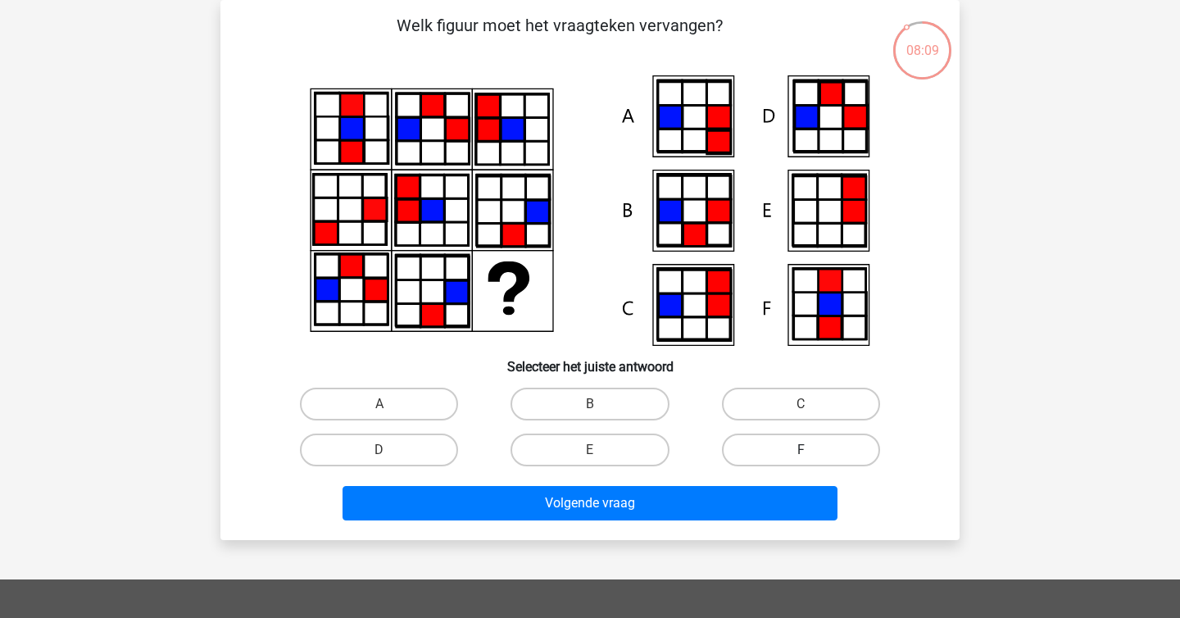
radio input "true"
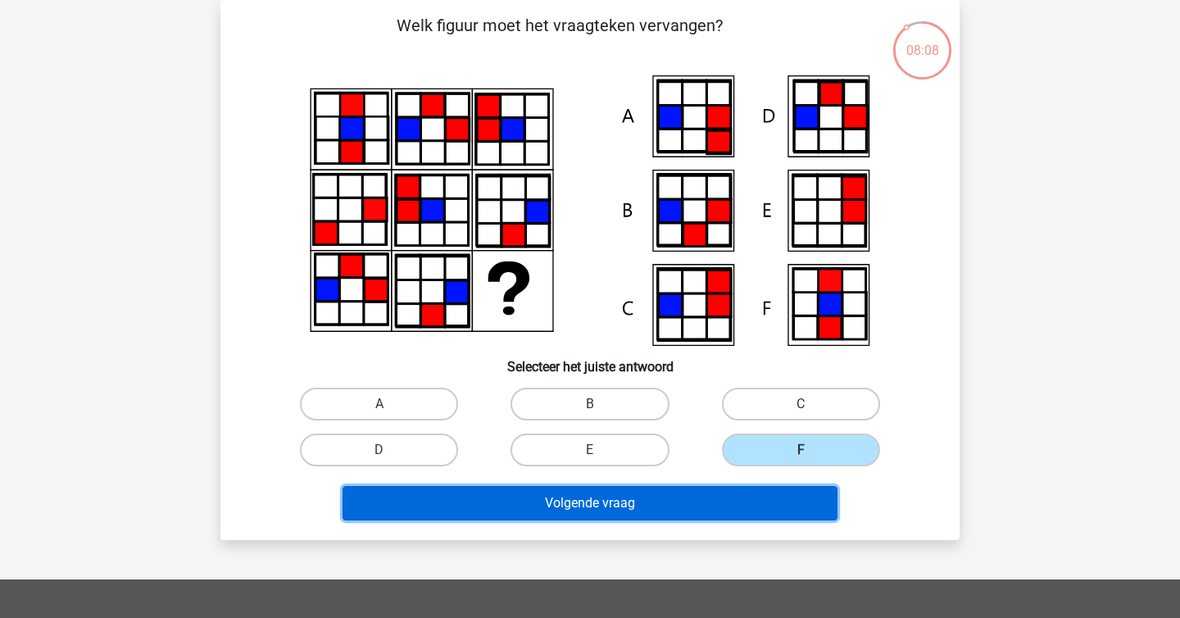
click at [672, 495] on button "Volgende vraag" at bounding box center [590, 503] width 496 height 34
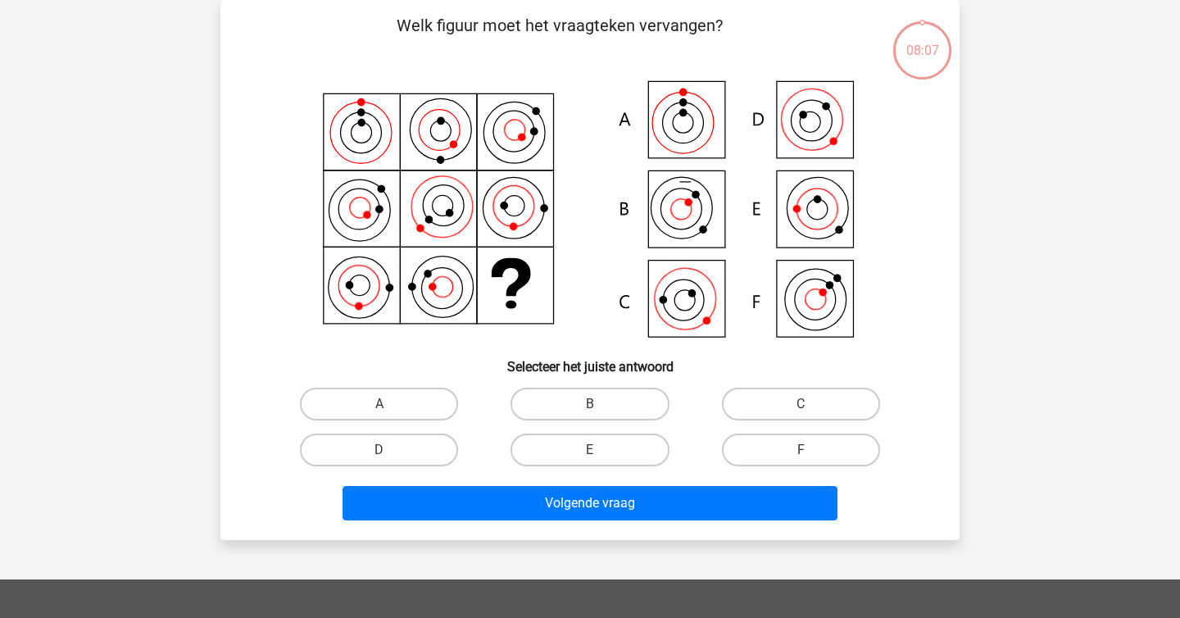
click at [250, 293] on div at bounding box center [590, 210] width 687 height 270
click at [696, 295] on icon at bounding box center [590, 210] width 660 height 270
click at [767, 394] on label "C" at bounding box center [801, 404] width 158 height 33
click at [800, 404] on input "C" at bounding box center [805, 409] width 11 height 11
radio input "true"
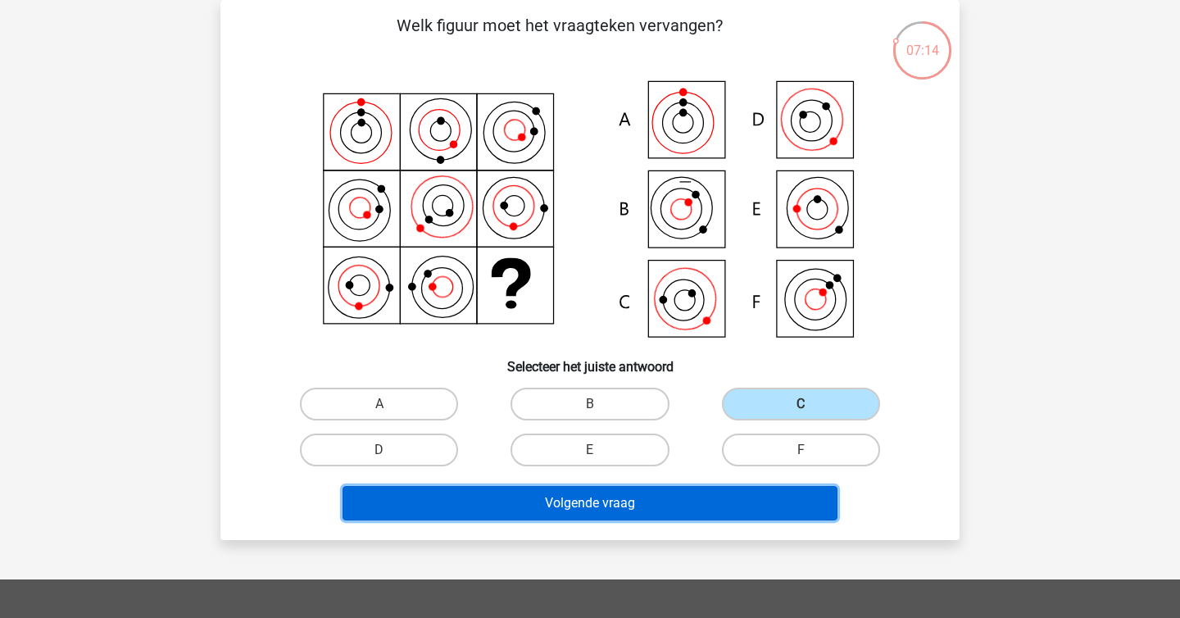
click at [705, 497] on button "Volgende vraag" at bounding box center [590, 503] width 496 height 34
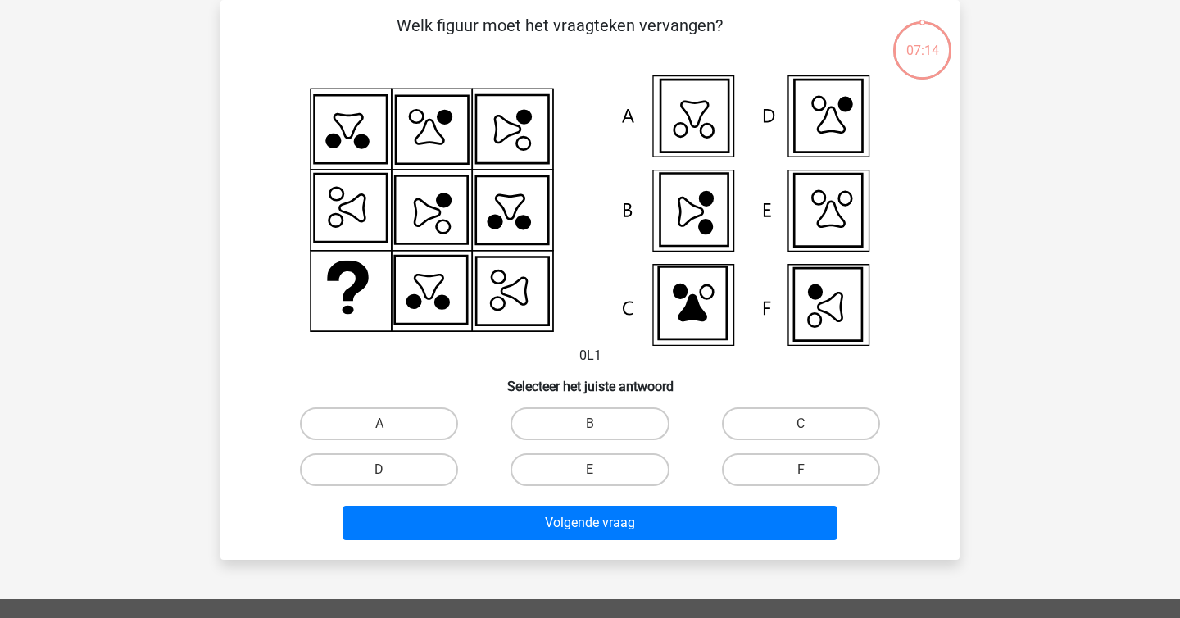
click at [264, 211] on icon at bounding box center [590, 210] width 660 height 270
click at [390, 459] on label "D" at bounding box center [379, 469] width 158 height 33
click at [390, 469] on input "D" at bounding box center [384, 474] width 11 height 11
radio input "true"
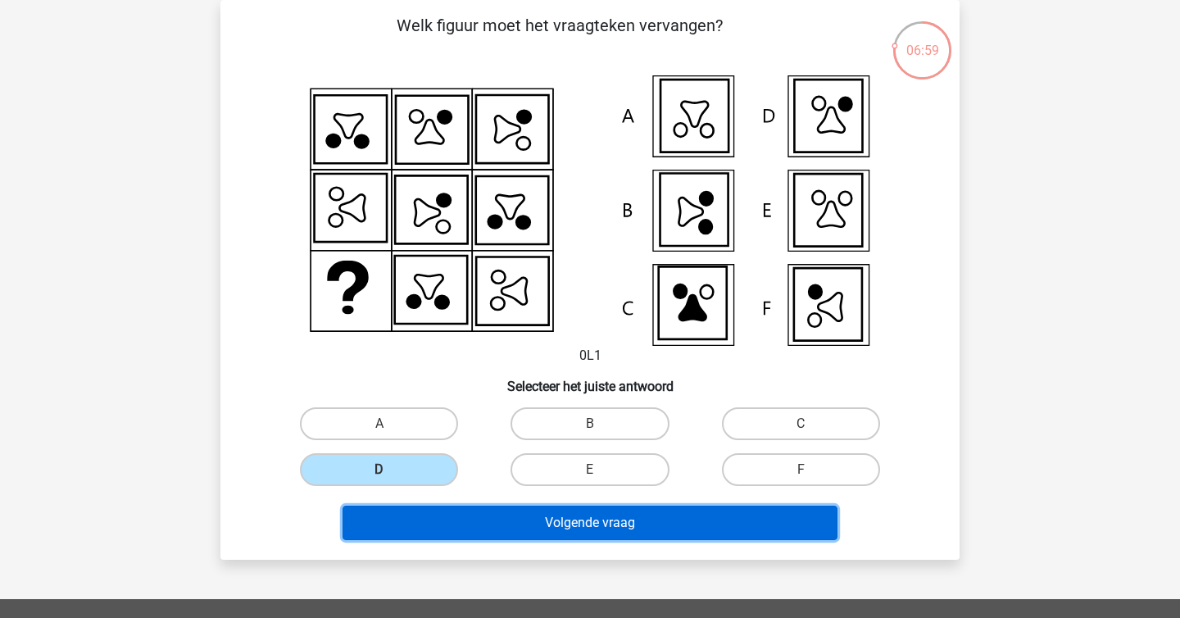
click at [509, 531] on button "Volgende vraag" at bounding box center [590, 523] width 496 height 34
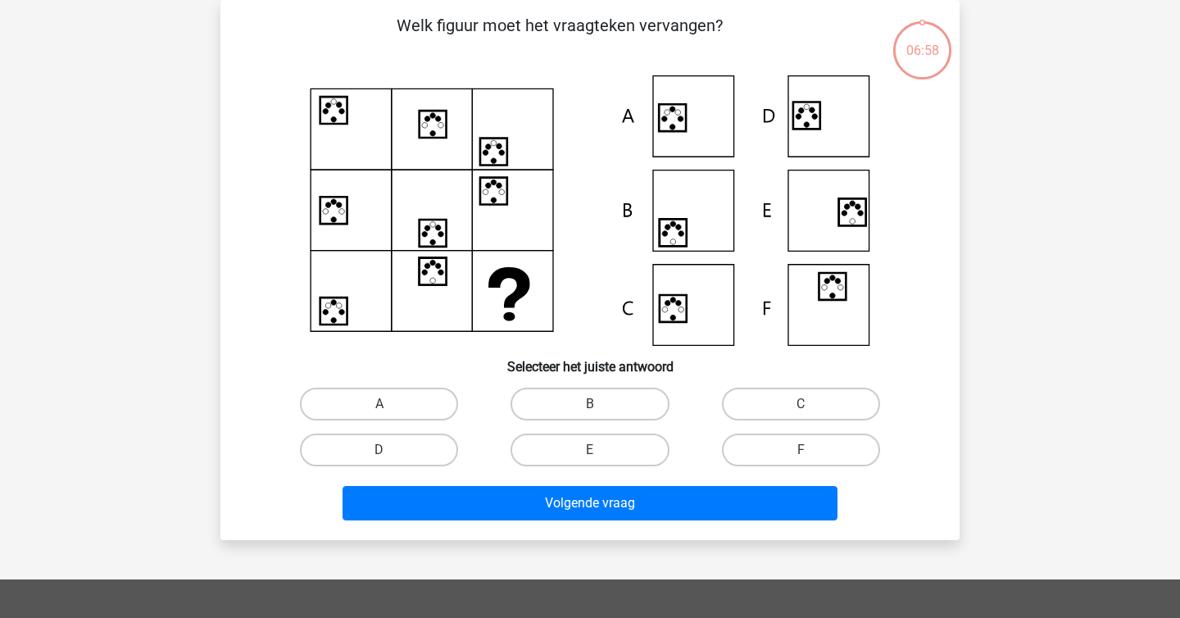
click at [270, 210] on icon at bounding box center [590, 210] width 660 height 270
drag, startPoint x: 430, startPoint y: 20, endPoint x: 439, endPoint y: 20, distance: 9.0
click at [439, 20] on p "Welk figuur moet het vraagteken vervangen?" at bounding box center [559, 37] width 625 height 49
copy p
click at [409, 44] on p "Welk figuur moet het vraagteken vervangen?" at bounding box center [559, 37] width 625 height 49
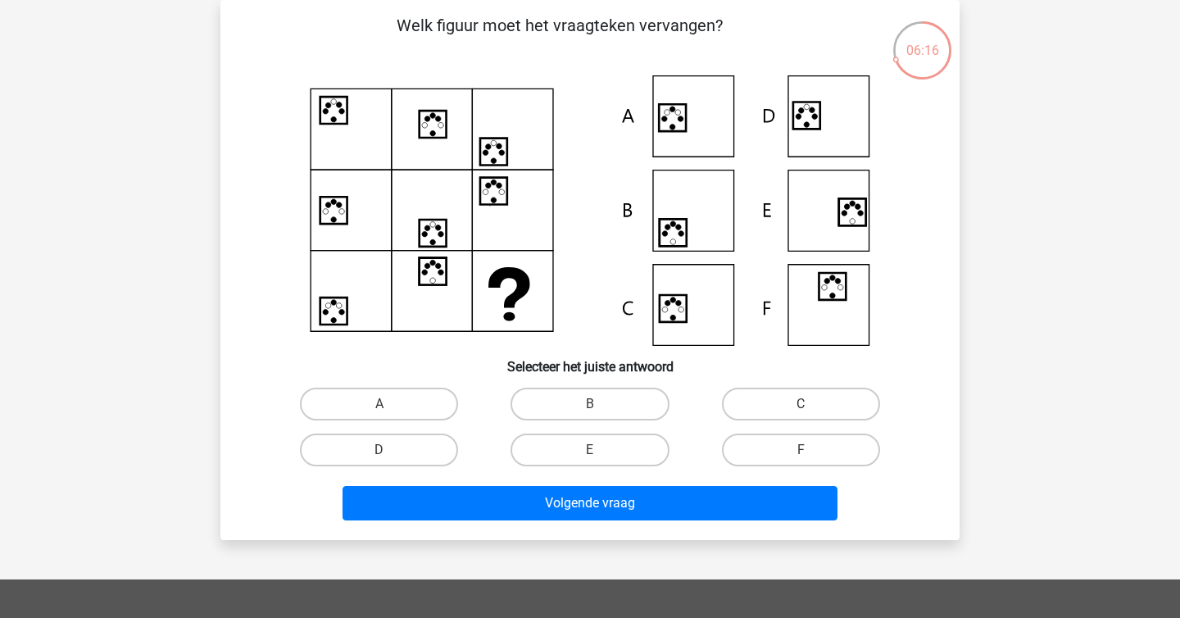
click at [806, 406] on input "C" at bounding box center [805, 409] width 11 height 11
radio input "true"
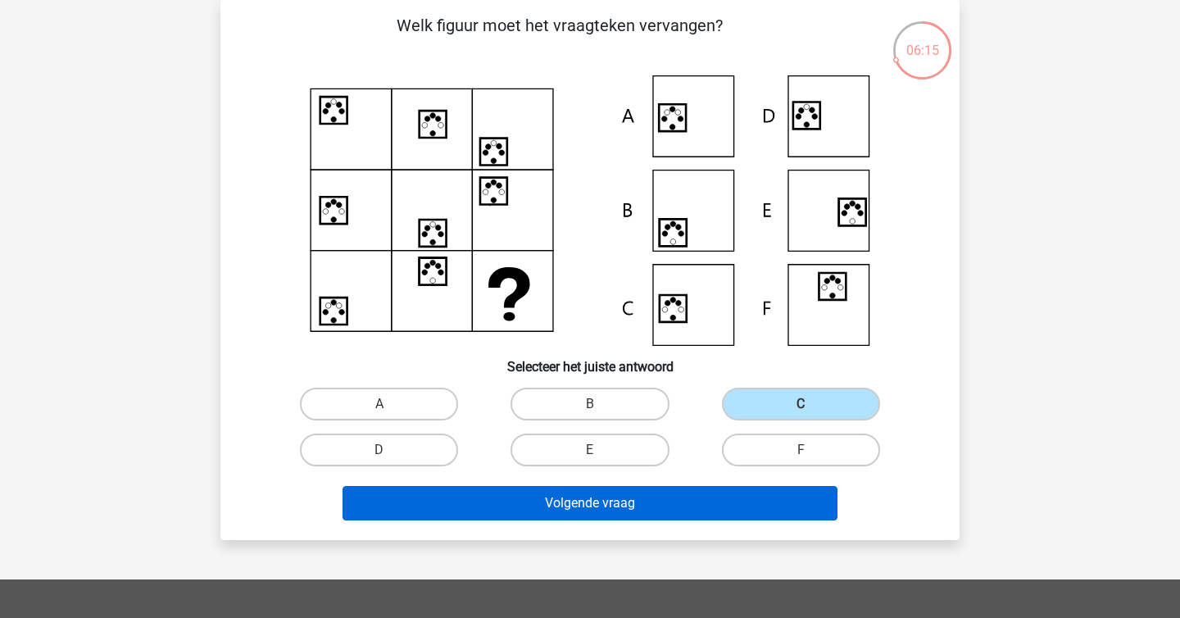
click at [654, 492] on button "Volgende vraag" at bounding box center [590, 503] width 496 height 34
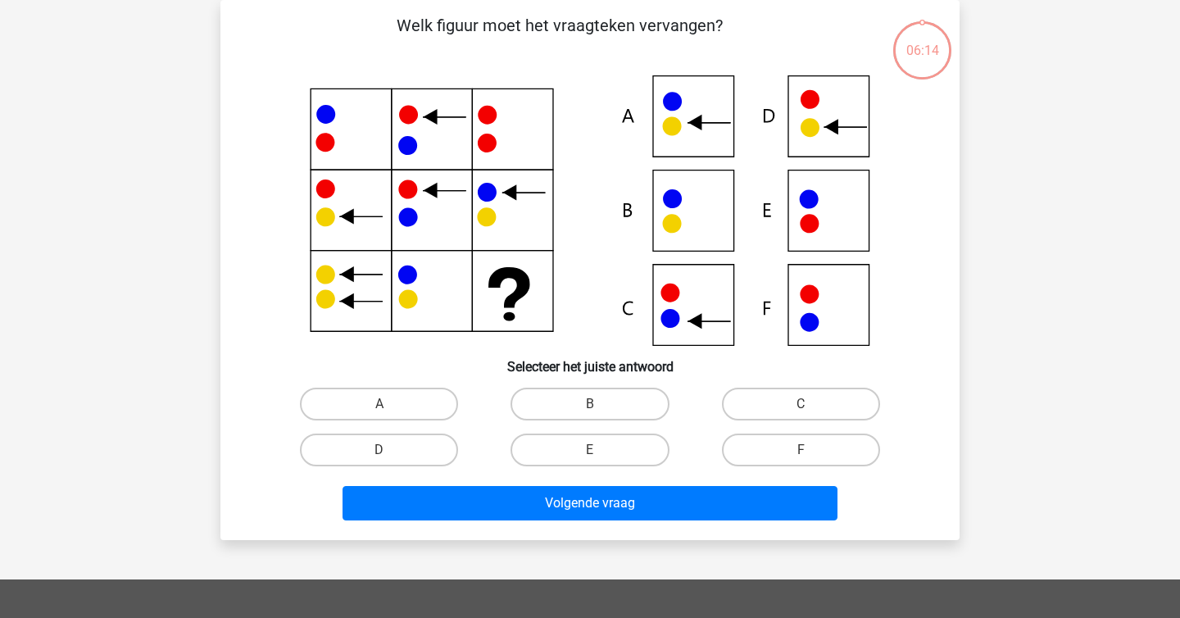
click at [206, 263] on div "06:14 Vraag 7 van de 10 Categorie: abstracte matrices set 5 Welk figuur moet he…" at bounding box center [590, 270] width 778 height 540
click at [583, 365] on h6 "Selecteer het juiste antwoord" at bounding box center [590, 360] width 687 height 29
copy h6
click at [583, 365] on h6 "Selecteer het juiste antwoord" at bounding box center [590, 360] width 687 height 29
click at [435, 465] on label "D" at bounding box center [379, 449] width 158 height 33
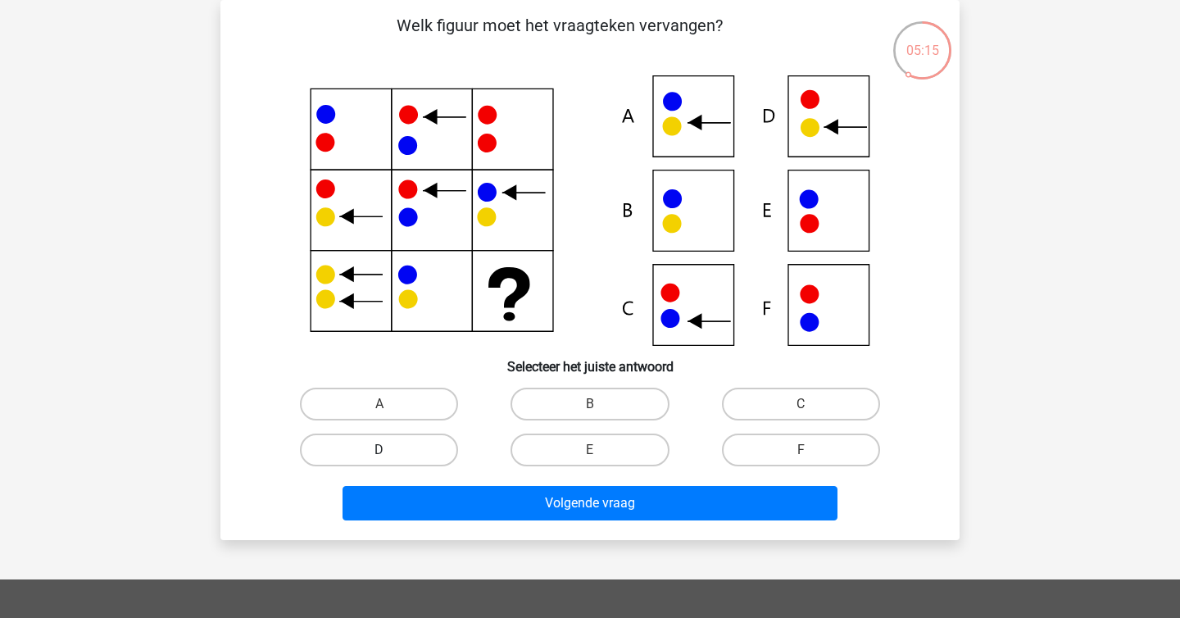
click at [390, 460] on input "D" at bounding box center [384, 455] width 11 height 11
radio input "true"
click at [611, 401] on label "B" at bounding box center [589, 404] width 158 height 33
click at [601, 404] on input "B" at bounding box center [595, 409] width 11 height 11
radio input "true"
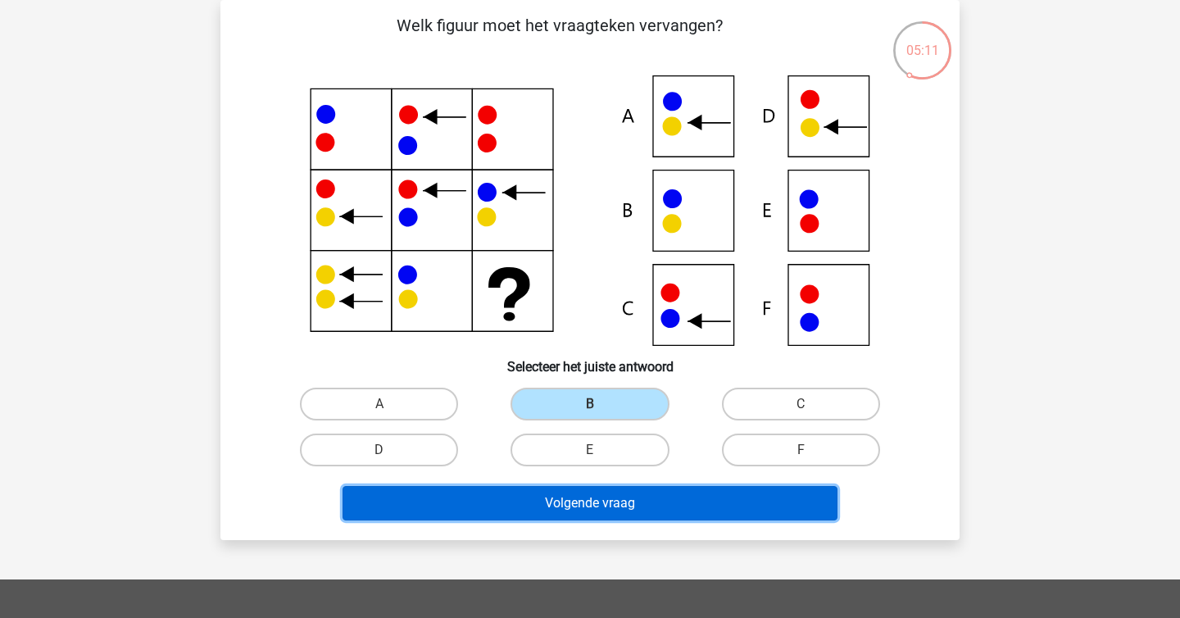
click at [628, 494] on button "Volgende vraag" at bounding box center [590, 503] width 496 height 34
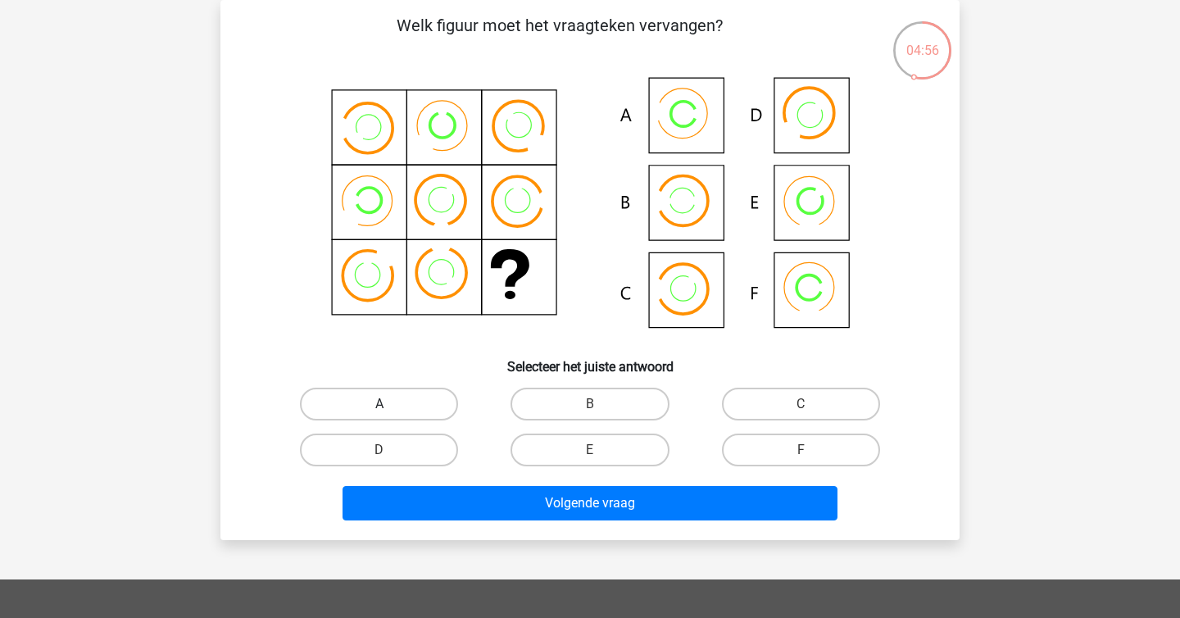
click at [389, 397] on label "A" at bounding box center [379, 404] width 158 height 33
click at [389, 404] on input "A" at bounding box center [384, 409] width 11 height 11
radio input "true"
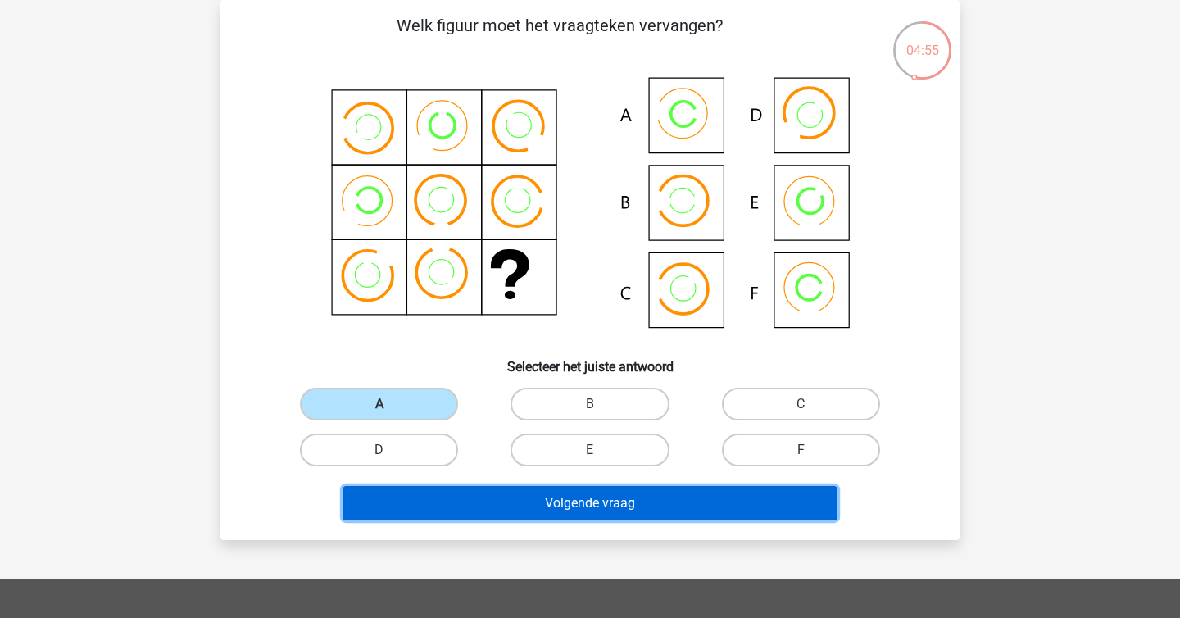
click at [473, 498] on button "Volgende vraag" at bounding box center [590, 503] width 496 height 34
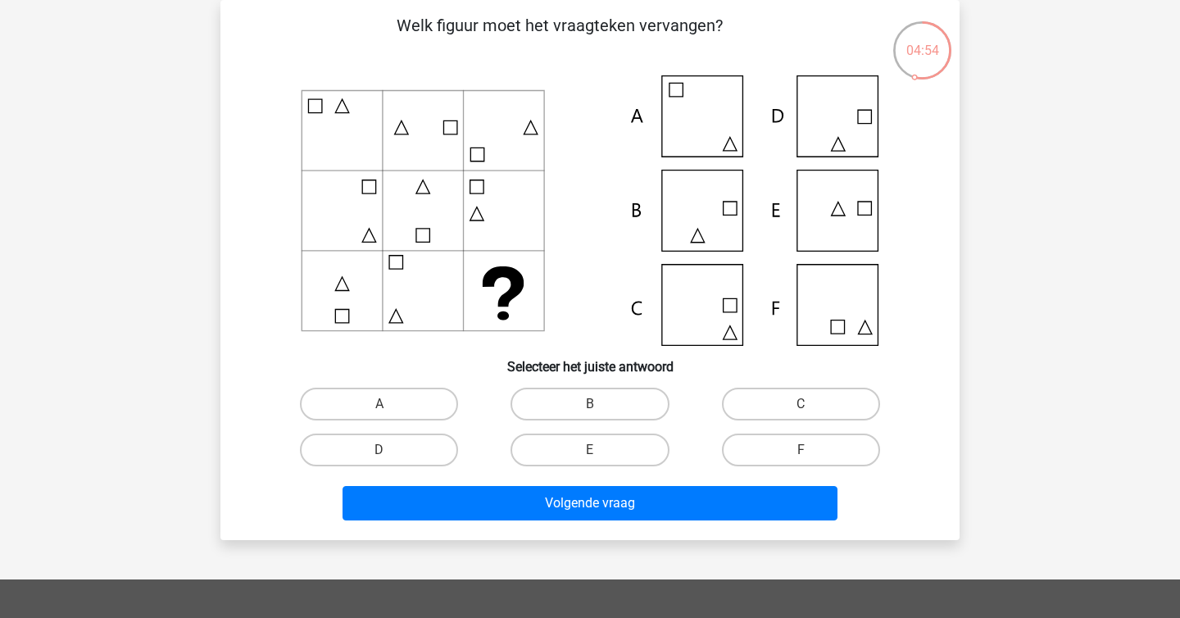
click at [261, 256] on icon at bounding box center [590, 210] width 660 height 270
click at [782, 405] on label "C" at bounding box center [801, 404] width 158 height 33
click at [800, 405] on input "C" at bounding box center [805, 409] width 11 height 11
radio input "true"
click at [391, 442] on label "D" at bounding box center [379, 449] width 158 height 33
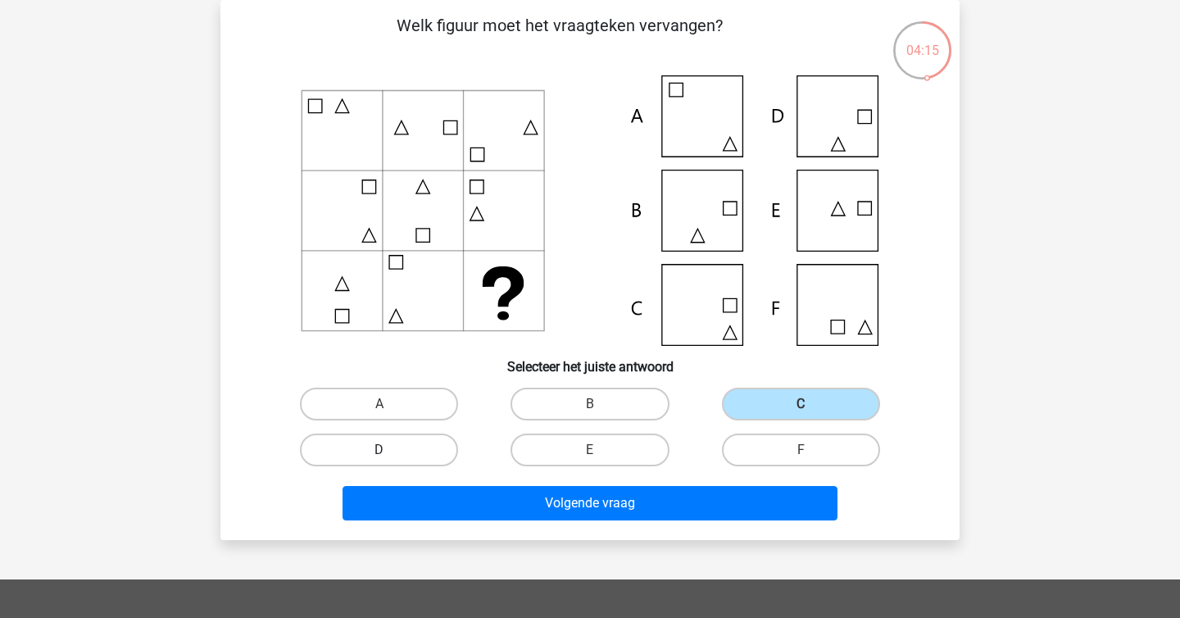
click at [390, 450] on input "D" at bounding box center [384, 455] width 11 height 11
radio input "true"
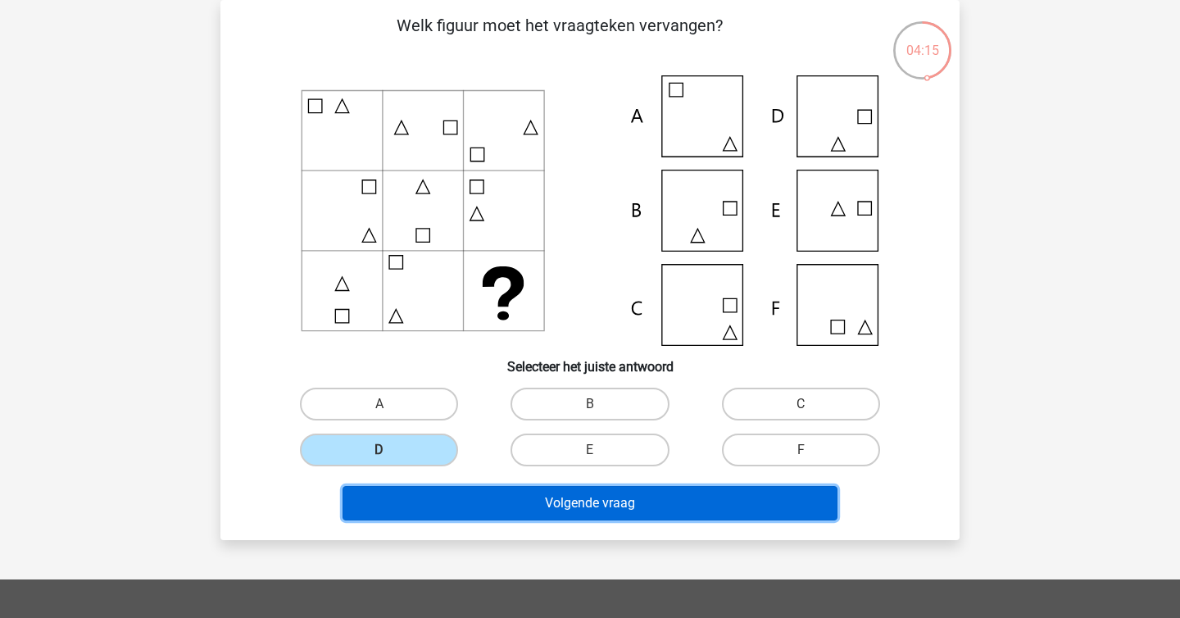
click at [572, 505] on button "Volgende vraag" at bounding box center [590, 503] width 496 height 34
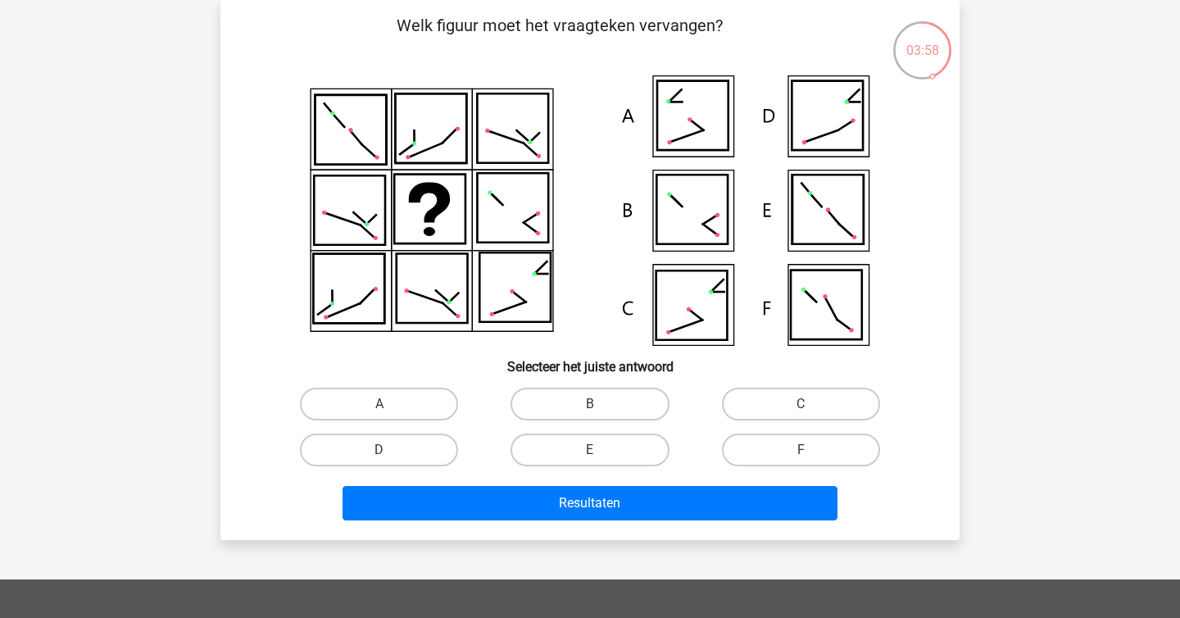
click at [388, 458] on input "D" at bounding box center [384, 455] width 11 height 11
radio input "true"
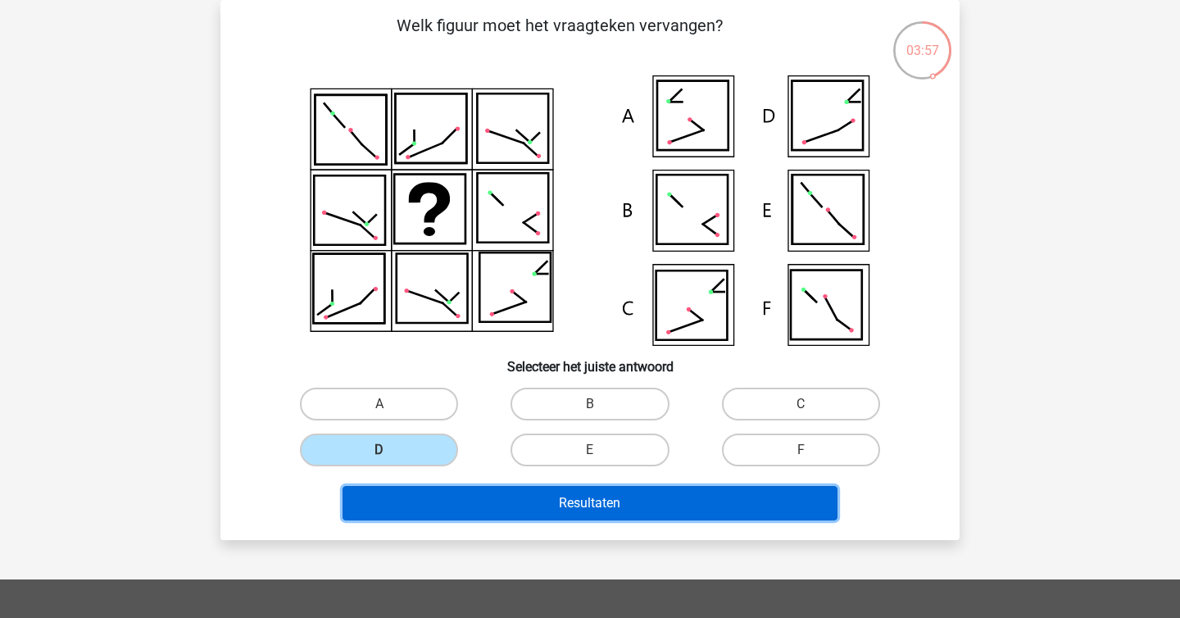
click at [438, 486] on button "Resultaten" at bounding box center [590, 503] width 496 height 34
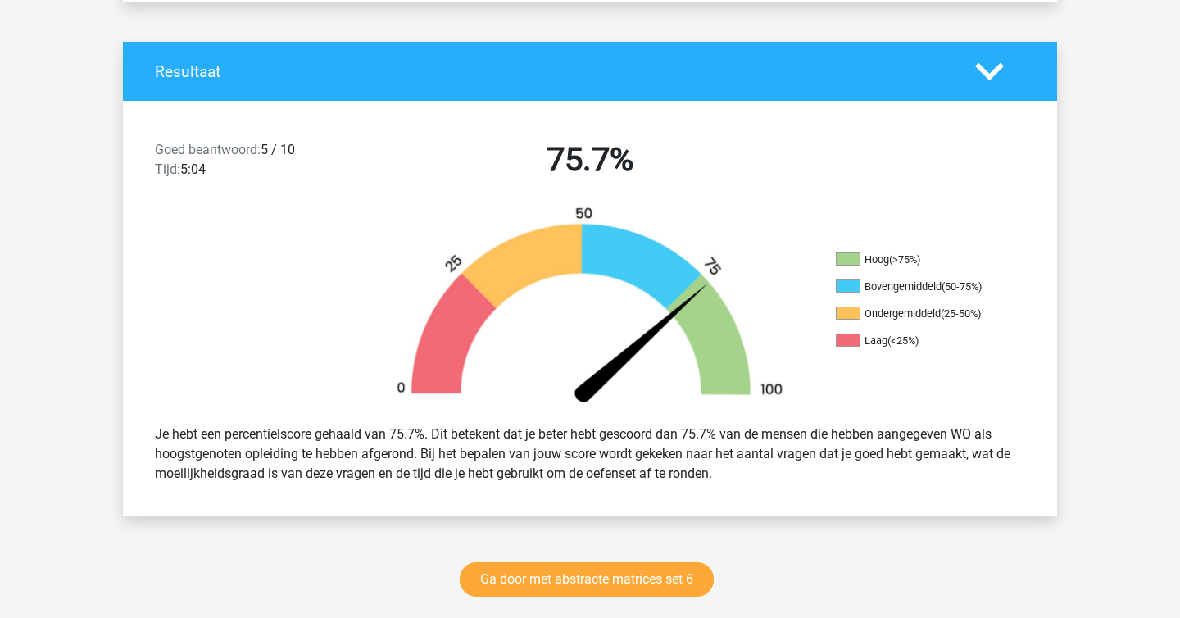
scroll to position [319, 0]
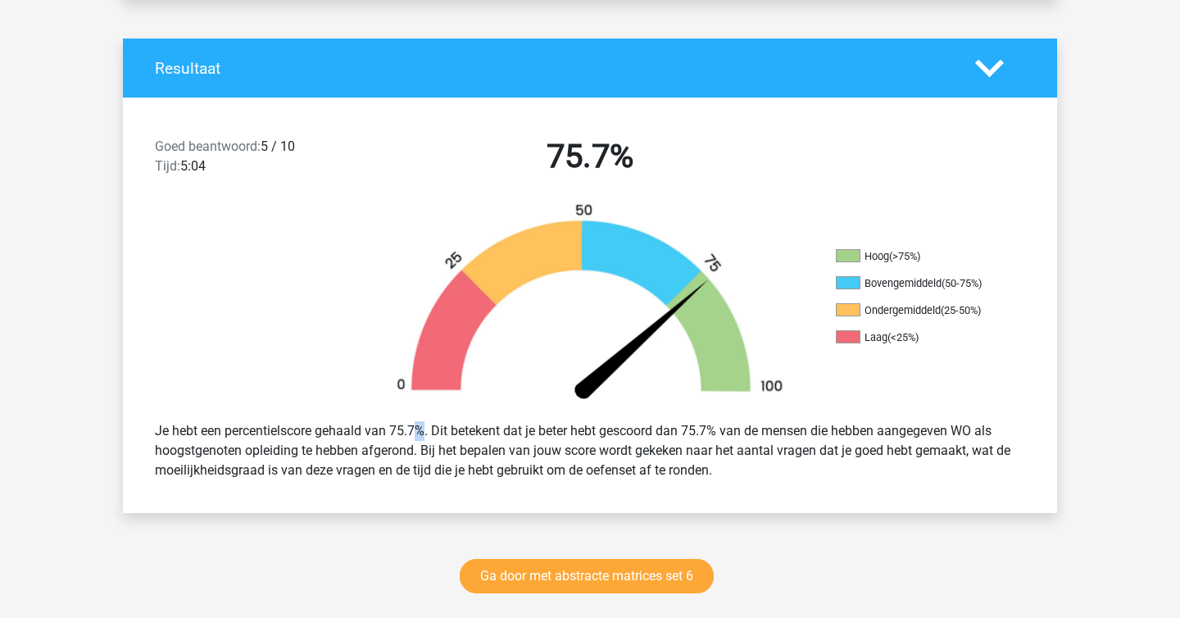
click at [370, 429] on div "Je hebt een percentielscore gehaald van 75.7%. Dit betekent dat je beter hebt g…" at bounding box center [590, 451] width 895 height 72
copy div
click at [370, 429] on div "Je hebt een percentielscore gehaald van 75.7%. Dit betekent dat je beter hebt g…" at bounding box center [590, 451] width 895 height 72
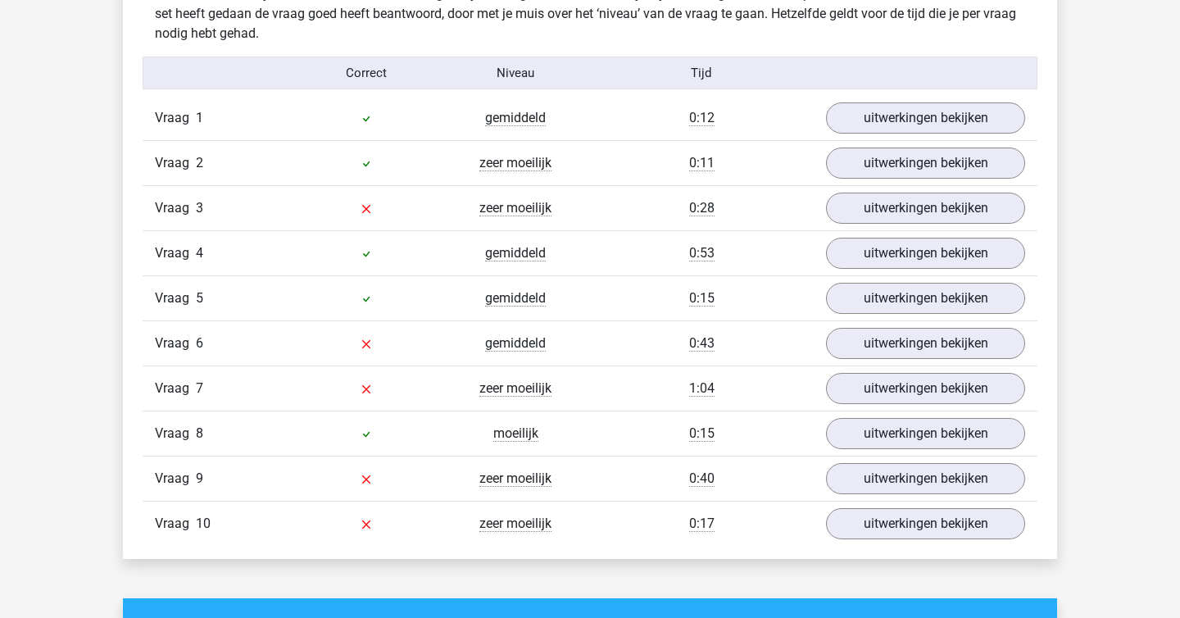
scroll to position [1033, 0]
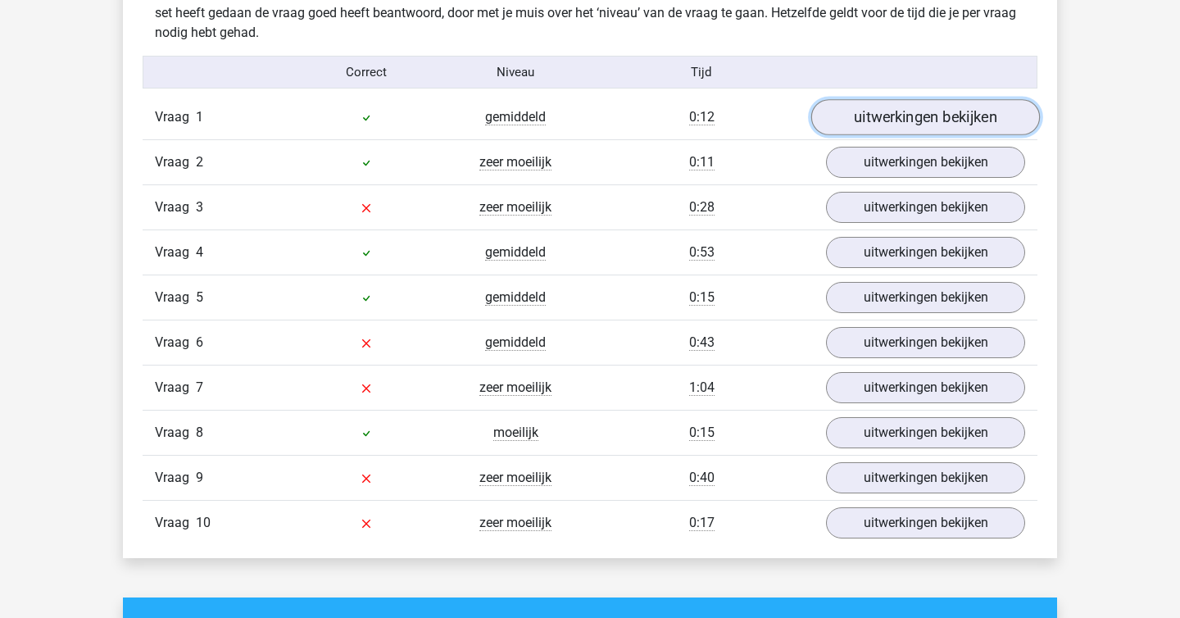
click at [890, 107] on link "uitwerkingen bekijken" at bounding box center [925, 117] width 229 height 36
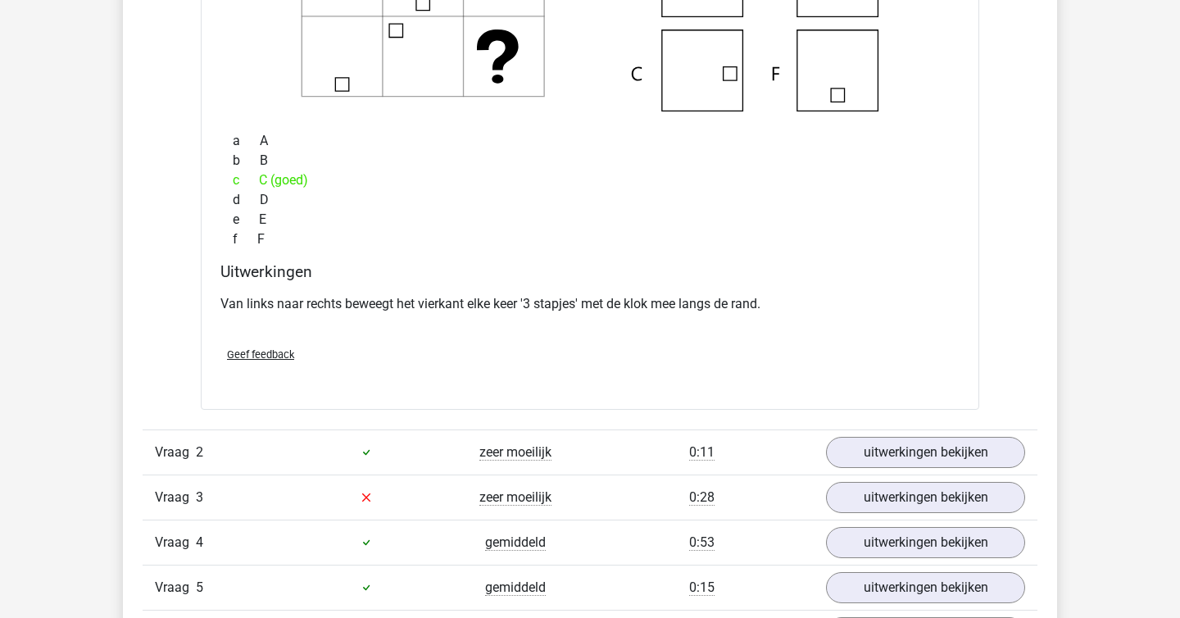
scroll to position [1383, 0]
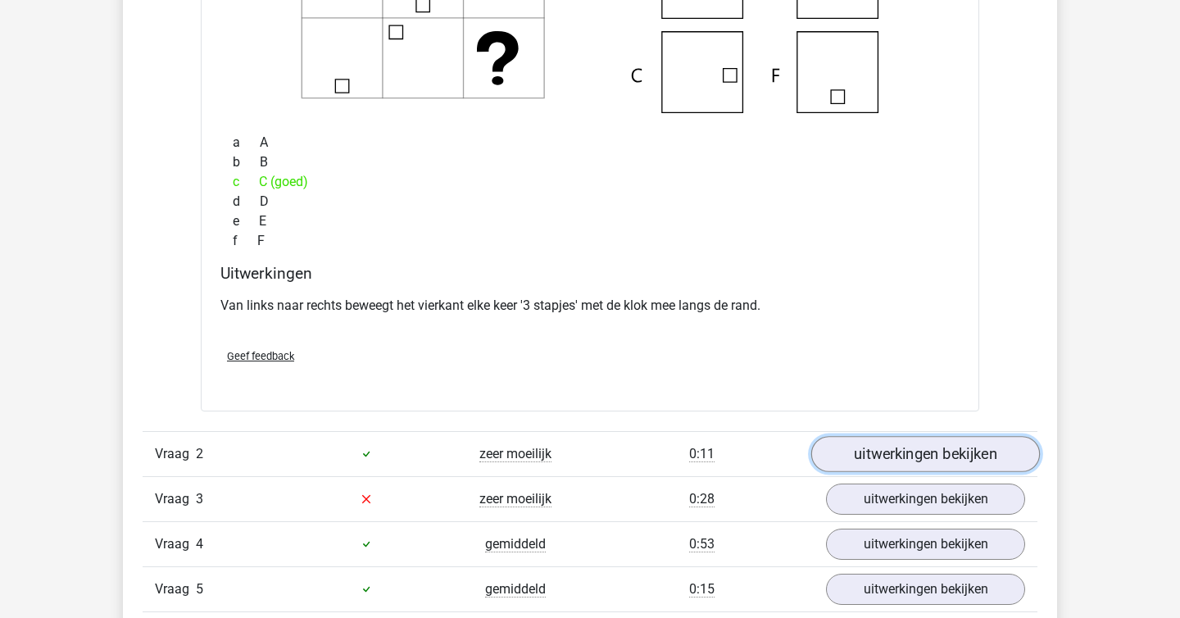
click at [949, 457] on link "uitwerkingen bekijken" at bounding box center [925, 454] width 229 height 36
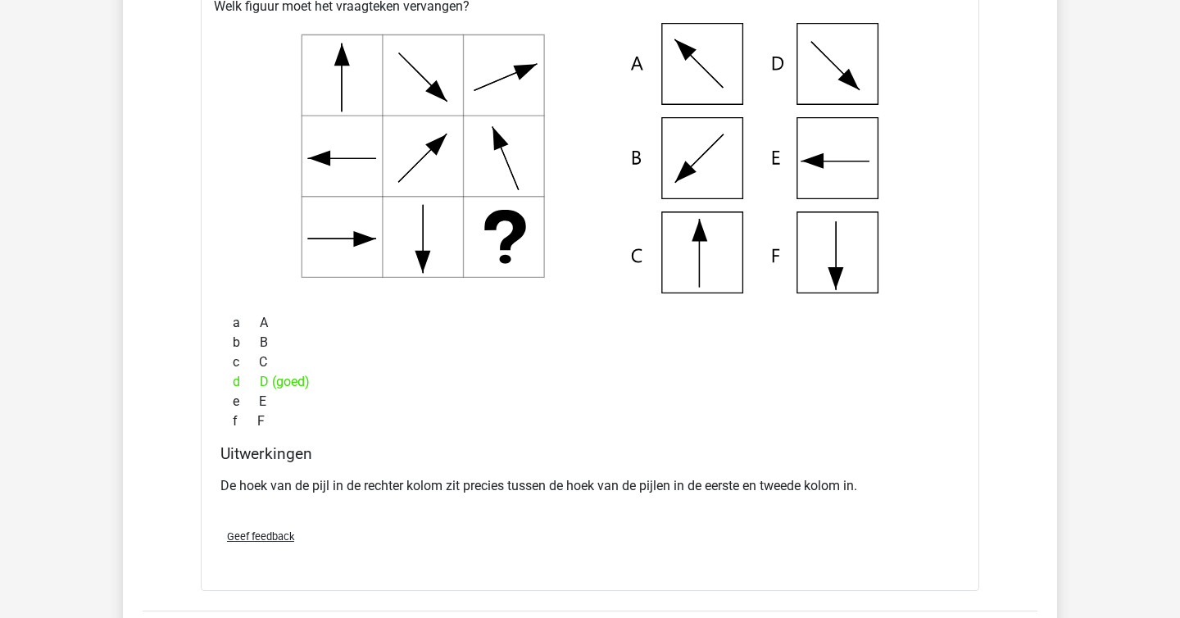
scroll to position [1892, 0]
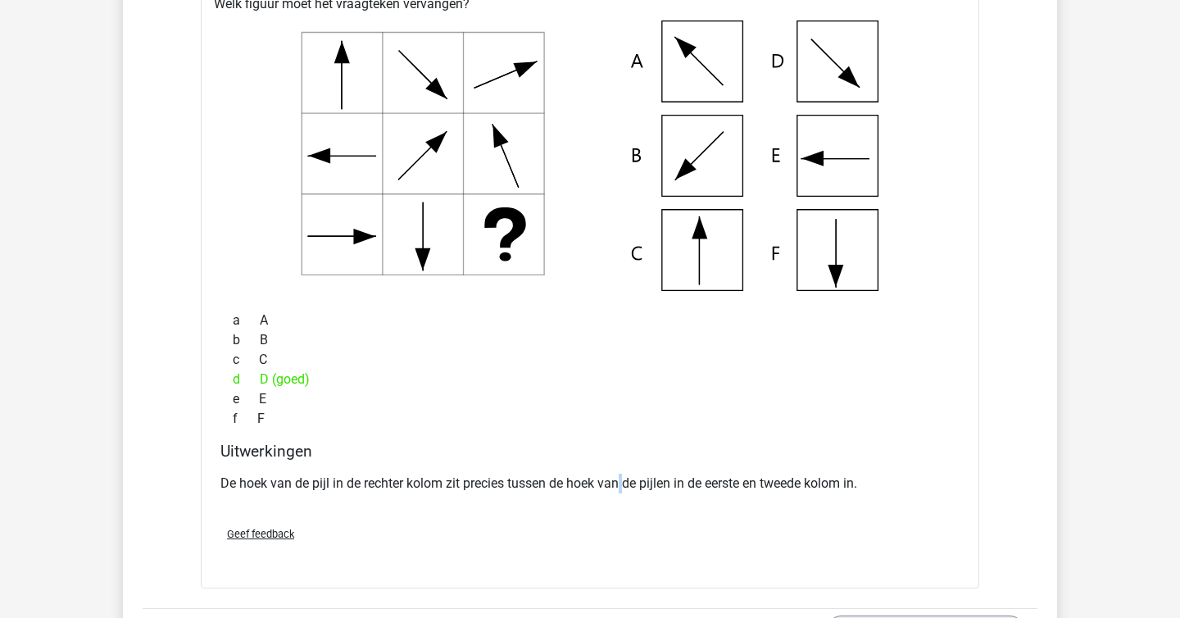
click at [621, 483] on p "De hoek van de pijl in de rechter kolom zit precies tussen de hoek van de pijle…" at bounding box center [589, 484] width 739 height 20
copy p
click at [646, 524] on div "Geef feedback" at bounding box center [590, 534] width 752 height 42
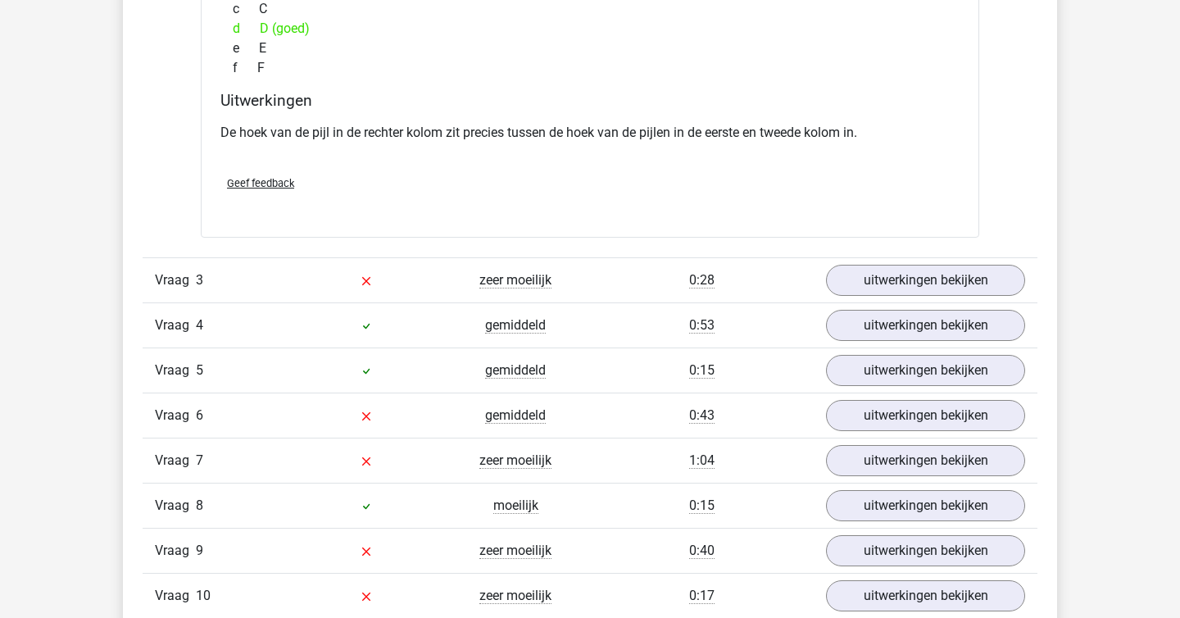
scroll to position [2247, 0]
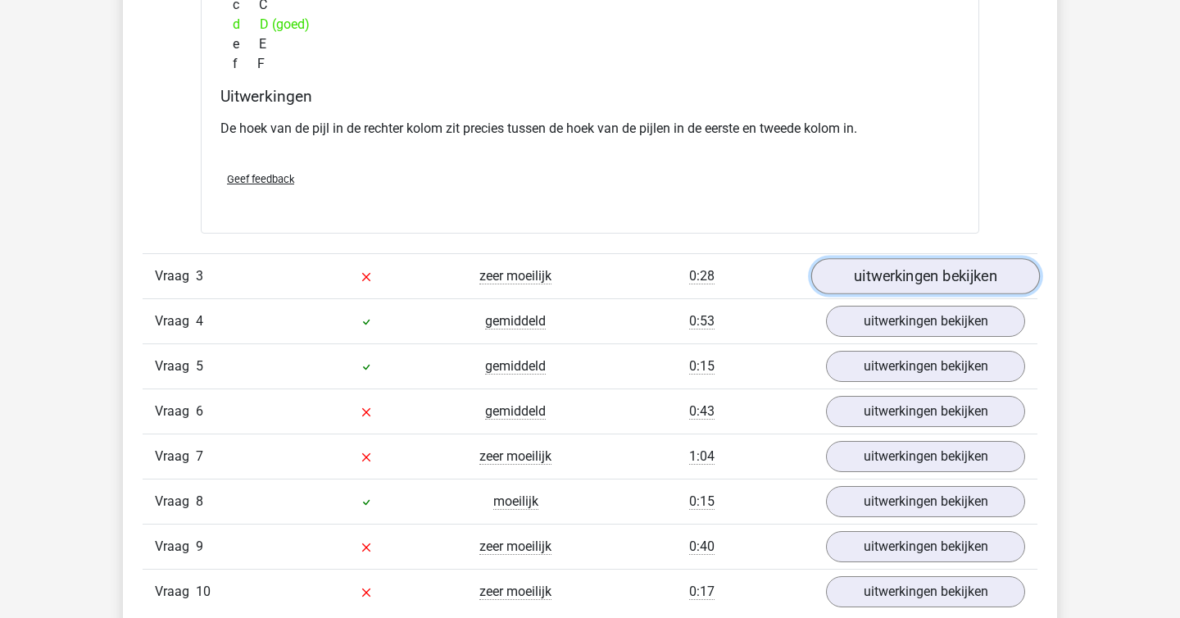
click at [952, 272] on link "uitwerkingen bekijken" at bounding box center [925, 276] width 229 height 36
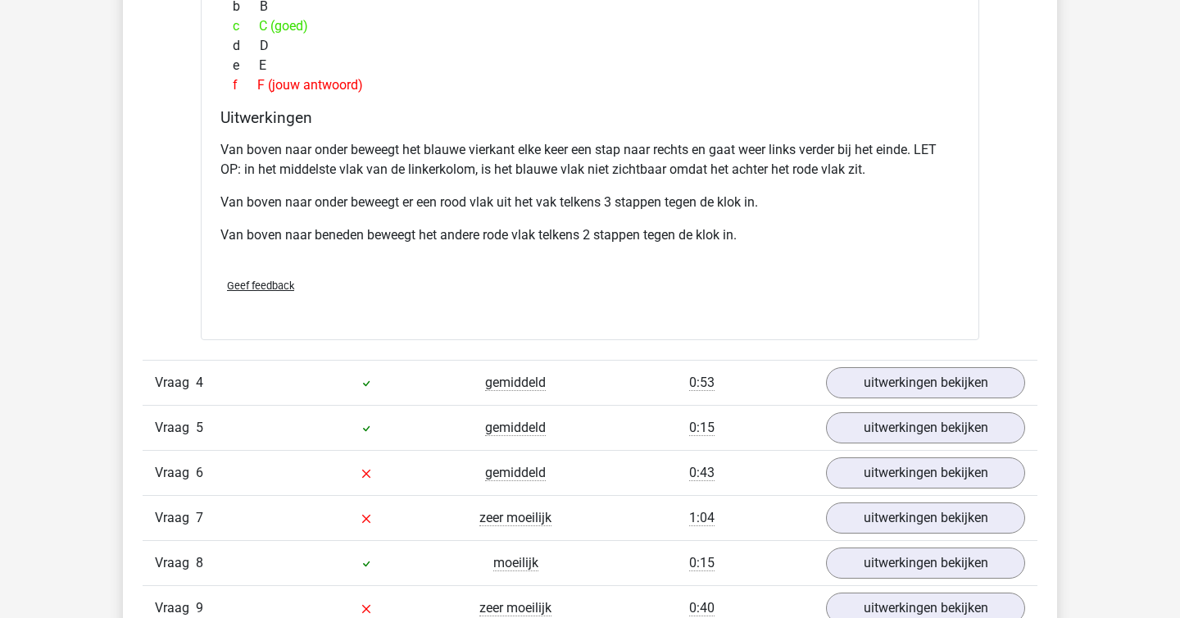
scroll to position [2936, 0]
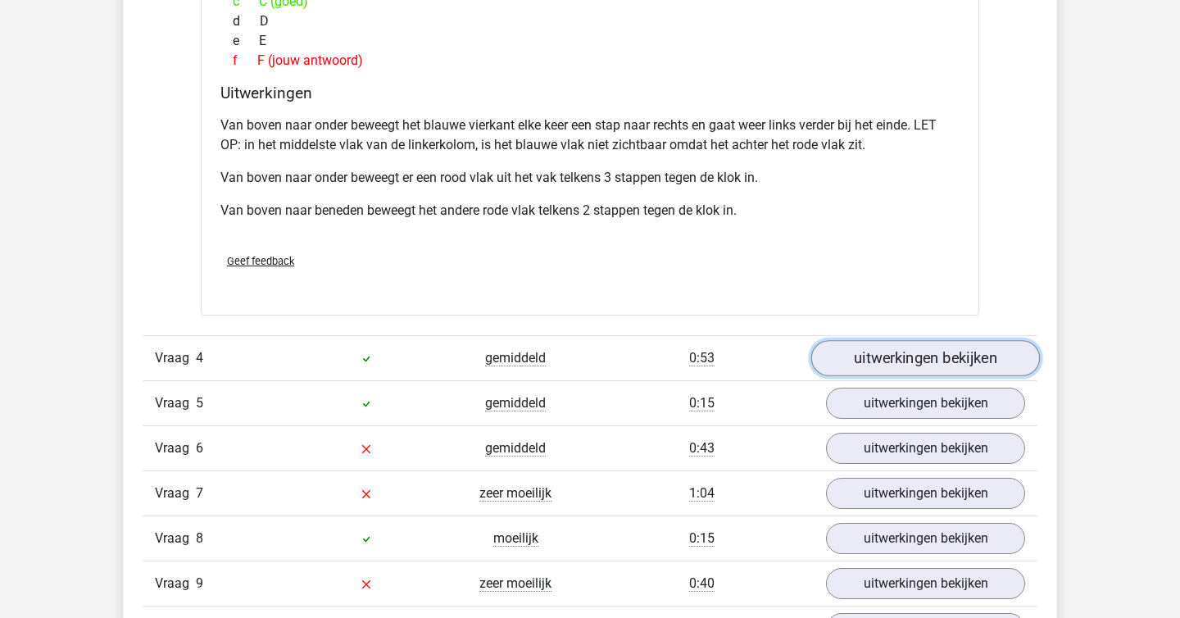
click at [880, 362] on link "uitwerkingen bekijken" at bounding box center [925, 358] width 229 height 36
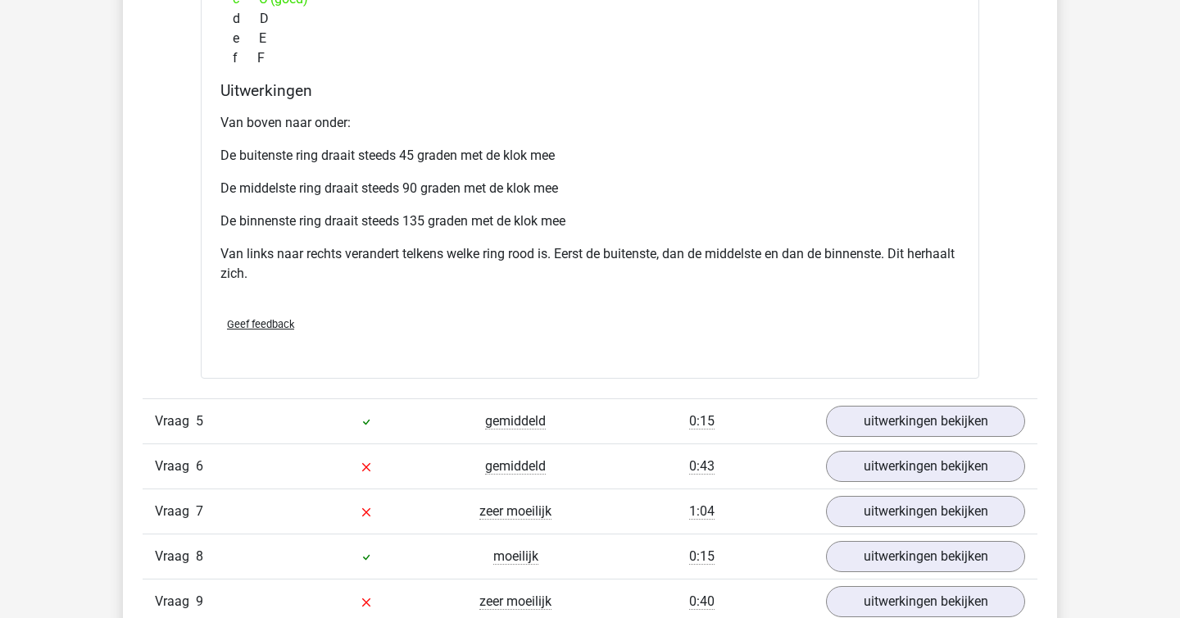
scroll to position [3730, 0]
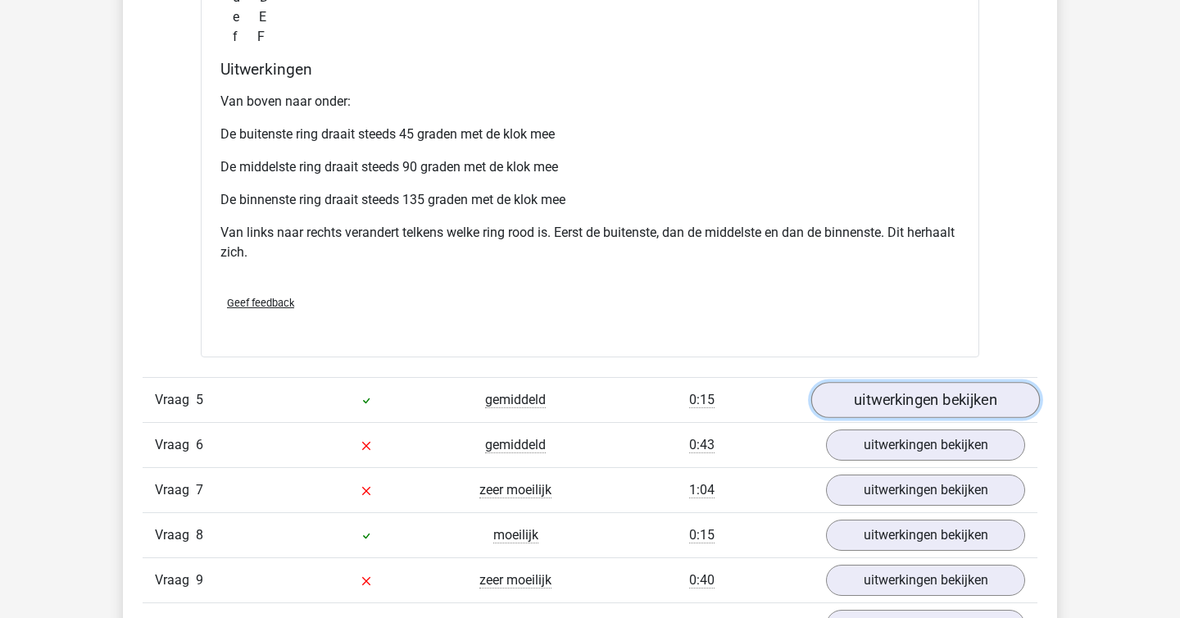
click at [893, 414] on link "uitwerkingen bekijken" at bounding box center [925, 400] width 229 height 36
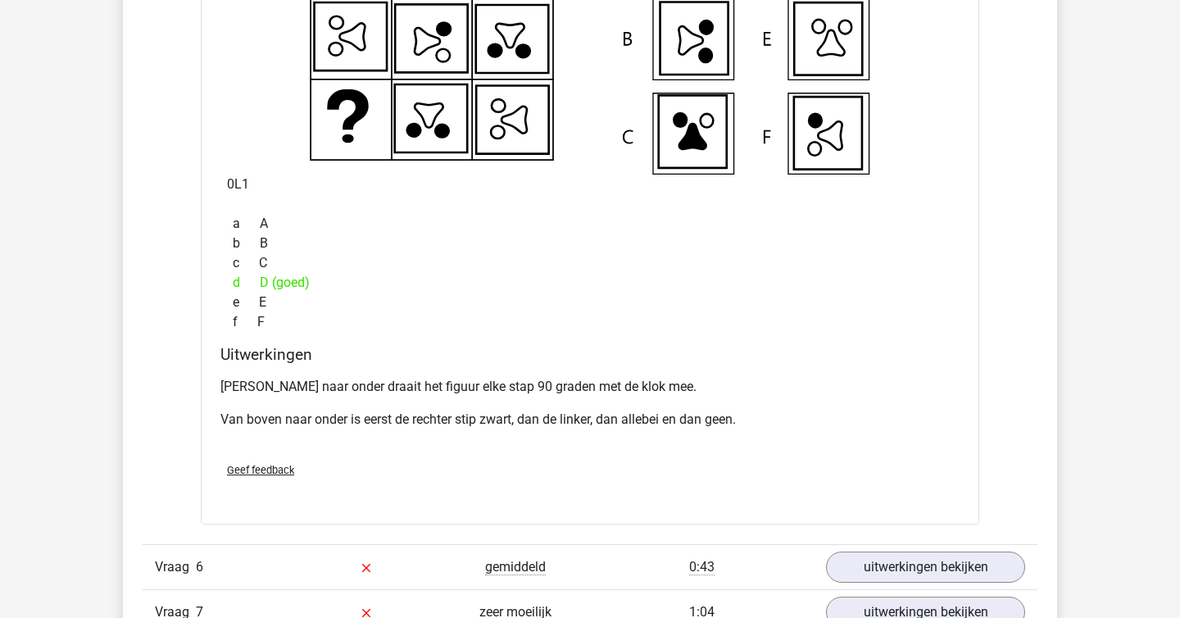
scroll to position [4305, 0]
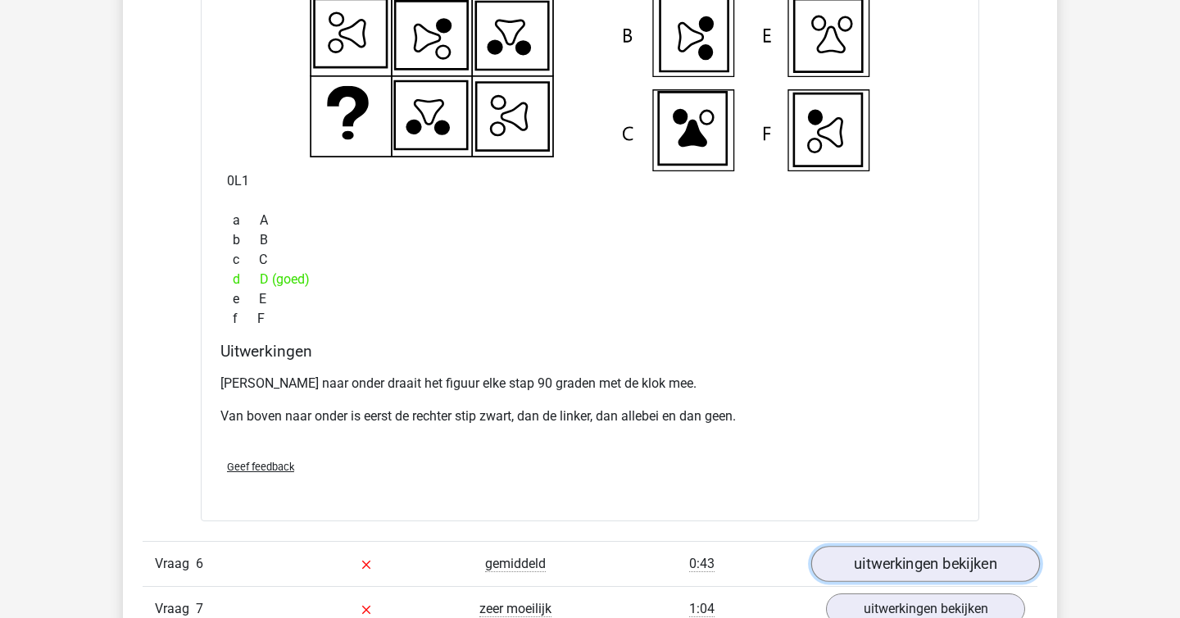
click at [878, 554] on link "uitwerkingen bekijken" at bounding box center [925, 564] width 229 height 36
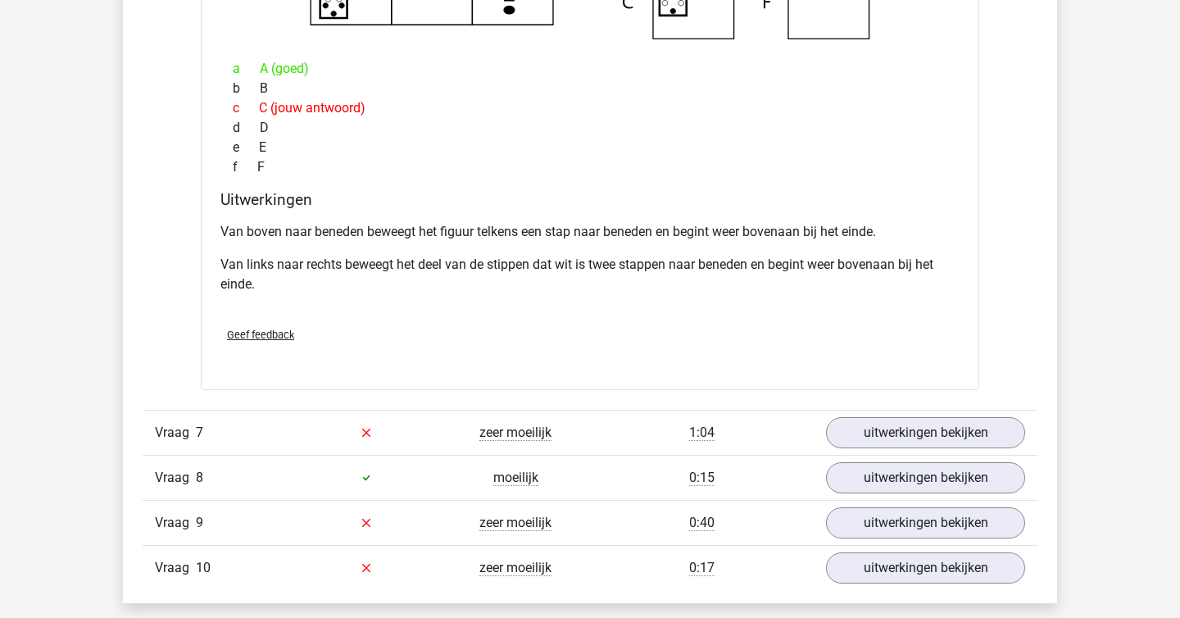
scroll to position [5183, 0]
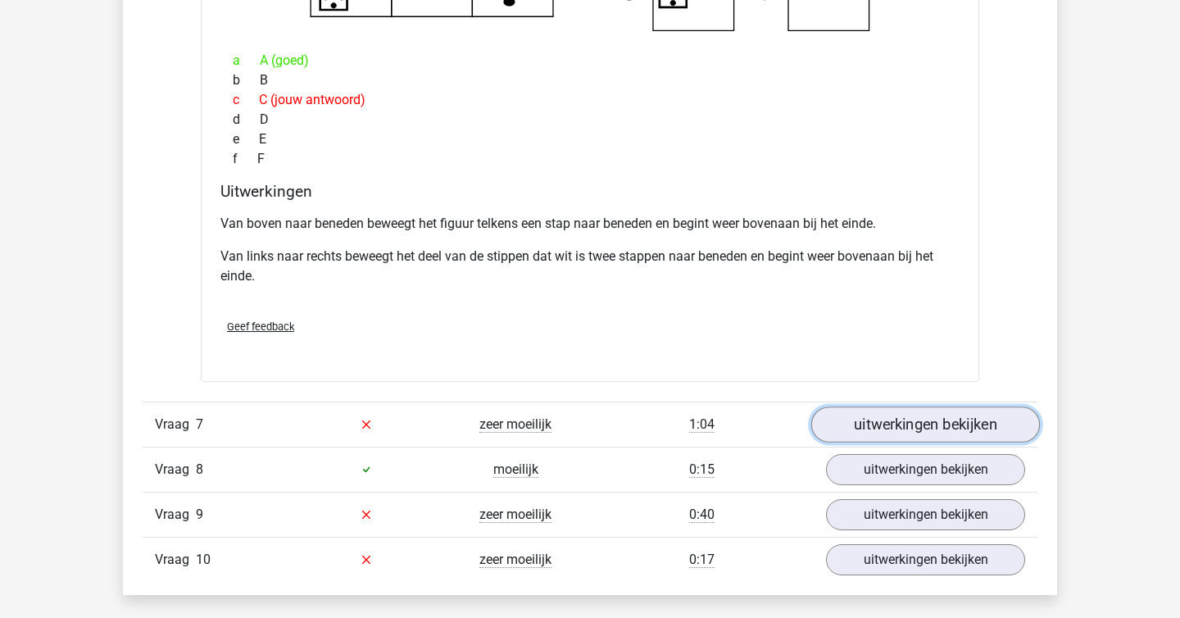
click at [875, 434] on link "uitwerkingen bekijken" at bounding box center [925, 424] width 229 height 36
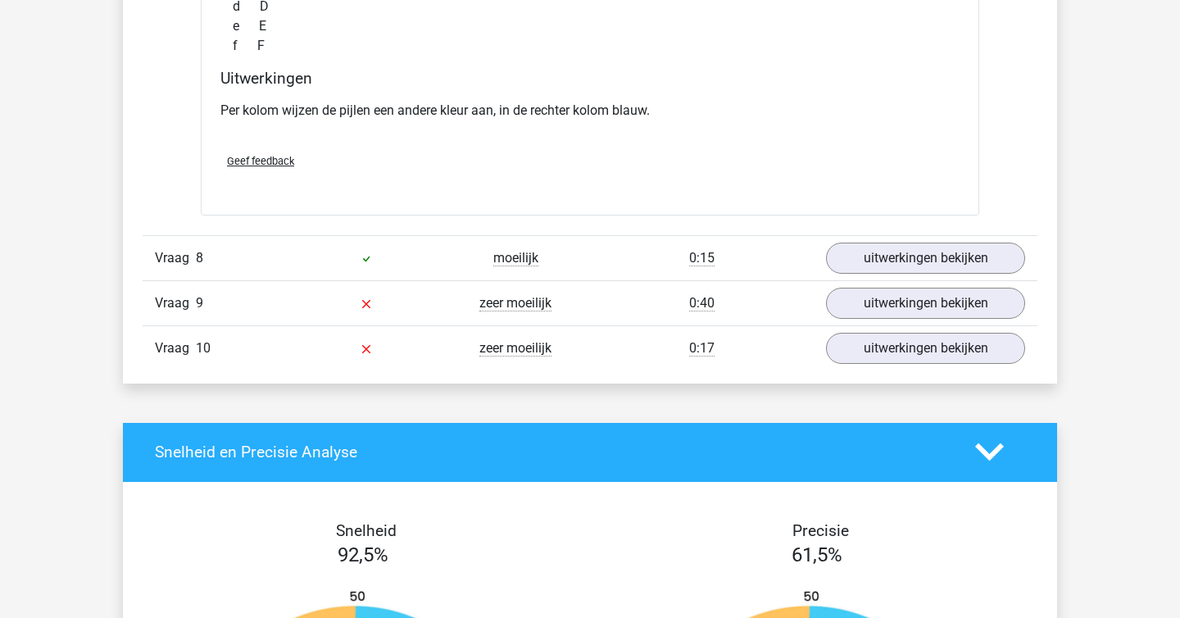
scroll to position [6060, 0]
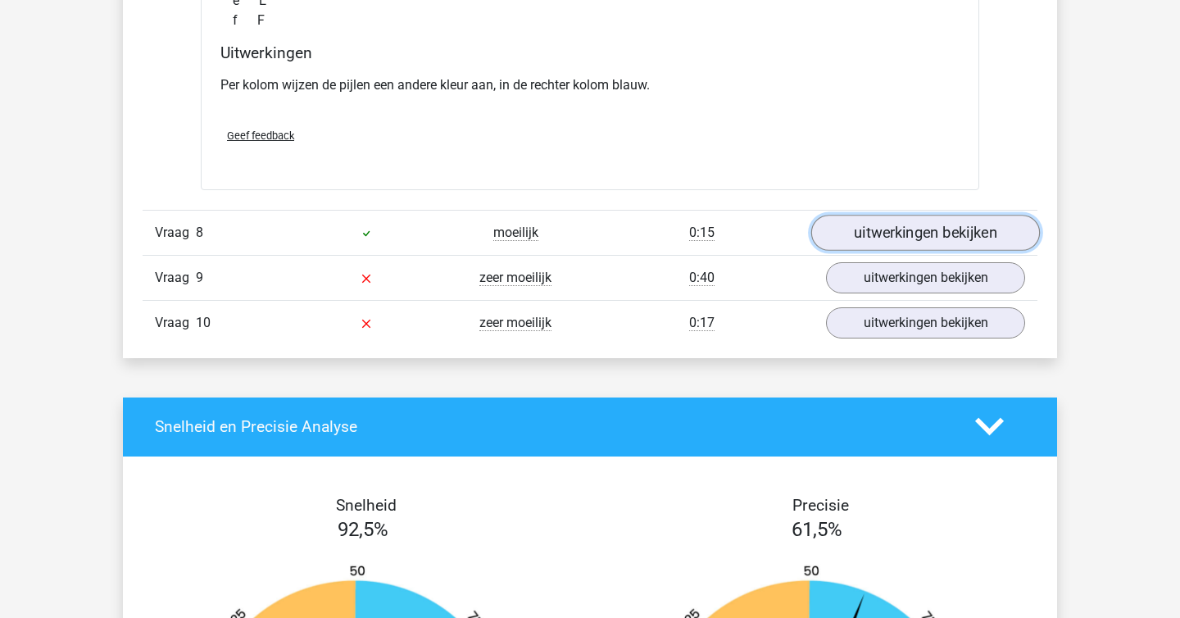
click at [859, 229] on link "uitwerkingen bekijken" at bounding box center [925, 233] width 229 height 36
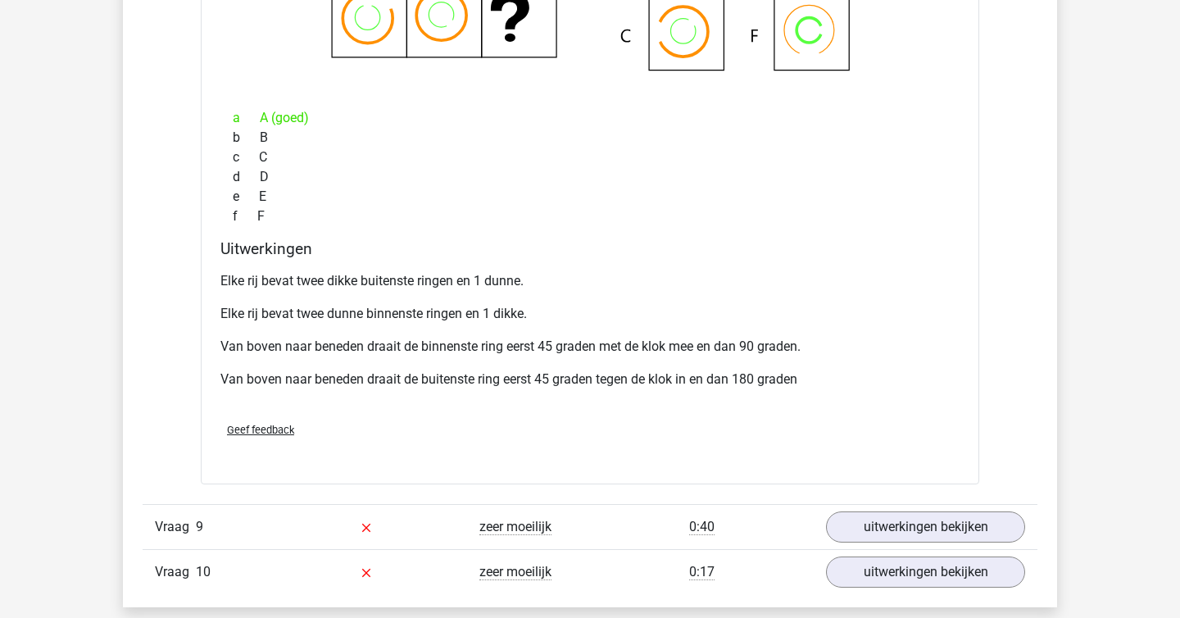
scroll to position [6668, 0]
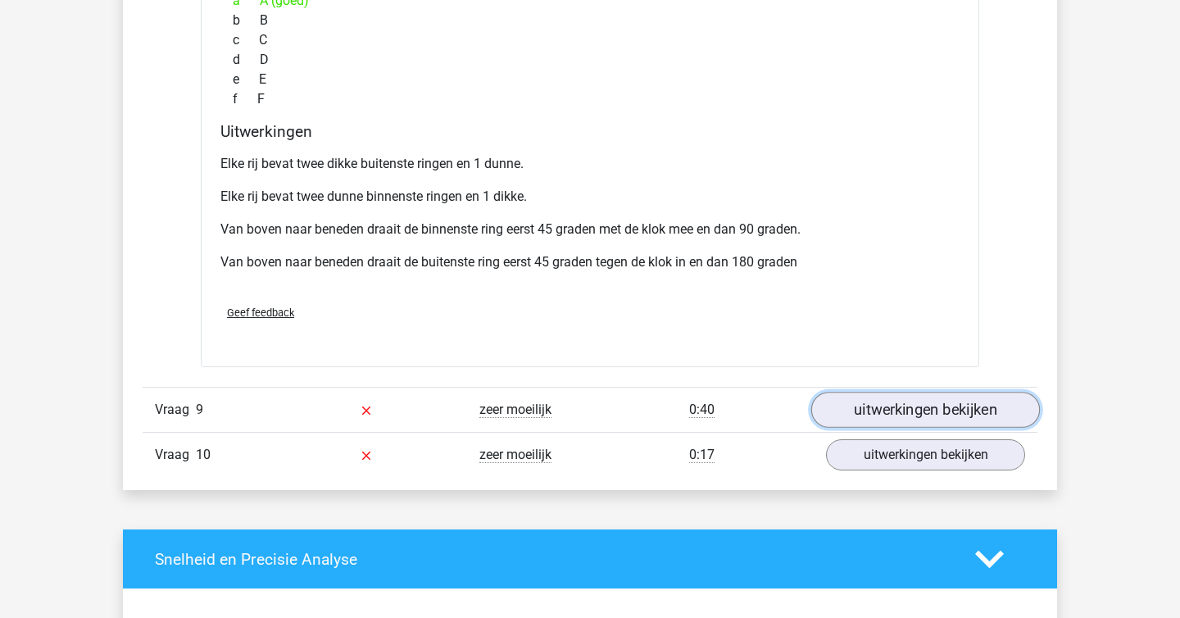
click at [911, 397] on link "uitwerkingen bekijken" at bounding box center [925, 410] width 229 height 36
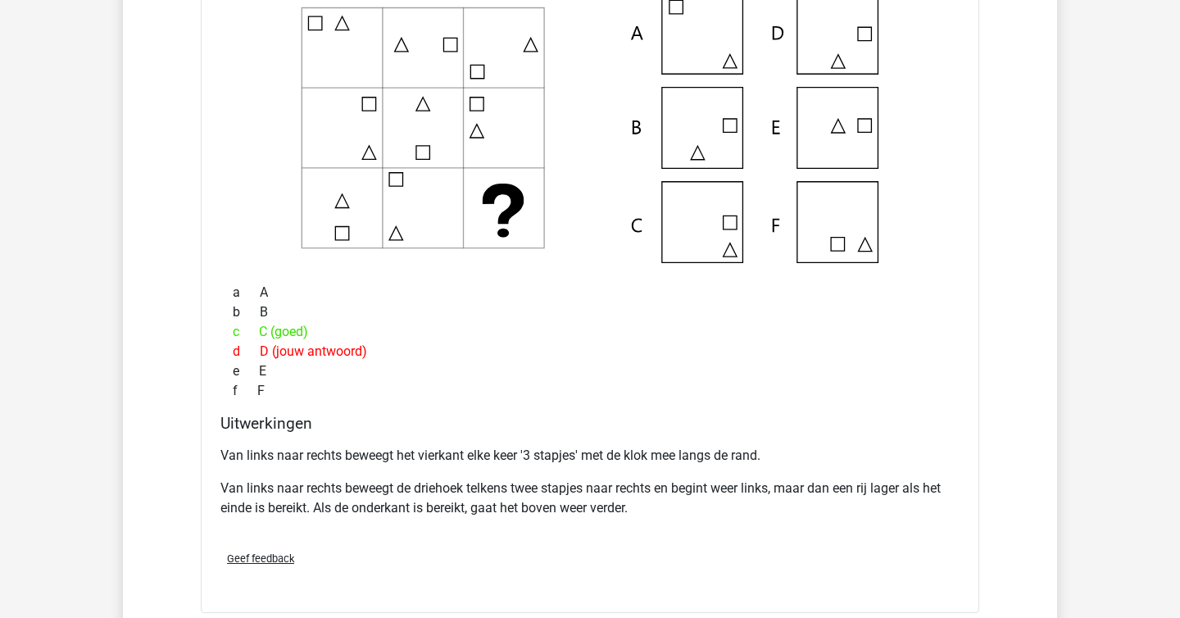
scroll to position [7162, 0]
click at [717, 450] on p "Van links naar rechts beweegt het vierkant elke keer '3 stapjes' met de klok me…" at bounding box center [589, 454] width 739 height 20
copy p
click at [717, 450] on p "Van links naar rechts beweegt het vierkant elke keer '3 stapjes' met de klok me…" at bounding box center [589, 454] width 739 height 20
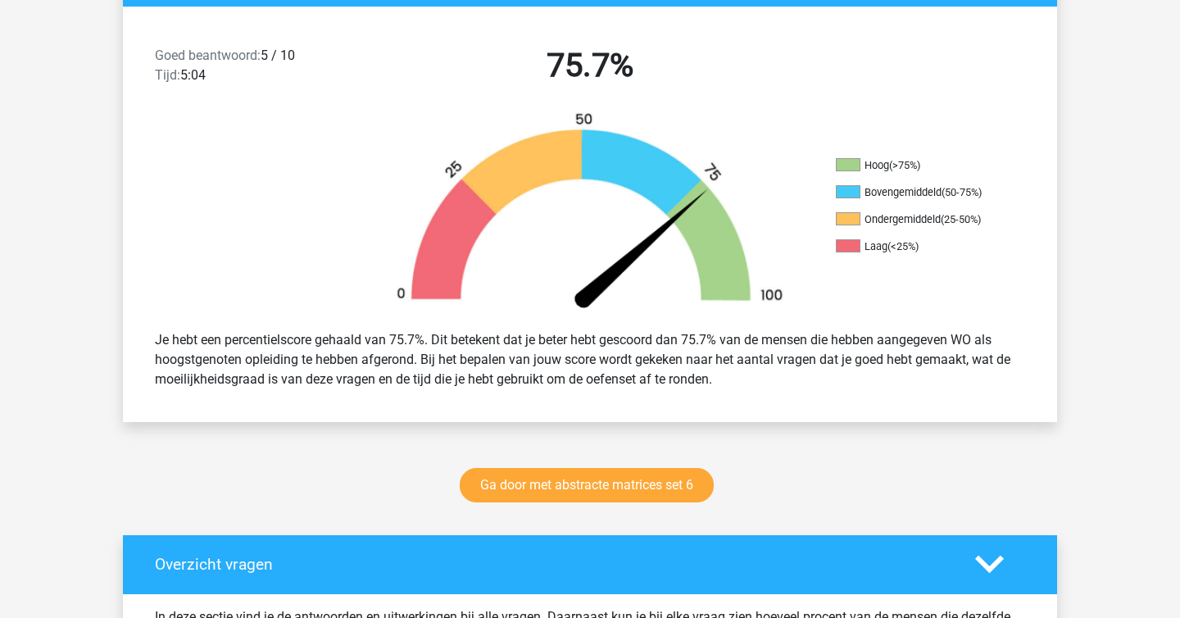
scroll to position [379, 0]
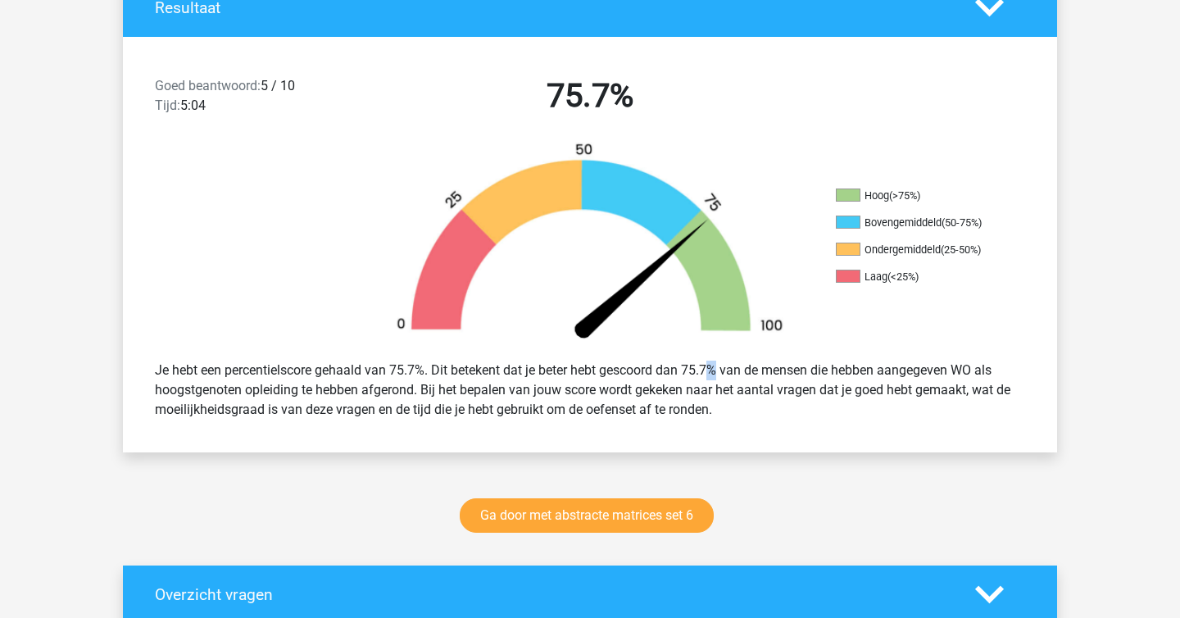
click at [664, 365] on div "Je hebt een percentielscore gehaald van 75.7%. Dit betekent dat je beter hebt g…" at bounding box center [590, 390] width 895 height 72
copy div
click at [667, 419] on div "Je hebt een percentielscore gehaald van 75.7%. Dit betekent dat je beter hebt g…" at bounding box center [590, 390] width 895 height 72
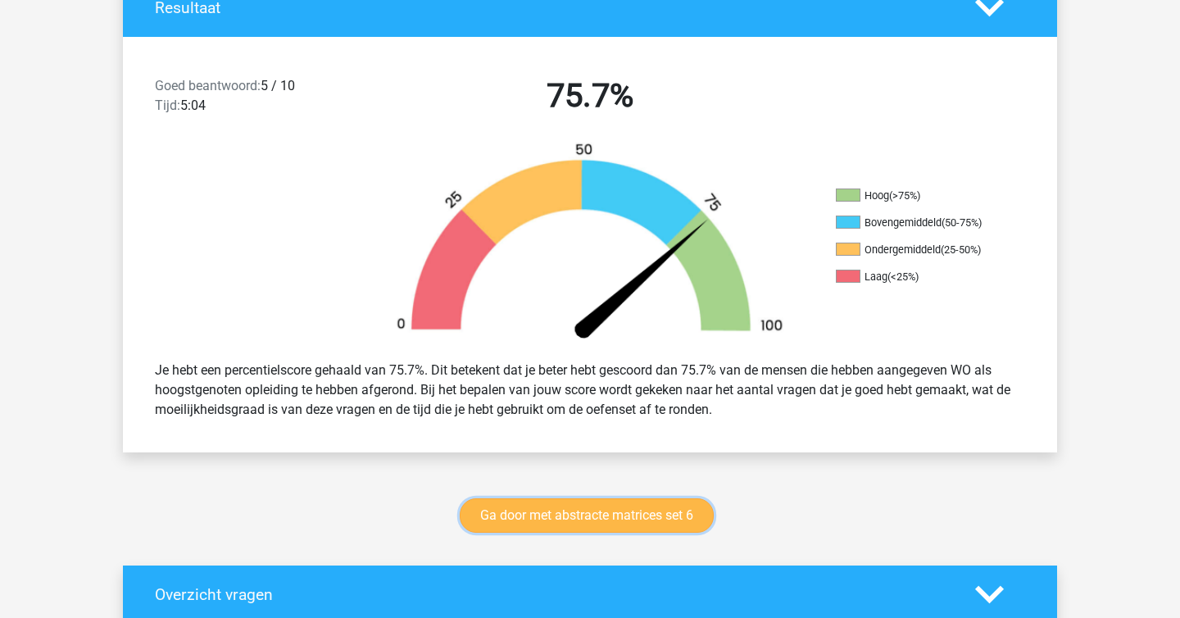
click at [641, 515] on link "Ga door met abstracte matrices set 6" at bounding box center [587, 515] width 254 height 34
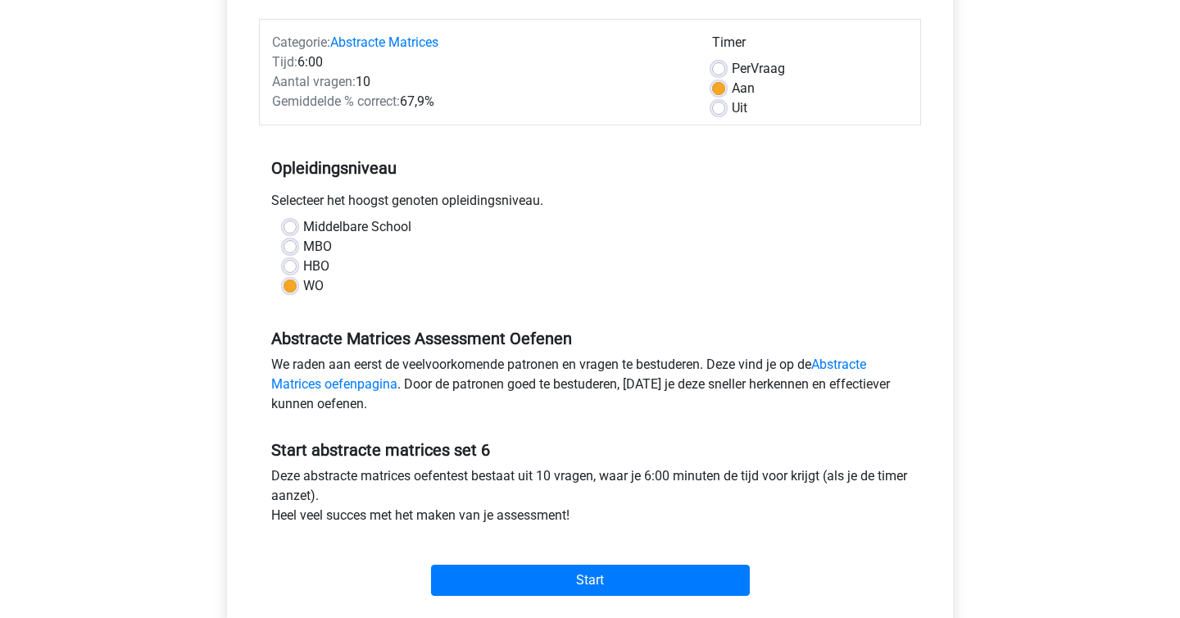
scroll to position [254, 0]
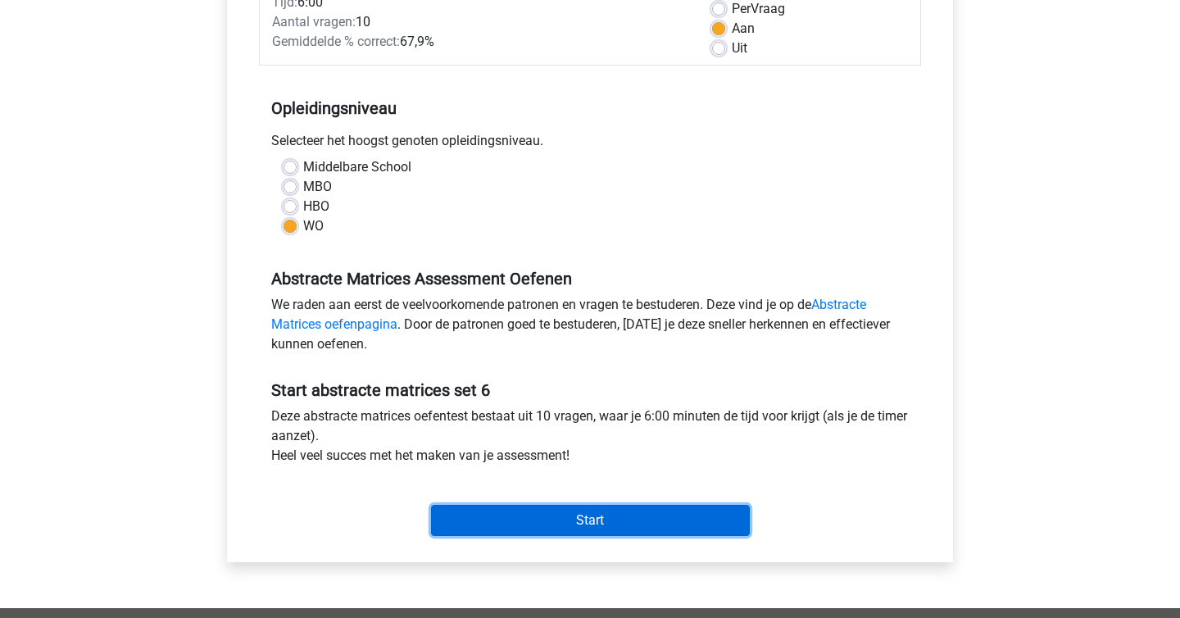
click at [628, 515] on input "Start" at bounding box center [590, 520] width 319 height 31
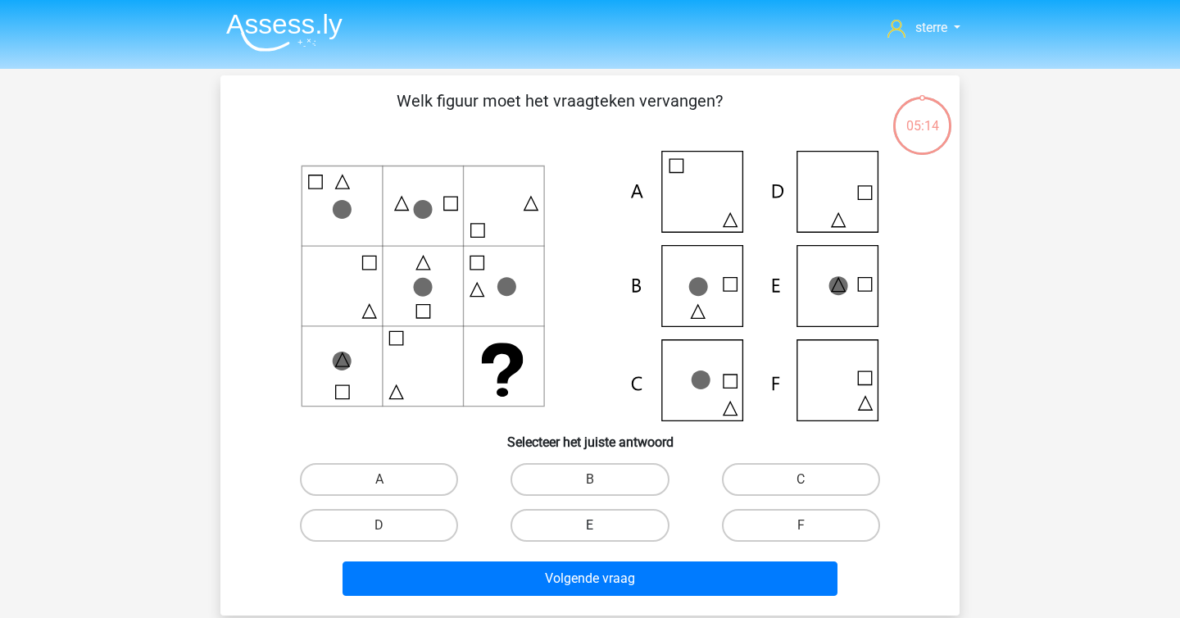
click at [583, 515] on label "E" at bounding box center [589, 525] width 158 height 33
click at [590, 525] on input "E" at bounding box center [595, 530] width 11 height 11
radio input "true"
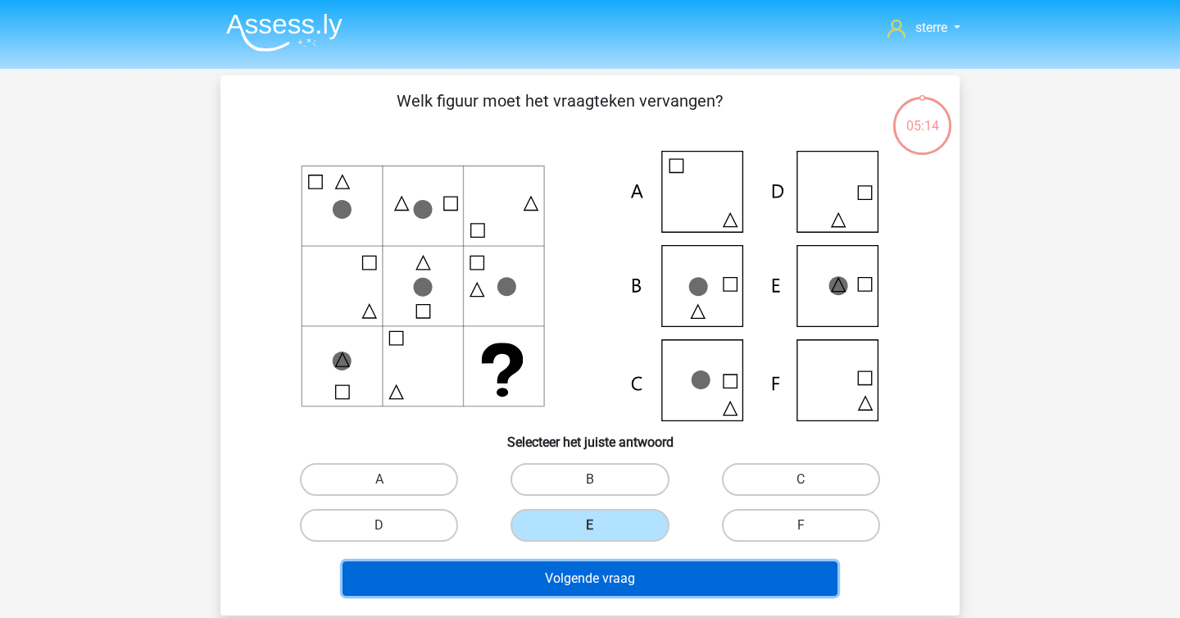
click at [618, 567] on button "Volgende vraag" at bounding box center [590, 578] width 496 height 34
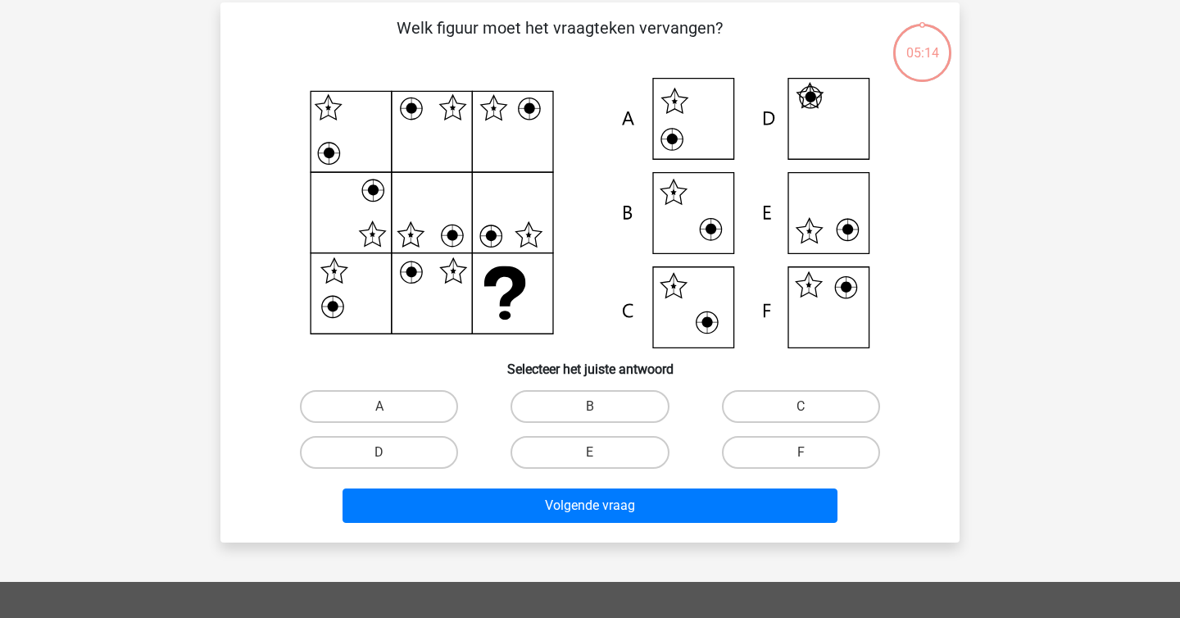
scroll to position [75, 0]
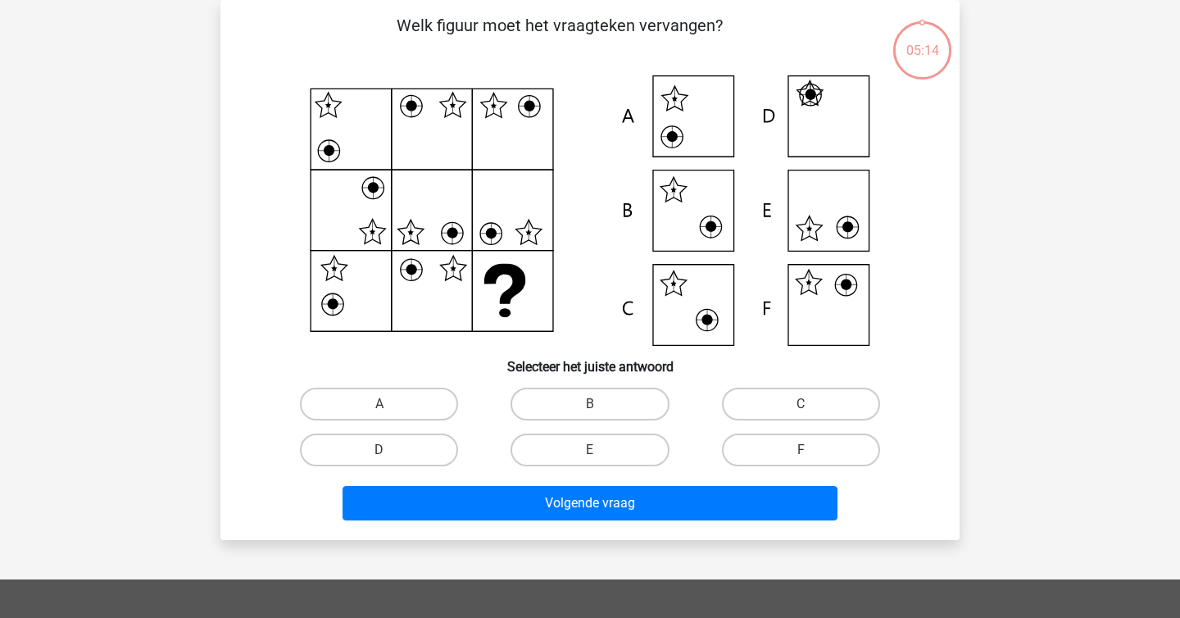
click at [247, 223] on div at bounding box center [590, 210] width 687 height 270
click at [772, 451] on label "F" at bounding box center [801, 449] width 158 height 33
click at [800, 451] on input "F" at bounding box center [805, 455] width 11 height 11
radio input "true"
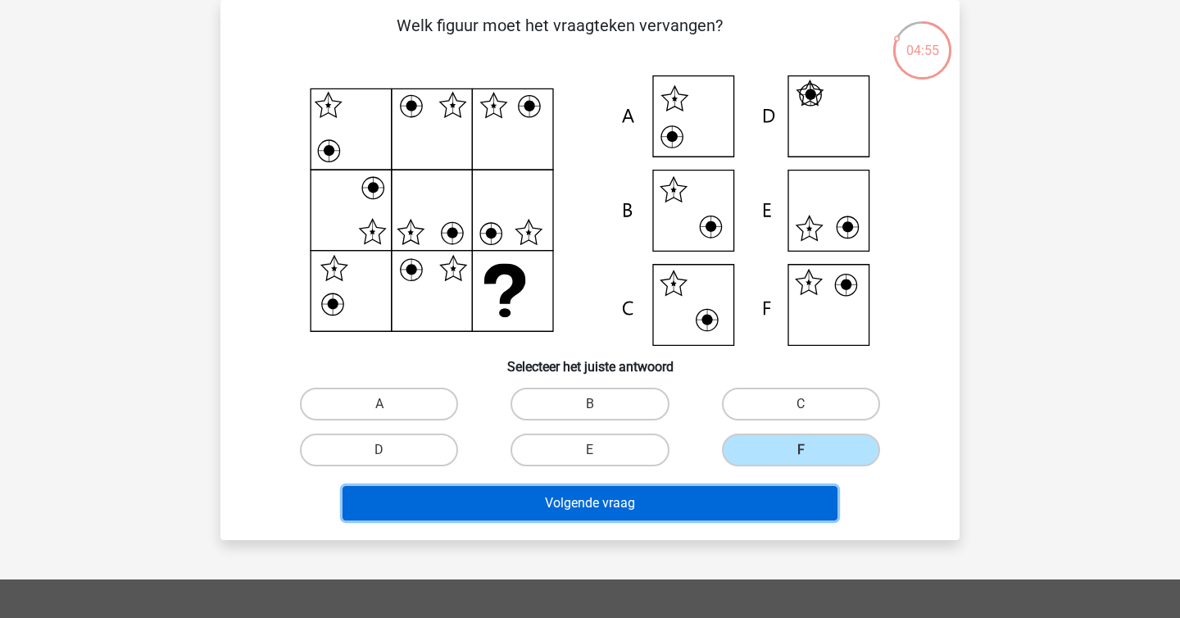
click at [766, 488] on button "Volgende vraag" at bounding box center [590, 503] width 496 height 34
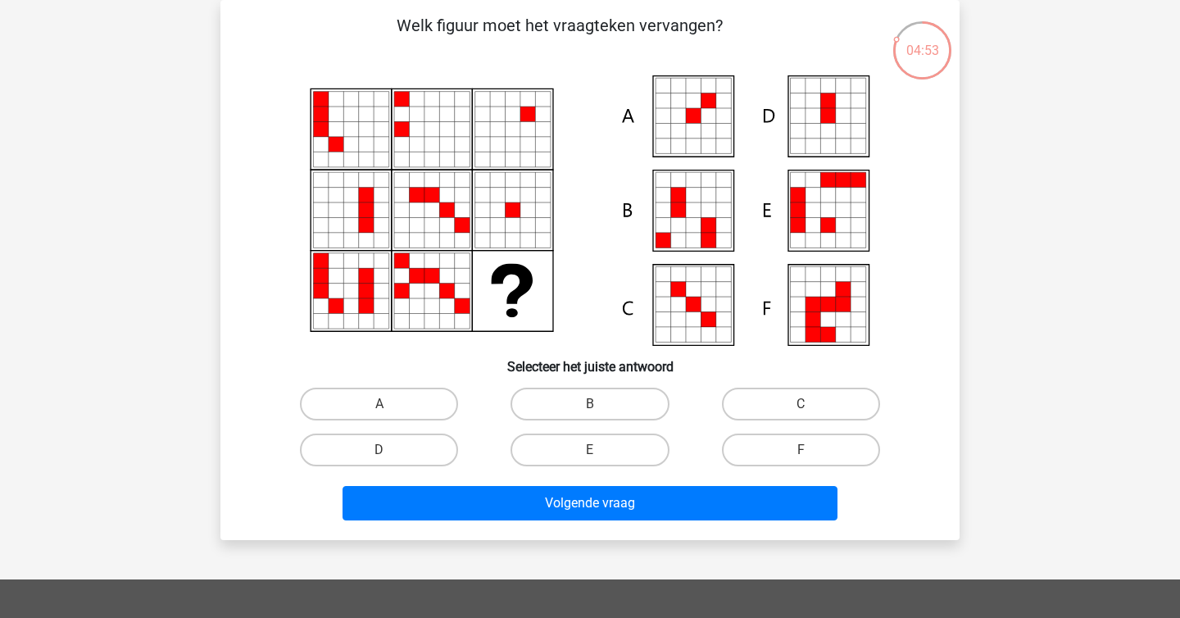
click at [217, 234] on div "04:53 Vraag 3 van de 10 Categorie: abstracte matrices set 6 Welk figuur moet he…" at bounding box center [589, 270] width 765 height 540
click at [424, 443] on label "D" at bounding box center [379, 449] width 158 height 33
click at [390, 450] on input "D" at bounding box center [384, 455] width 11 height 11
radio input "true"
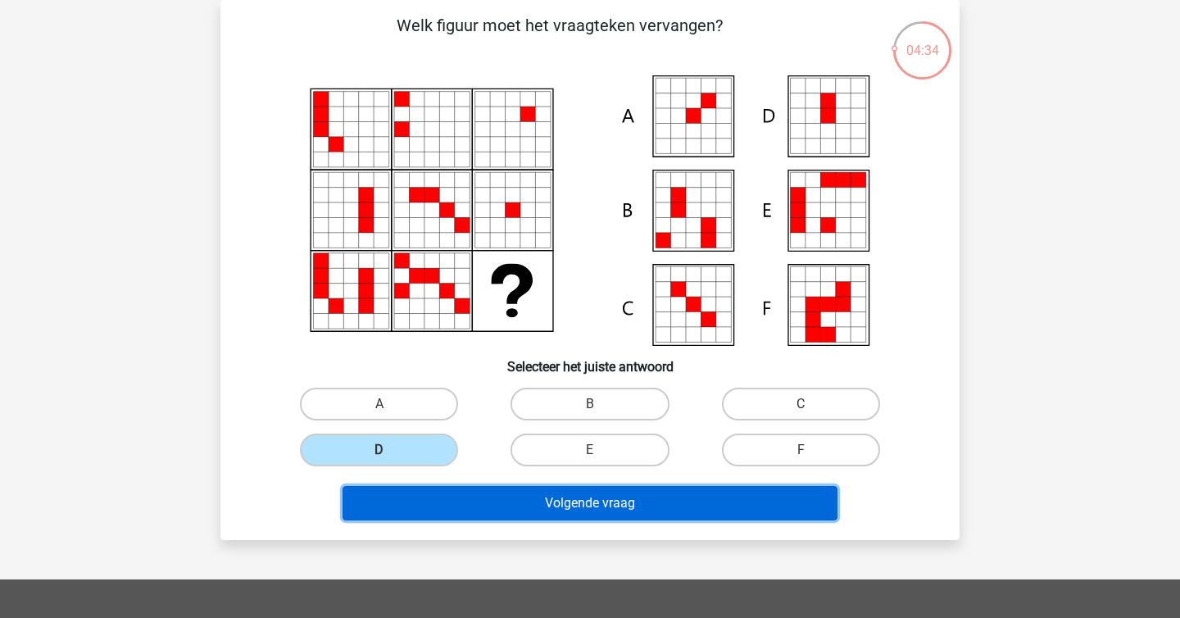
click at [506, 504] on button "Volgende vraag" at bounding box center [590, 503] width 496 height 34
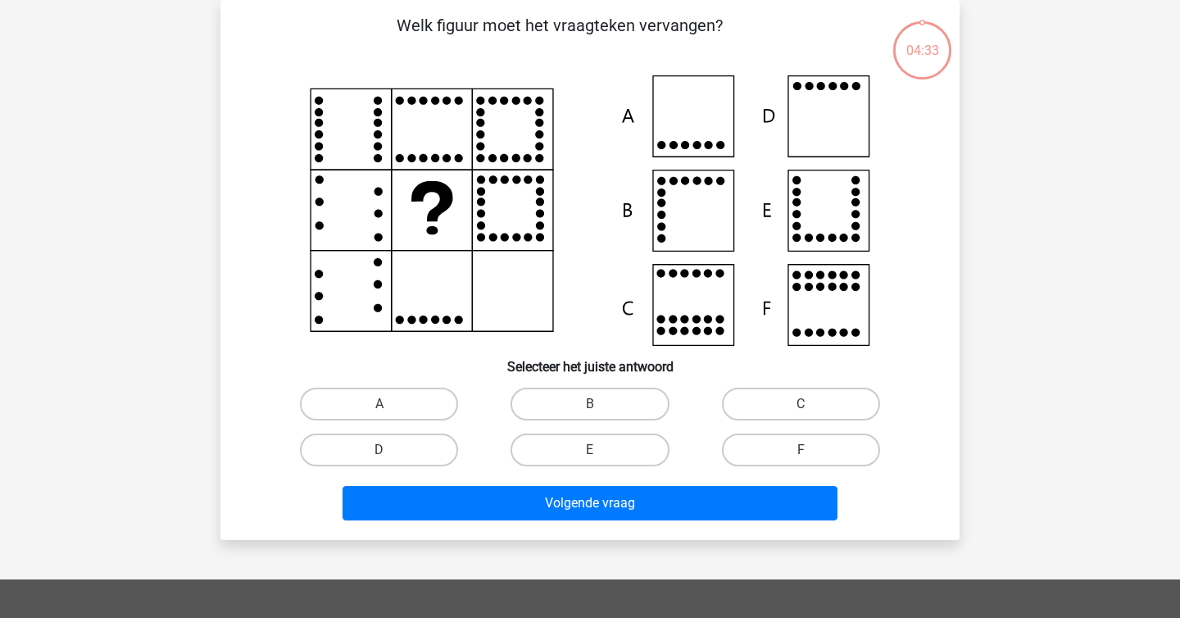
click at [220, 237] on div "Welk figuur moet het vraagteken vervangen?" at bounding box center [589, 270] width 739 height 540
click at [425, 454] on label "D" at bounding box center [379, 449] width 158 height 33
click at [390, 454] on input "D" at bounding box center [384, 455] width 11 height 11
radio input "true"
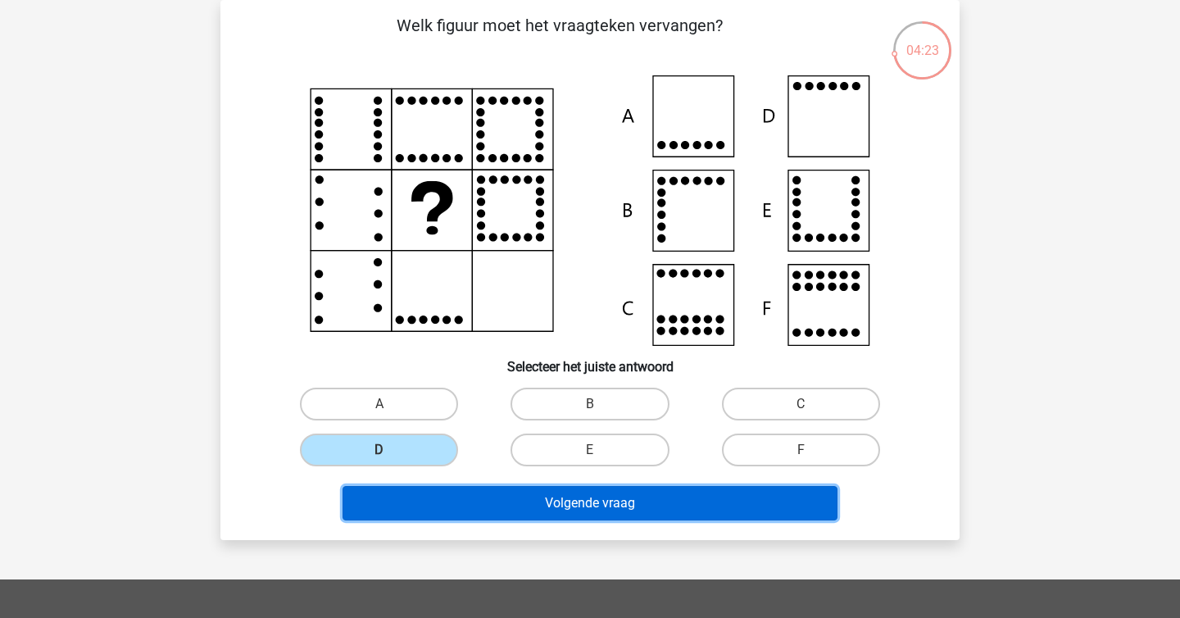
click at [474, 501] on button "Volgende vraag" at bounding box center [590, 503] width 496 height 34
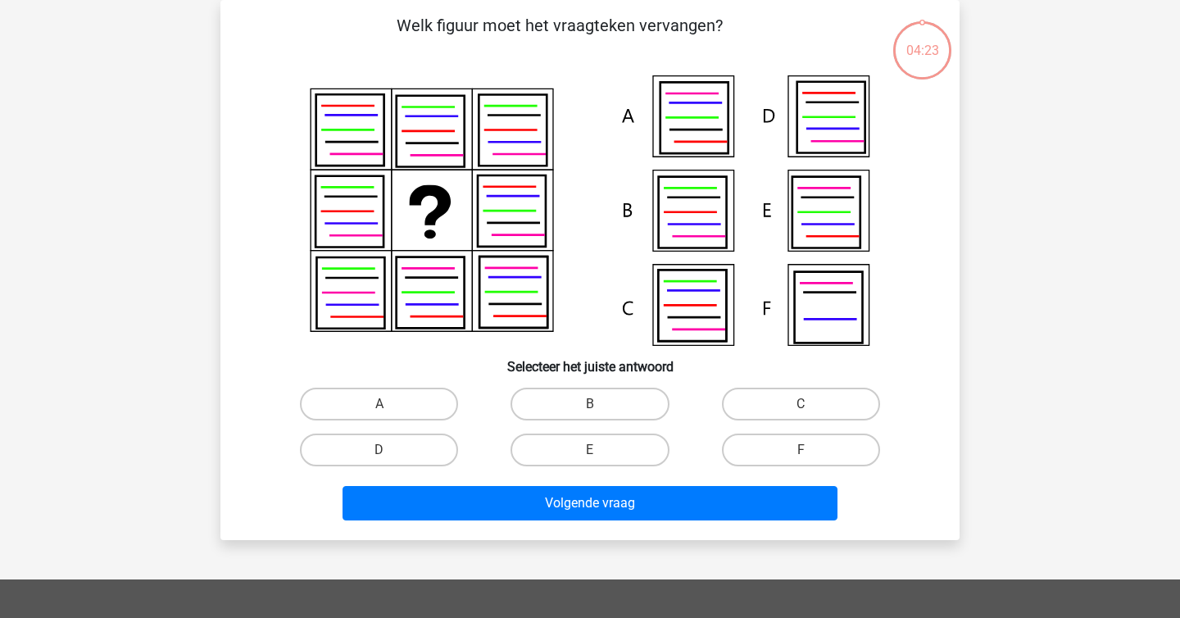
click at [179, 228] on div "sterre sterreklazes@live.nl Nederlands English" at bounding box center [590, 468] width 1180 height 1087
click at [718, 225] on icon at bounding box center [693, 212] width 68 height 71
click at [577, 404] on label "B" at bounding box center [589, 404] width 158 height 33
click at [590, 404] on input "B" at bounding box center [595, 409] width 11 height 11
radio input "true"
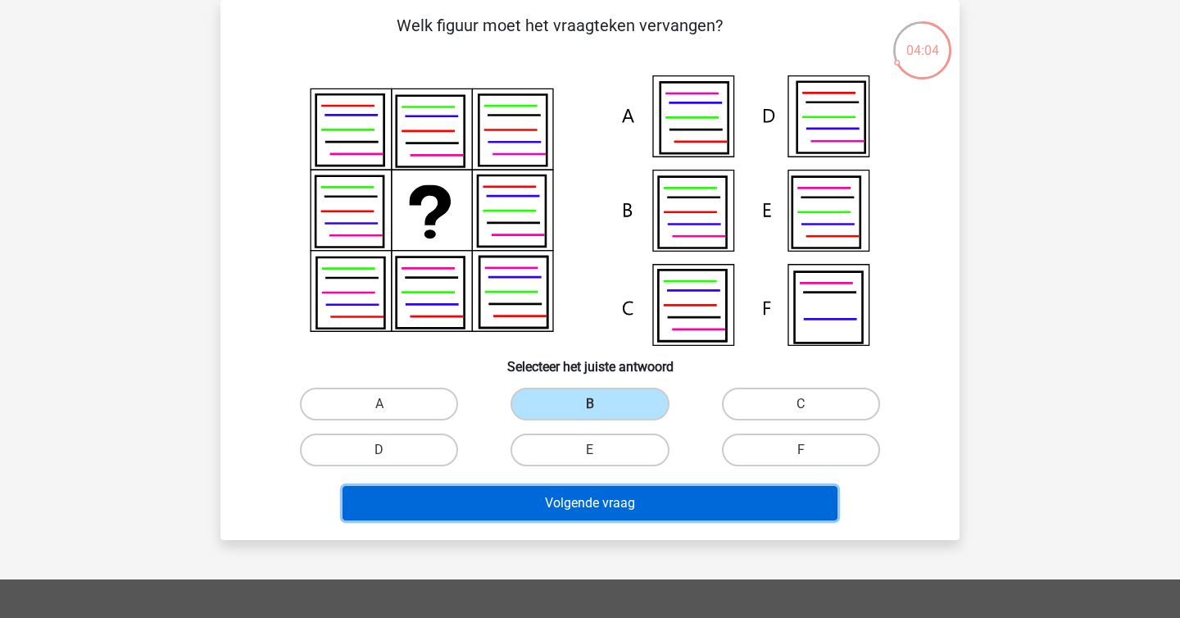
click at [599, 497] on button "Volgende vraag" at bounding box center [590, 503] width 496 height 34
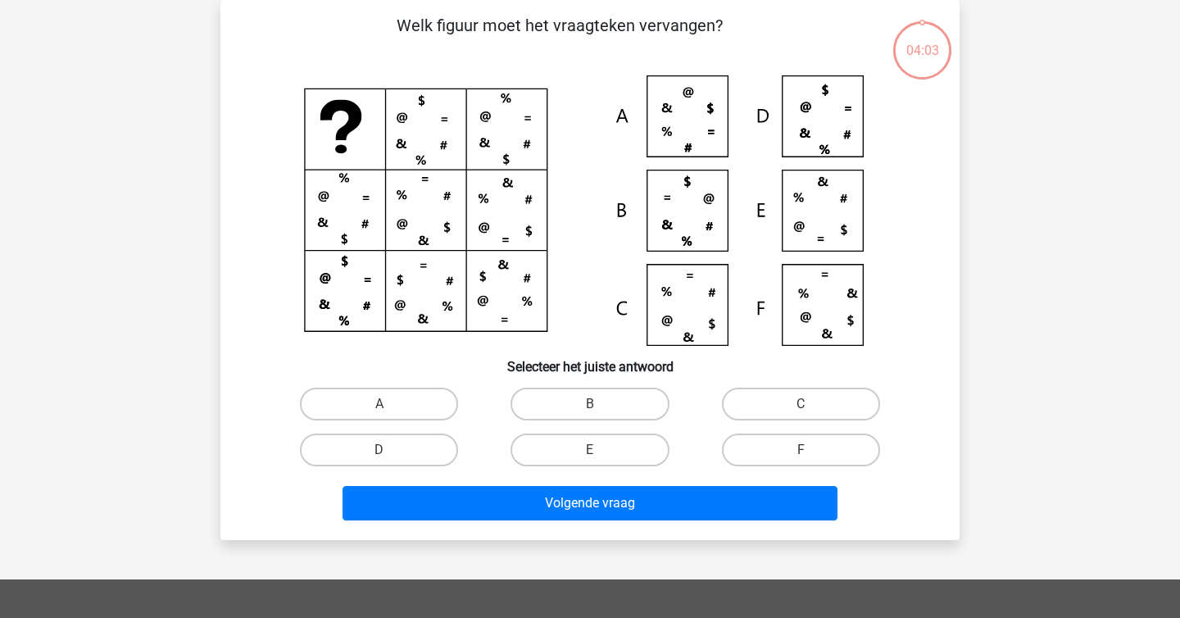
click at [229, 277] on div "Welk figuur moet het vraagteken vervangen? Selecteer het juiste antwoord A B C" at bounding box center [590, 270] width 726 height 514
click at [540, 395] on label "B" at bounding box center [589, 404] width 158 height 33
click at [590, 404] on input "B" at bounding box center [595, 409] width 11 height 11
radio input "true"
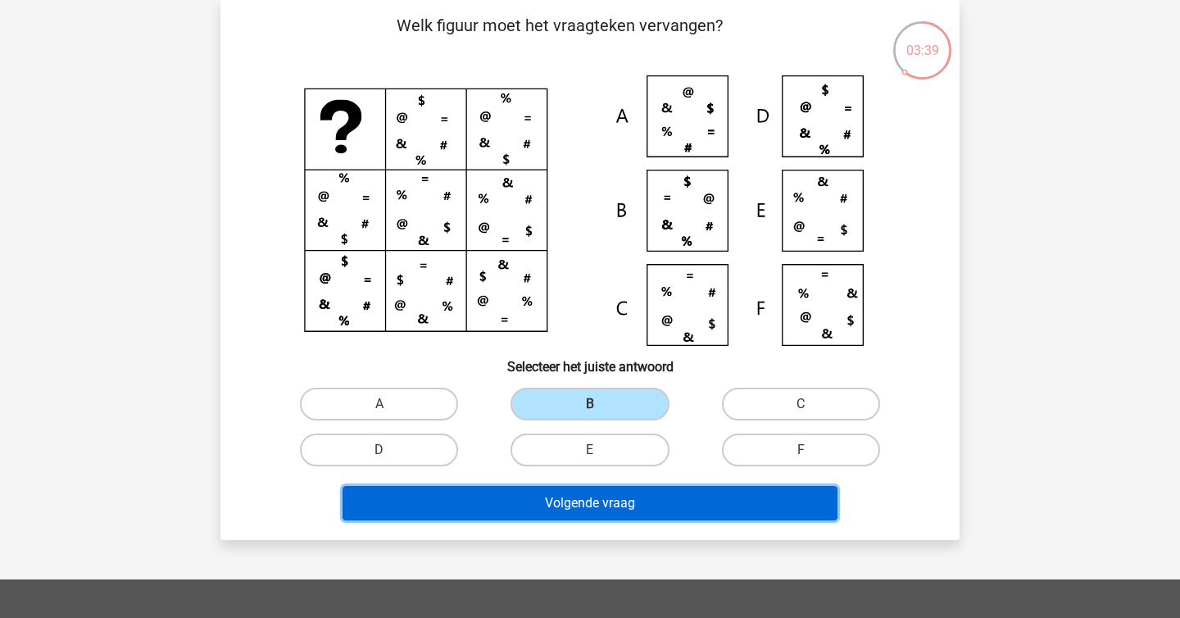
click at [587, 501] on button "Volgende vraag" at bounding box center [590, 503] width 496 height 34
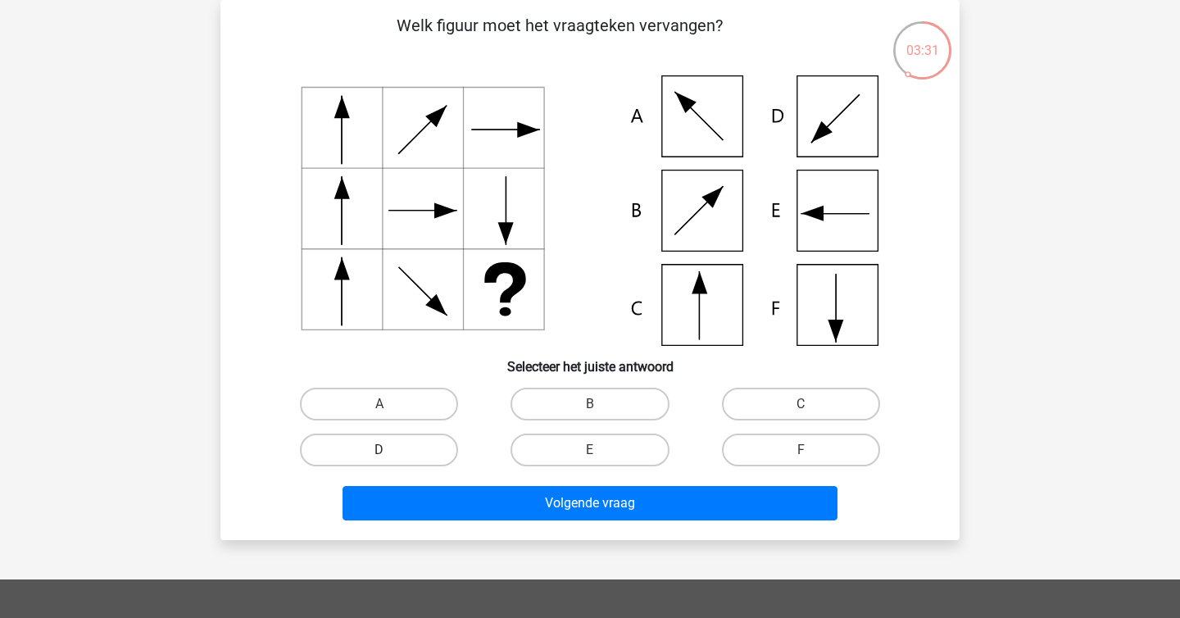
click at [413, 452] on label "D" at bounding box center [379, 449] width 158 height 33
click at [390, 452] on input "D" at bounding box center [384, 455] width 11 height 11
radio input "true"
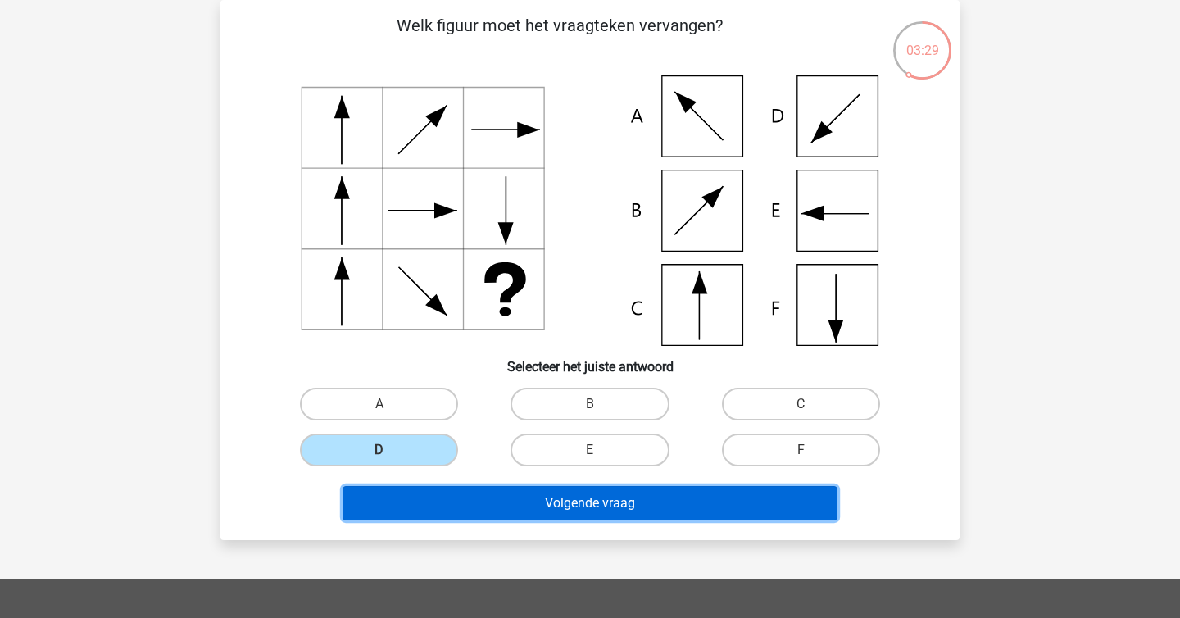
click at [499, 508] on button "Volgende vraag" at bounding box center [590, 503] width 496 height 34
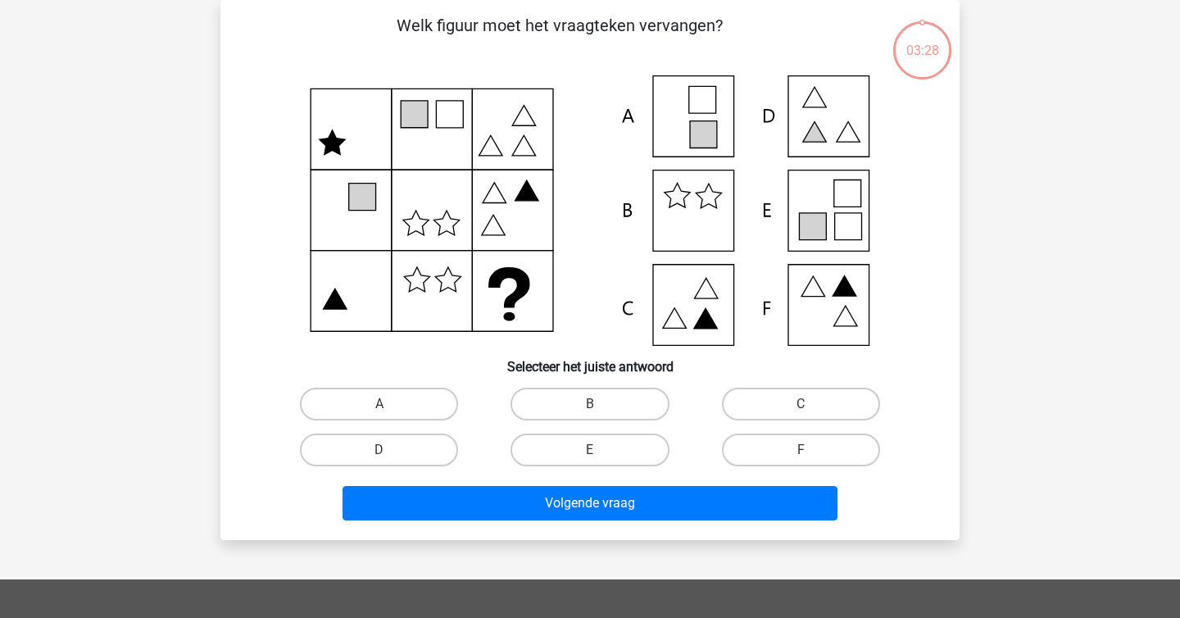
click at [85, 218] on div "sterre sterreklazes@live.nl Nederlands English" at bounding box center [590, 468] width 1180 height 1087
click at [554, 451] on label "E" at bounding box center [589, 449] width 158 height 33
click at [590, 451] on input "E" at bounding box center [595, 455] width 11 height 11
radio input "true"
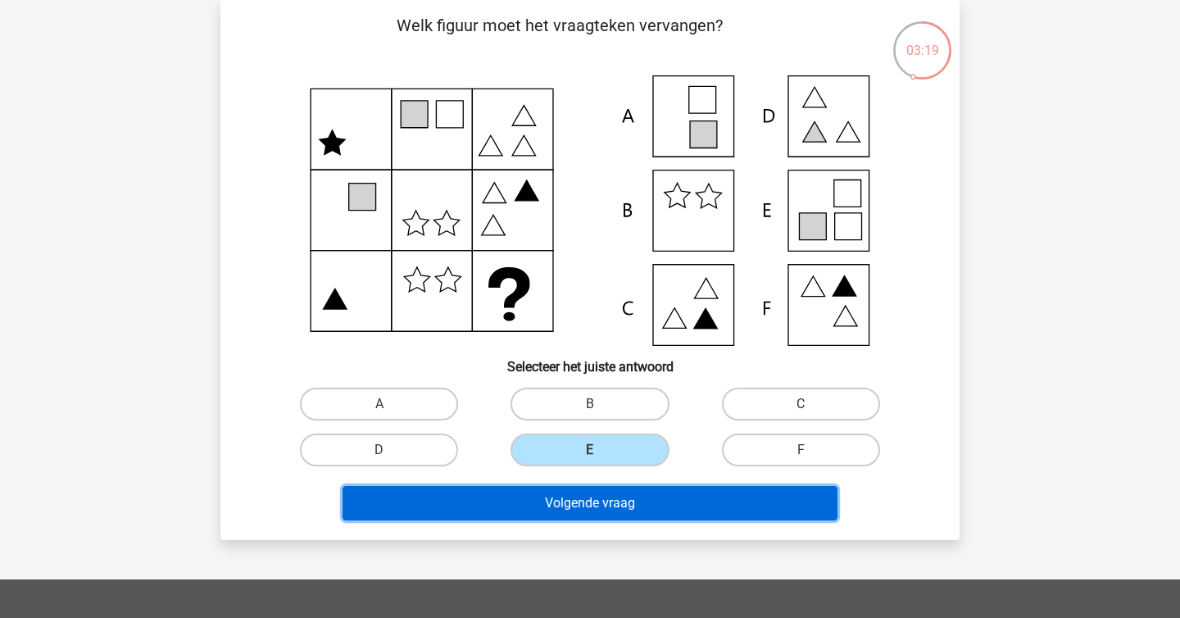
click at [605, 504] on button "Volgende vraag" at bounding box center [590, 503] width 496 height 34
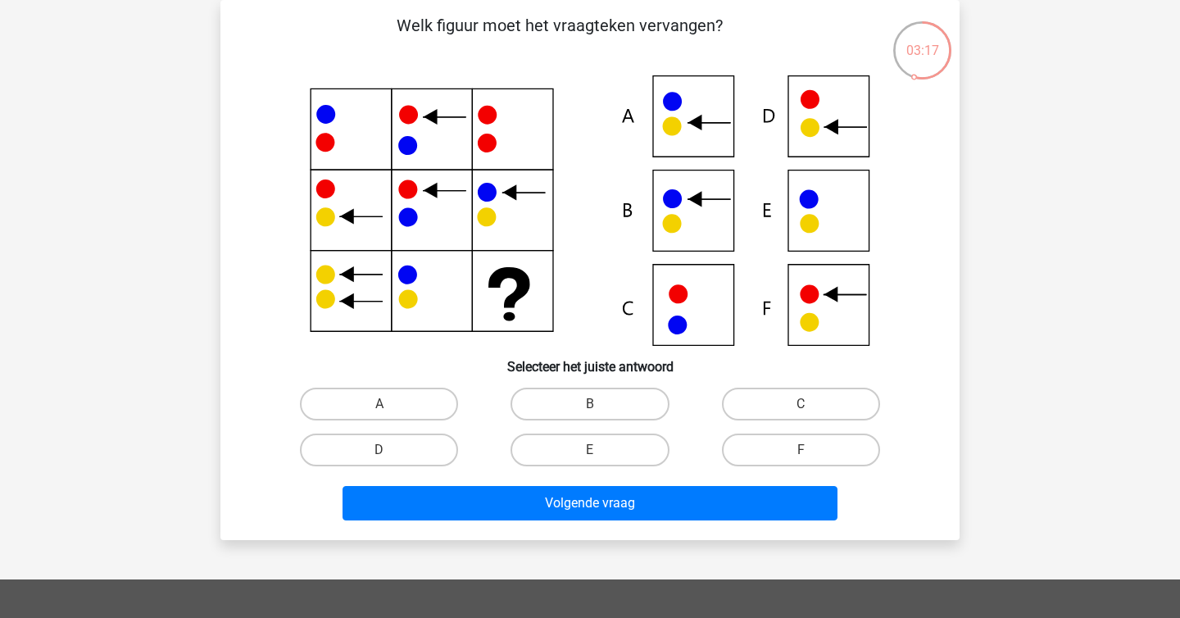
click at [522, 28] on p "Welk figuur moet het vraagteken vervangen?" at bounding box center [559, 37] width 625 height 49
copy p
click at [532, 38] on p "Welk figuur moet het vraagteken vervangen?" at bounding box center [559, 37] width 625 height 49
click at [544, 397] on label "B" at bounding box center [589, 404] width 158 height 33
click at [590, 404] on input "B" at bounding box center [595, 409] width 11 height 11
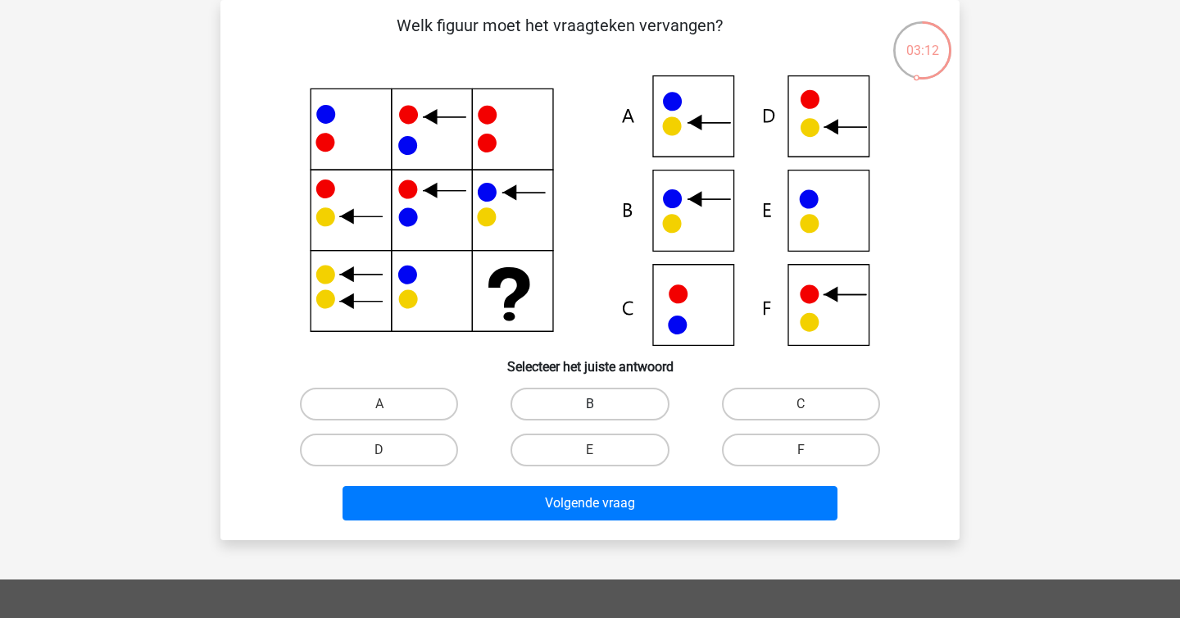
radio input "true"
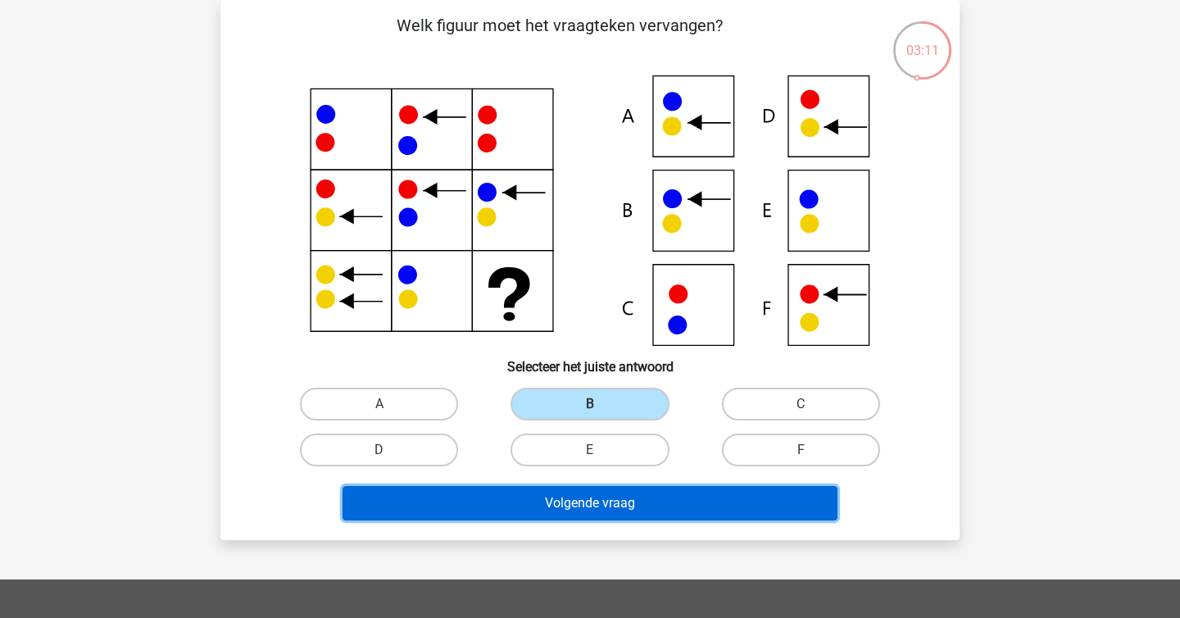
click at [543, 498] on button "Volgende vraag" at bounding box center [590, 503] width 496 height 34
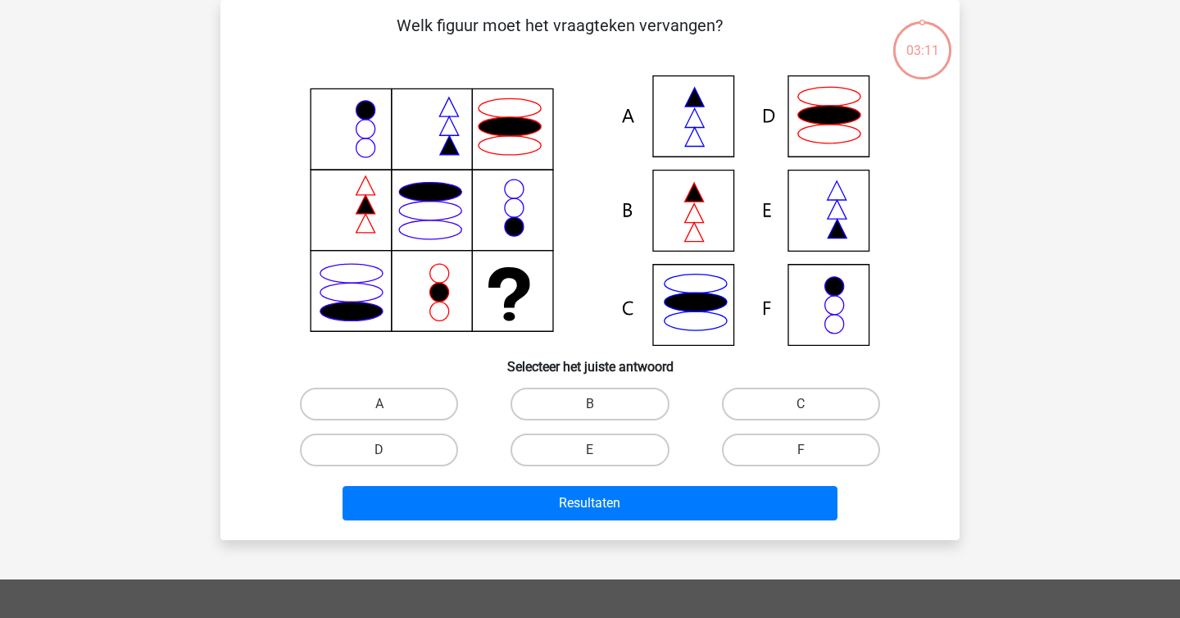
click at [192, 143] on div "sterre sterreklazes@live.nl Nederlands English" at bounding box center [590, 468] width 1180 height 1087
click at [661, 196] on icon at bounding box center [590, 210] width 660 height 270
click at [429, 406] on label "A" at bounding box center [379, 404] width 158 height 33
click at [390, 406] on input "A" at bounding box center [384, 409] width 11 height 11
radio input "true"
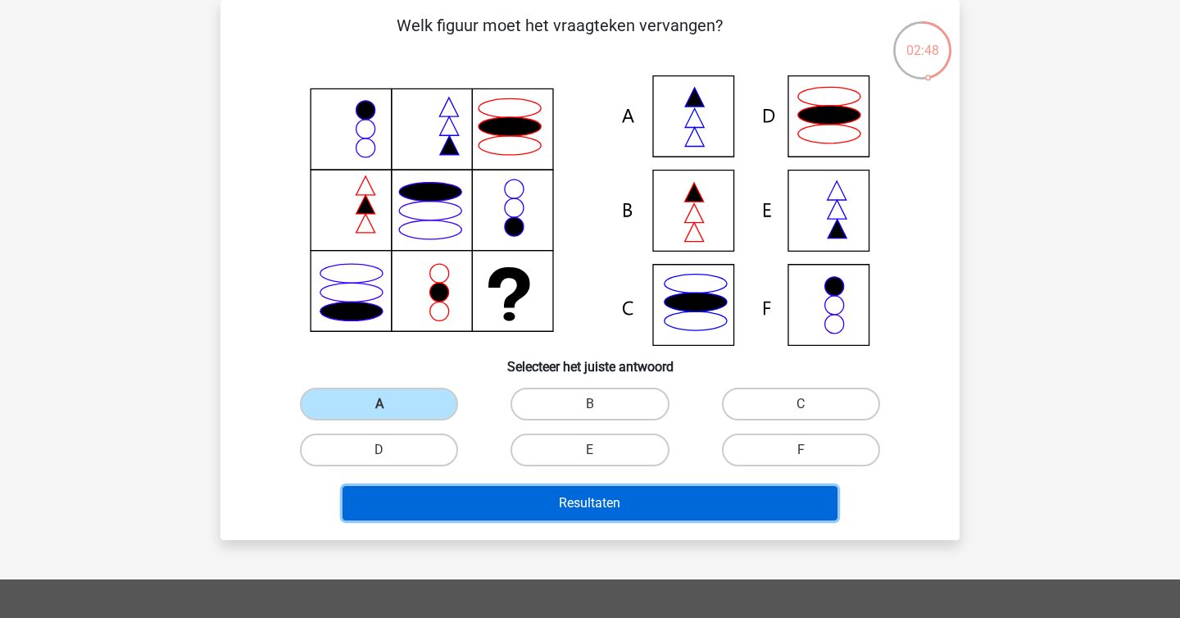
click at [565, 501] on button "Resultaten" at bounding box center [590, 503] width 496 height 34
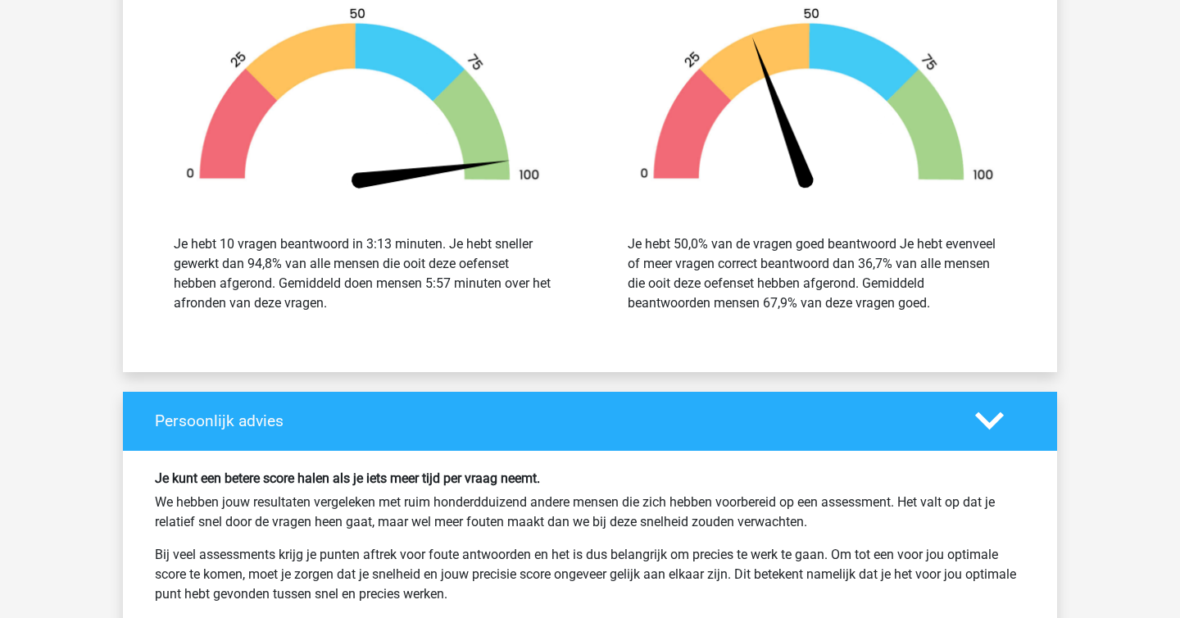
scroll to position [1752, 0]
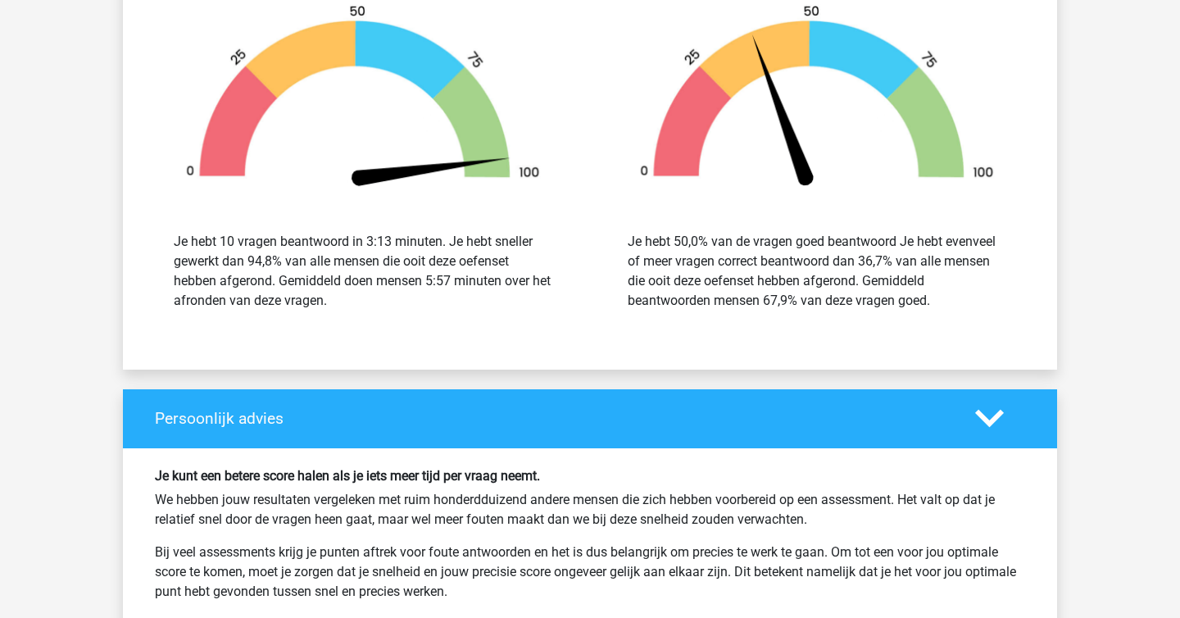
drag, startPoint x: 641, startPoint y: 219, endPoint x: 846, endPoint y: 327, distance: 232.4
click at [846, 327] on div "Je hebt 50,0% van de vragen goed beantwoord Je hebt evenveel of meer vragen cor…" at bounding box center [816, 271] width 429 height 118
click at [846, 328] on div "Je hebt 50,0% van de vragen goed beantwoord Je hebt evenveel of meer vragen cor…" at bounding box center [816, 271] width 429 height 118
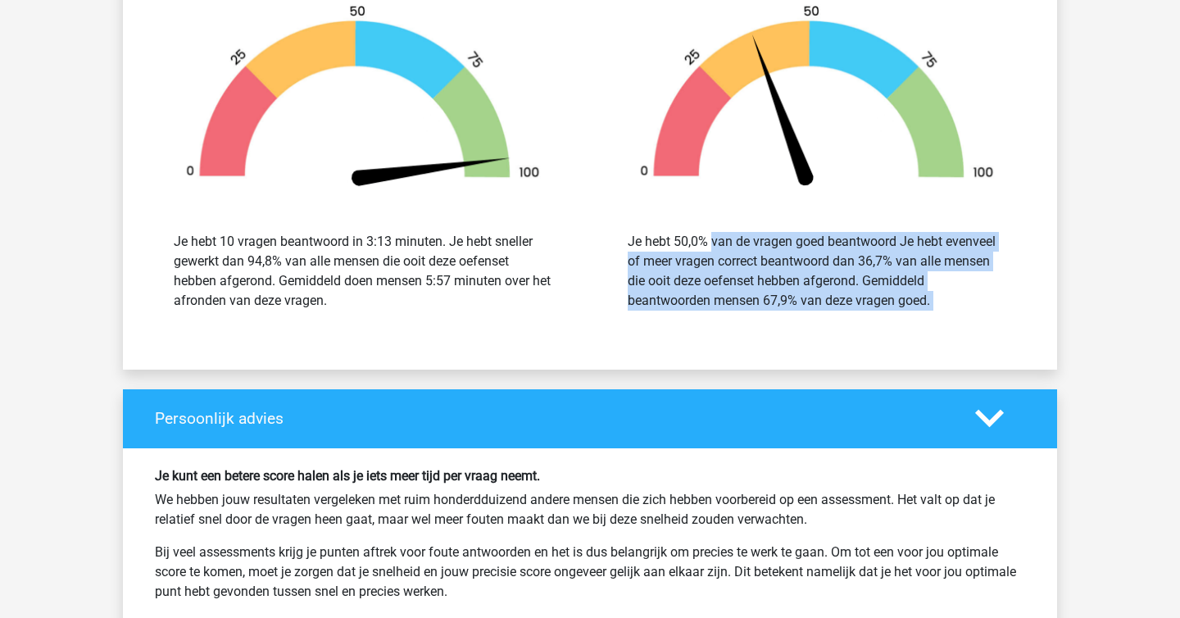
drag, startPoint x: 846, startPoint y: 328, endPoint x: 677, endPoint y: 230, distance: 195.6
click at [677, 230] on div "Je hebt 50,0% van de vragen goed beantwoord Je hebt evenveel of meer vragen cor…" at bounding box center [816, 271] width 429 height 118
drag, startPoint x: 677, startPoint y: 230, endPoint x: 792, endPoint y: 306, distance: 137.9
click at [792, 306] on div "Je hebt 50,0% van de vragen goed beantwoord Je hebt evenveel of meer vragen cor…" at bounding box center [816, 271] width 429 height 118
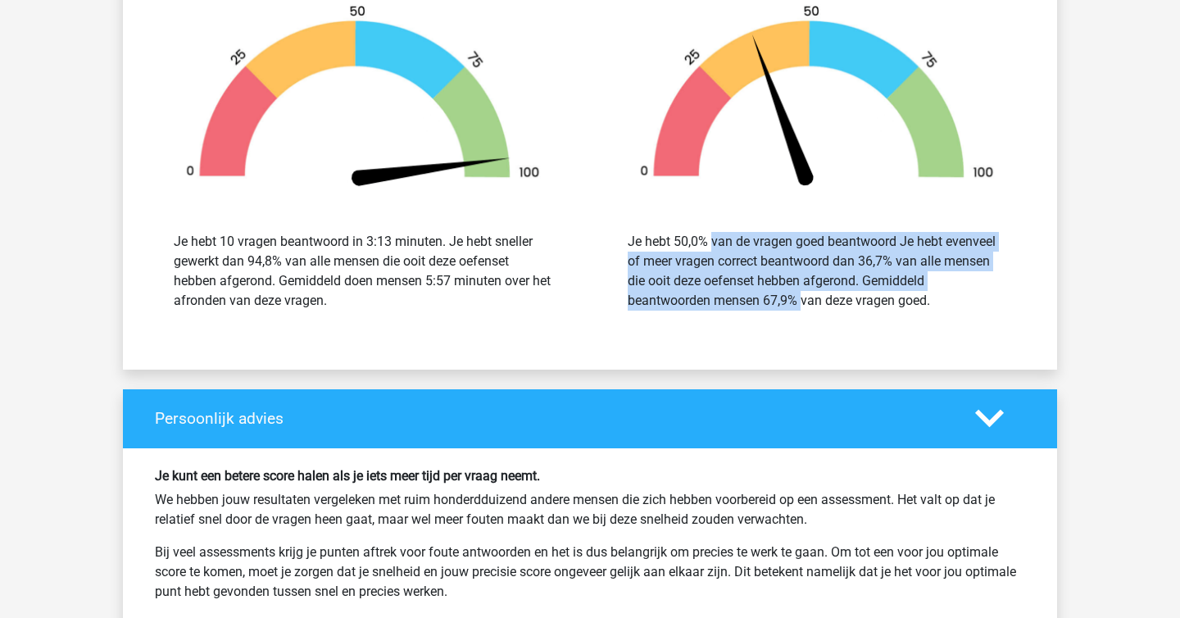
click at [792, 306] on div "Je hebt 50,0% van de vragen goed beantwoord Je hebt evenveel of meer vragen cor…" at bounding box center [817, 271] width 379 height 79
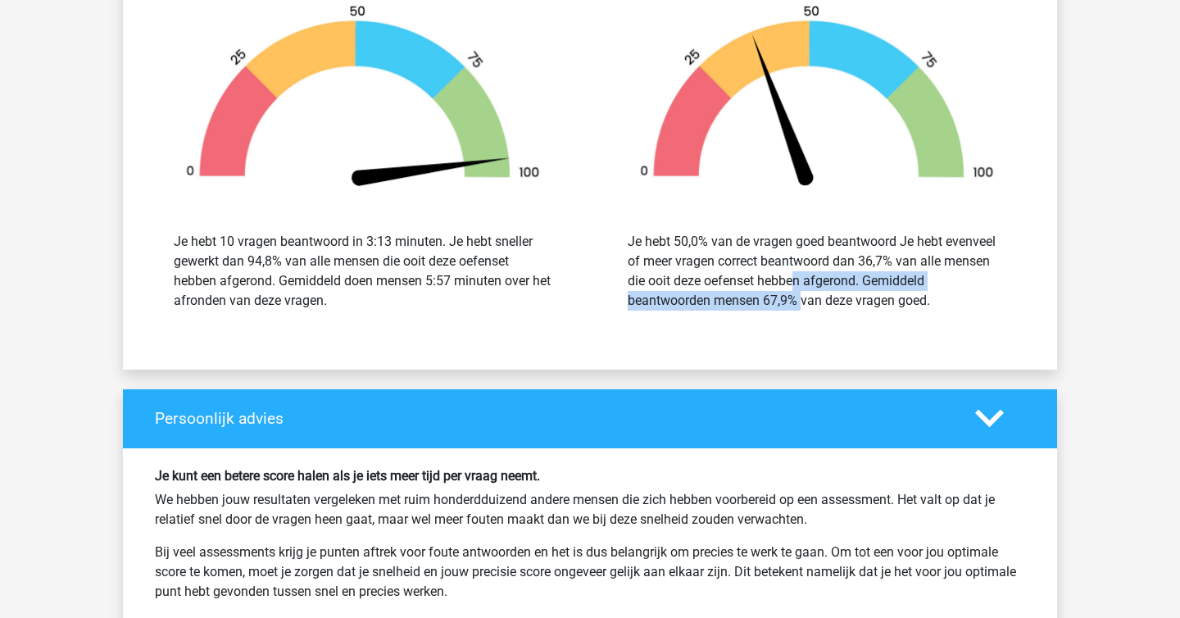
drag, startPoint x: 792, startPoint y: 306, endPoint x: 699, endPoint y: 274, distance: 98.5
click at [699, 274] on div "Je hebt 50,0% van de vragen goed beantwoord Je hebt evenveel of meer vragen cor…" at bounding box center [817, 271] width 379 height 79
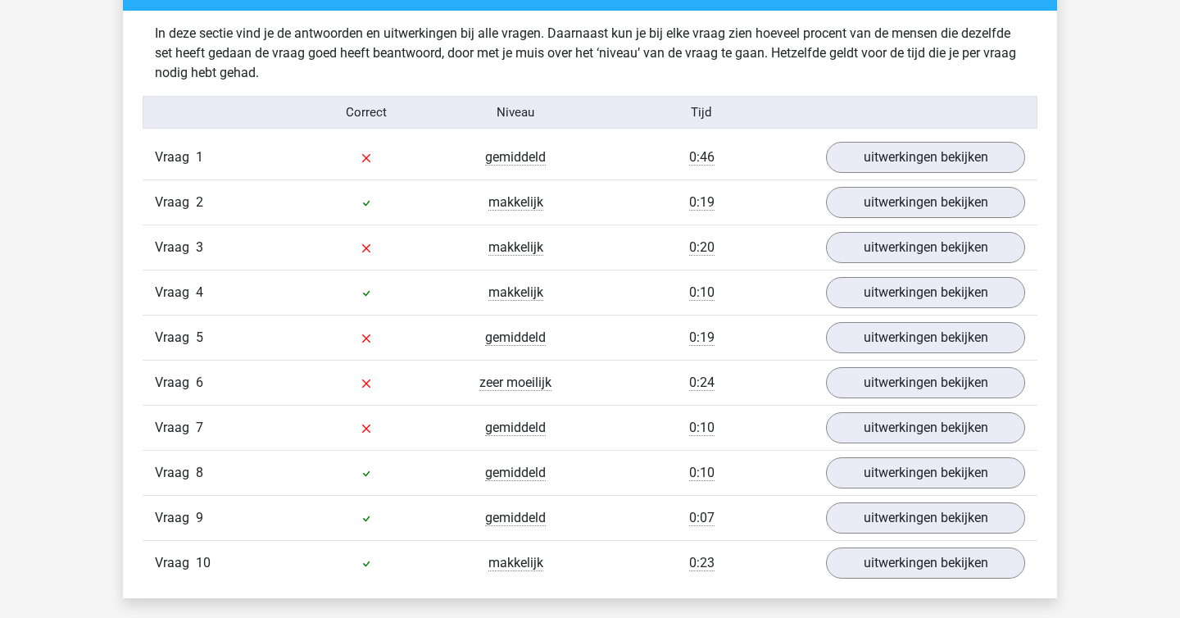
scroll to position [950, 0]
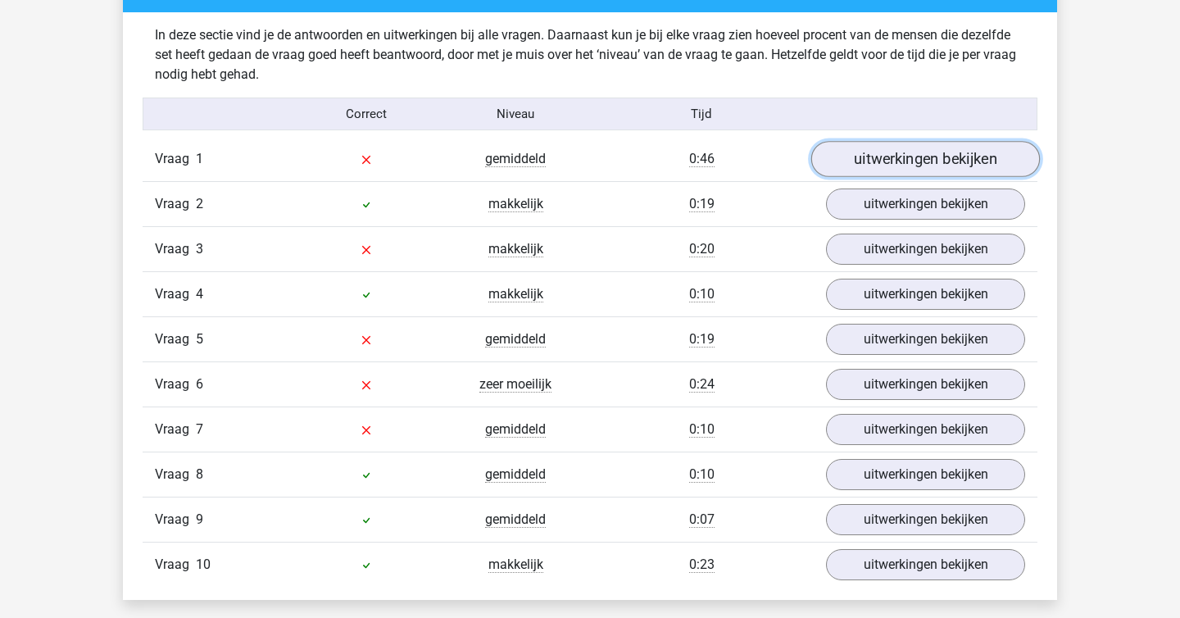
click at [893, 171] on link "uitwerkingen bekijken" at bounding box center [925, 159] width 229 height 36
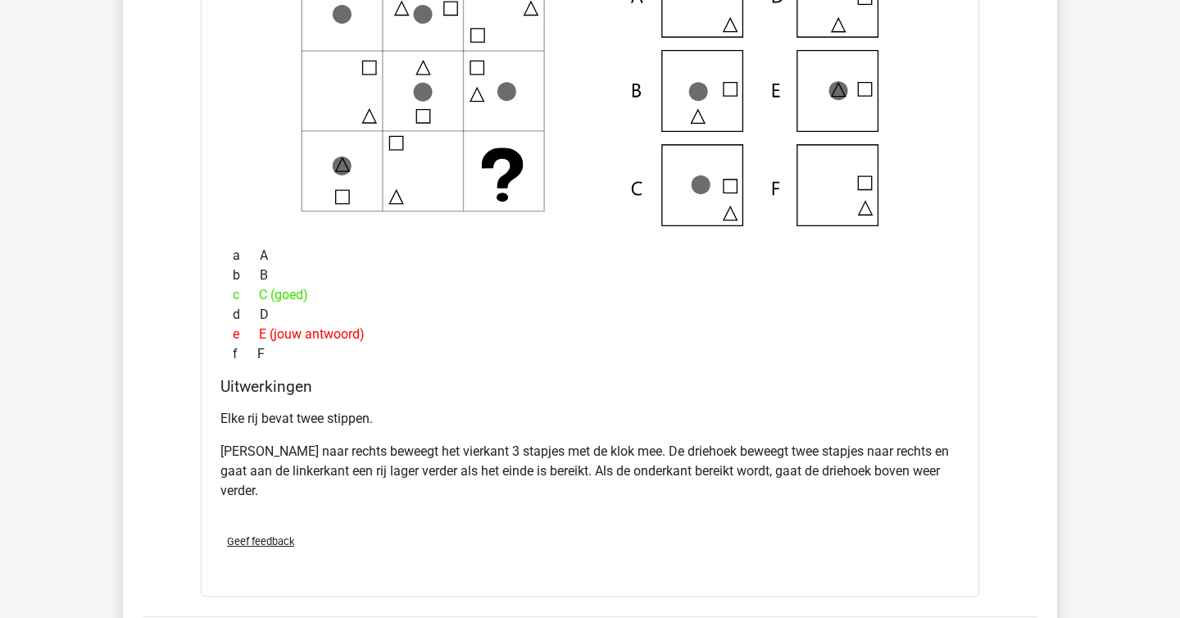
scroll to position [1232, 0]
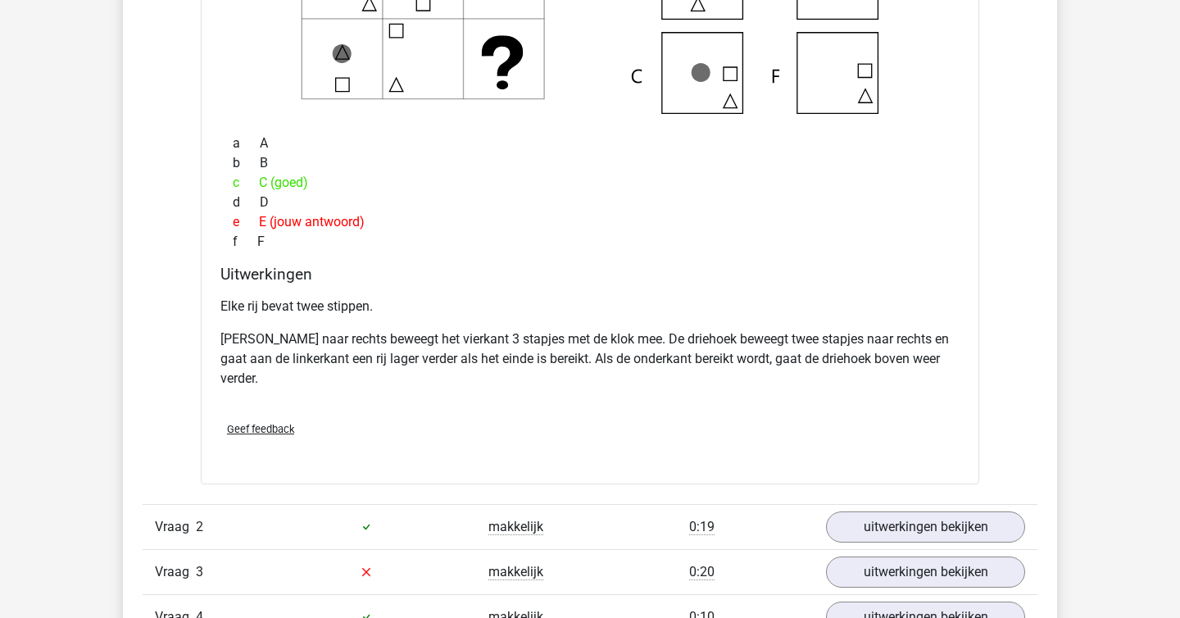
click at [442, 311] on p "Elke rij bevat twee stippen." at bounding box center [589, 307] width 739 height 20
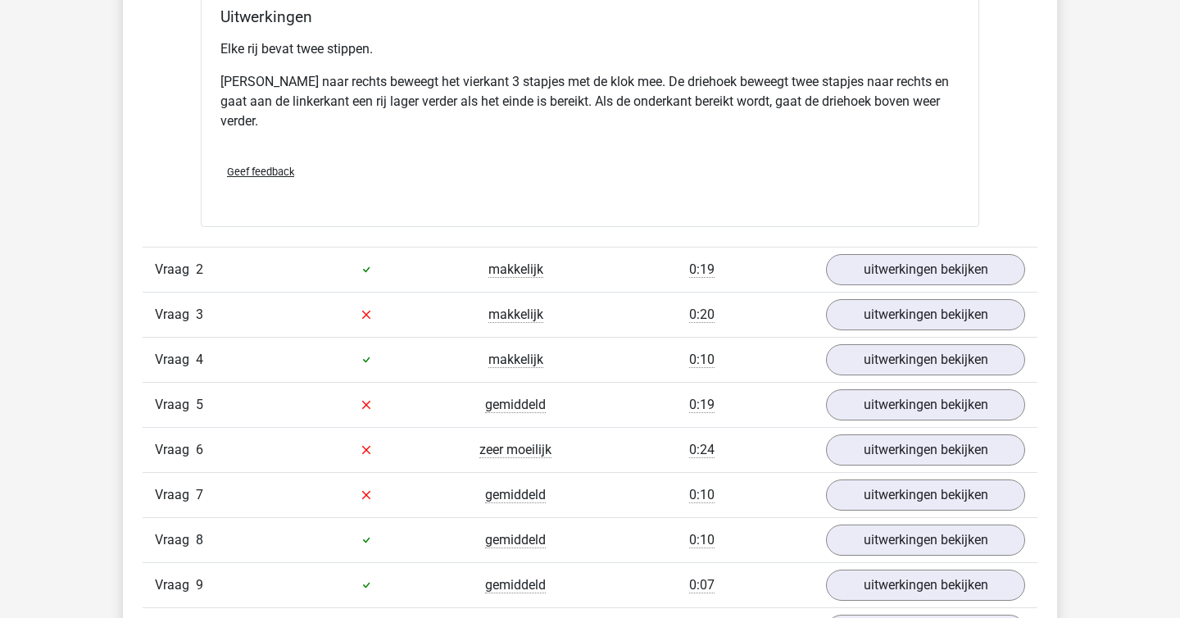
scroll to position [1599, 0]
click at [914, 289] on div "Vraag 2 makkelijk 0:19 uitwerkingen bekijken" at bounding box center [590, 268] width 895 height 45
click at [914, 280] on link "uitwerkingen bekijken" at bounding box center [925, 269] width 229 height 36
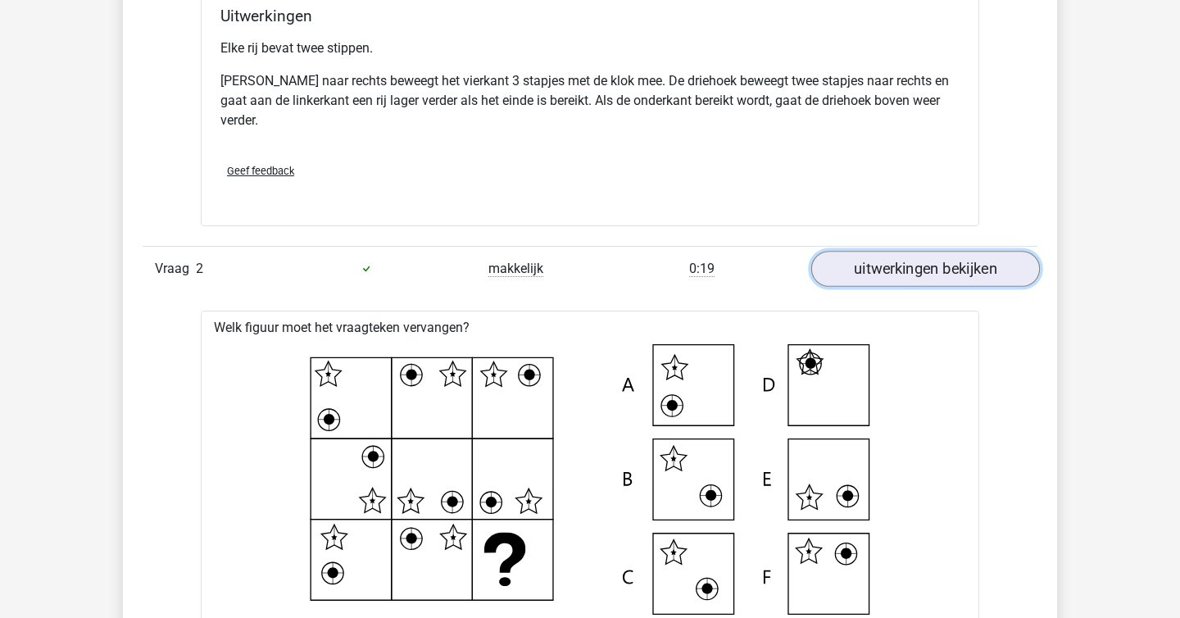
scroll to position [1893, 0]
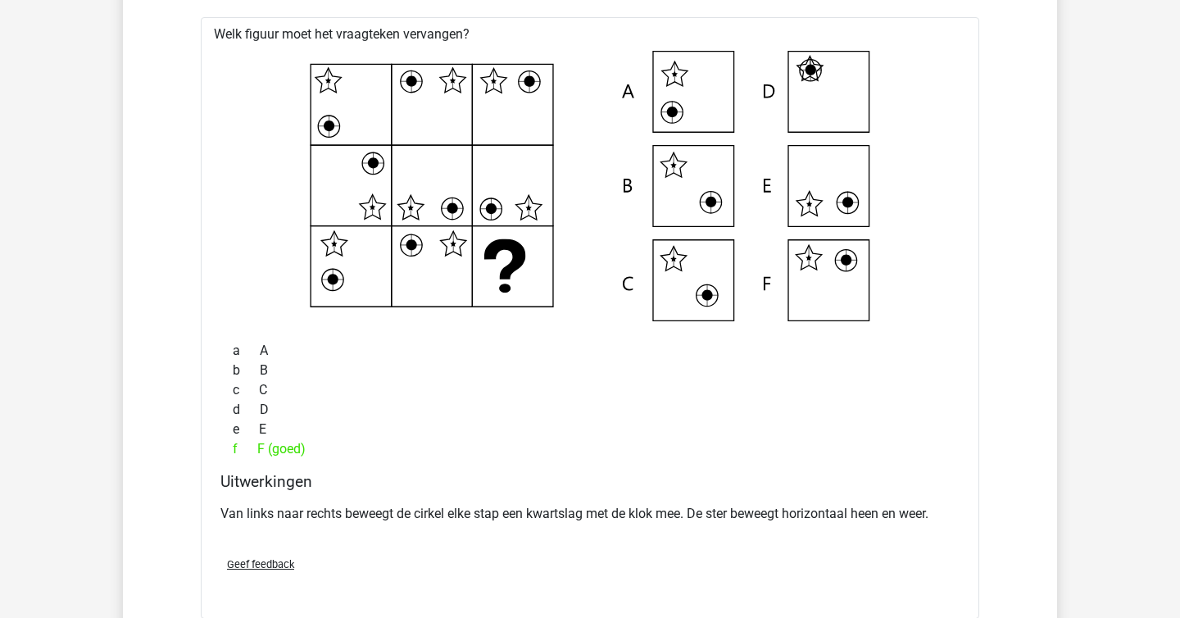
click at [914, 280] on icon at bounding box center [590, 186] width 726 height 270
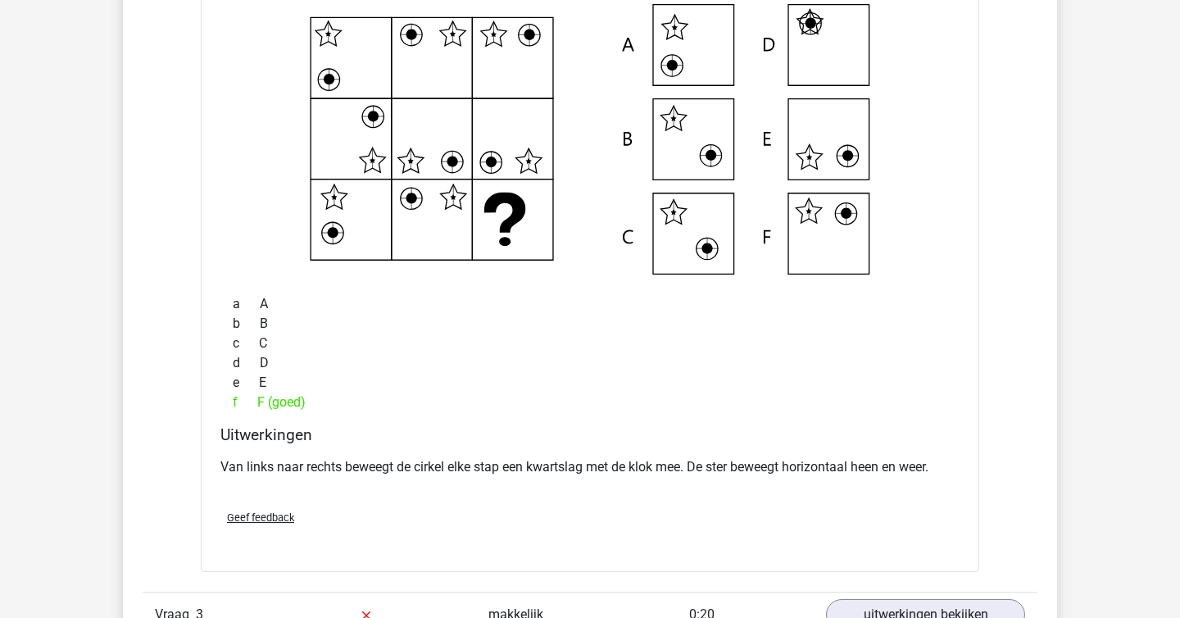
scroll to position [1955, 0]
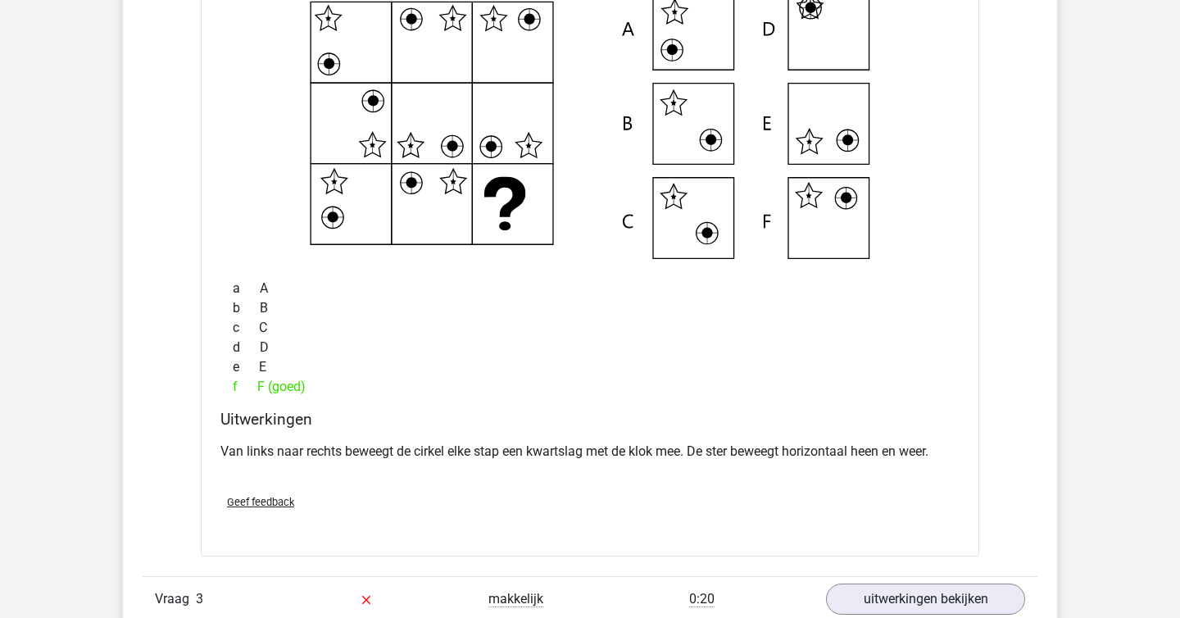
click at [914, 280] on div "a A" at bounding box center [589, 289] width 739 height 20
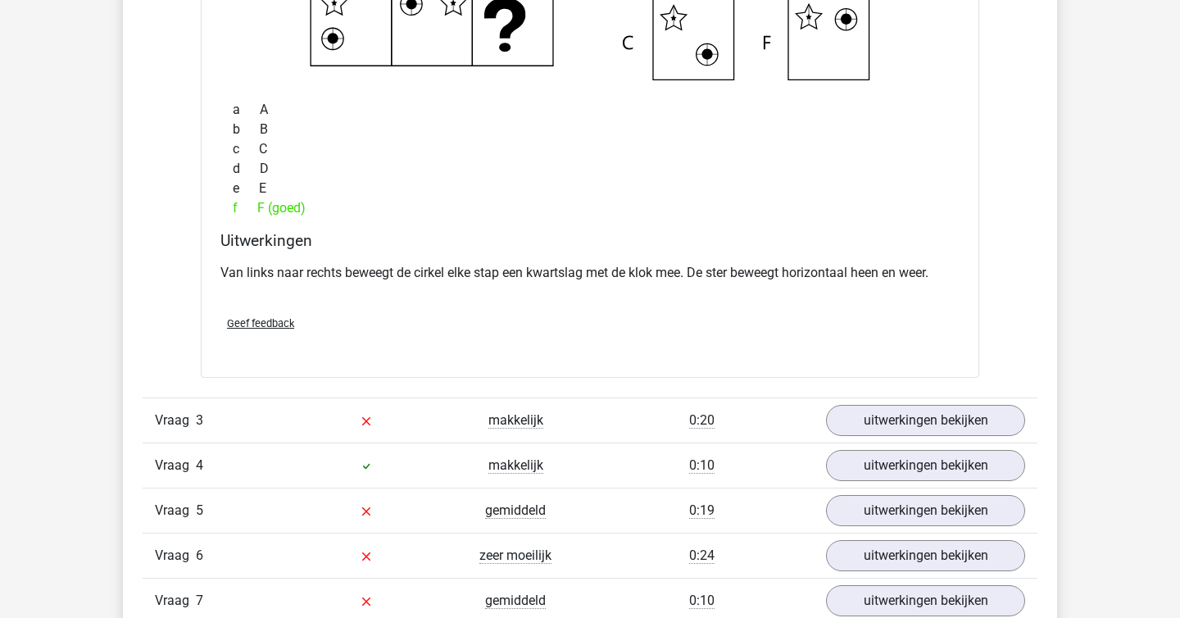
scroll to position [2149, 0]
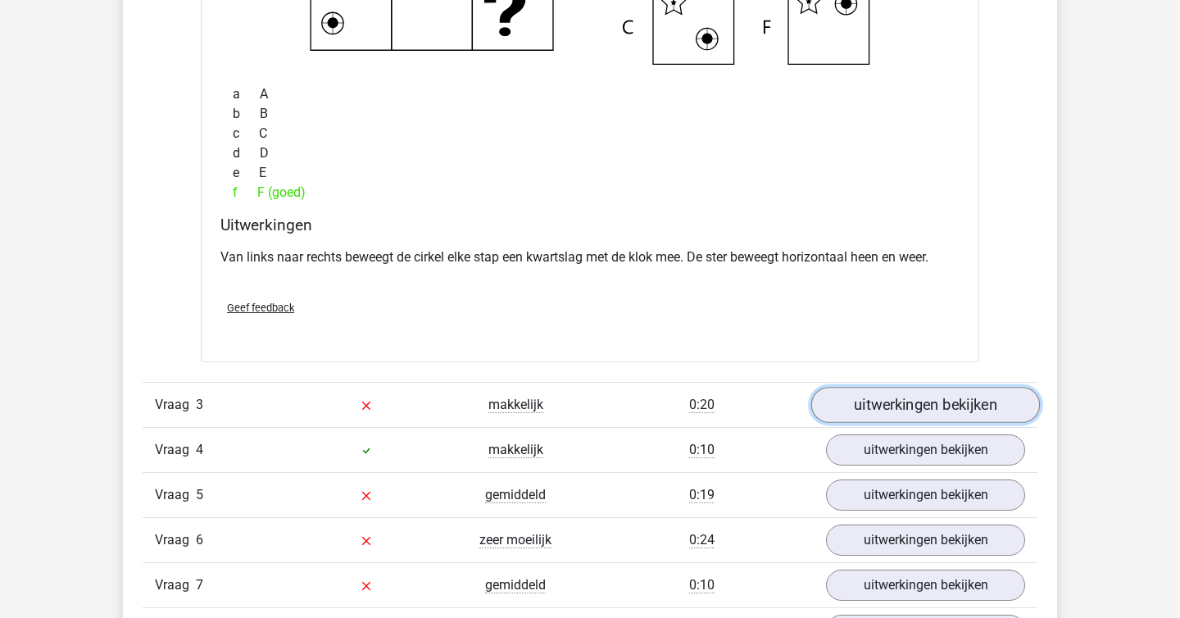
click at [912, 410] on link "uitwerkingen bekijken" at bounding box center [925, 405] width 229 height 36
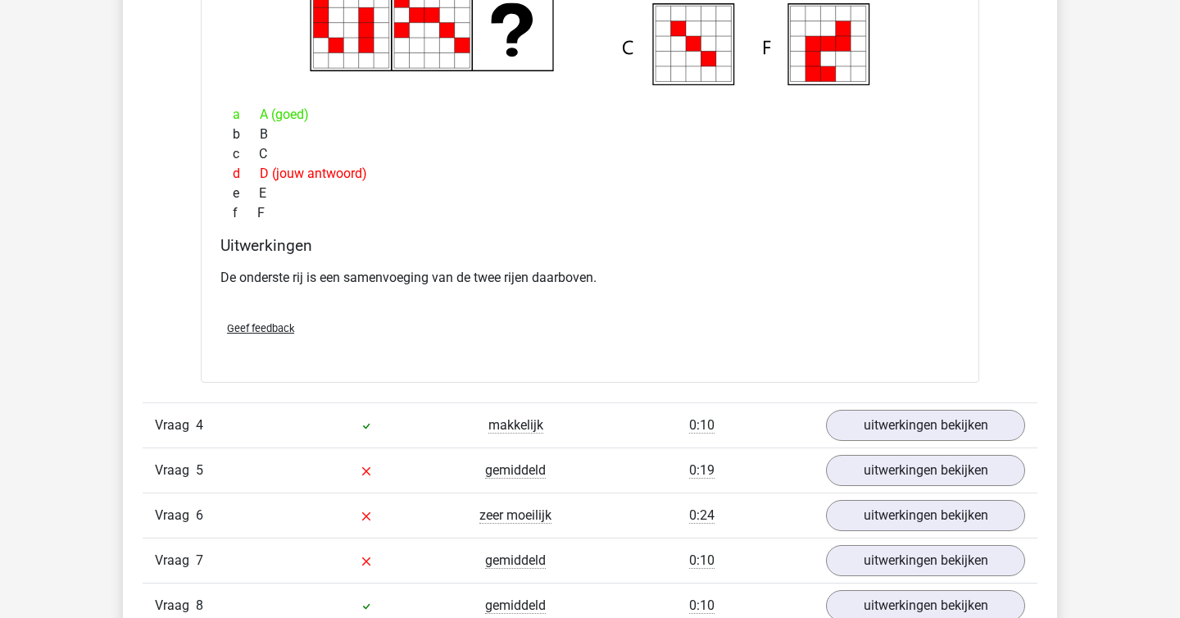
scroll to position [2832, 0]
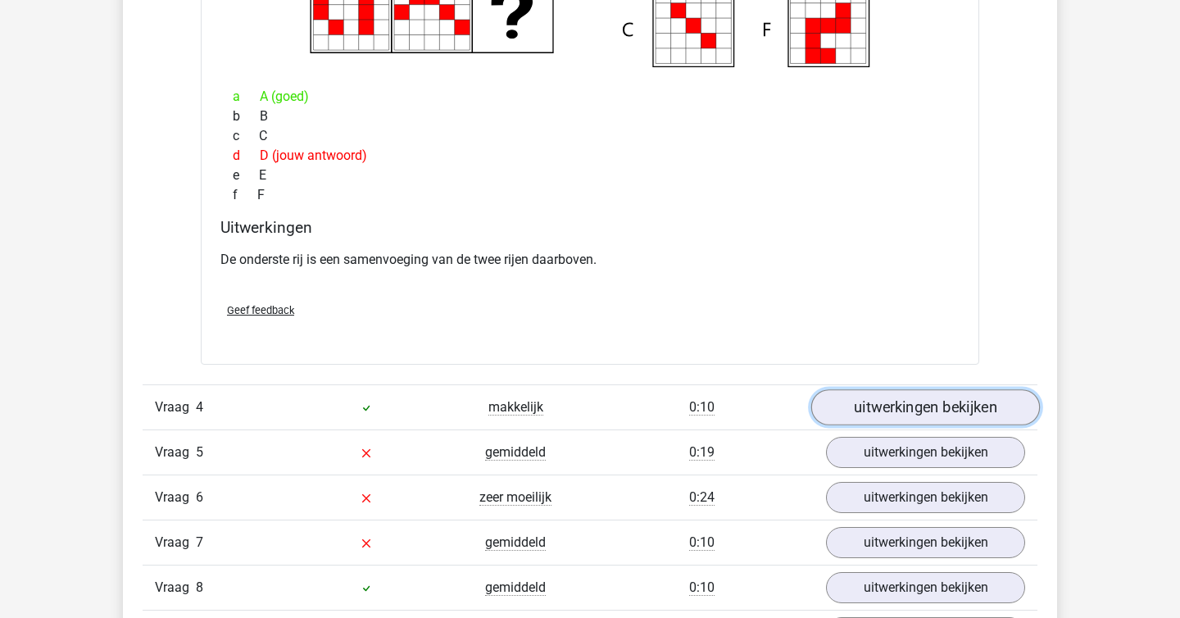
click at [876, 413] on link "uitwerkingen bekijken" at bounding box center [925, 407] width 229 height 36
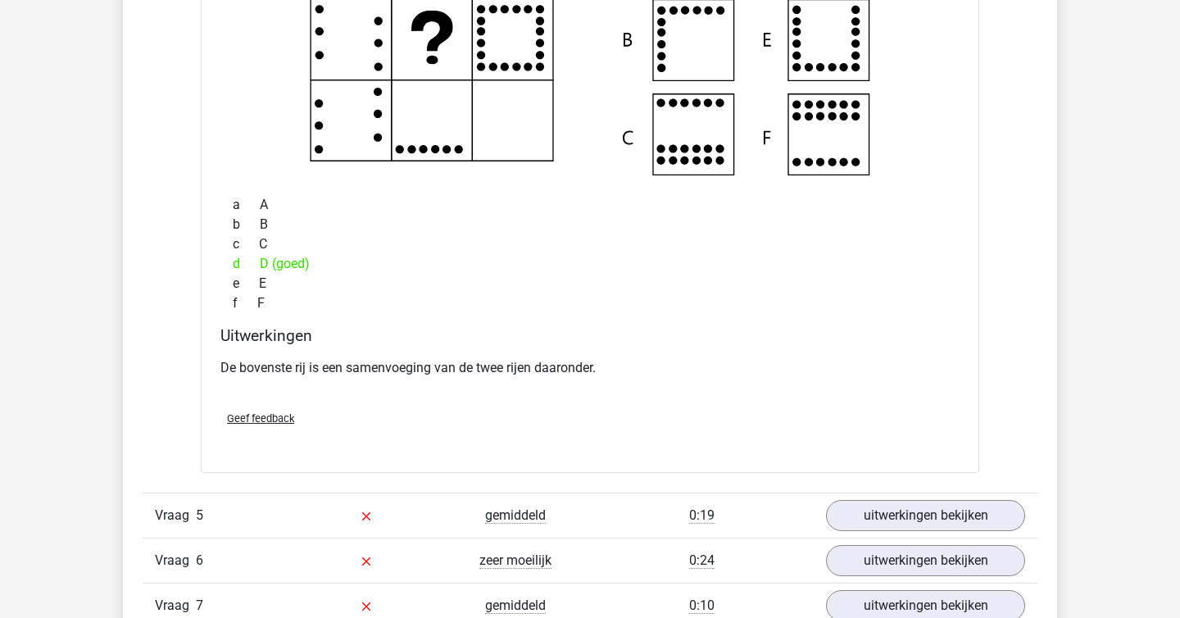
scroll to position [3411, 0]
click at [916, 510] on link "uitwerkingen bekijken" at bounding box center [925, 515] width 229 height 36
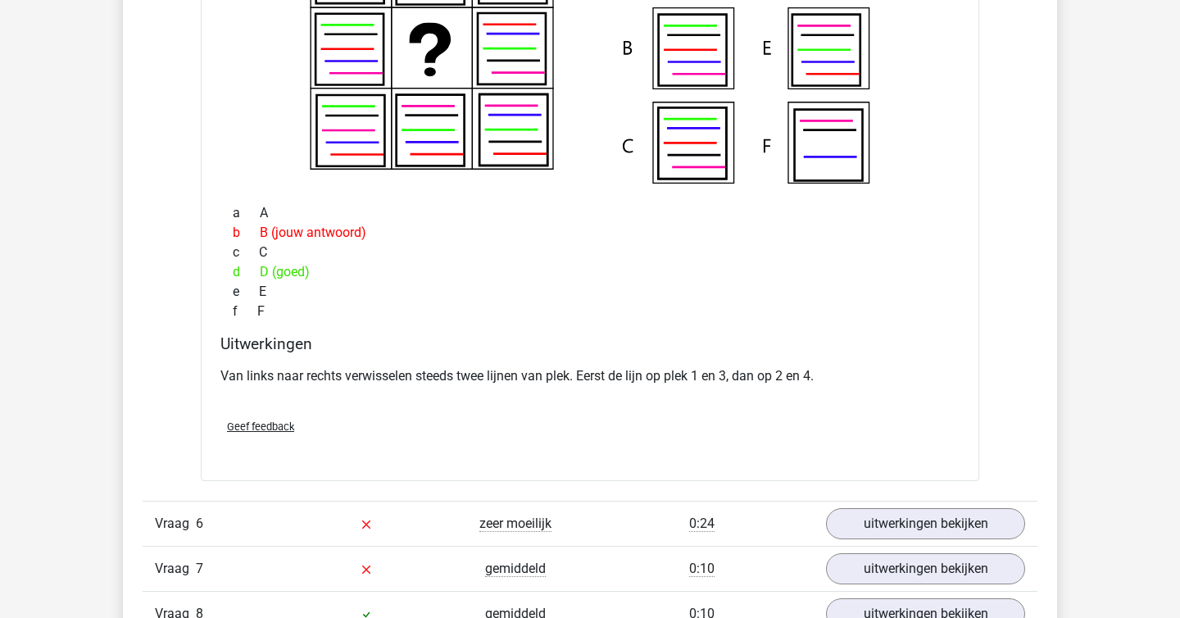
scroll to position [4091, 0]
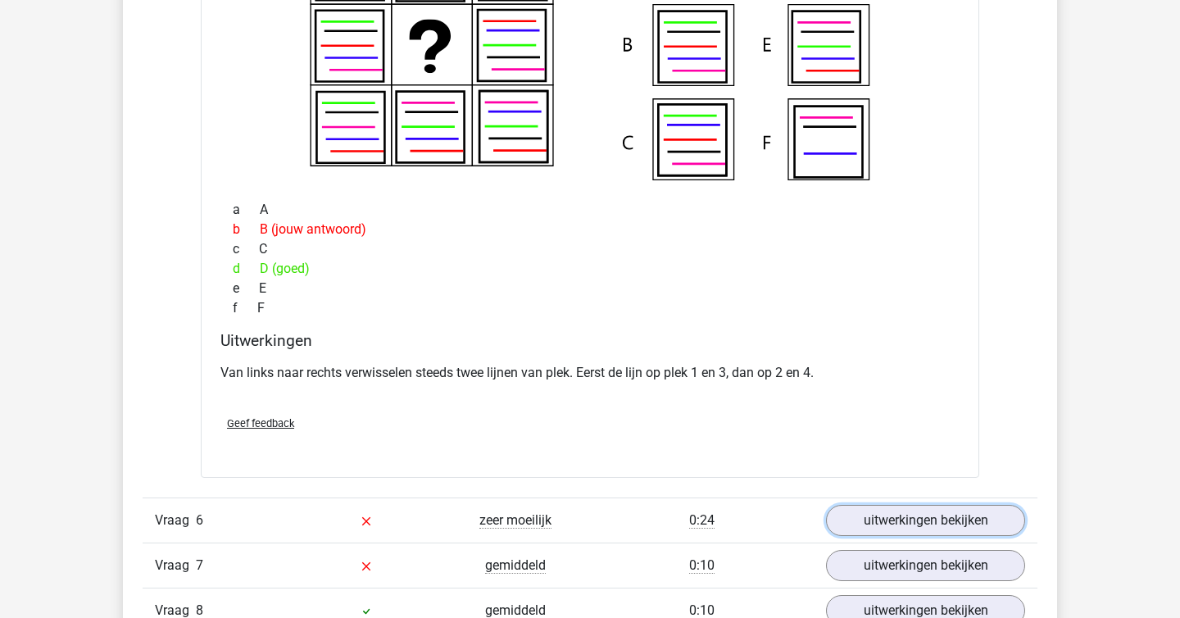
click at [916, 510] on link "uitwerkingen bekijken" at bounding box center [925, 520] width 199 height 31
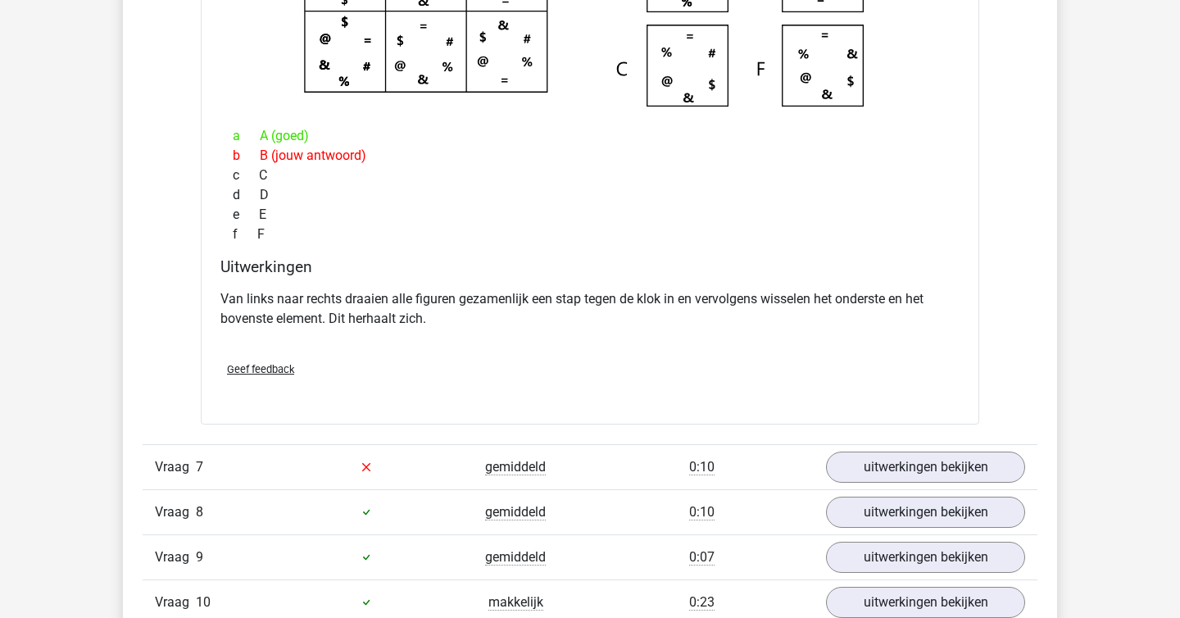
scroll to position [4855, 0]
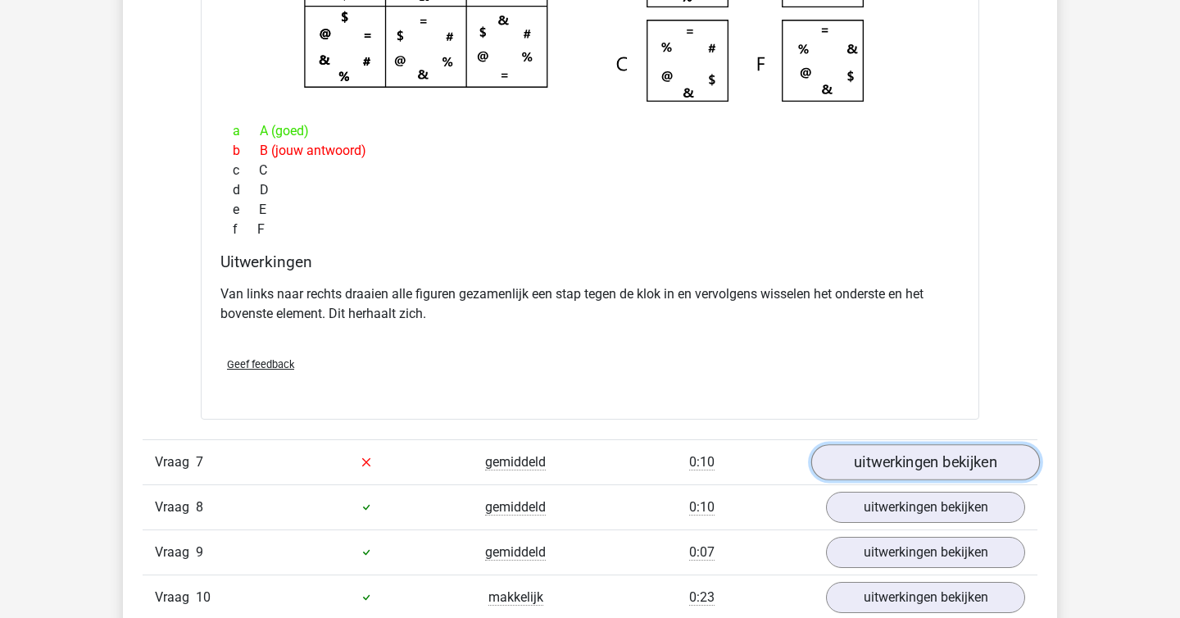
click at [870, 458] on link "uitwerkingen bekijken" at bounding box center [925, 462] width 229 height 36
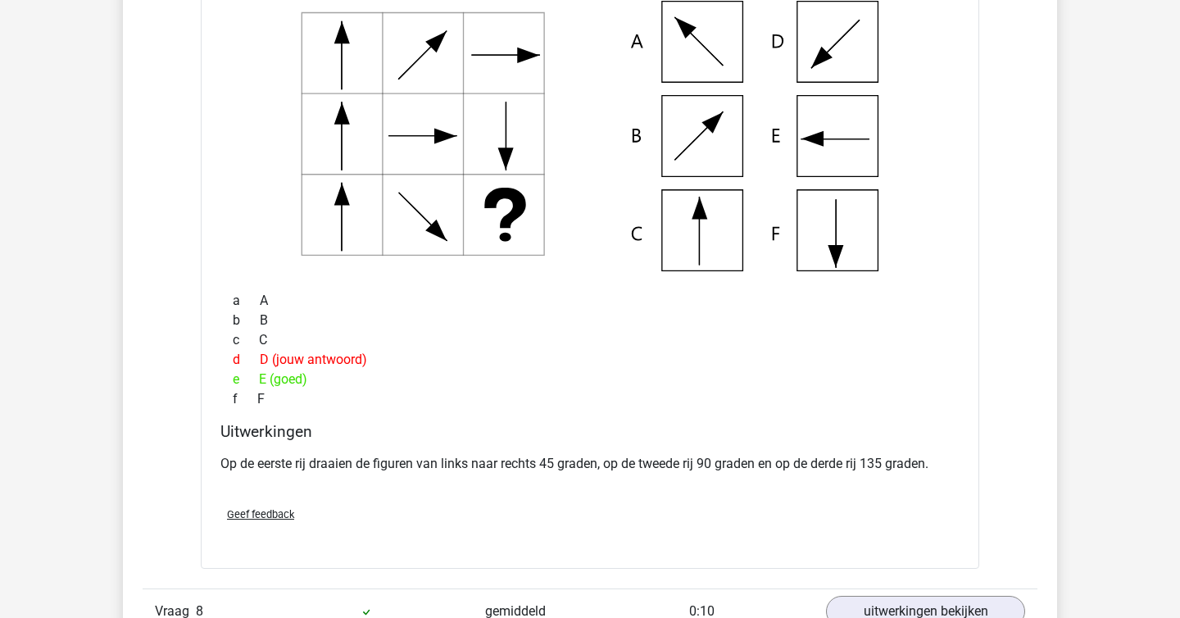
scroll to position [5501, 0]
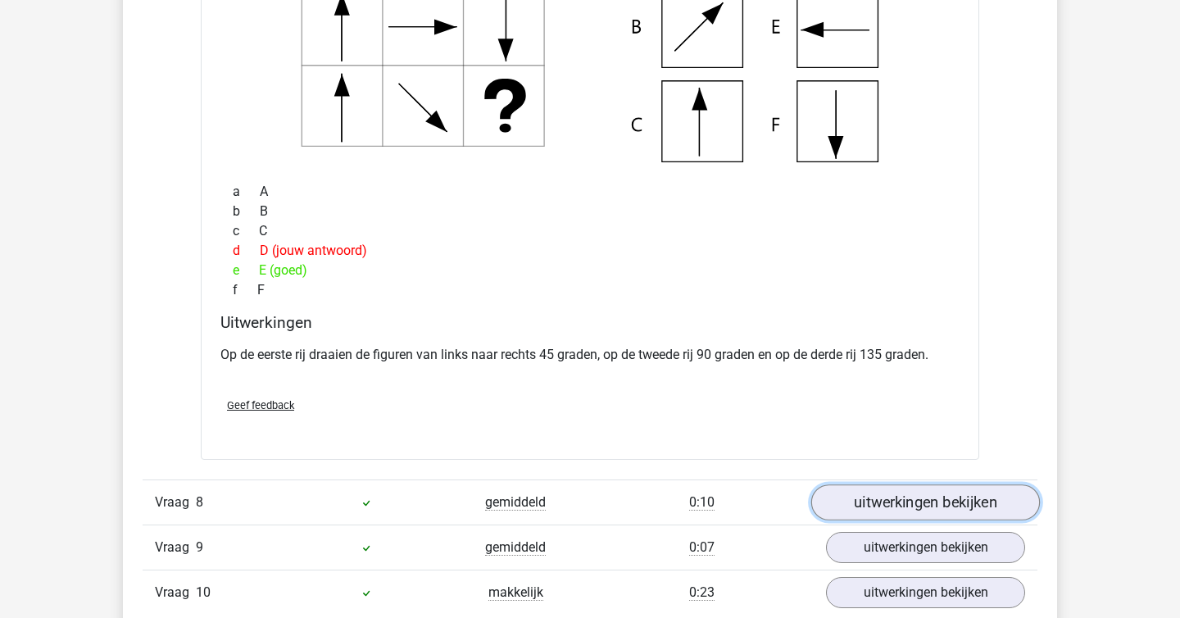
click at [882, 513] on link "uitwerkingen bekijken" at bounding box center [925, 502] width 229 height 36
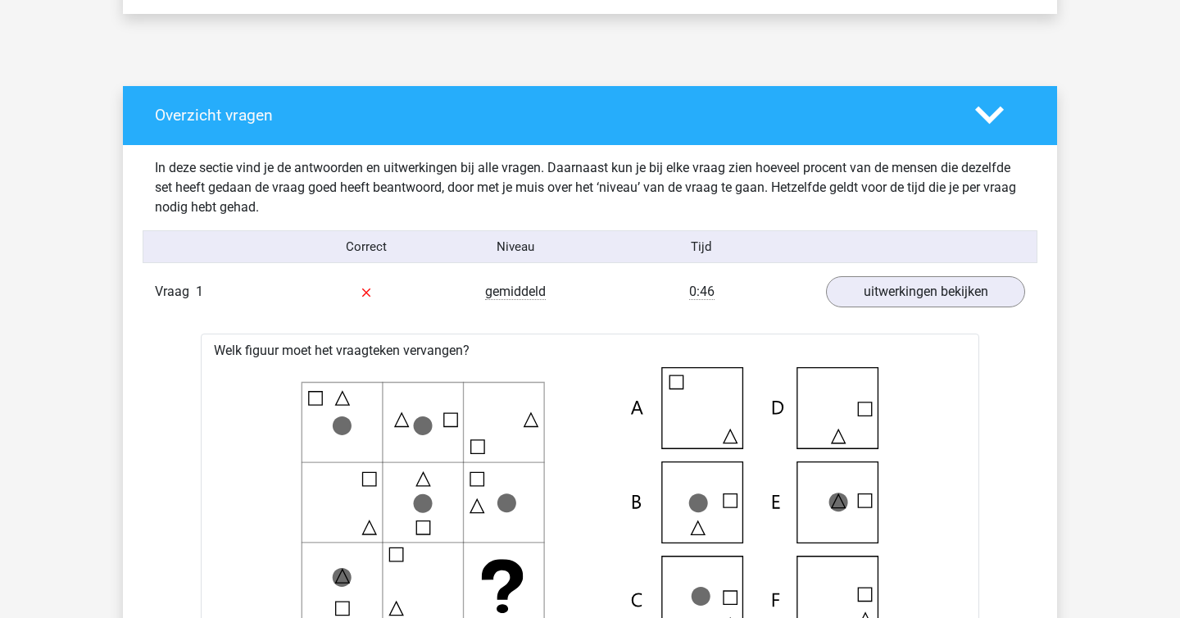
scroll to position [0, 0]
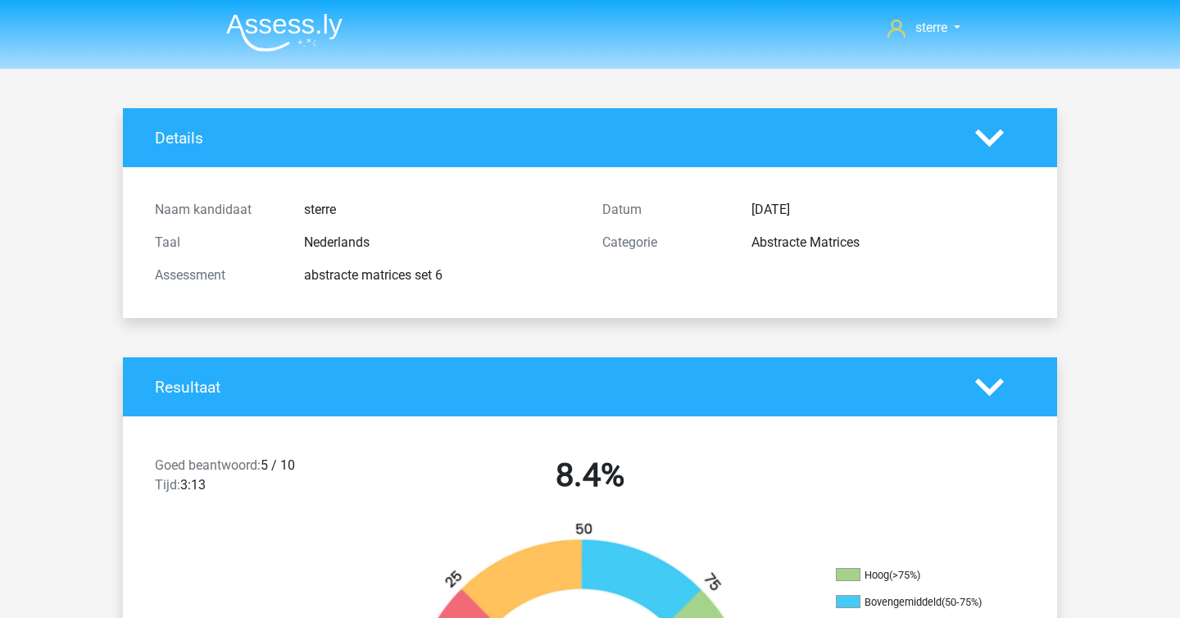
click at [277, 19] on img at bounding box center [284, 32] width 116 height 39
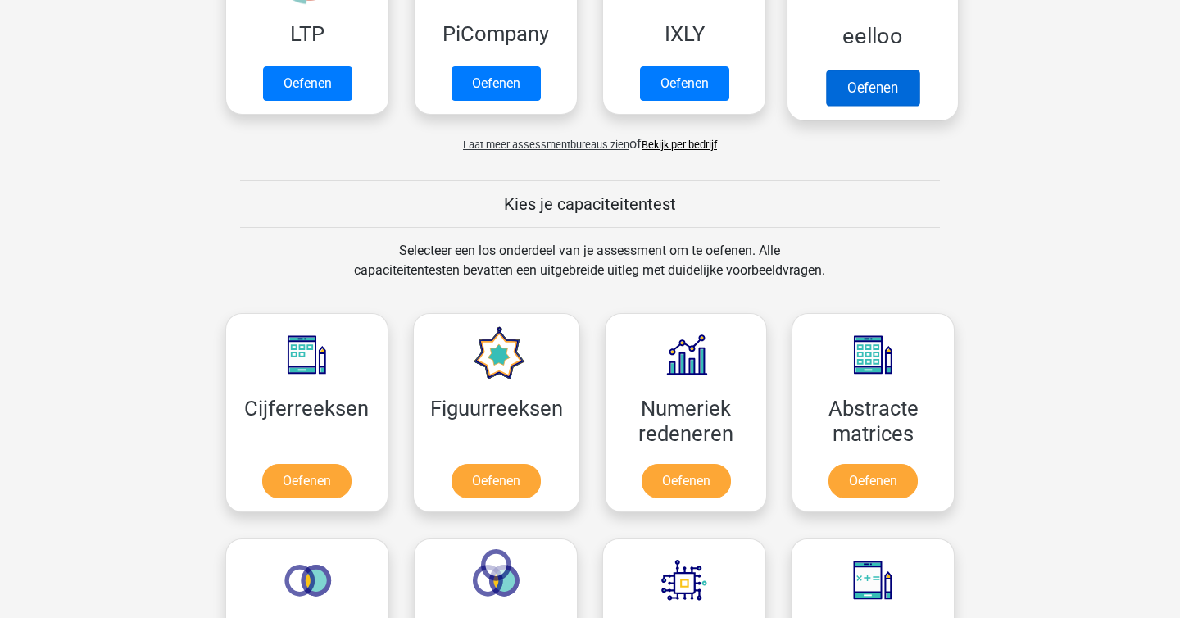
scroll to position [456, 0]
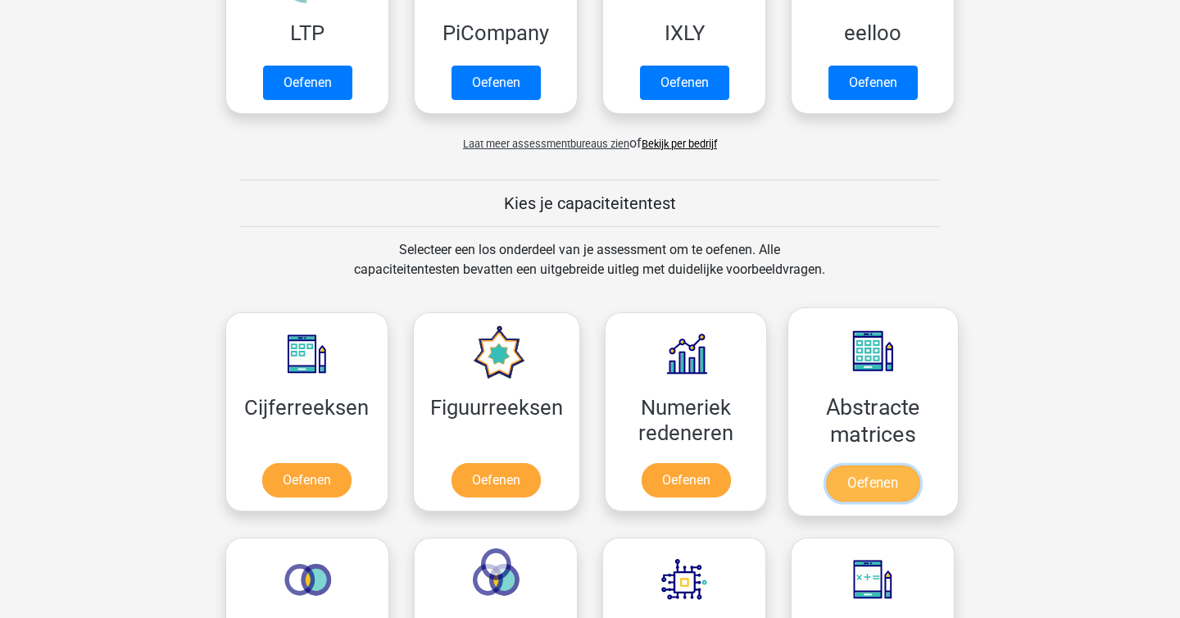
click at [861, 465] on link "Oefenen" at bounding box center [872, 483] width 93 height 36
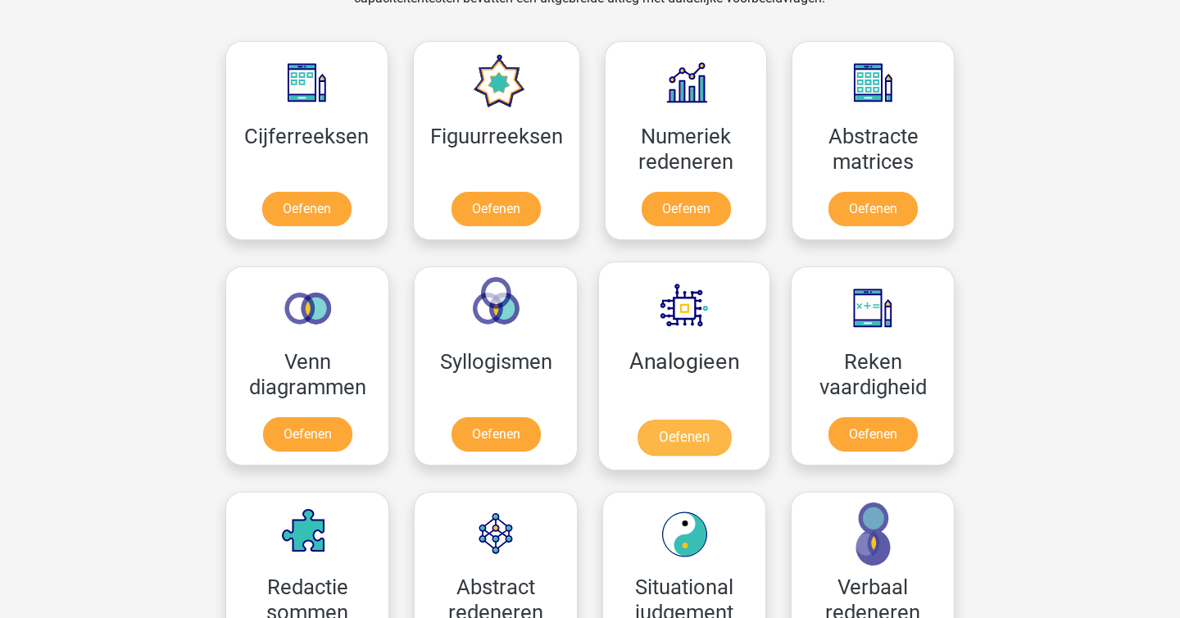
scroll to position [718, 0]
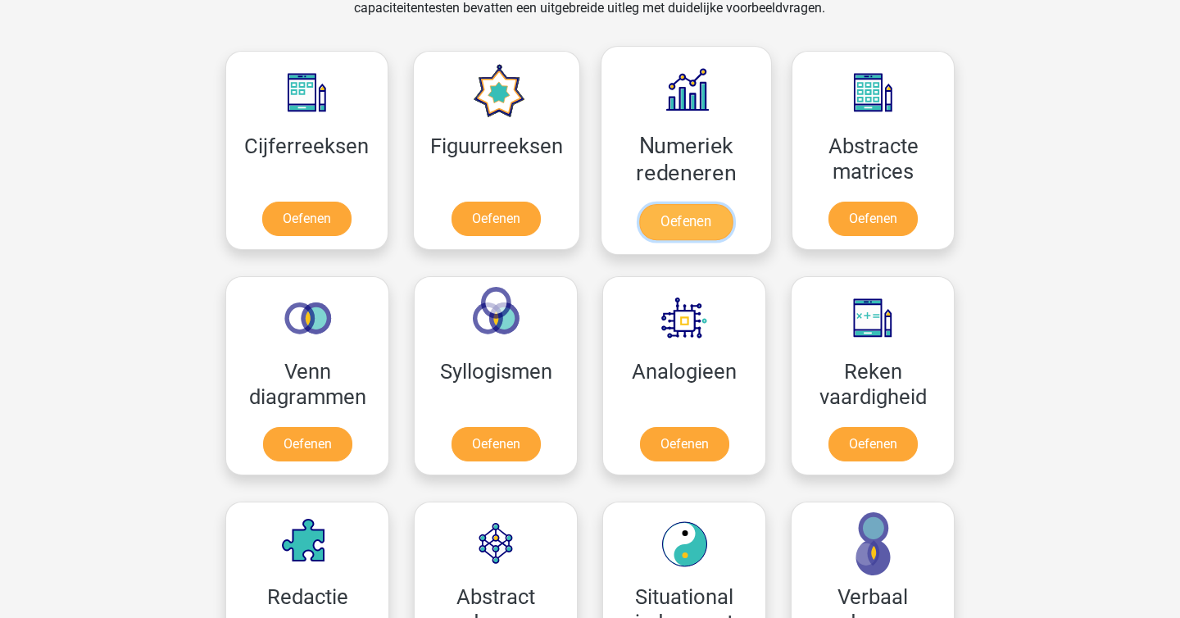
click at [696, 204] on link "Oefenen" at bounding box center [685, 222] width 93 height 36
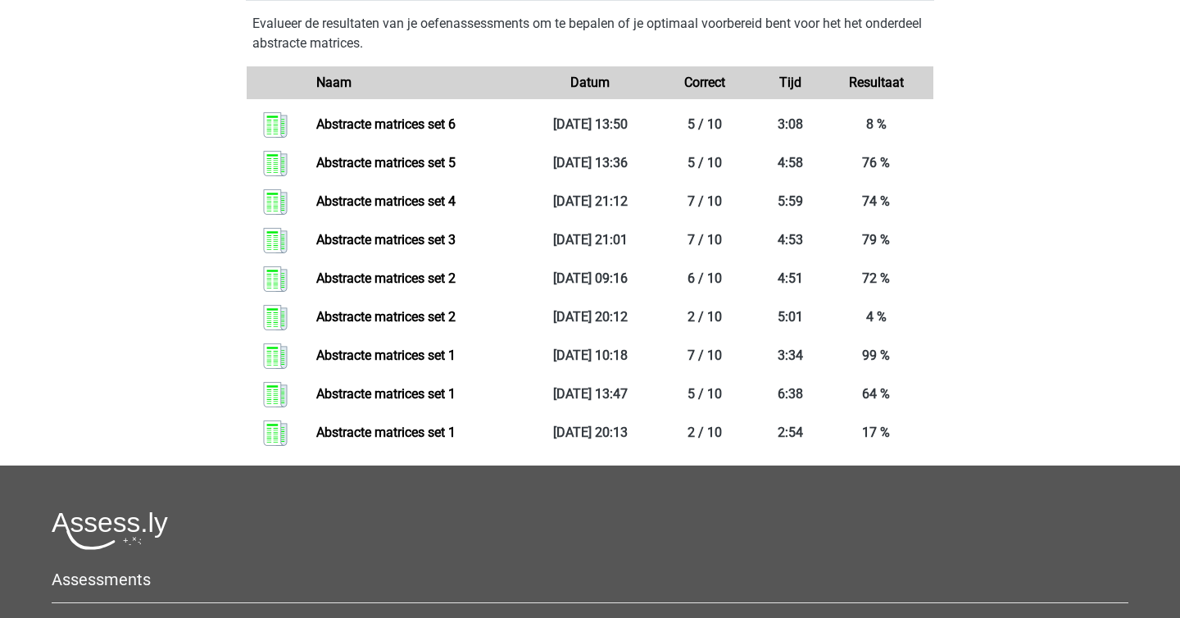
scroll to position [850, 0]
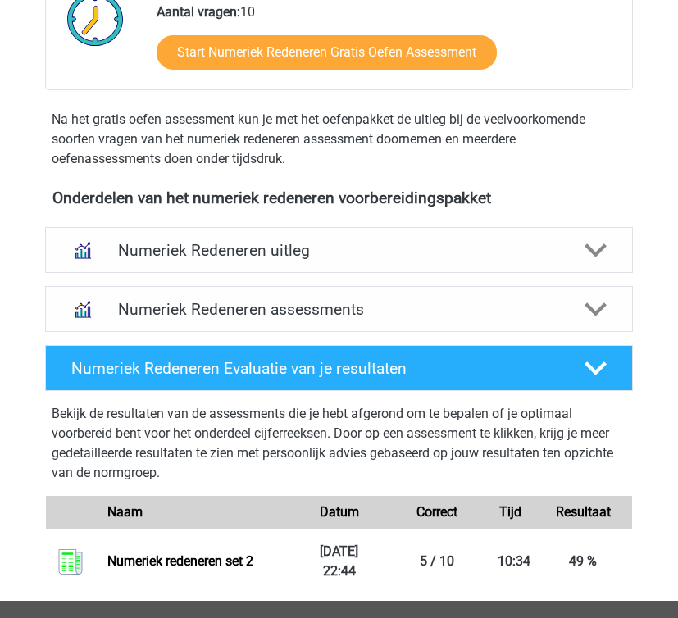
scroll to position [518, 0]
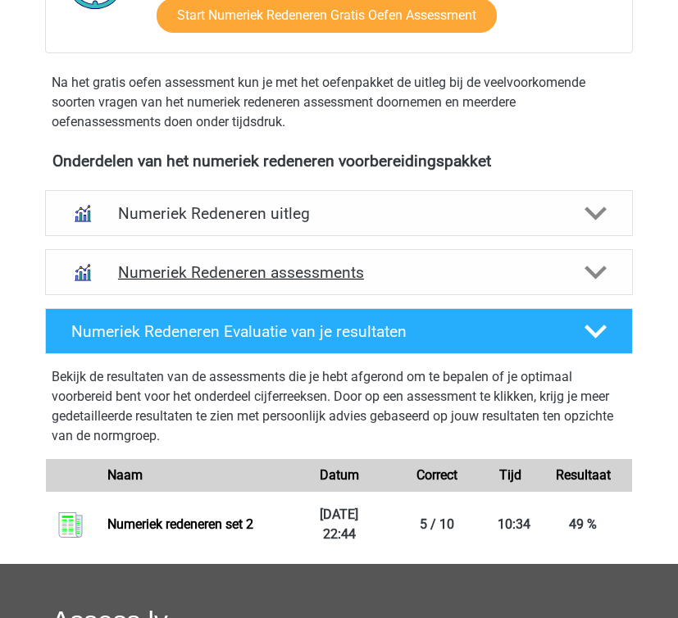
click at [241, 261] on div "Numeriek Redeneren assessments" at bounding box center [338, 272] width 587 height 46
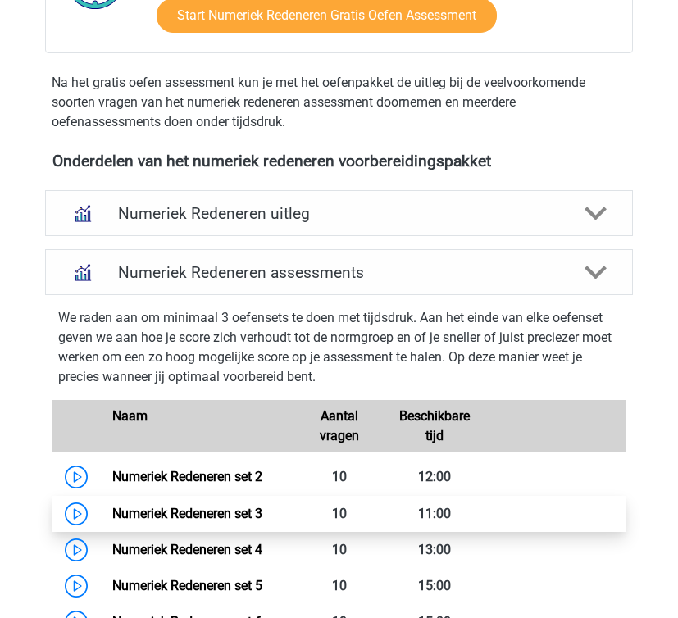
click at [262, 517] on link "Numeriek Redeneren set 3" at bounding box center [187, 514] width 150 height 16
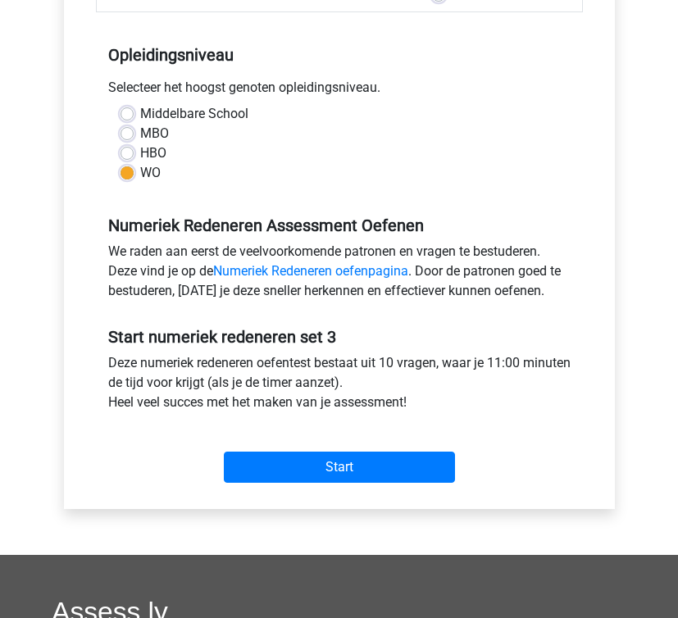
scroll to position [320, 0]
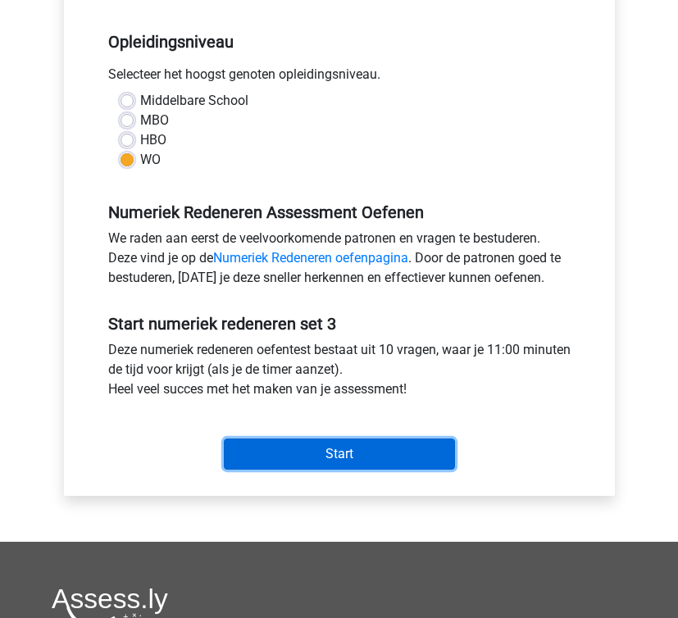
click at [325, 447] on input "Start" at bounding box center [339, 453] width 231 height 31
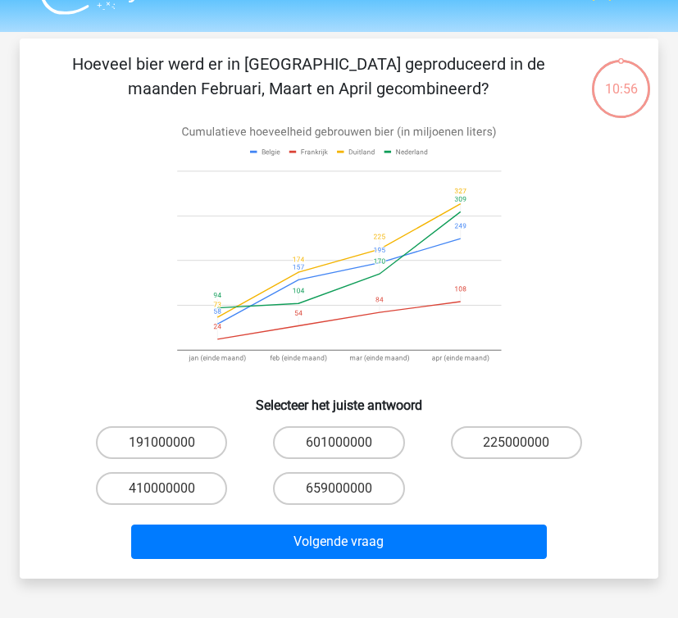
scroll to position [39, 0]
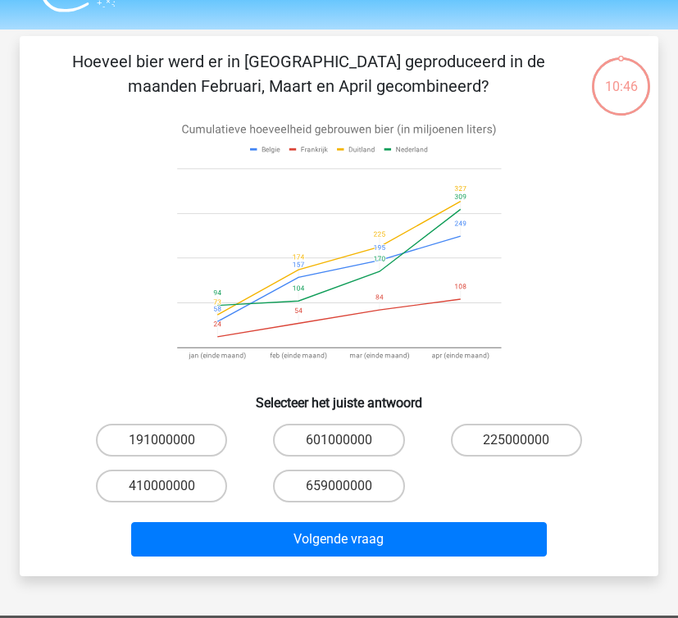
click at [467, 234] on icon at bounding box center [339, 246] width 324 height 270
click at [161, 445] on input "191000000" at bounding box center [166, 445] width 11 height 11
radio input "true"
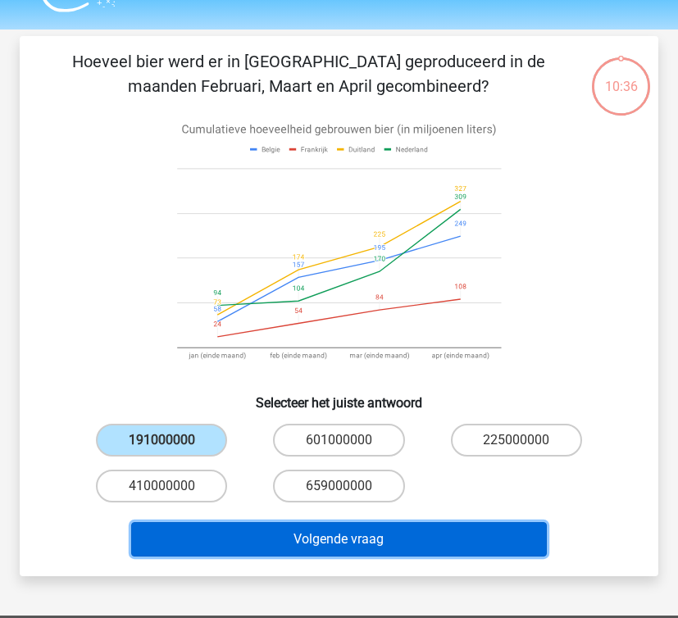
click at [271, 537] on button "Volgende vraag" at bounding box center [338, 539] width 415 height 34
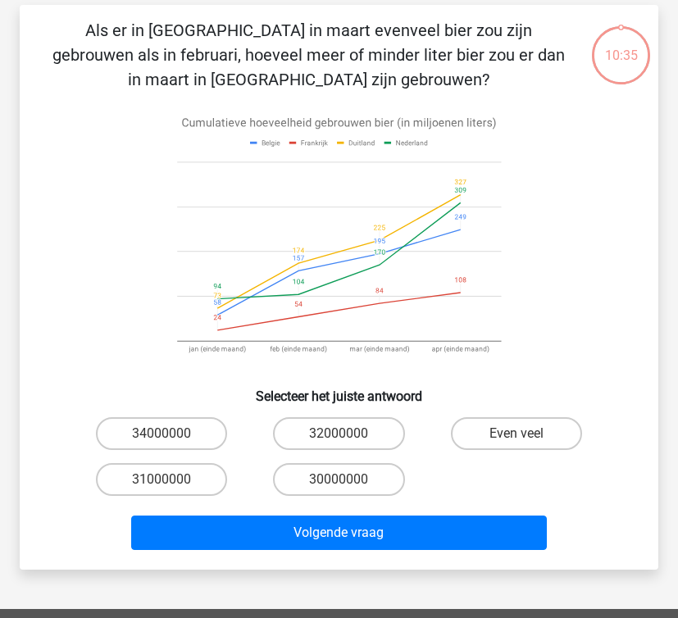
scroll to position [75, 0]
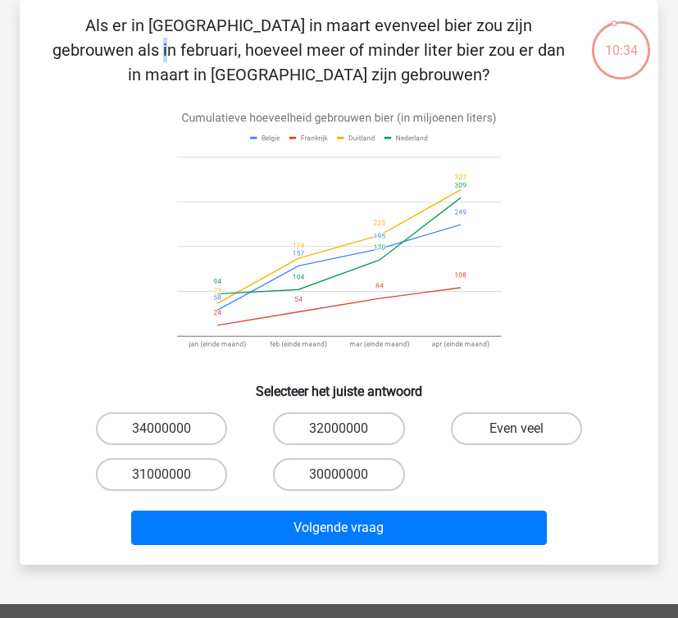
click at [261, 29] on p "Als er in Frankrijk in maart evenveel bier zou zijn gebrouwen als in februari, …" at bounding box center [308, 50] width 524 height 74
copy p
click at [261, 29] on p "Als er in Frankrijk in maart evenveel bier zou zijn gebrouwen als in februari, …" at bounding box center [308, 50] width 524 height 74
click at [351, 480] on label "30000000" at bounding box center [338, 474] width 131 height 33
click at [349, 480] on input "30000000" at bounding box center [343, 479] width 11 height 11
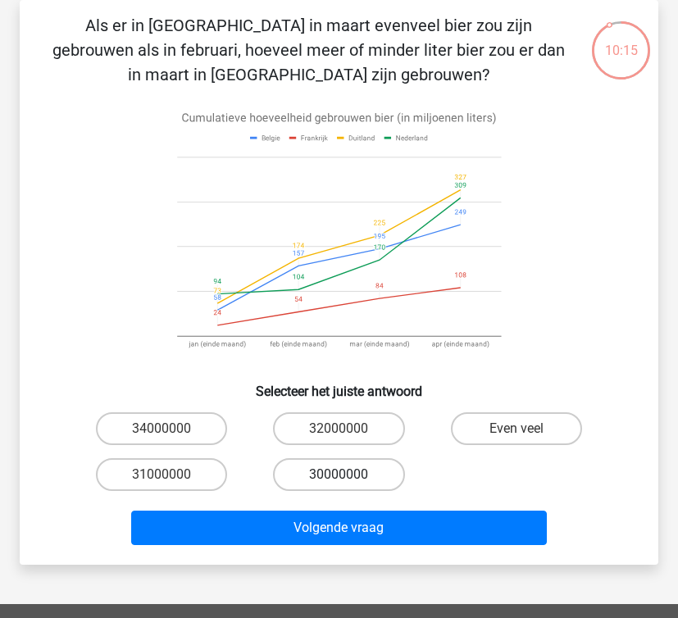
radio input "true"
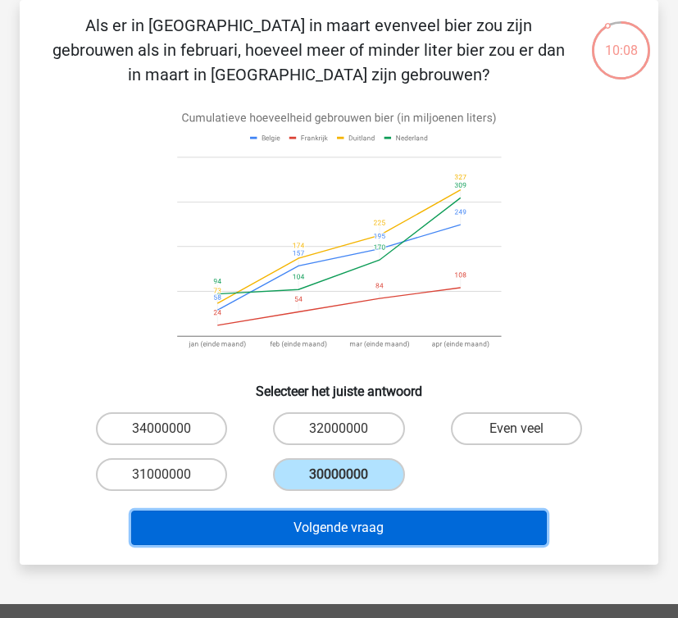
click at [392, 516] on button "Volgende vraag" at bounding box center [338, 527] width 415 height 34
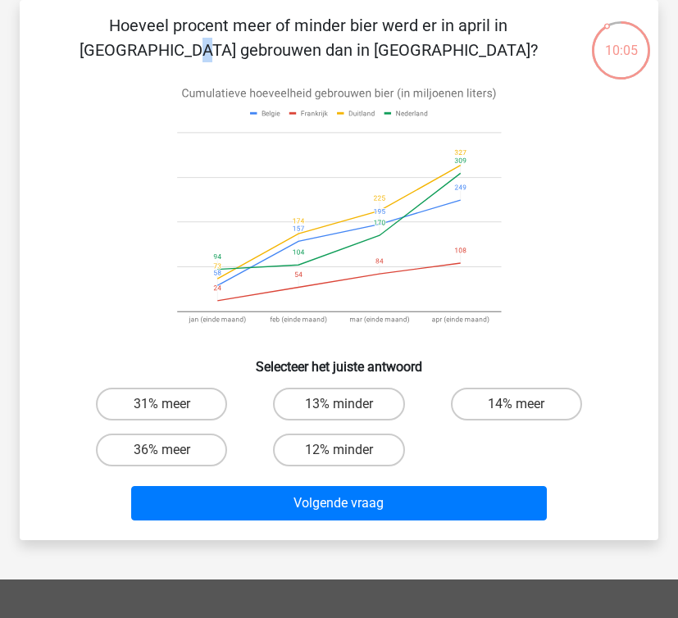
click at [252, 26] on p "Hoeveel procent meer of minder bier werd er in april in Nederland gebrouwen dan…" at bounding box center [308, 37] width 524 height 49
copy p
click at [161, 401] on label "31% meer" at bounding box center [161, 404] width 131 height 33
click at [161, 404] on input "31% meer" at bounding box center [166, 409] width 11 height 11
radio input "true"
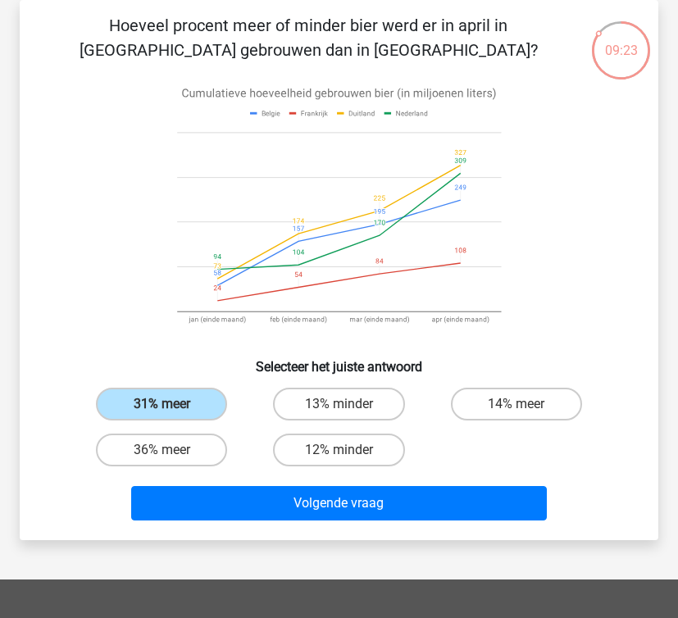
click at [537, 208] on icon at bounding box center [339, 210] width 560 height 270
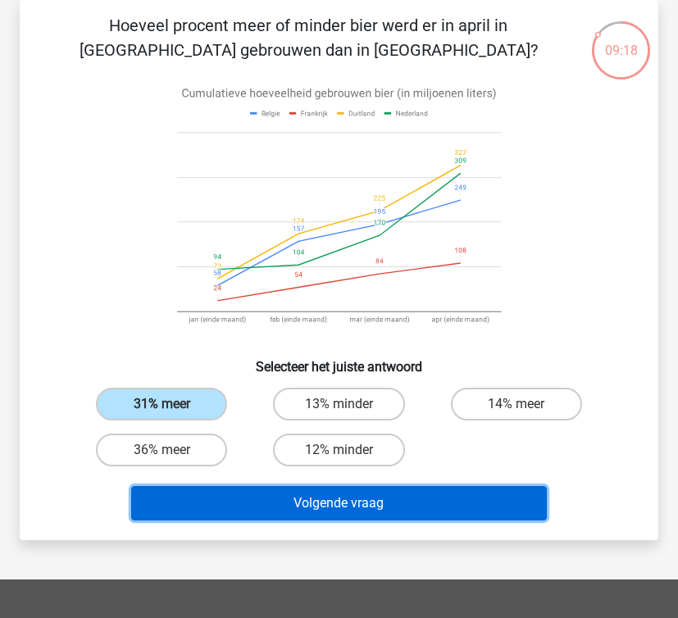
click at [337, 513] on button "Volgende vraag" at bounding box center [338, 503] width 415 height 34
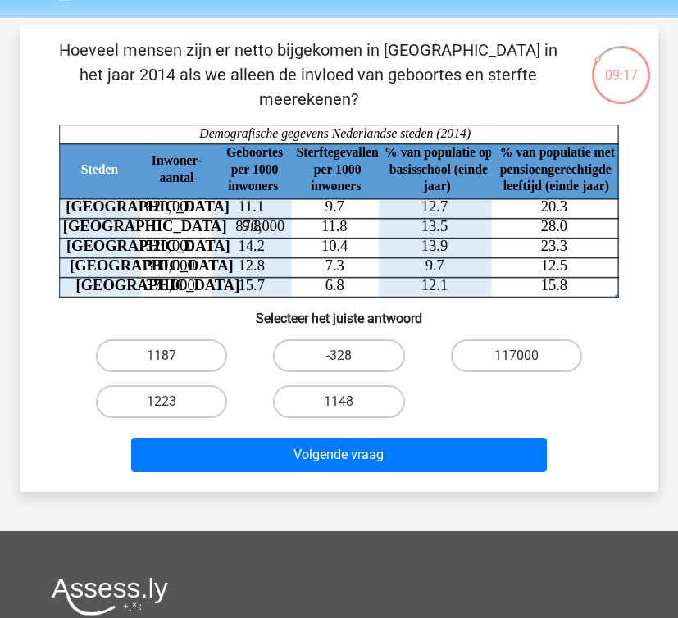
scroll to position [42, 0]
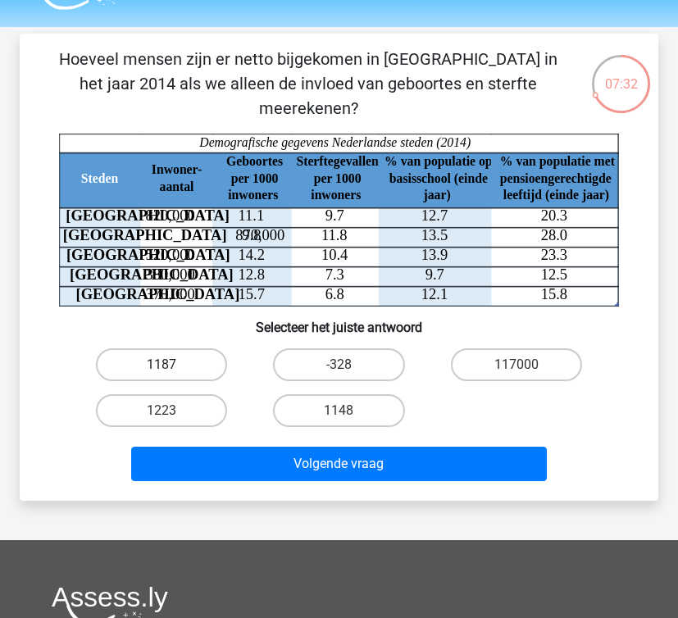
click at [188, 348] on label "1187" at bounding box center [161, 364] width 131 height 33
click at [172, 365] on input "1187" at bounding box center [166, 370] width 11 height 11
radio input "true"
click at [321, 433] on div "Volgende vraag" at bounding box center [339, 460] width 586 height 54
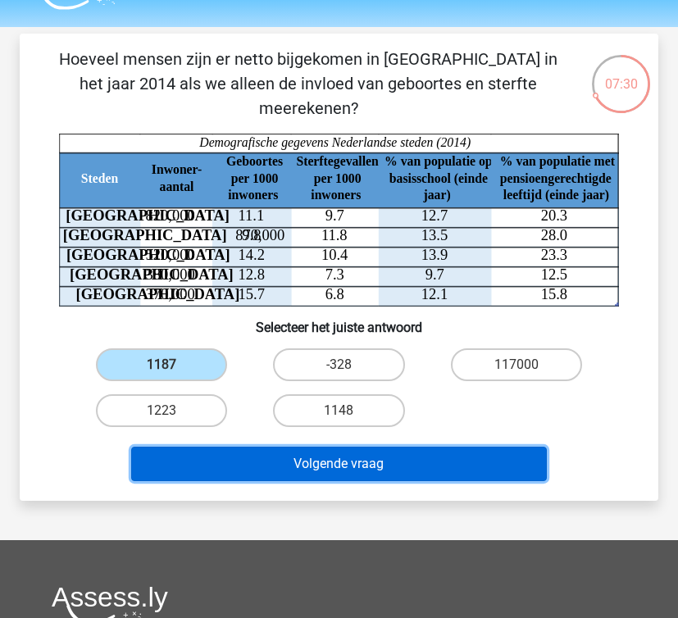
click at [328, 447] on button "Volgende vraag" at bounding box center [338, 464] width 415 height 34
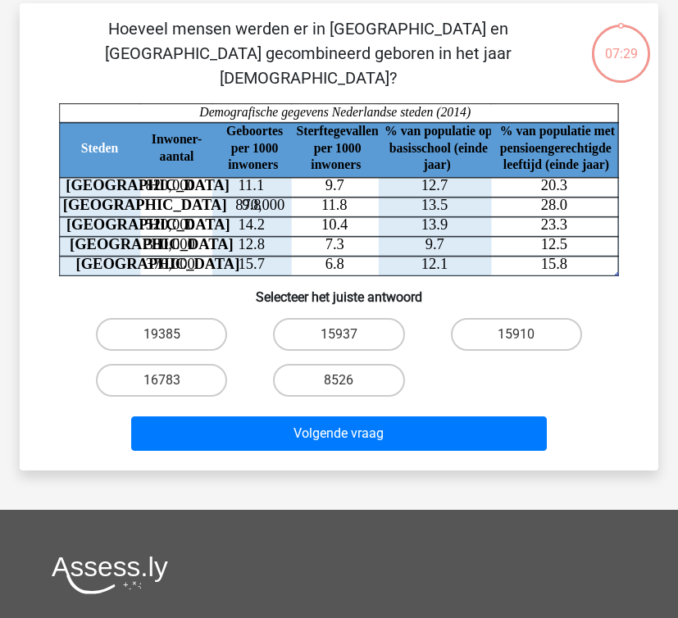
scroll to position [75, 0]
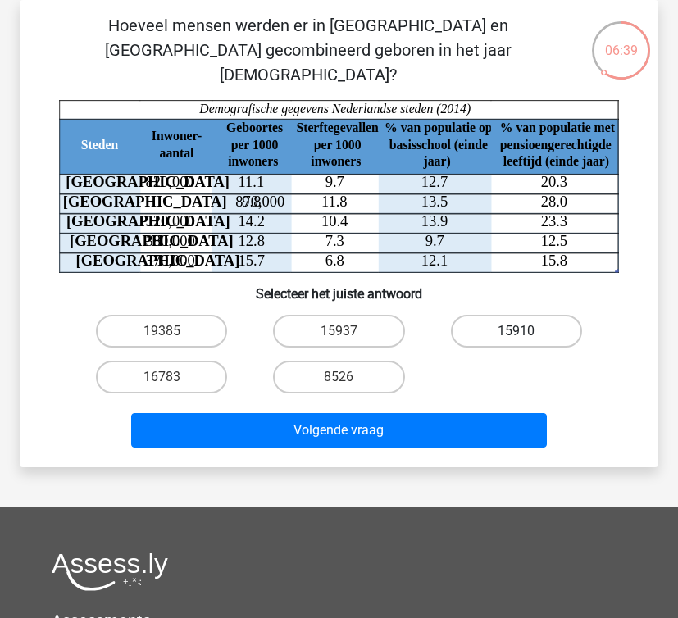
click at [499, 315] on label "15910" at bounding box center [516, 331] width 131 height 33
click at [516, 331] on input "15910" at bounding box center [521, 336] width 11 height 11
radio input "true"
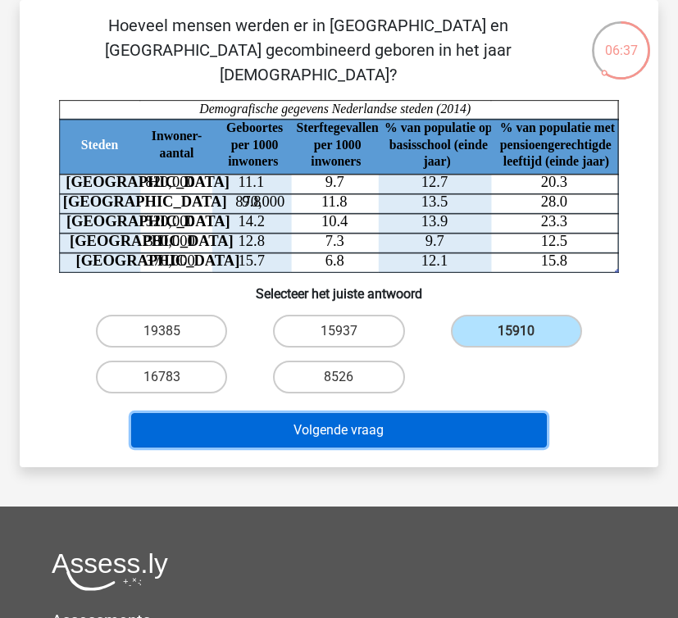
click at [451, 413] on button "Volgende vraag" at bounding box center [338, 430] width 415 height 34
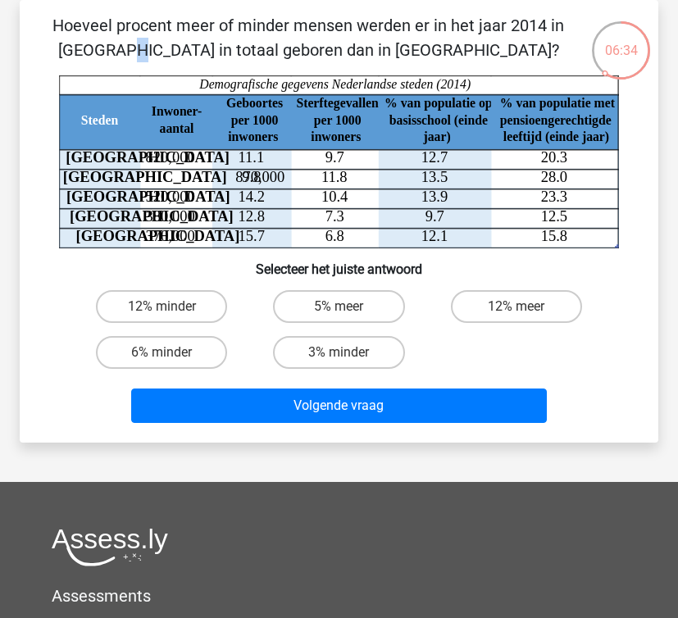
click at [289, 30] on p "Hoeveel procent meer of minder mensen werden er in het jaar 2014 in Amsterdam i…" at bounding box center [308, 37] width 524 height 49
copy p
click at [289, 30] on p "Hoeveel procent meer of minder mensen werden er in het jaar 2014 in Amsterdam i…" at bounding box center [308, 37] width 524 height 49
click at [179, 301] on label "12% minder" at bounding box center [161, 306] width 131 height 33
click at [172, 306] on input "12% minder" at bounding box center [166, 311] width 11 height 11
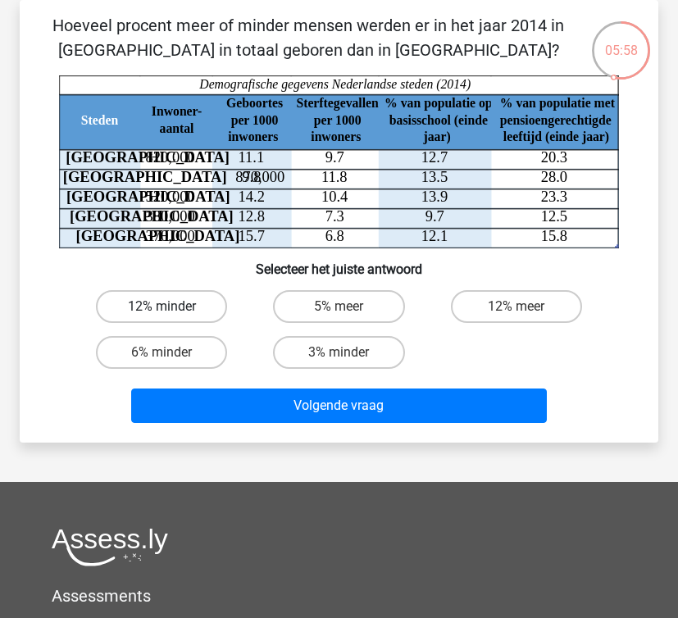
radio input "true"
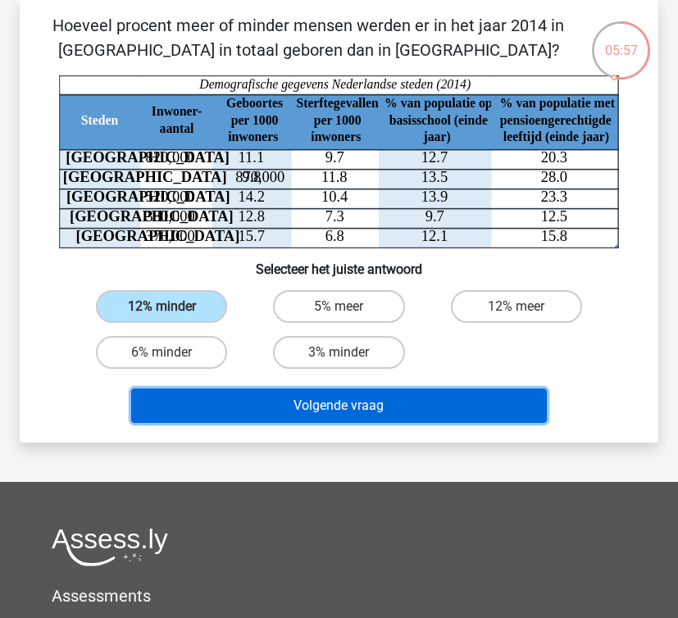
click at [283, 410] on button "Volgende vraag" at bounding box center [338, 405] width 415 height 34
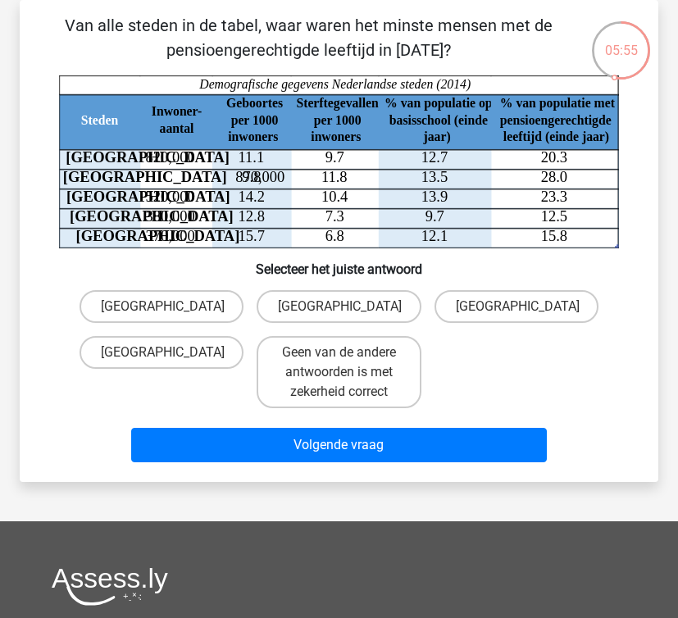
click at [303, 27] on p "Van alle steden in de tabel, waar waren het minste mensen met de pensioengerech…" at bounding box center [308, 37] width 524 height 49
click at [307, 27] on p "Van alle steden in de tabel, waar waren het minste mensen met de pensioengerech…" at bounding box center [308, 37] width 524 height 49
copy p
click at [307, 27] on p "Van alle steden in de tabel, waar waren het minste mensen met de pensioengerech…" at bounding box center [308, 37] width 524 height 49
click at [546, 168] on icon "Steden Inwoner- aantal Geboortes per 1000 inwoners Sterftegevallen per 1000 inw…" at bounding box center [339, 161] width 560 height 173
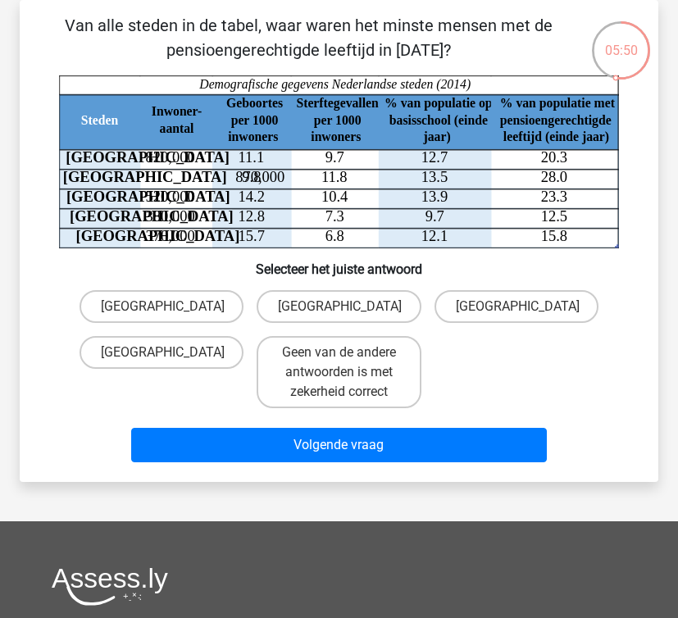
click at [546, 168] on icon "Steden Inwoner- aantal Geboortes per 1000 inwoners Sterftegevallen per 1000 inw…" at bounding box center [339, 161] width 560 height 173
click at [587, 158] on icon "Steden Inwoner- aantal Geboortes per 1000 inwoners Sterftegevallen per 1000 inw…" at bounding box center [339, 161] width 560 height 173
click at [492, 308] on label "Amsterdam" at bounding box center [516, 306] width 164 height 33
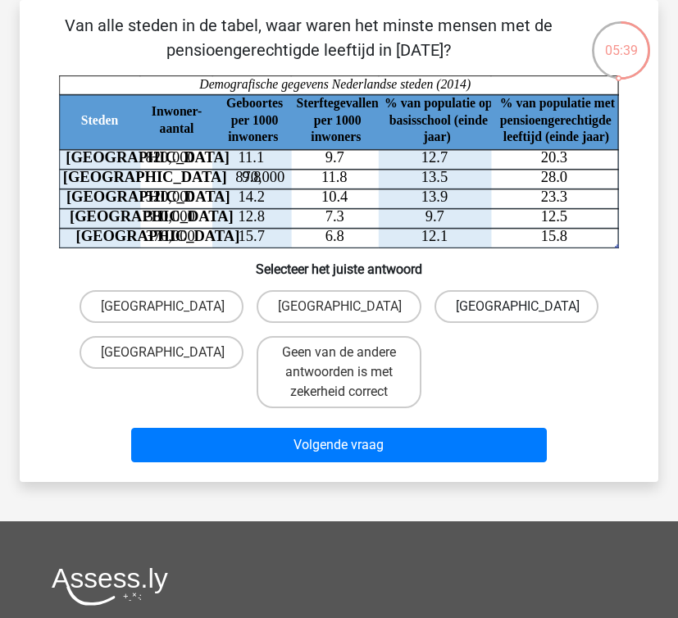
click at [516, 308] on input "Amsterdam" at bounding box center [521, 311] width 11 height 11
radio input "true"
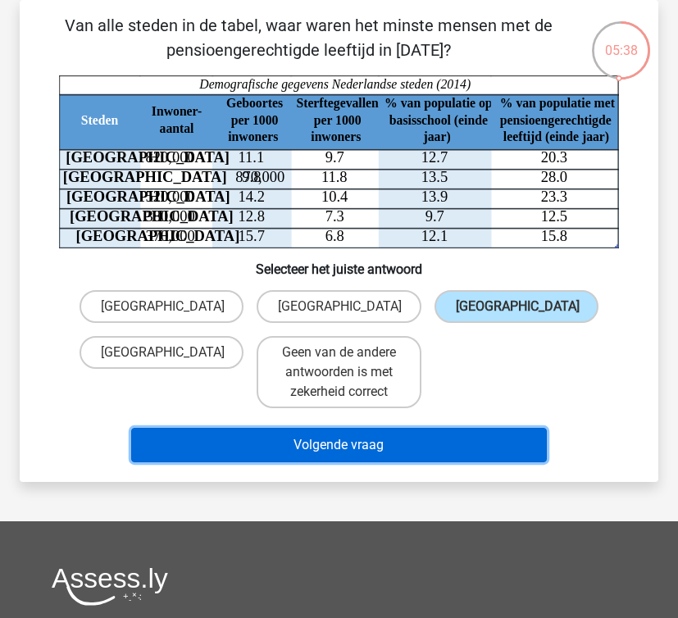
click at [456, 433] on button "Volgende vraag" at bounding box center [338, 445] width 415 height 34
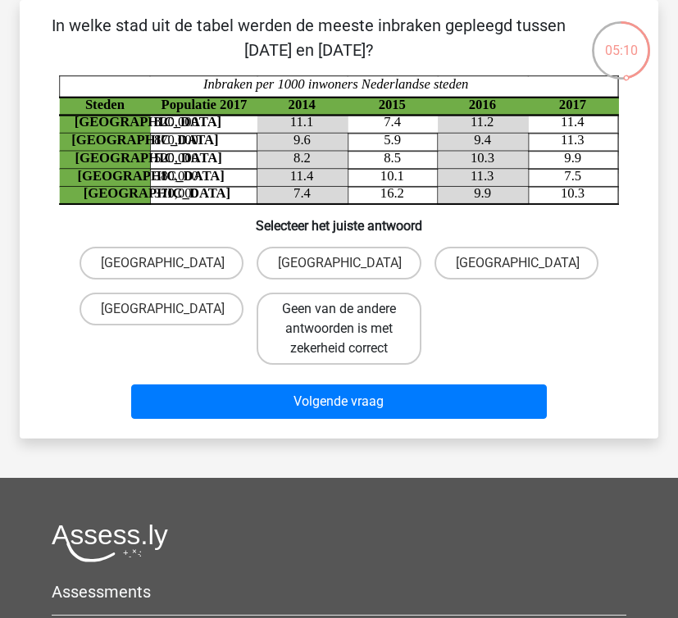
click at [315, 320] on label "Geen van de andere antwoorden is met zekerheid correct" at bounding box center [338, 328] width 164 height 72
click at [338, 320] on input "Geen van de andere antwoorden is met zekerheid correct" at bounding box center [343, 314] width 11 height 11
radio input "true"
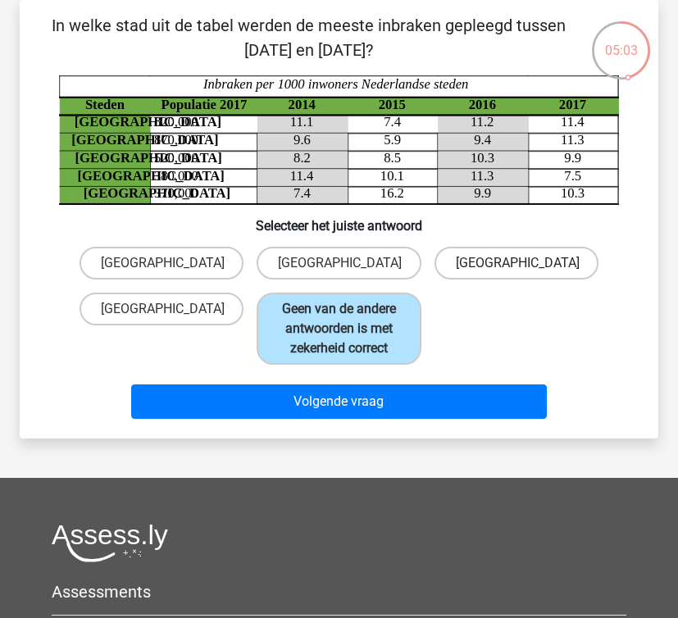
click at [542, 260] on label "Rotterdam" at bounding box center [516, 263] width 164 height 33
click at [527, 263] on input "Rotterdam" at bounding box center [521, 268] width 11 height 11
radio input "true"
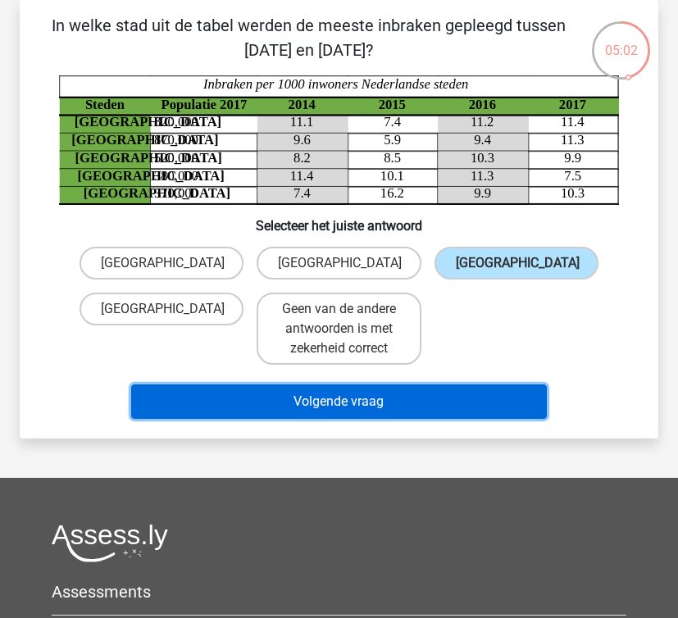
click at [449, 394] on button "Volgende vraag" at bounding box center [338, 401] width 415 height 34
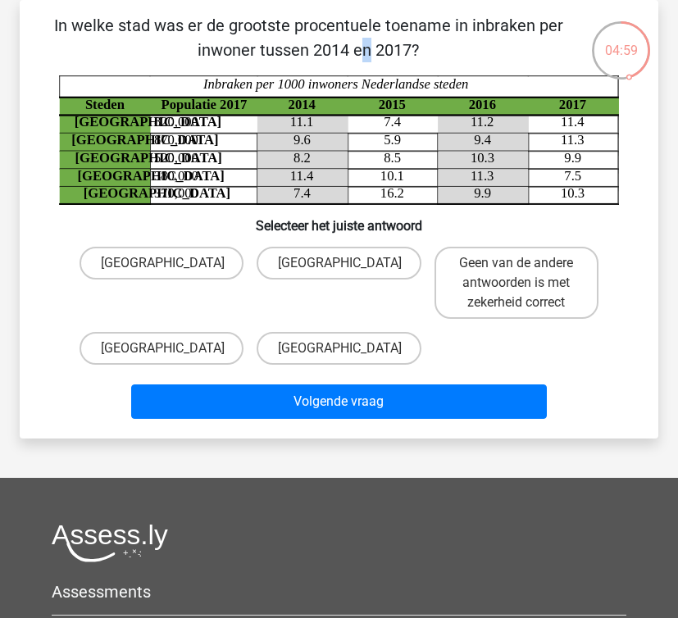
drag, startPoint x: 377, startPoint y: 26, endPoint x: 386, endPoint y: 26, distance: 9.0
click at [386, 26] on p "In welke stad was er de grootste procentuele toename in inbraken per inwoner tu…" at bounding box center [308, 37] width 524 height 49
copy p
click at [386, 26] on p "In welke stad was er de grootste procentuele toename in inbraken per inwoner tu…" at bounding box center [308, 37] width 524 height 49
click at [201, 349] on label "Utrecht" at bounding box center [161, 348] width 164 height 33
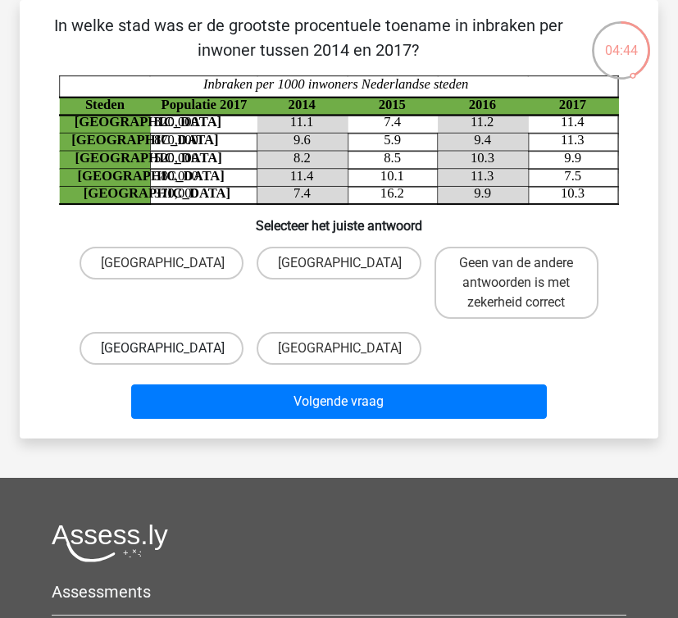
click at [172, 349] on input "Utrecht" at bounding box center [166, 353] width 11 height 11
radio input "true"
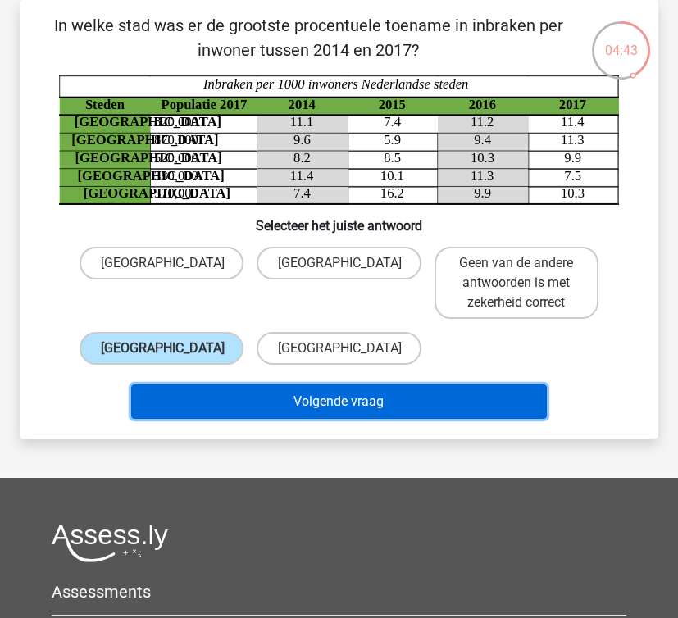
click at [370, 412] on button "Volgende vraag" at bounding box center [338, 401] width 415 height 34
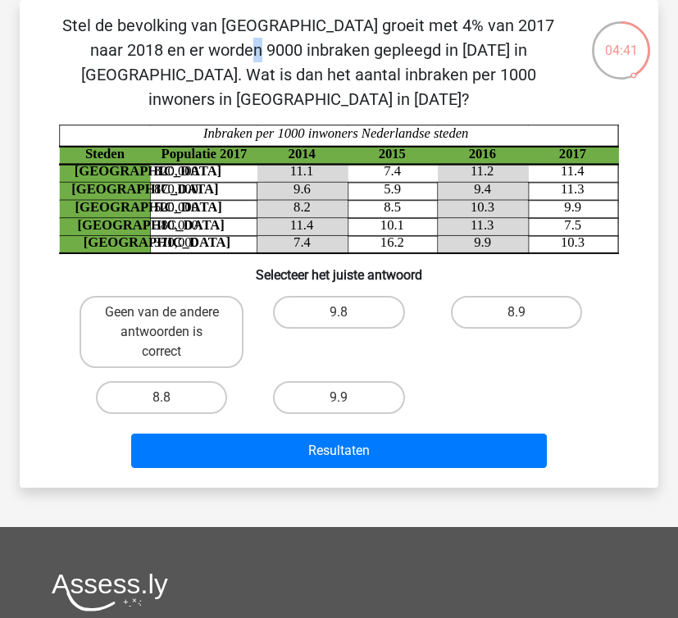
click at [335, 29] on p "Stel de bevolking van amsterdam groeit met 4% van 2017 naar 2018 en er worden 9…" at bounding box center [308, 62] width 524 height 98
copy p
click at [396, 28] on p "Stel de bevolking van amsterdam groeit met 4% van 2017 naar 2018 en er worden 9…" at bounding box center [308, 62] width 524 height 98
click at [175, 310] on label "Geen van de andere antwoorden is correct" at bounding box center [161, 332] width 164 height 72
click at [172, 312] on input "Geen van de andere antwoorden is correct" at bounding box center [166, 317] width 11 height 11
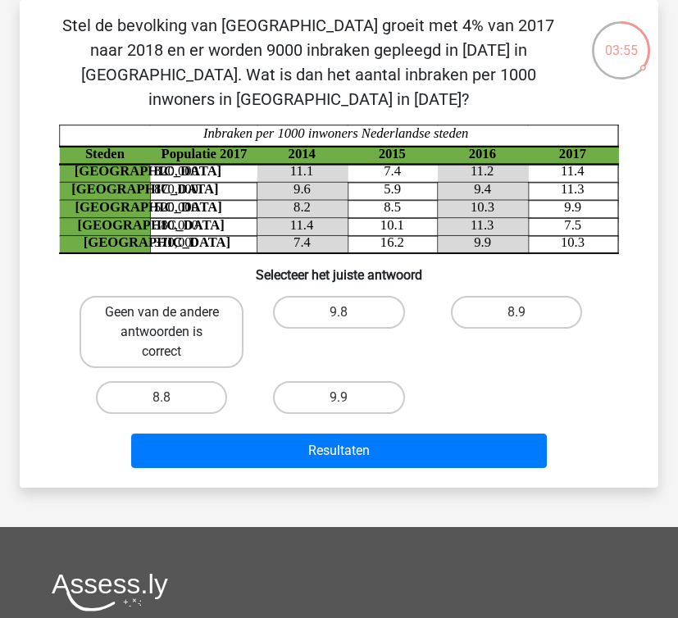
radio input "true"
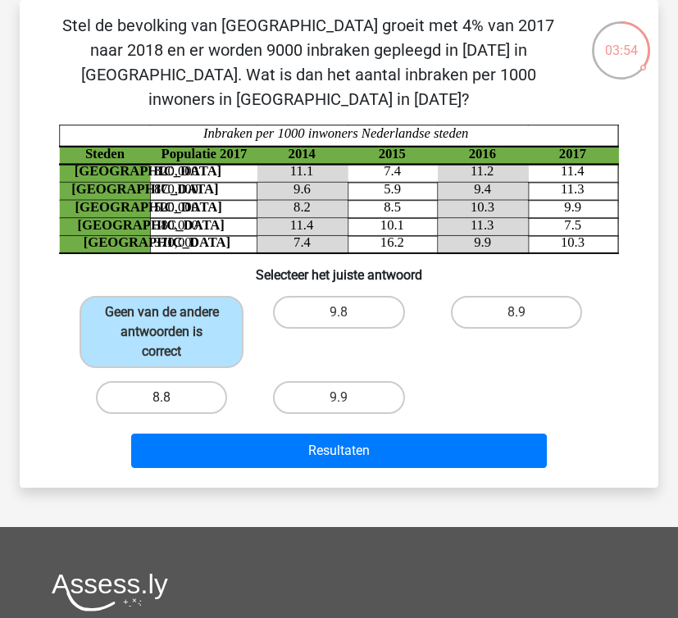
click at [179, 381] on label "8.8" at bounding box center [161, 397] width 131 height 33
click at [172, 397] on input "8.8" at bounding box center [166, 402] width 11 height 11
radio input "true"
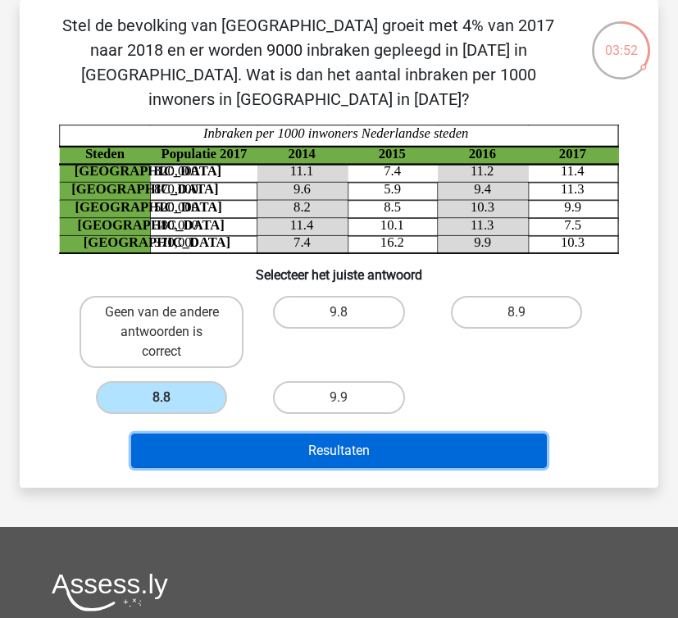
click at [266, 433] on button "Resultaten" at bounding box center [338, 450] width 415 height 34
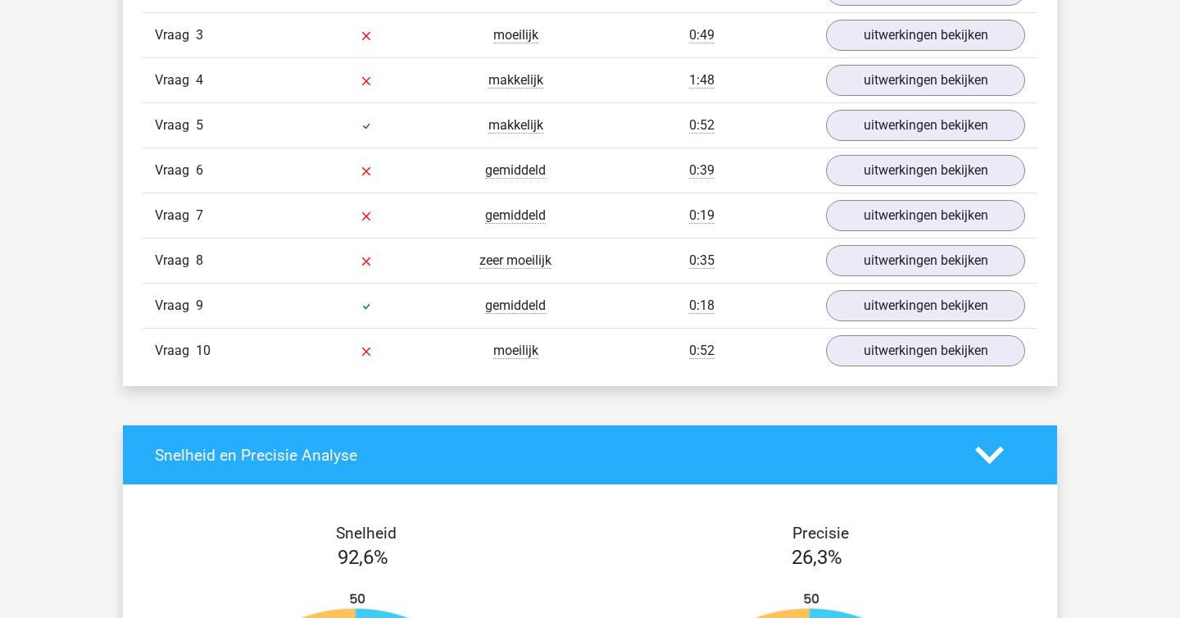
scroll to position [1167, 0]
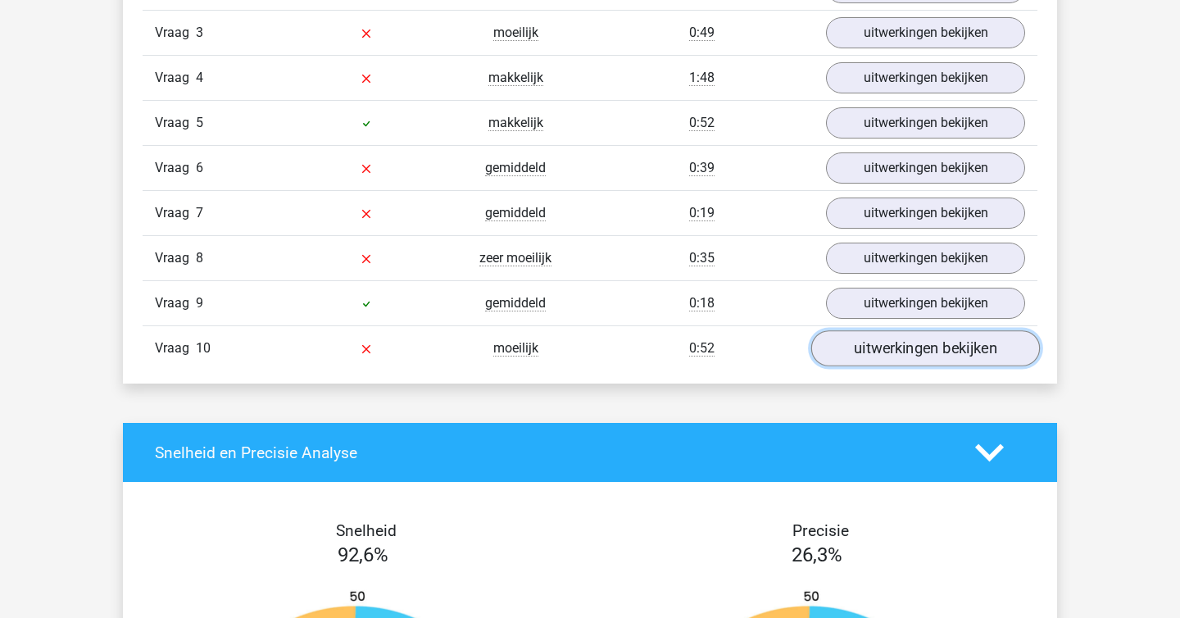
click at [677, 360] on link "uitwerkingen bekijken" at bounding box center [925, 348] width 229 height 36
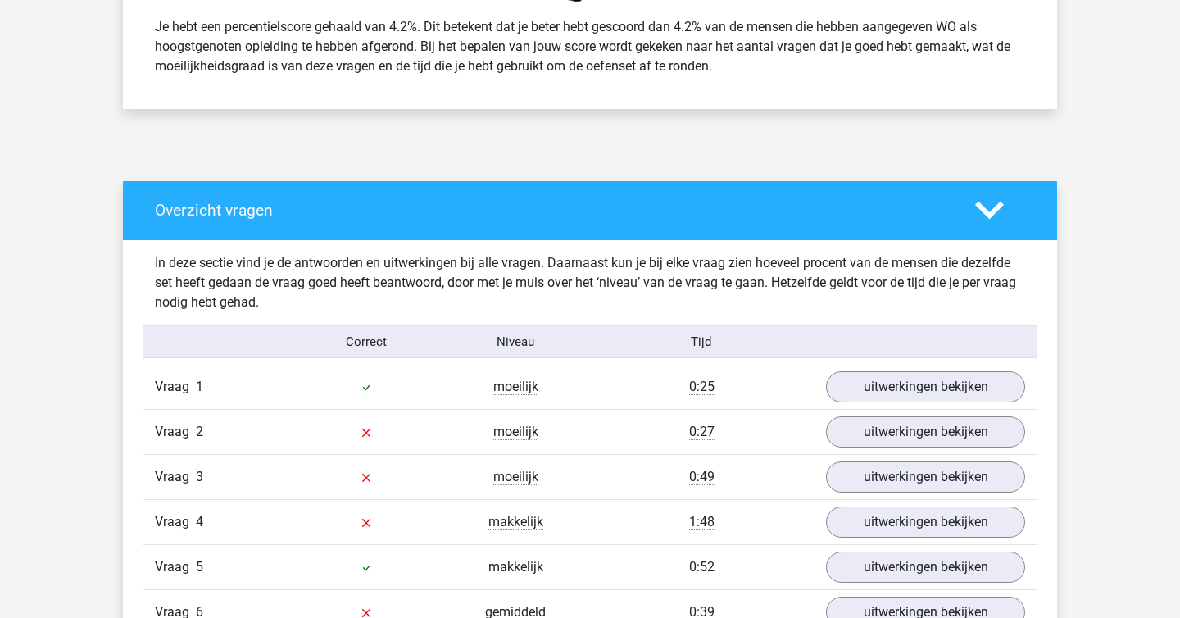
scroll to position [725, 0]
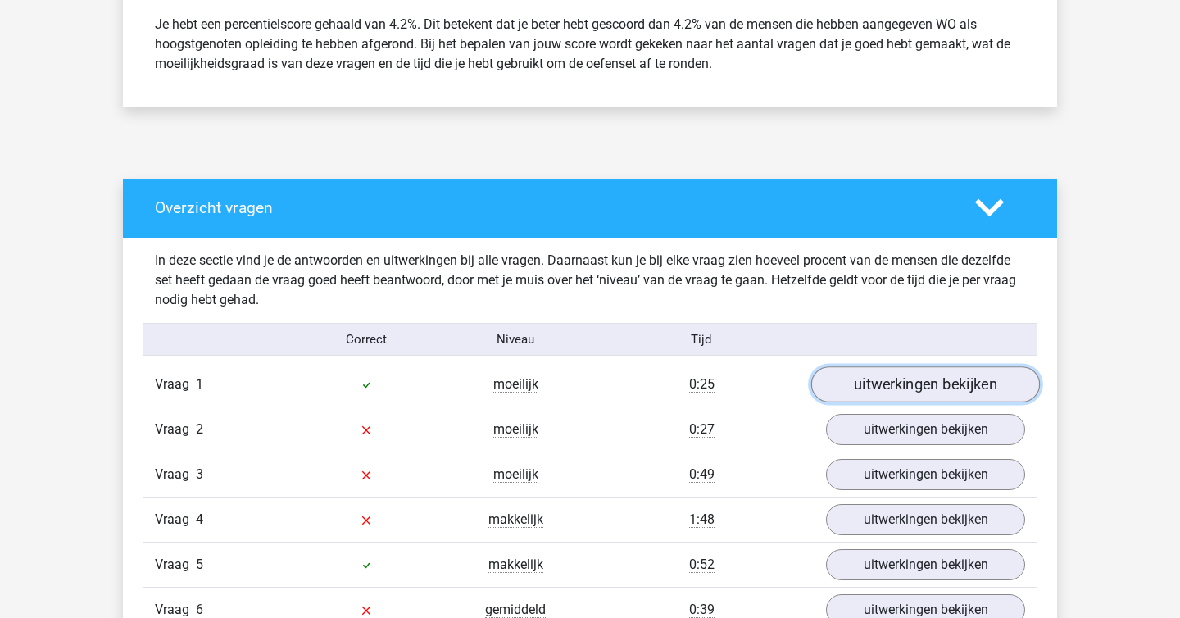
click at [677, 385] on link "uitwerkingen bekijken" at bounding box center [925, 384] width 229 height 36
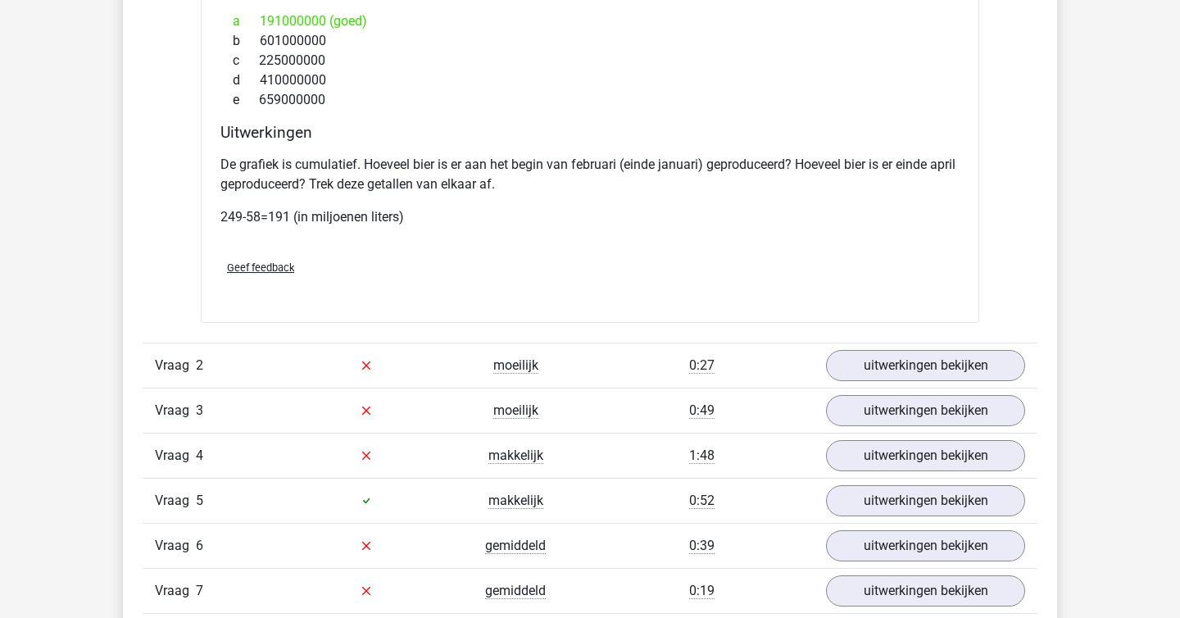
scroll to position [1467, 0]
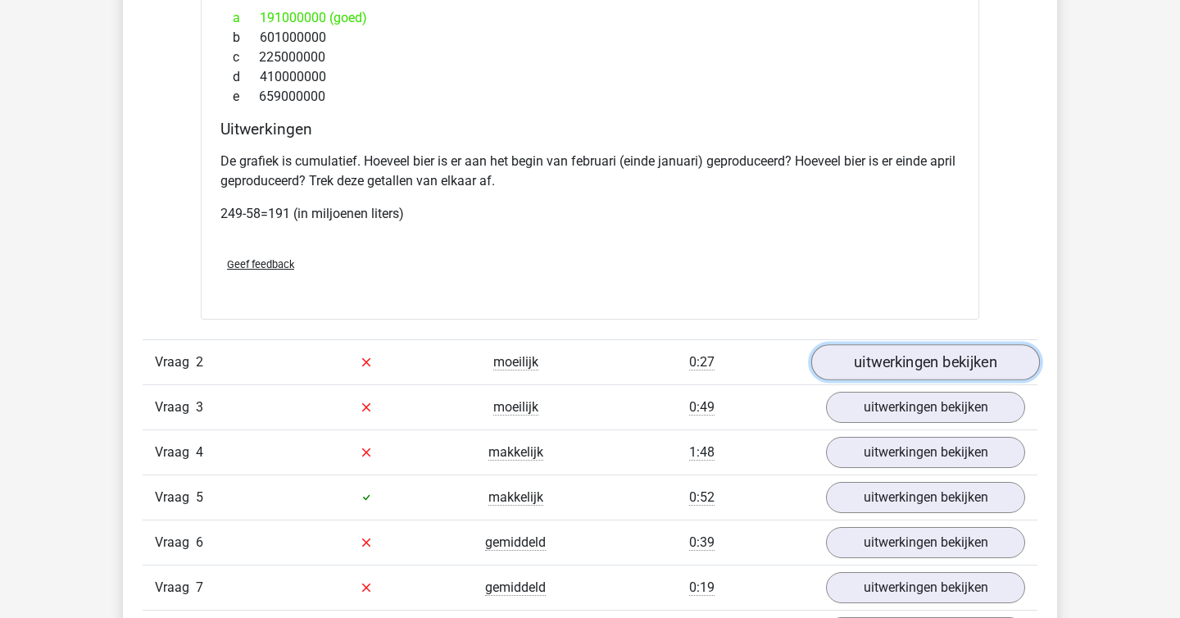
click at [677, 363] on link "uitwerkingen bekijken" at bounding box center [925, 362] width 229 height 36
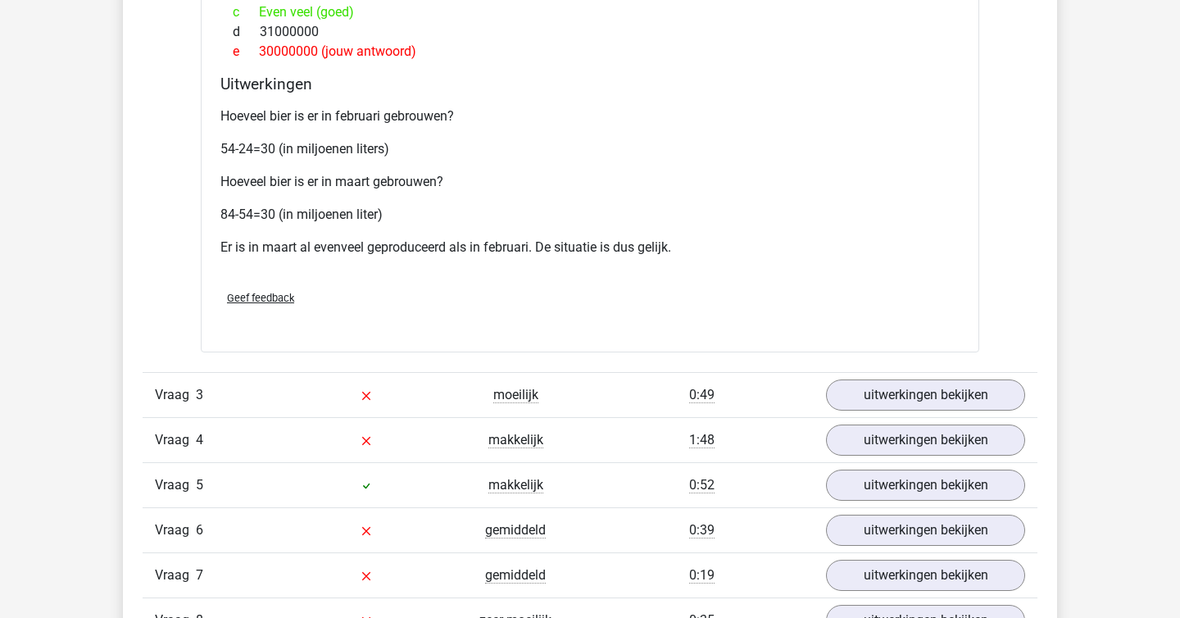
scroll to position [2374, 0]
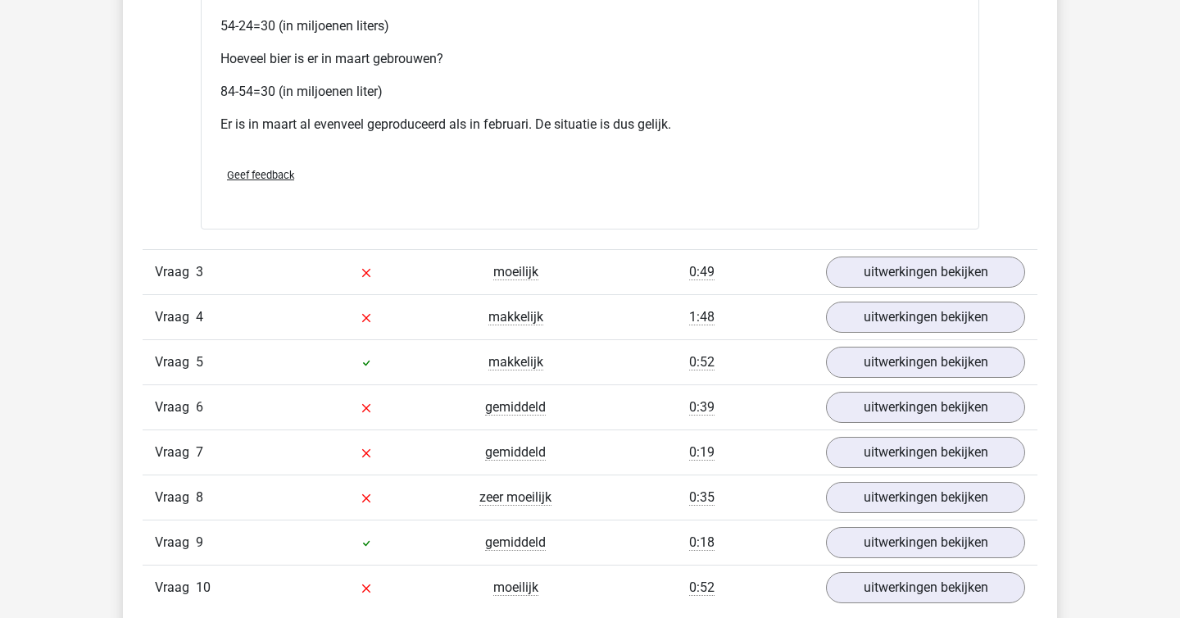
click at [677, 287] on div "Vraag 3 moeilijk 0:49 uitwerkingen bekijken" at bounding box center [590, 271] width 895 height 45
click at [677, 277] on link "uitwerkingen bekijken" at bounding box center [925, 272] width 229 height 36
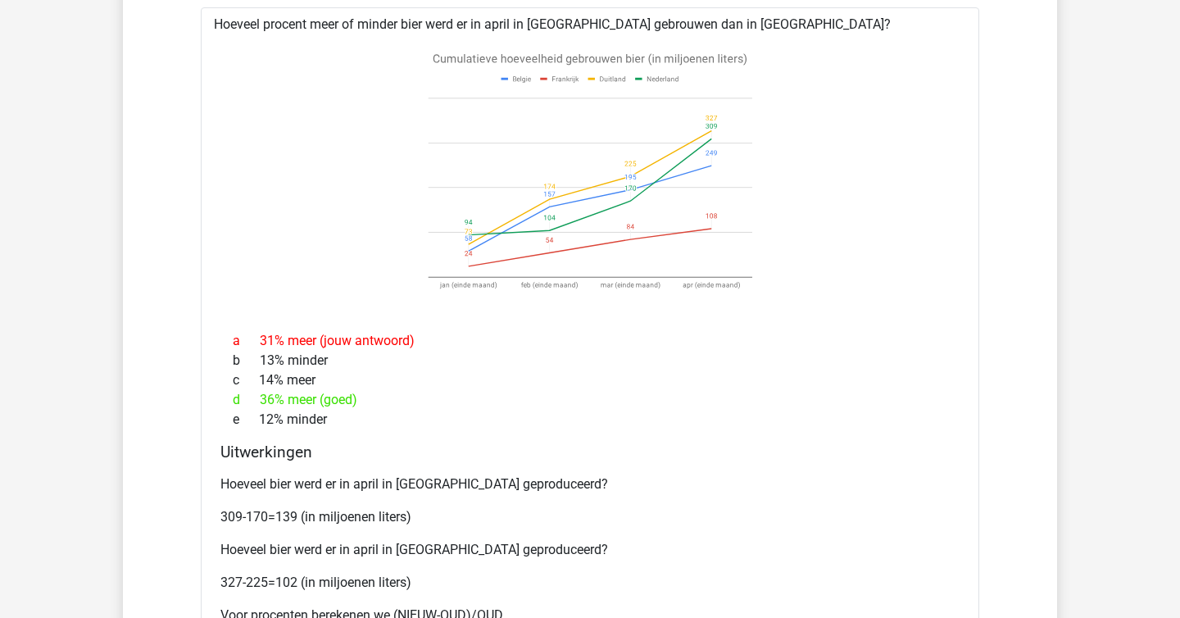
scroll to position [2681, 0]
click at [677, 277] on icon at bounding box center [590, 175] width 726 height 270
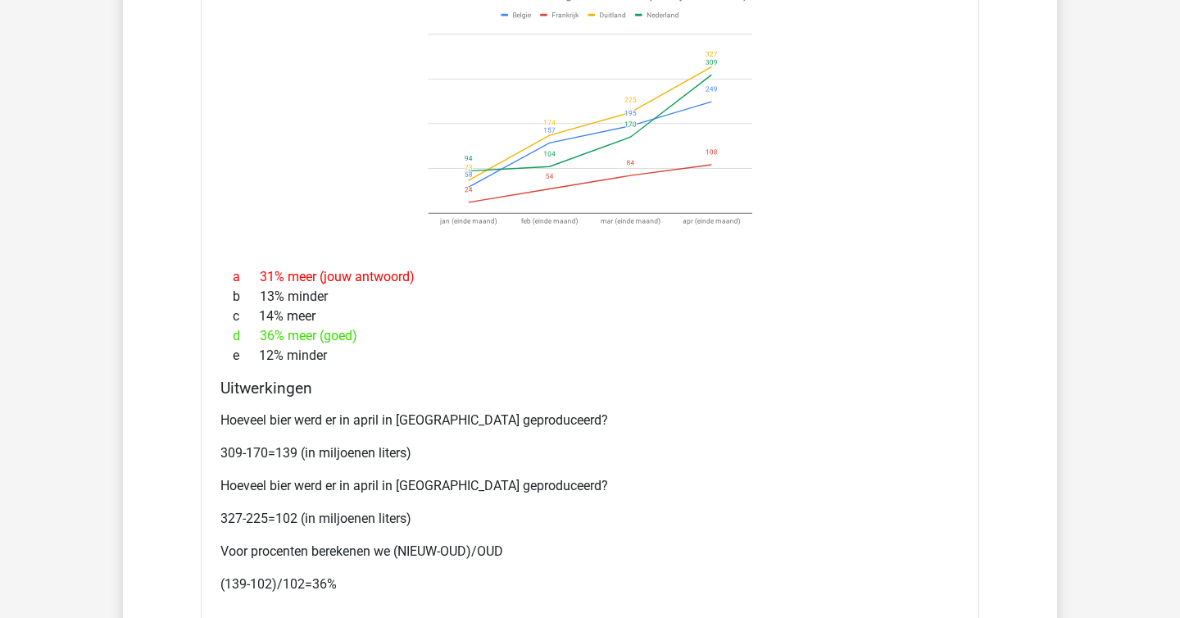
scroll to position [2748, 0]
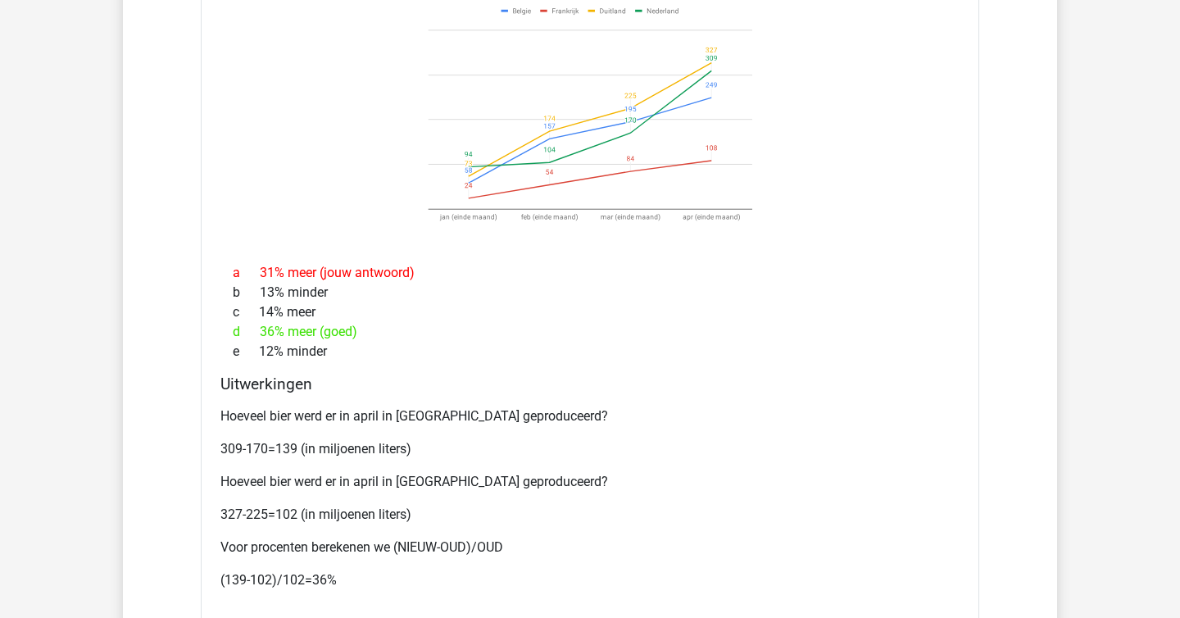
click at [677, 277] on div "a 31% meer (jouw antwoord)" at bounding box center [589, 273] width 739 height 20
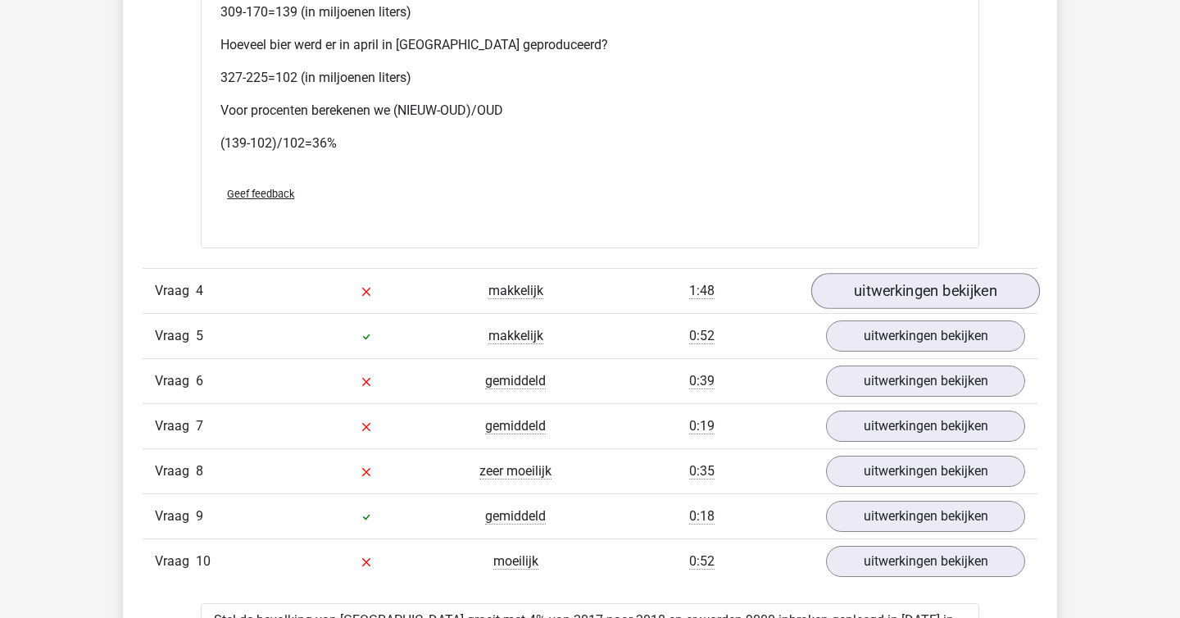
scroll to position [3186, 0]
click at [677, 277] on link "uitwerkingen bekijken" at bounding box center [925, 290] width 229 height 36
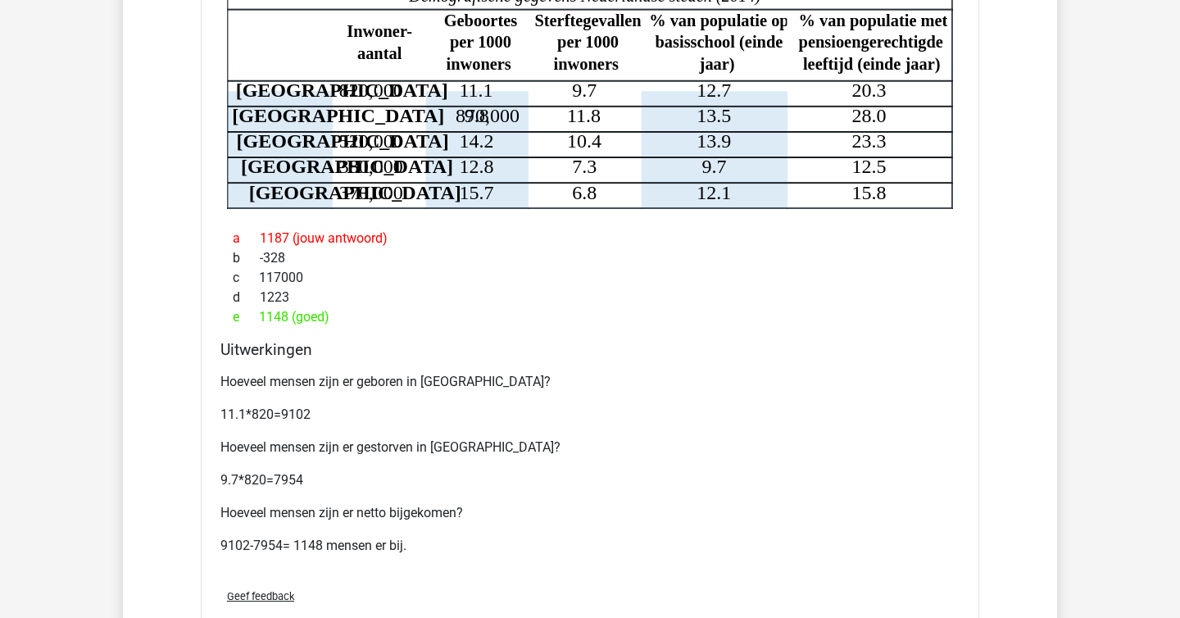
scroll to position [3596, 0]
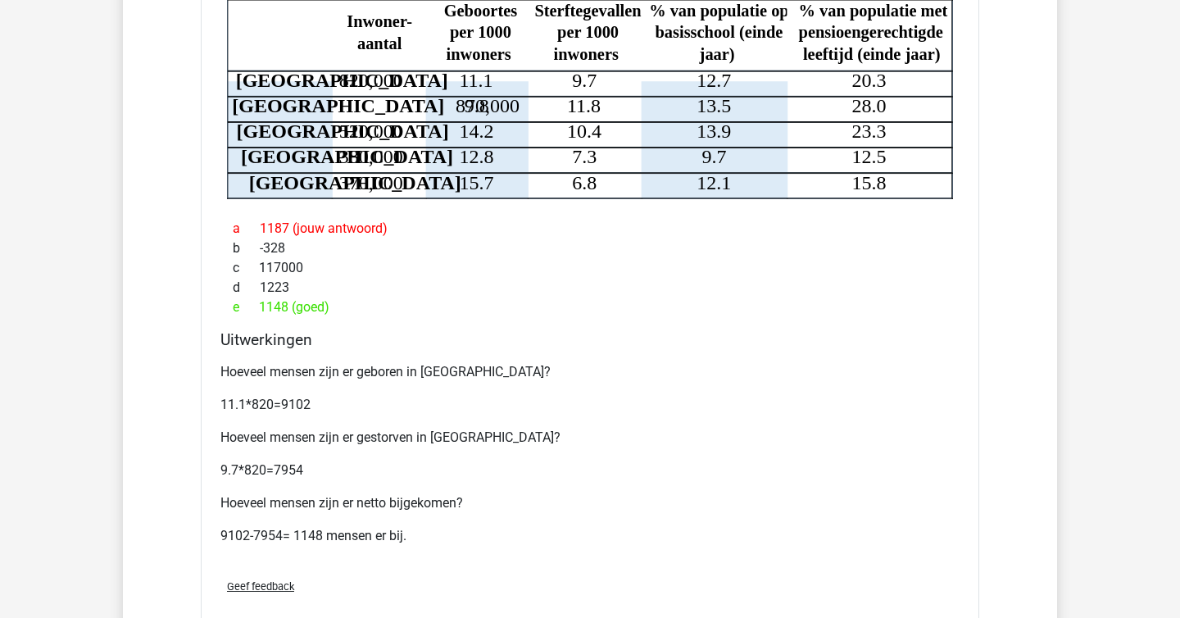
click at [677, 358] on div "Hoeveel mensen zijn er geboren in Rotterdam? 11.1*820=9102 Hoeveel mensen zijn …" at bounding box center [589, 461] width 739 height 210
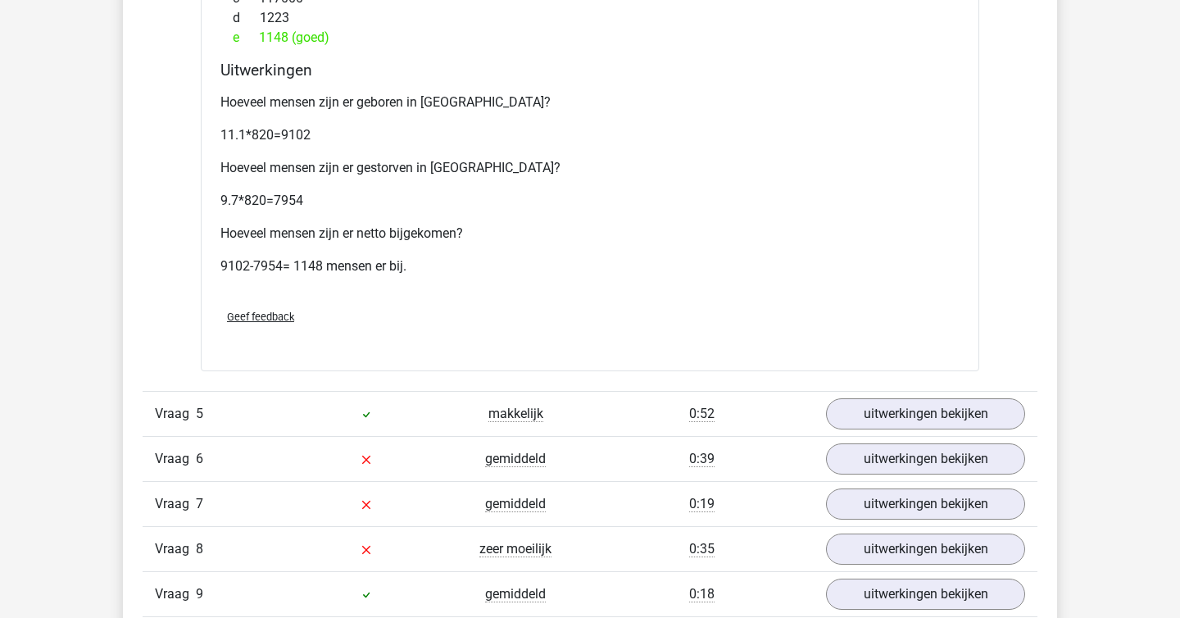
scroll to position [3870, 0]
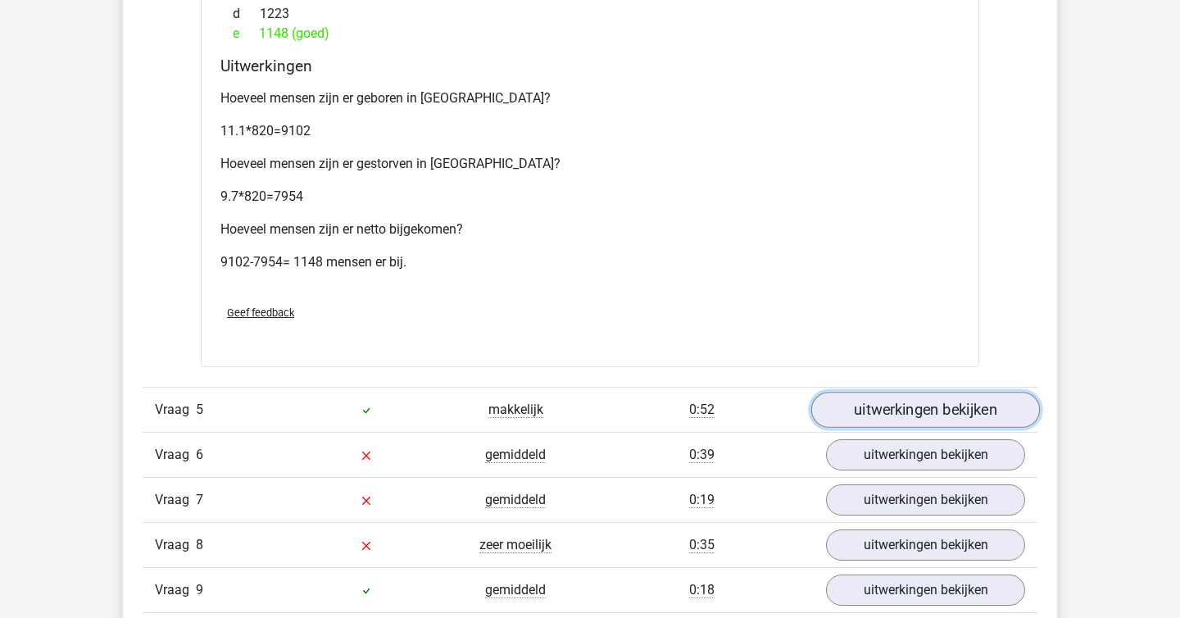
click at [677, 393] on link "uitwerkingen bekijken" at bounding box center [925, 410] width 229 height 36
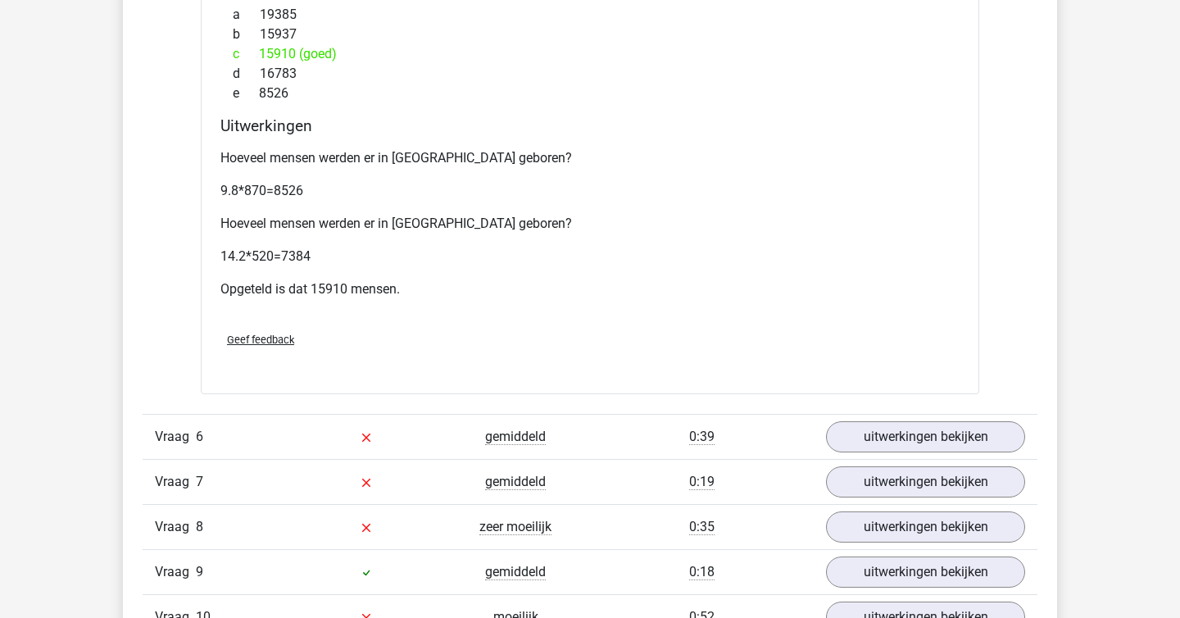
scroll to position [4623, 0]
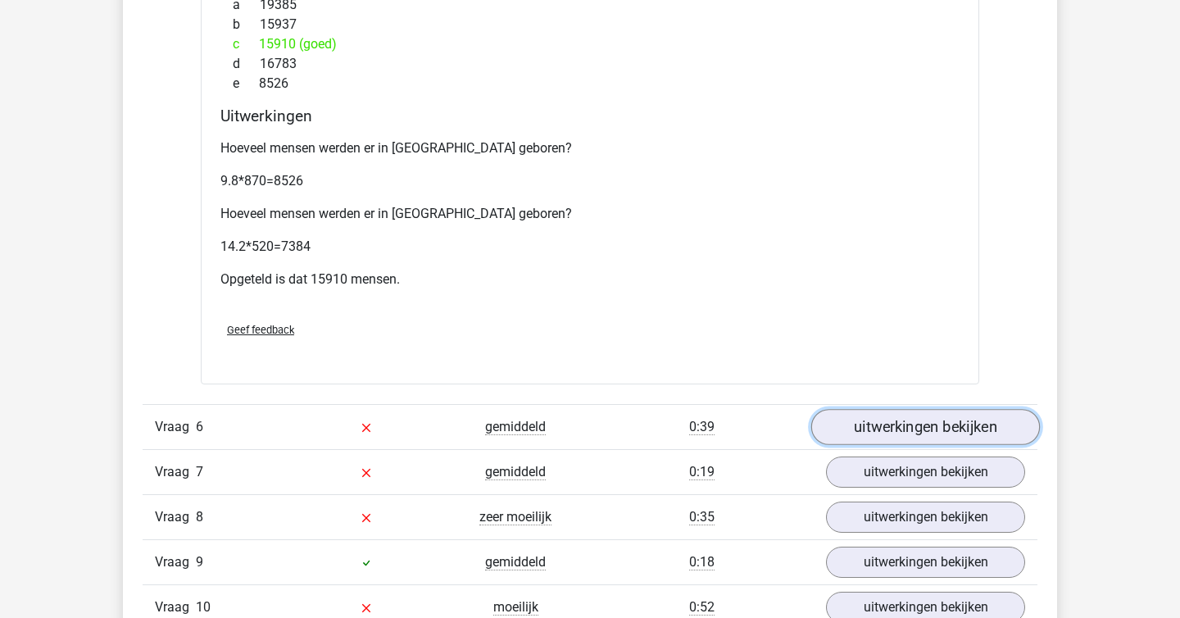
click at [677, 409] on link "uitwerkingen bekijken" at bounding box center [925, 427] width 229 height 36
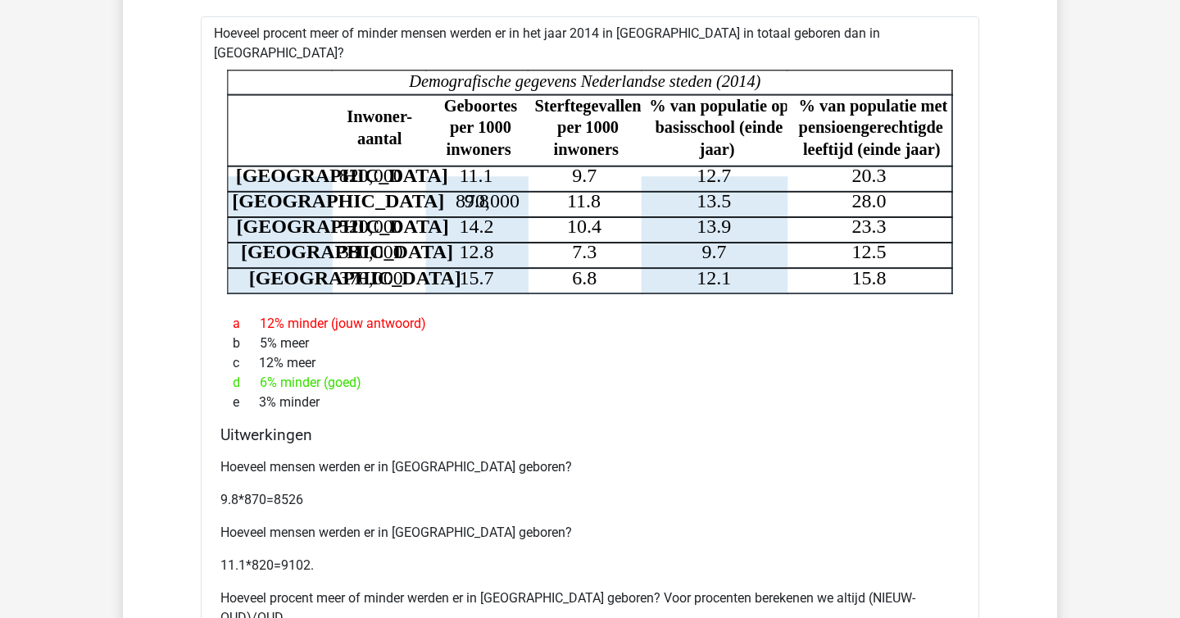
scroll to position [5080, 0]
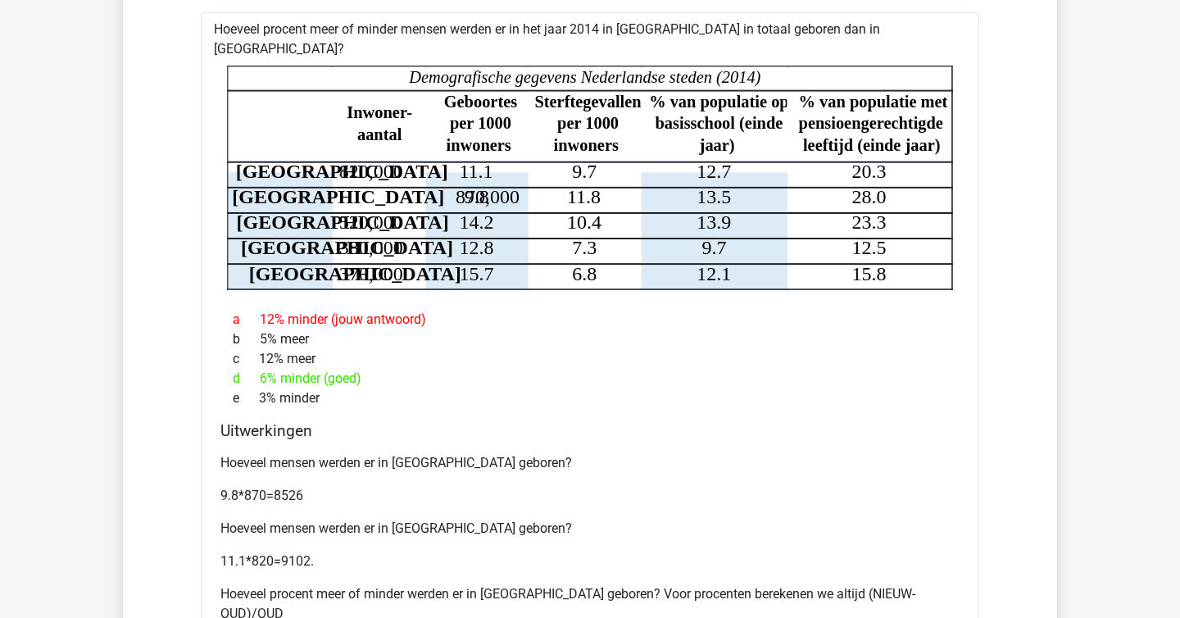
click at [677, 421] on div "Uitwerkingen Hoeveel mensen werden er in Amsterdam geboren? 9.8*870=8526 Hoevee…" at bounding box center [590, 565] width 752 height 288
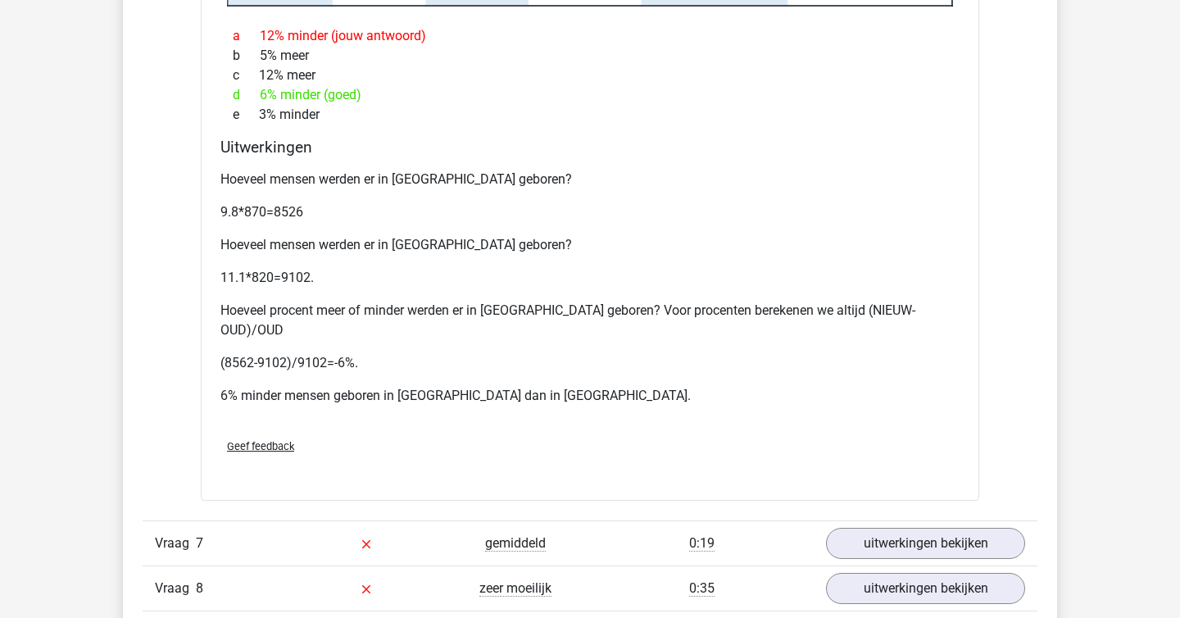
scroll to position [5370, 0]
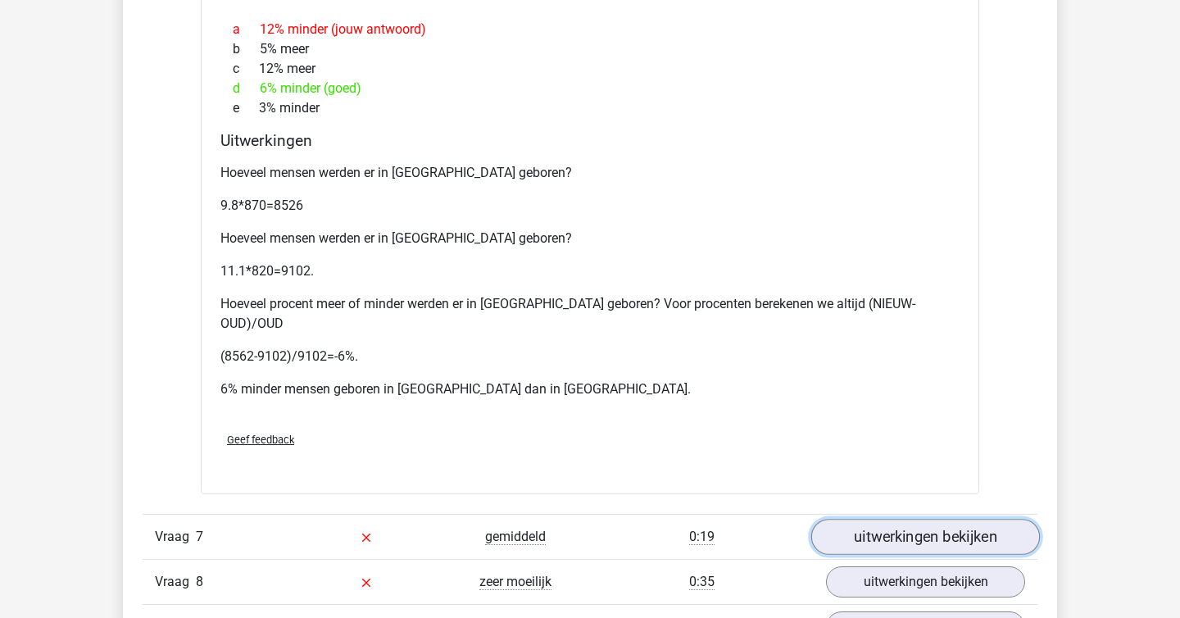
click at [677, 519] on link "uitwerkingen bekijken" at bounding box center [925, 537] width 229 height 36
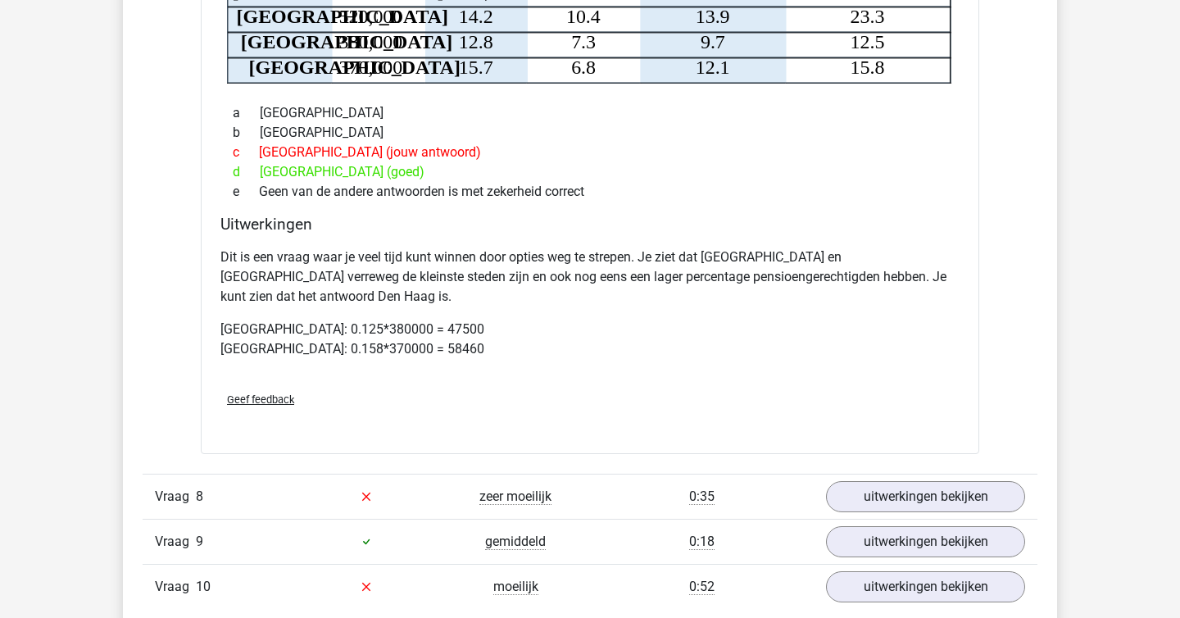
scroll to position [6123, 0]
click at [677, 319] on p "Den Haag: 0.125*380000 = 47500 Utrecht: 0.158*370000 = 58460" at bounding box center [589, 338] width 739 height 39
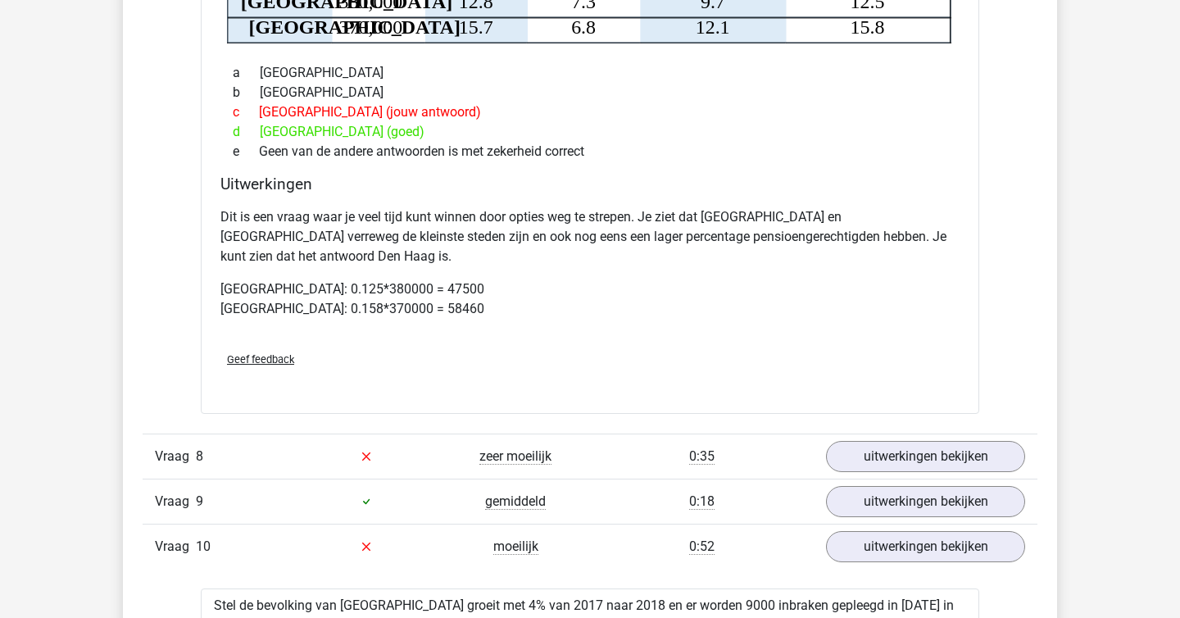
scroll to position [6164, 0]
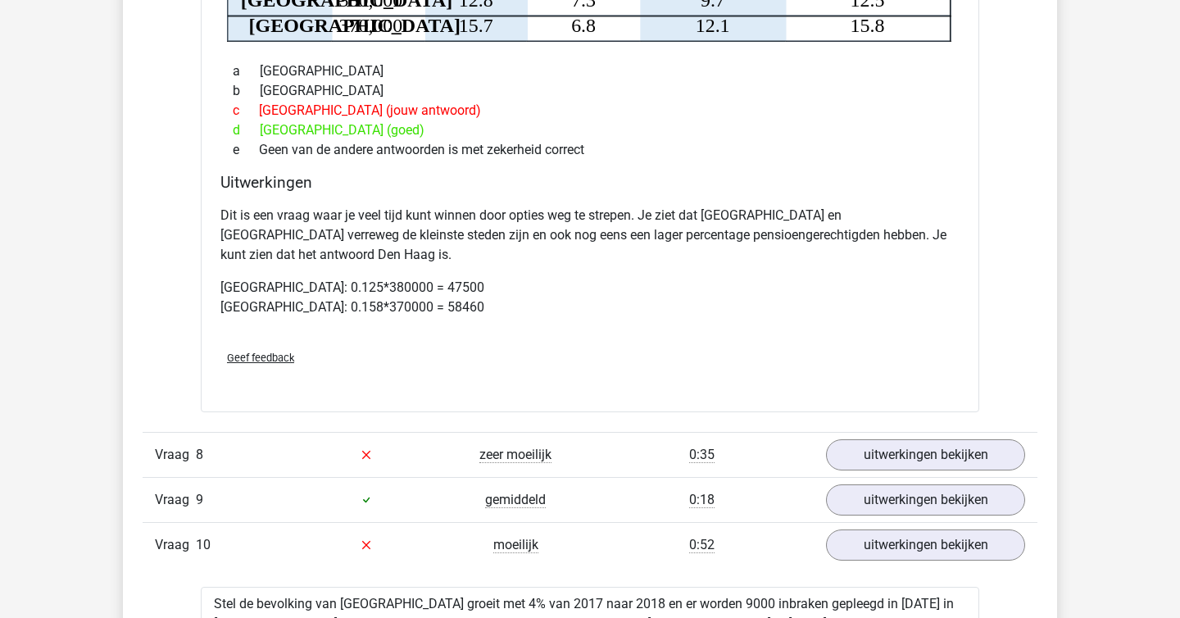
click at [677, 379] on div "Verstuur" at bounding box center [590, 392] width 752 height 26
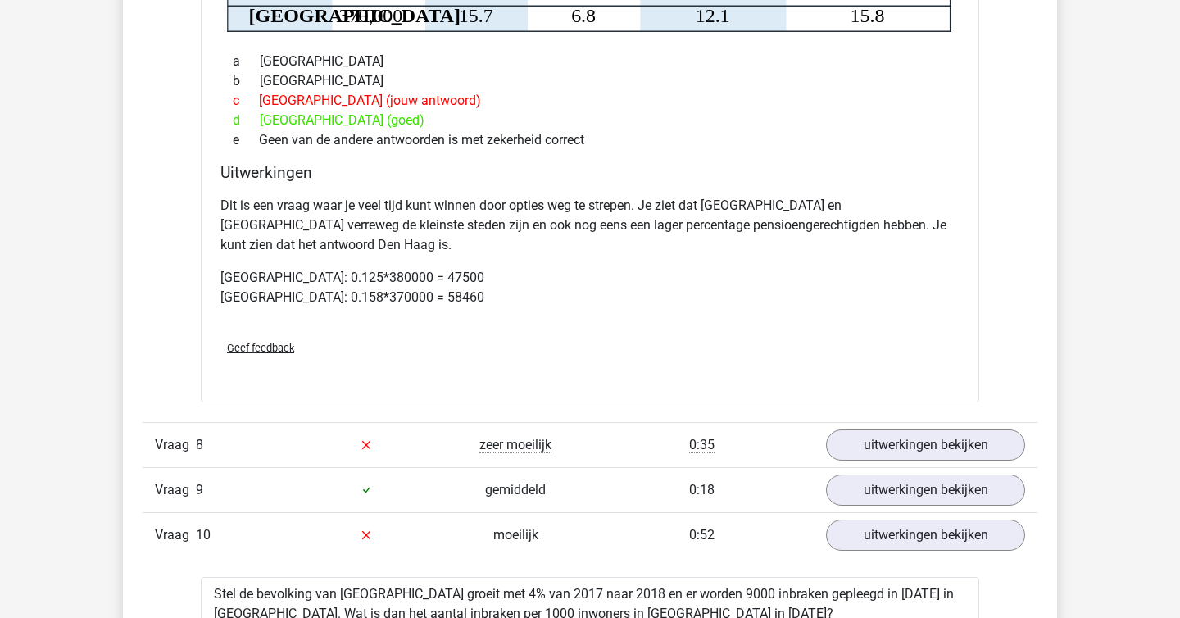
scroll to position [6208, 0]
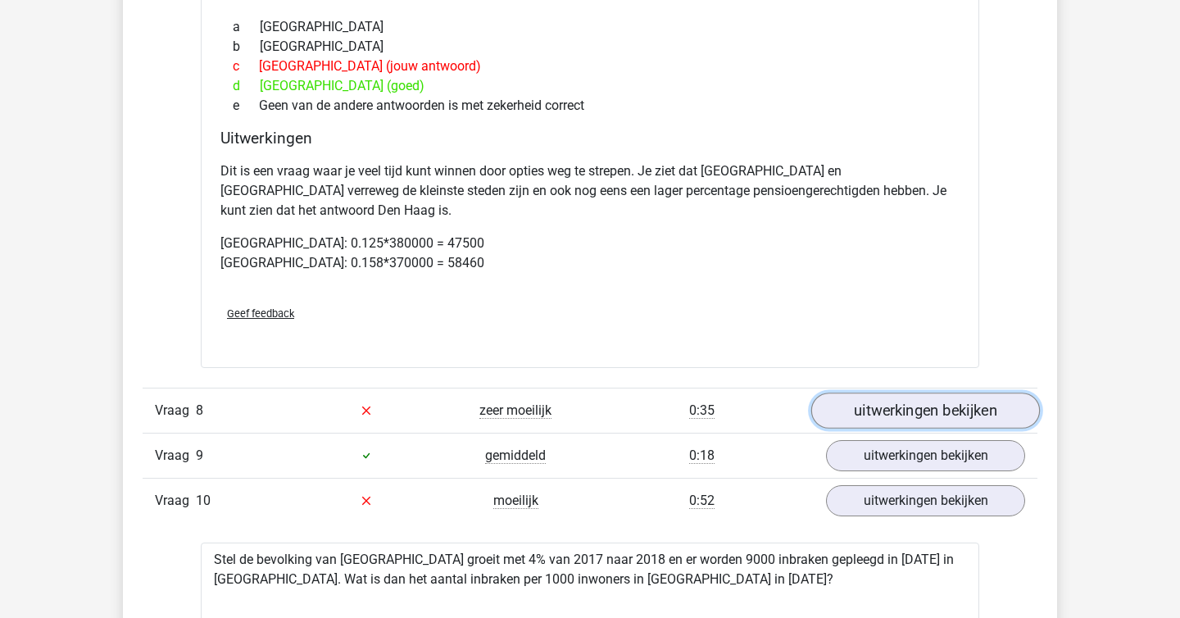
click at [677, 392] on link "uitwerkingen bekijken" at bounding box center [925, 410] width 229 height 36
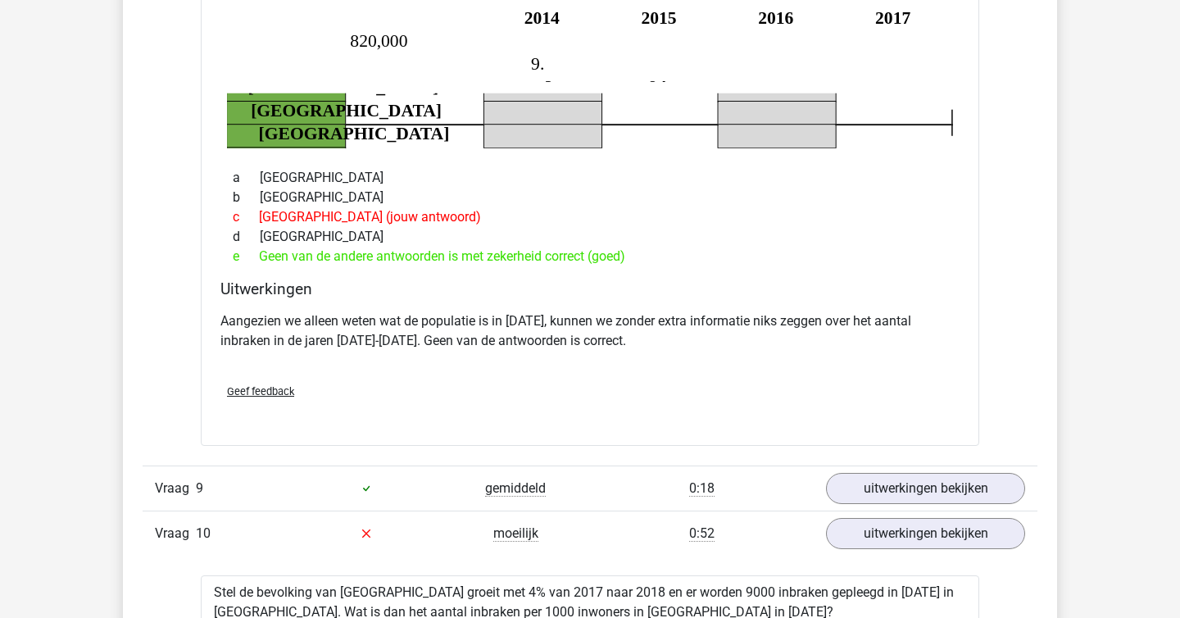
scroll to position [6715, 0]
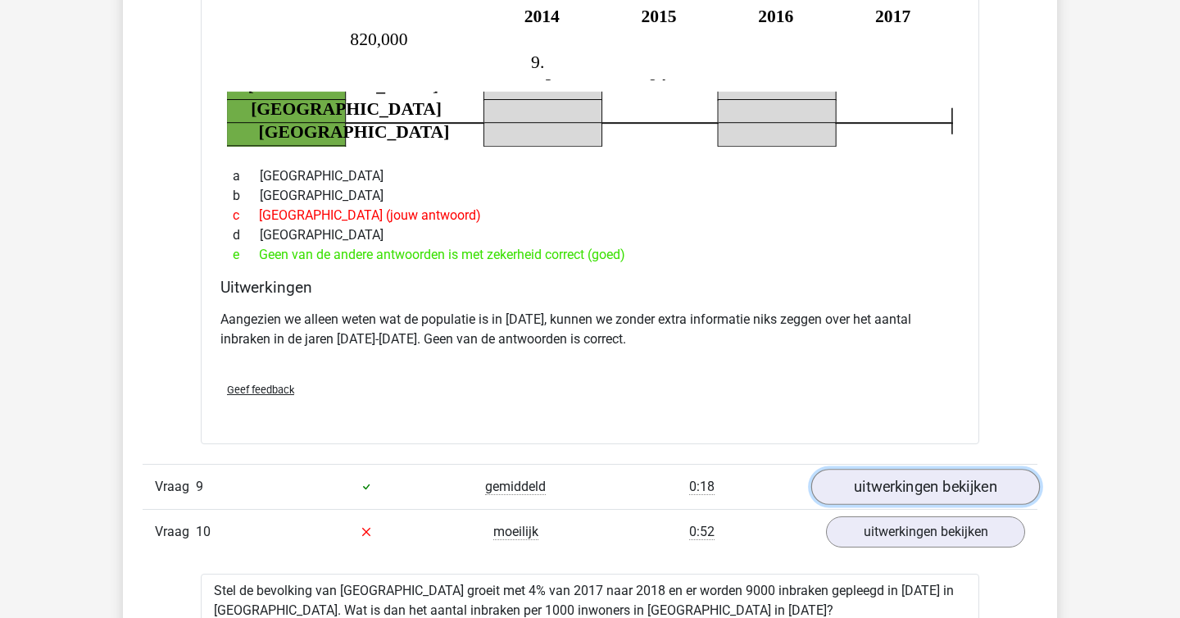
click at [677, 469] on link "uitwerkingen bekijken" at bounding box center [925, 487] width 229 height 36
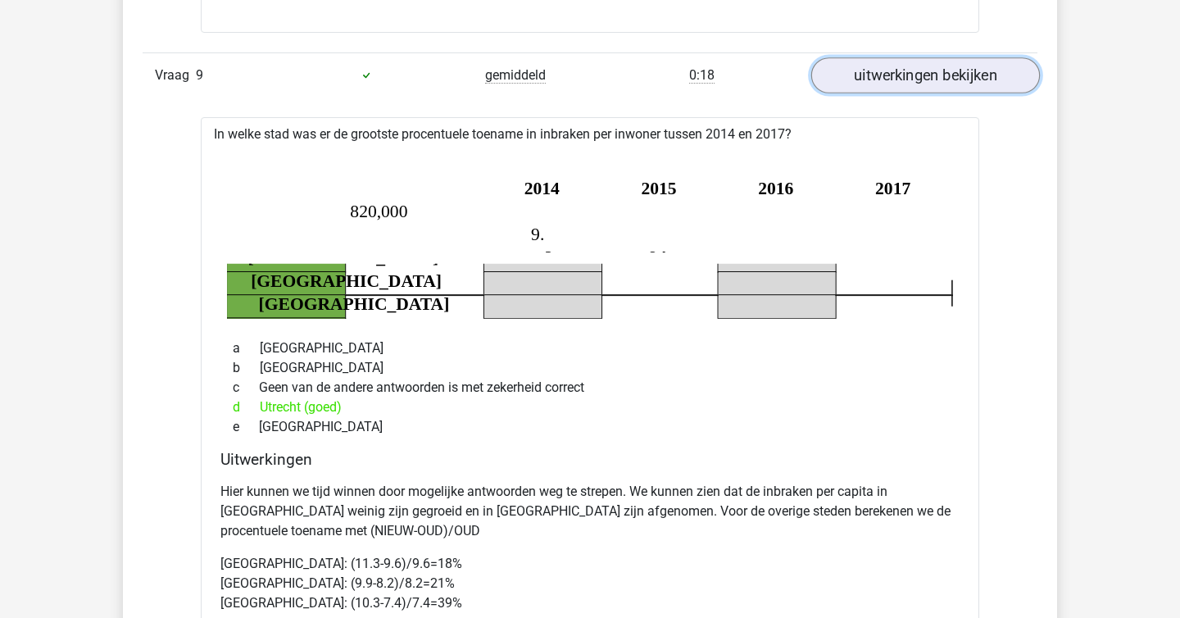
scroll to position [7130, 0]
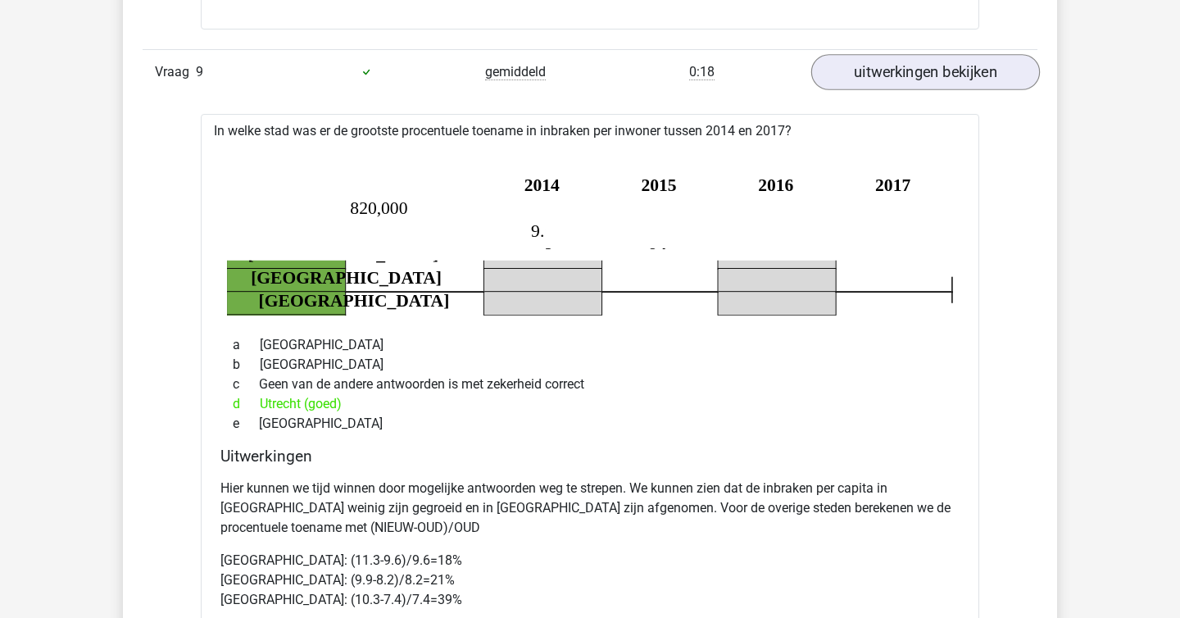
click at [677, 478] on p "Hier kunnen we tijd winnen door mogelijke antwoorden weg te strepen. We kunnen …" at bounding box center [589, 507] width 739 height 59
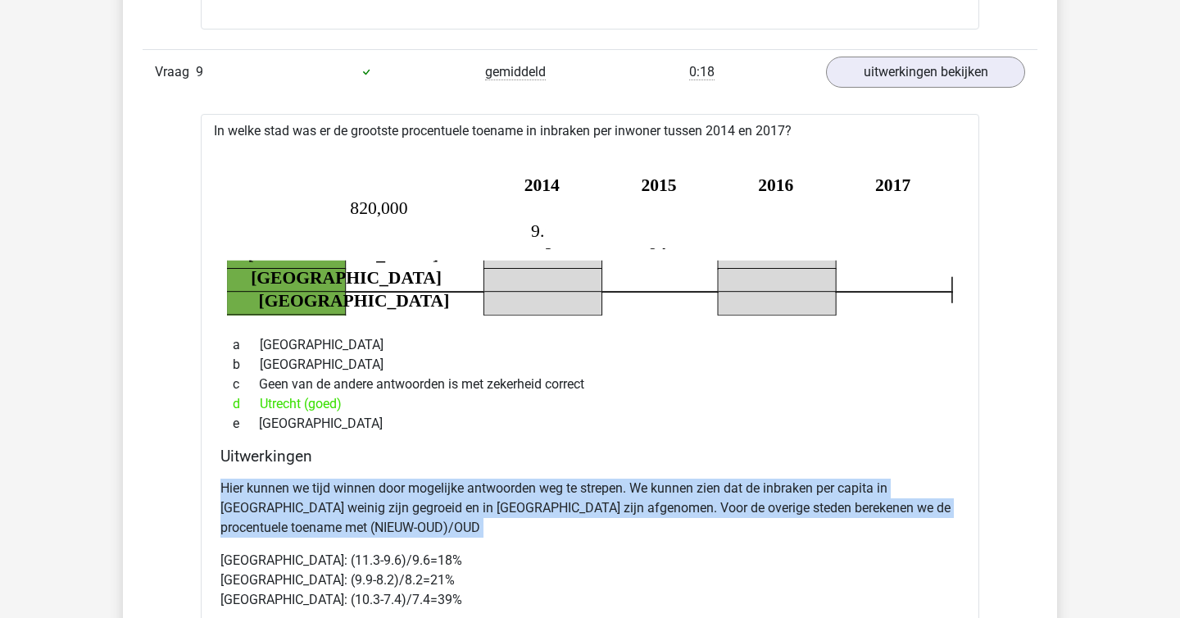
click at [677, 478] on p "Hier kunnen we tijd winnen door mogelijke antwoorden weg te strepen. We kunnen …" at bounding box center [589, 507] width 739 height 59
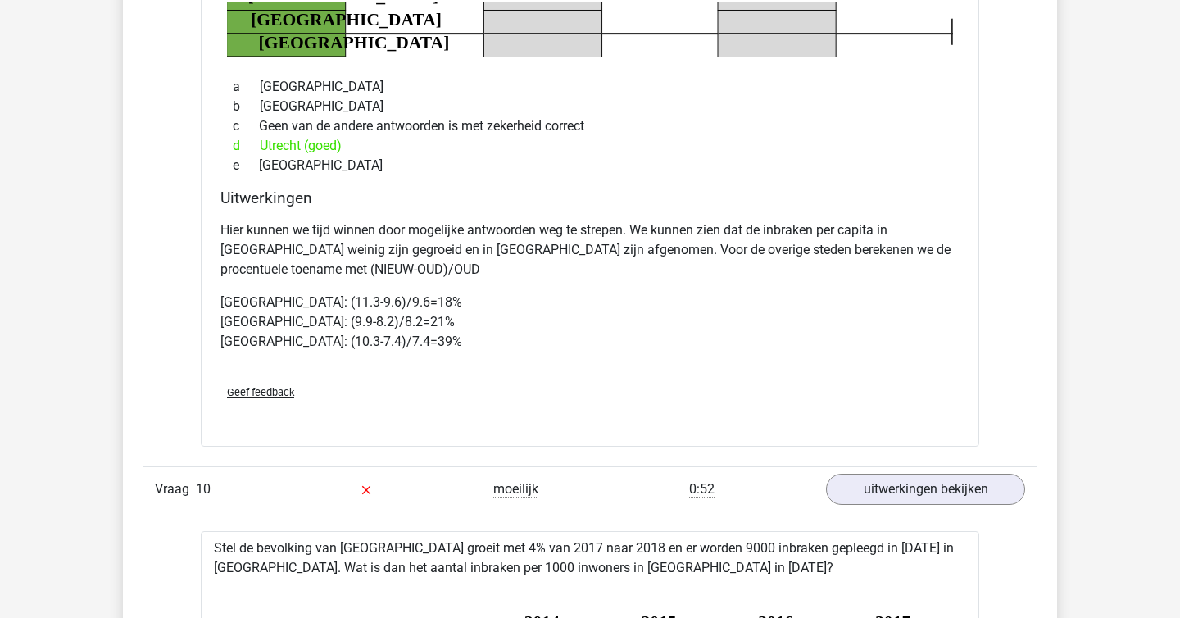
scroll to position [7398, 0]
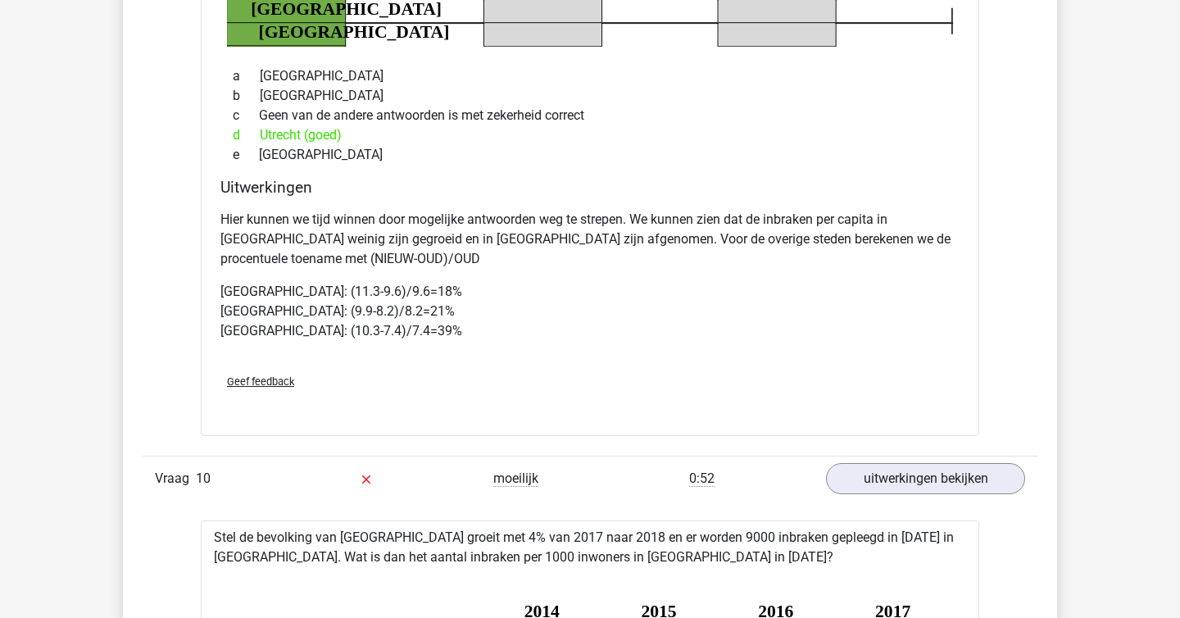
click at [677, 456] on div "Vraag 10 moeilijk 0:52 uitwerkingen bekijken" at bounding box center [590, 478] width 895 height 45
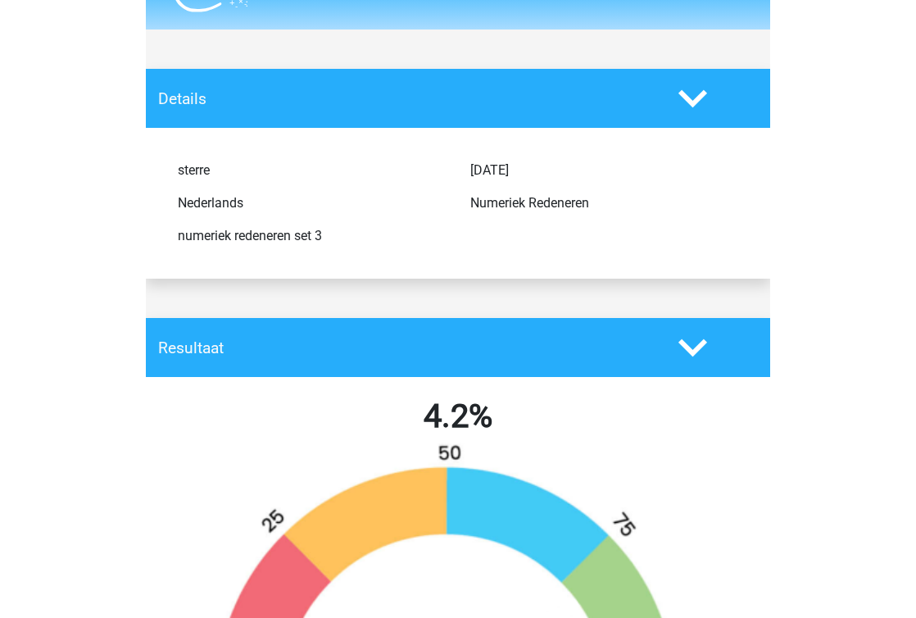
scroll to position [21, 0]
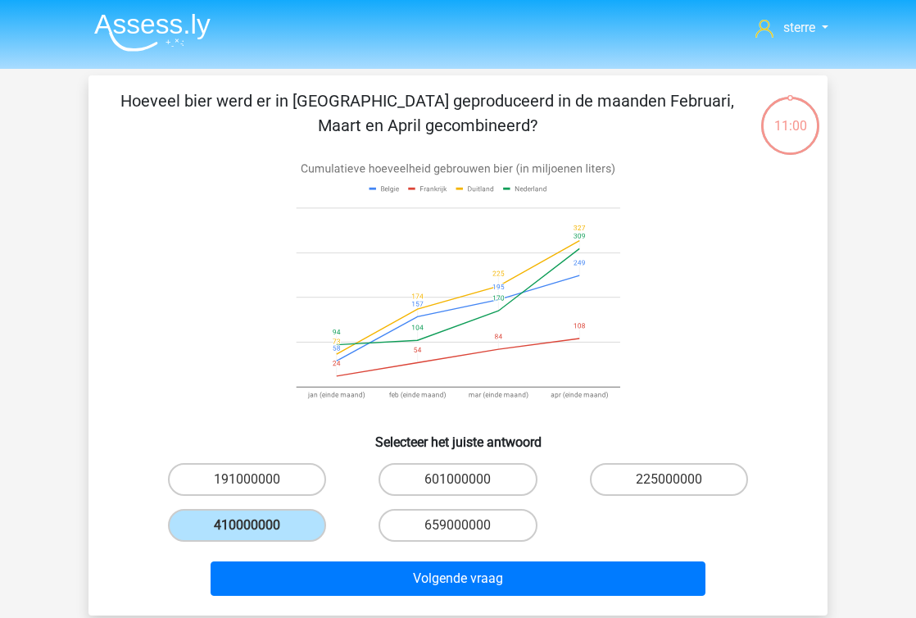
scroll to position [75, 0]
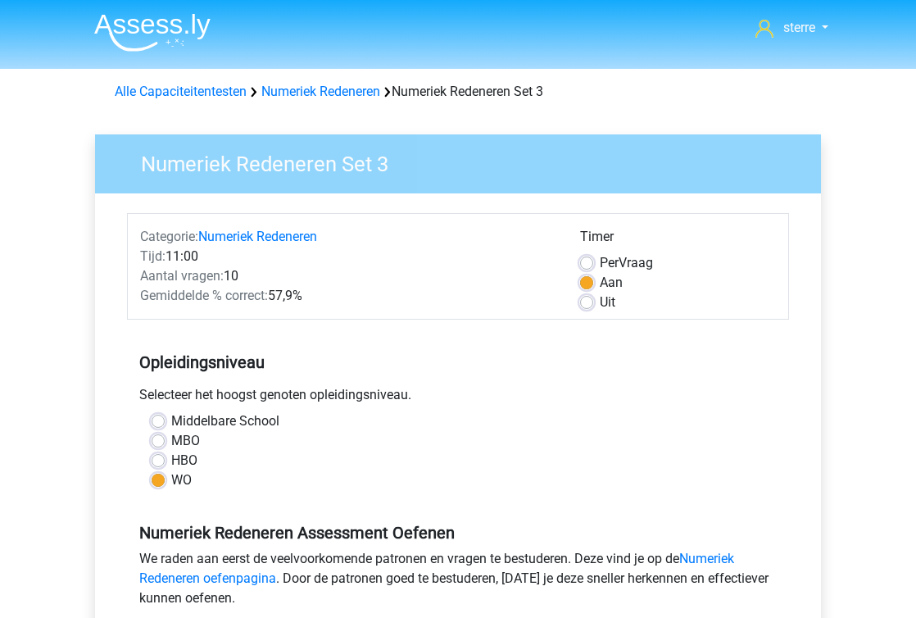
scroll to position [320, 0]
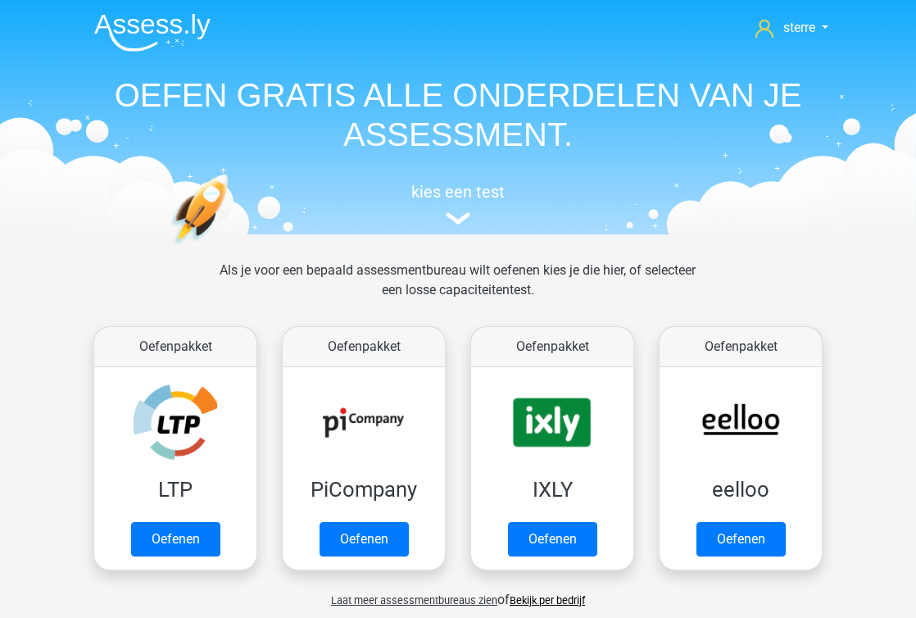
scroll to position [718, 0]
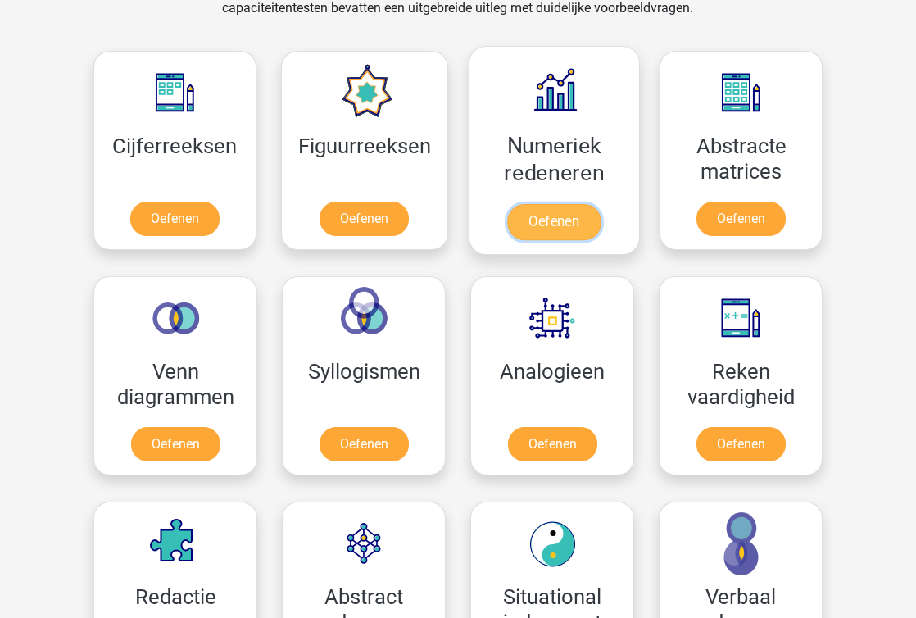
click at [548, 204] on link "Oefenen" at bounding box center [553, 222] width 93 height 36
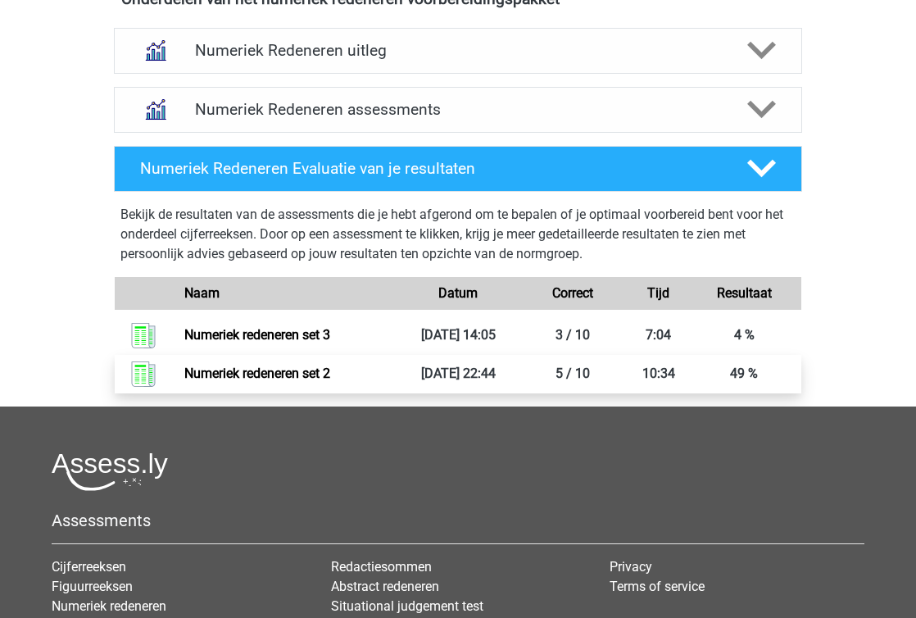
scroll to position [621, 0]
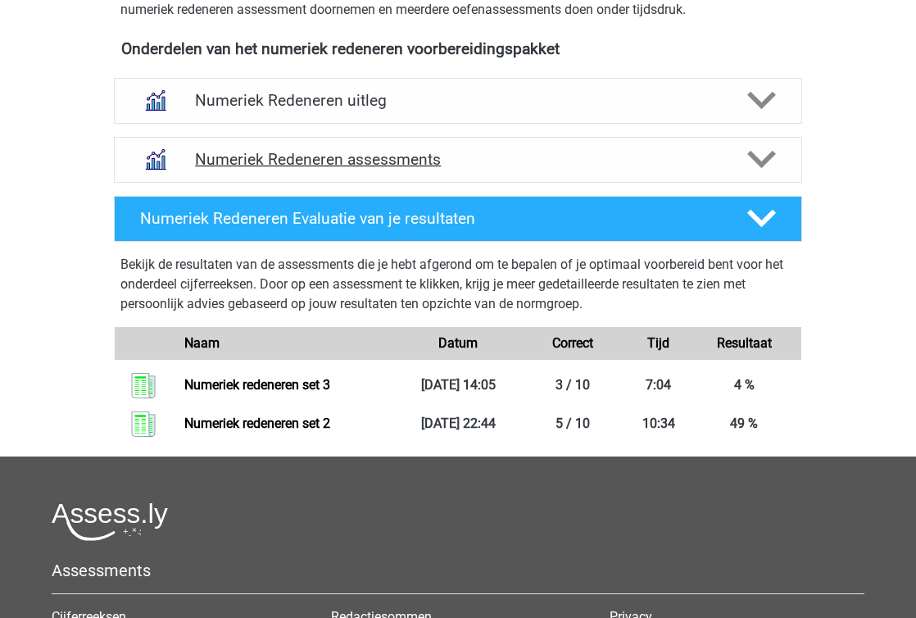
click at [447, 138] on div "Numeriek Redeneren assessments" at bounding box center [458, 160] width 688 height 46
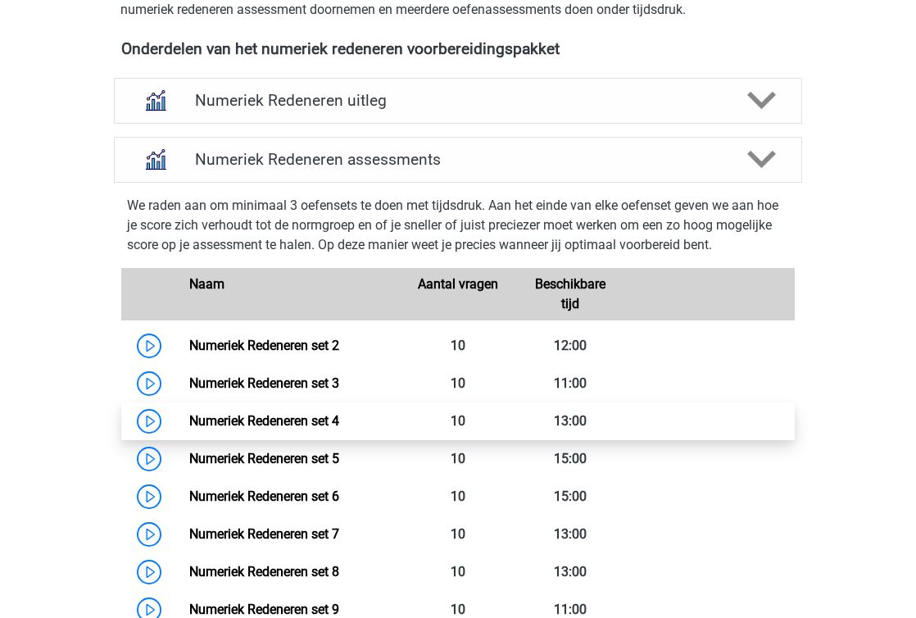
click at [298, 415] on link "Numeriek Redeneren set 4" at bounding box center [264, 421] width 150 height 16
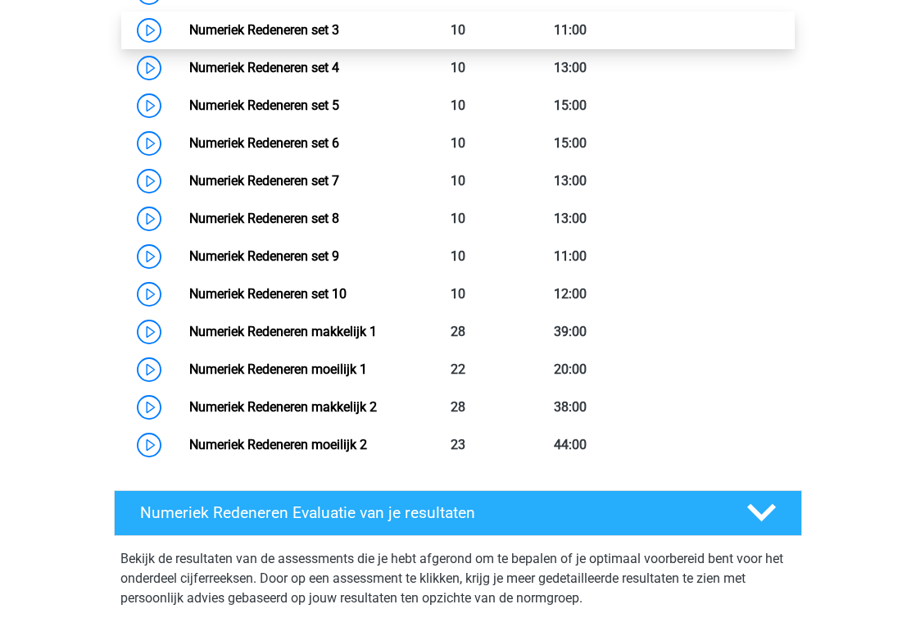
scroll to position [869, 0]
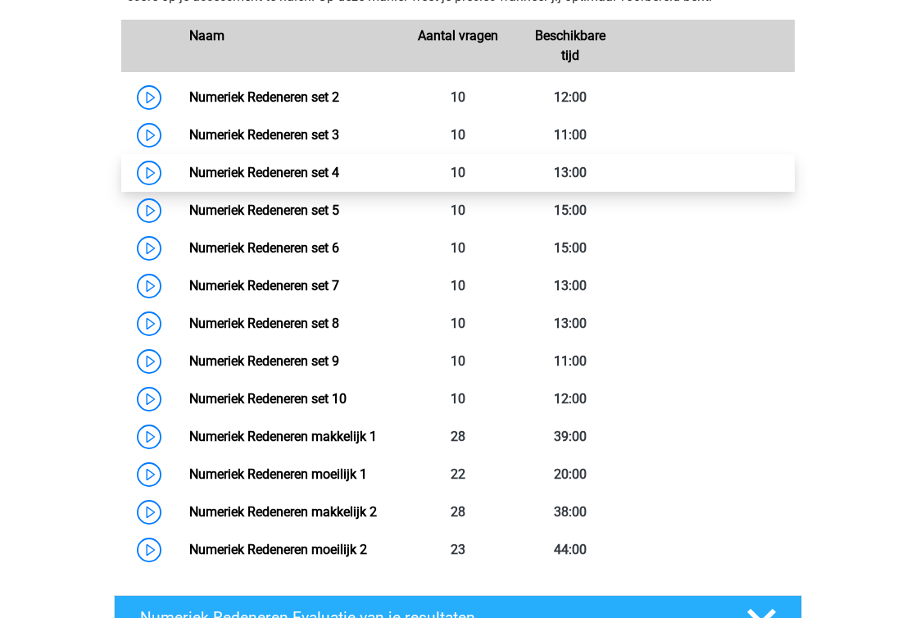
click at [326, 170] on link "Numeriek Redeneren set 4" at bounding box center [264, 173] width 150 height 16
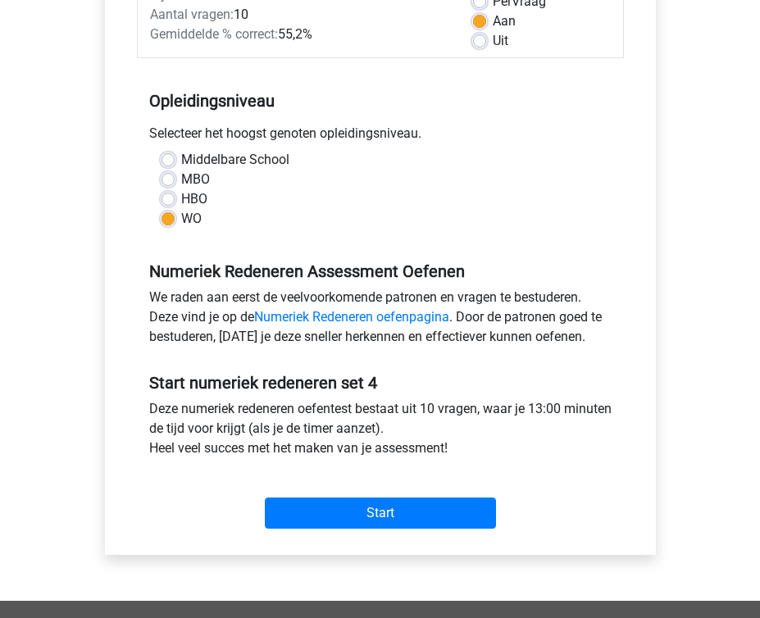
scroll to position [294, 0]
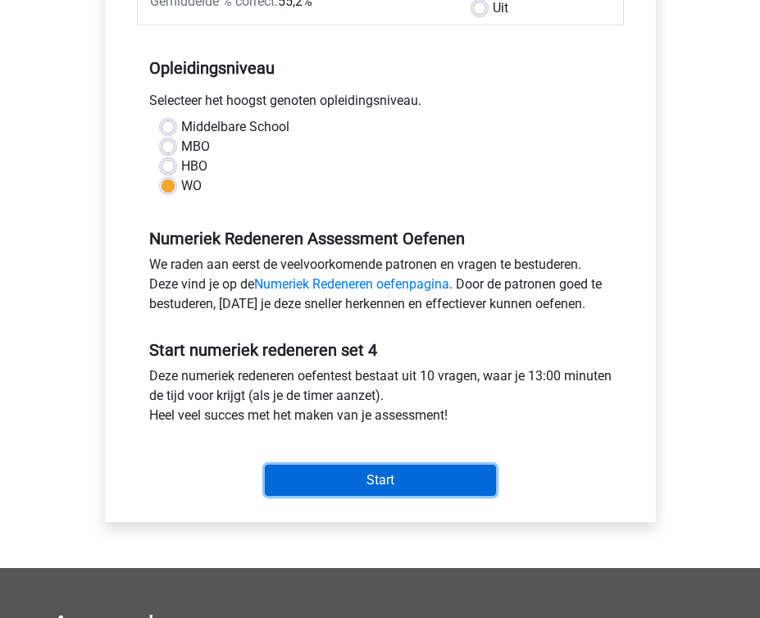
click at [442, 468] on input "Start" at bounding box center [380, 480] width 231 height 31
click at [400, 478] on input "Start" at bounding box center [380, 480] width 231 height 31
click at [432, 487] on input "Start" at bounding box center [380, 480] width 231 height 31
click at [442, 488] on input "Start" at bounding box center [380, 480] width 231 height 31
